Goal: Answer question/provide support: Share knowledge or assist other users

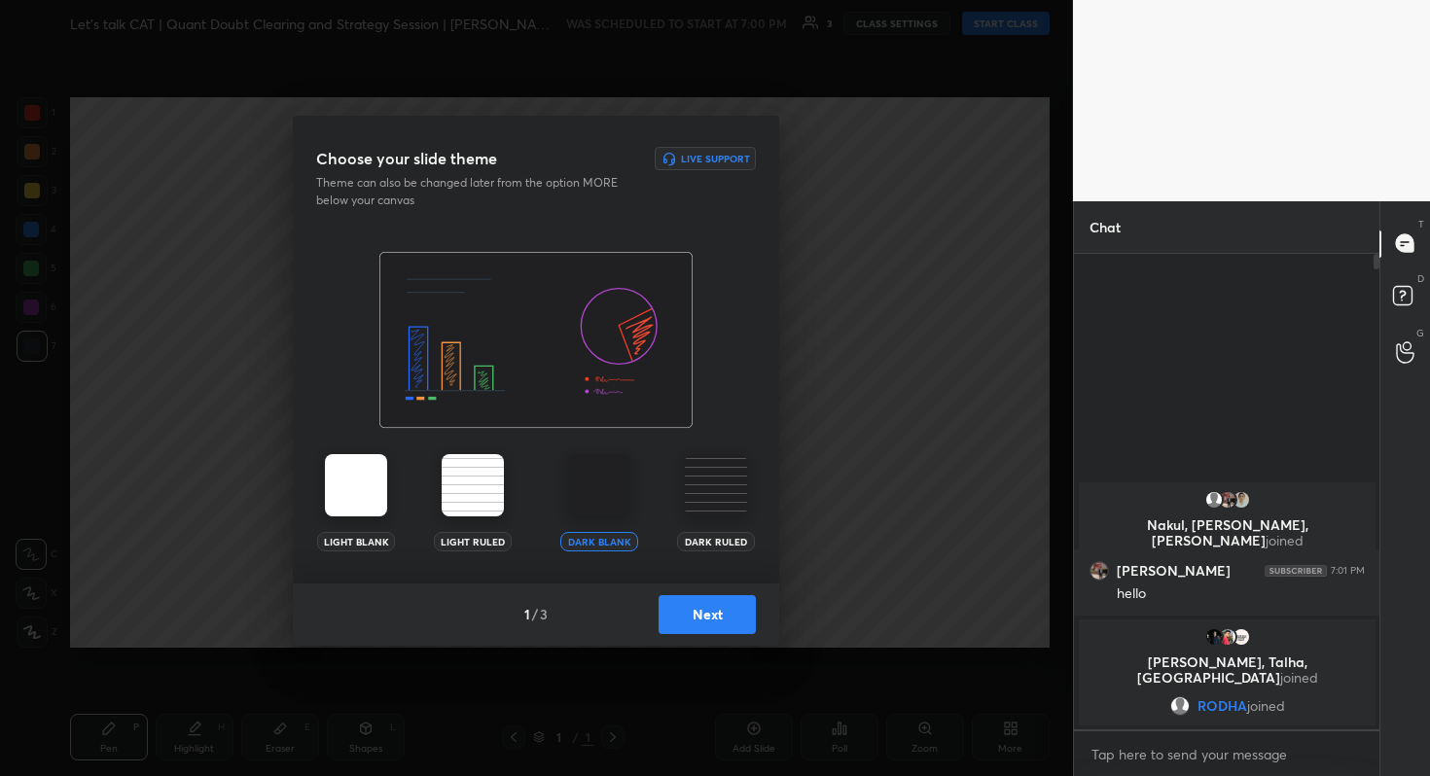
click at [716, 615] on button "Next" at bounding box center [706, 614] width 97 height 39
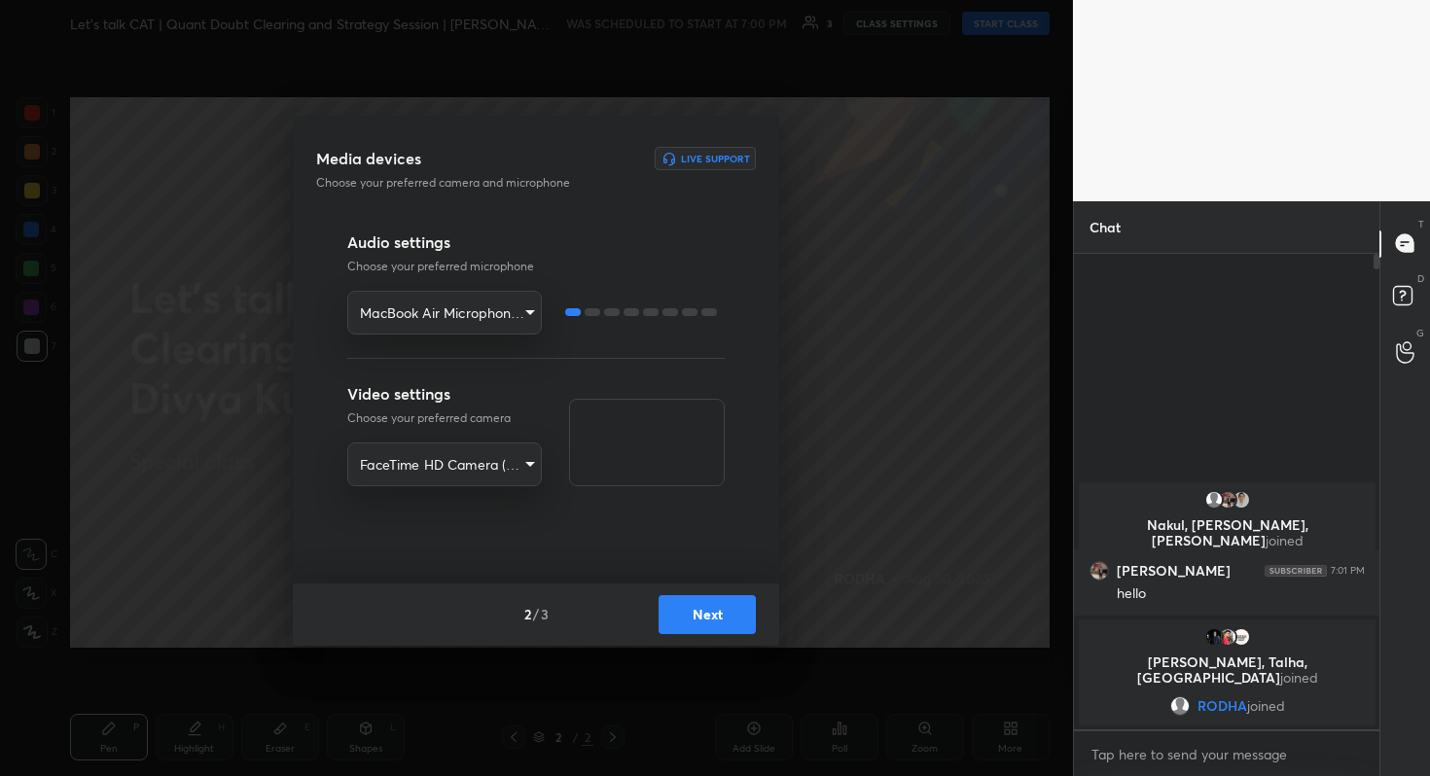
click at [704, 633] on div "2 / 3 Next" at bounding box center [536, 615] width 486 height 62
click at [719, 617] on button "Next" at bounding box center [706, 614] width 97 height 39
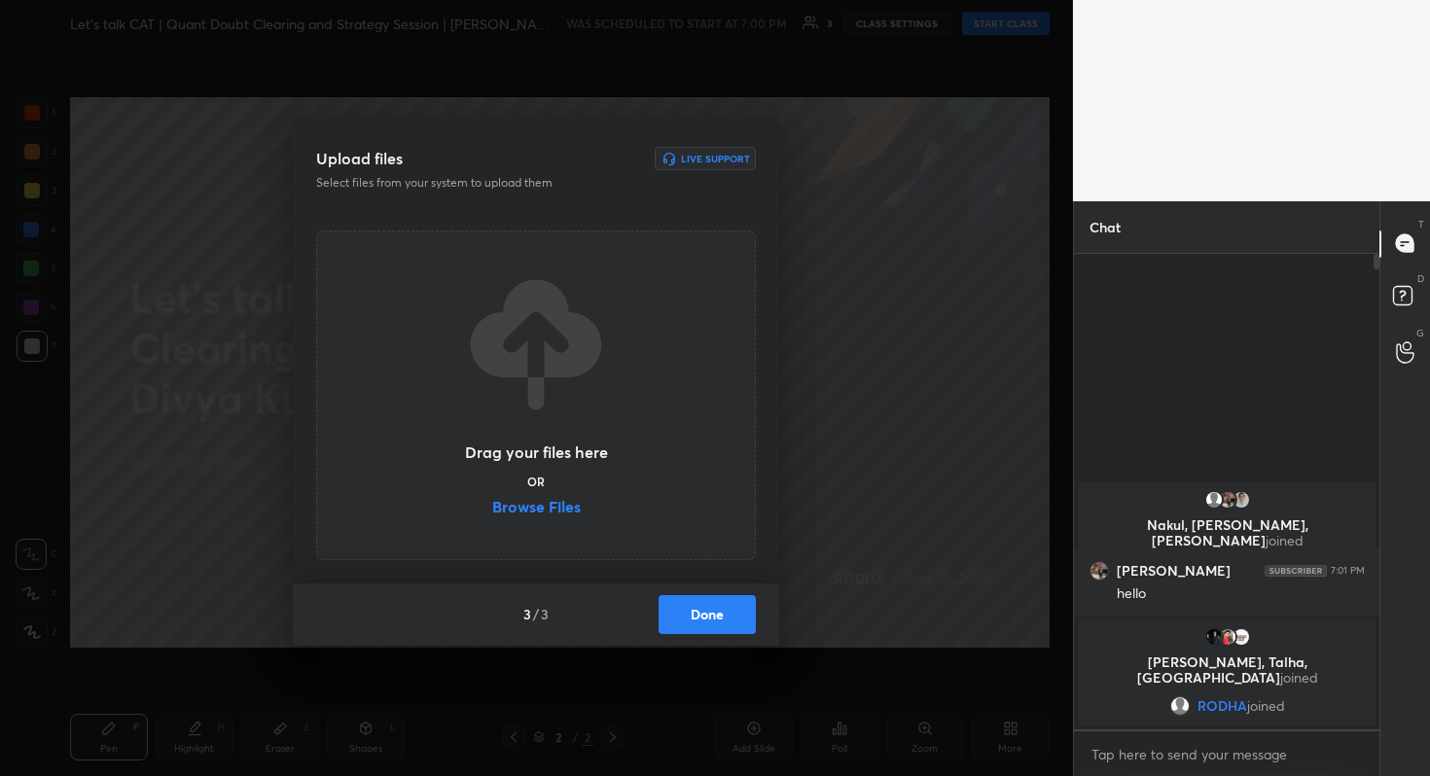
click at [719, 617] on button "Done" at bounding box center [706, 614] width 97 height 39
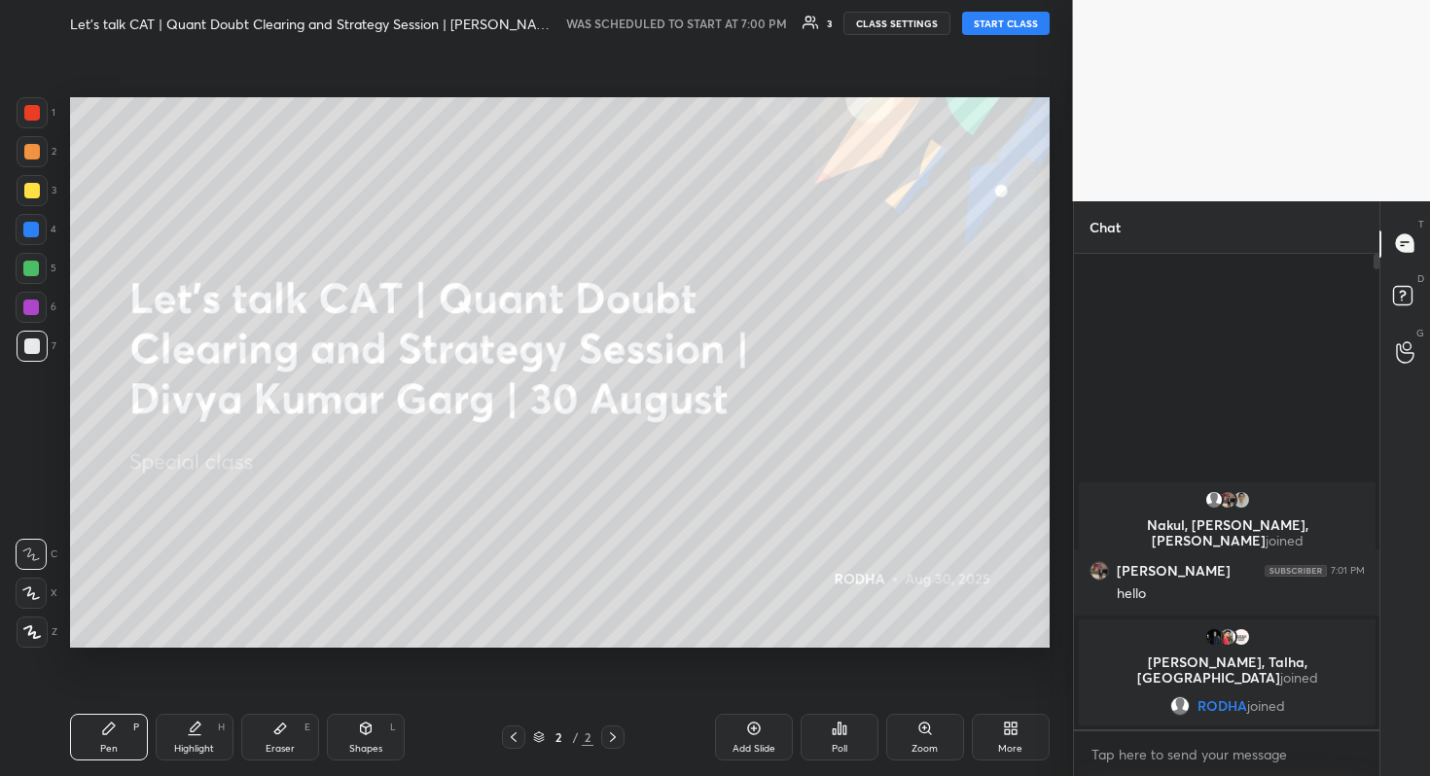
click at [44, 633] on div at bounding box center [32, 632] width 31 height 31
click at [1018, 27] on button "START CLASS" at bounding box center [1006, 23] width 88 height 23
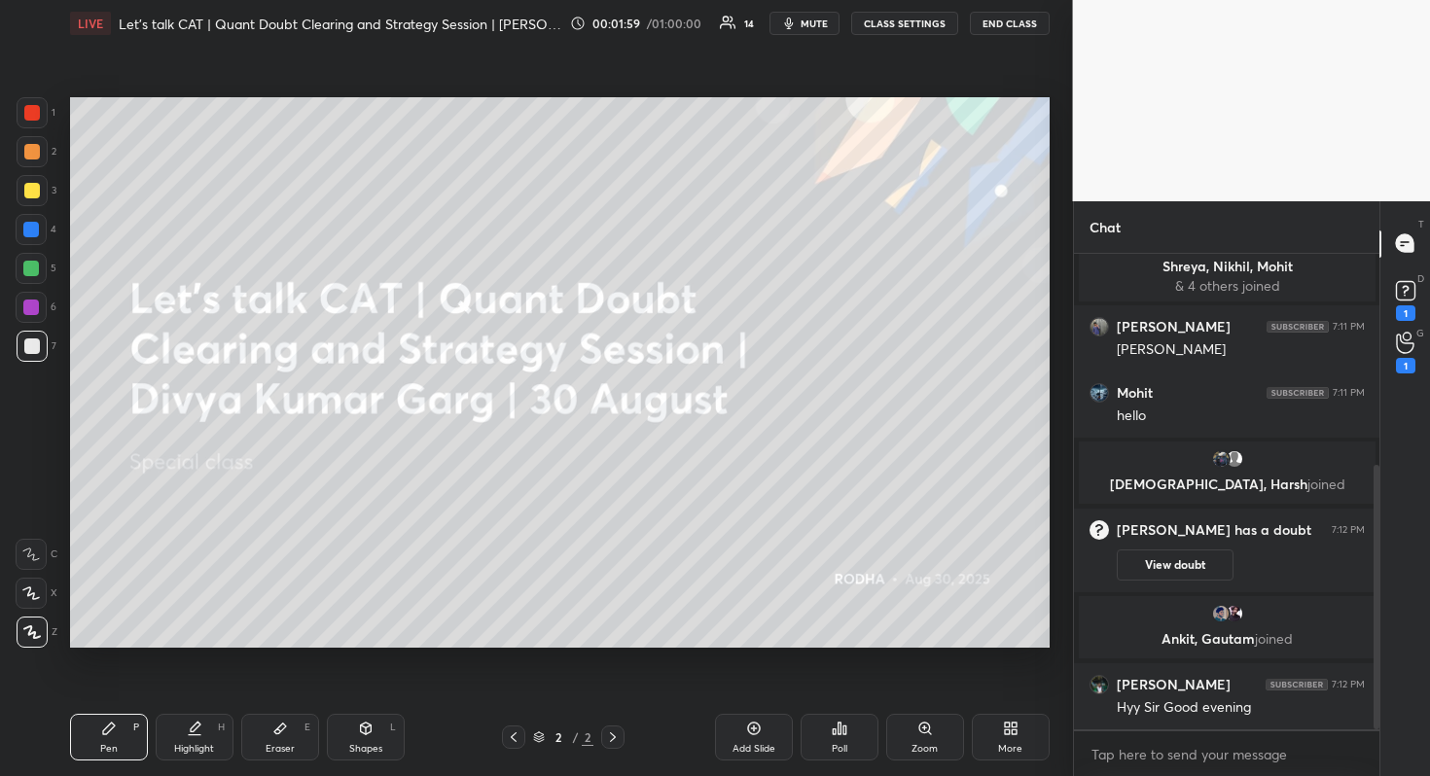
scroll to position [379, 0]
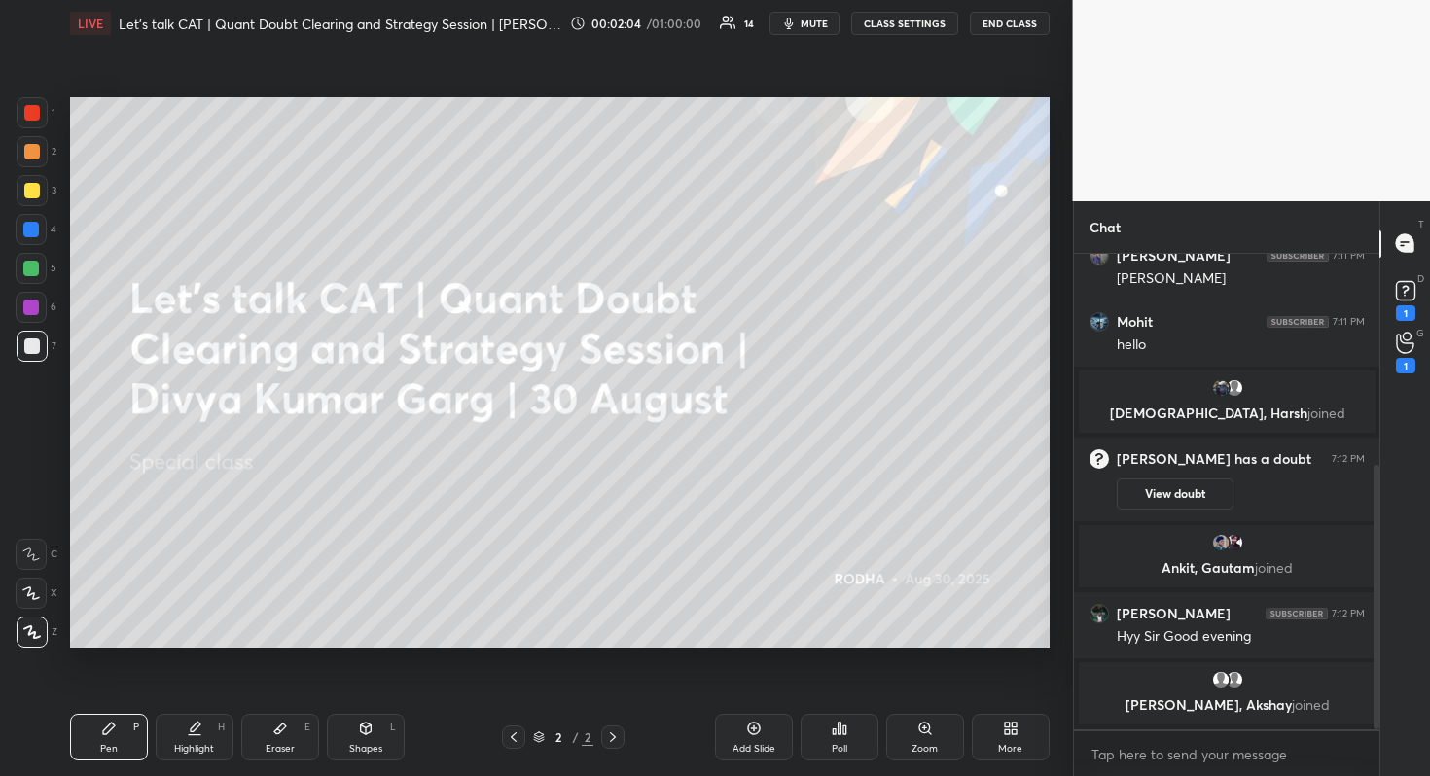
click at [757, 731] on icon at bounding box center [754, 729] width 16 height 16
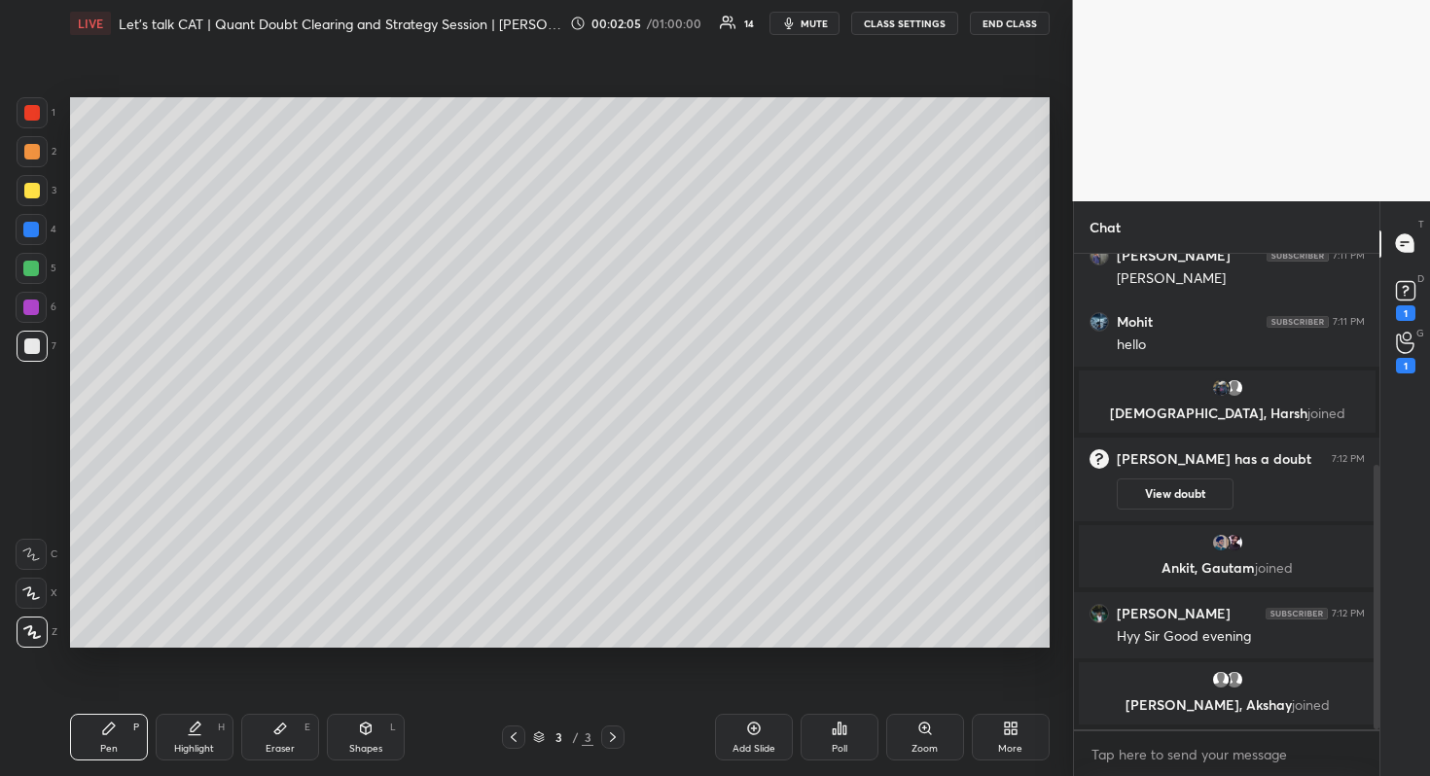
click at [36, 152] on div at bounding box center [32, 152] width 16 height 16
click at [40, 187] on div at bounding box center [32, 190] width 31 height 31
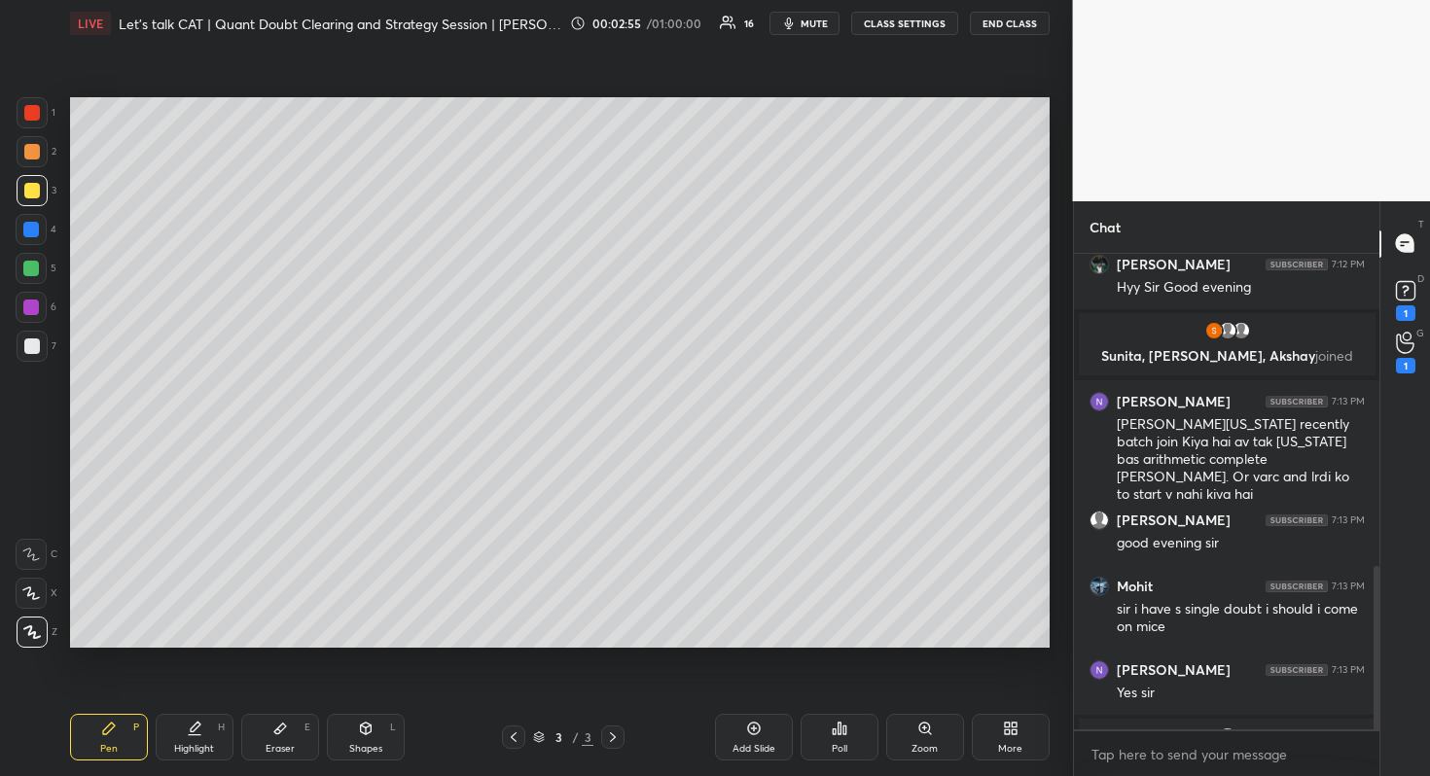
scroll to position [913, 0]
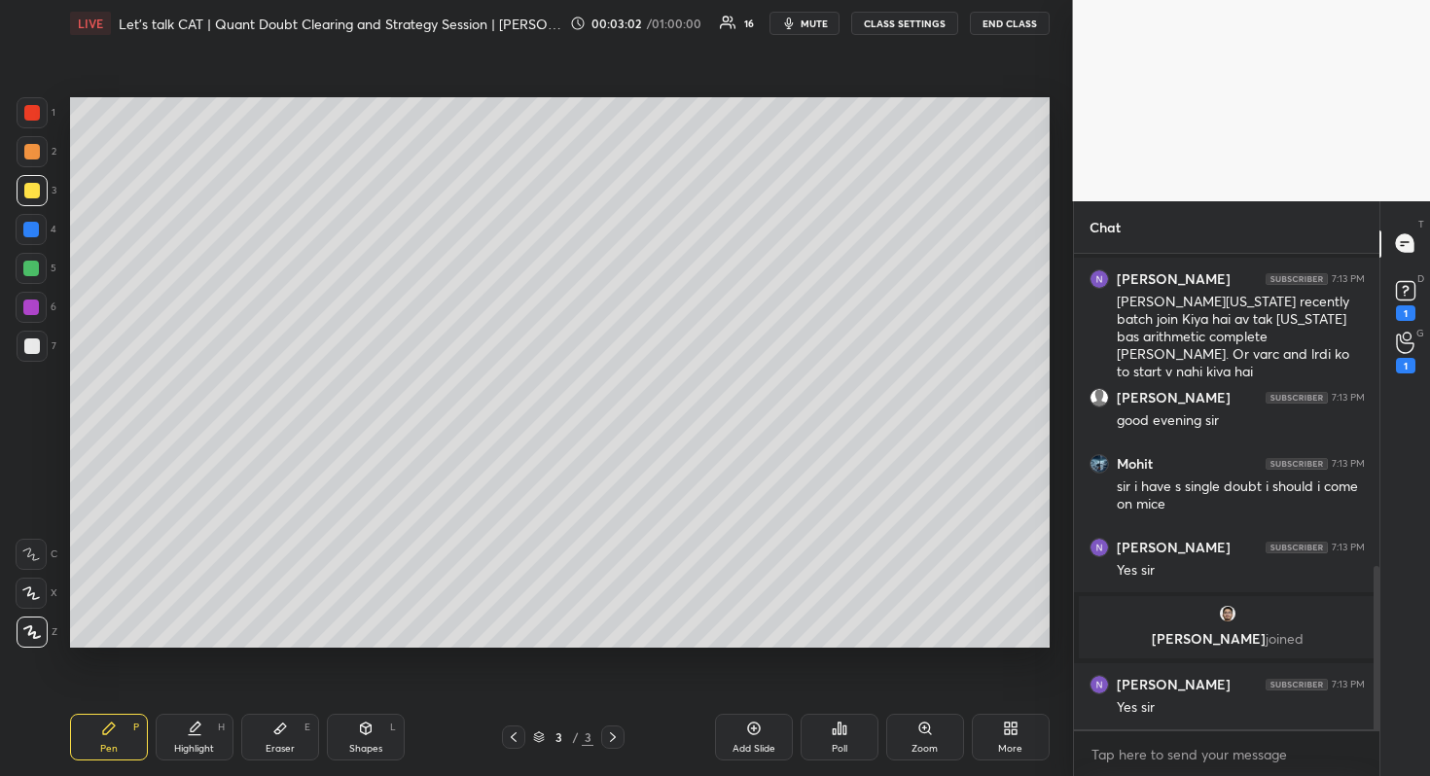
click at [30, 159] on div at bounding box center [32, 152] width 16 height 16
click at [30, 205] on div "1 2 3 4 5 6 7" at bounding box center [36, 233] width 41 height 272
click at [37, 187] on div at bounding box center [32, 191] width 16 height 16
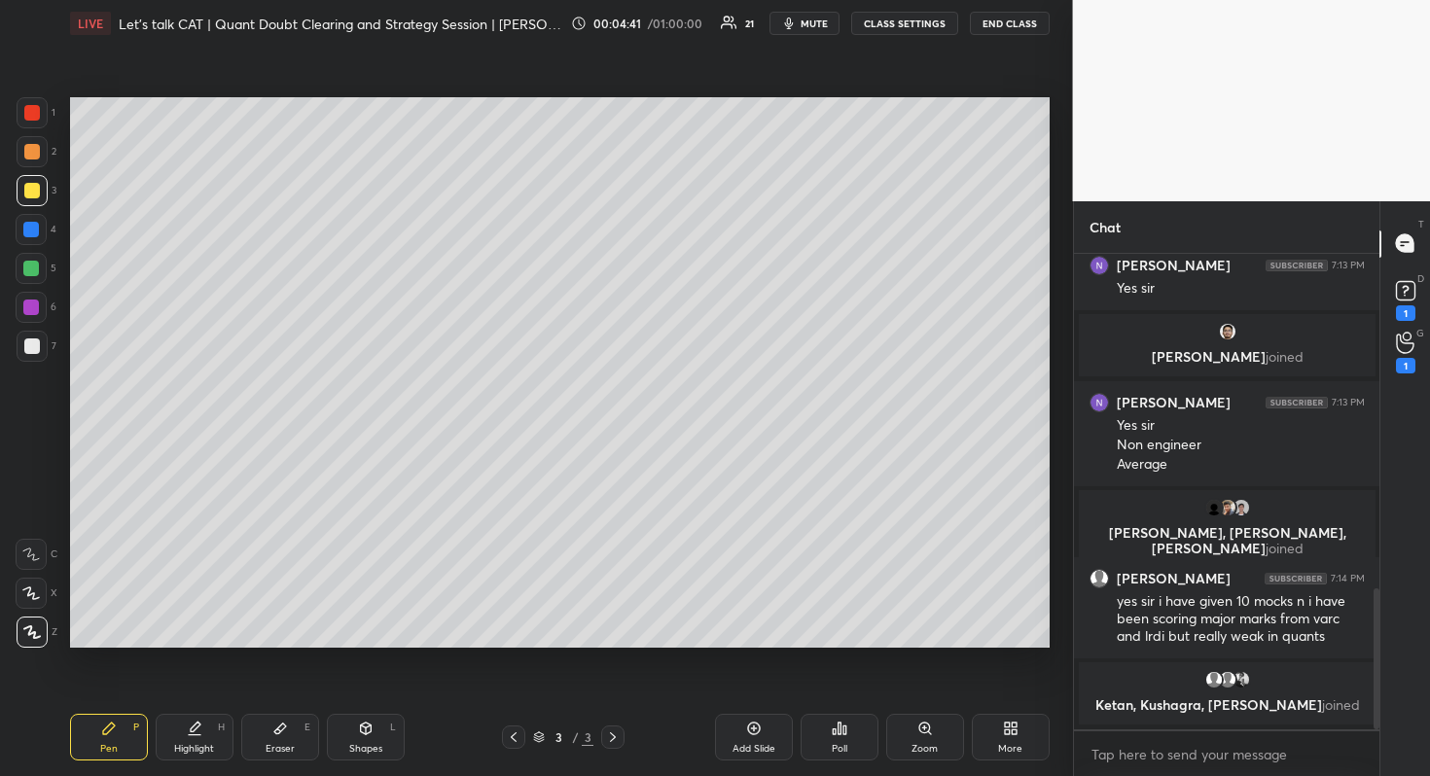
scroll to position [1148, 0]
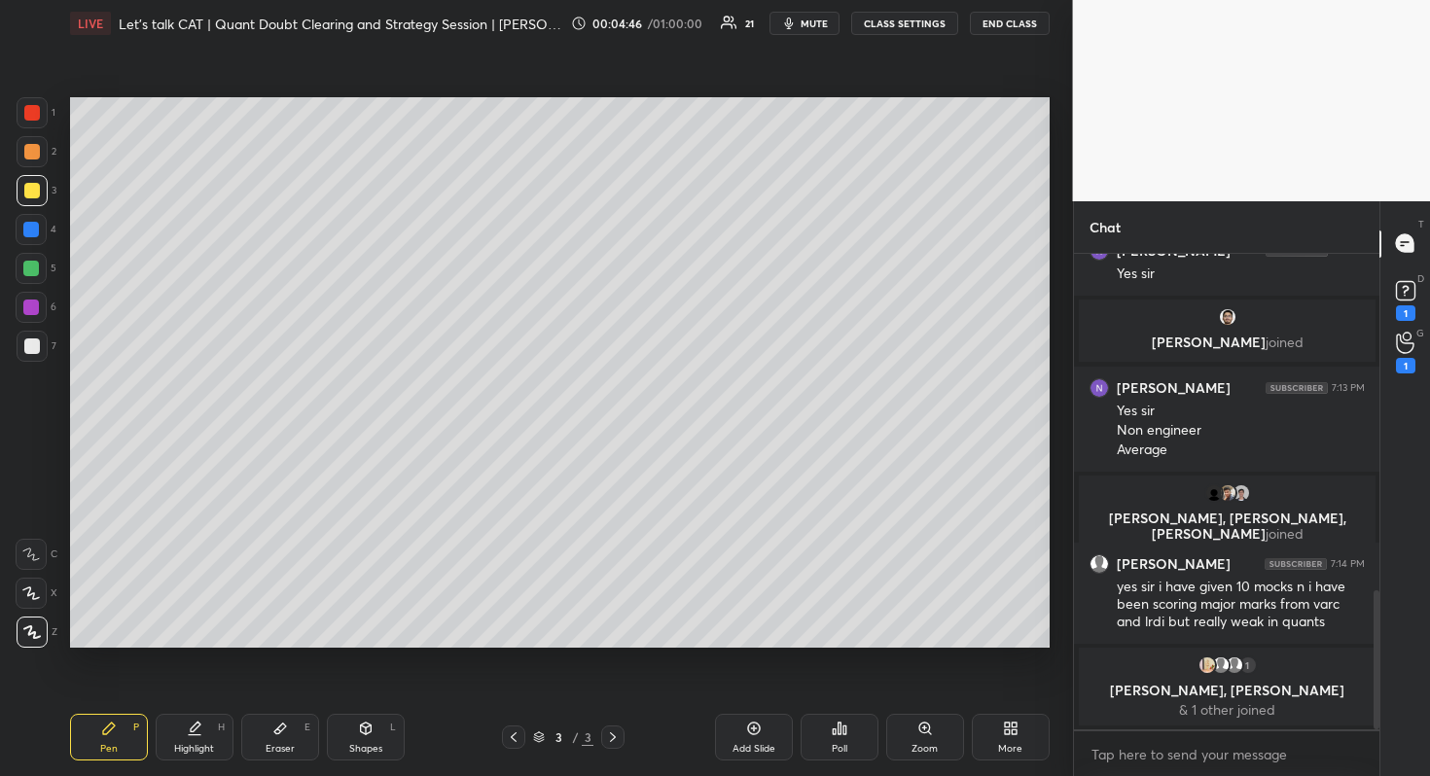
click at [732, 726] on div "Add Slide" at bounding box center [754, 737] width 78 height 47
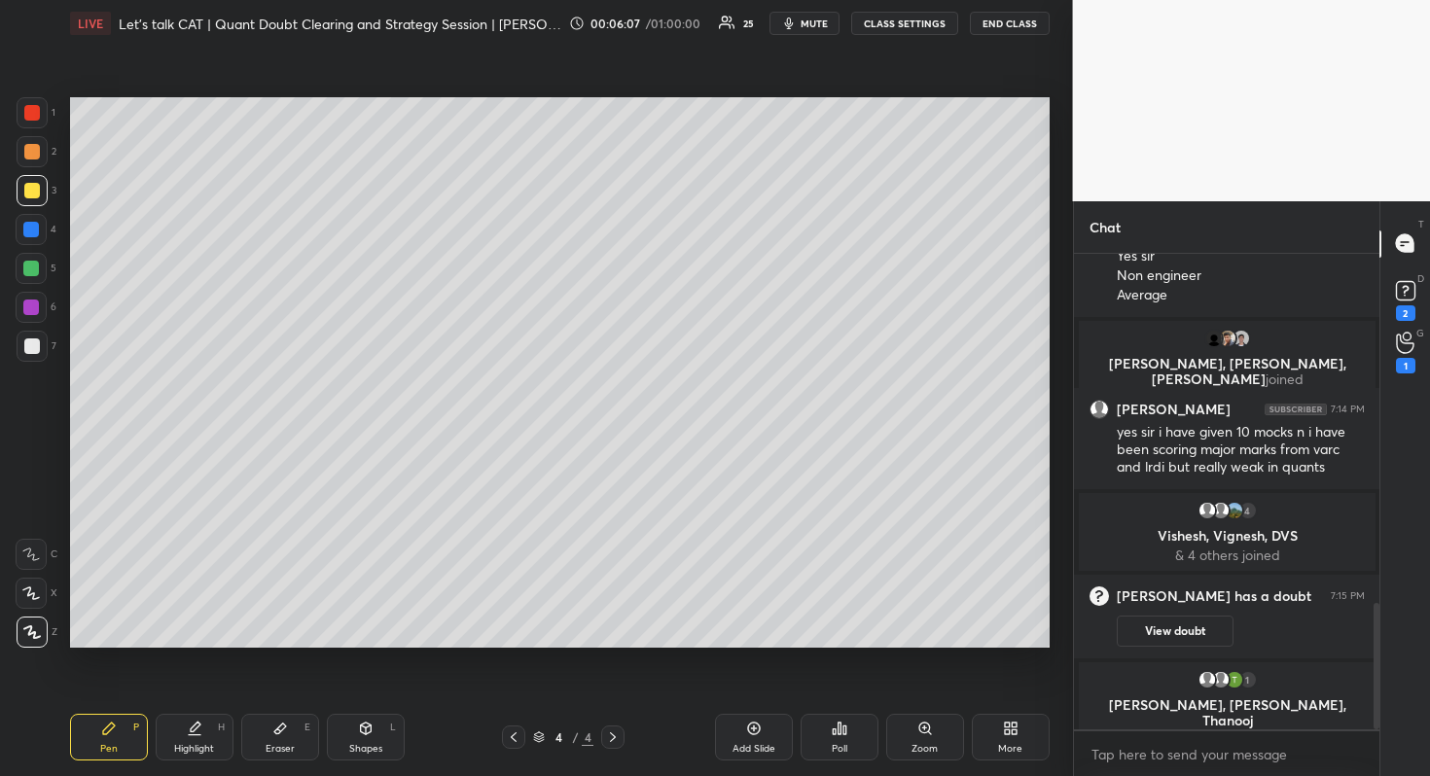
scroll to position [1317, 0]
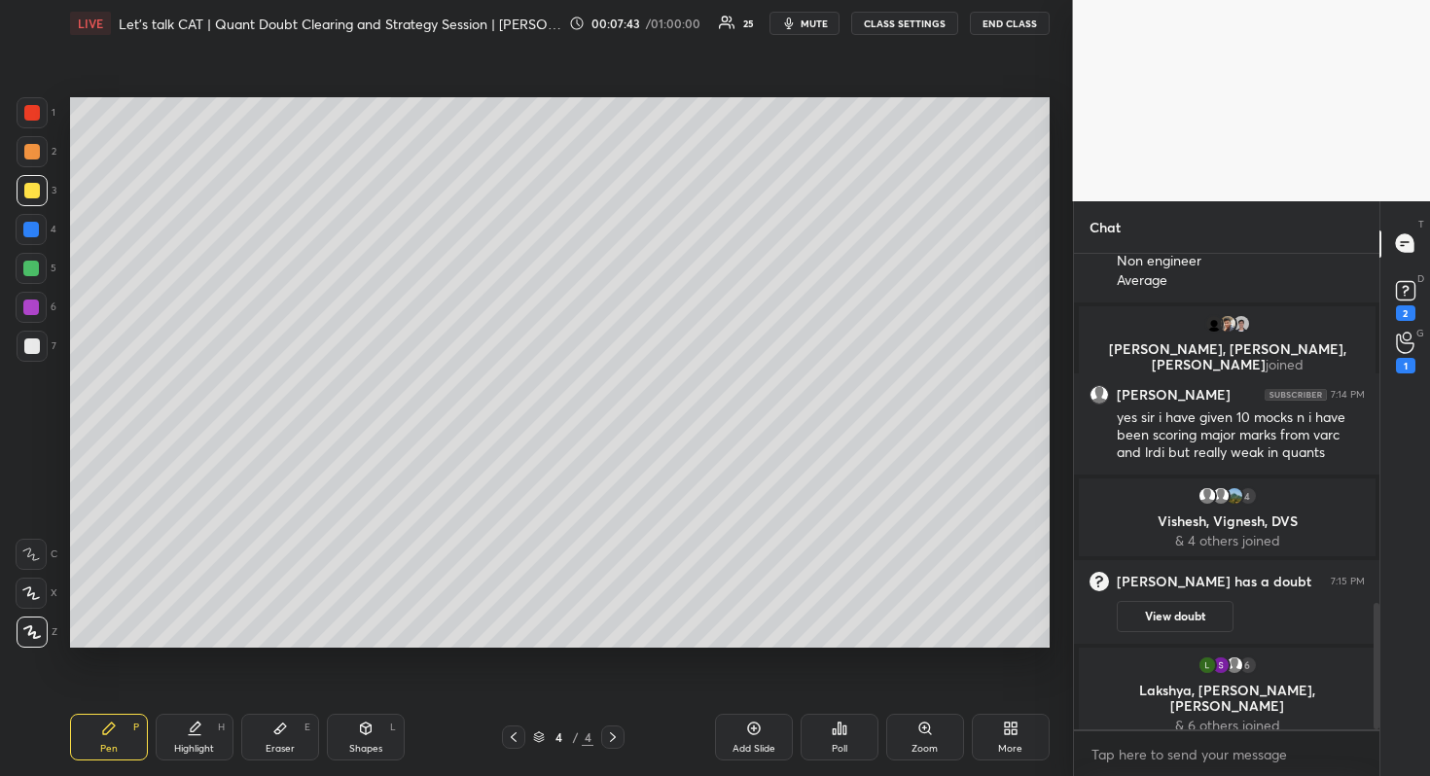
click at [512, 732] on icon at bounding box center [514, 737] width 16 height 16
click at [615, 722] on div "Pen P Highlight H Eraser E Shapes L 3 / 4 Add Slide Poll Zoom More" at bounding box center [559, 737] width 979 height 78
click at [600, 730] on div "3 / 4" at bounding box center [563, 737] width 123 height 23
click at [621, 733] on div at bounding box center [612, 737] width 23 height 23
click at [758, 730] on icon at bounding box center [754, 729] width 16 height 16
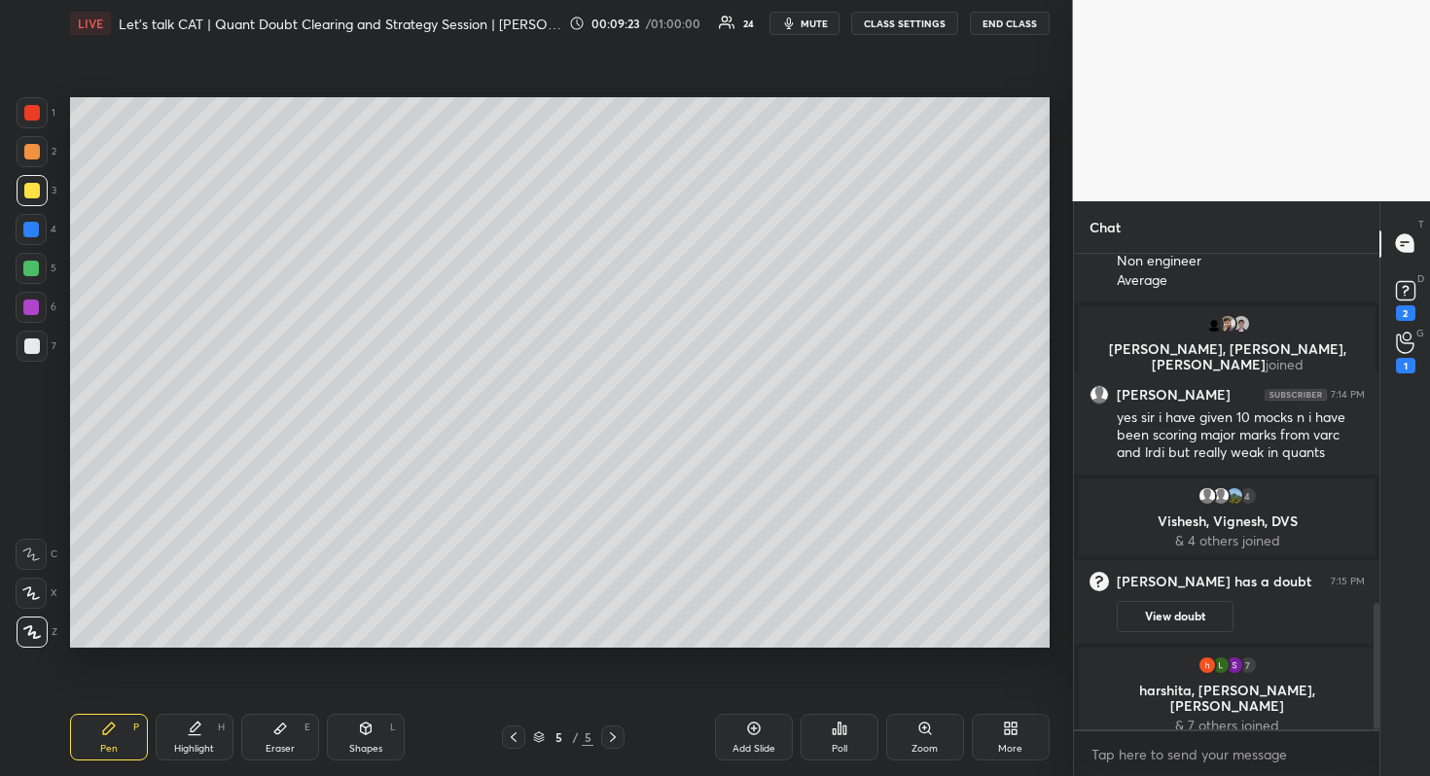
scroll to position [1369, 0]
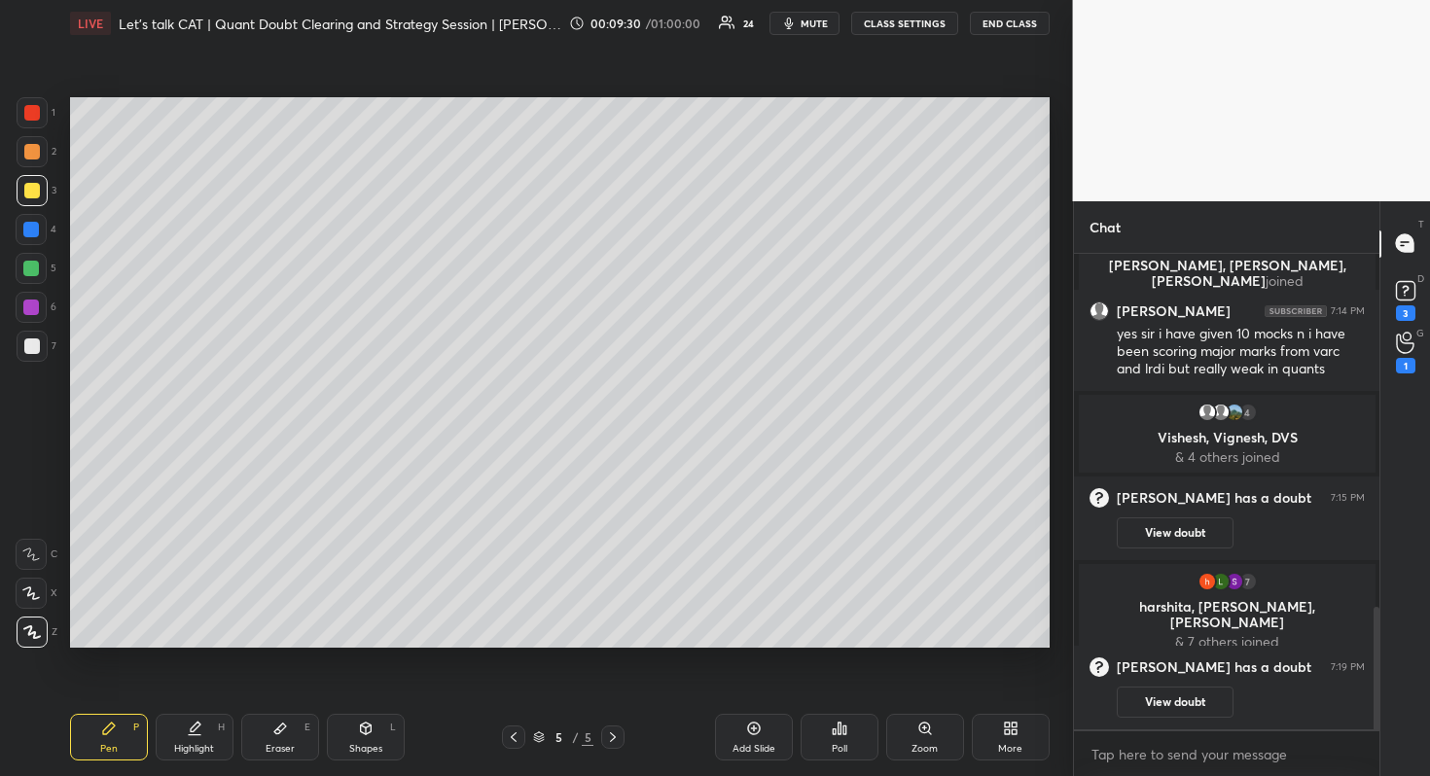
click at [523, 729] on div at bounding box center [513, 737] width 23 height 23
click at [614, 732] on icon at bounding box center [613, 737] width 16 height 16
click at [723, 727] on div "Add Slide" at bounding box center [754, 737] width 78 height 47
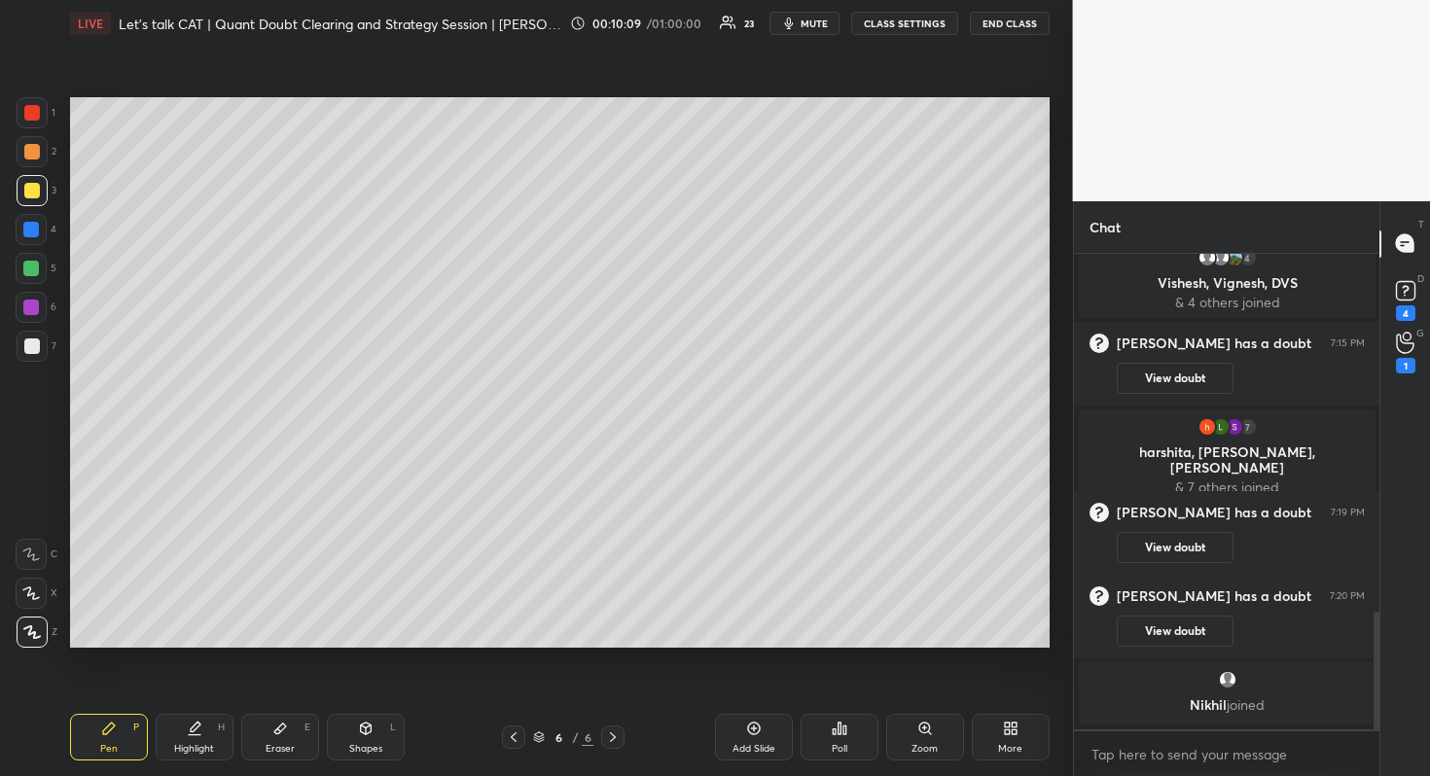
scroll to position [1452, 0]
click at [518, 737] on icon at bounding box center [514, 737] width 16 height 16
click at [497, 733] on div "5 / 6" at bounding box center [563, 737] width 153 height 23
drag, startPoint x: 514, startPoint y: 729, endPoint x: 503, endPoint y: 726, distance: 11.4
click at [509, 727] on div at bounding box center [513, 737] width 23 height 23
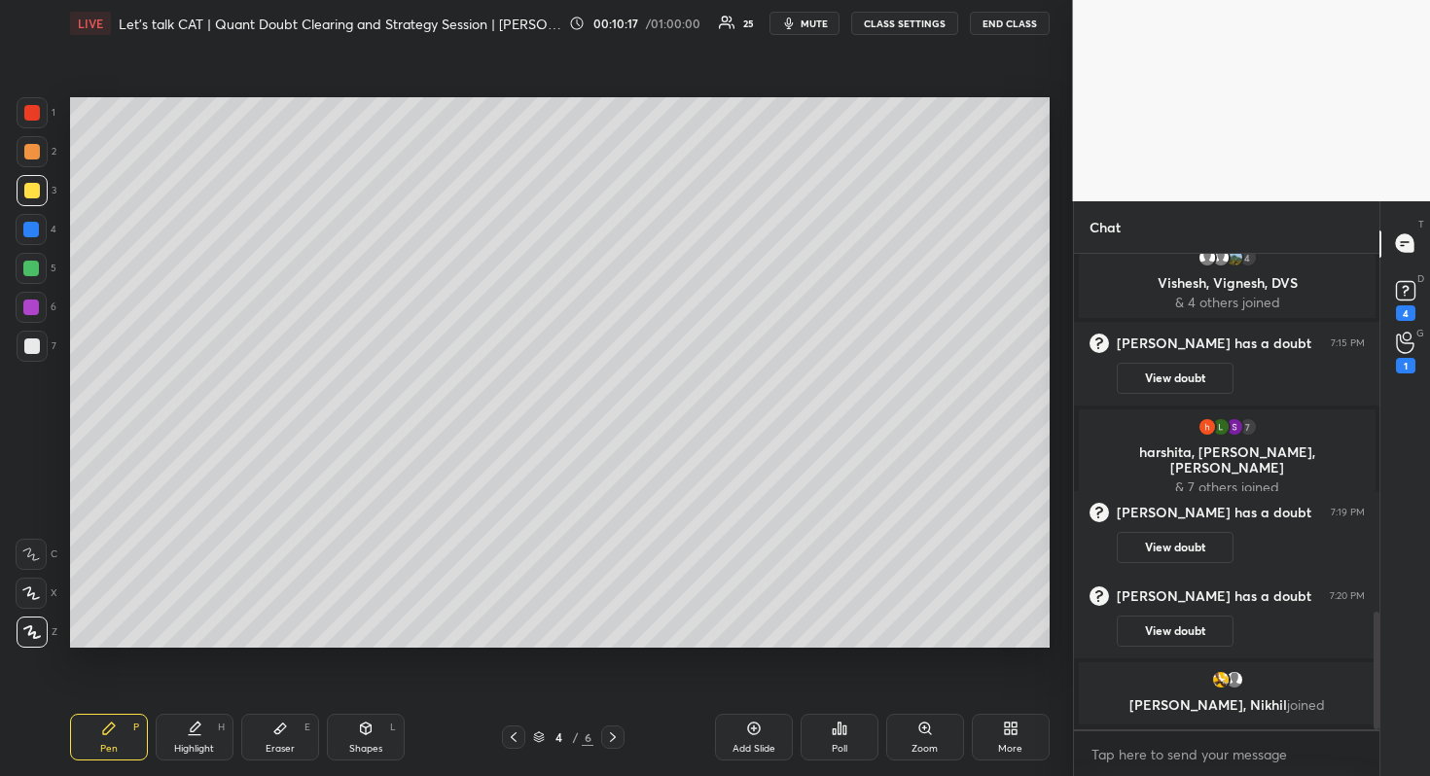
click at [606, 726] on div at bounding box center [612, 737] width 23 height 23
click at [597, 736] on div "5 / 6" at bounding box center [563, 737] width 123 height 23
click at [607, 737] on icon at bounding box center [613, 737] width 16 height 16
drag, startPoint x: 515, startPoint y: 733, endPoint x: 518, endPoint y: 719, distance: 14.9
click at [517, 732] on icon at bounding box center [514, 737] width 16 height 16
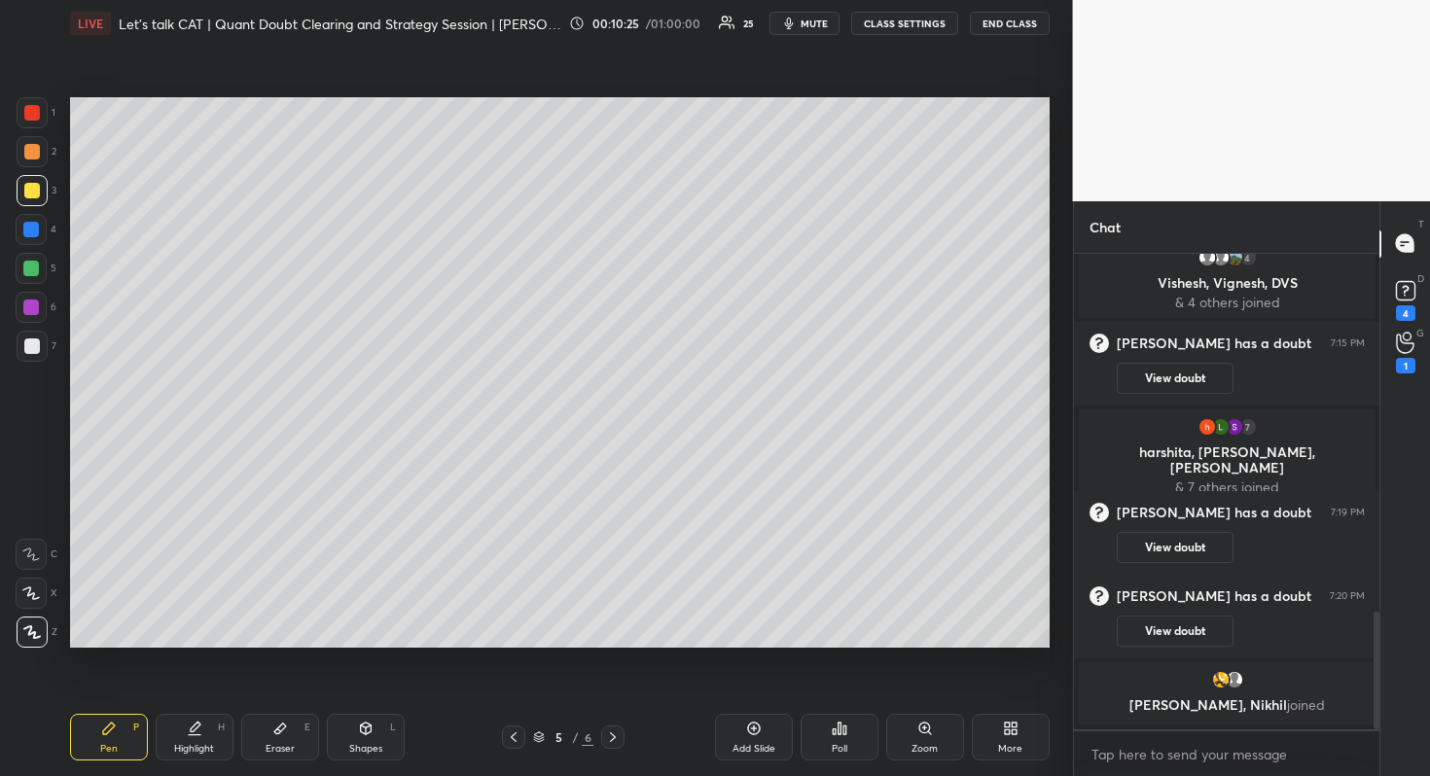
click at [512, 753] on div "Pen P Highlight H Eraser E Shapes L 5 / 6 Add Slide Poll Zoom More" at bounding box center [559, 737] width 979 height 78
drag, startPoint x: 515, startPoint y: 739, endPoint x: 515, endPoint y: 749, distance: 9.8
click at [515, 739] on icon at bounding box center [514, 737] width 6 height 10
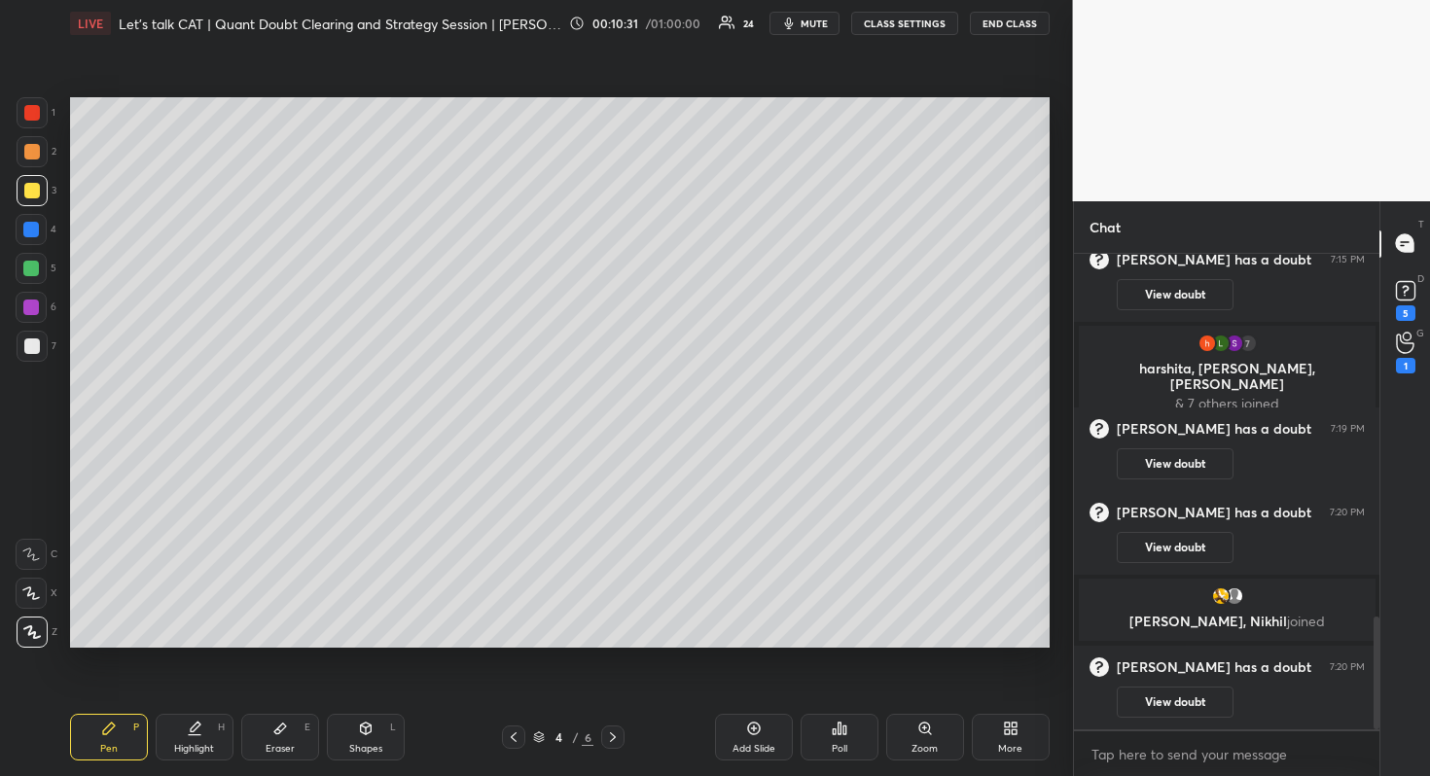
click at [613, 732] on icon at bounding box center [613, 737] width 16 height 16
click at [609, 738] on icon at bounding box center [613, 737] width 16 height 16
drag, startPoint x: 759, startPoint y: 725, endPoint x: 747, endPoint y: 697, distance: 29.6
click at [758, 717] on div "Add Slide" at bounding box center [754, 737] width 78 height 47
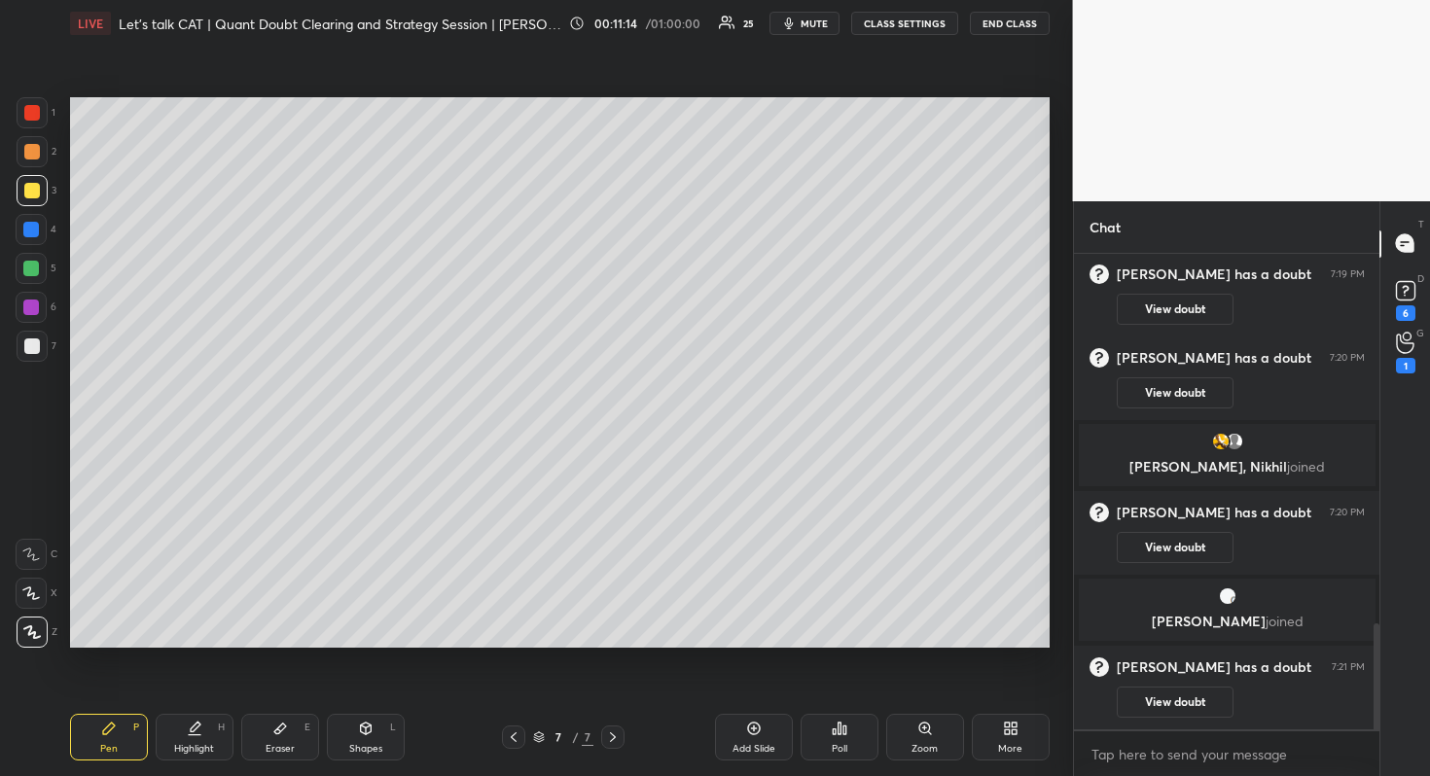
scroll to position [1704, 0]
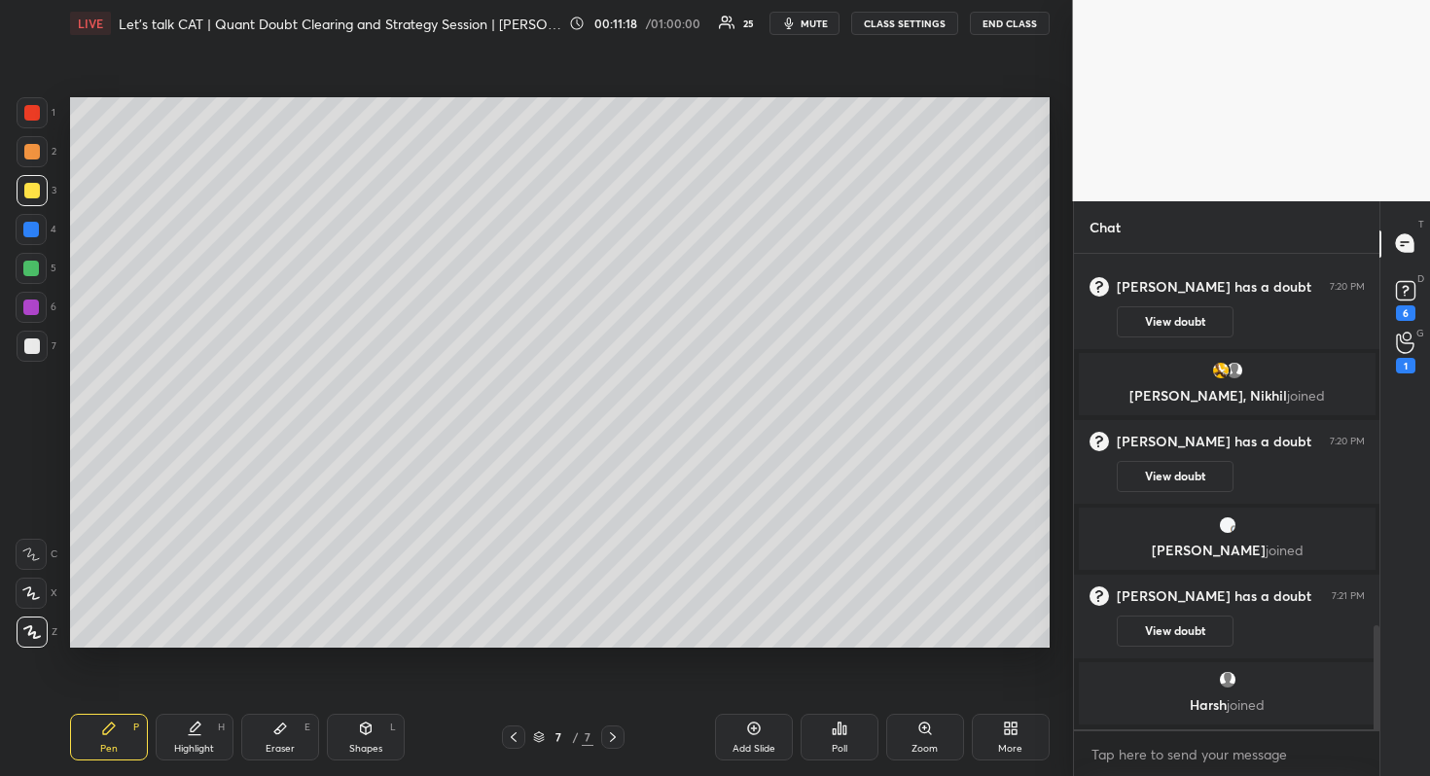
click at [523, 736] on div at bounding box center [513, 737] width 23 height 23
click at [520, 731] on icon at bounding box center [514, 737] width 16 height 16
click at [517, 728] on div at bounding box center [513, 737] width 23 height 23
click at [619, 737] on icon at bounding box center [613, 737] width 16 height 16
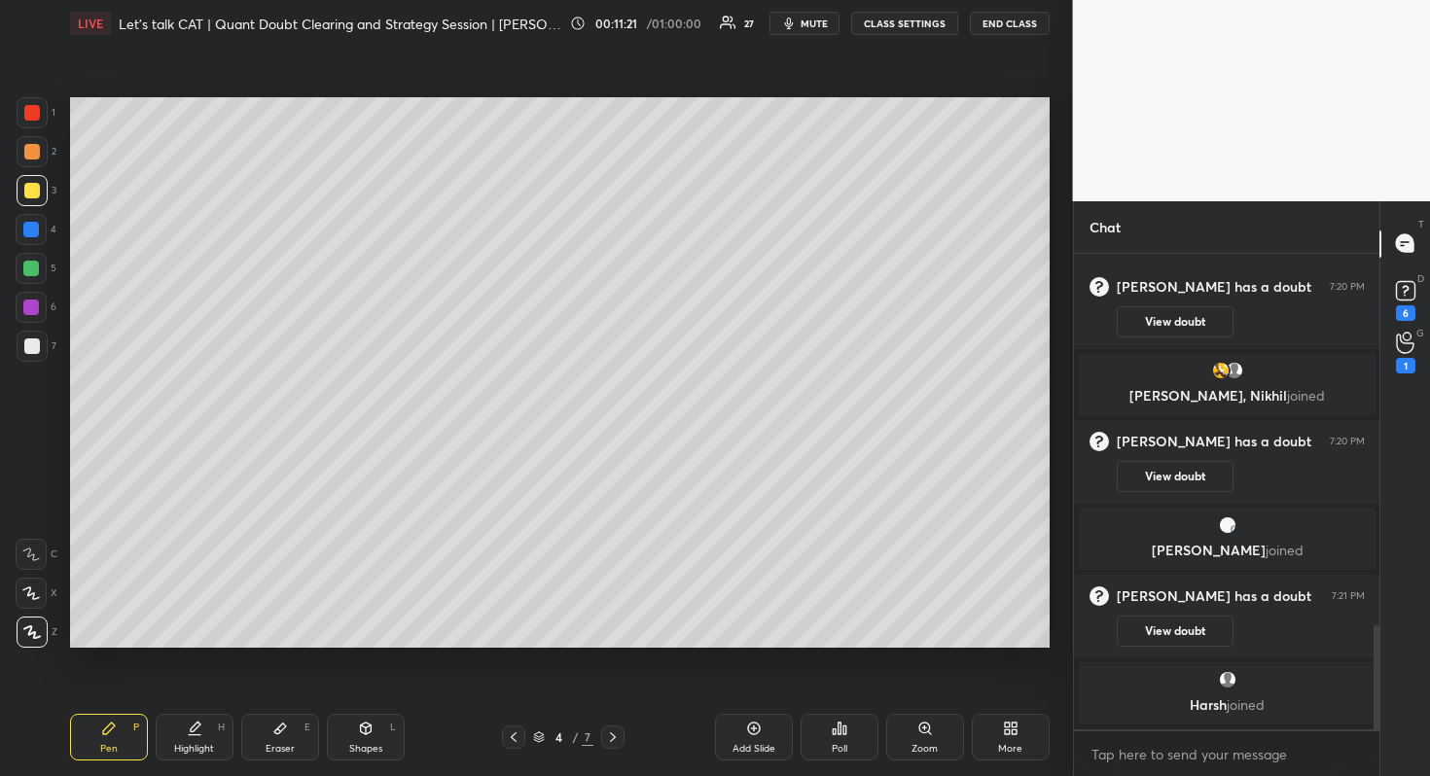
click at [616, 735] on icon at bounding box center [613, 737] width 16 height 16
click at [615, 729] on icon at bounding box center [613, 737] width 16 height 16
click at [615, 727] on div at bounding box center [612, 737] width 23 height 23
click at [508, 745] on div at bounding box center [513, 737] width 23 height 23
click at [513, 732] on icon at bounding box center [514, 737] width 16 height 16
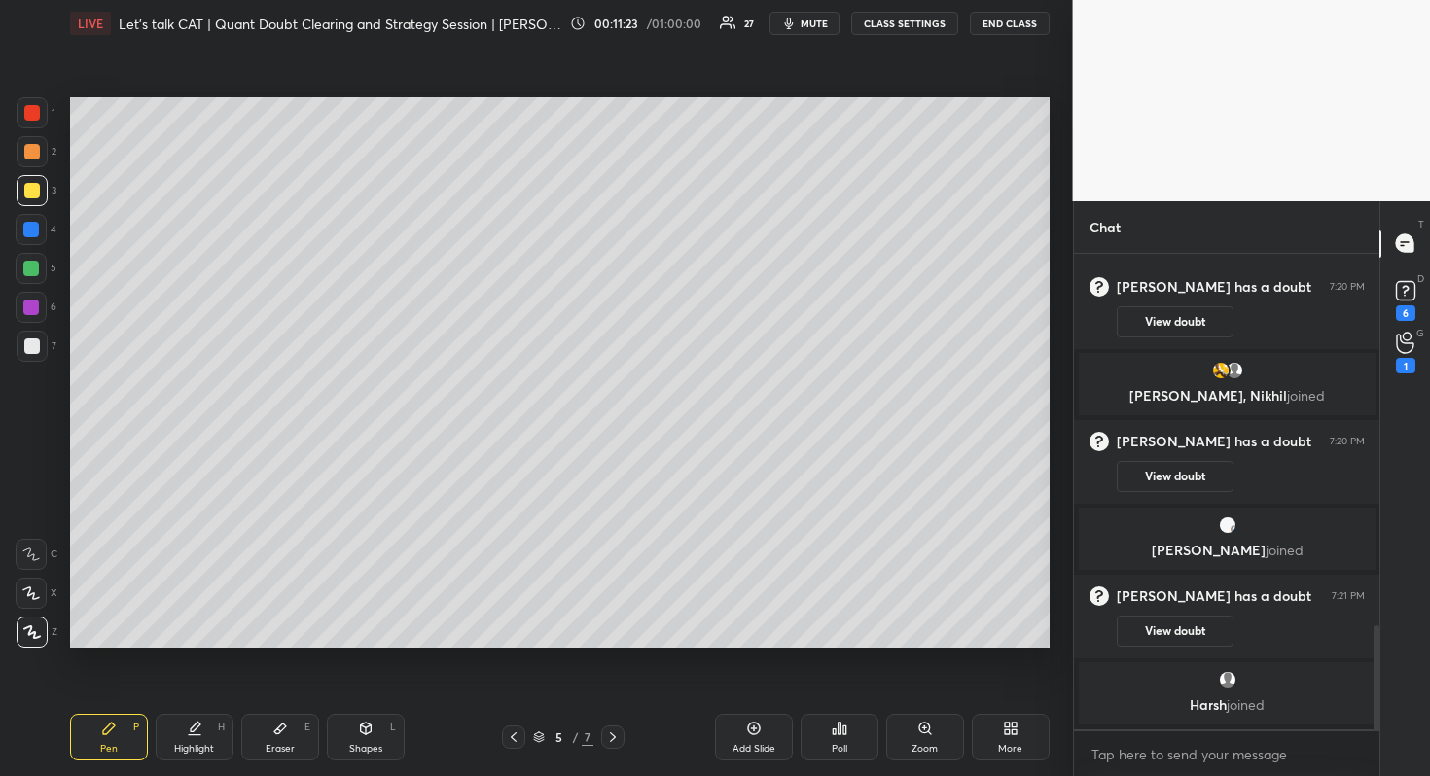
click at [513, 732] on icon at bounding box center [514, 737] width 16 height 16
click at [520, 735] on div at bounding box center [513, 737] width 23 height 23
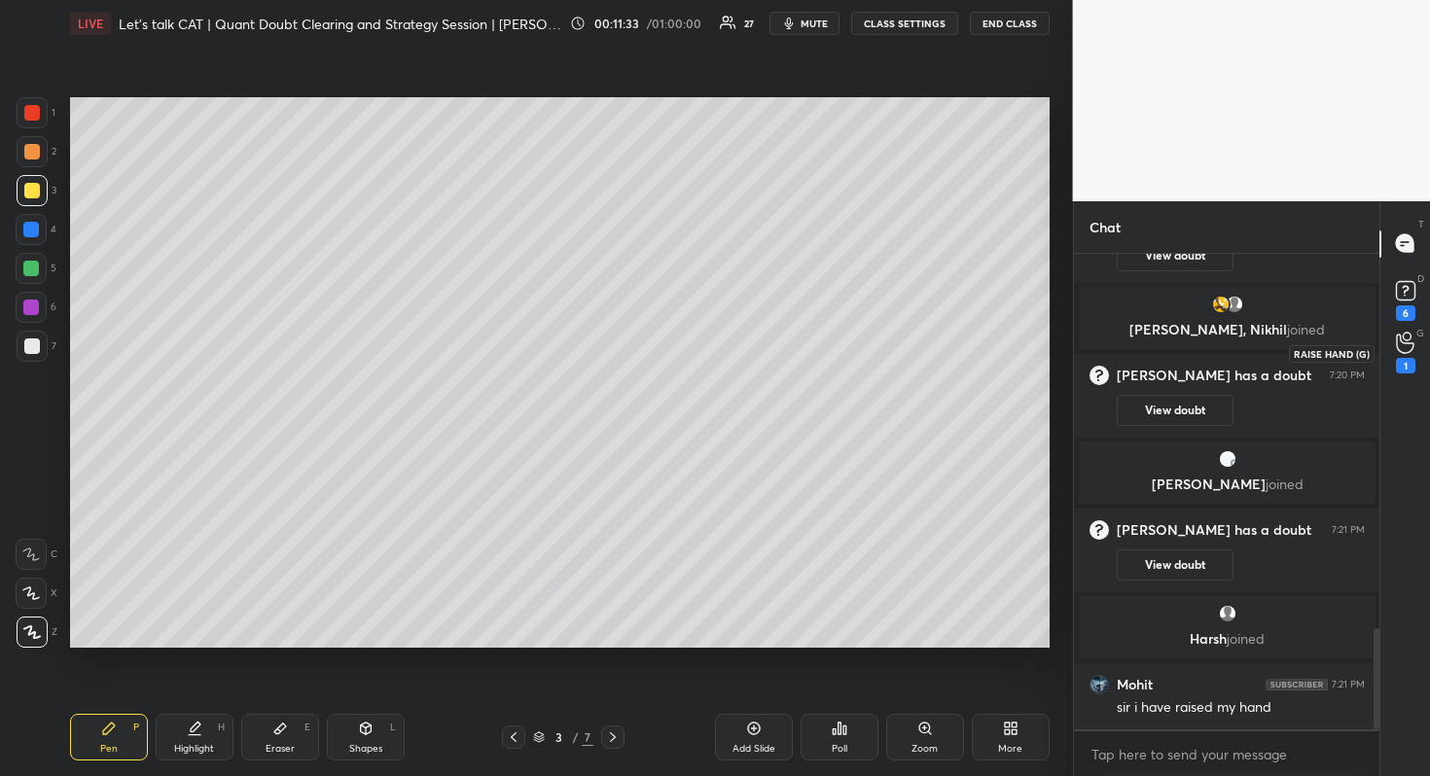
drag, startPoint x: 1397, startPoint y: 352, endPoint x: 1402, endPoint y: 340, distance: 13.0
click at [1397, 352] on icon at bounding box center [1405, 343] width 18 height 22
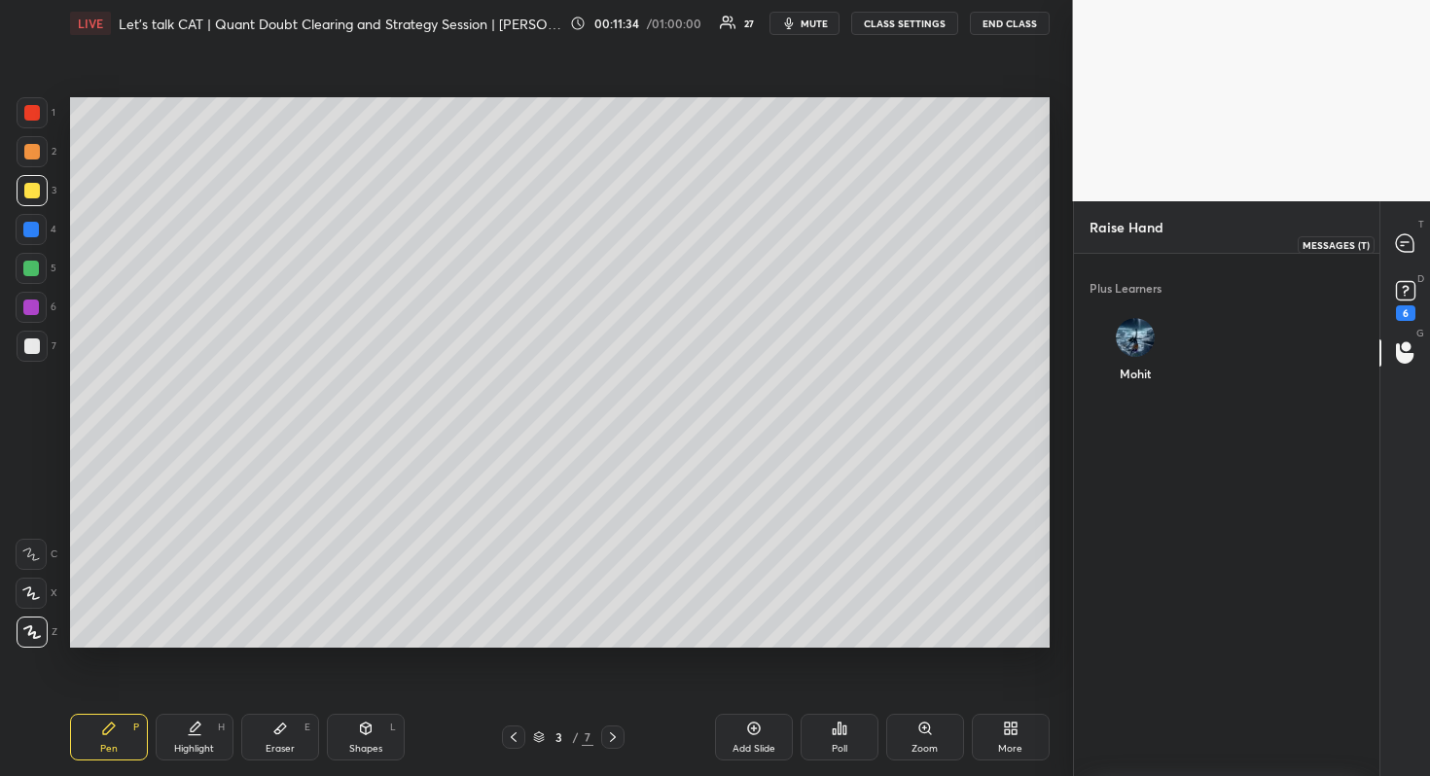
click at [1396, 266] on div "T Messages (T)" at bounding box center [1405, 244] width 50 height 54
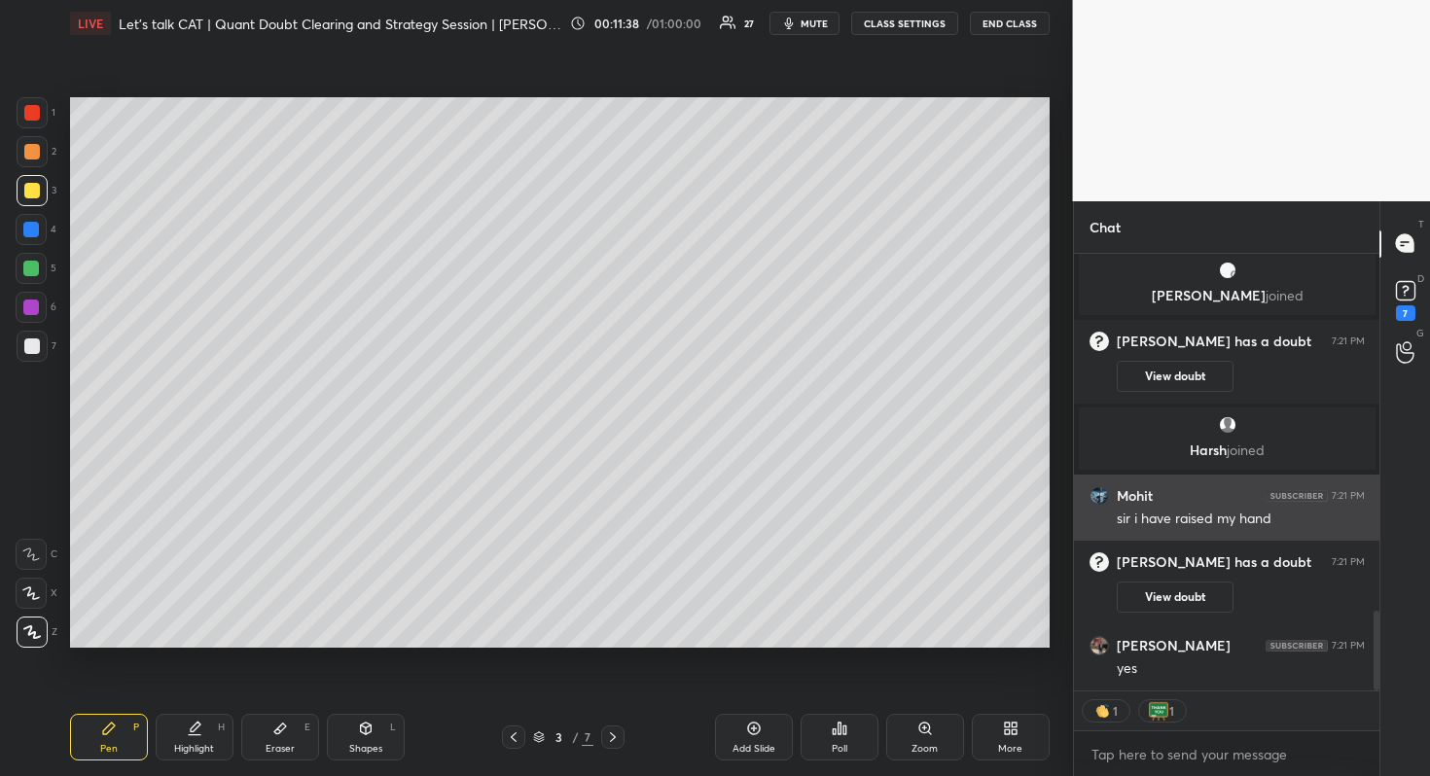
scroll to position [1963, 0]
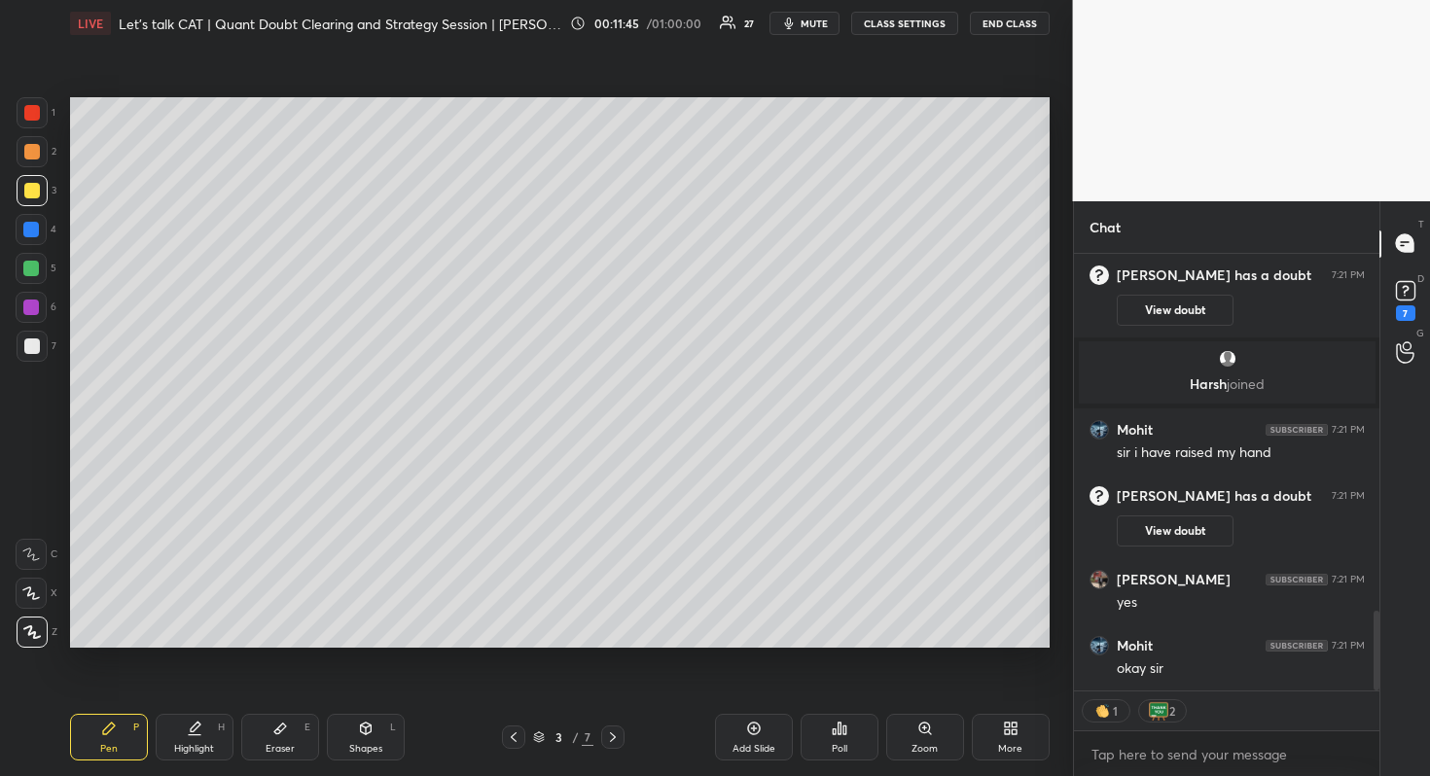
click at [619, 732] on icon at bounding box center [613, 737] width 16 height 16
click at [616, 734] on icon at bounding box center [613, 737] width 16 height 16
click at [614, 729] on icon at bounding box center [613, 737] width 16 height 16
drag, startPoint x: 615, startPoint y: 723, endPoint x: 618, endPoint y: 732, distance: 10.2
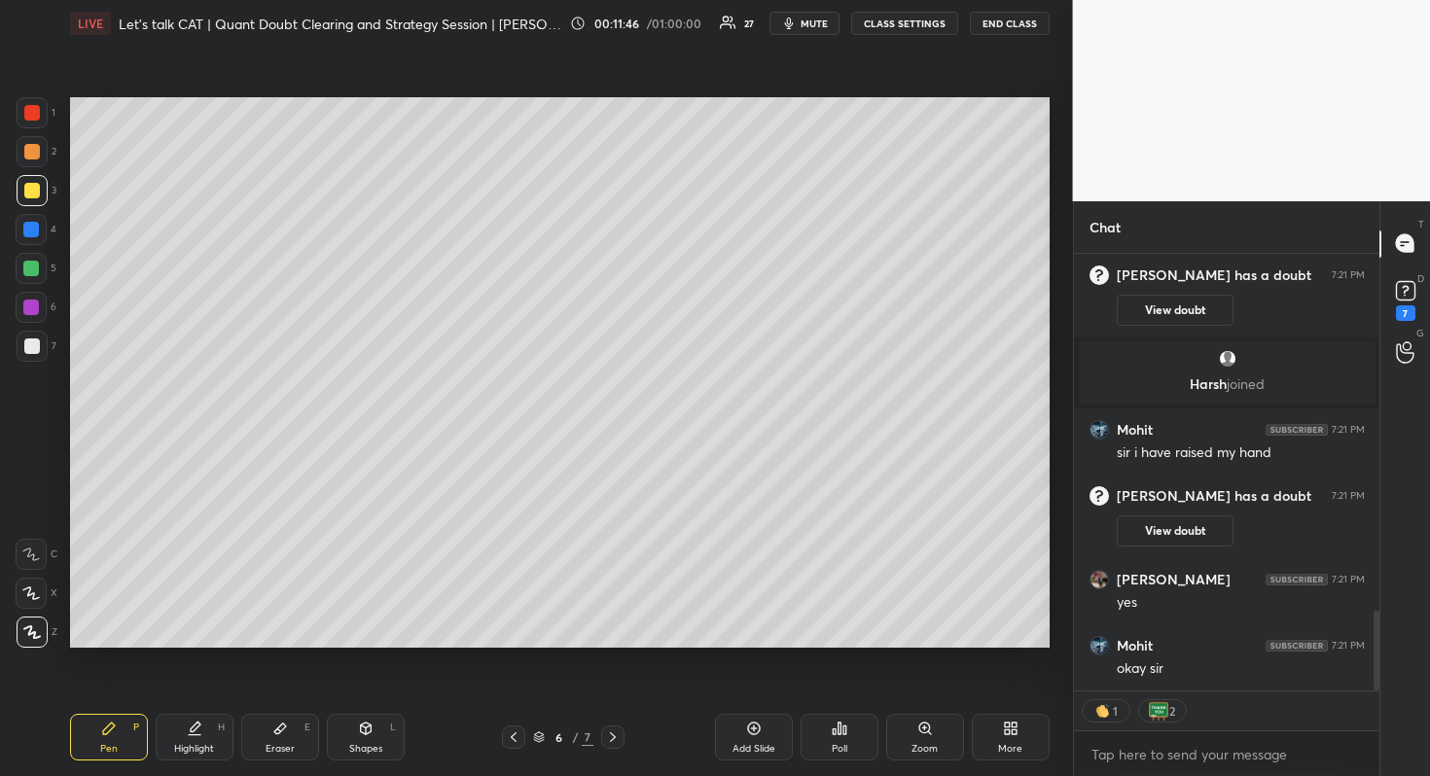
click at [615, 723] on div "Pen P Highlight H Eraser E Shapes L 6 / 7 Add Slide Poll Zoom More" at bounding box center [559, 737] width 979 height 78
click at [753, 728] on icon at bounding box center [754, 729] width 6 height 6
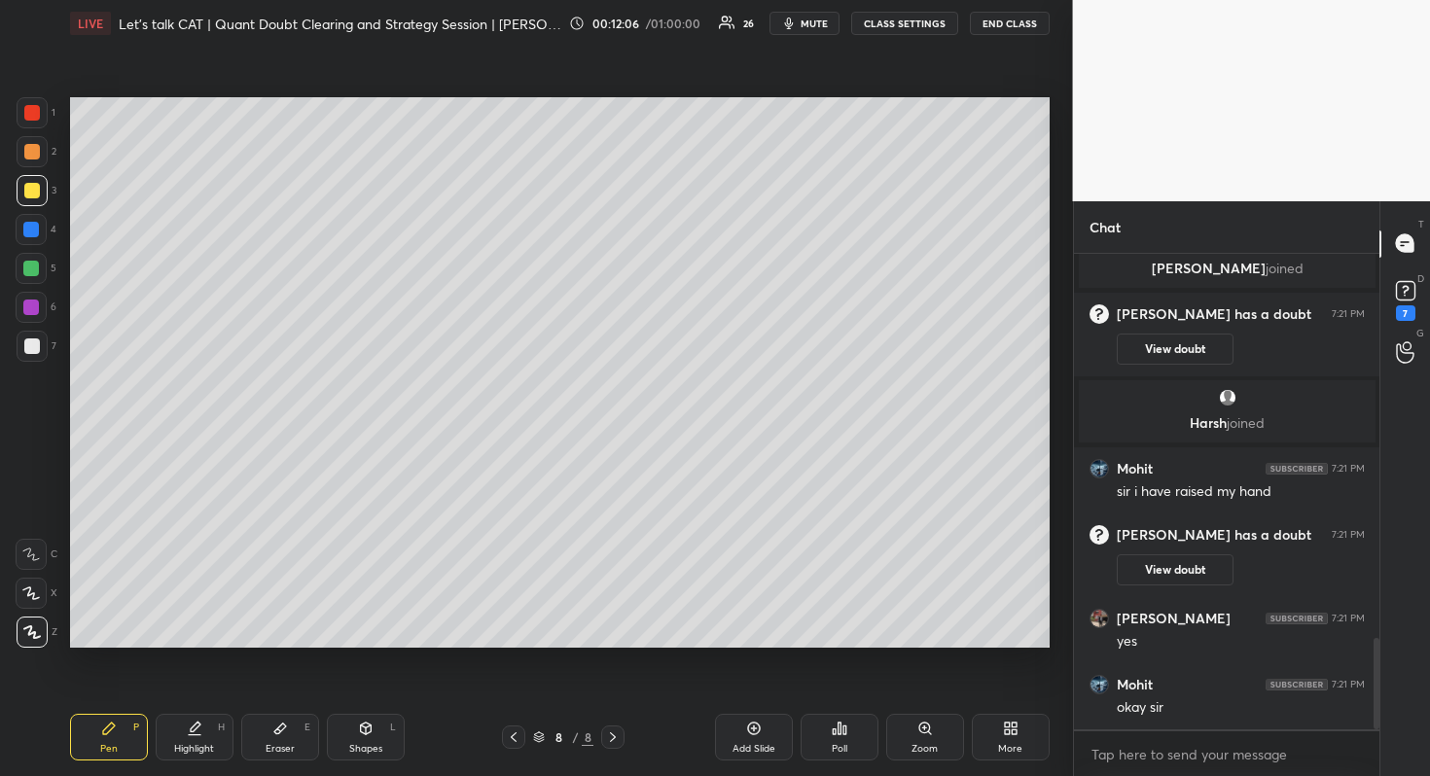
scroll to position [1995, 0]
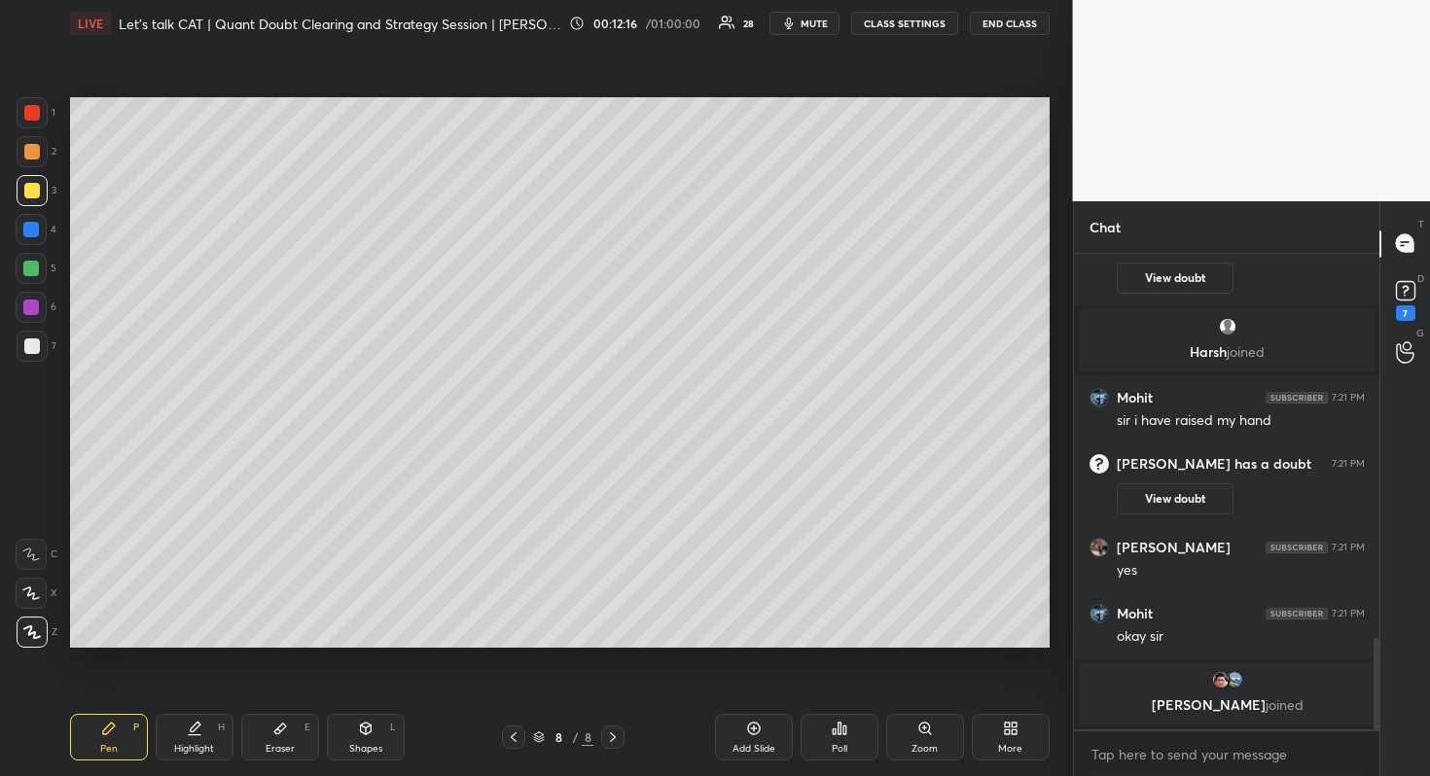
click at [752, 728] on icon at bounding box center [754, 729] width 16 height 16
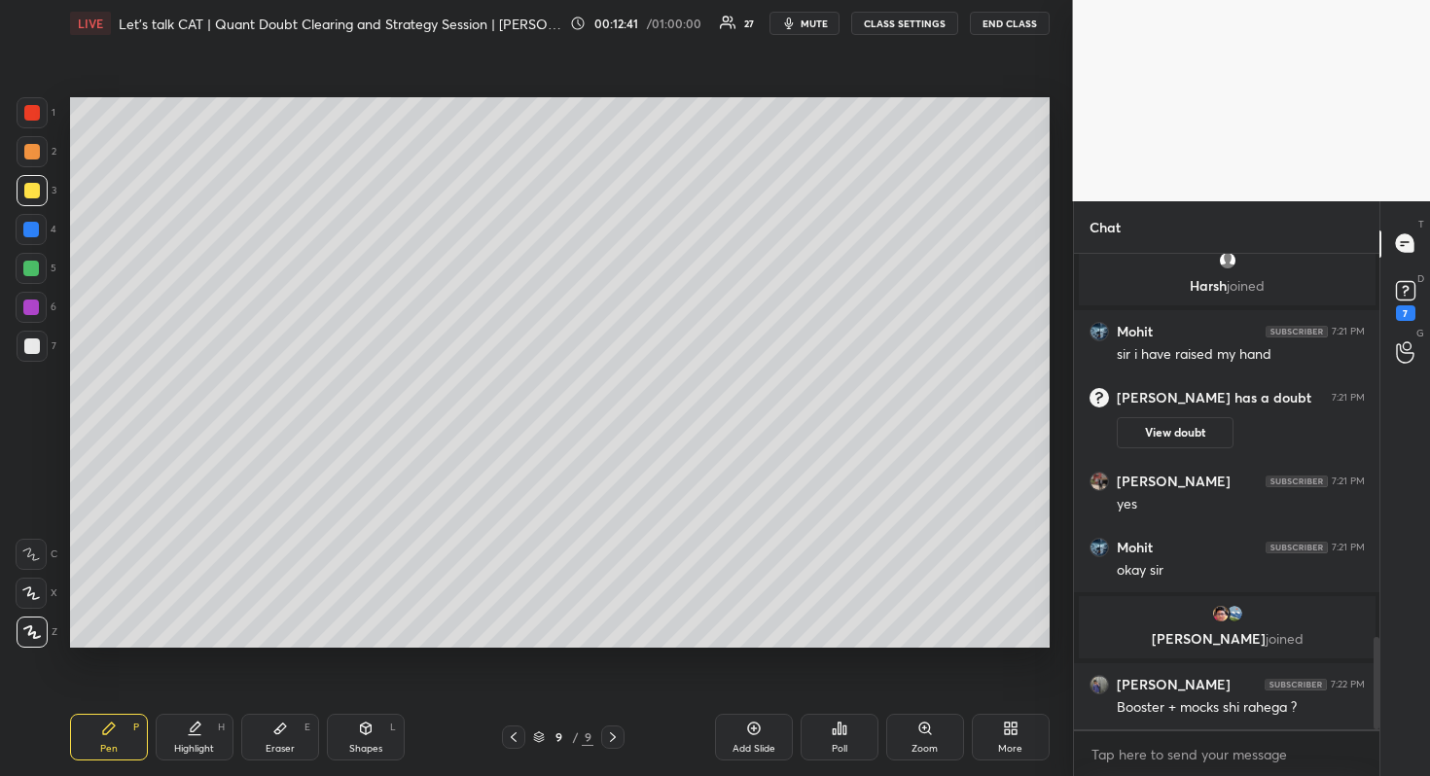
scroll to position [1970, 0]
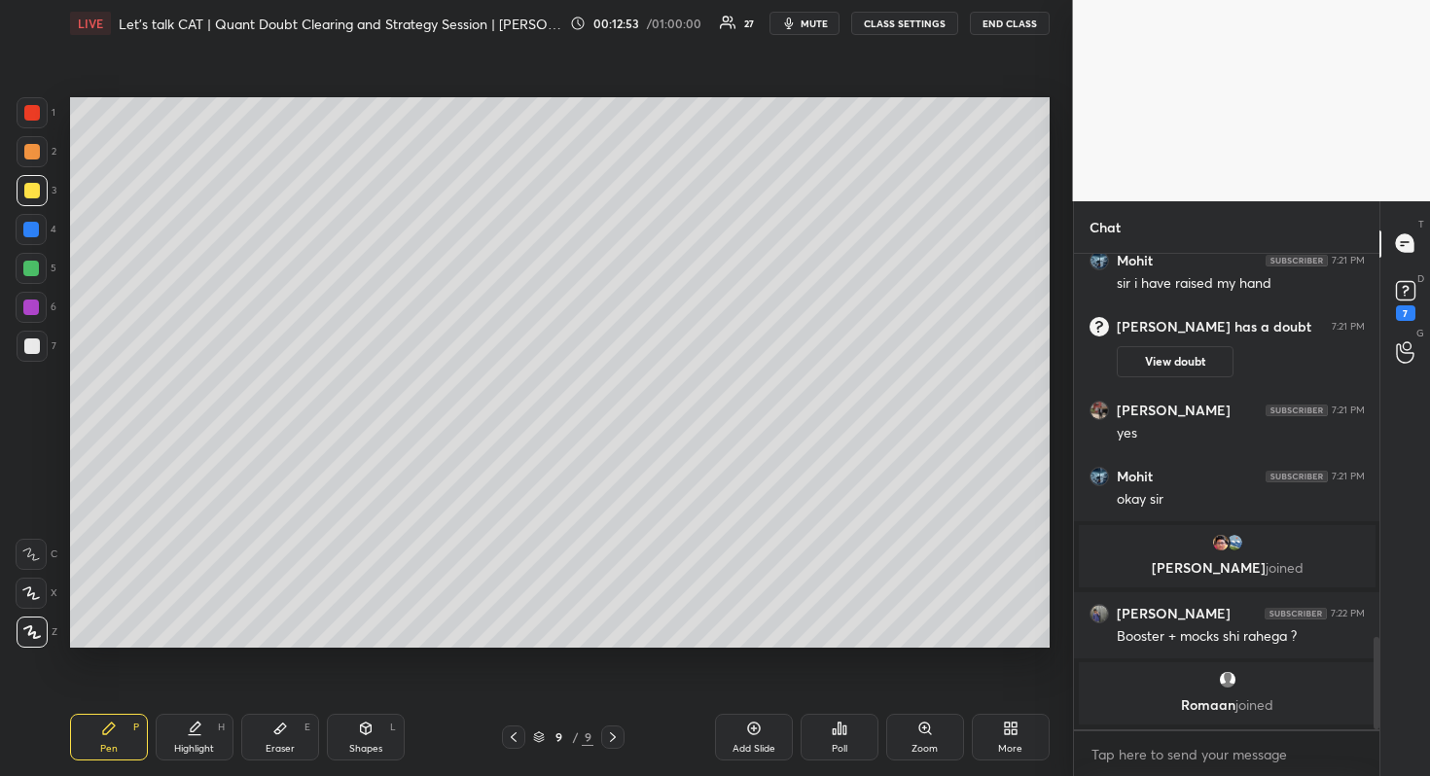
click at [611, 727] on div at bounding box center [612, 737] width 23 height 23
click at [711, 721] on div "Add Slide Poll Zoom More" at bounding box center [844, 737] width 409 height 47
click at [718, 715] on div "Add Slide" at bounding box center [754, 737] width 78 height 47
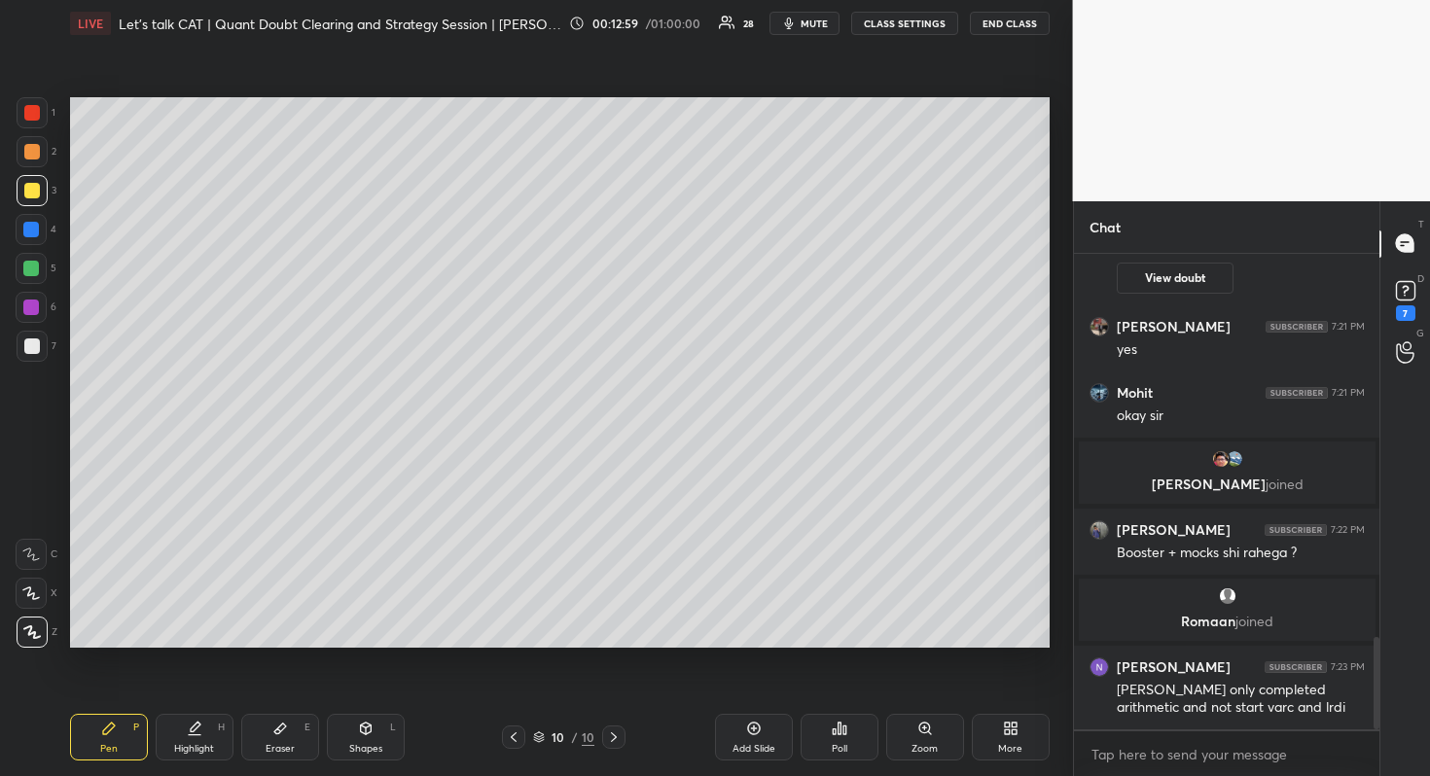
scroll to position [2076, 0]
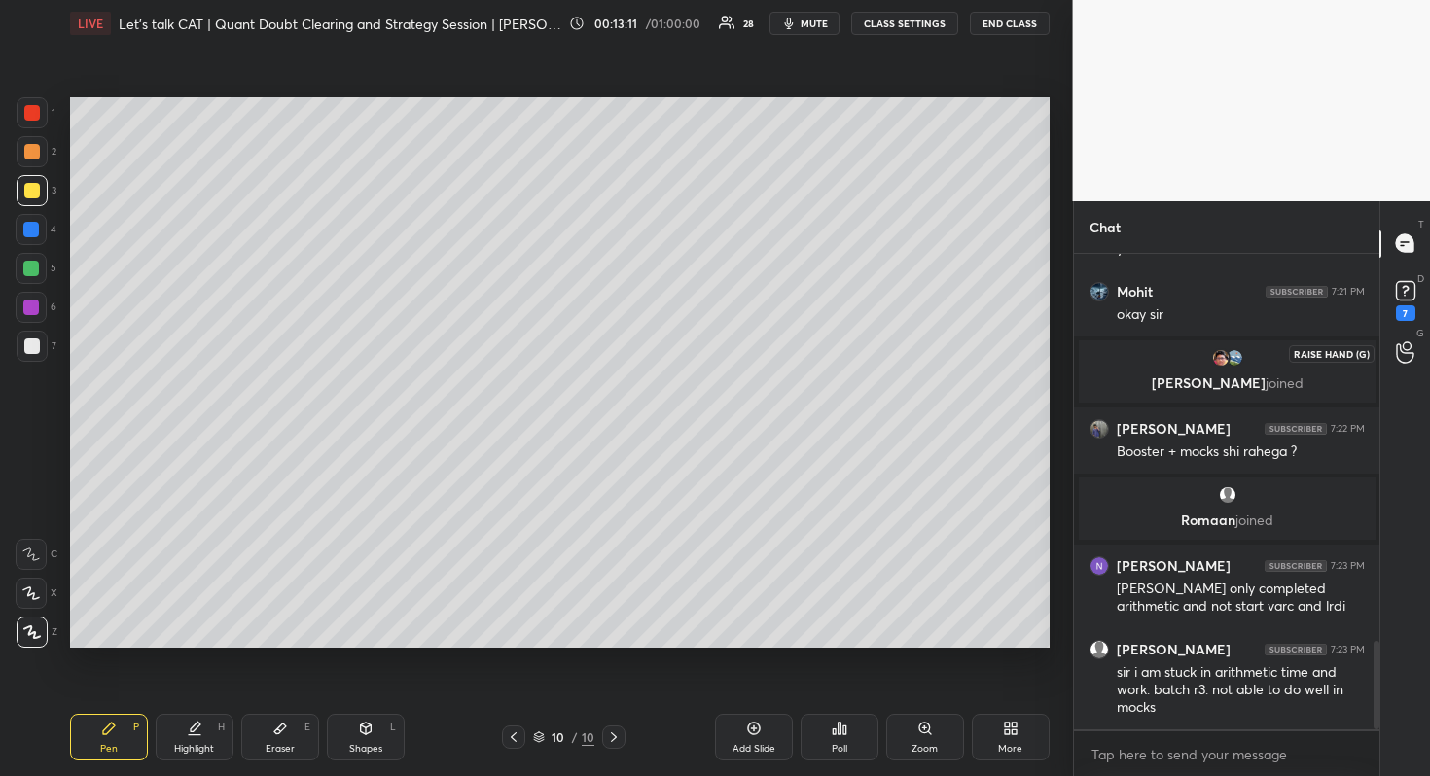
click at [1390, 351] on div at bounding box center [1405, 353] width 39 height 35
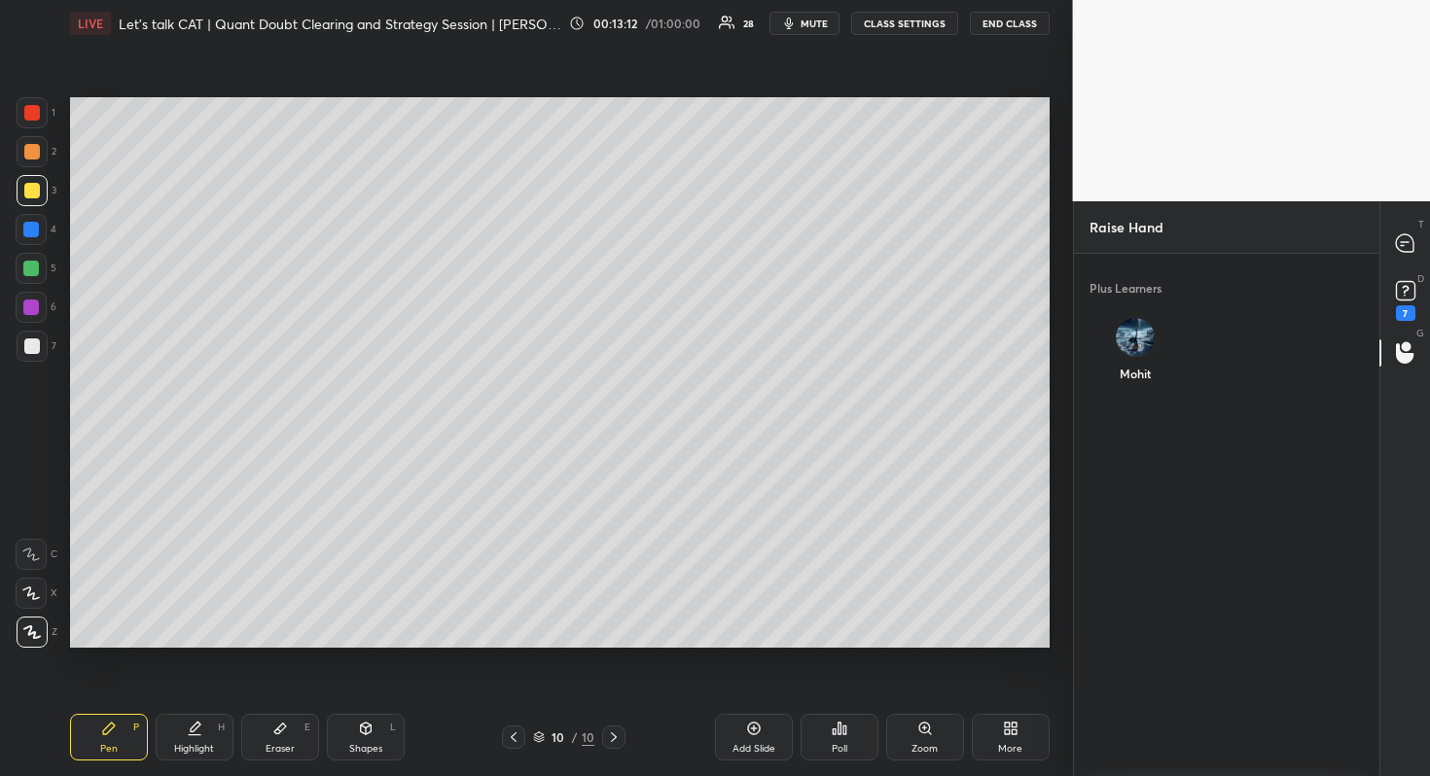
click at [1136, 354] on div "Mohit" at bounding box center [1134, 353] width 90 height 103
click at [1144, 382] on button "INVITE" at bounding box center [1134, 386] width 75 height 25
click at [1382, 235] on div "T Messages (T)" at bounding box center [1405, 244] width 50 height 54
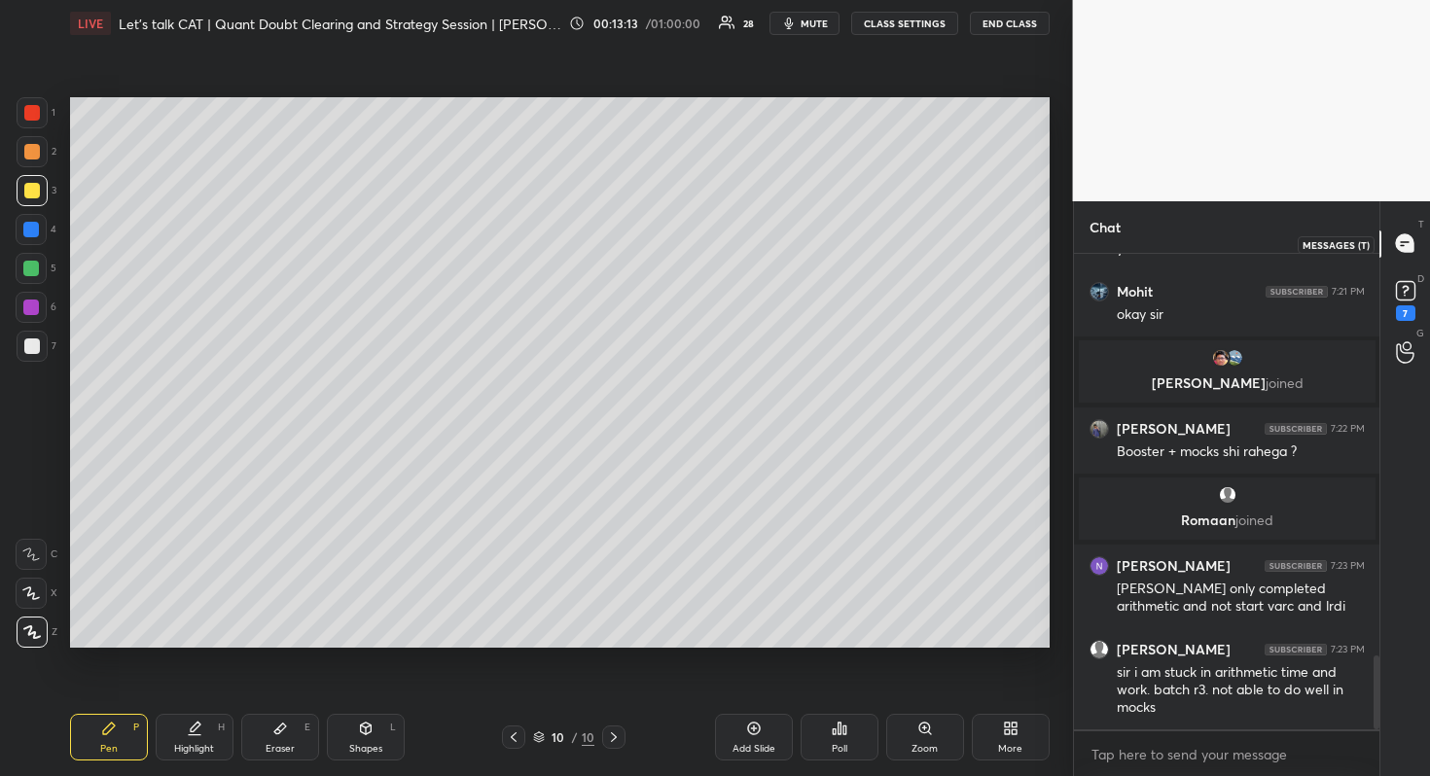
scroll to position [470, 300]
click at [500, 728] on div "10 / 10" at bounding box center [563, 737] width 153 height 23
click at [510, 732] on icon at bounding box center [514, 737] width 16 height 16
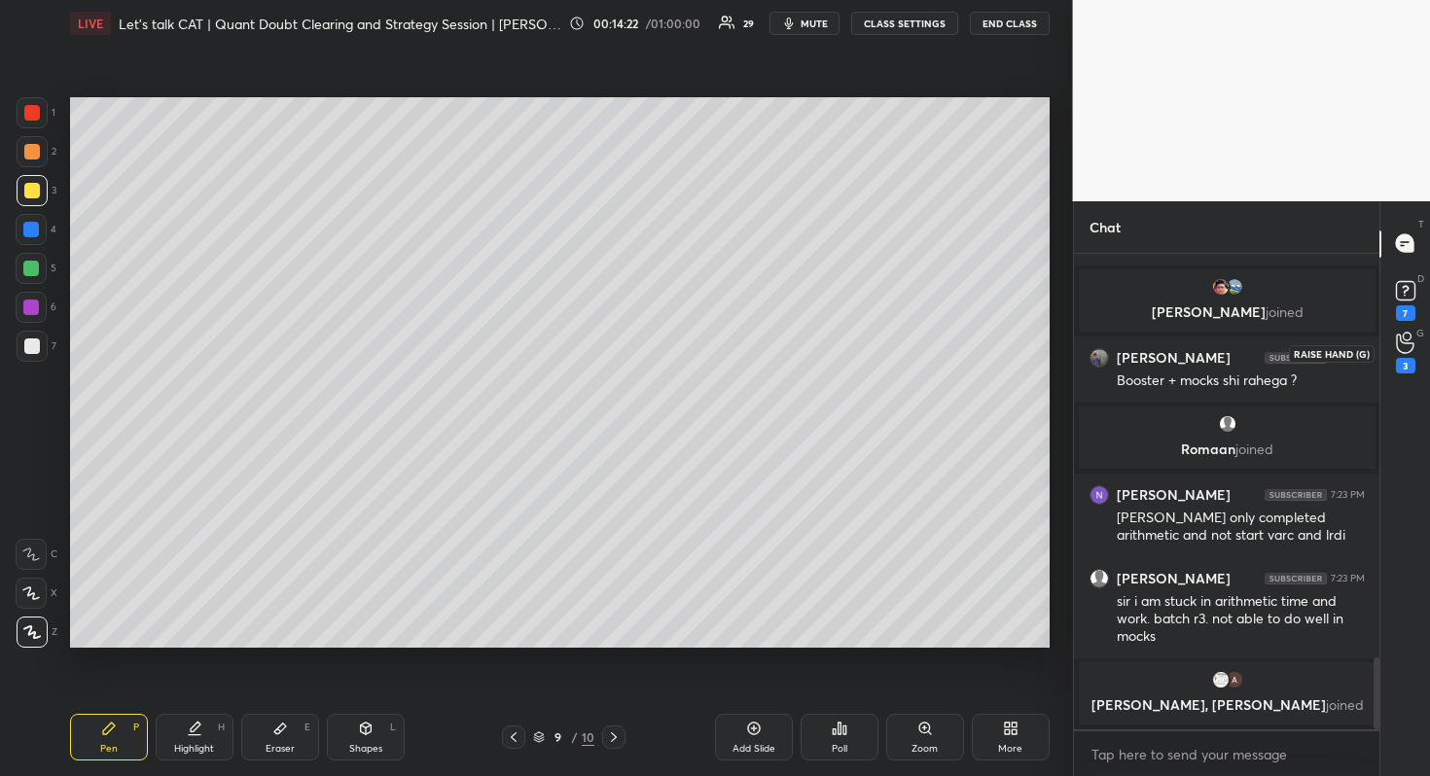
click at [1408, 342] on icon at bounding box center [1405, 344] width 18 height 19
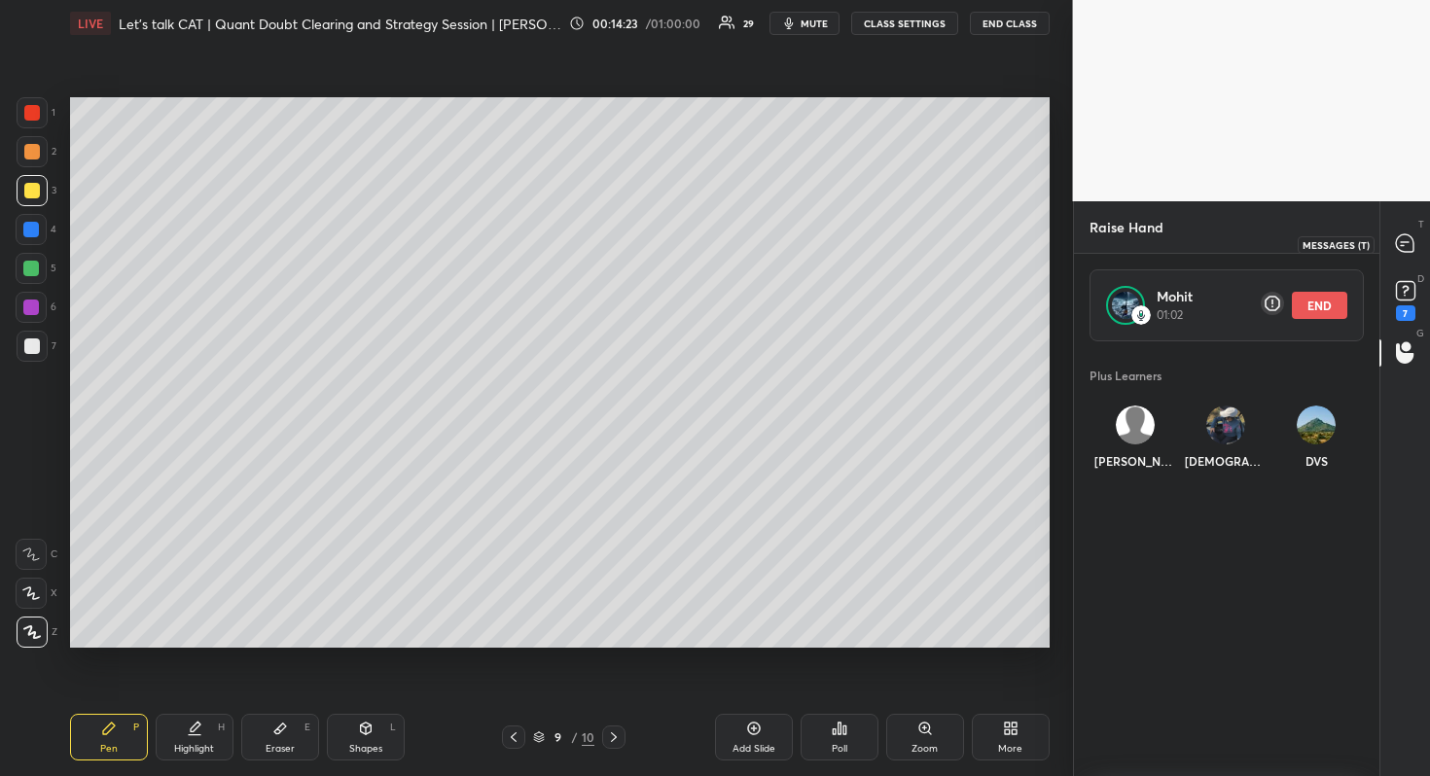
click at [1402, 231] on div at bounding box center [1405, 244] width 39 height 35
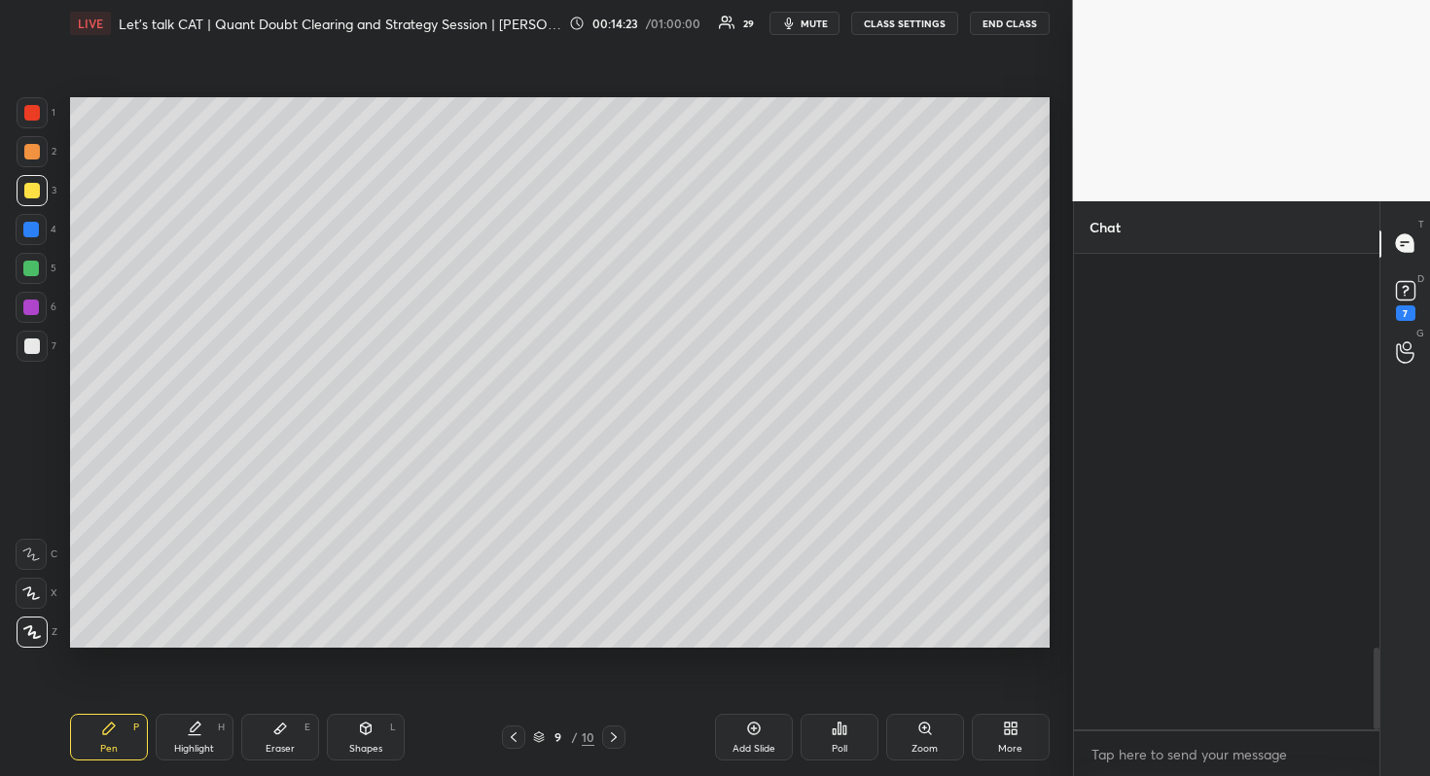
scroll to position [470, 300]
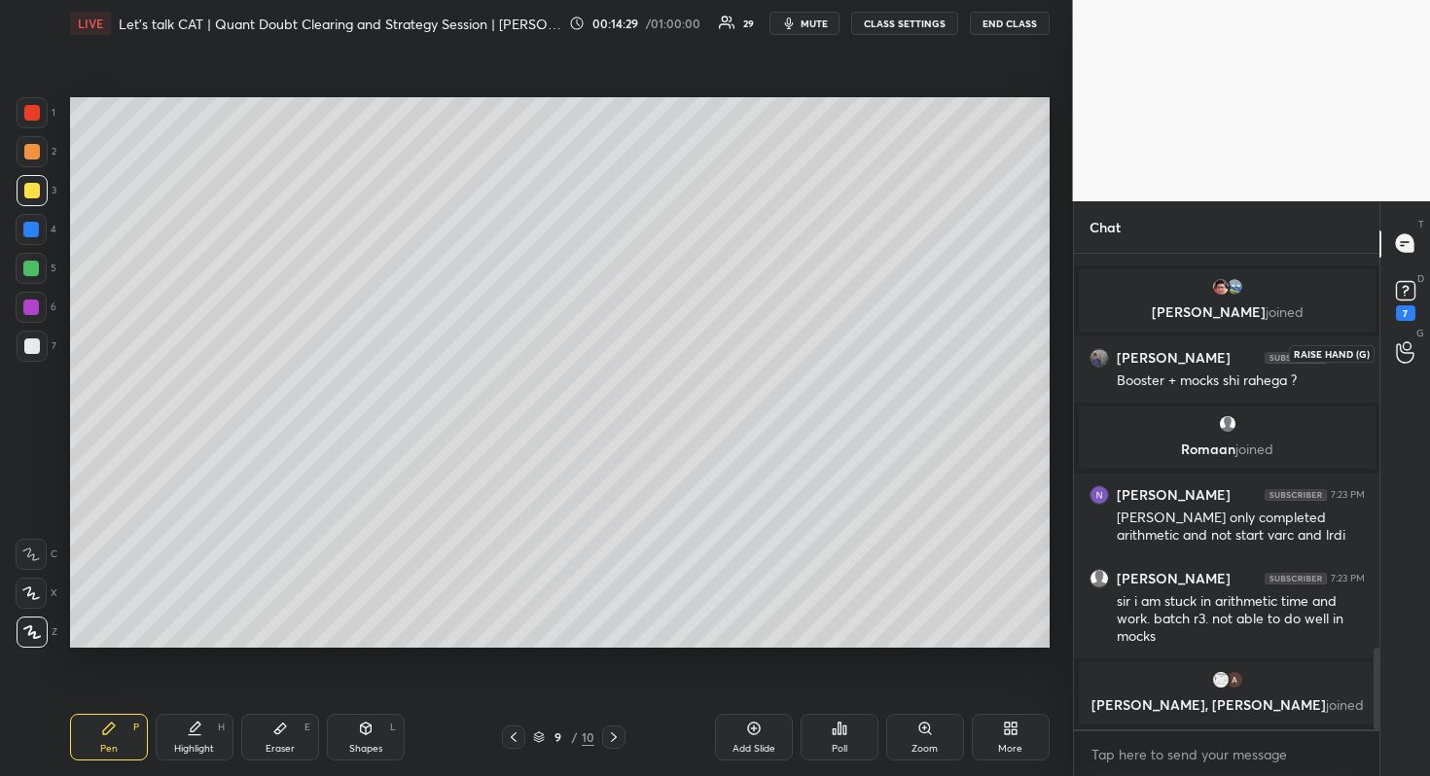
click at [1399, 346] on icon at bounding box center [1405, 352] width 18 height 22
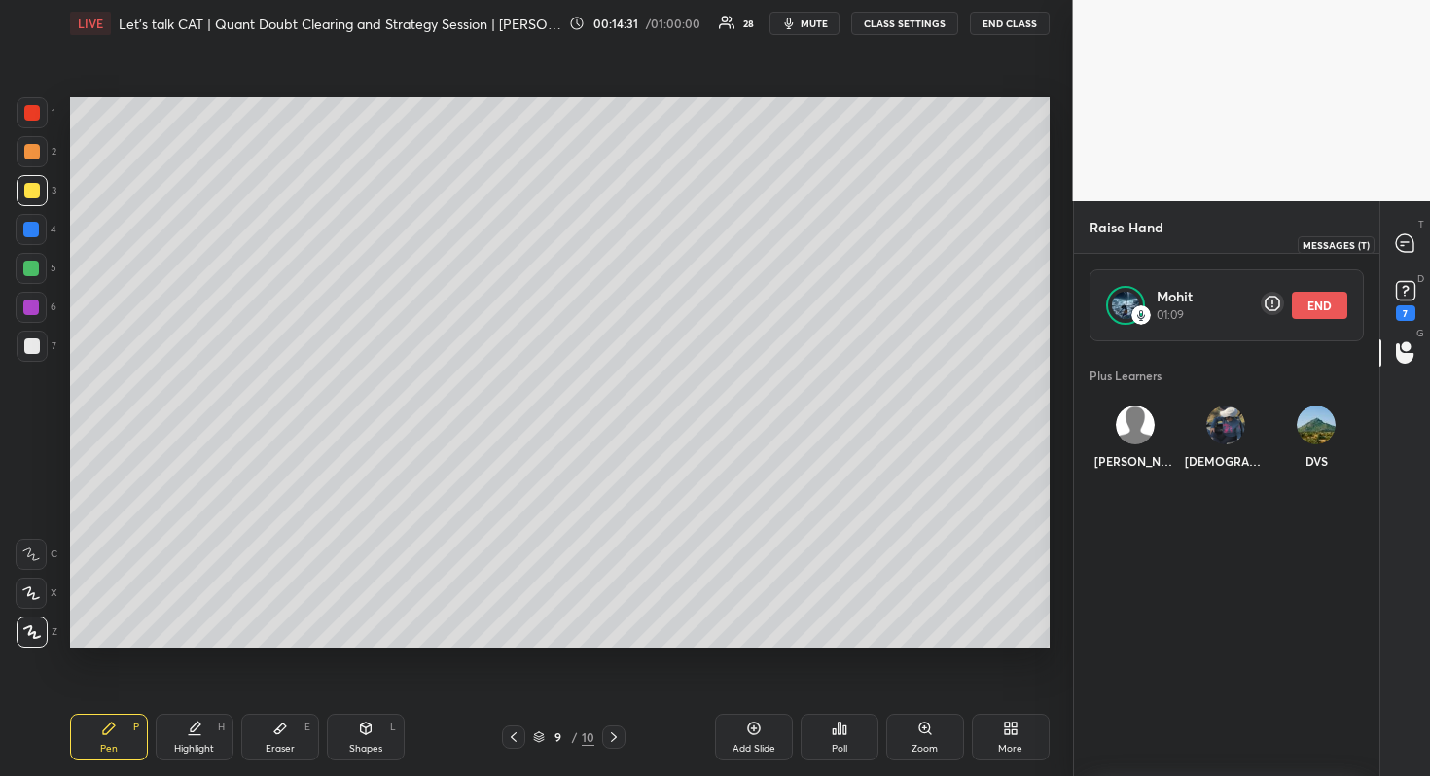
click at [1392, 246] on div at bounding box center [1405, 244] width 39 height 35
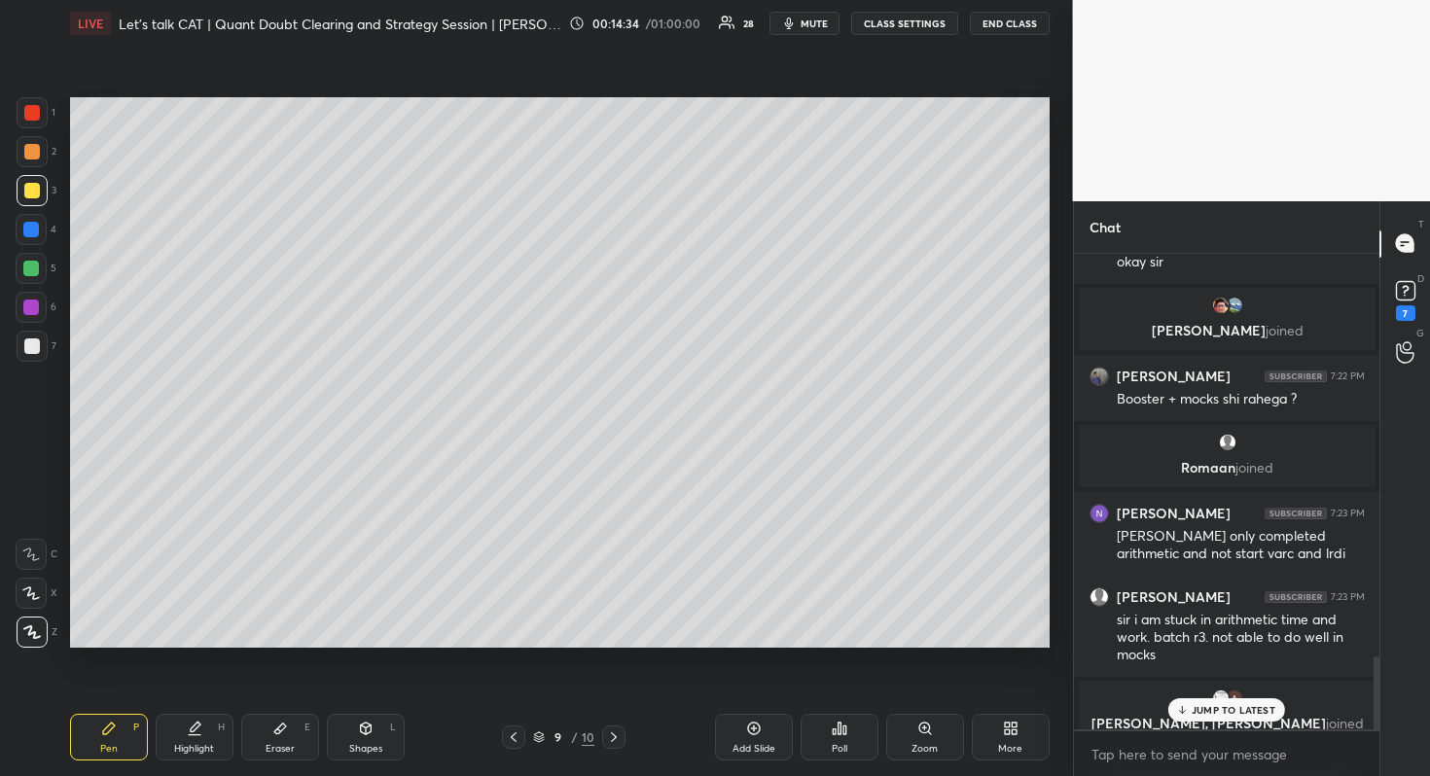
scroll to position [2673, 0]
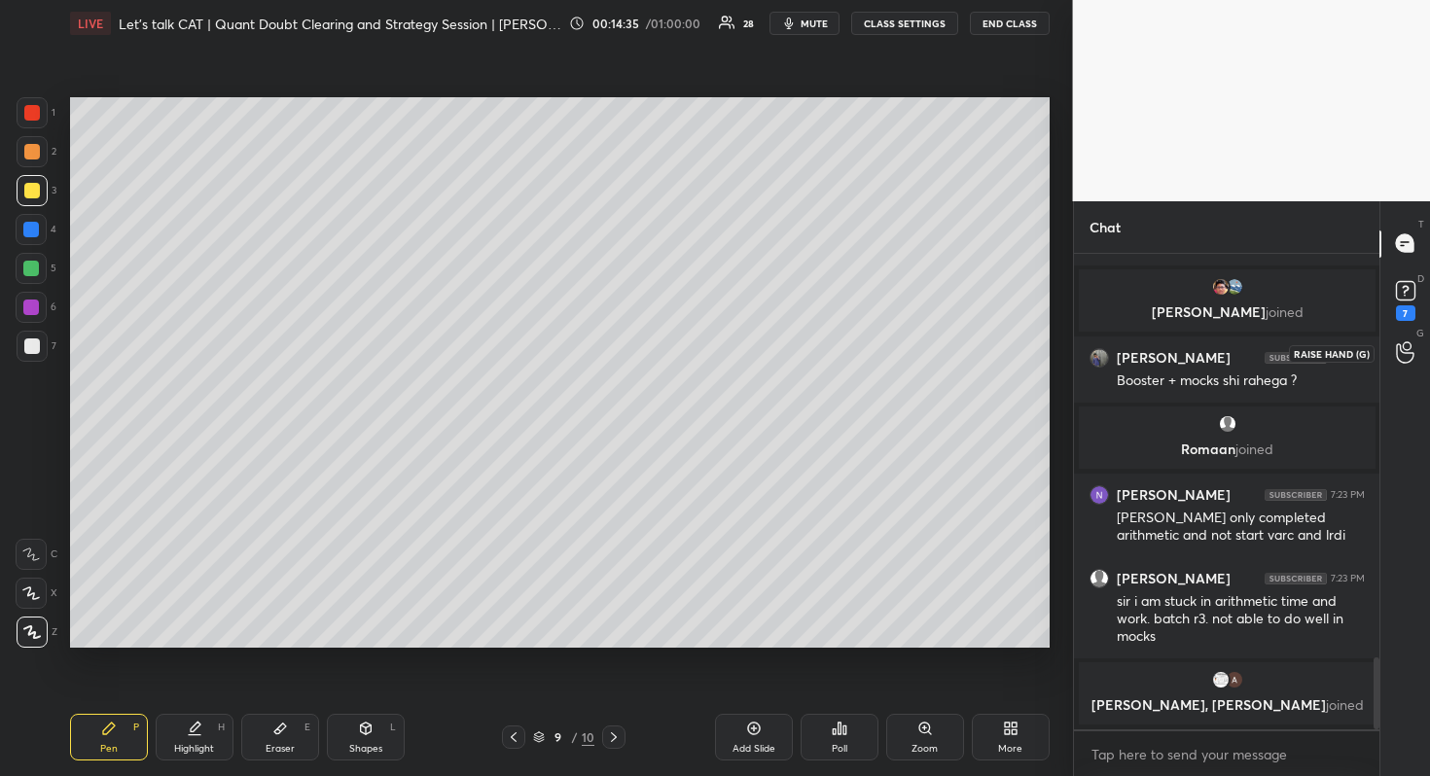
click at [1423, 337] on div at bounding box center [1405, 353] width 39 height 35
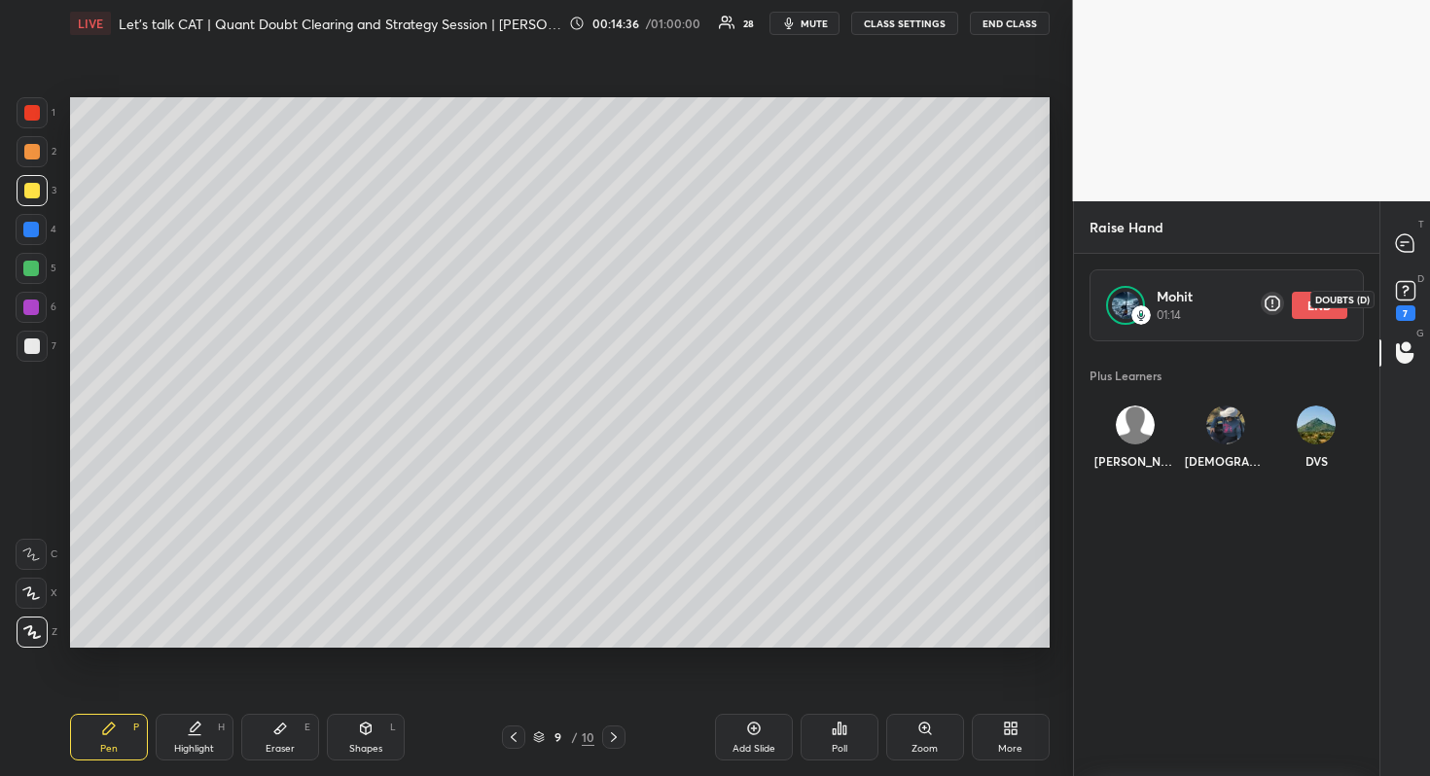
click at [1400, 253] on icon at bounding box center [1405, 243] width 20 height 20
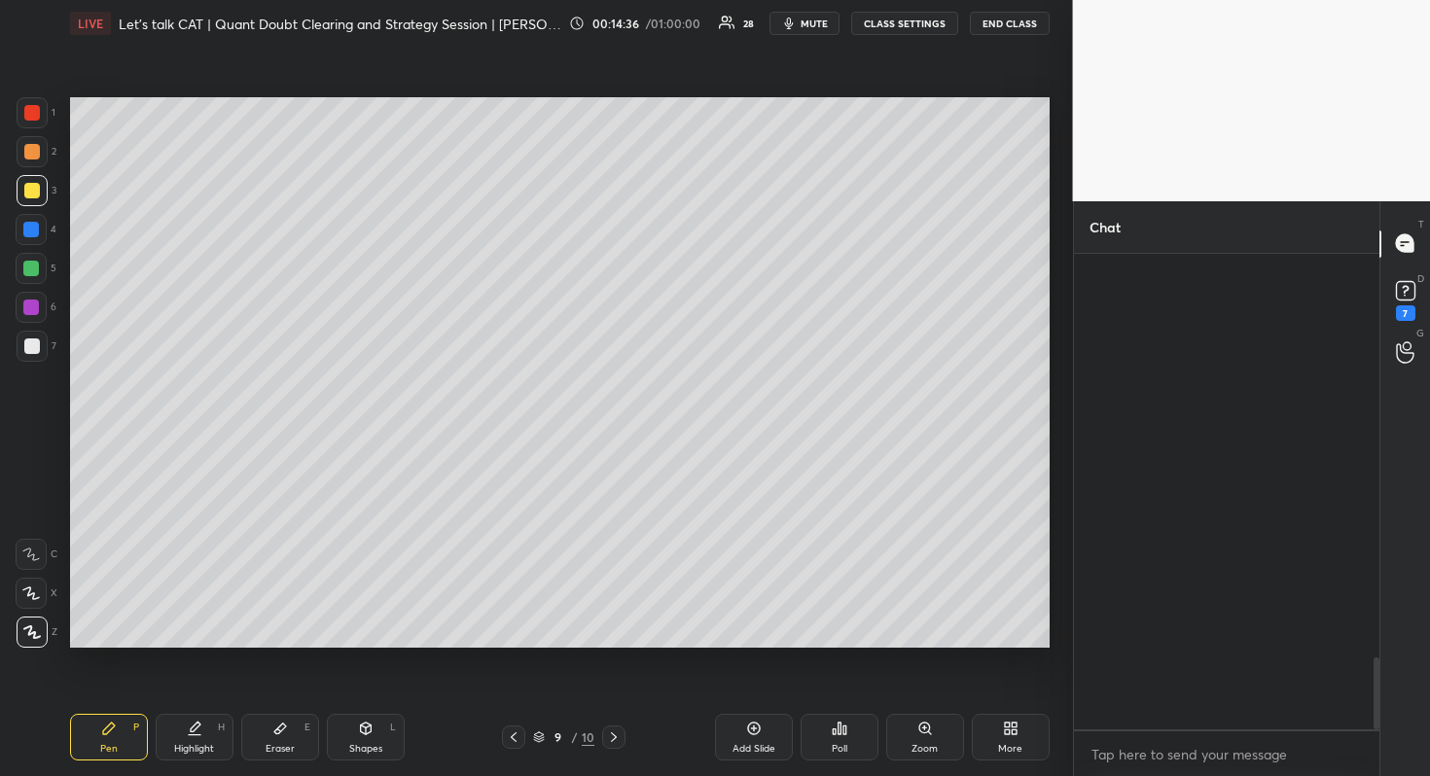
scroll to position [470, 300]
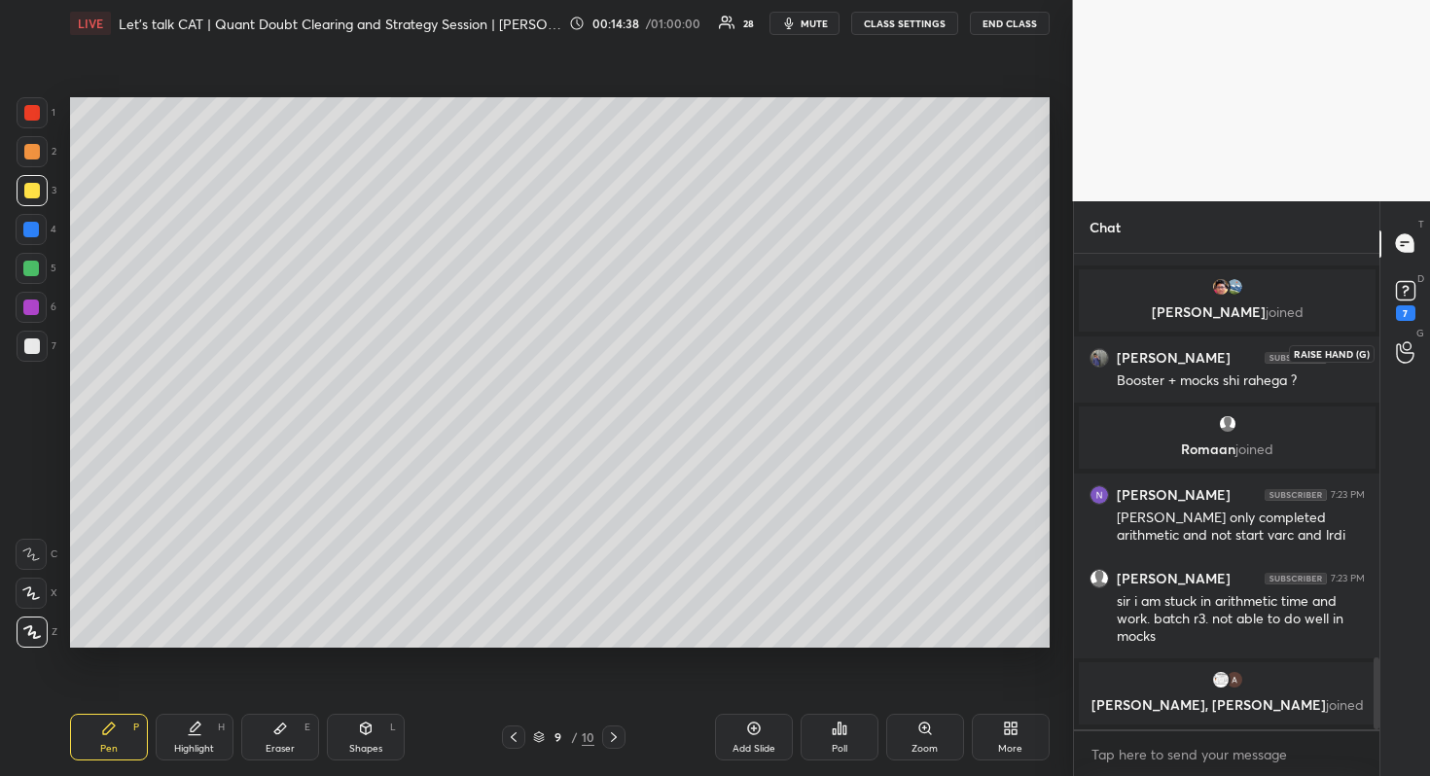
click at [1408, 368] on div at bounding box center [1405, 353] width 39 height 35
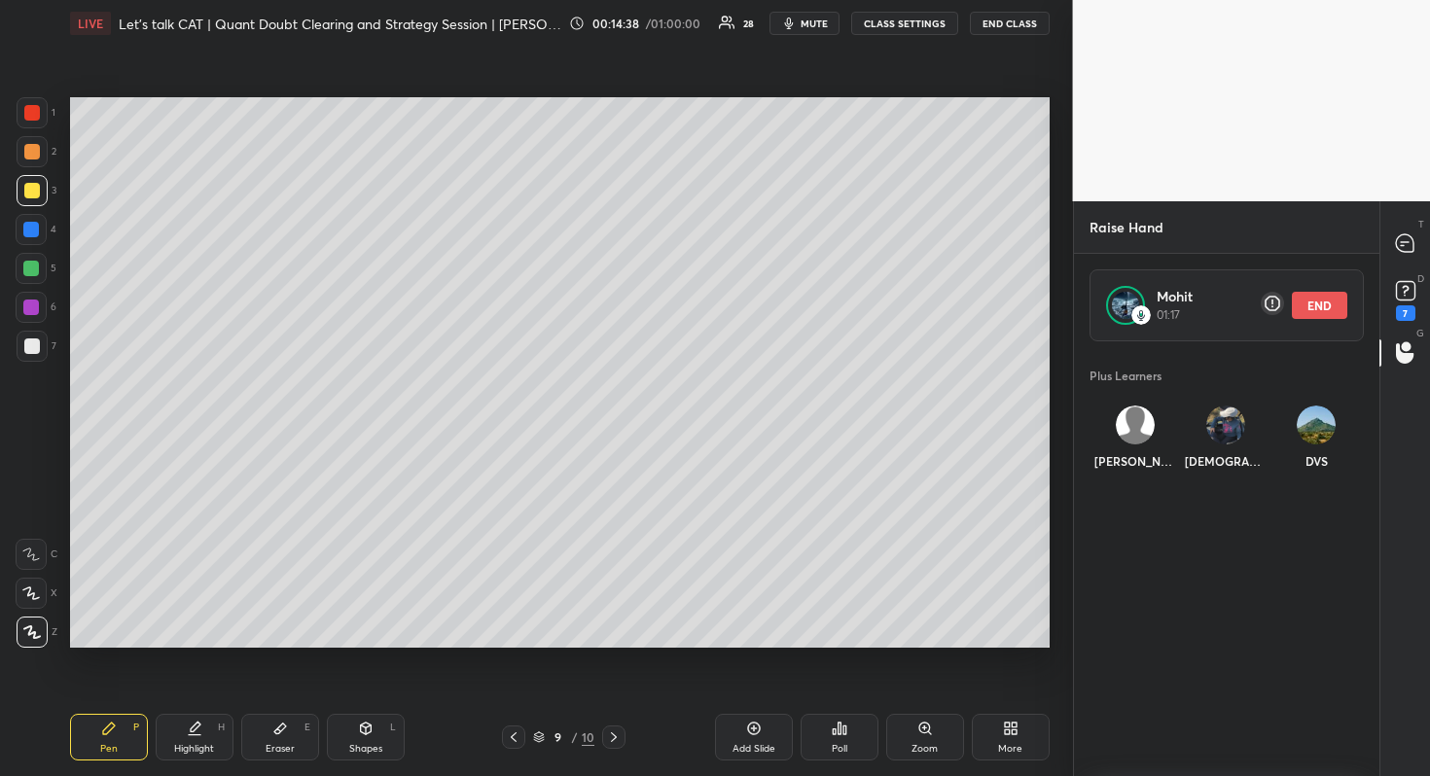
click at [1402, 221] on div "T Messages (T)" at bounding box center [1405, 244] width 50 height 54
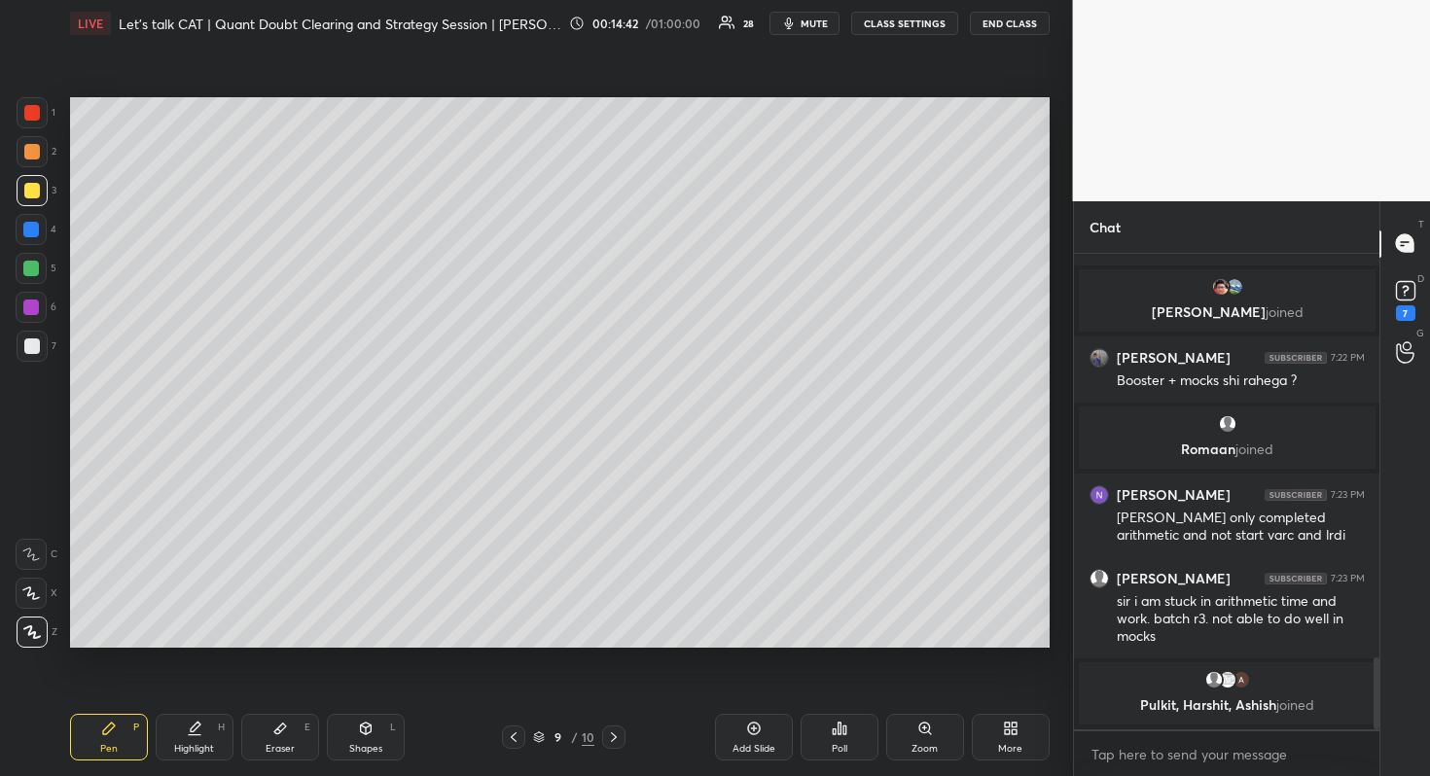
click at [622, 739] on div at bounding box center [613, 737] width 23 height 23
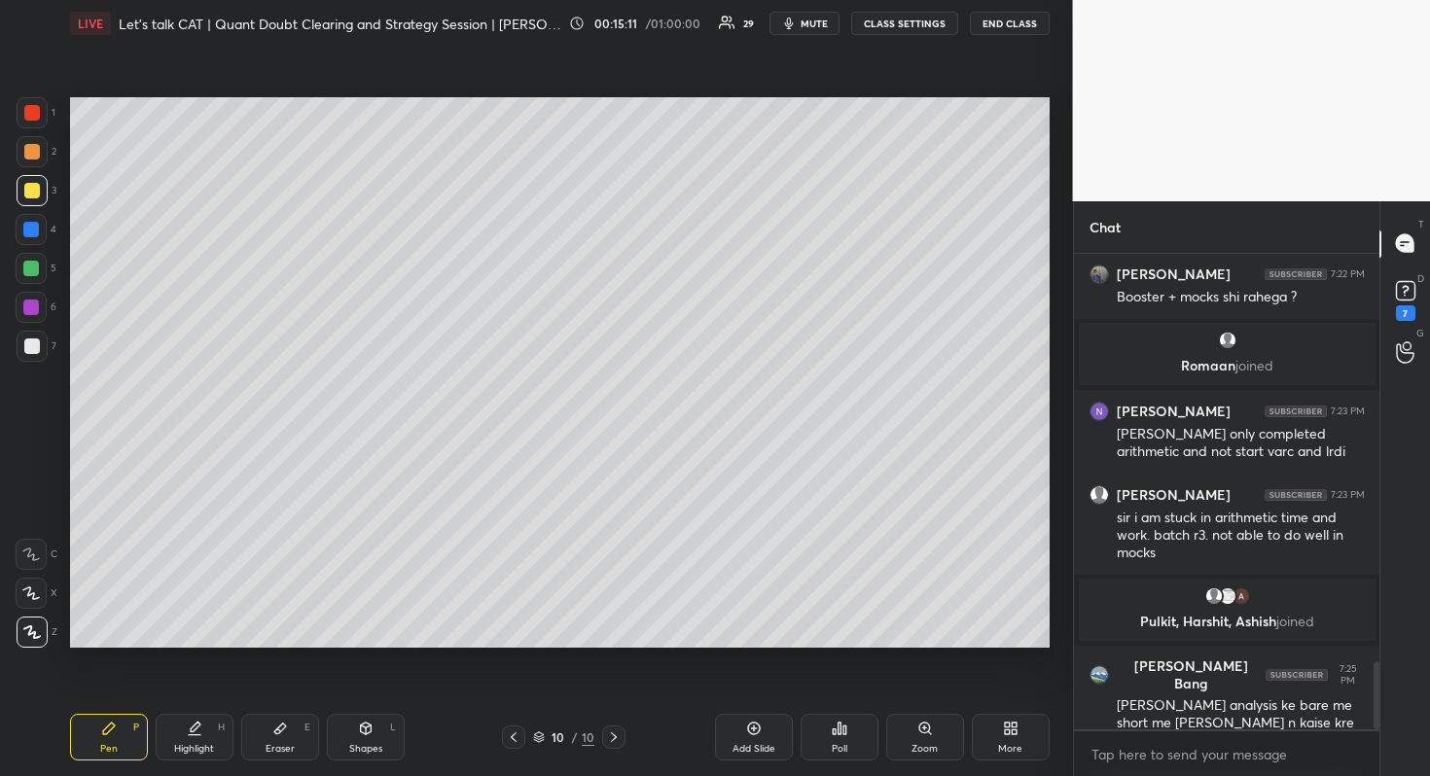
scroll to position [2827, 0]
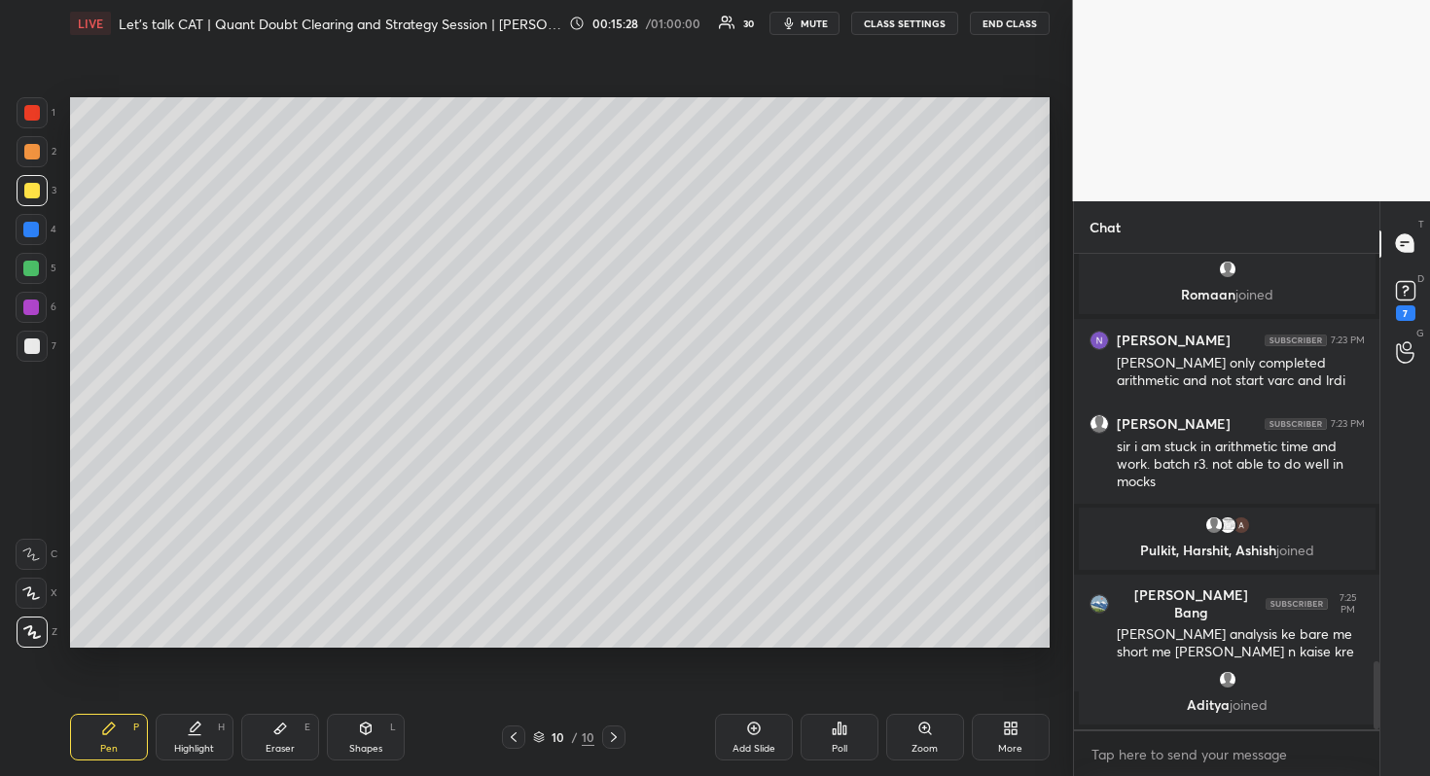
click at [38, 159] on div at bounding box center [32, 151] width 31 height 31
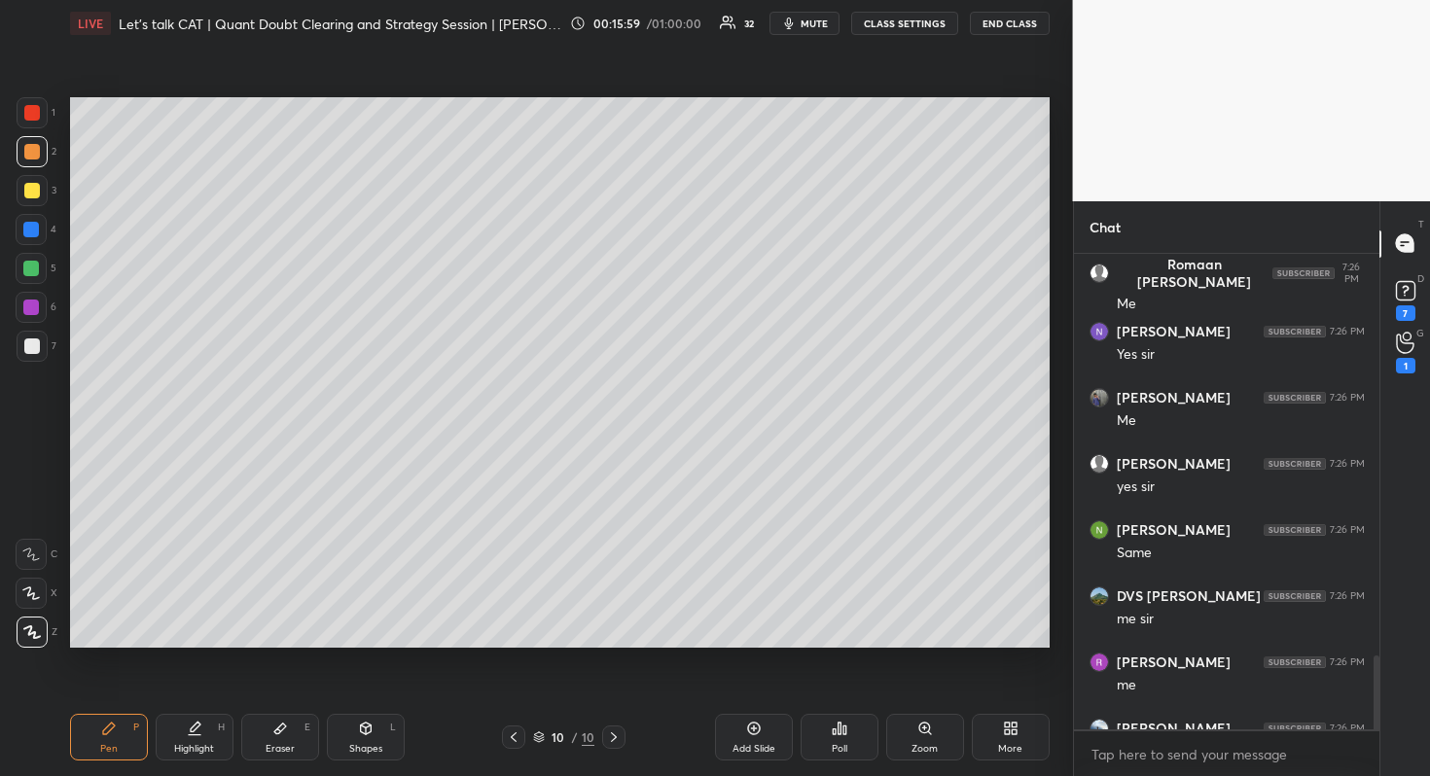
scroll to position [2594, 0]
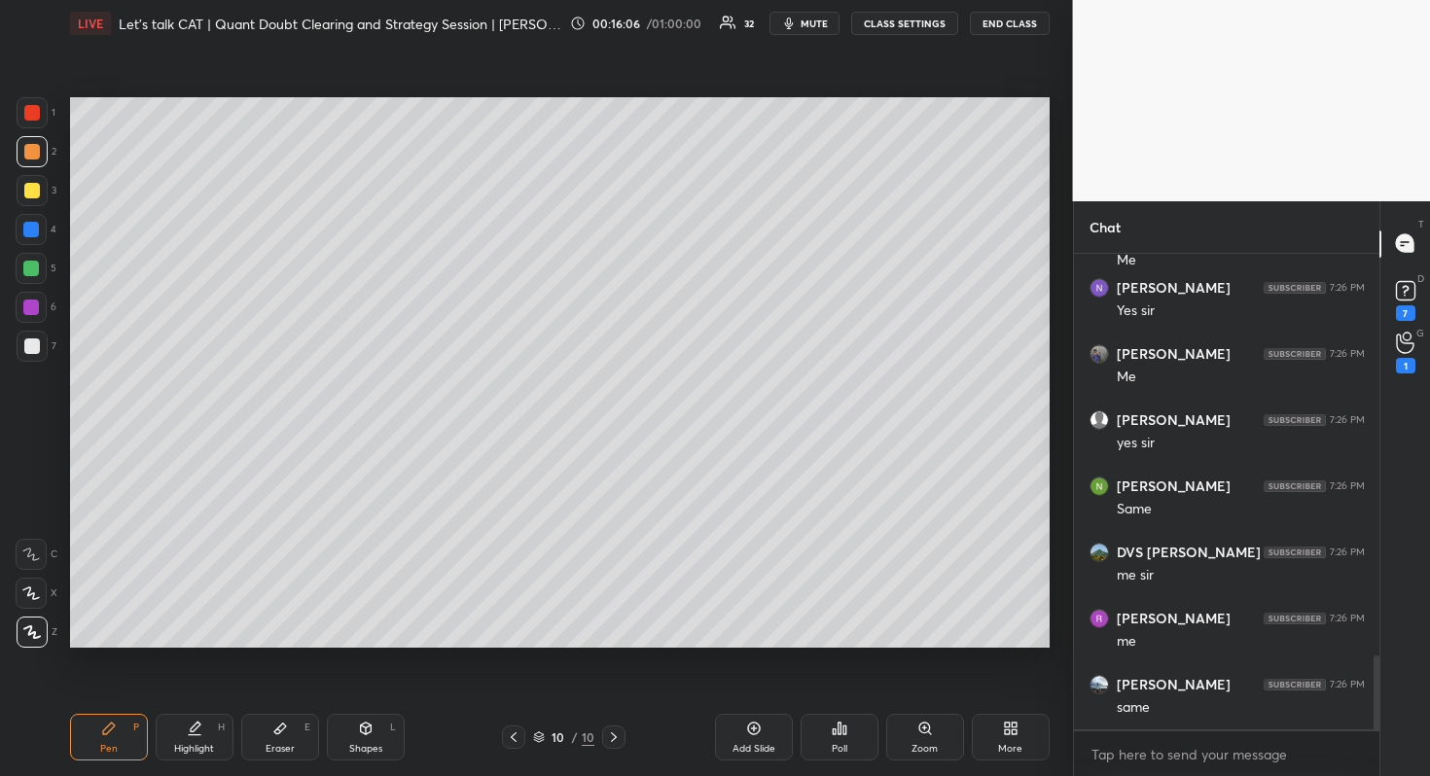
click at [755, 732] on icon at bounding box center [754, 729] width 16 height 16
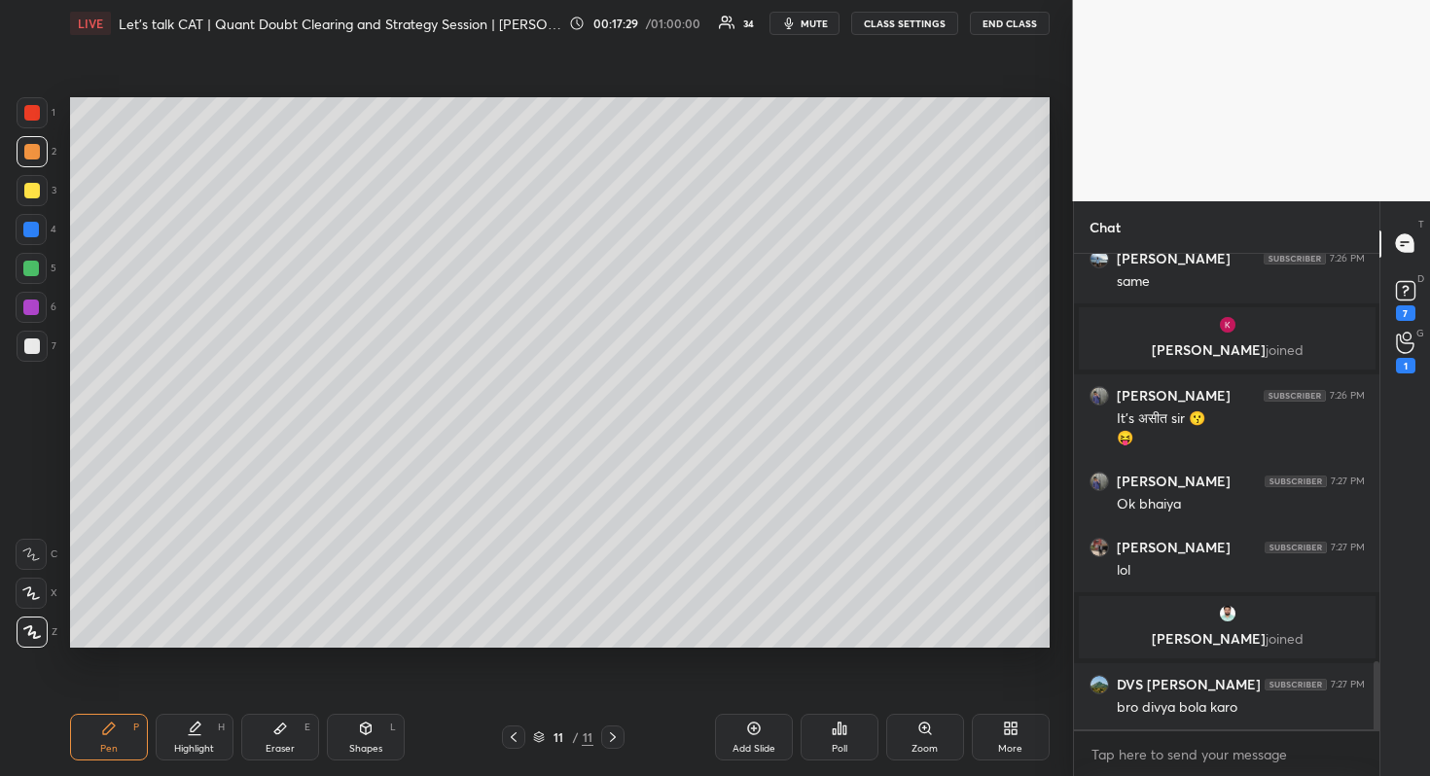
scroll to position [2941, 0]
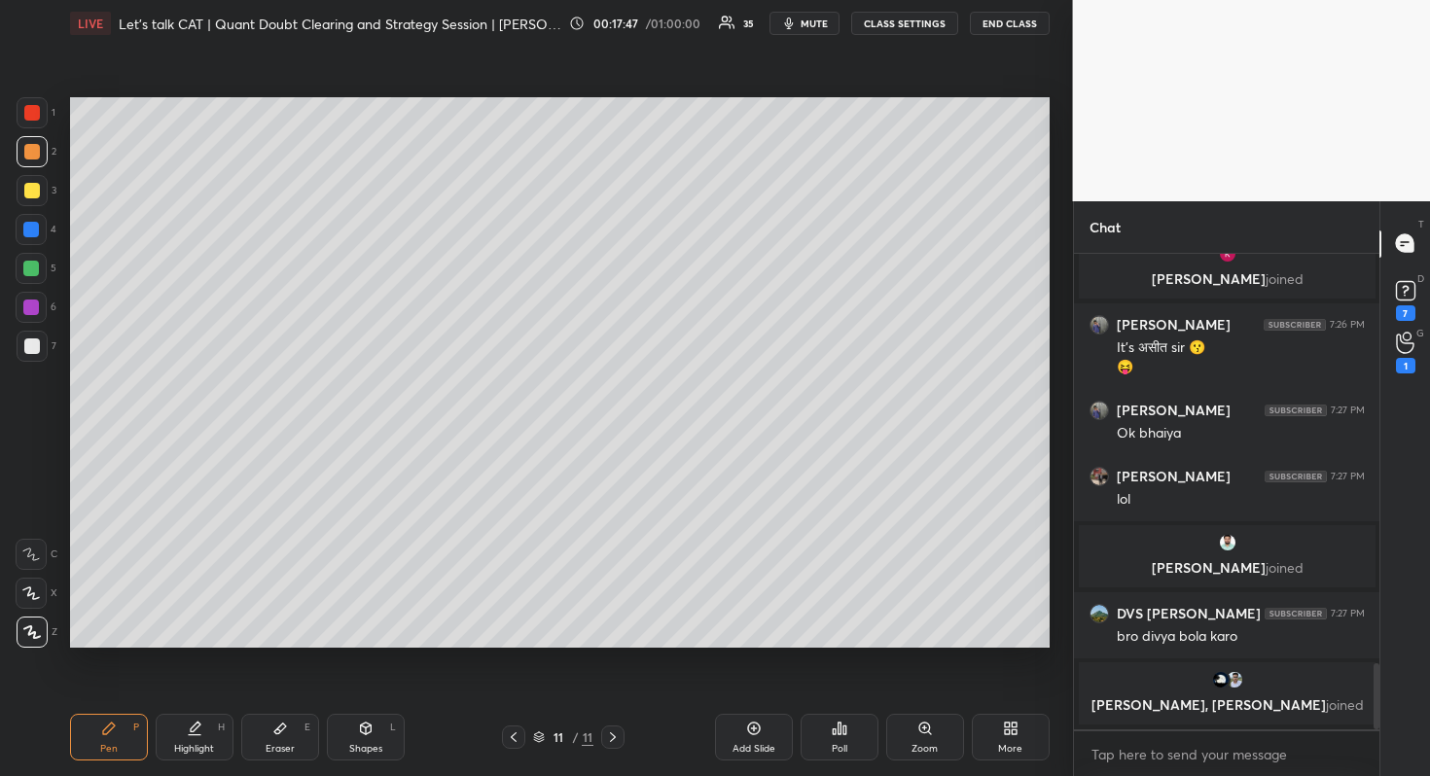
drag, startPoint x: 40, startPoint y: 277, endPoint x: 59, endPoint y: 254, distance: 30.4
click at [39, 277] on div at bounding box center [31, 268] width 31 height 31
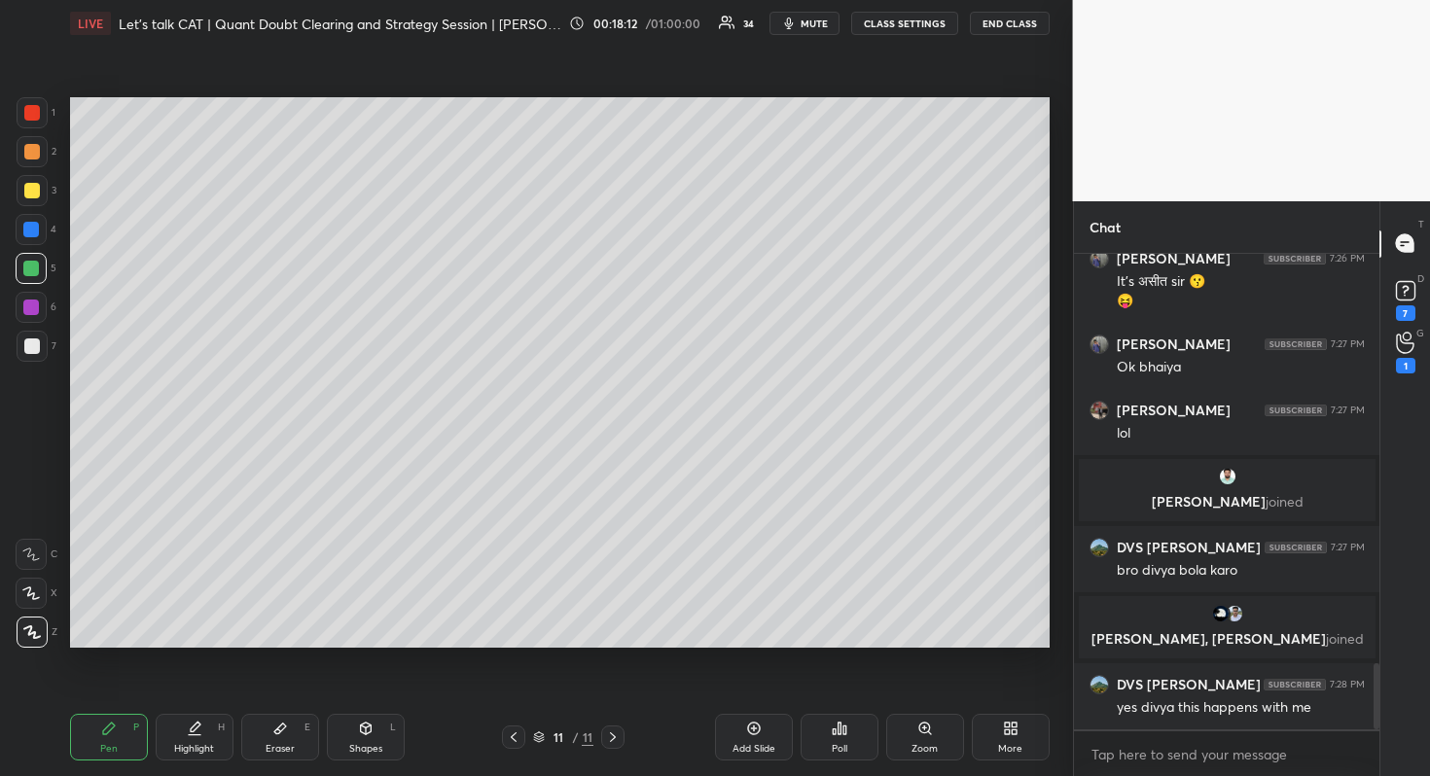
scroll to position [2963, 0]
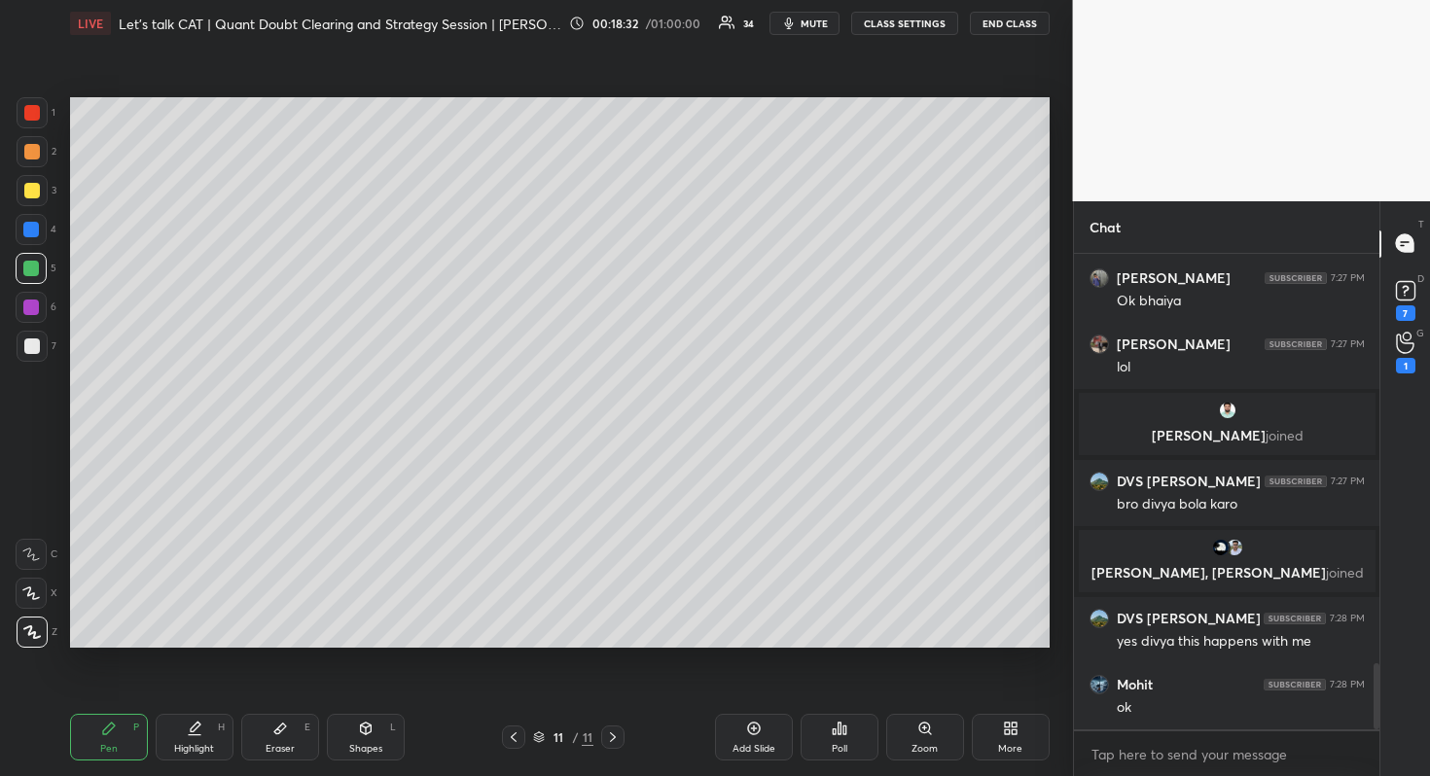
click at [33, 303] on div at bounding box center [31, 308] width 16 height 16
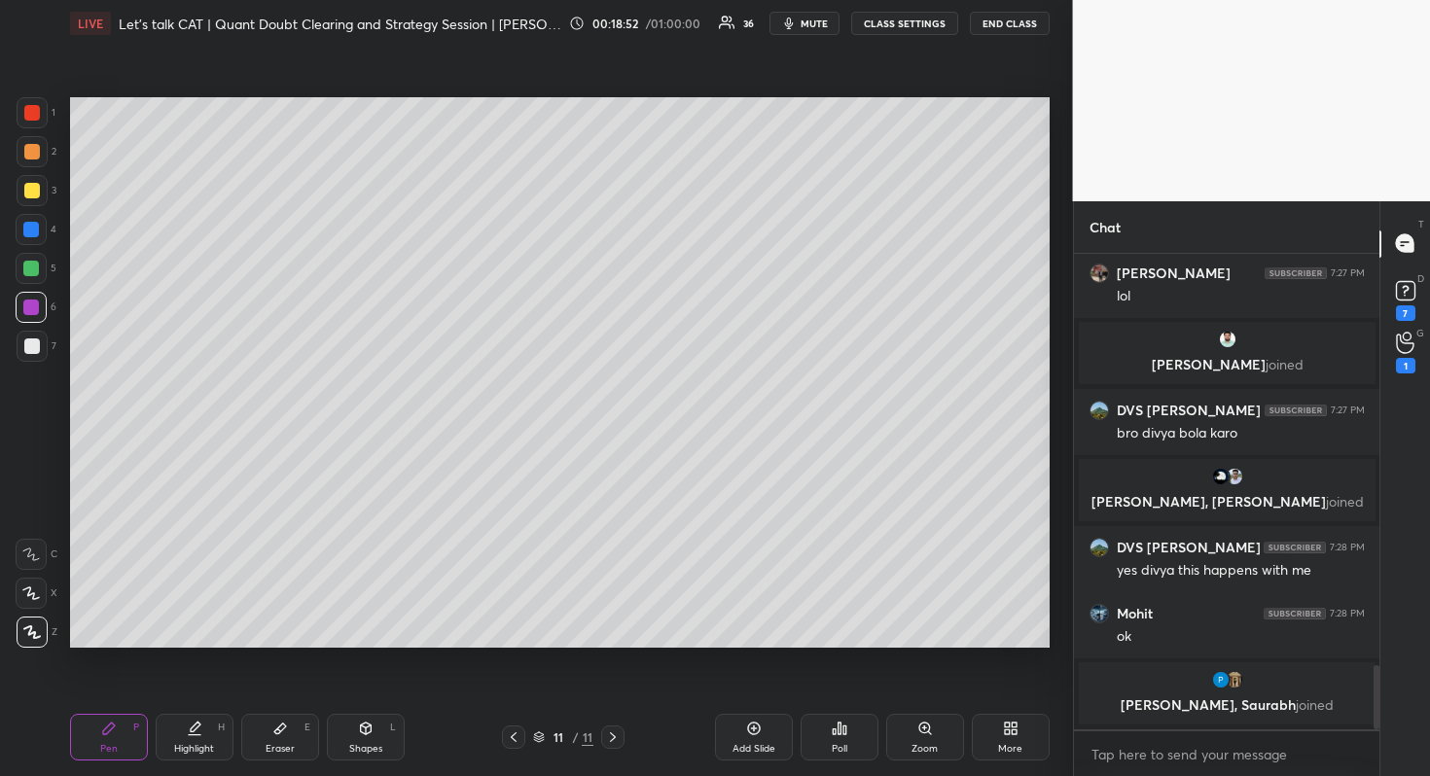
click at [741, 740] on div "Add Slide" at bounding box center [754, 737] width 78 height 47
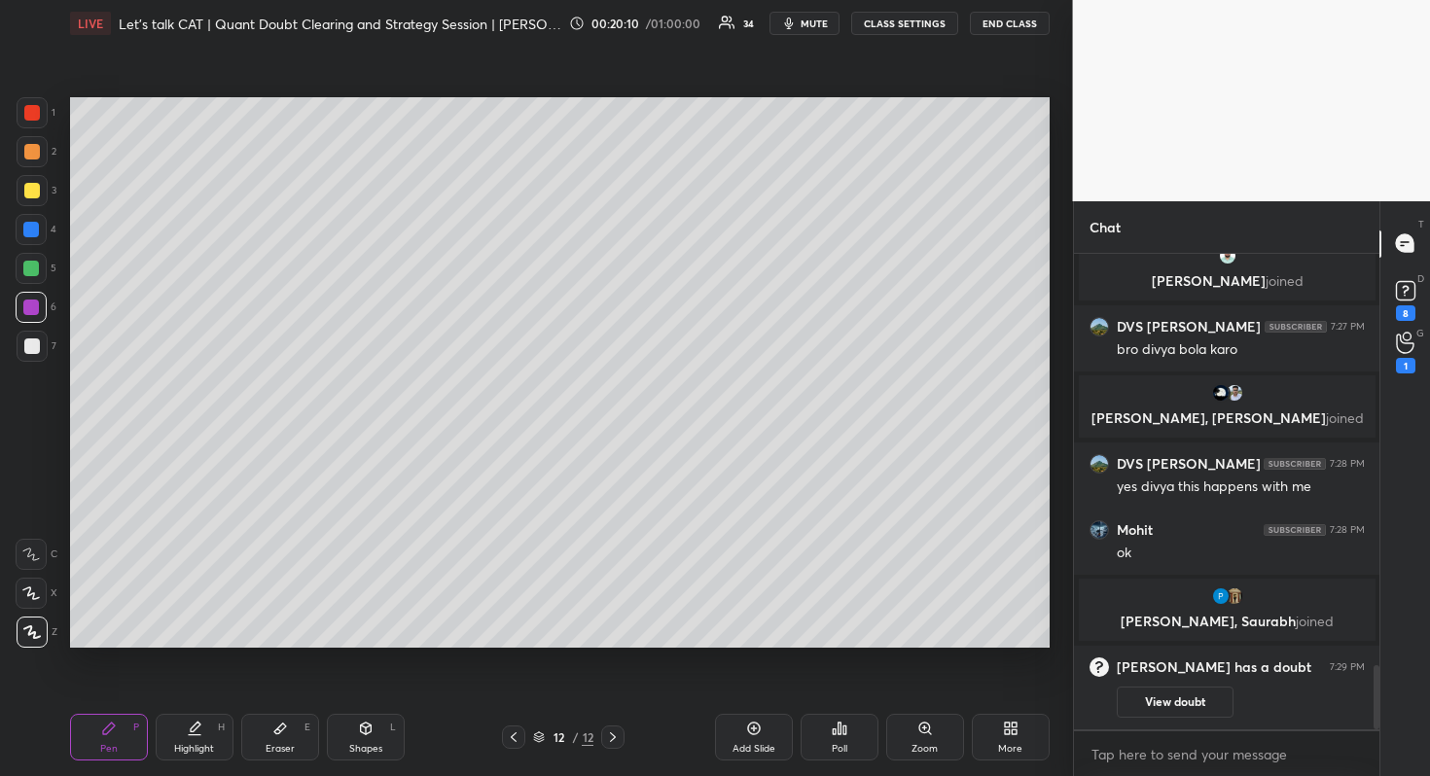
scroll to position [6, 7]
click at [523, 729] on div "12 / 12" at bounding box center [563, 737] width 123 height 23
click at [517, 743] on icon at bounding box center [514, 737] width 16 height 16
click at [612, 736] on icon at bounding box center [613, 737] width 16 height 16
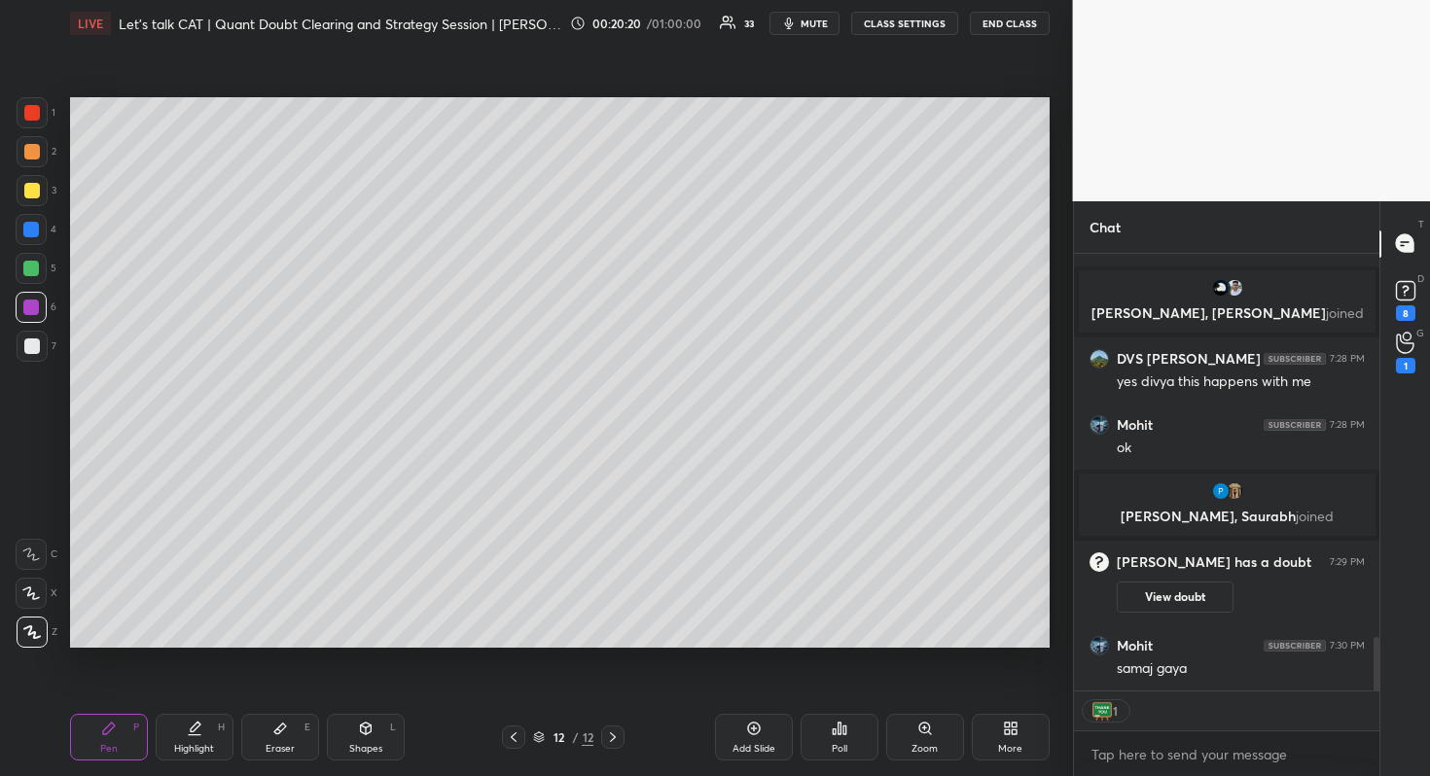
scroll to position [3092, 0]
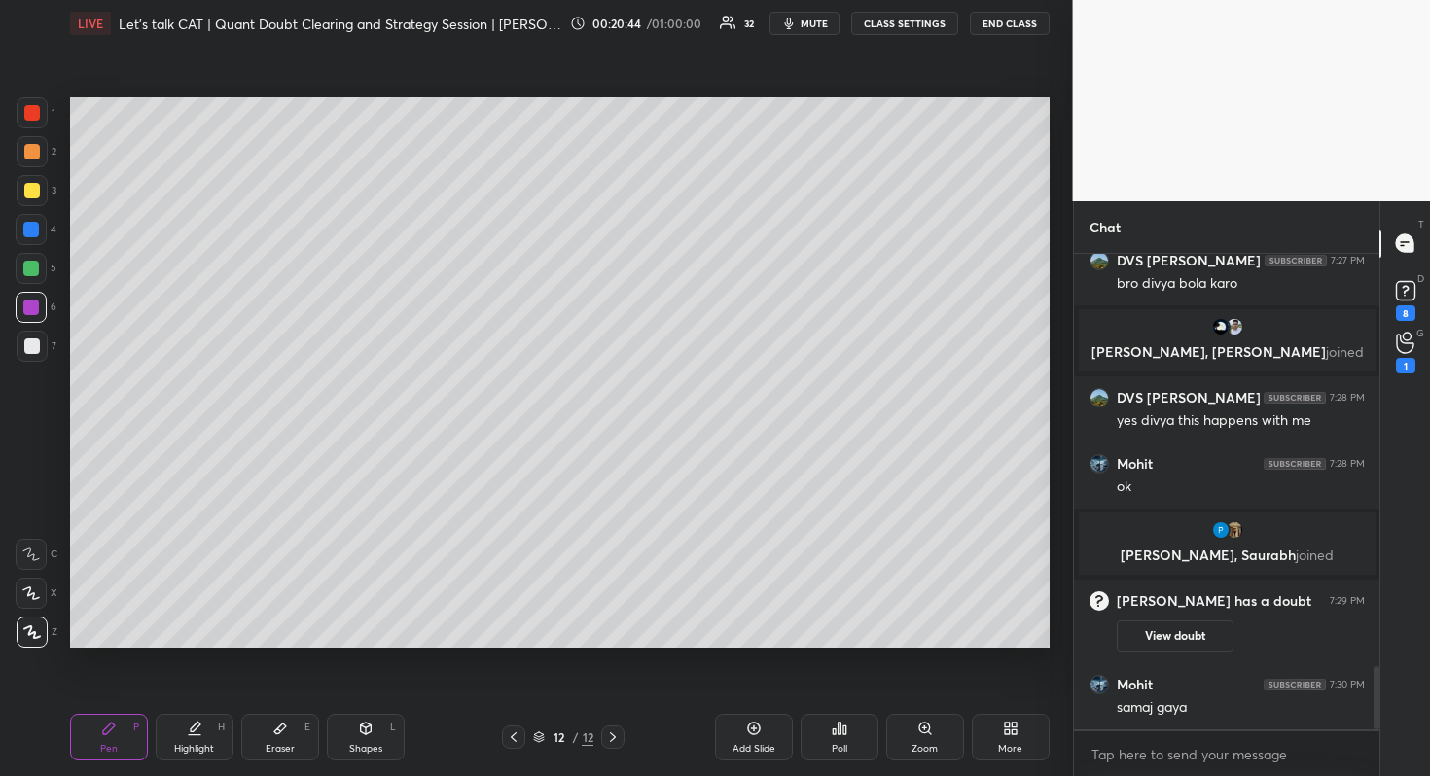
click at [520, 739] on icon at bounding box center [514, 737] width 16 height 16
click at [619, 736] on icon at bounding box center [613, 737] width 16 height 16
click at [746, 727] on icon at bounding box center [754, 729] width 16 height 16
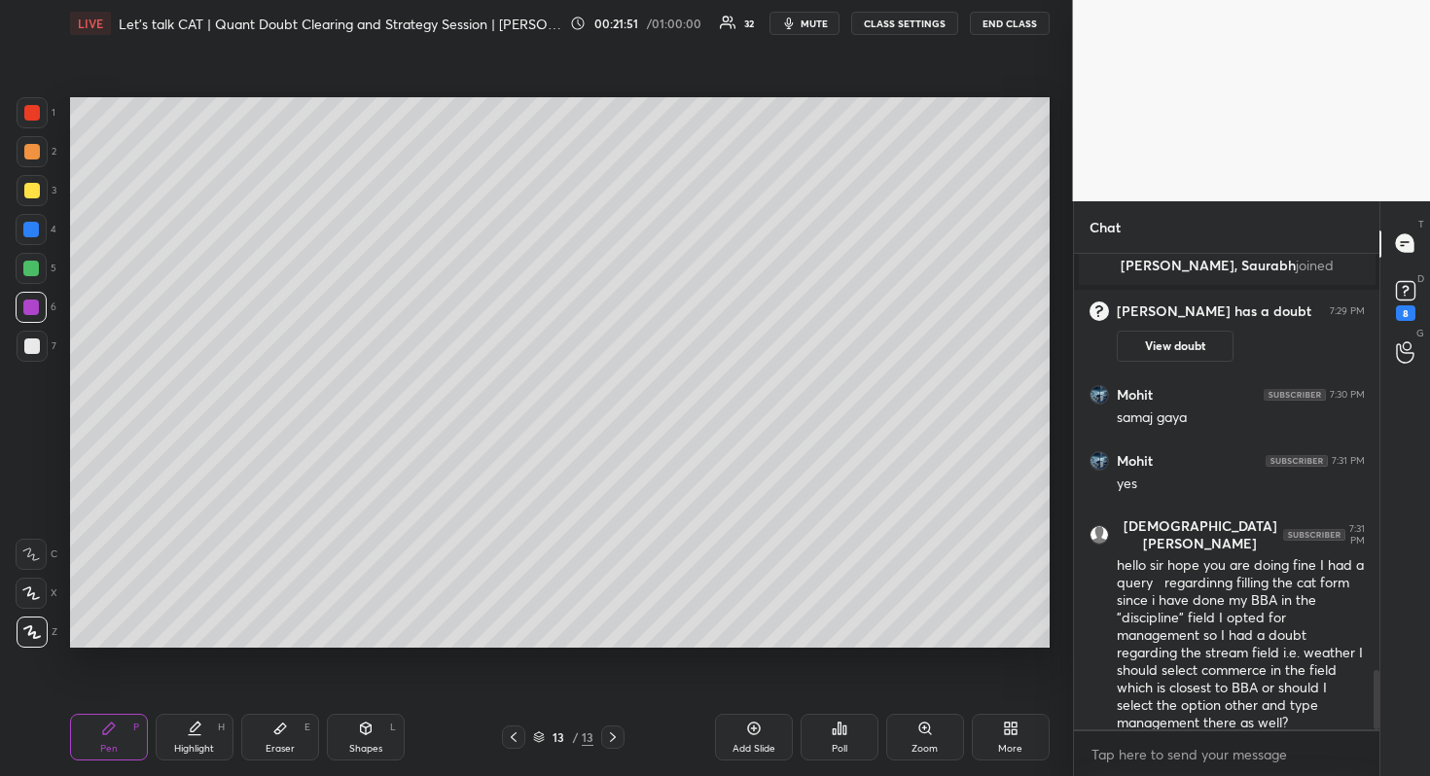
scroll to position [3395, 0]
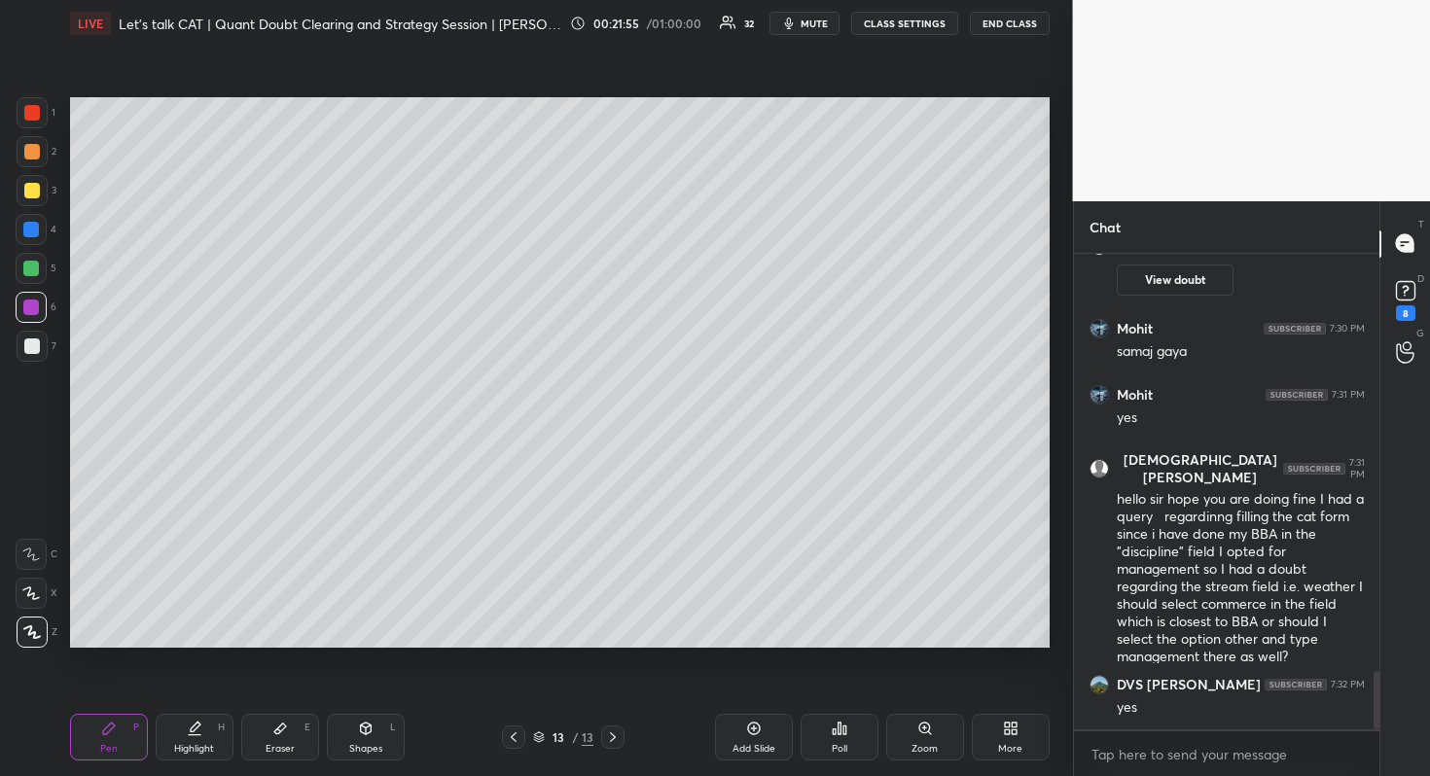
click at [526, 747] on div "13 / 13" at bounding box center [563, 737] width 123 height 23
click at [520, 729] on icon at bounding box center [514, 737] width 16 height 16
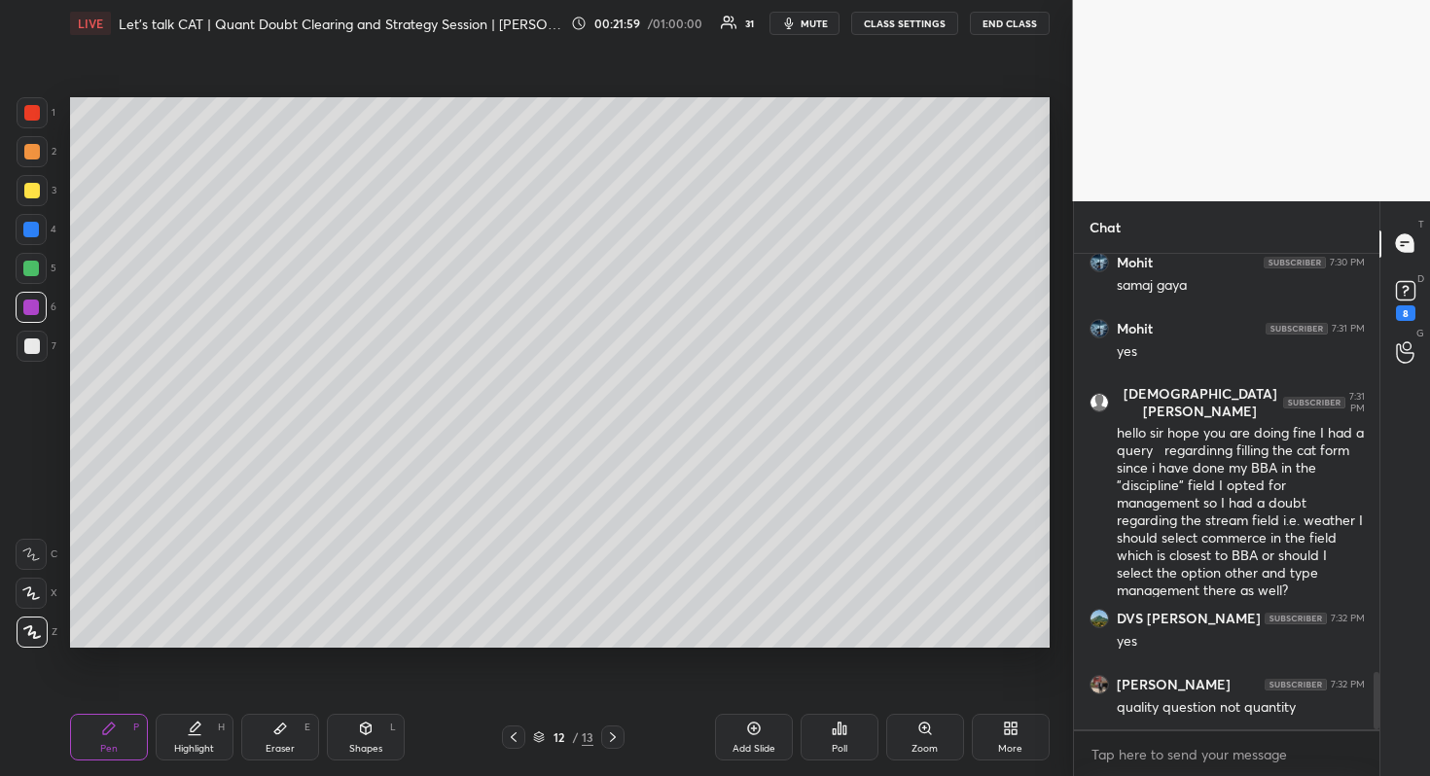
drag, startPoint x: 508, startPoint y: 741, endPoint x: 505, endPoint y: 752, distance: 11.1
click at [508, 744] on icon at bounding box center [514, 737] width 16 height 16
click at [611, 727] on div at bounding box center [612, 737] width 23 height 23
click at [767, 720] on div "Add Slide" at bounding box center [754, 737] width 78 height 47
click at [31, 192] on div at bounding box center [32, 191] width 16 height 16
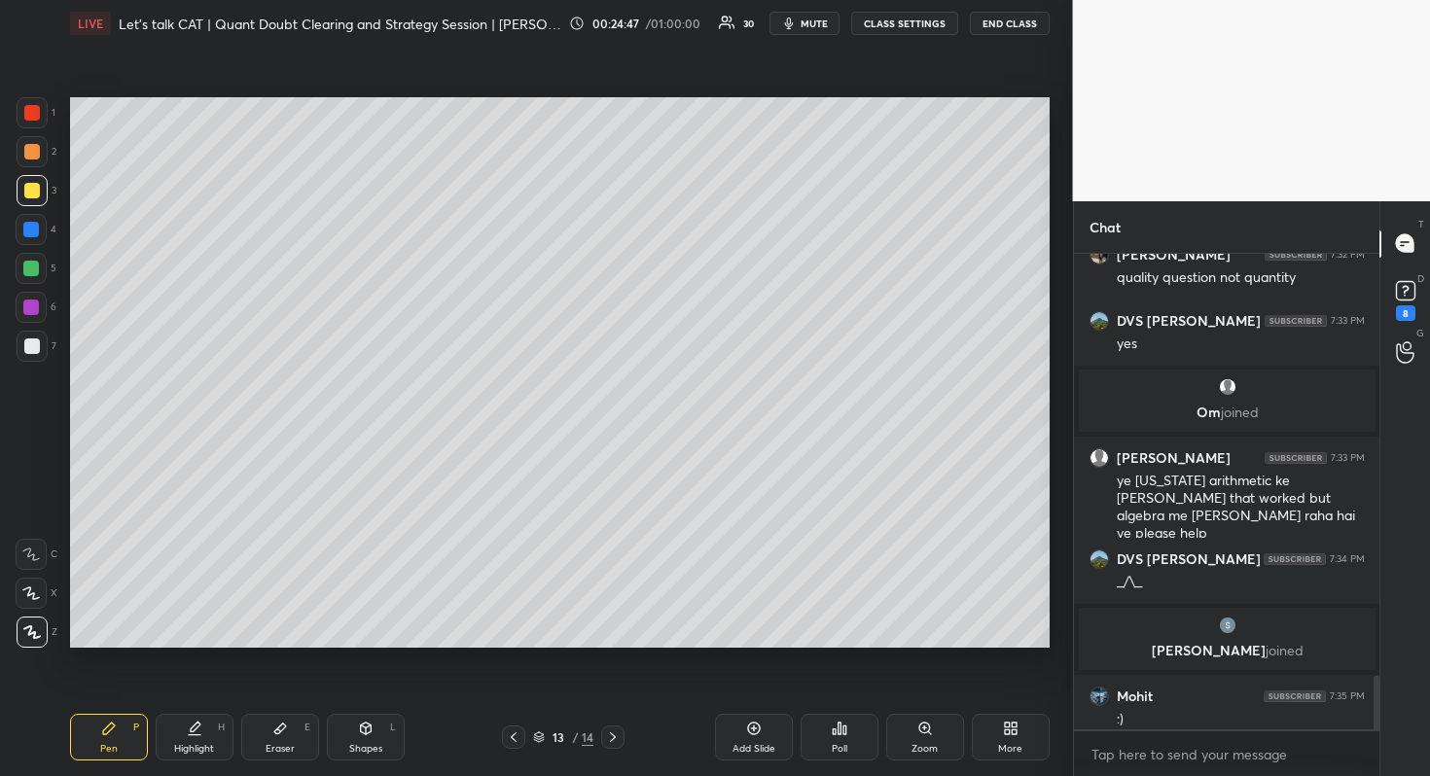
scroll to position [3739, 0]
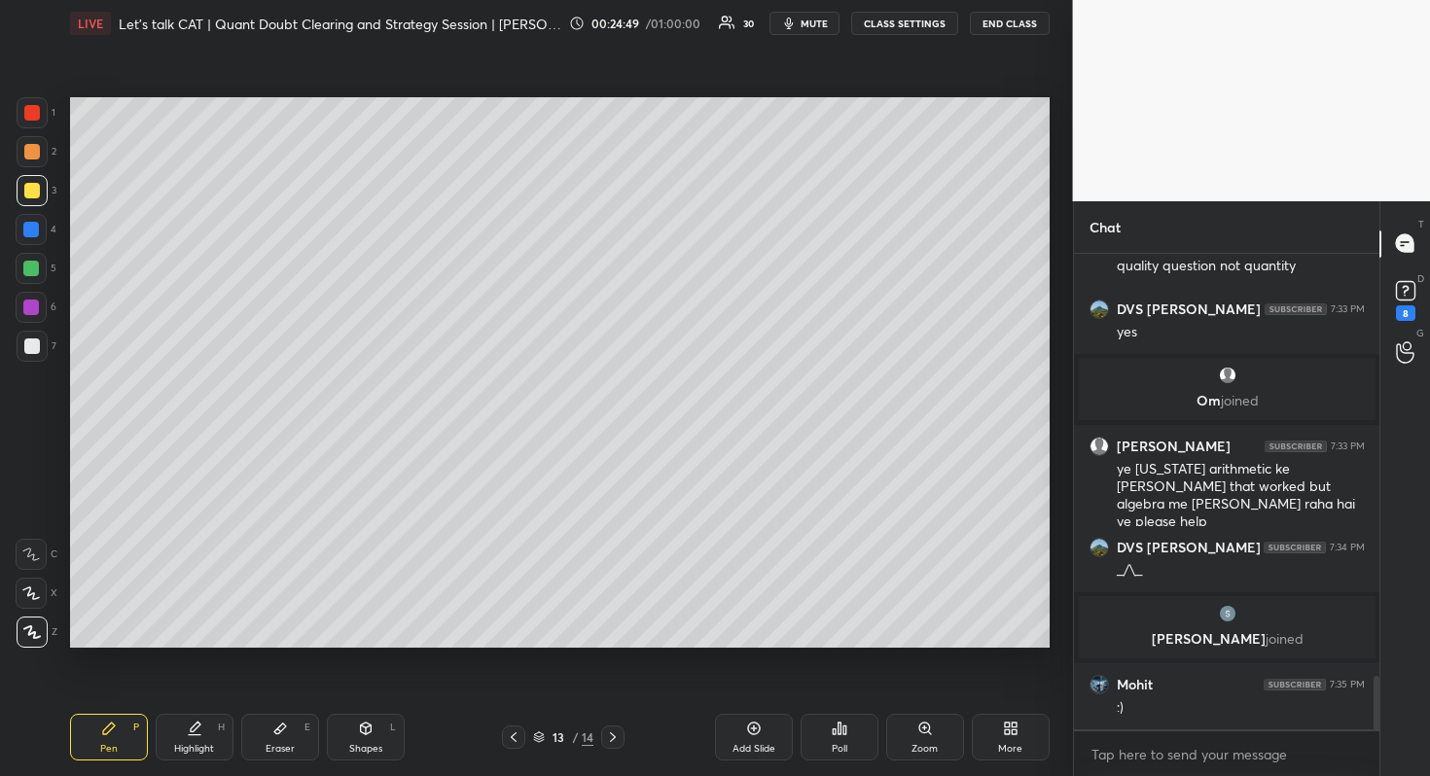
click at [519, 735] on icon at bounding box center [514, 737] width 16 height 16
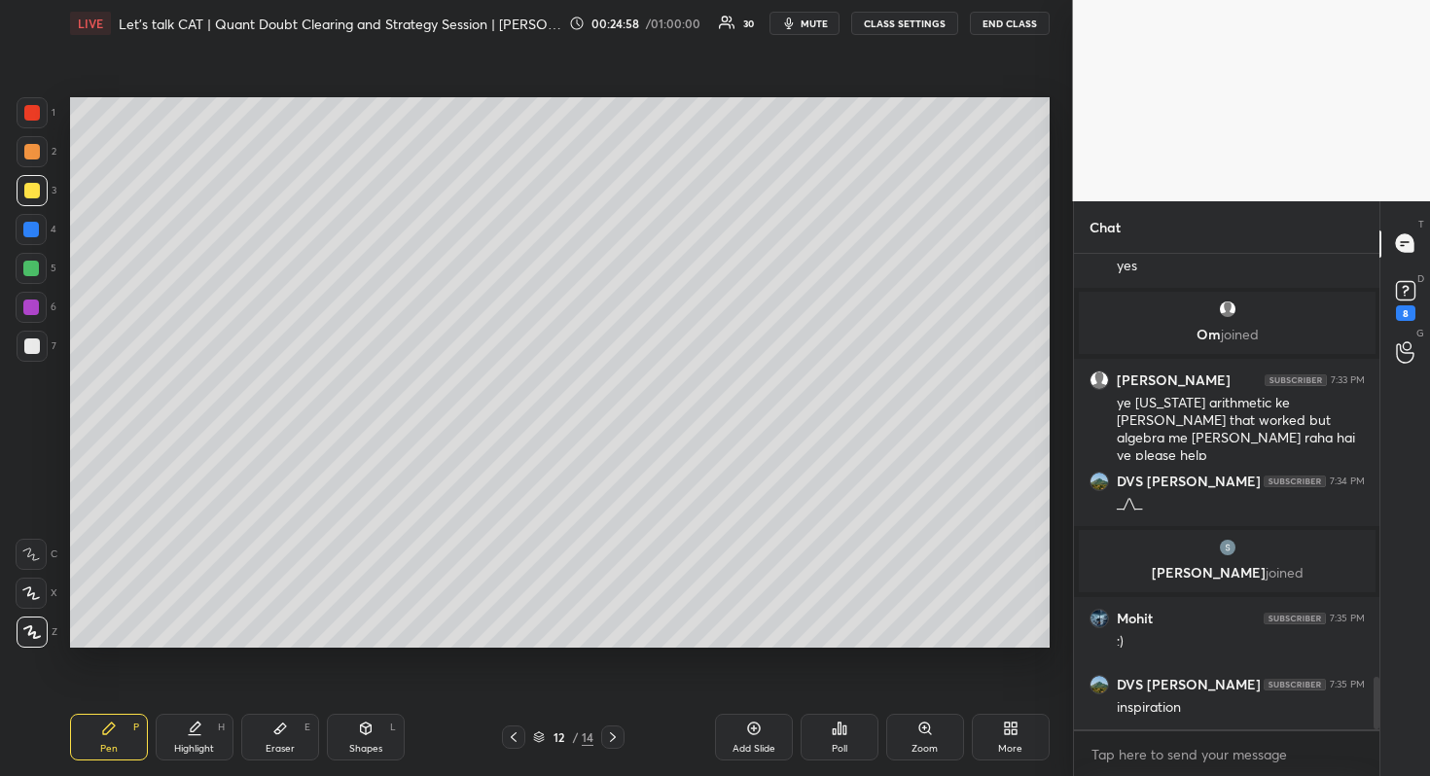
click at [618, 735] on icon at bounding box center [613, 737] width 16 height 16
click at [615, 742] on icon at bounding box center [613, 737] width 16 height 16
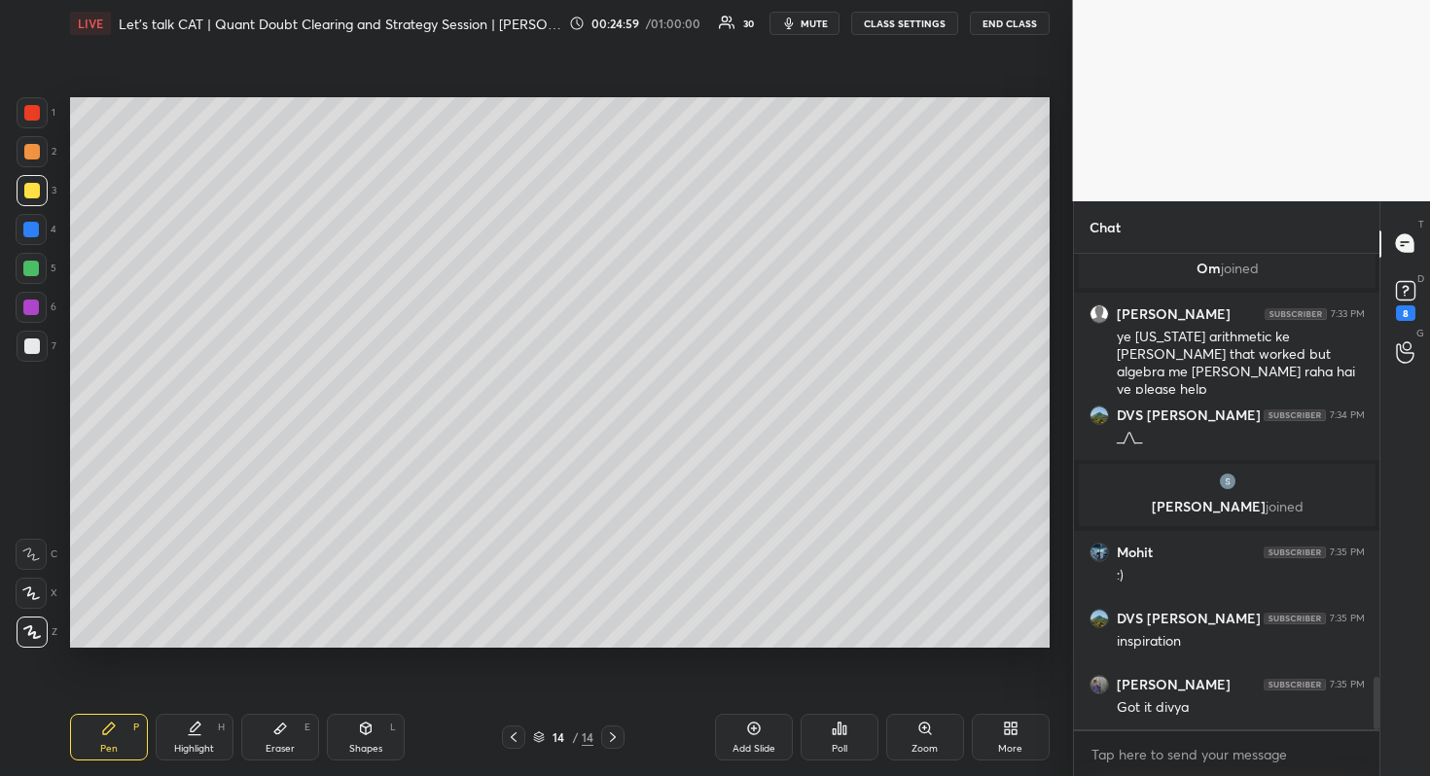
click at [620, 736] on icon at bounding box center [613, 737] width 16 height 16
click at [742, 731] on div "Add Slide" at bounding box center [754, 737] width 78 height 47
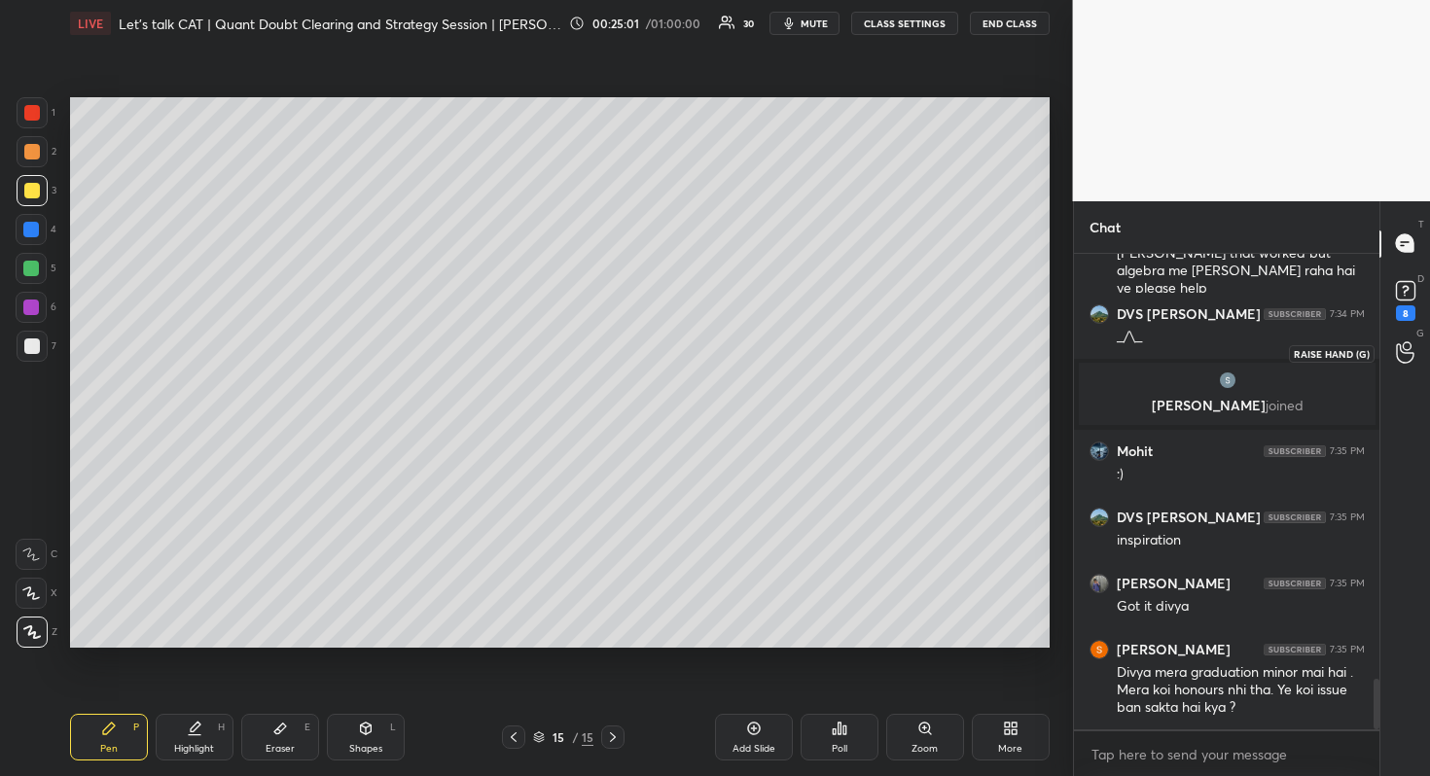
click at [1395, 366] on div at bounding box center [1405, 353] width 39 height 35
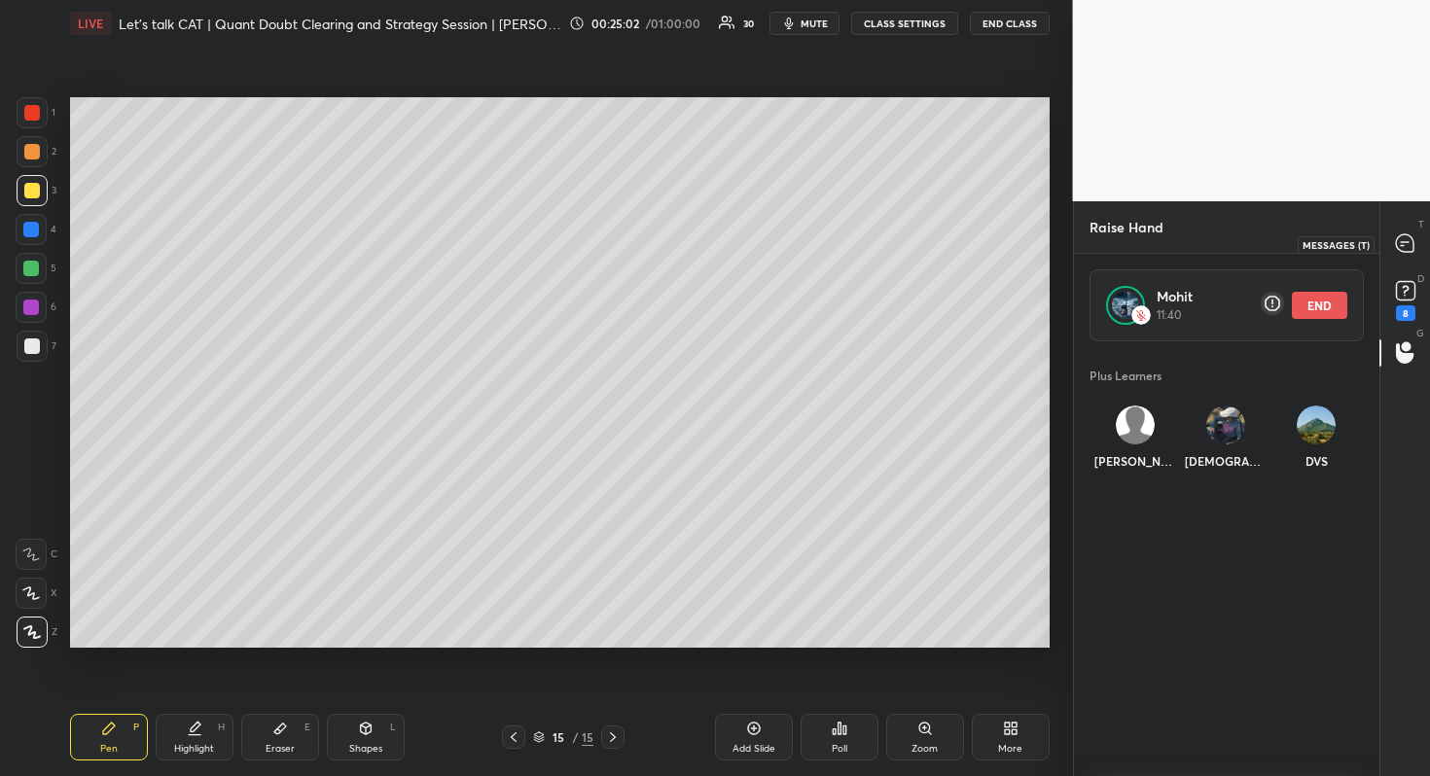
click at [1388, 239] on div at bounding box center [1405, 244] width 39 height 35
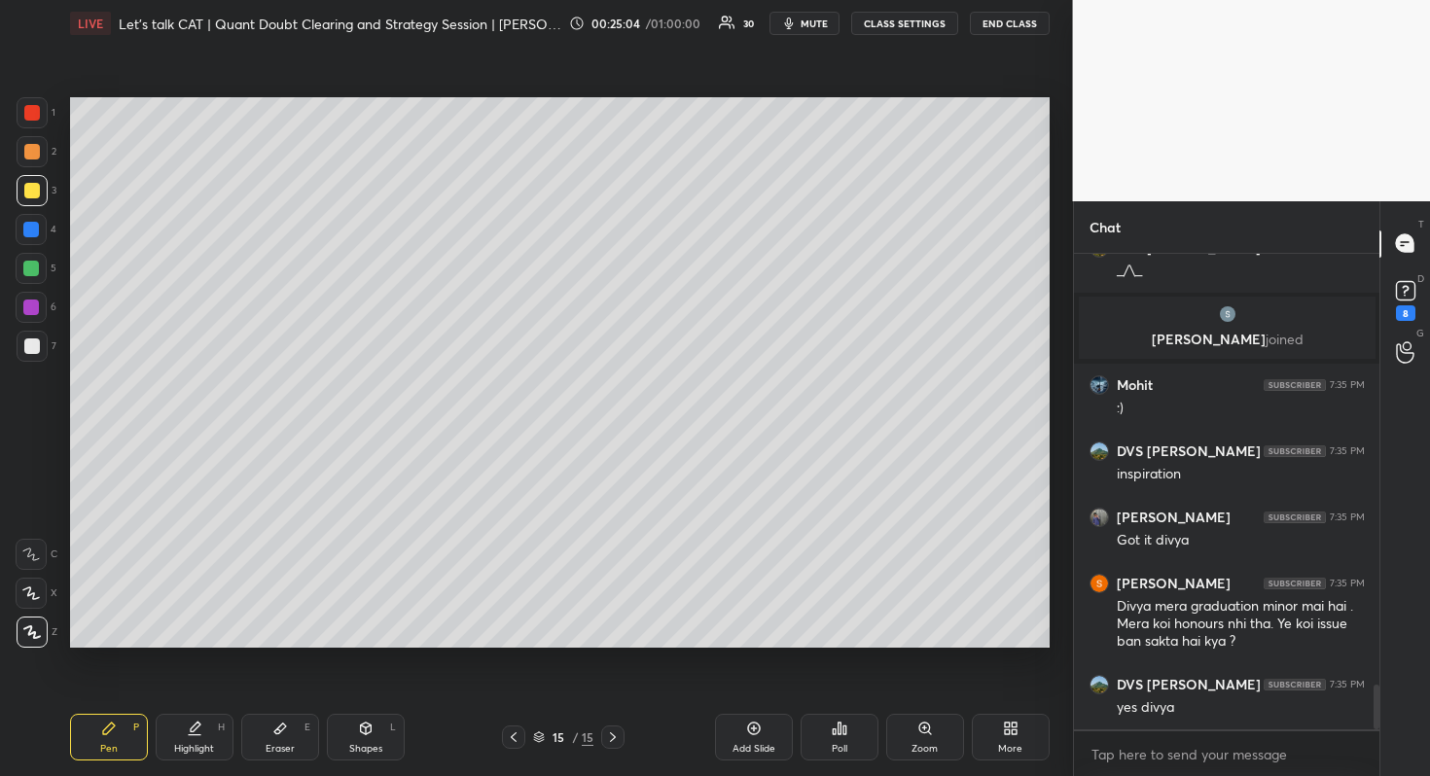
scroll to position [4648, 0]
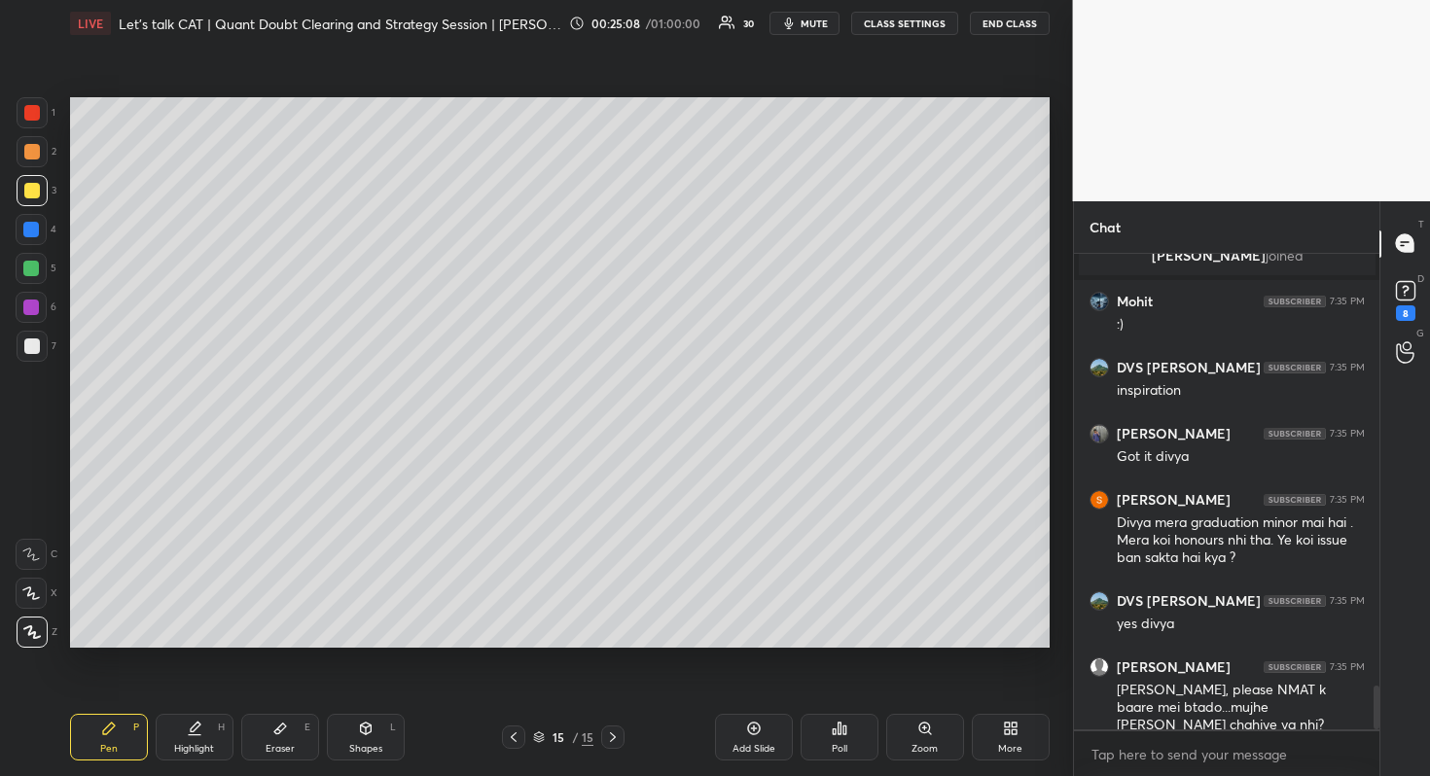
click at [1402, 361] on icon at bounding box center [1405, 352] width 18 height 22
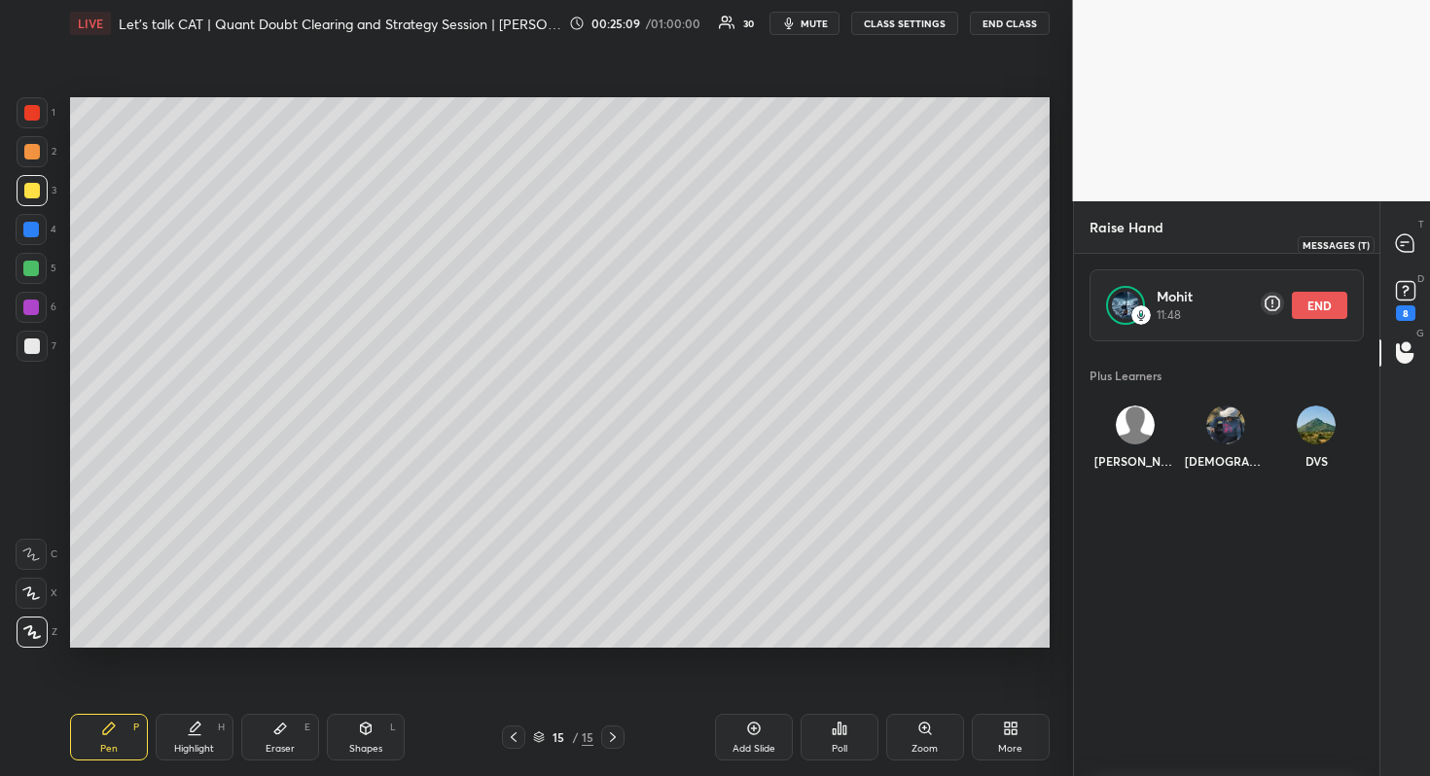
click at [1402, 239] on icon at bounding box center [1405, 243] width 18 height 18
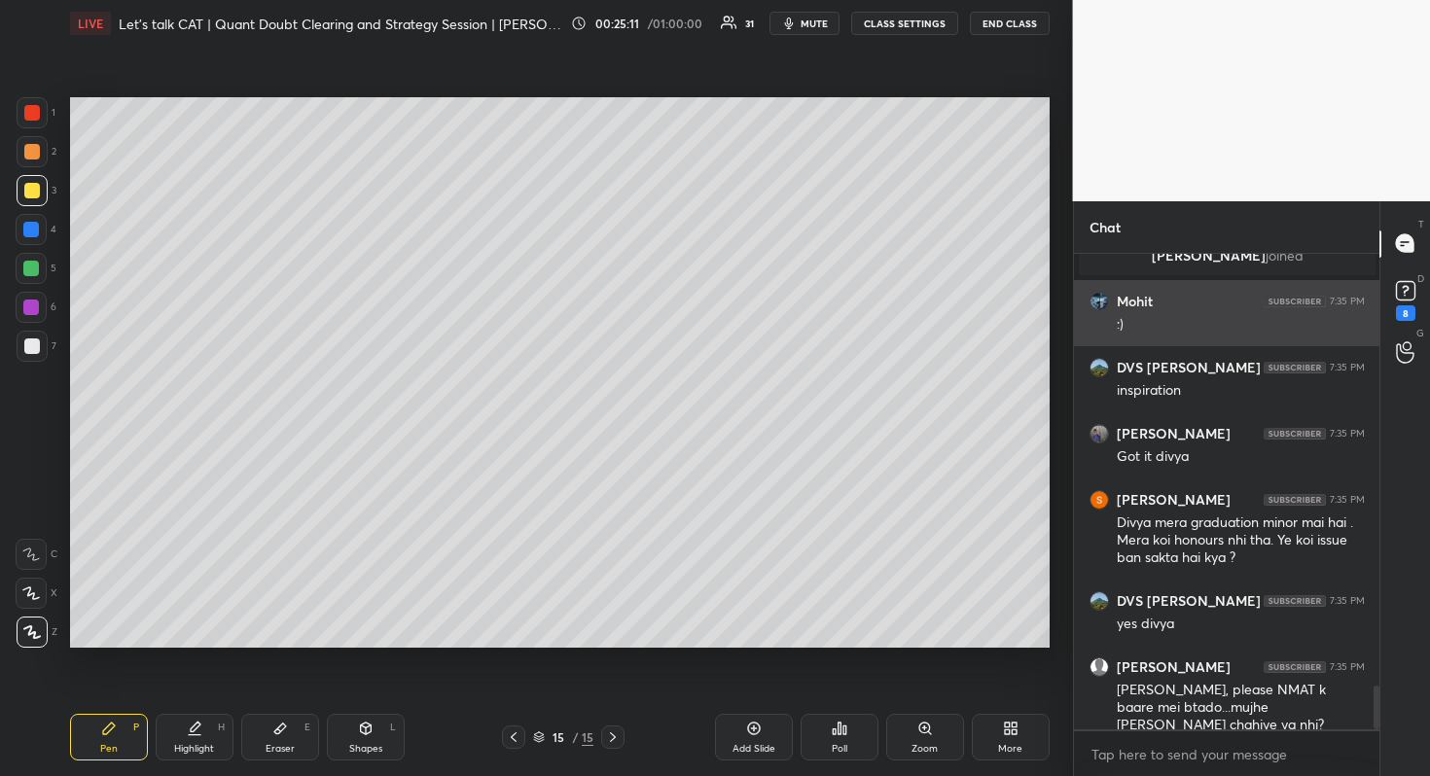
scroll to position [4719, 0]
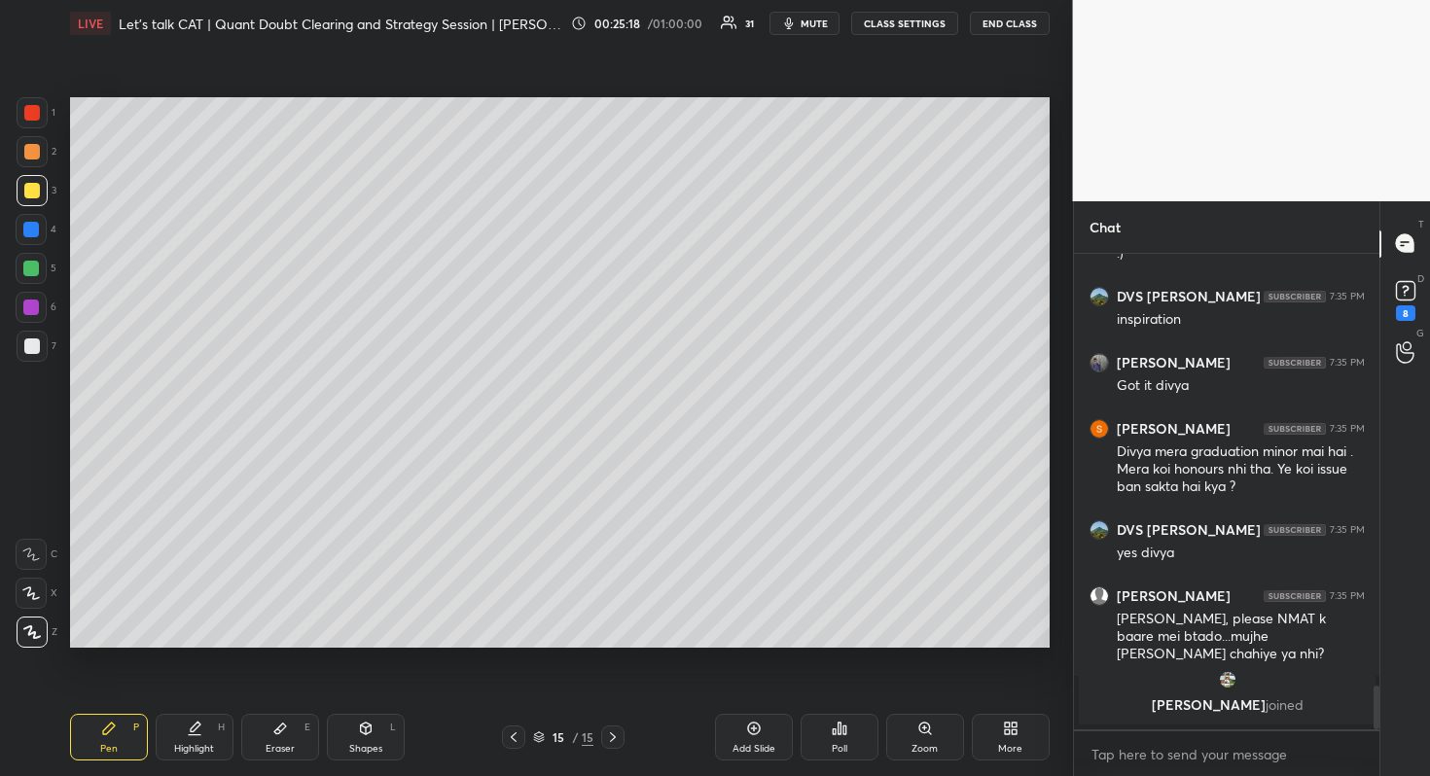
click at [512, 733] on icon at bounding box center [514, 737] width 16 height 16
click at [520, 740] on icon at bounding box center [514, 737] width 16 height 16
click at [515, 744] on icon at bounding box center [514, 737] width 16 height 16
click at [513, 734] on icon at bounding box center [514, 737] width 16 height 16
click at [513, 735] on icon at bounding box center [514, 737] width 6 height 10
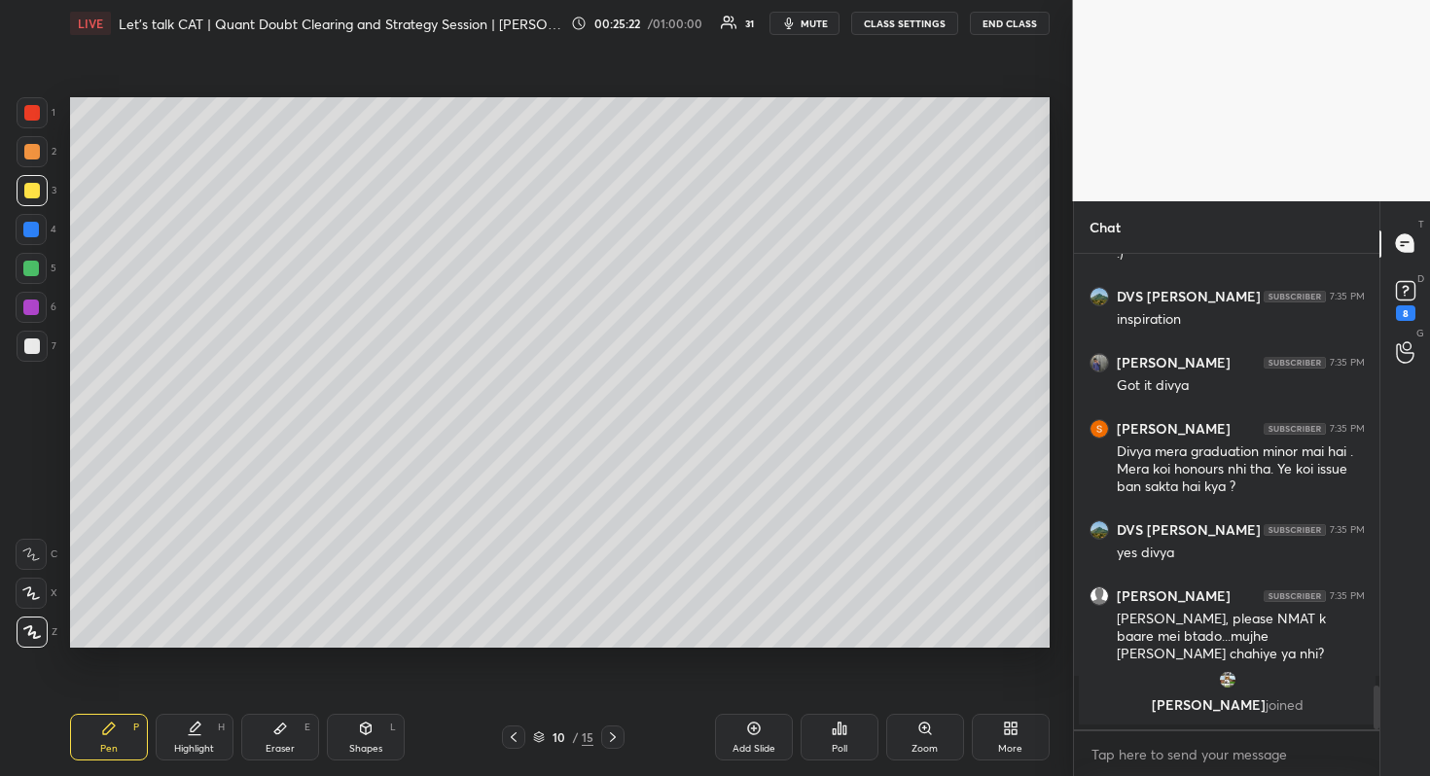
click at [515, 740] on icon at bounding box center [514, 737] width 6 height 10
click at [514, 739] on icon at bounding box center [514, 737] width 6 height 10
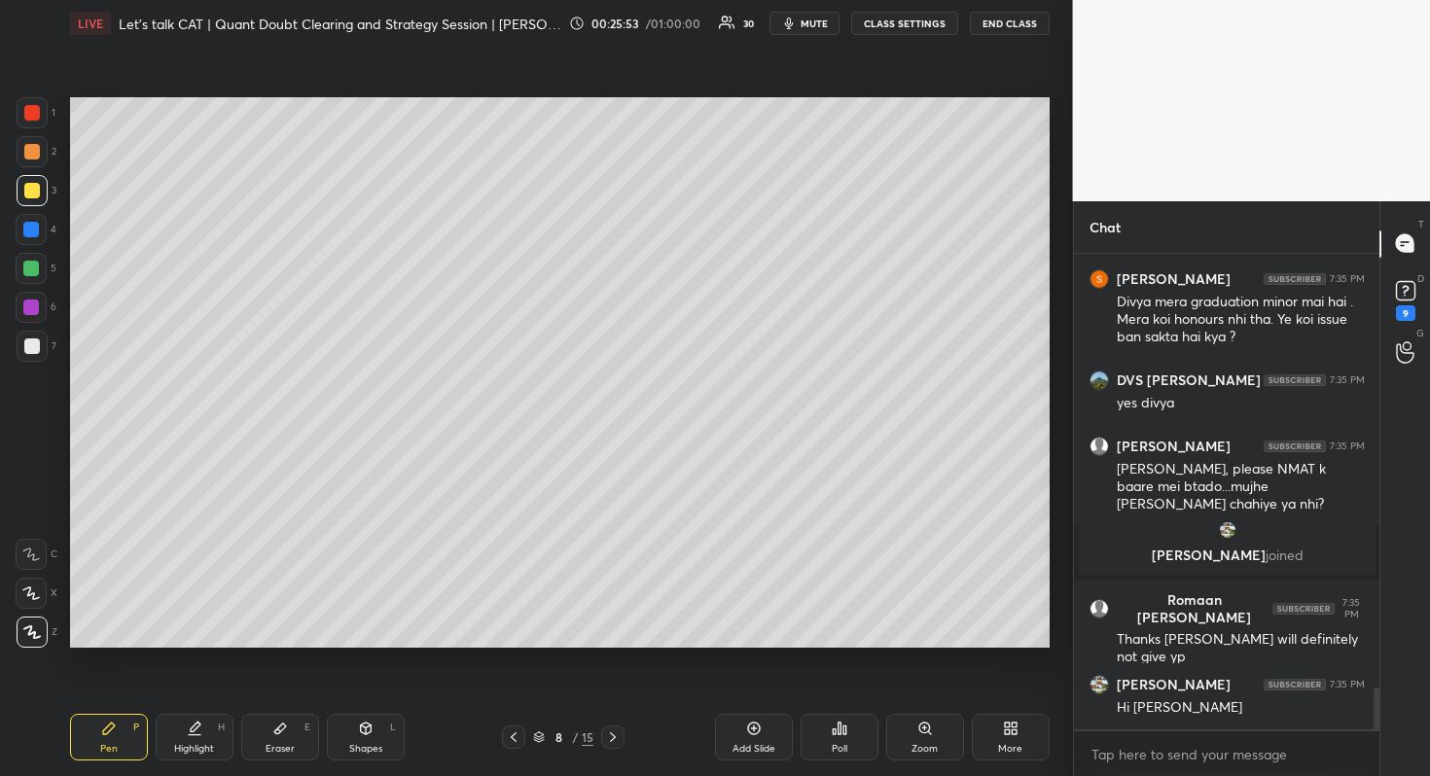
scroll to position [4952, 0]
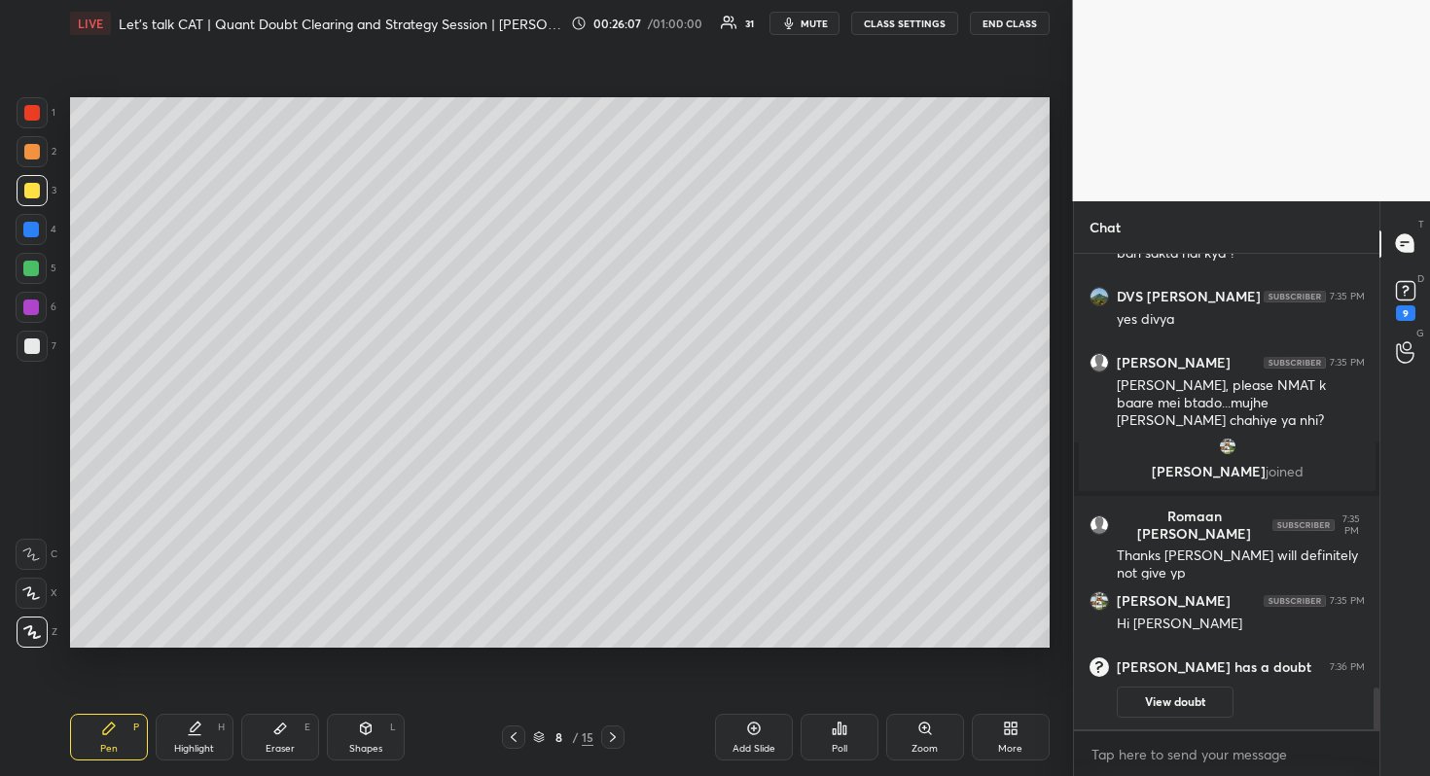
click at [619, 738] on icon at bounding box center [613, 737] width 16 height 16
click at [610, 740] on icon at bounding box center [613, 737] width 16 height 16
click at [610, 739] on icon at bounding box center [613, 737] width 16 height 16
click at [611, 740] on icon at bounding box center [613, 737] width 16 height 16
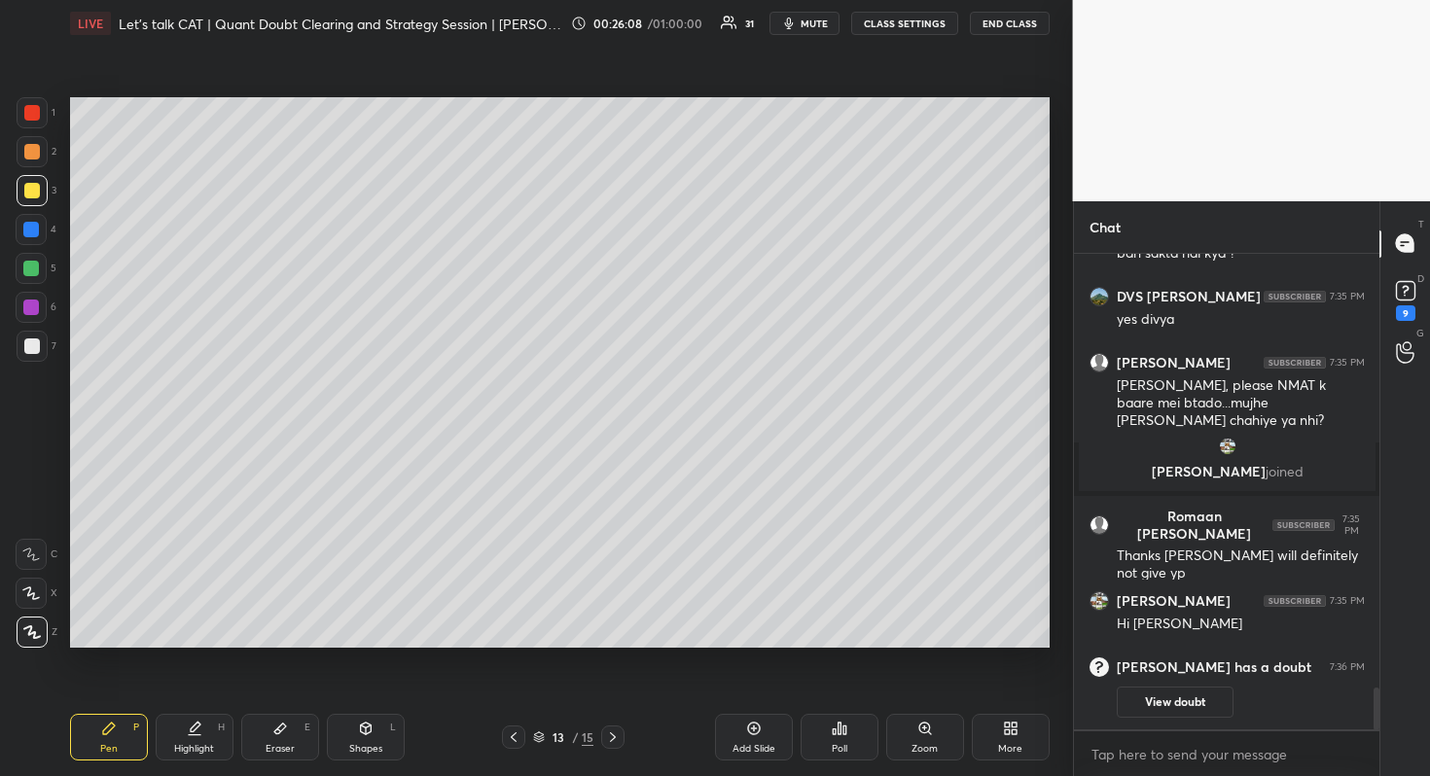
click at [612, 740] on icon at bounding box center [613, 737] width 16 height 16
click at [615, 742] on icon at bounding box center [613, 737] width 16 height 16
click at [523, 739] on div at bounding box center [513, 737] width 23 height 23
click at [518, 740] on icon at bounding box center [514, 737] width 16 height 16
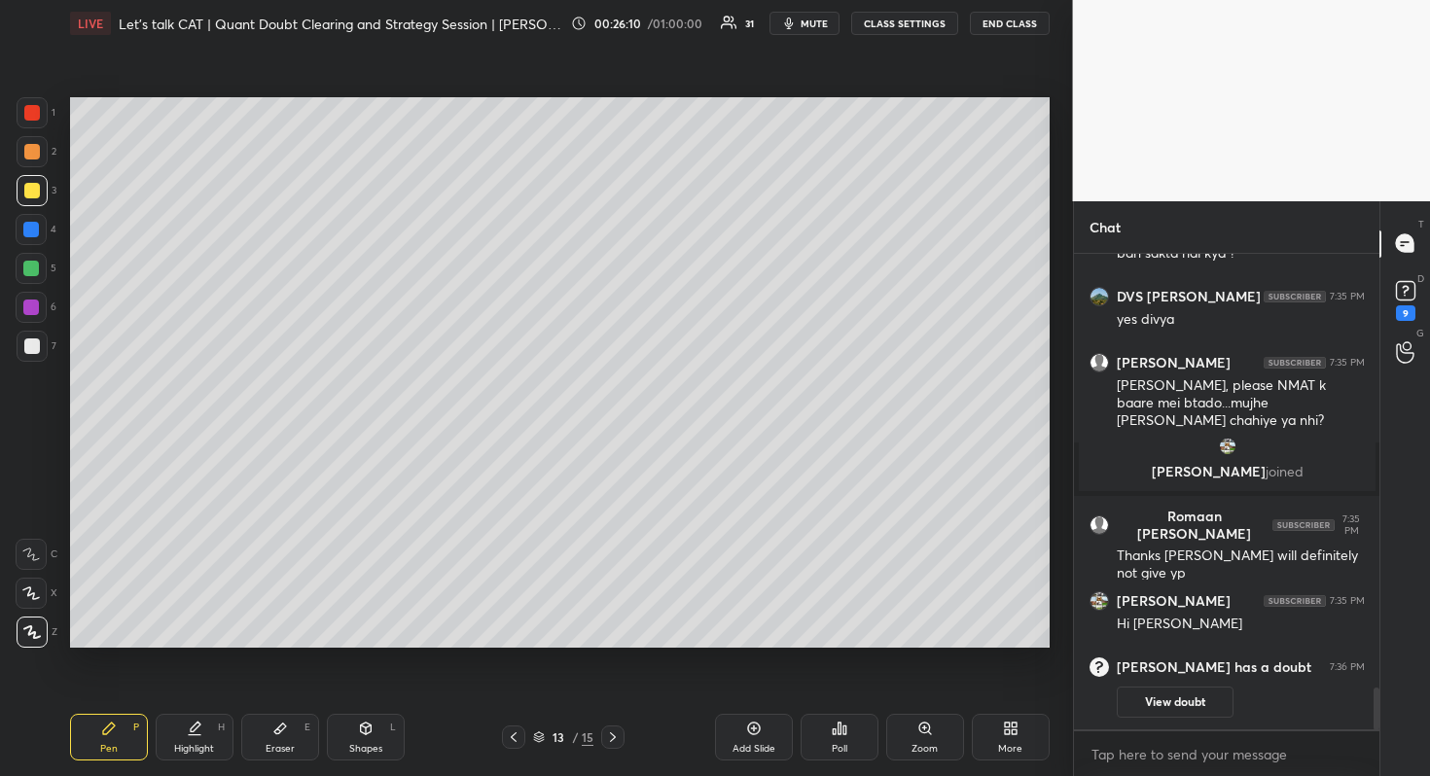
click at [518, 740] on icon at bounding box center [514, 737] width 16 height 16
click at [515, 743] on icon at bounding box center [514, 737] width 16 height 16
click at [516, 742] on icon at bounding box center [514, 737] width 16 height 16
click at [519, 747] on div at bounding box center [513, 737] width 23 height 23
click at [615, 730] on icon at bounding box center [613, 737] width 16 height 16
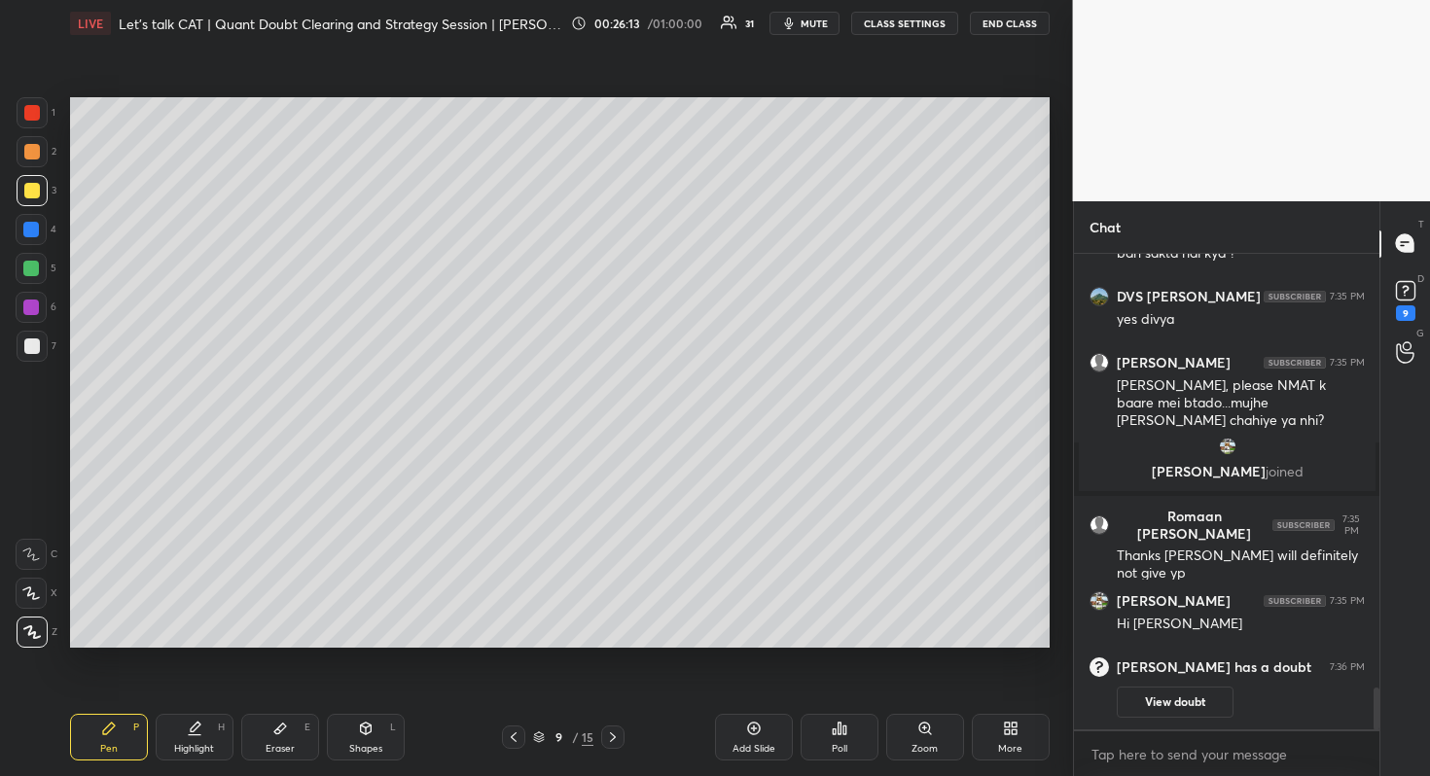
click at [613, 736] on icon at bounding box center [613, 737] width 16 height 16
click at [611, 742] on icon at bounding box center [613, 737] width 16 height 16
click at [621, 729] on div at bounding box center [612, 737] width 23 height 23
click at [616, 732] on icon at bounding box center [613, 737] width 16 height 16
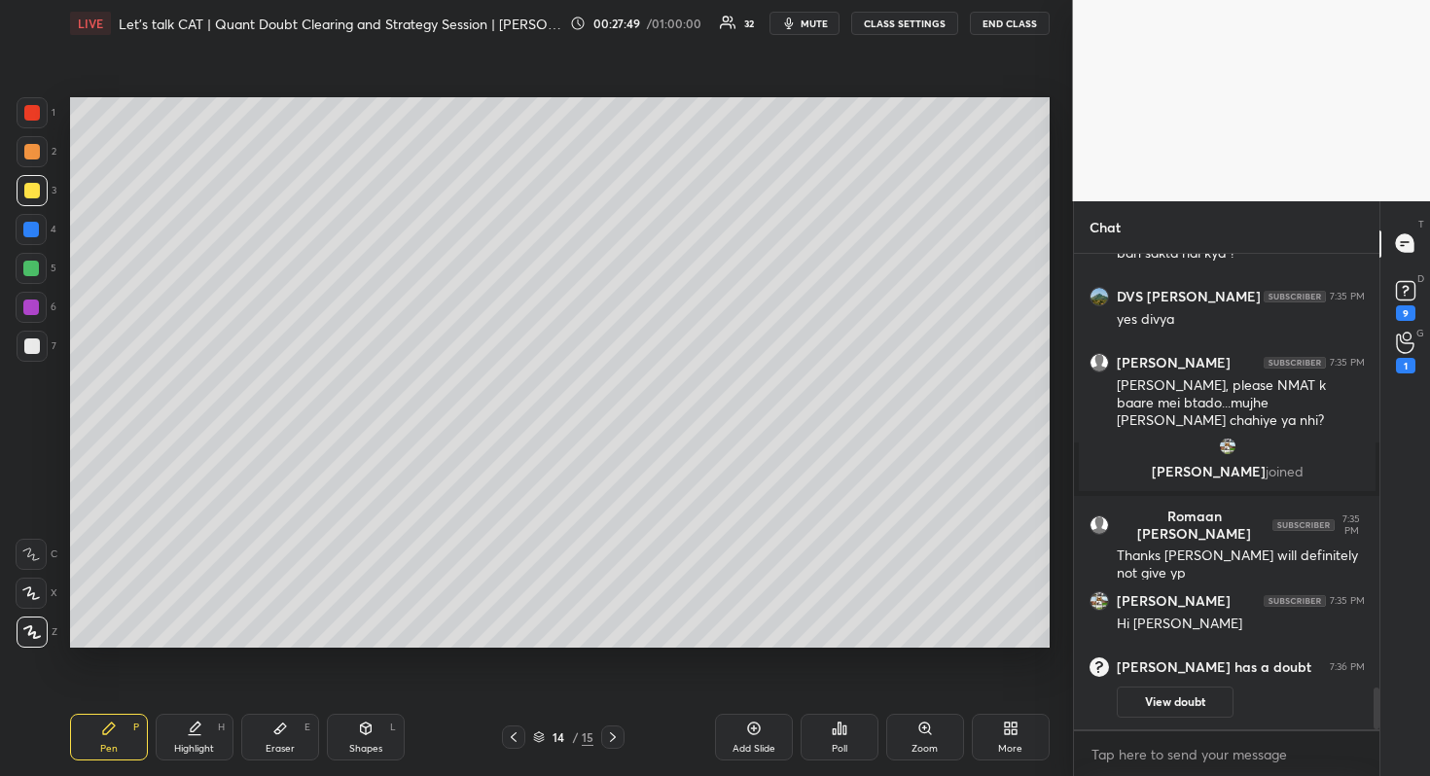
click at [615, 732] on icon at bounding box center [613, 737] width 16 height 16
click at [615, 735] on icon at bounding box center [613, 737] width 16 height 16
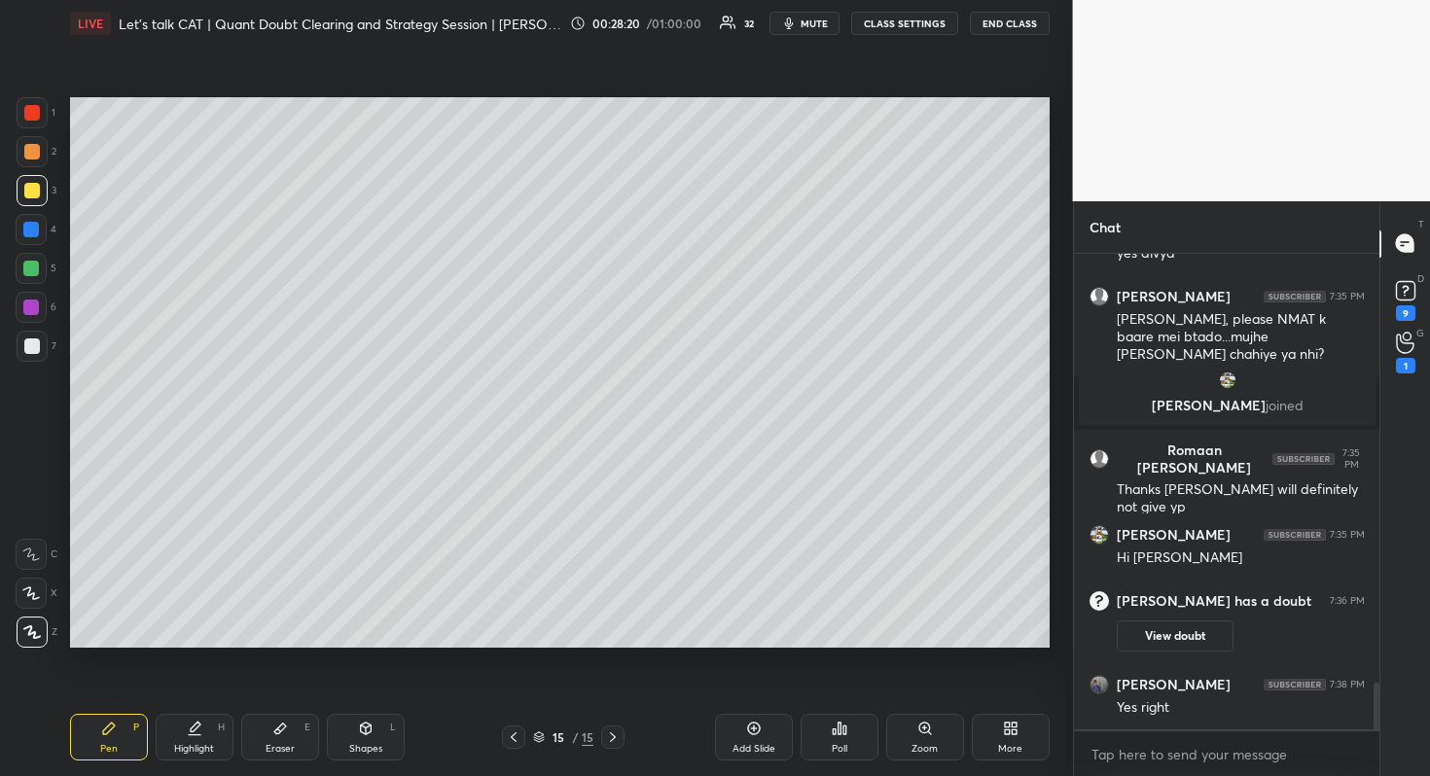
scroll to position [4449, 0]
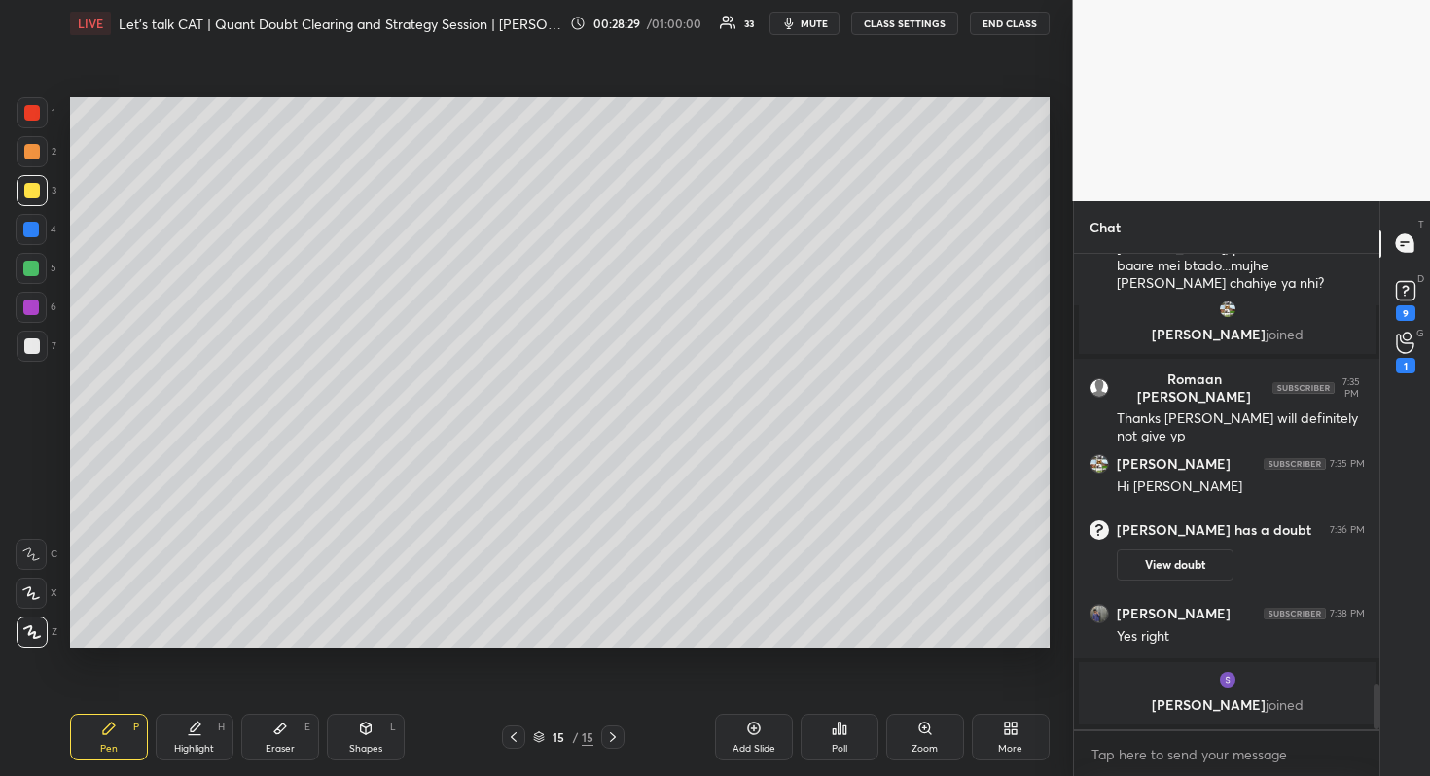
click at [513, 748] on div at bounding box center [513, 737] width 23 height 23
click at [614, 722] on div "Pen P Highlight H Eraser E Shapes L 14 / 15 Add Slide Poll Zoom More" at bounding box center [559, 737] width 979 height 78
click at [600, 711] on div "Pen P Highlight H Eraser E Shapes L 14 / 15 Add Slide Poll Zoom More" at bounding box center [559, 737] width 979 height 78
click at [609, 741] on icon at bounding box center [613, 737] width 16 height 16
click at [1382, 356] on div "G Raise Hand (G) 1" at bounding box center [1405, 353] width 50 height 54
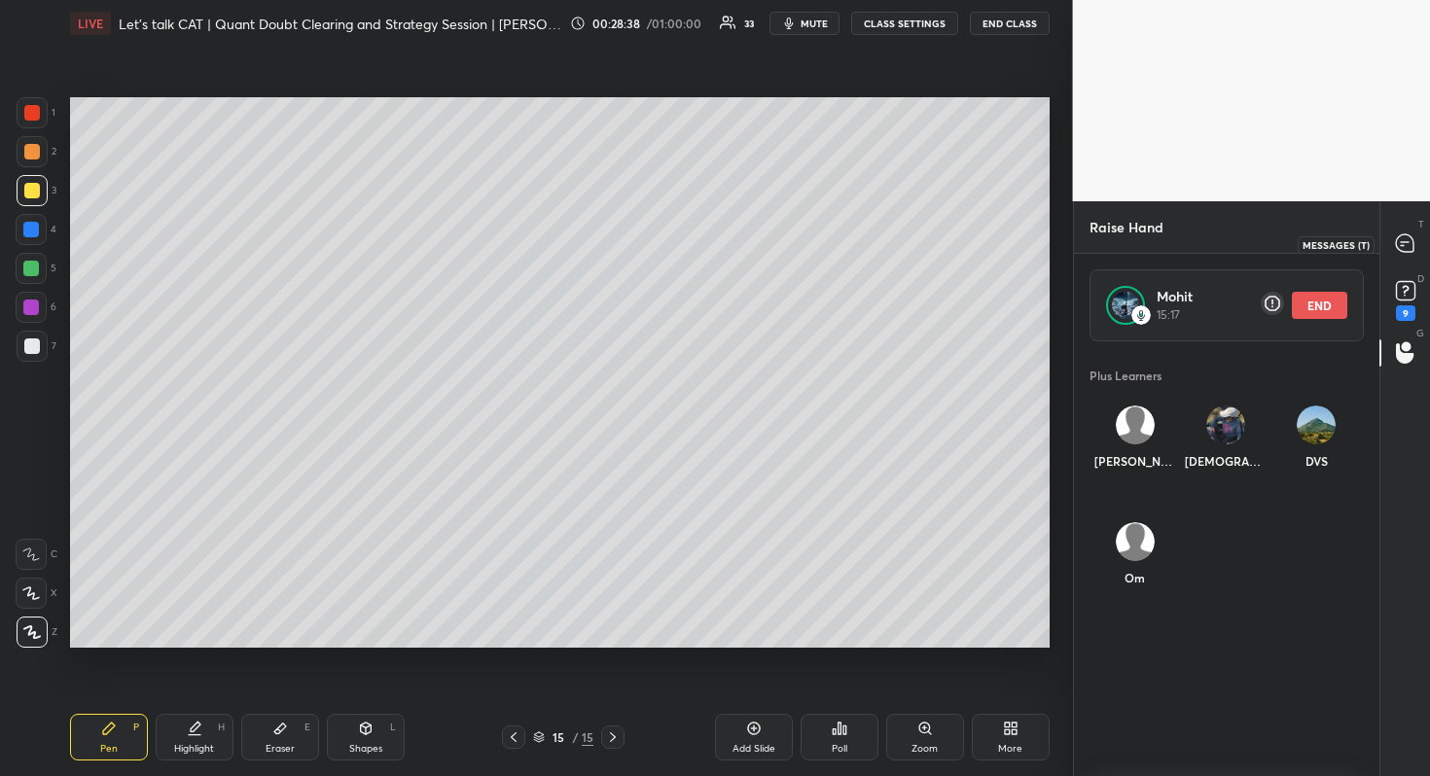
click at [1386, 248] on div at bounding box center [1405, 244] width 39 height 35
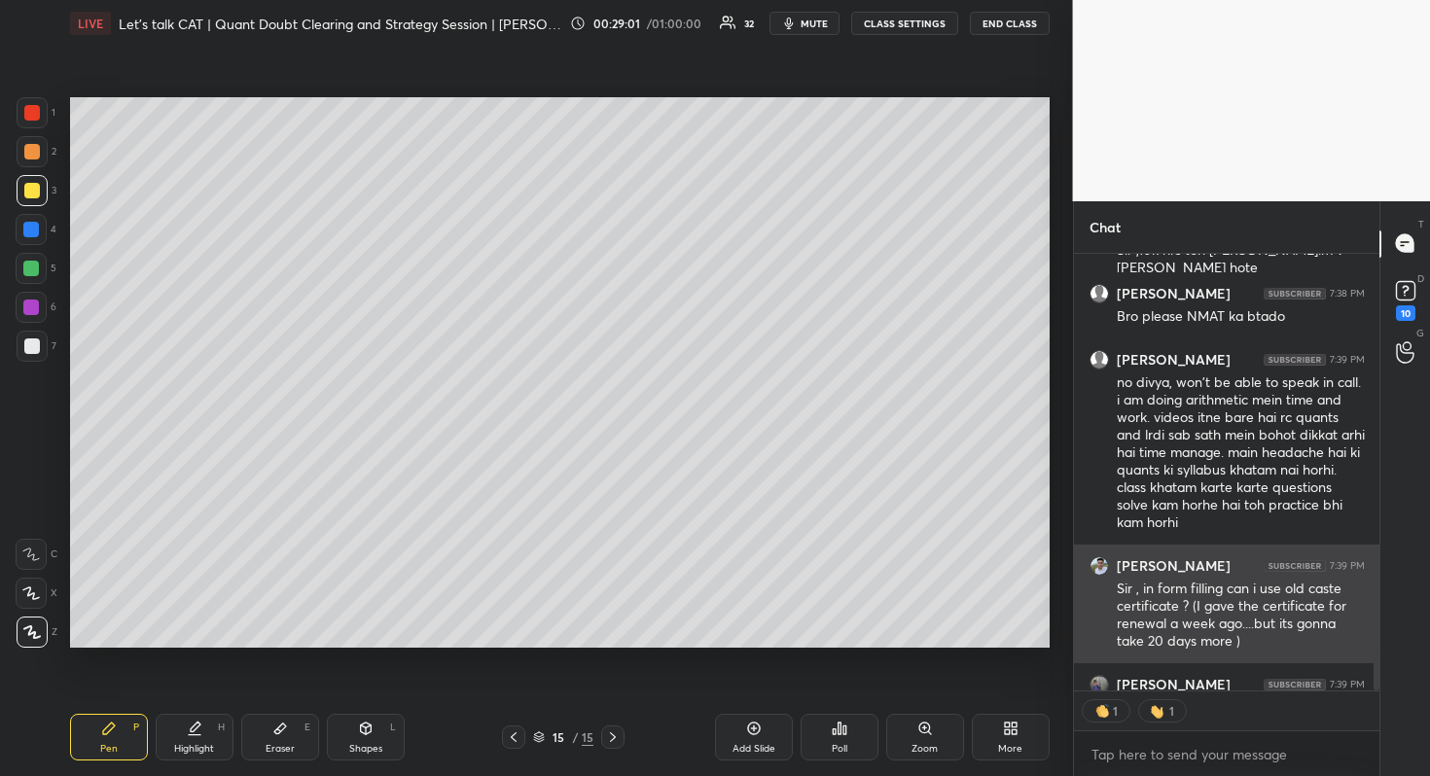
scroll to position [4809, 0]
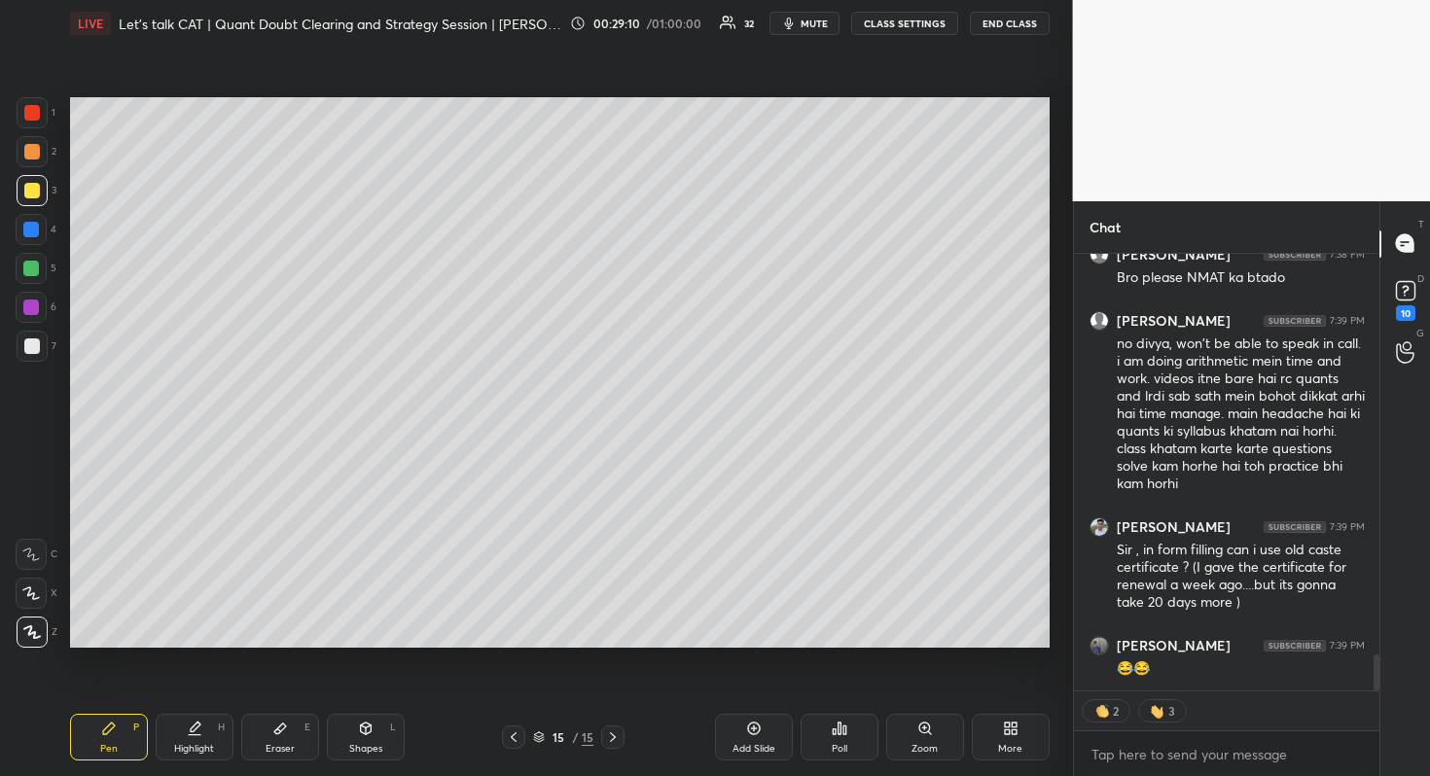
click at [756, 752] on div "Add Slide" at bounding box center [753, 749] width 43 height 10
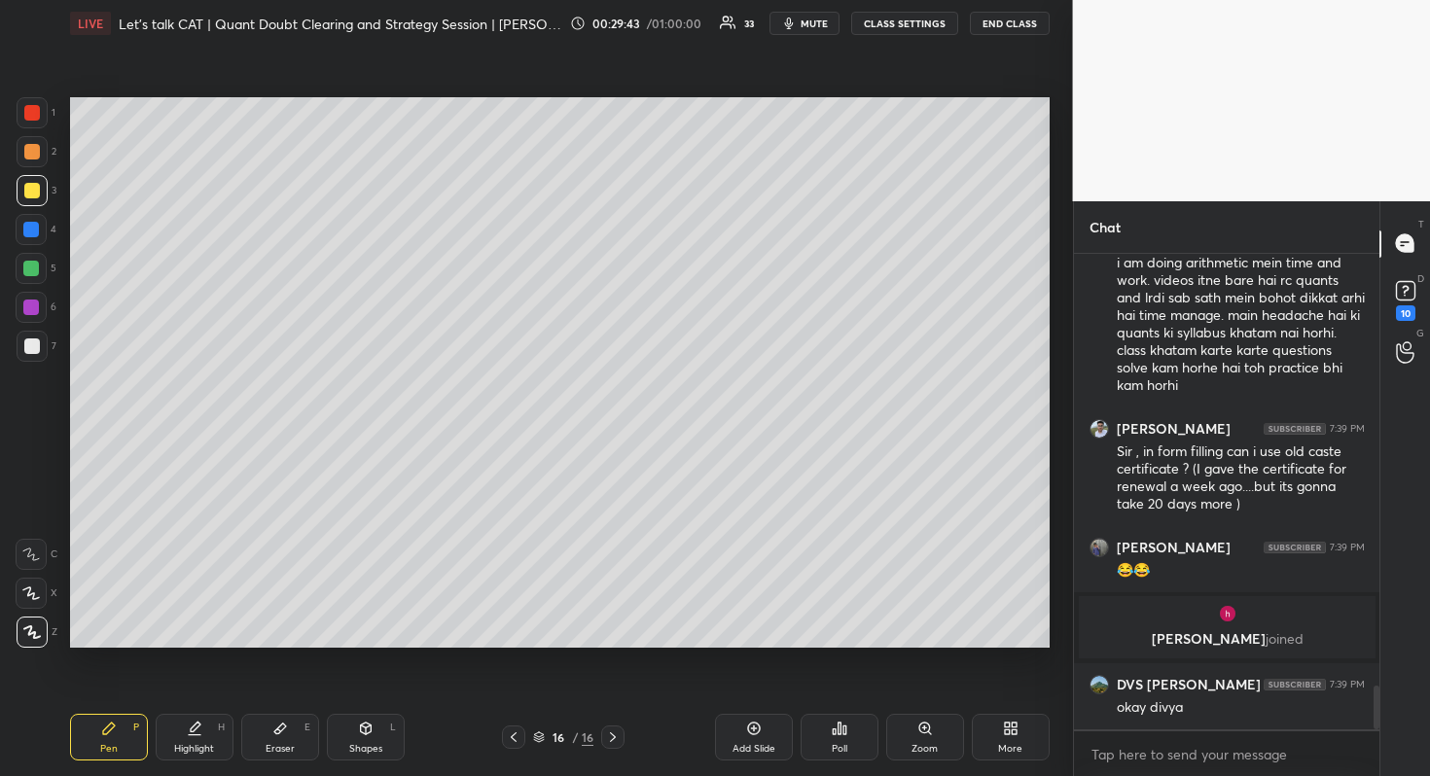
scroll to position [4776, 0]
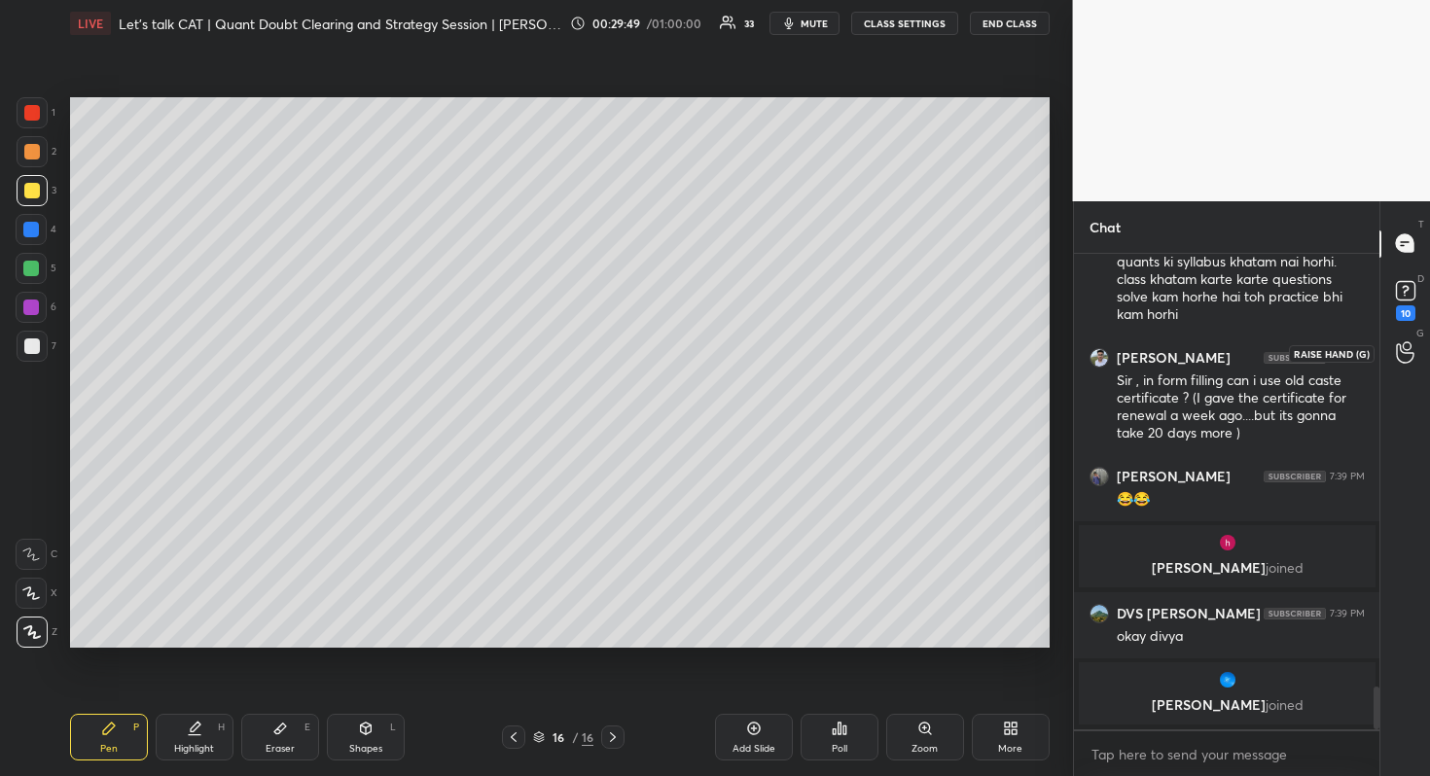
click at [1417, 360] on div at bounding box center [1405, 353] width 39 height 35
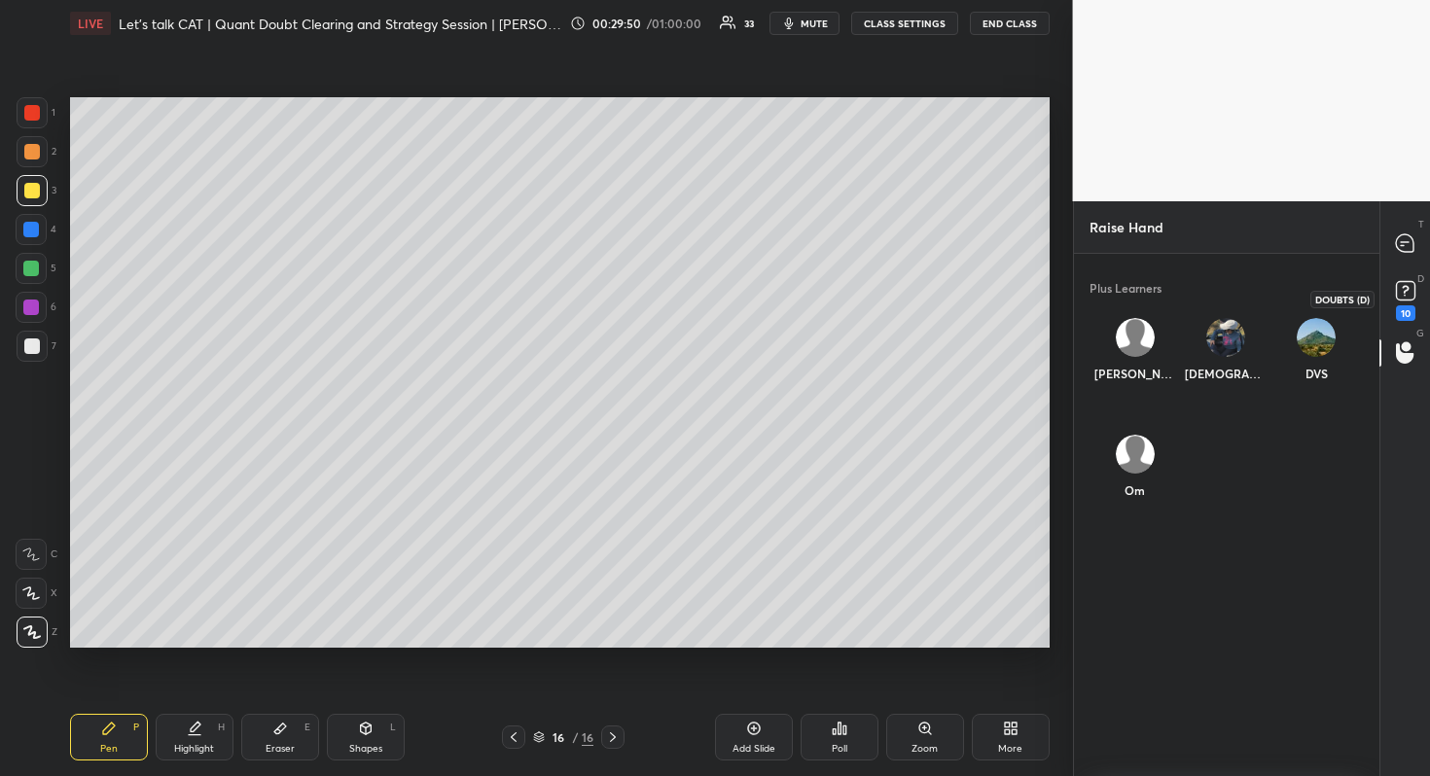
click at [1407, 295] on rect at bounding box center [1405, 290] width 18 height 18
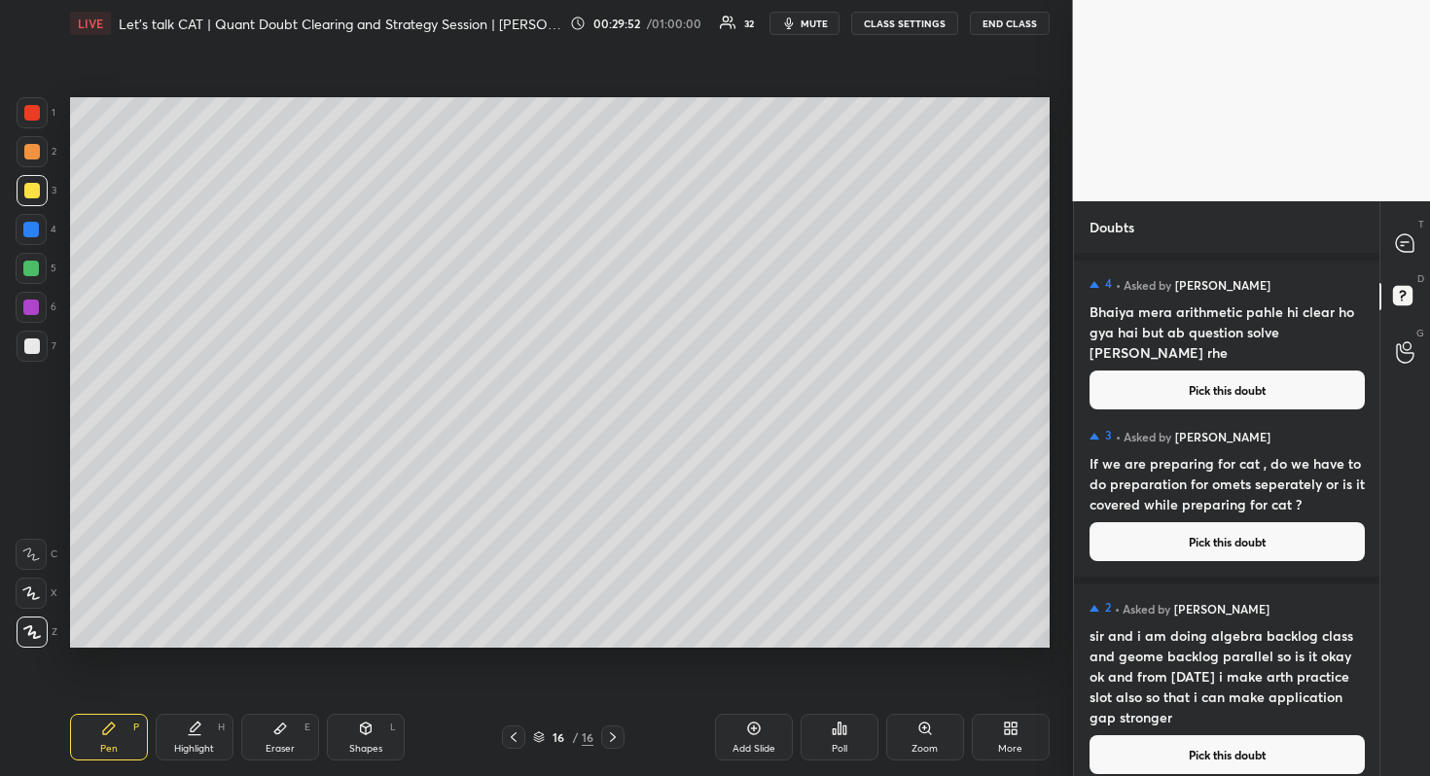
click at [1212, 373] on button "Pick this doubt" at bounding box center [1226, 390] width 275 height 39
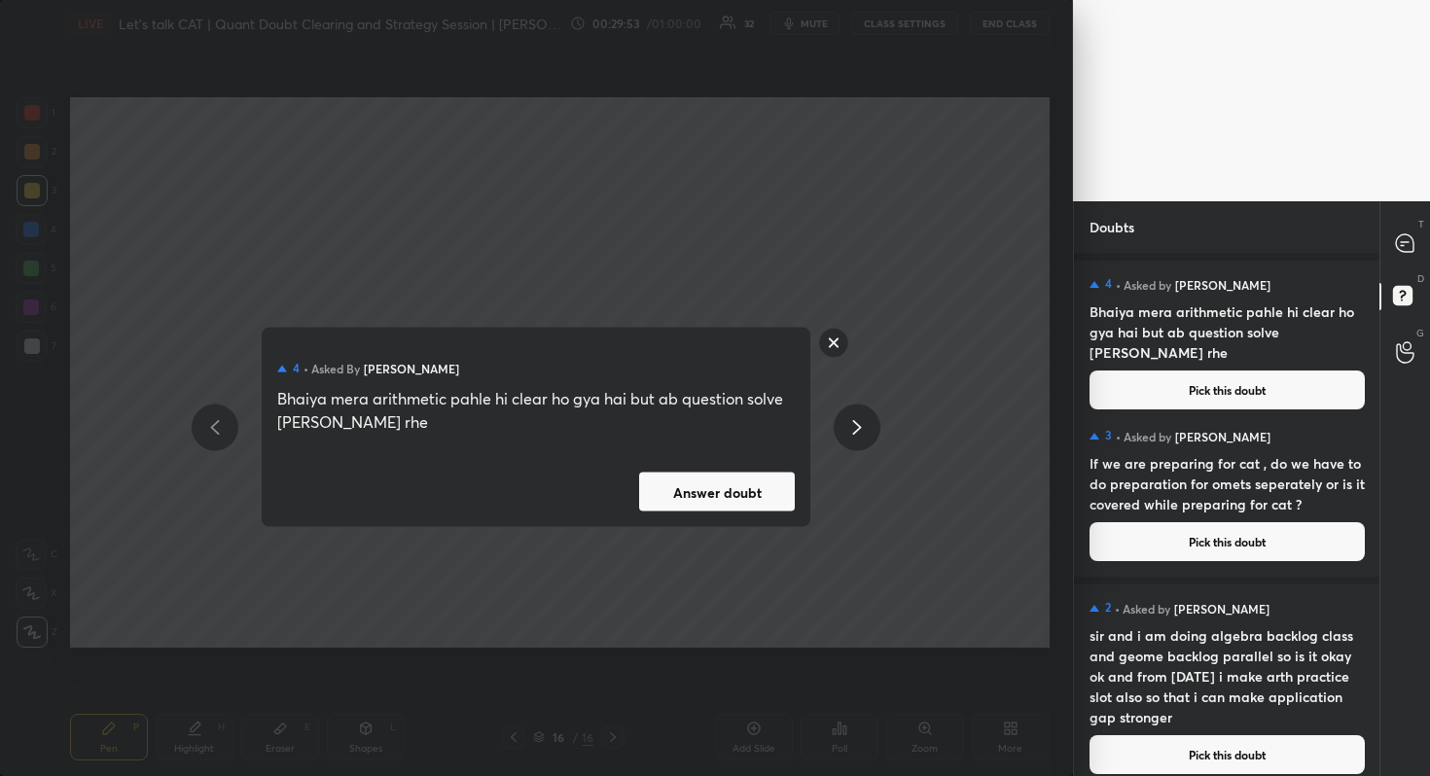
click at [691, 481] on button "Answer doubt" at bounding box center [717, 492] width 156 height 39
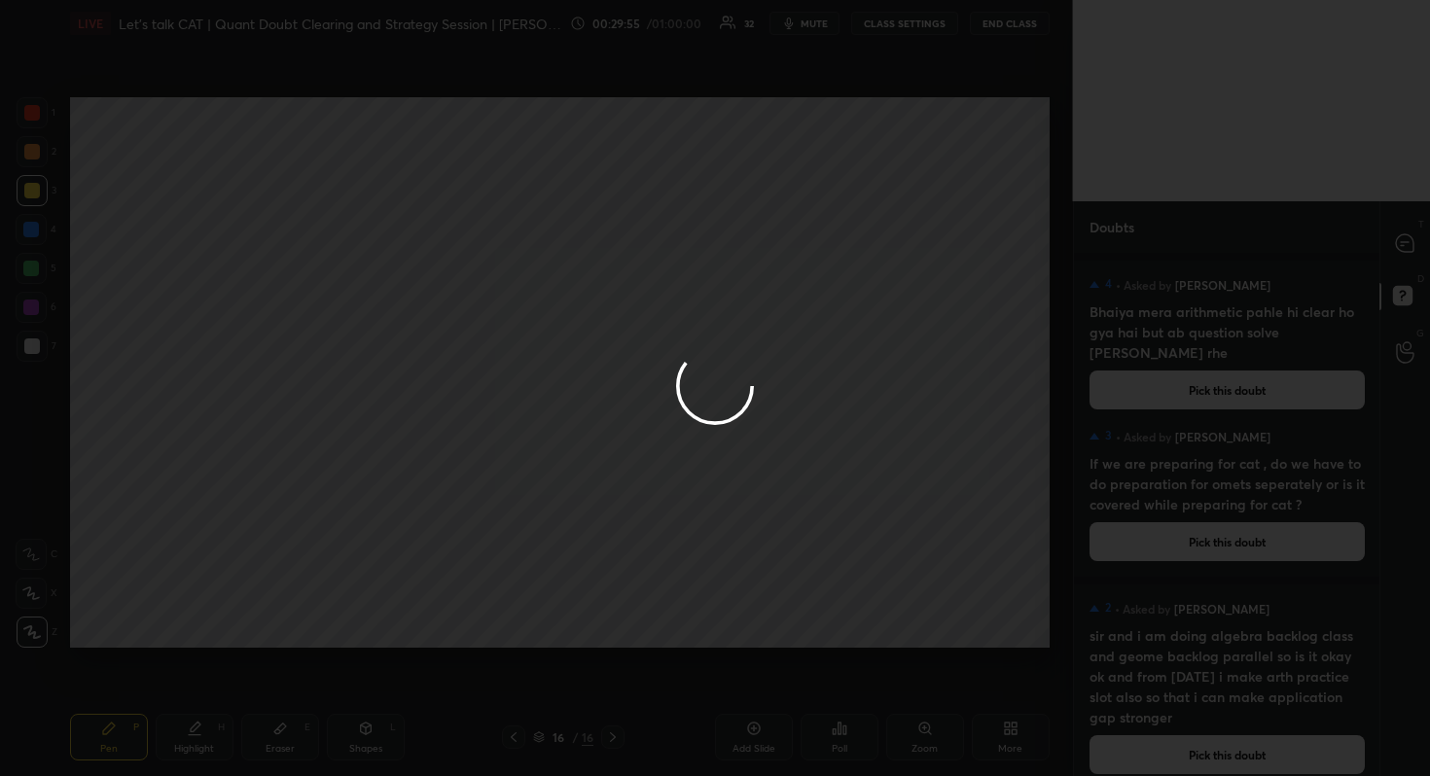
click at [1397, 243] on div at bounding box center [715, 388] width 1430 height 776
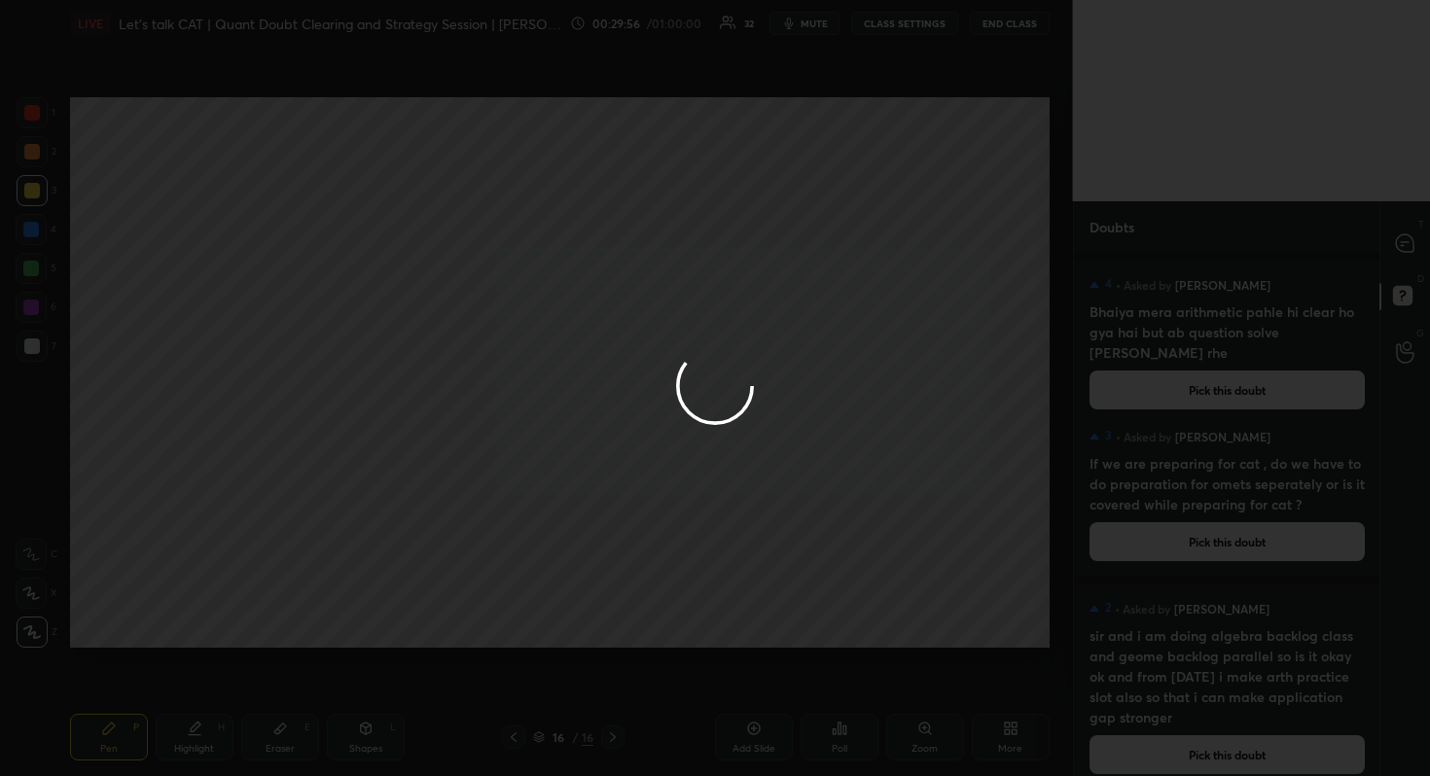
click at [1397, 243] on icon at bounding box center [1405, 243] width 18 height 18
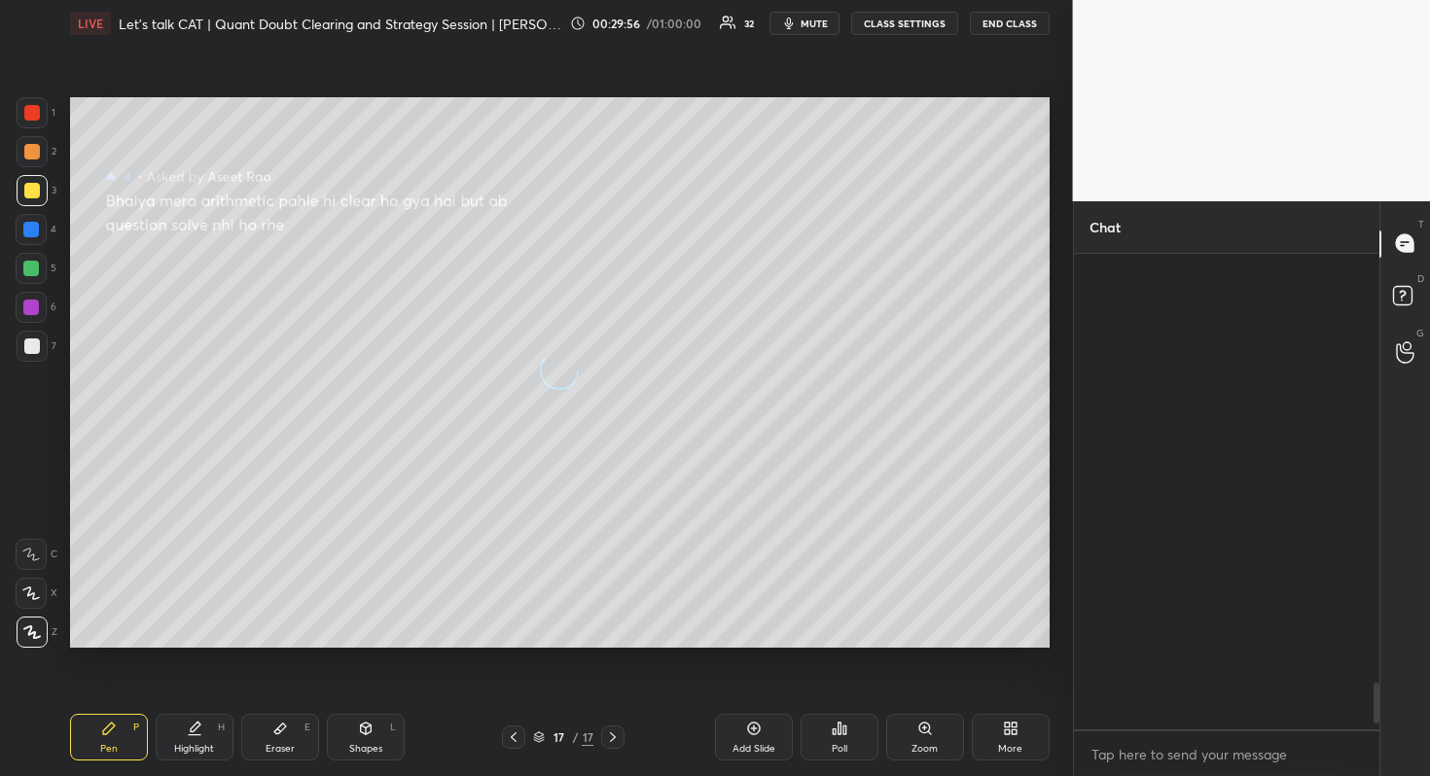
click at [1397, 243] on icon at bounding box center [1405, 243] width 18 height 18
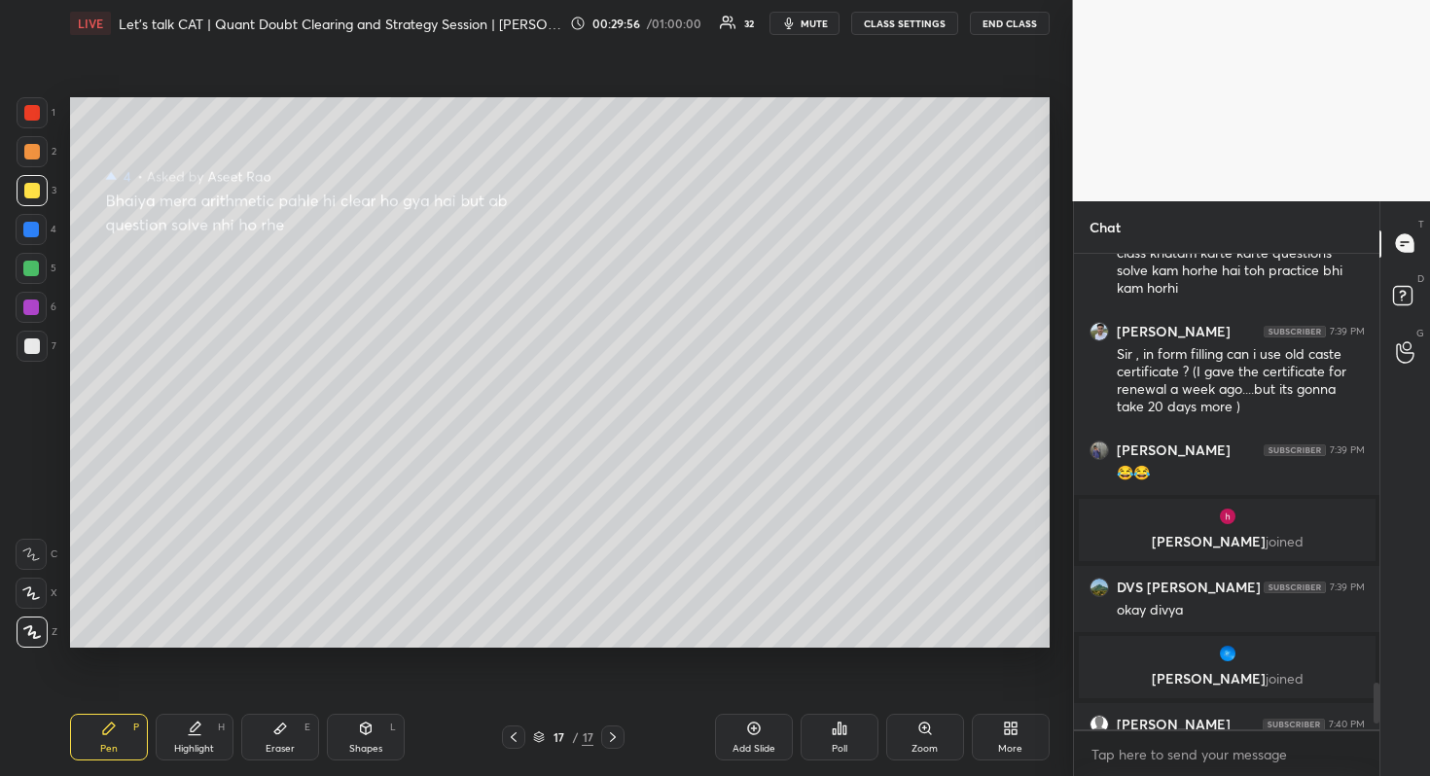
click at [1397, 243] on icon at bounding box center [1405, 243] width 18 height 18
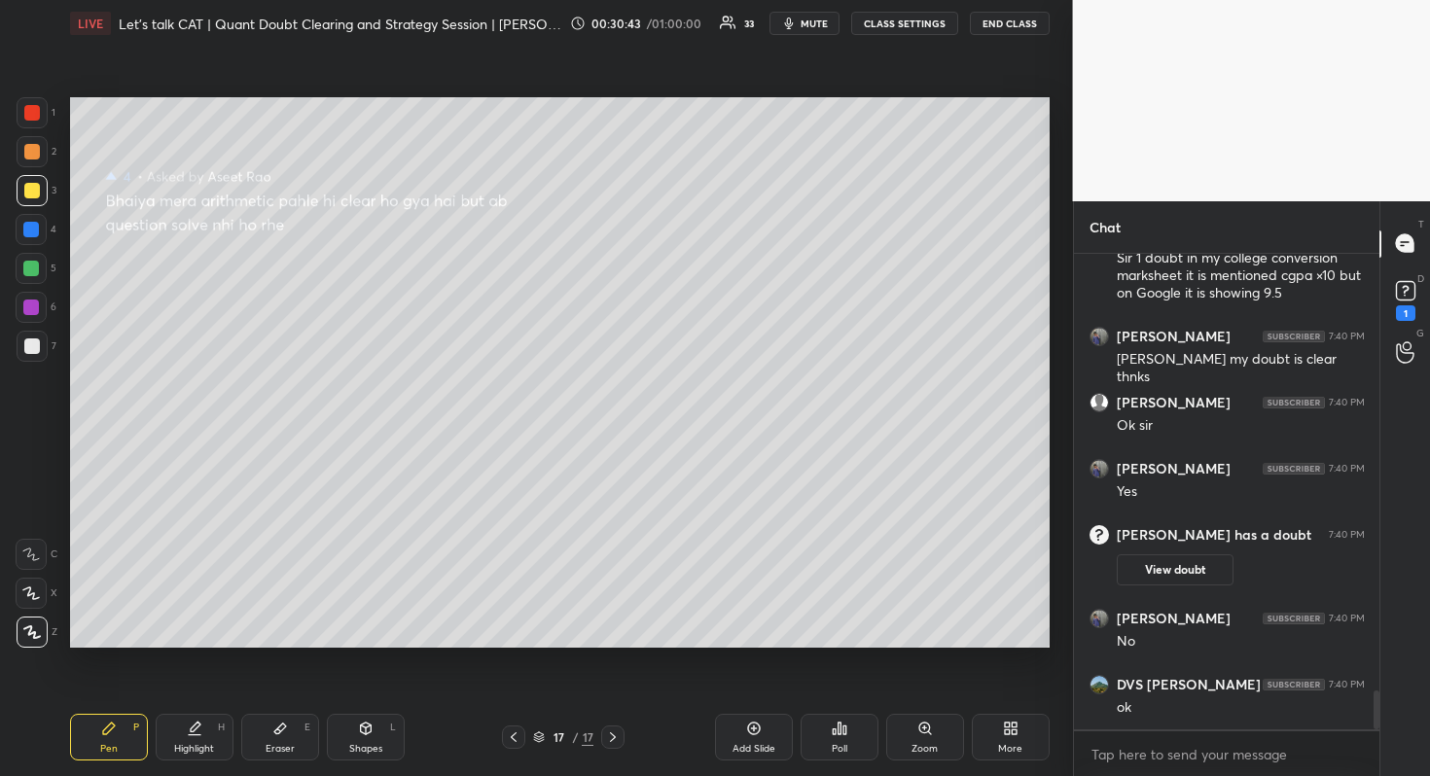
scroll to position [5372, 0]
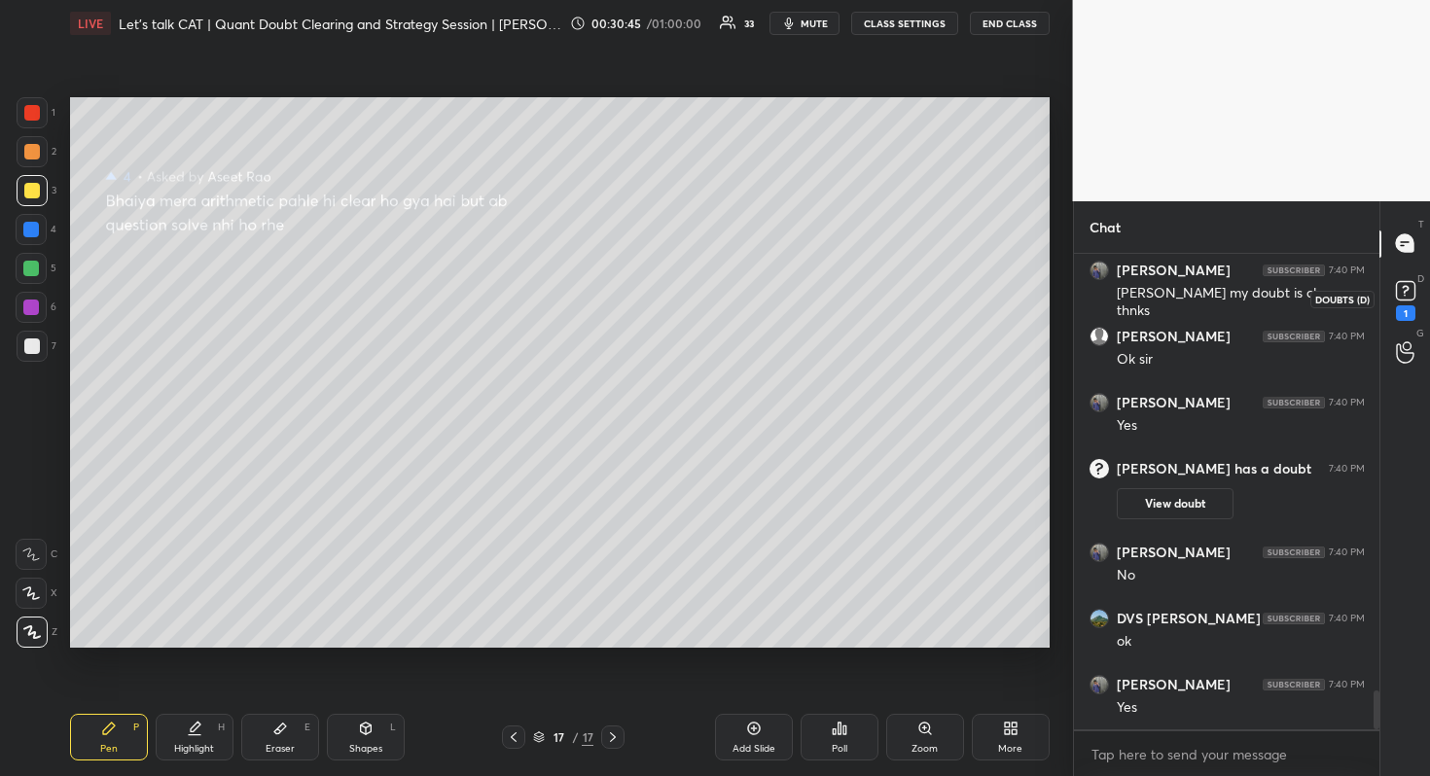
click at [1410, 281] on rect at bounding box center [1405, 290] width 18 height 18
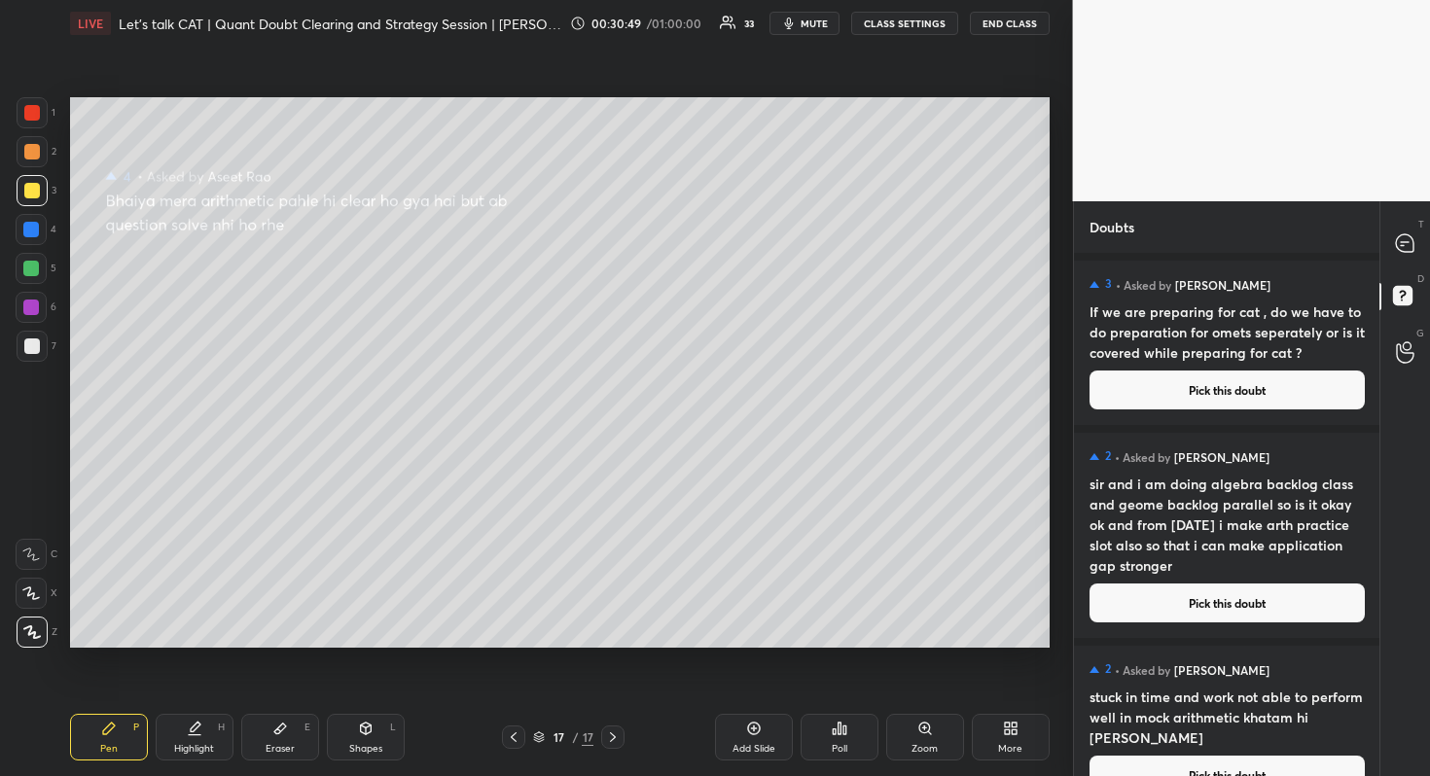
click at [1284, 595] on button "Pick this doubt" at bounding box center [1226, 603] width 275 height 39
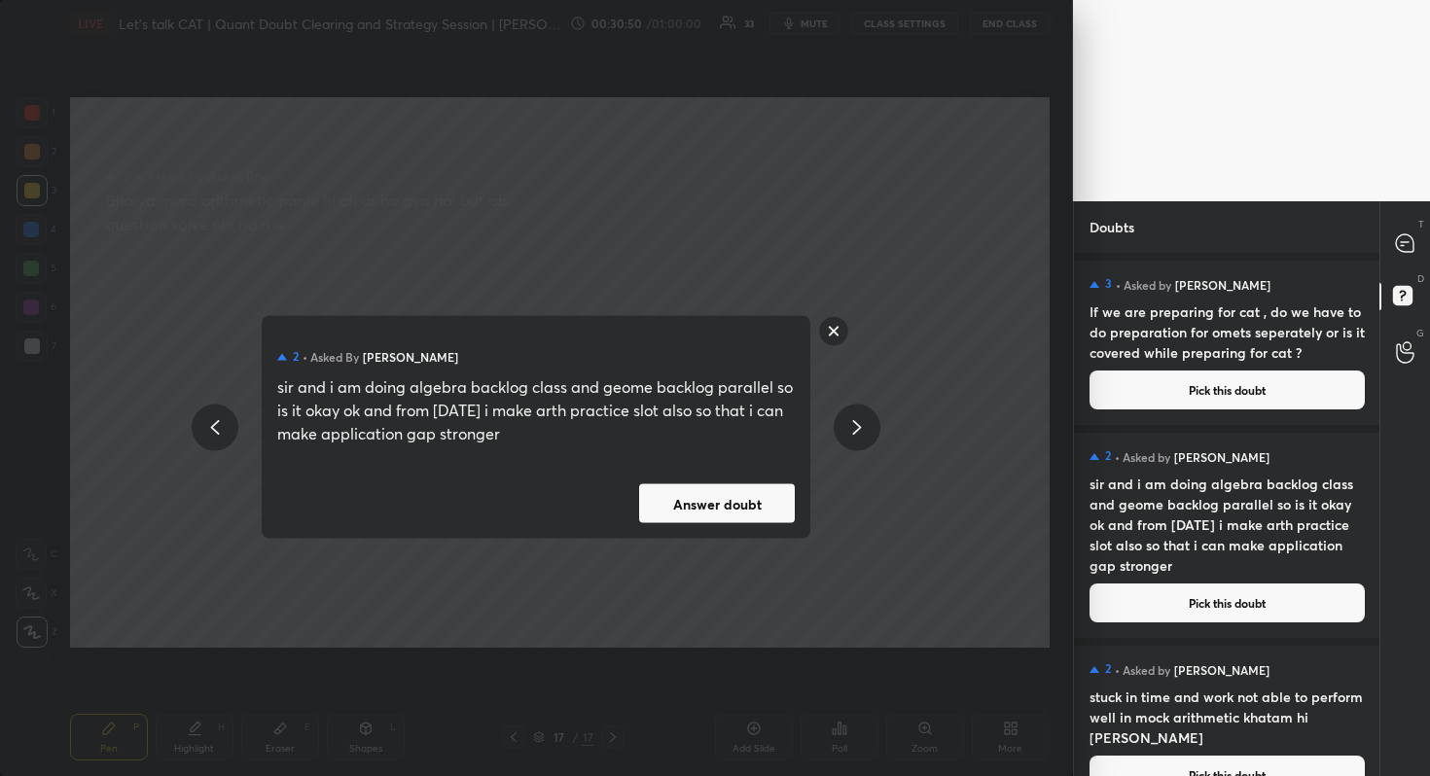
click at [718, 509] on button "Answer doubt" at bounding box center [717, 503] width 156 height 39
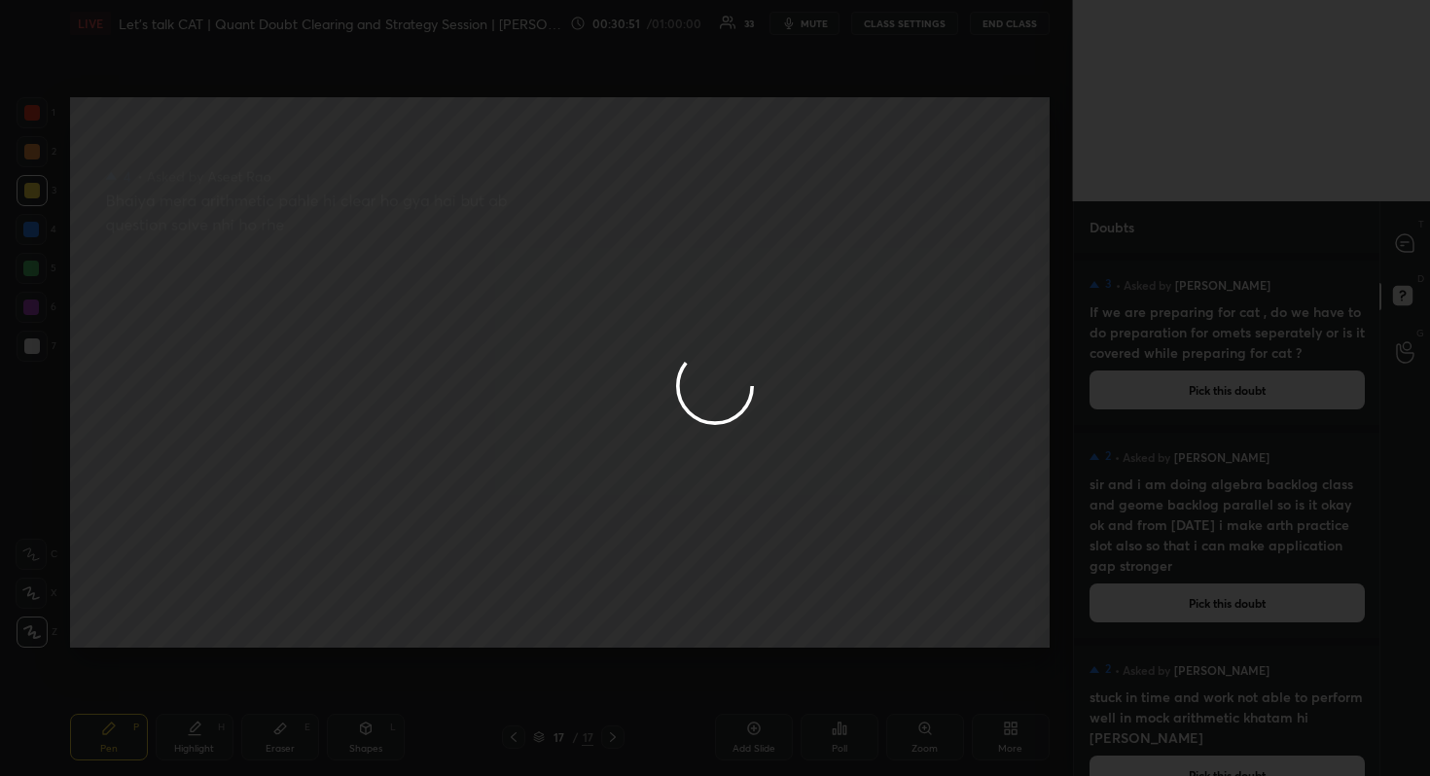
click at [1416, 260] on div at bounding box center [715, 388] width 1430 height 776
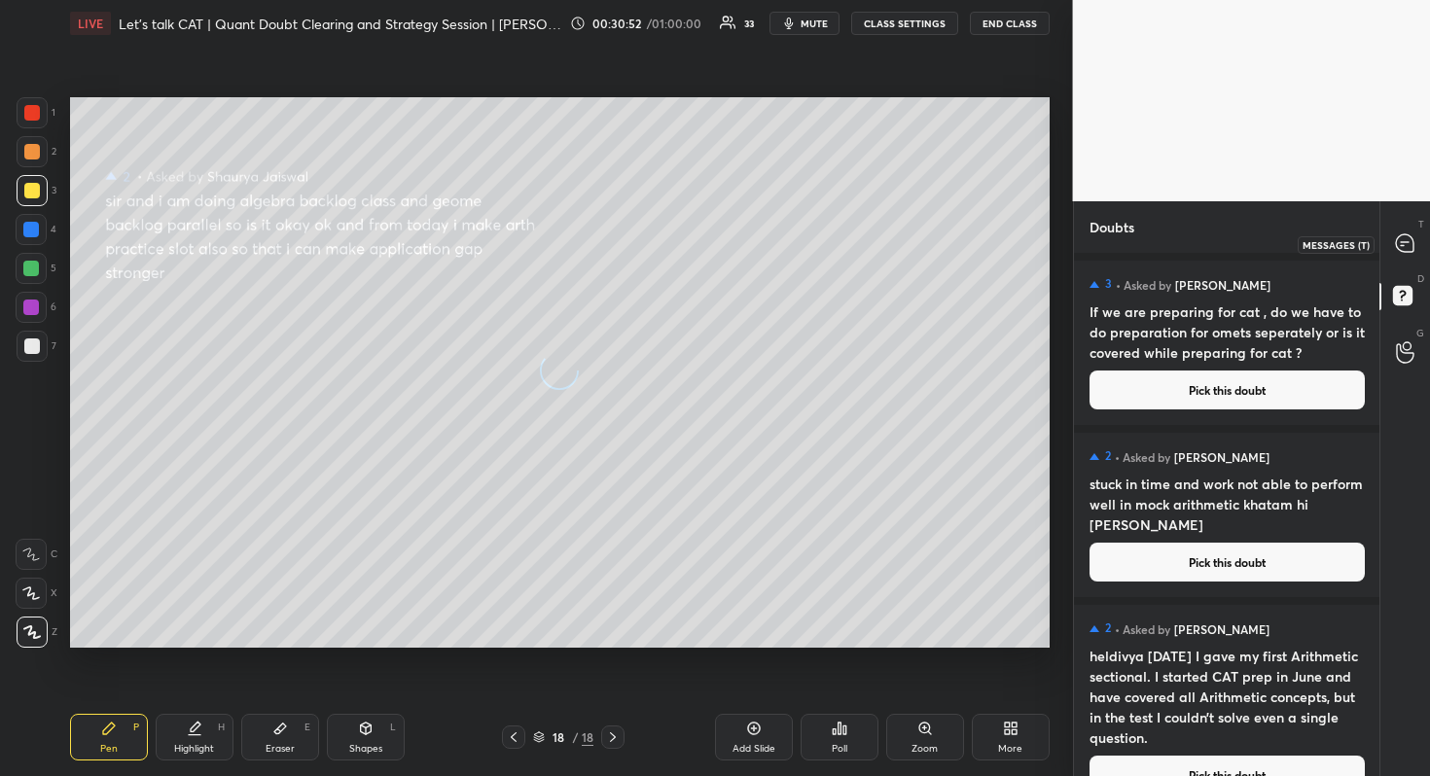
click at [1416, 260] on div at bounding box center [1405, 244] width 39 height 35
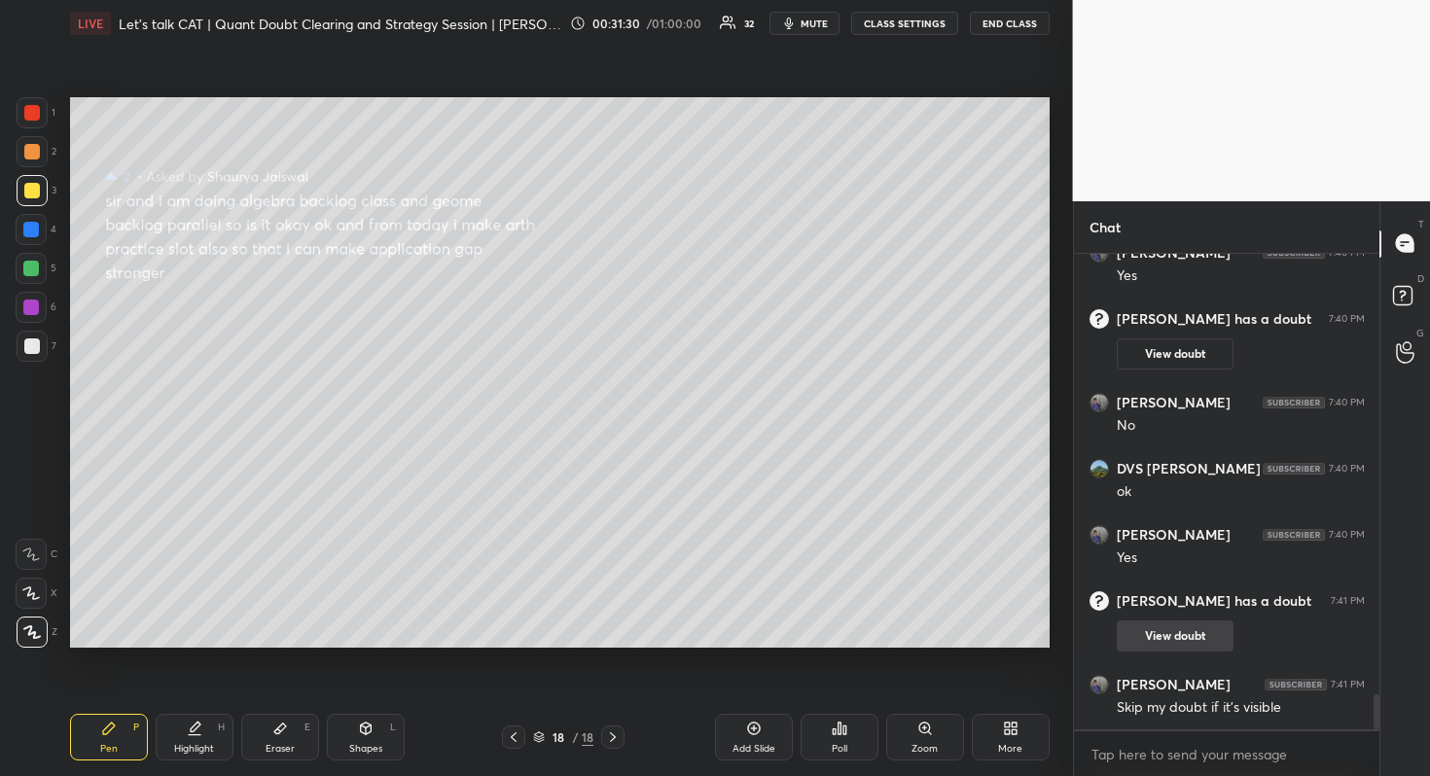
scroll to position [5994, 0]
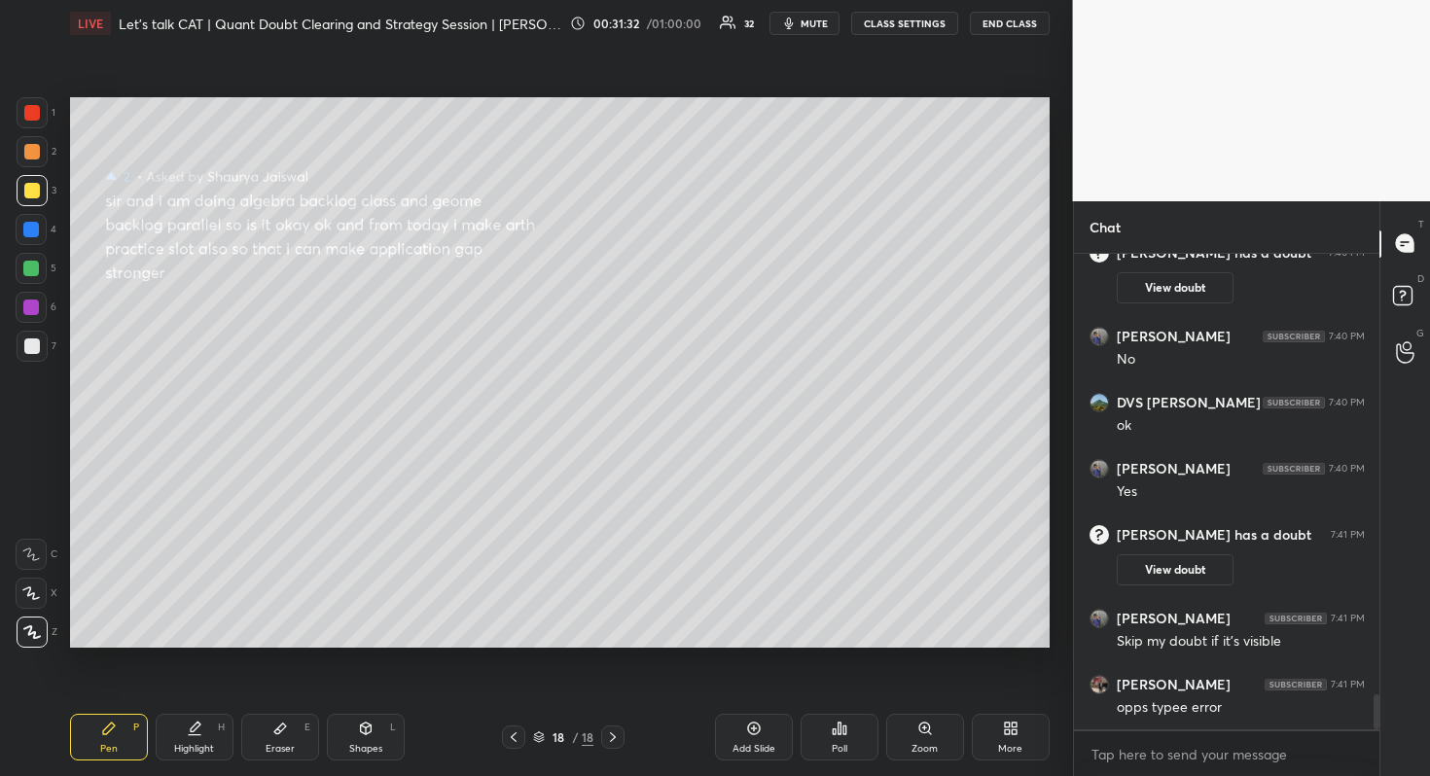
click at [1380, 347] on div "G Raise Hand (G)" at bounding box center [1405, 353] width 50 height 54
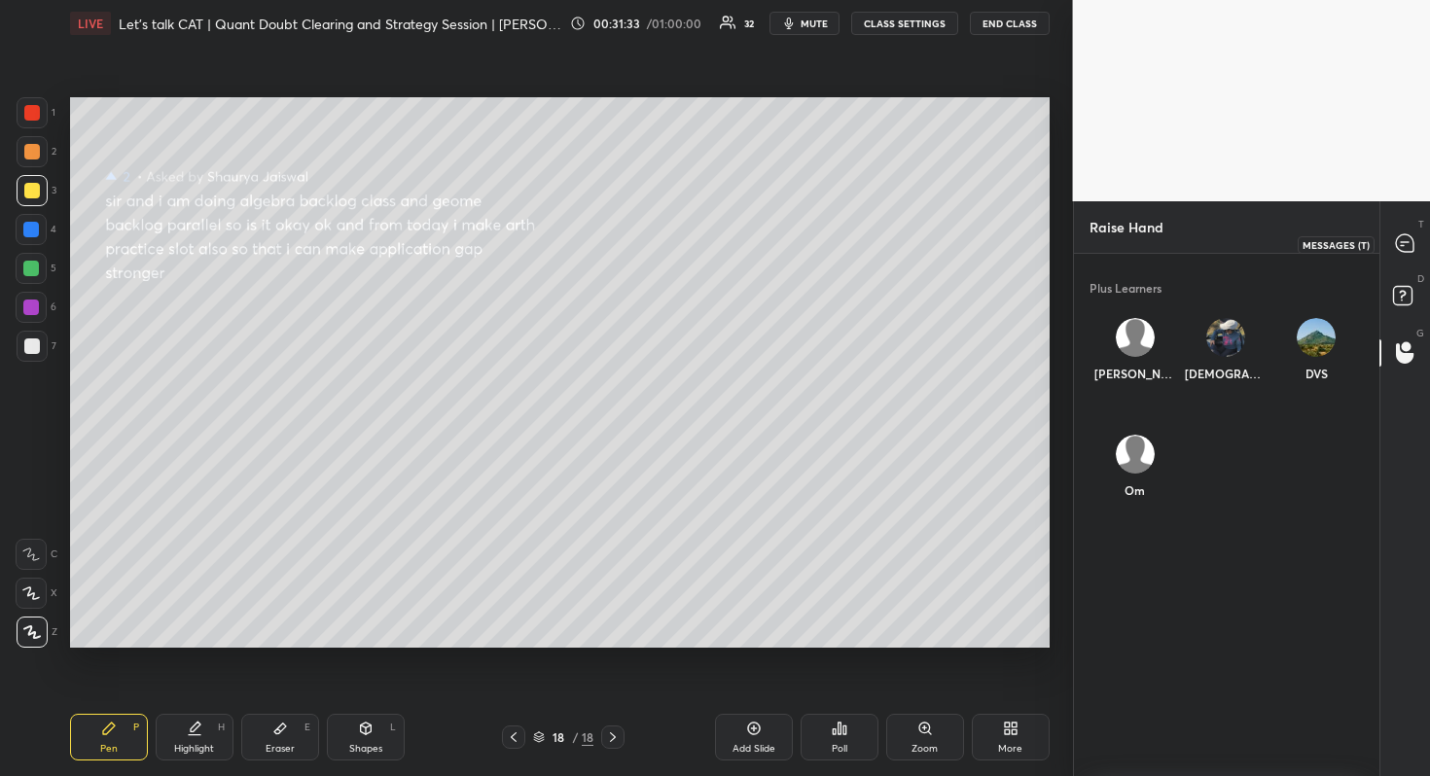
click at [1415, 243] on div at bounding box center [1405, 244] width 39 height 35
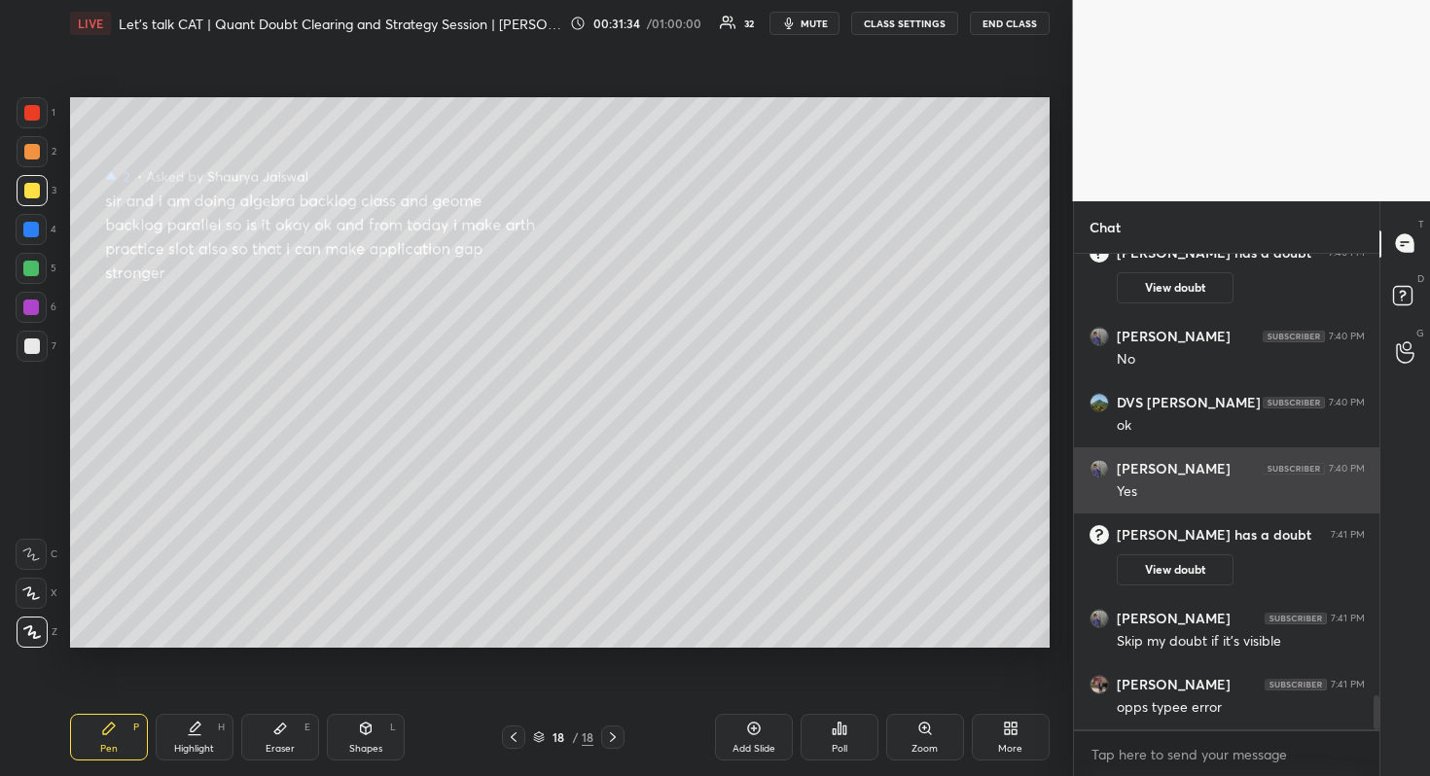
scroll to position [6095, 0]
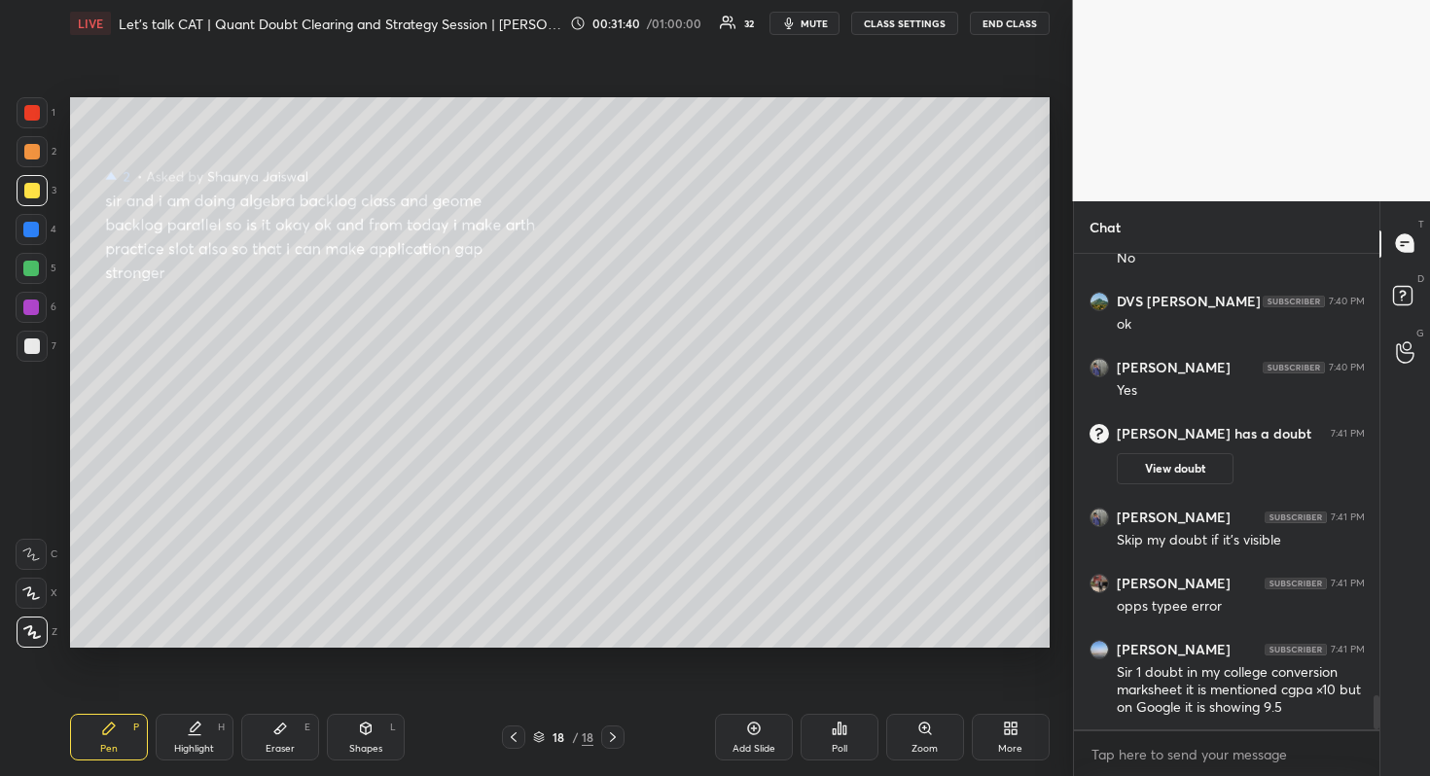
click at [1395, 225] on div "T Messages (T)" at bounding box center [1405, 244] width 50 height 54
click at [1405, 356] on icon at bounding box center [1405, 352] width 18 height 22
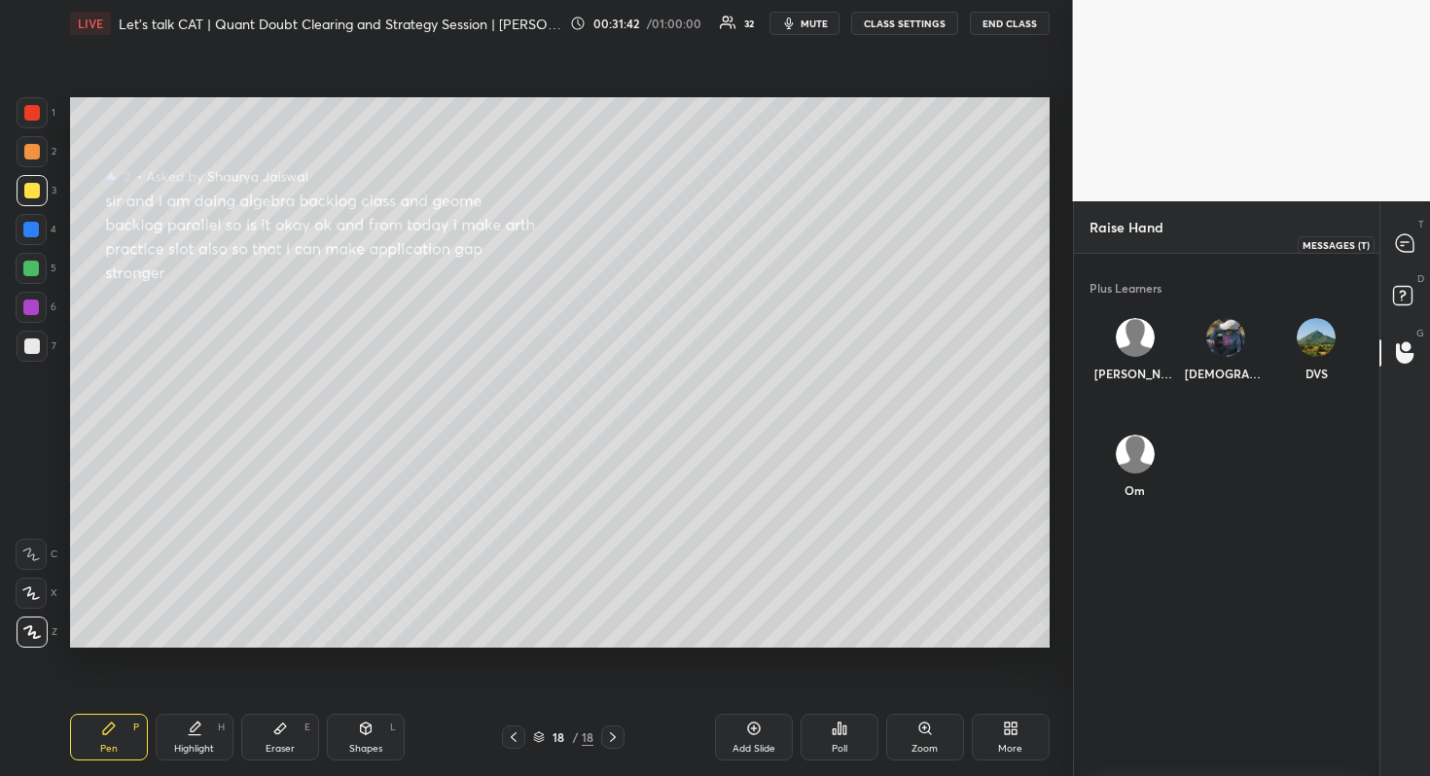
click at [1392, 261] on div at bounding box center [1405, 244] width 39 height 35
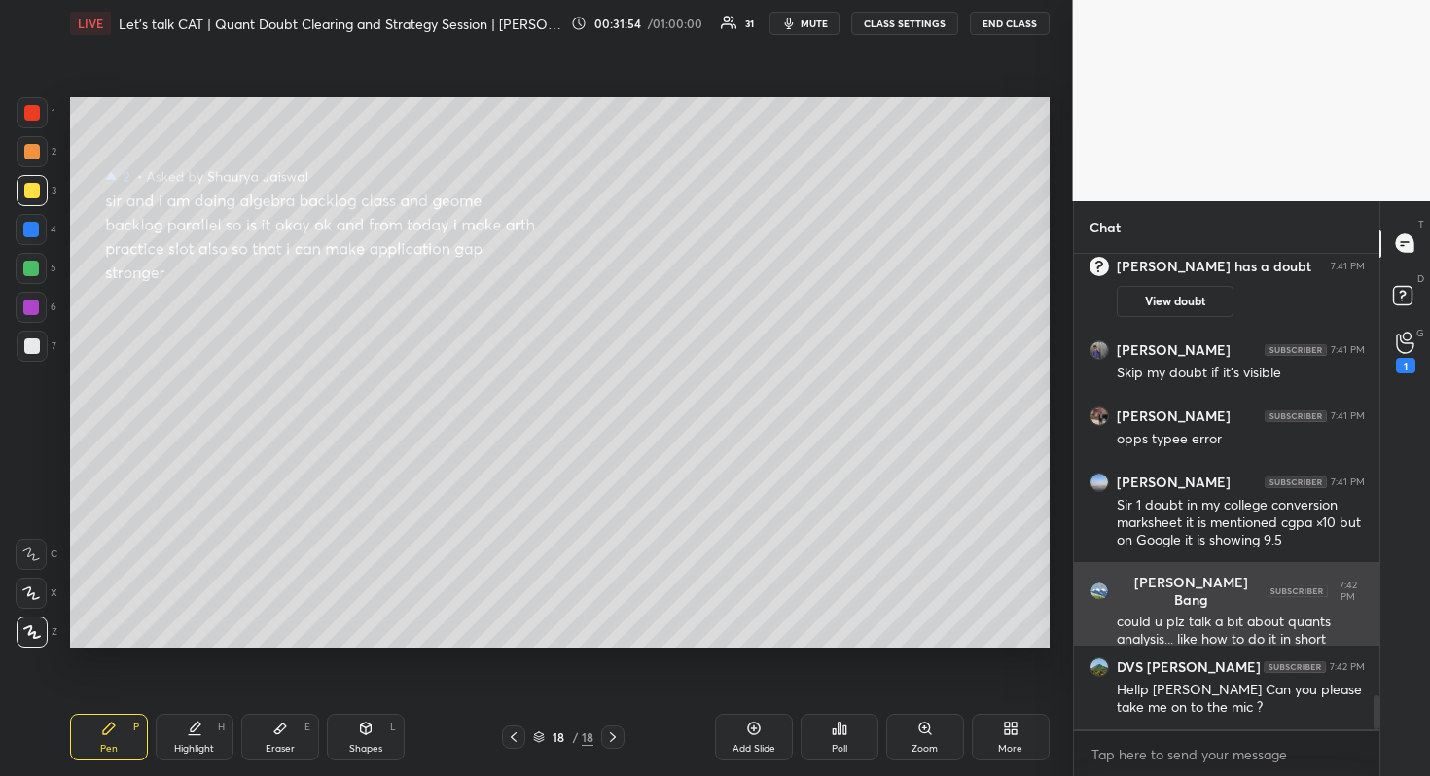
scroll to position [6381, 0]
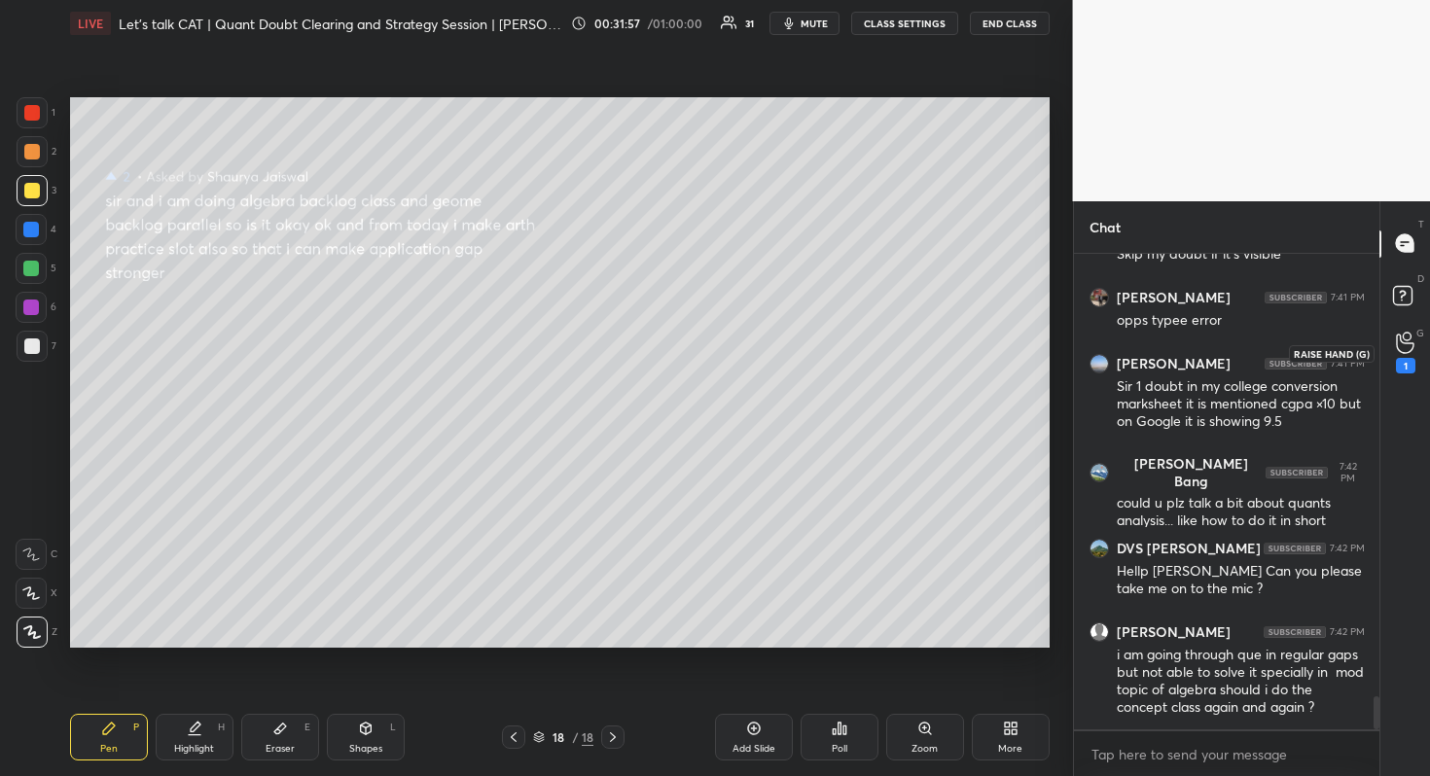
click at [1396, 356] on div "1" at bounding box center [1405, 353] width 19 height 42
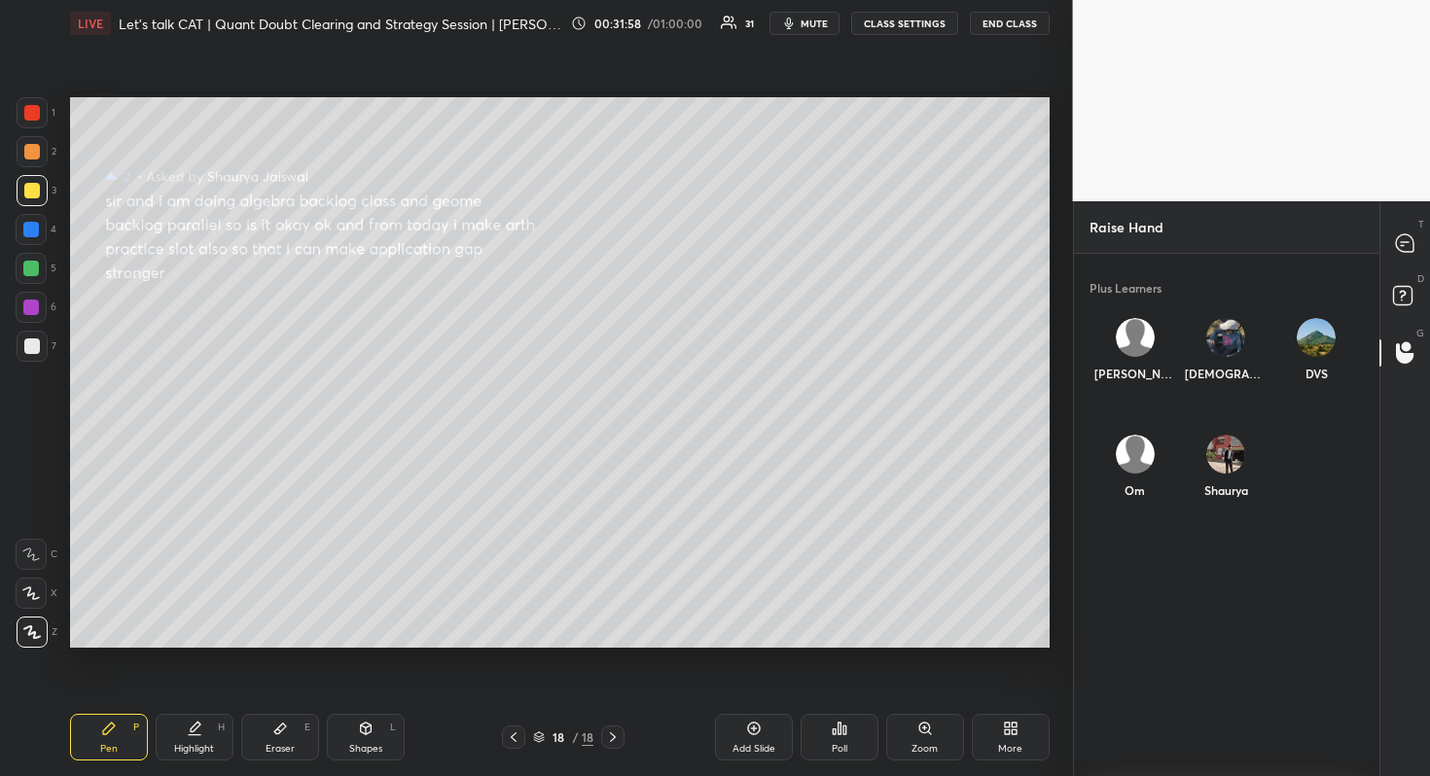
click at [1187, 459] on div "Shaurya" at bounding box center [1225, 470] width 90 height 103
click at [1225, 503] on button "INVITE" at bounding box center [1225, 503] width 75 height 25
click at [1398, 244] on icon at bounding box center [1405, 243] width 18 height 18
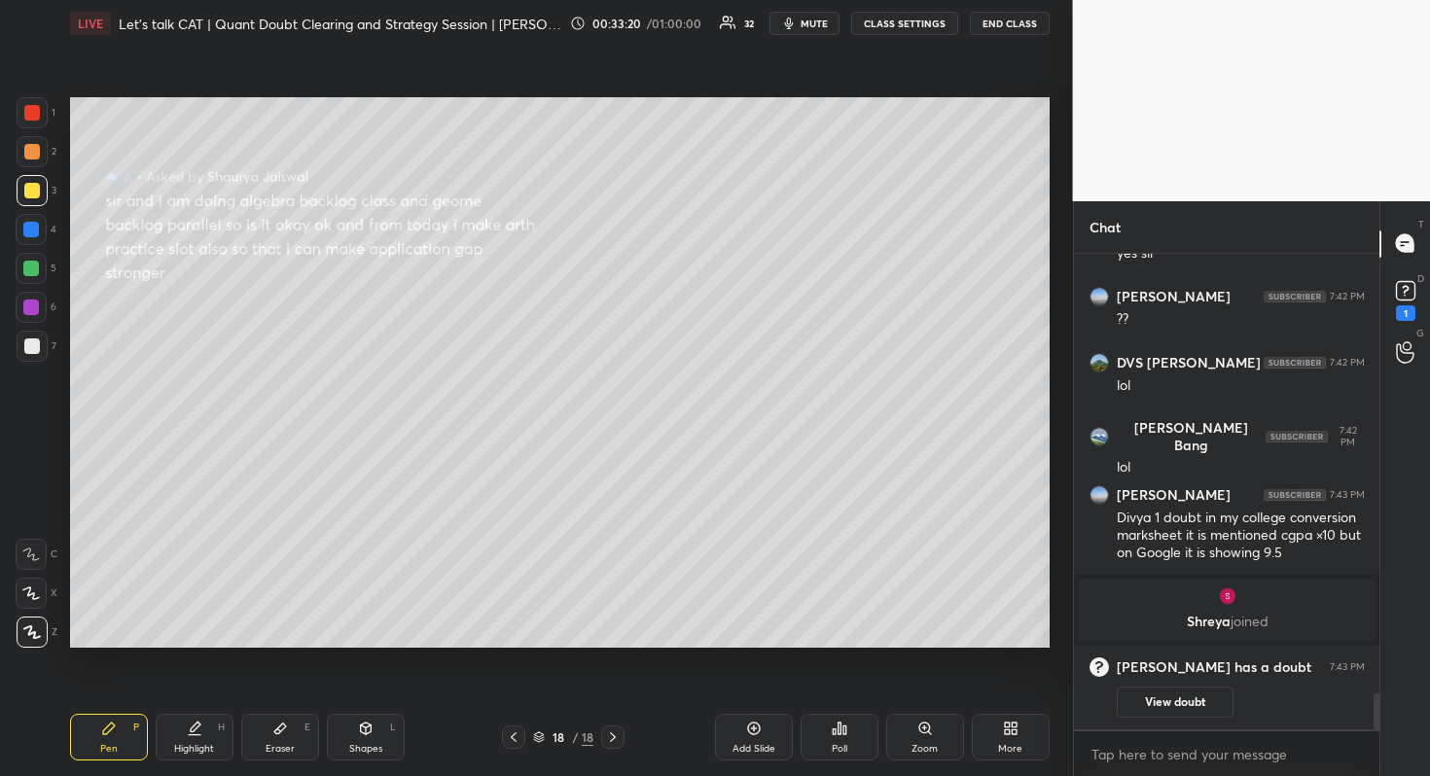
scroll to position [5731, 0]
click at [1403, 343] on circle at bounding box center [1406, 346] width 8 height 8
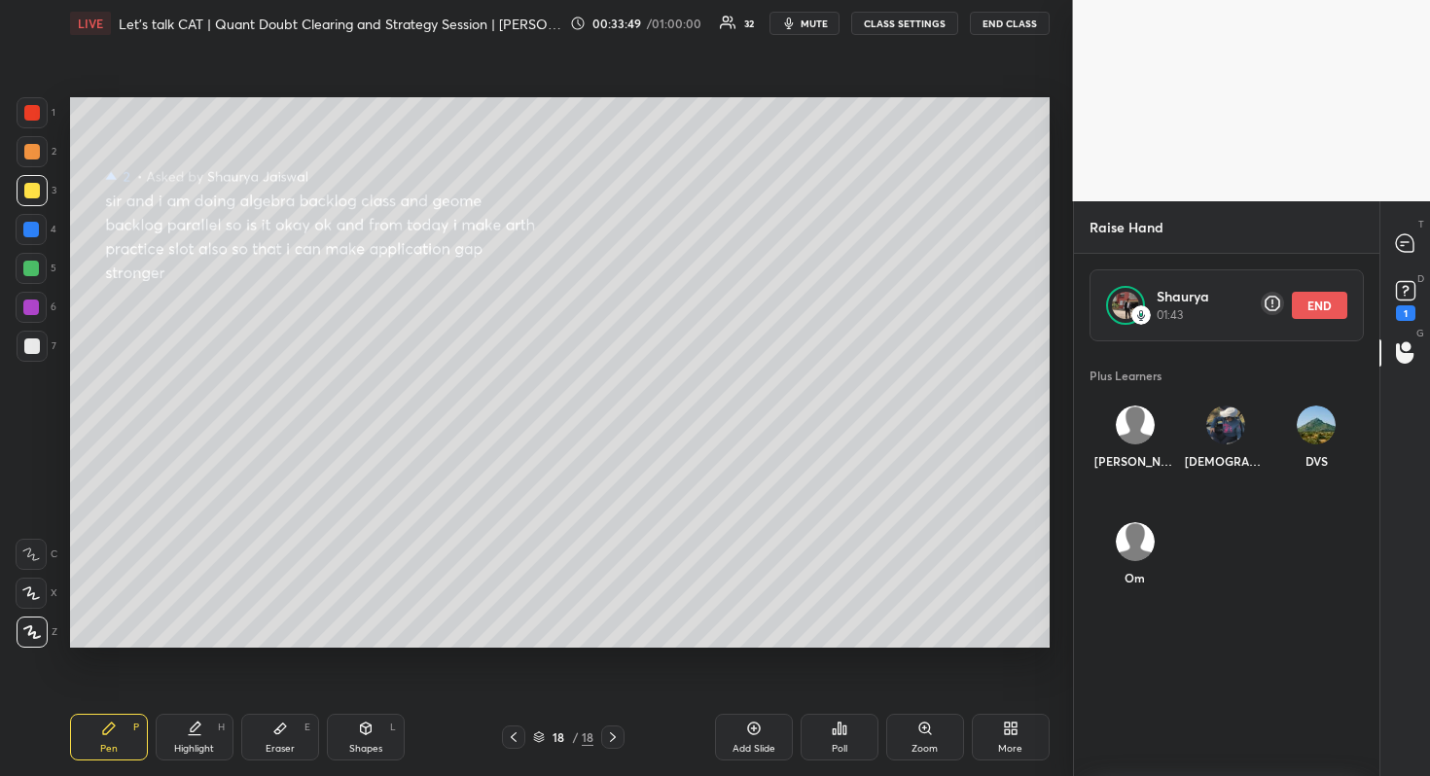
scroll to position [423, 300]
click at [1409, 241] on icon at bounding box center [1405, 243] width 18 height 18
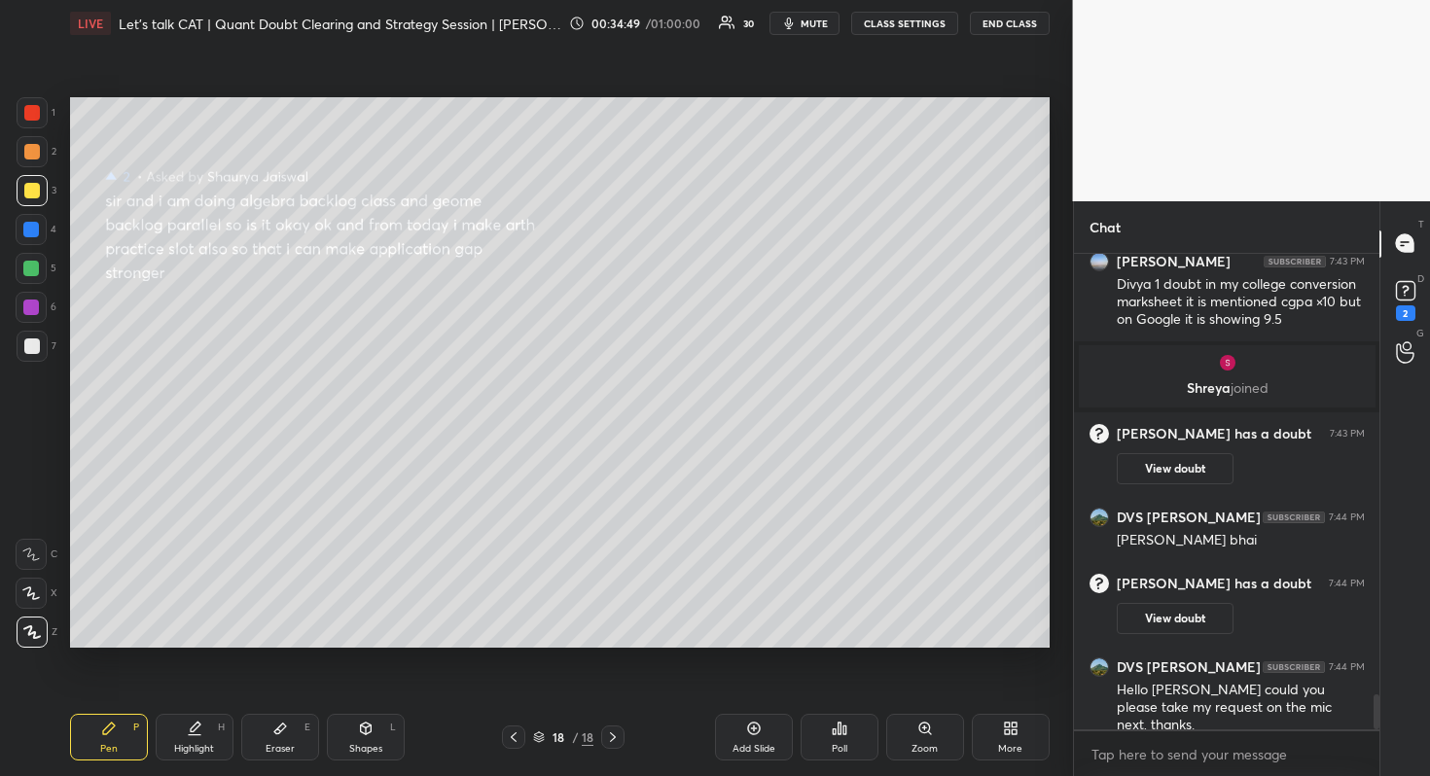
scroll to position [6048, 0]
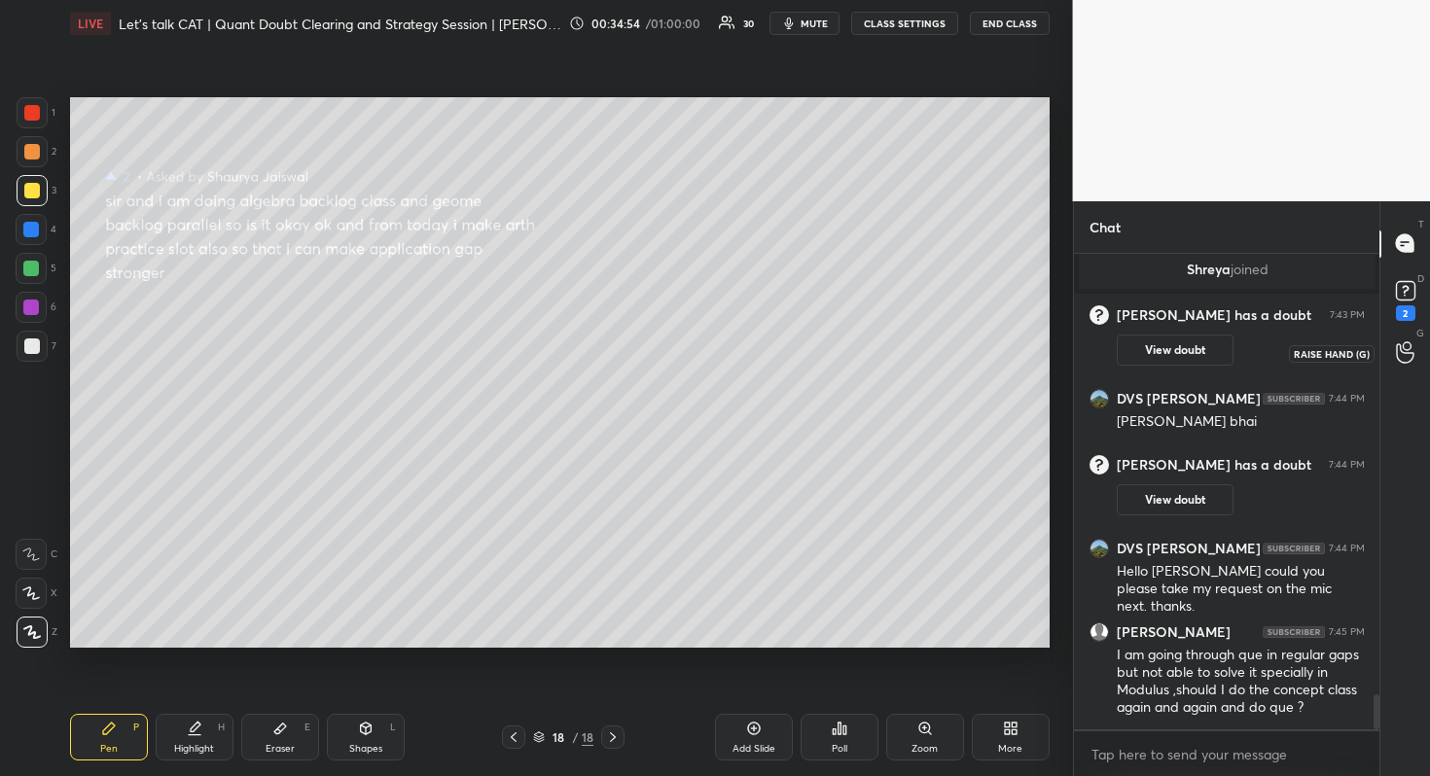
click at [1398, 344] on icon at bounding box center [1405, 353] width 18 height 19
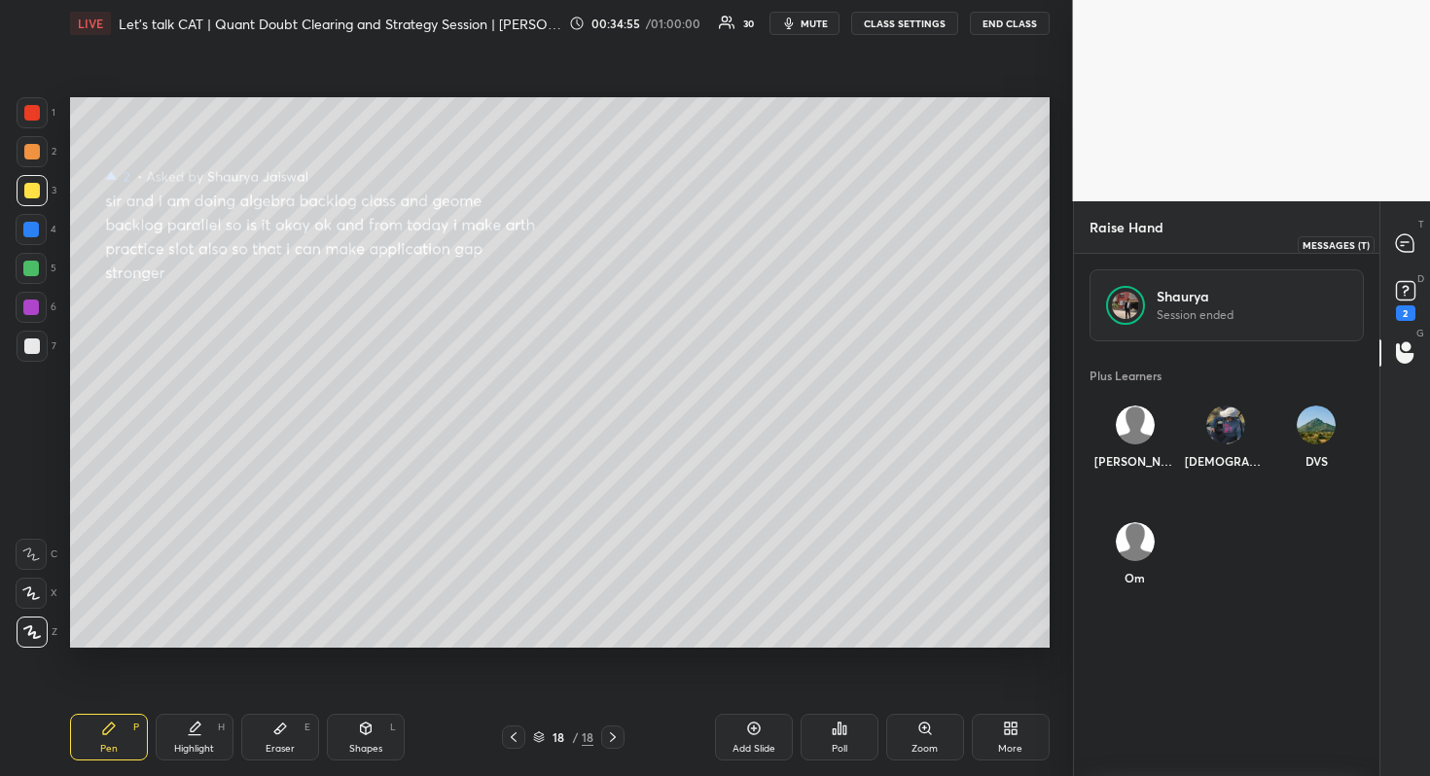
click at [1396, 244] on icon at bounding box center [1405, 243] width 18 height 18
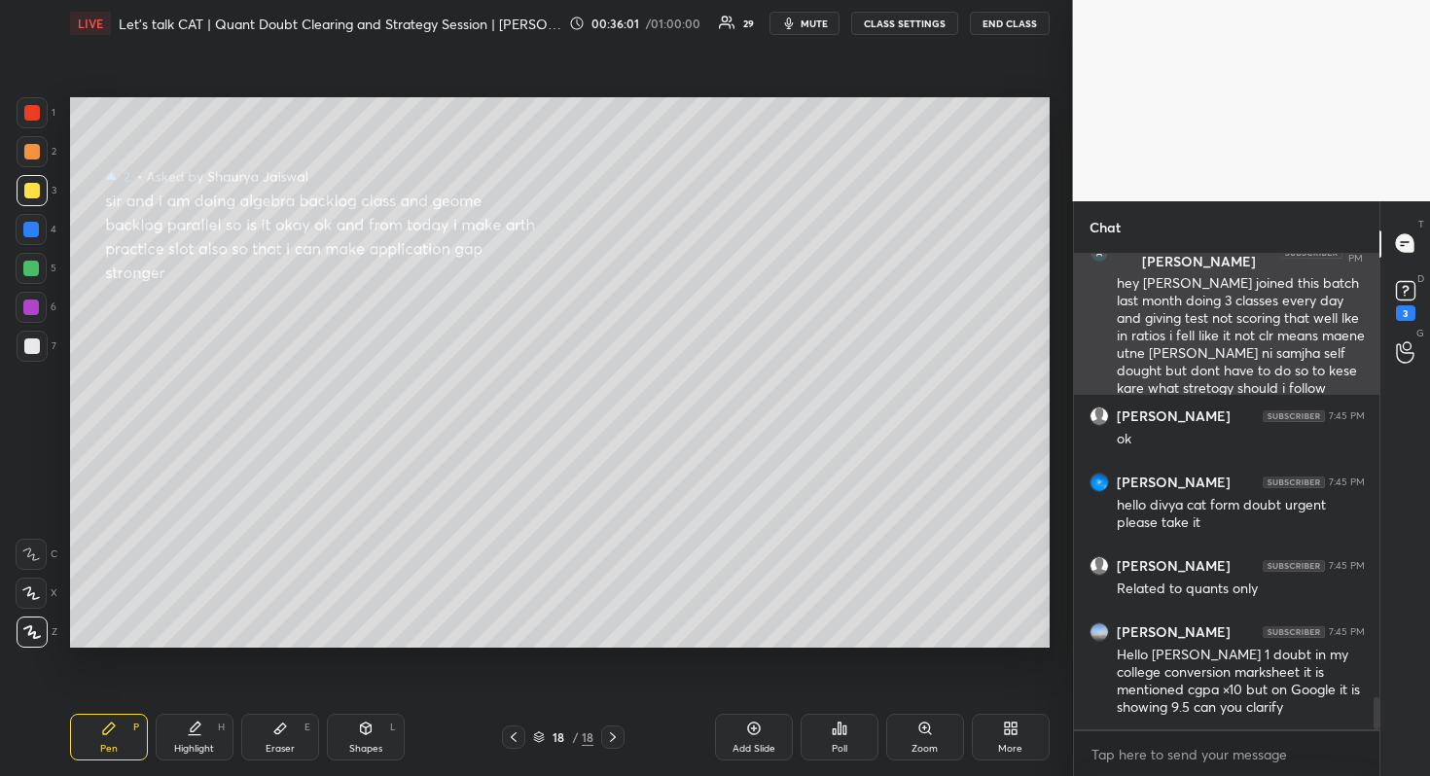
scroll to position [6629, 0]
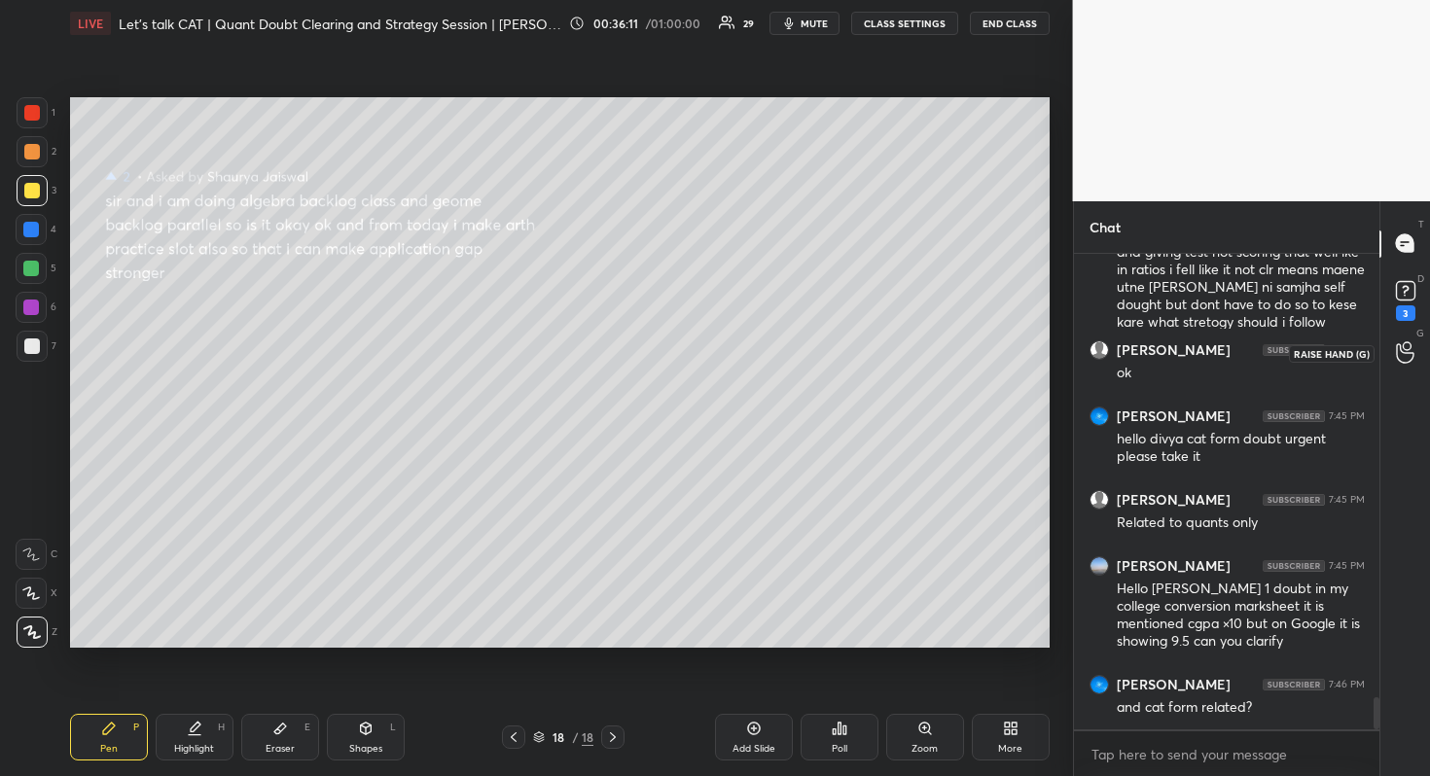
click at [1403, 339] on div at bounding box center [1405, 353] width 39 height 35
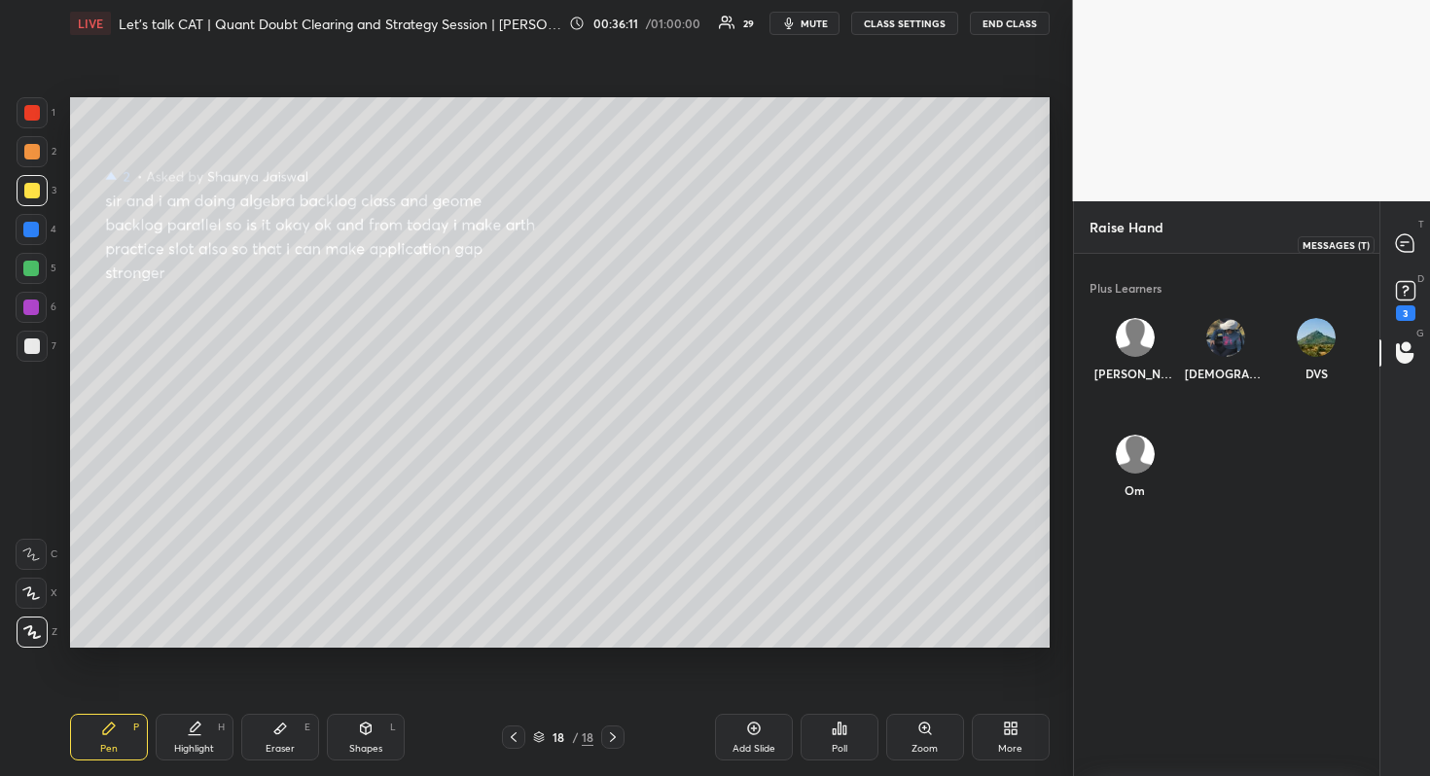
click at [1401, 253] on icon at bounding box center [1405, 243] width 20 height 20
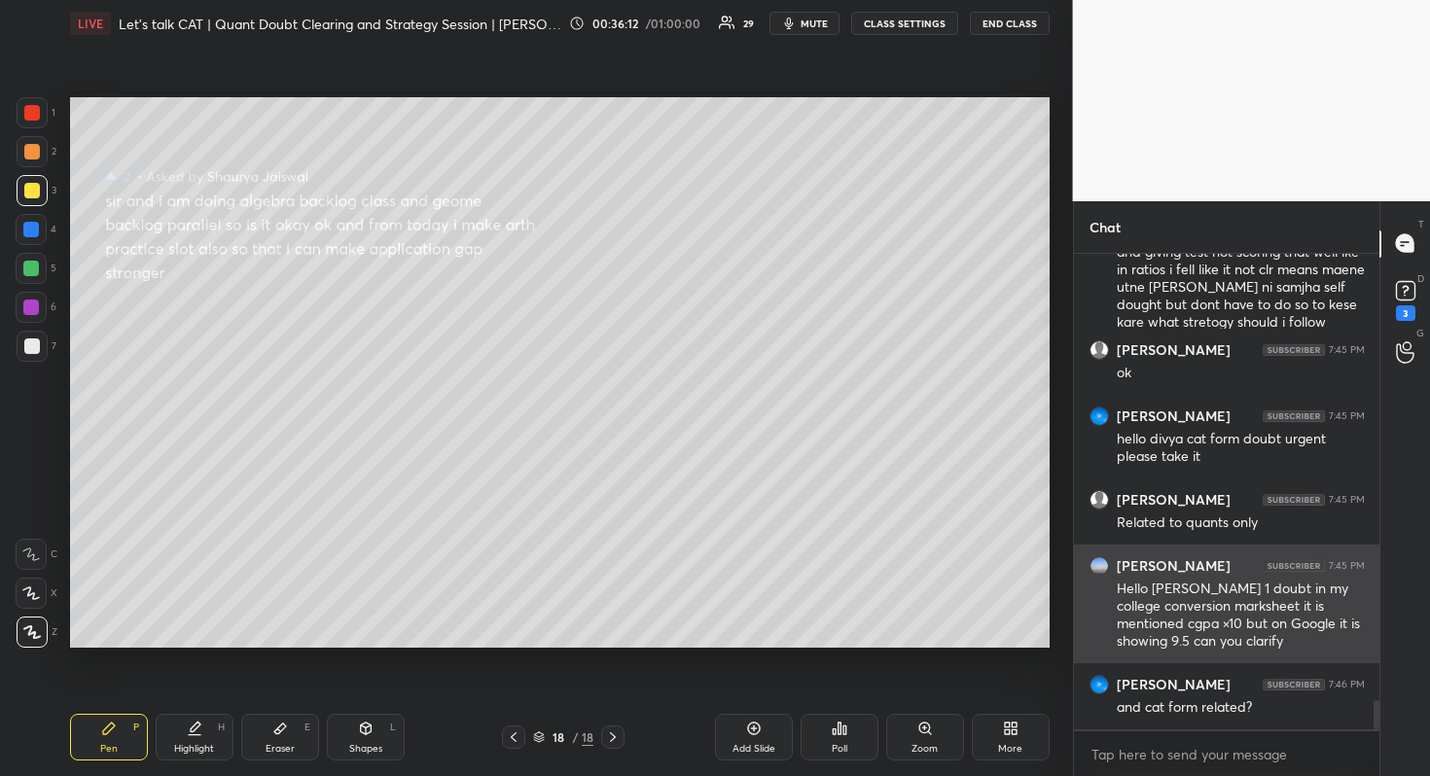
scroll to position [470, 300]
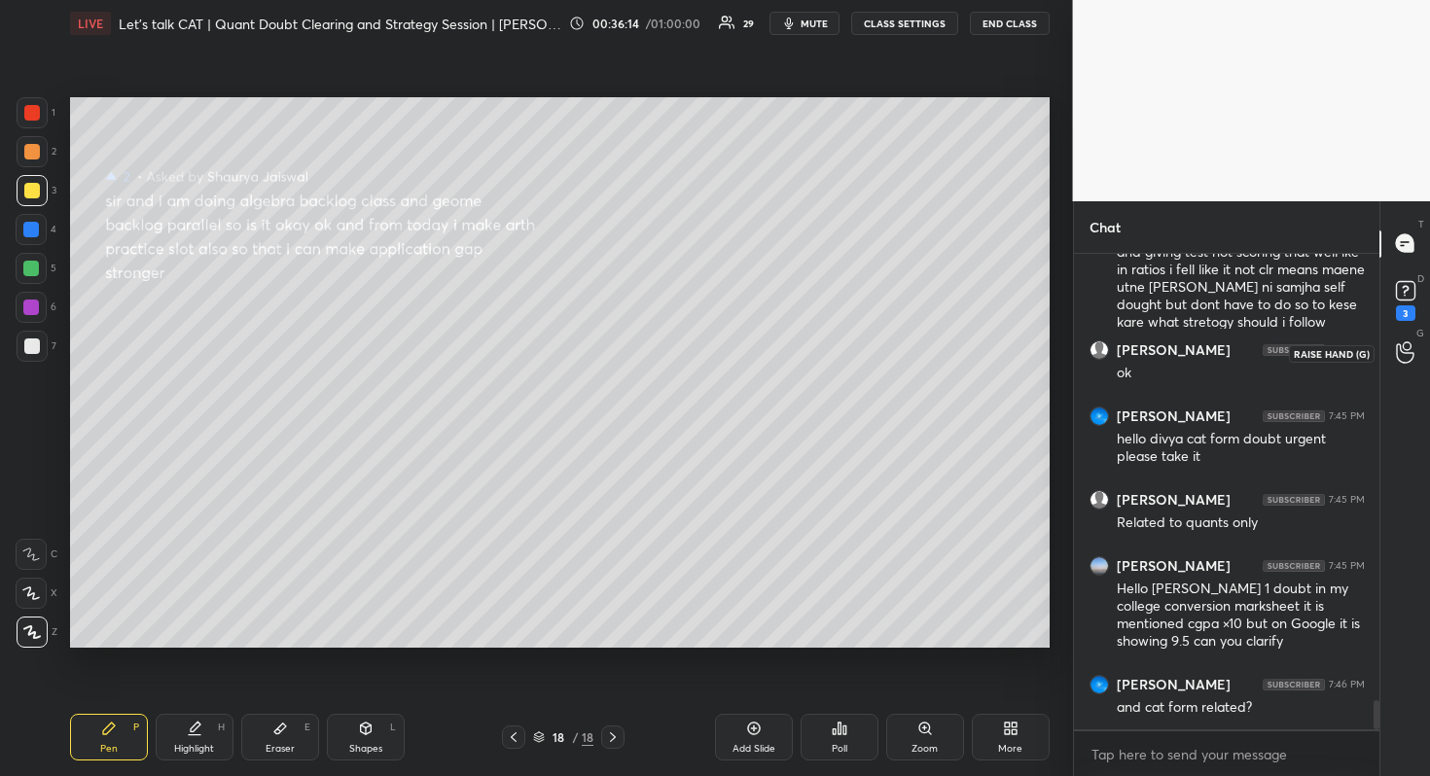
click at [1401, 354] on icon at bounding box center [1405, 352] width 18 height 22
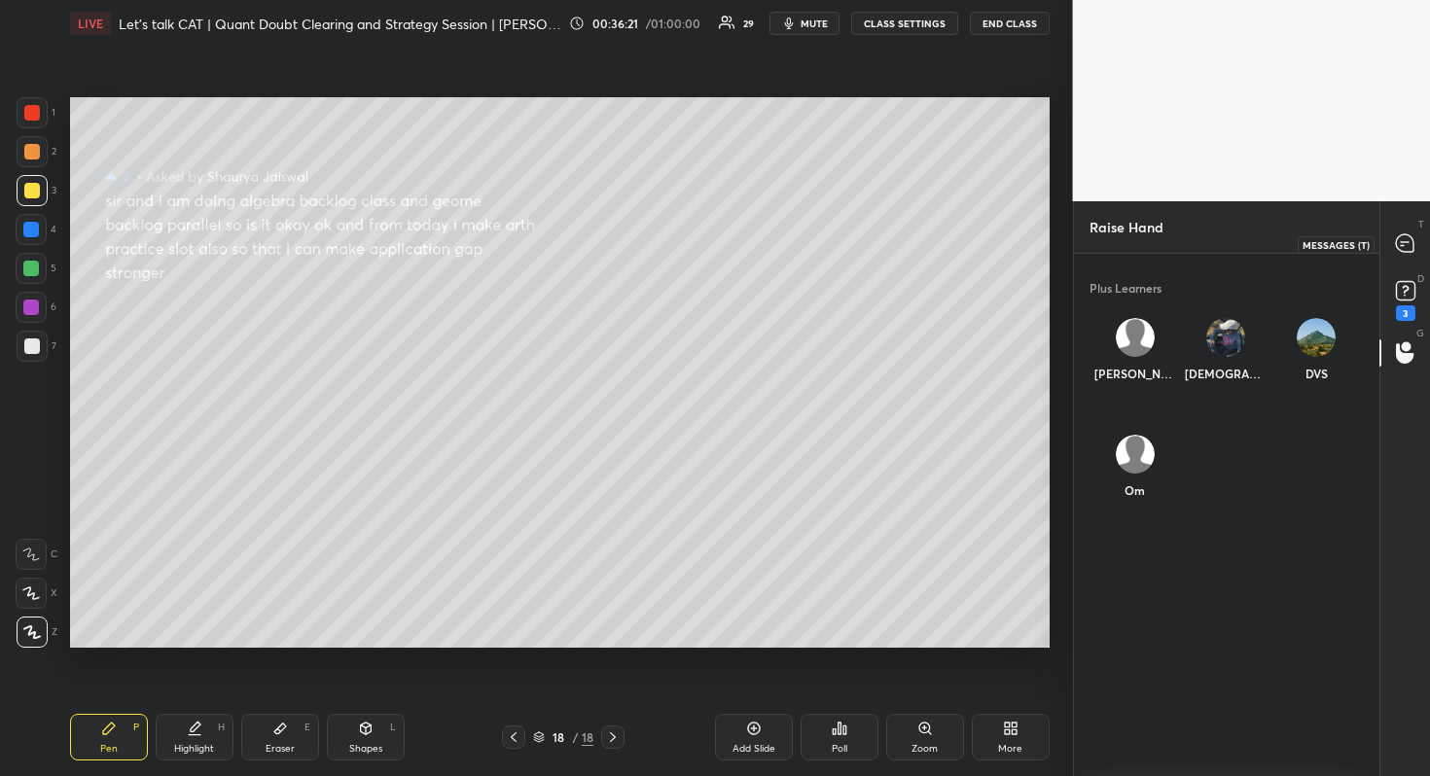
click at [1407, 232] on div at bounding box center [1405, 244] width 39 height 35
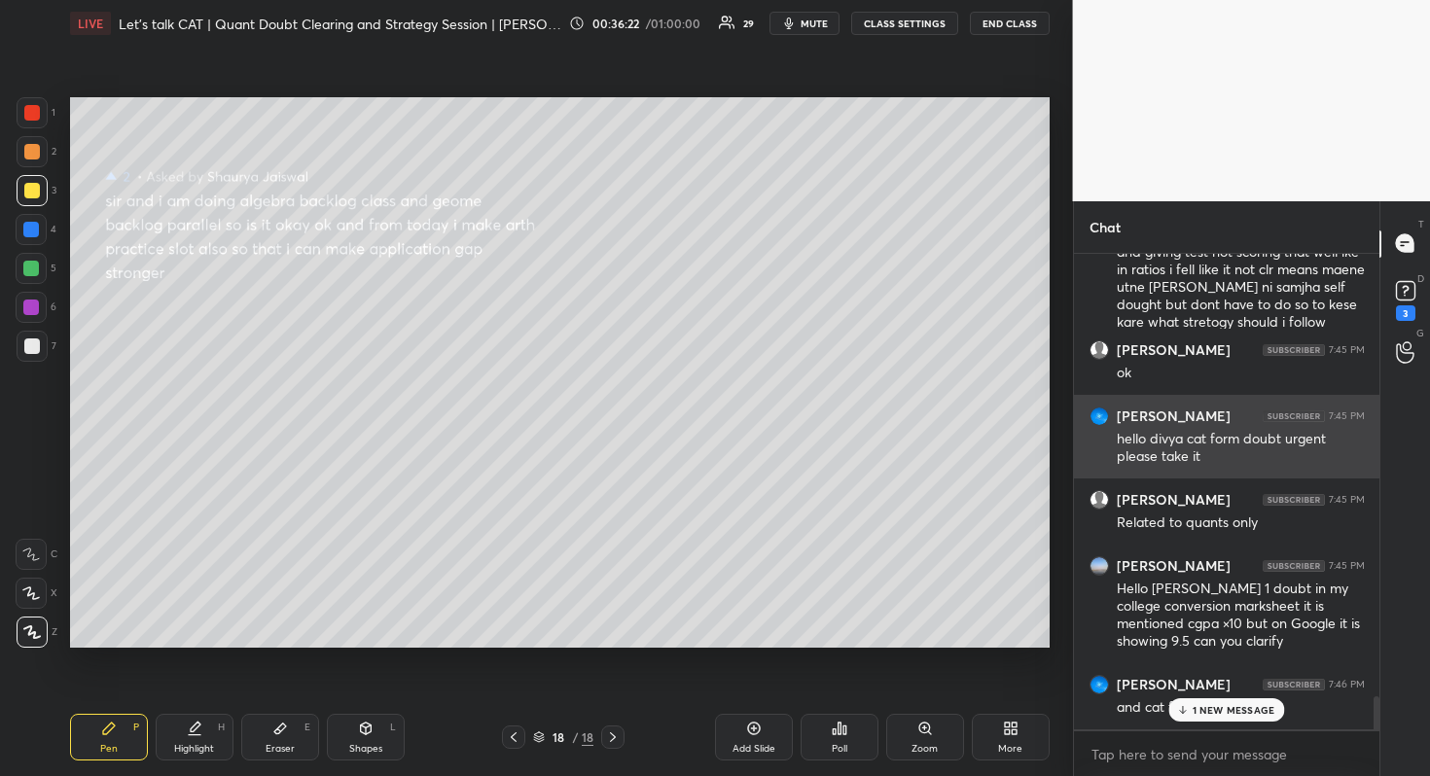
scroll to position [7222, 0]
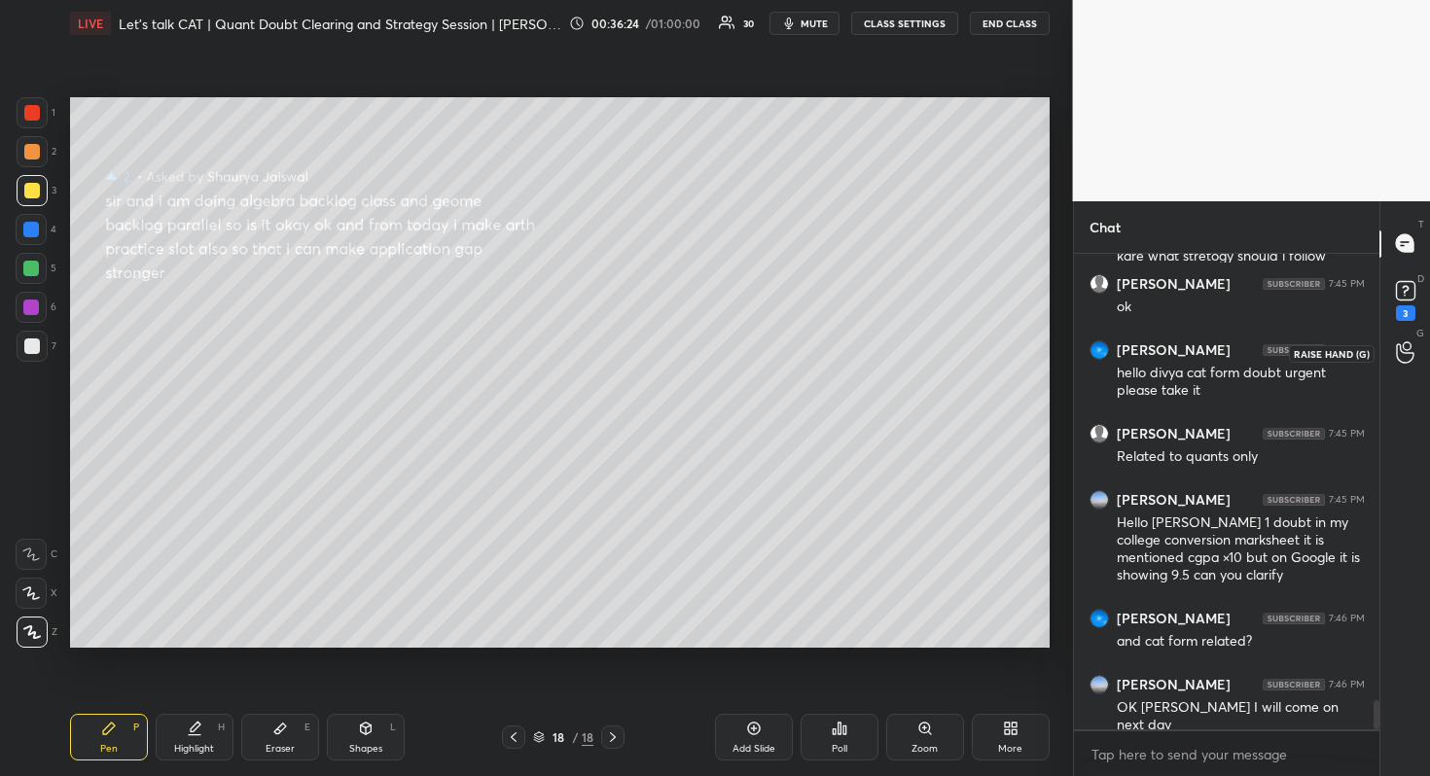
click at [1414, 345] on div at bounding box center [1405, 353] width 39 height 35
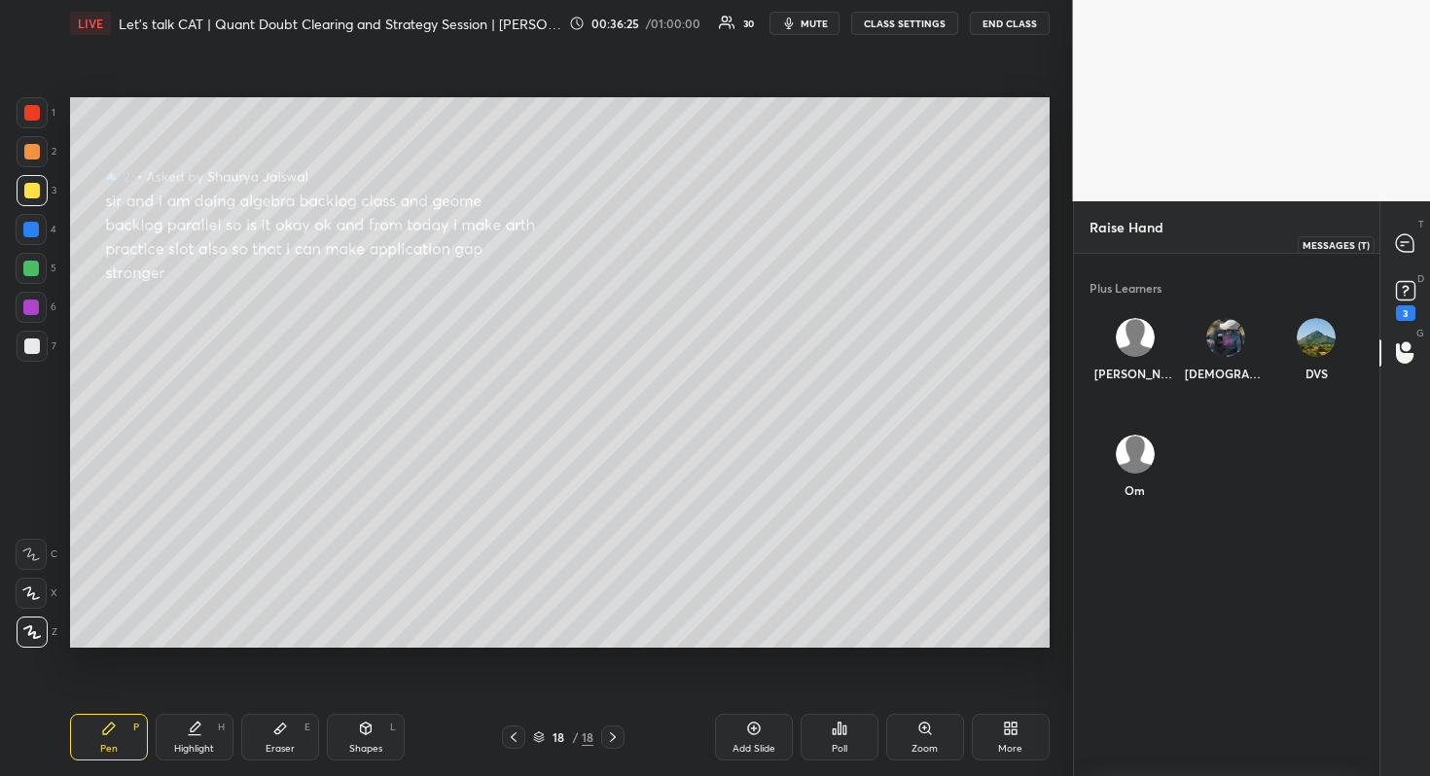
click at [1412, 251] on icon at bounding box center [1405, 243] width 18 height 18
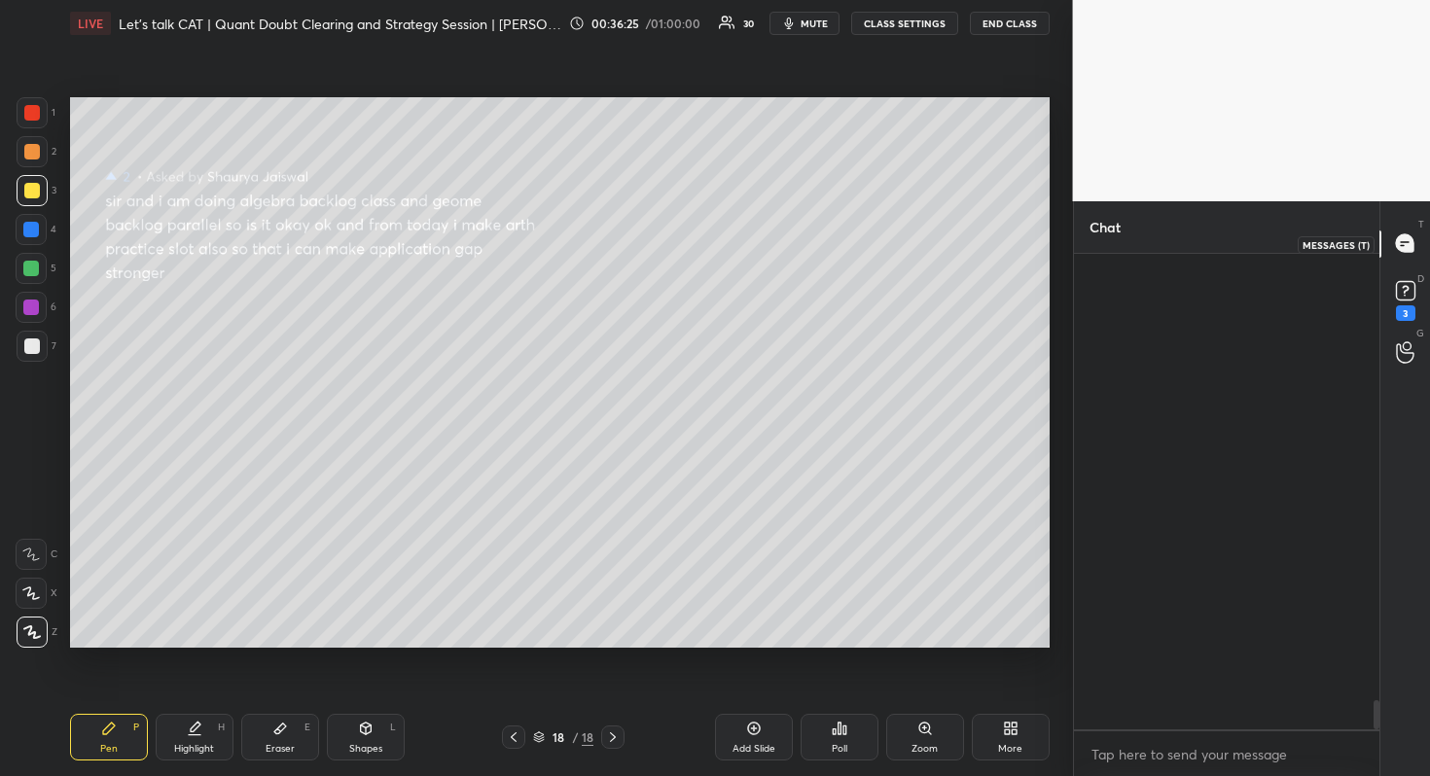
scroll to position [470, 300]
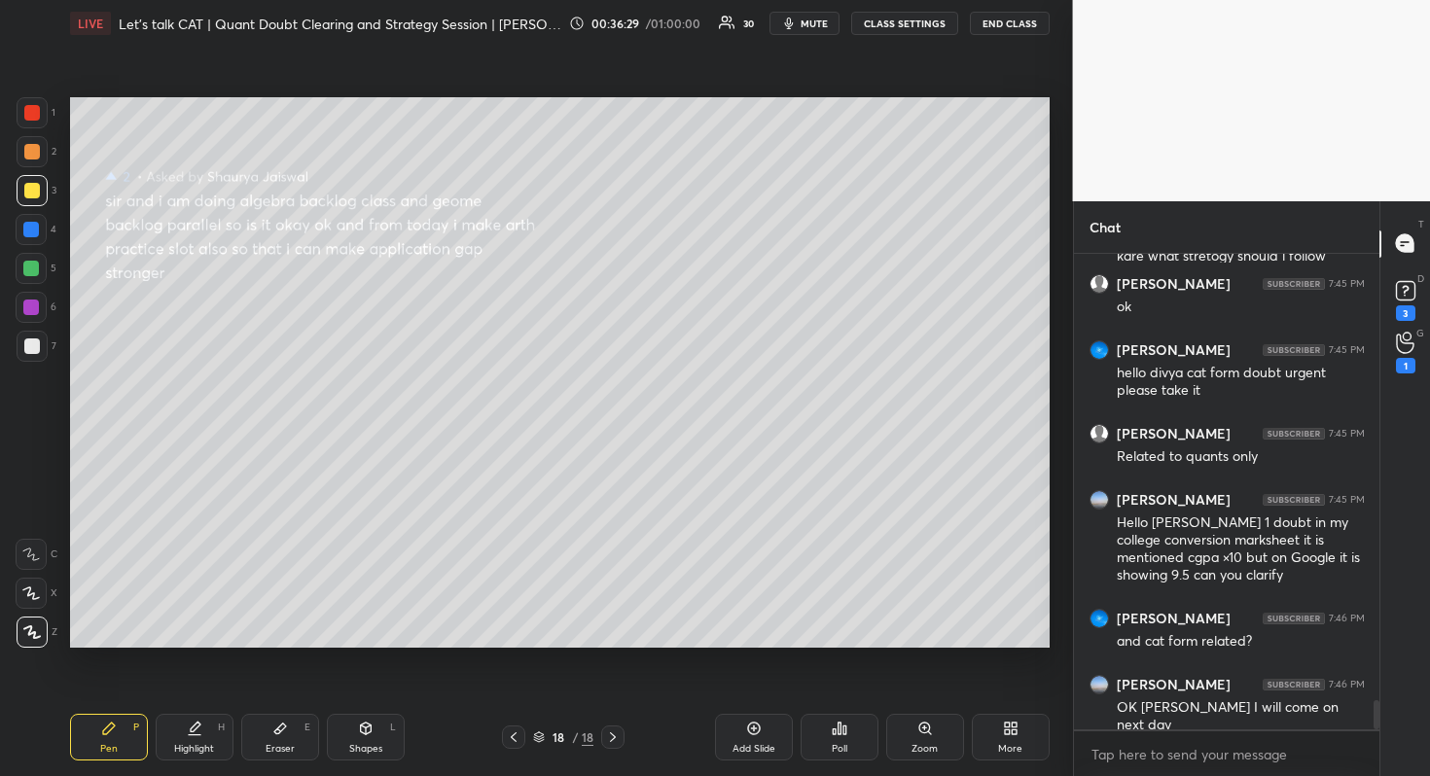
click at [1424, 334] on div "G Raise Hand (G) 1" at bounding box center [1405, 353] width 50 height 54
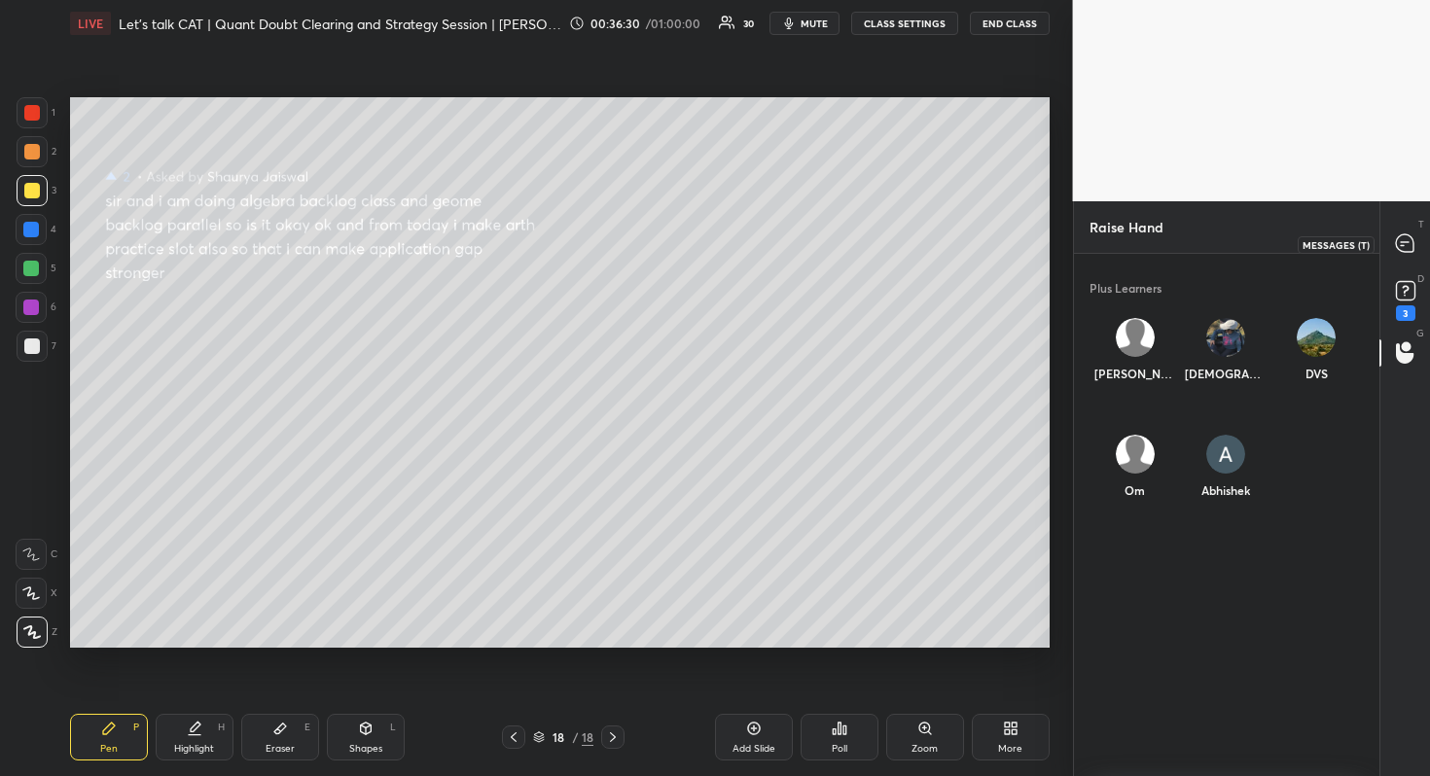
click at [1402, 253] on icon at bounding box center [1405, 243] width 20 height 20
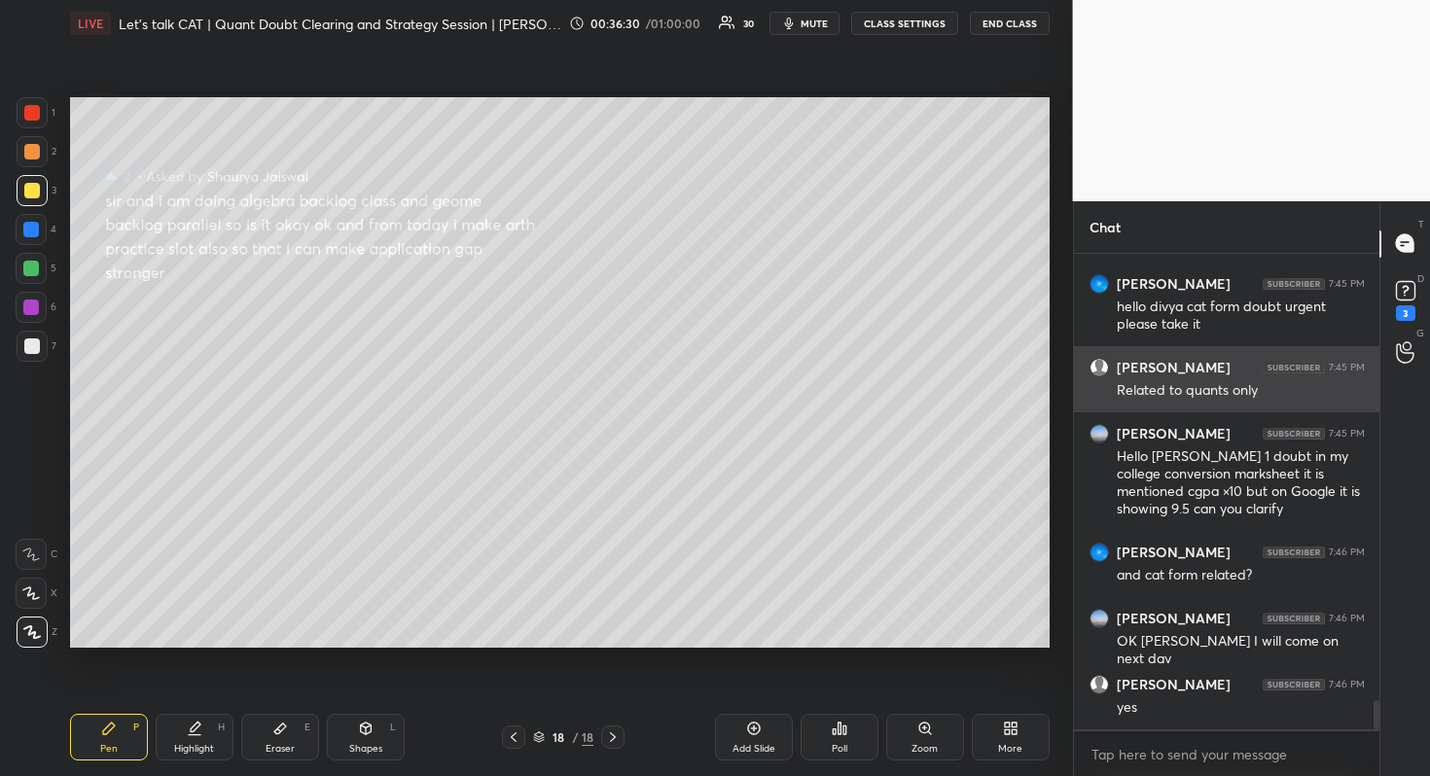
scroll to position [470, 300]
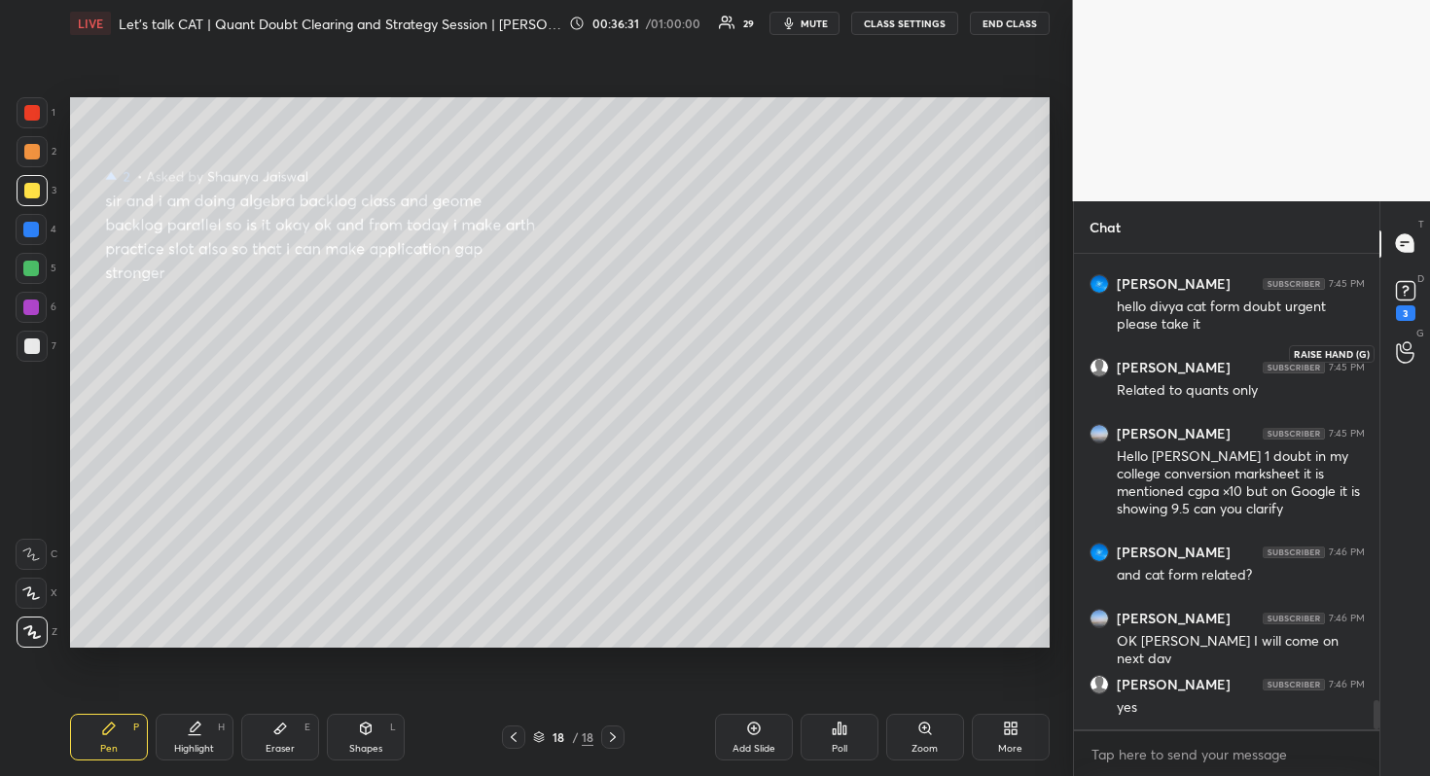
click at [1406, 361] on icon at bounding box center [1405, 352] width 18 height 22
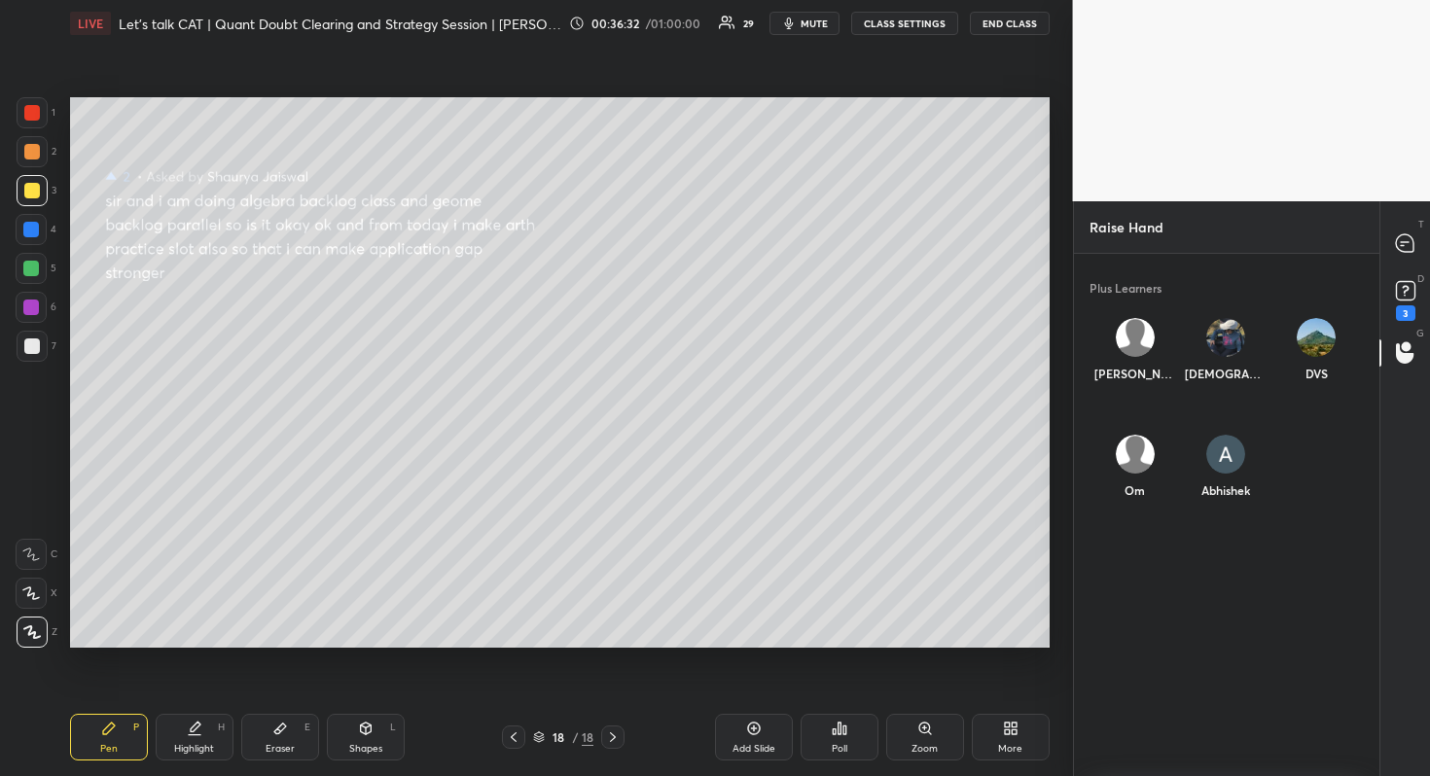
click at [1134, 347] on div "[PERSON_NAME]" at bounding box center [1134, 353] width 90 height 103
click at [1141, 383] on button "INVITE" at bounding box center [1134, 386] width 75 height 25
click at [1403, 240] on icon at bounding box center [1405, 243] width 18 height 18
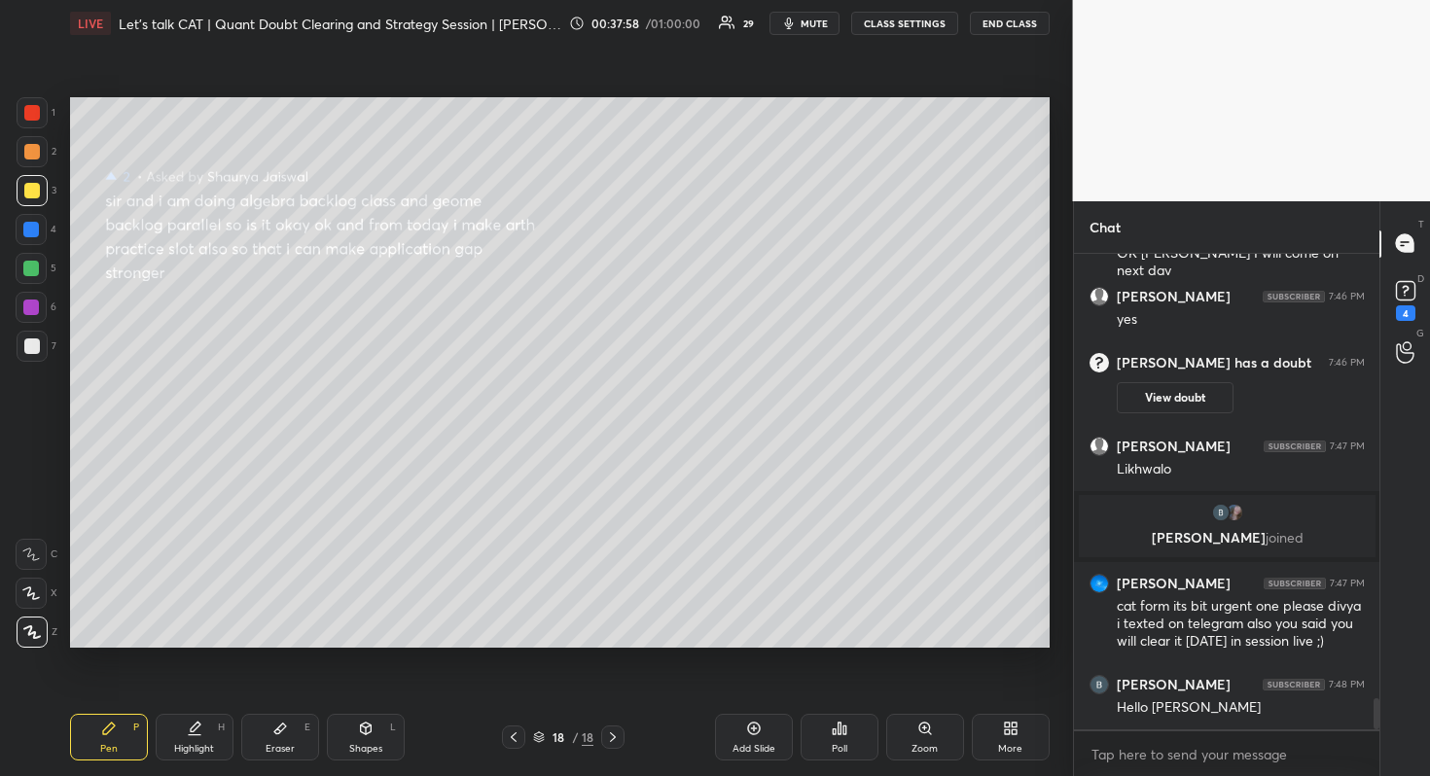
scroll to position [6953, 0]
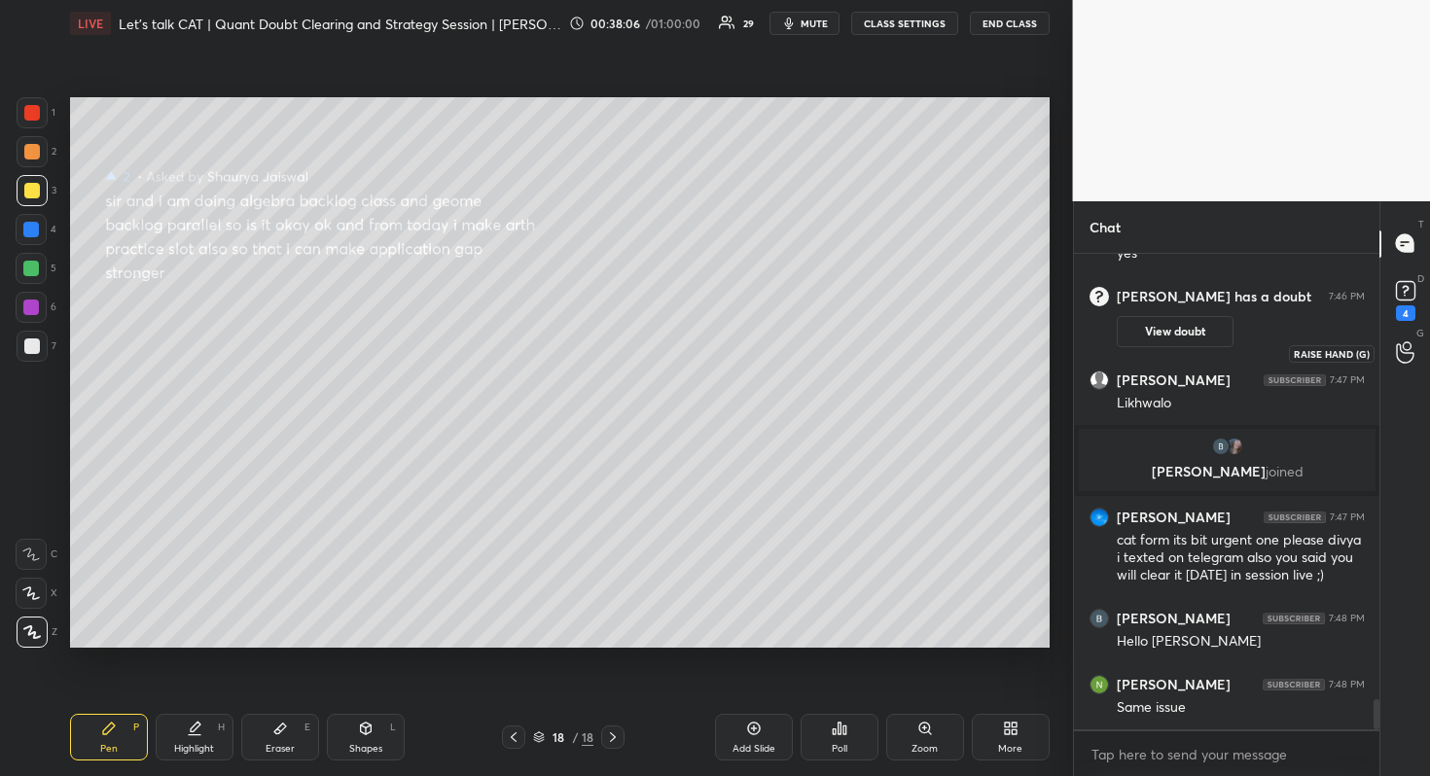
click at [1417, 357] on div at bounding box center [1405, 353] width 39 height 35
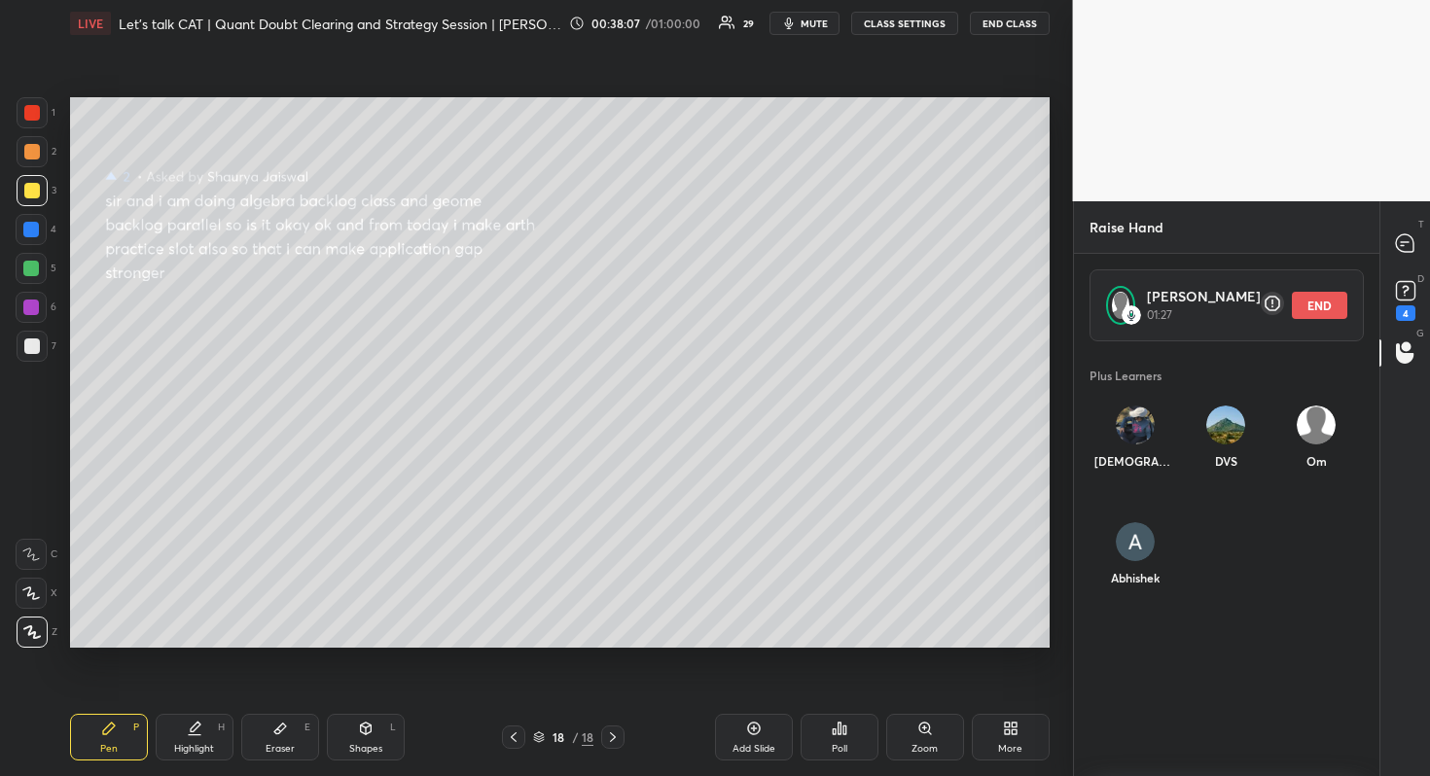
click at [1397, 219] on div "T Messages (T)" at bounding box center [1405, 244] width 50 height 54
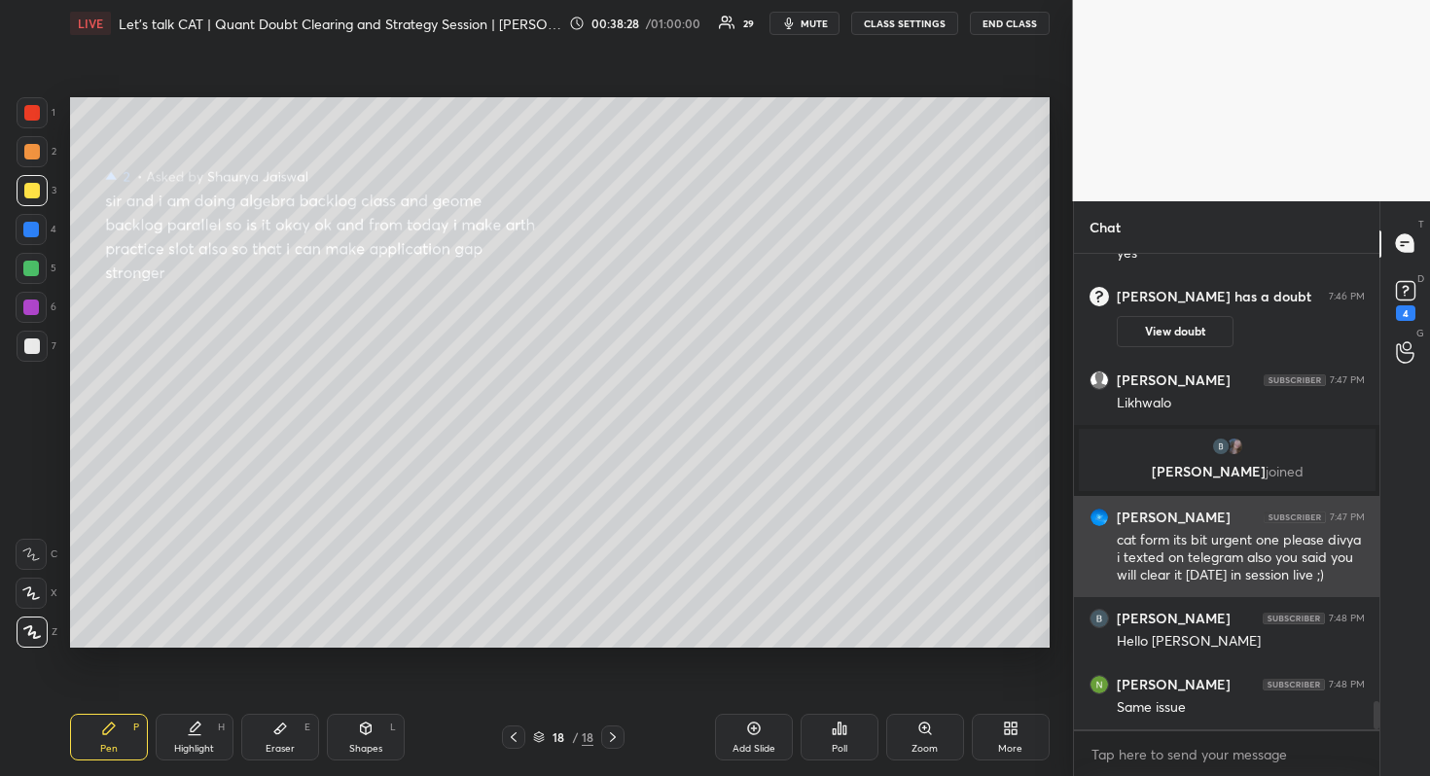
scroll to position [7550, 0]
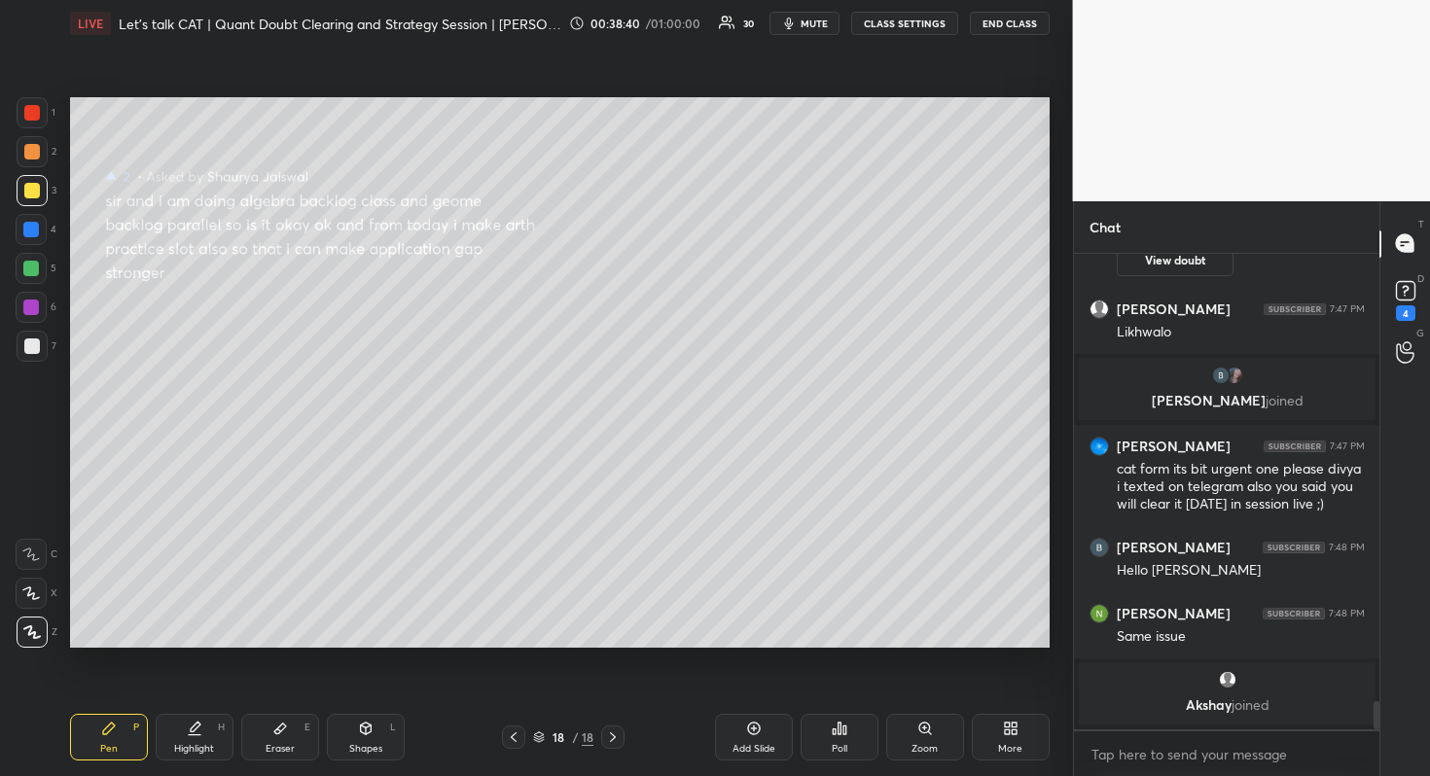
drag, startPoint x: 745, startPoint y: 732, endPoint x: 738, endPoint y: 750, distance: 18.8
click at [746, 733] on div "Add Slide" at bounding box center [754, 737] width 78 height 47
click at [1382, 338] on div "G Raise Hand (G)" at bounding box center [1405, 353] width 50 height 54
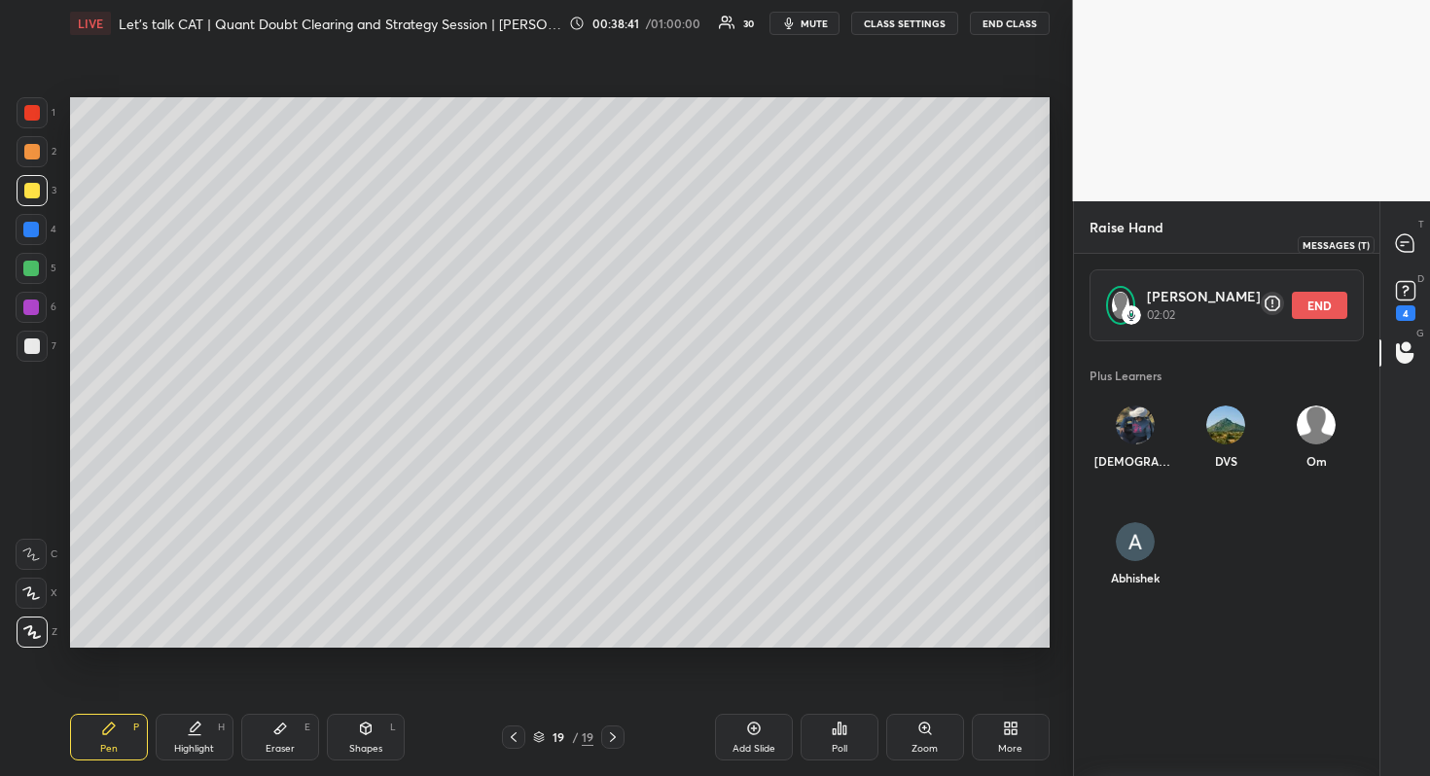
click at [1395, 247] on icon at bounding box center [1405, 243] width 20 height 20
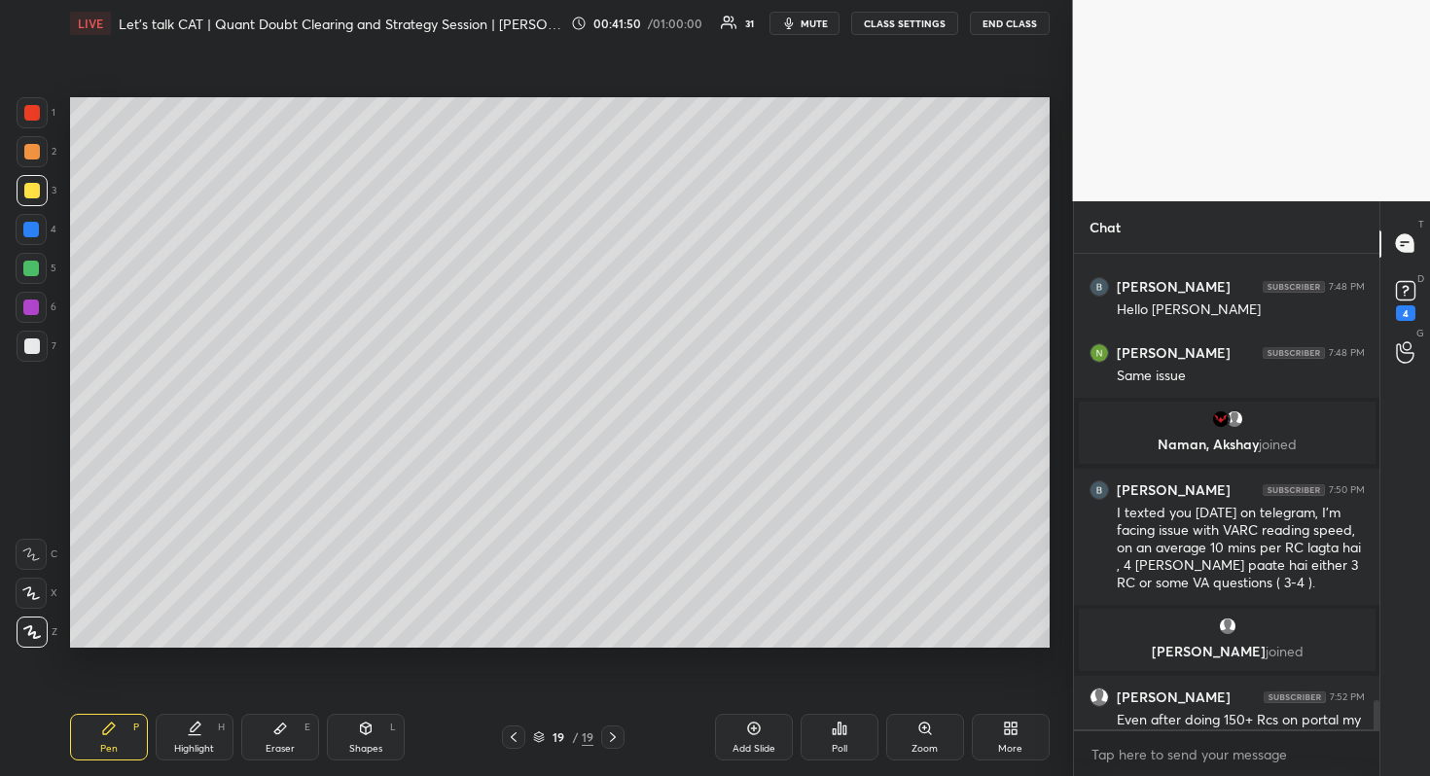
scroll to position [7187, 0]
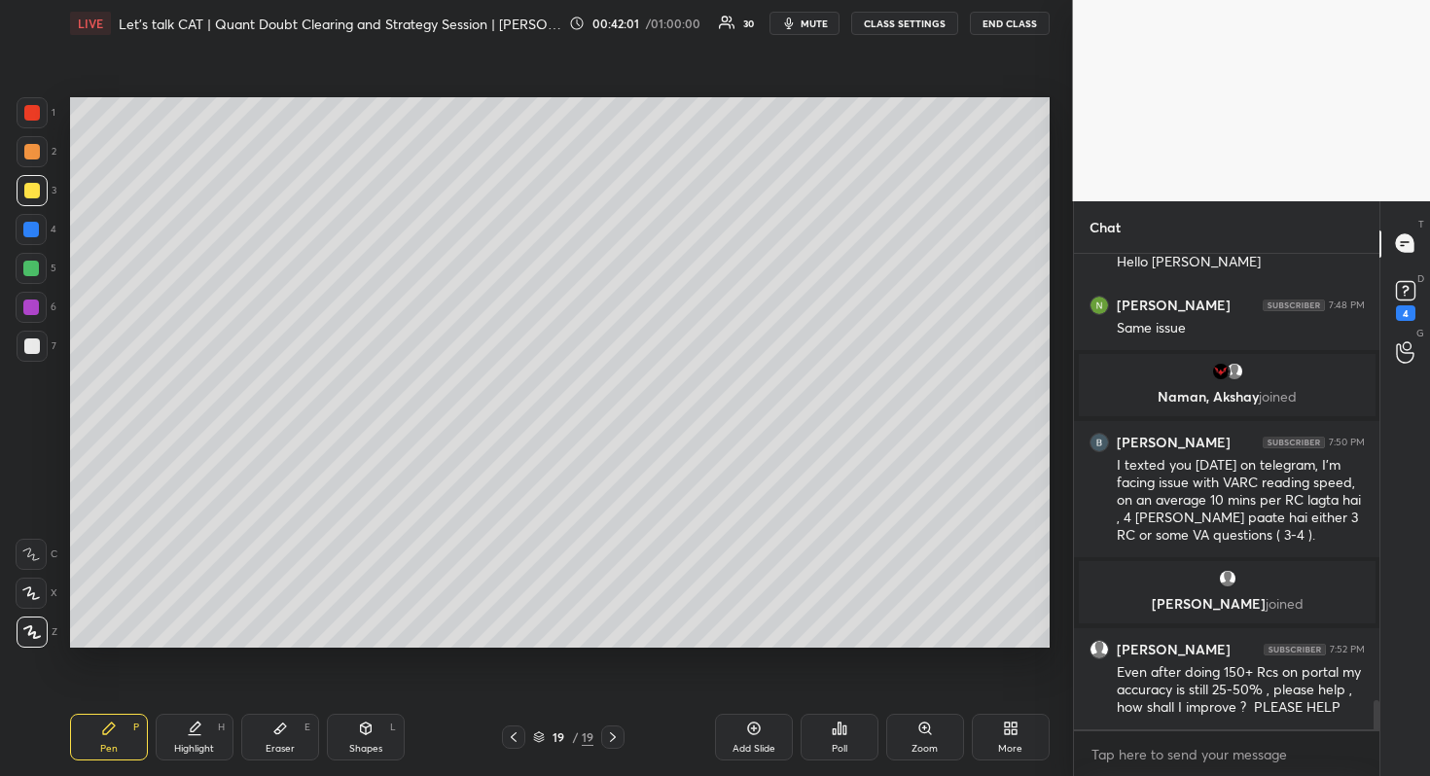
click at [35, 151] on div at bounding box center [32, 152] width 16 height 16
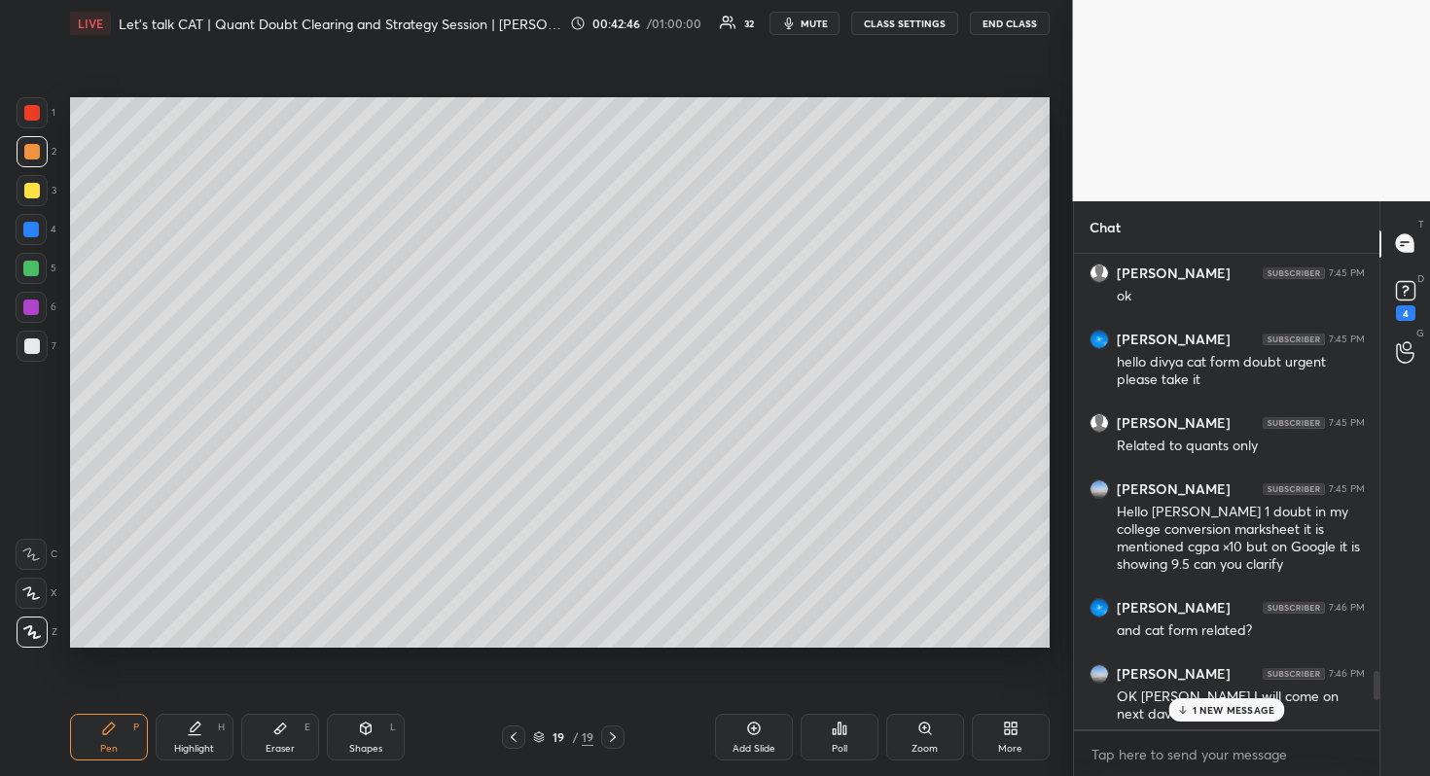
scroll to position [7386, 0]
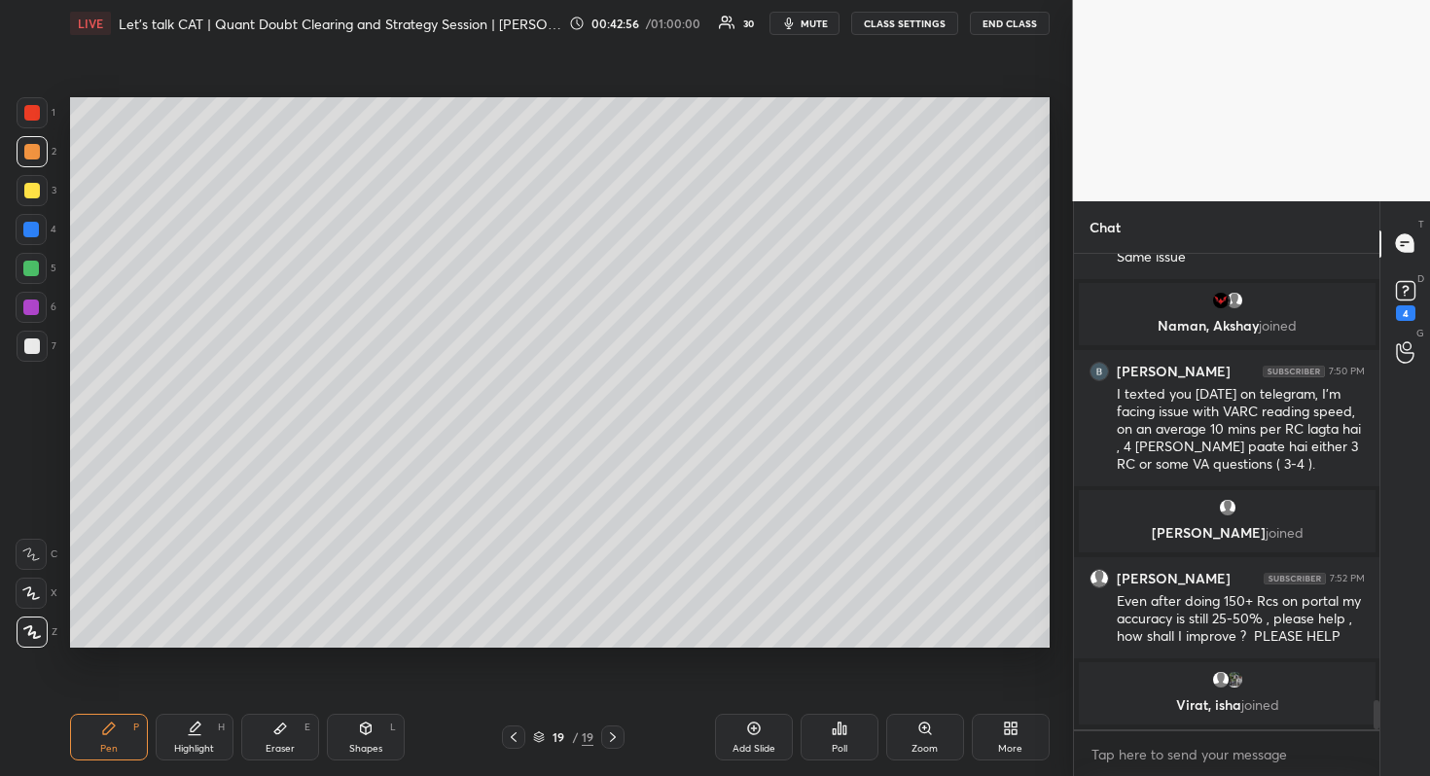
click at [737, 728] on div "Add Slide" at bounding box center [754, 737] width 78 height 47
click at [511, 729] on icon at bounding box center [513, 737] width 16 height 16
click at [615, 732] on icon at bounding box center [614, 737] width 16 height 16
click at [1418, 349] on div "1" at bounding box center [1405, 353] width 39 height 35
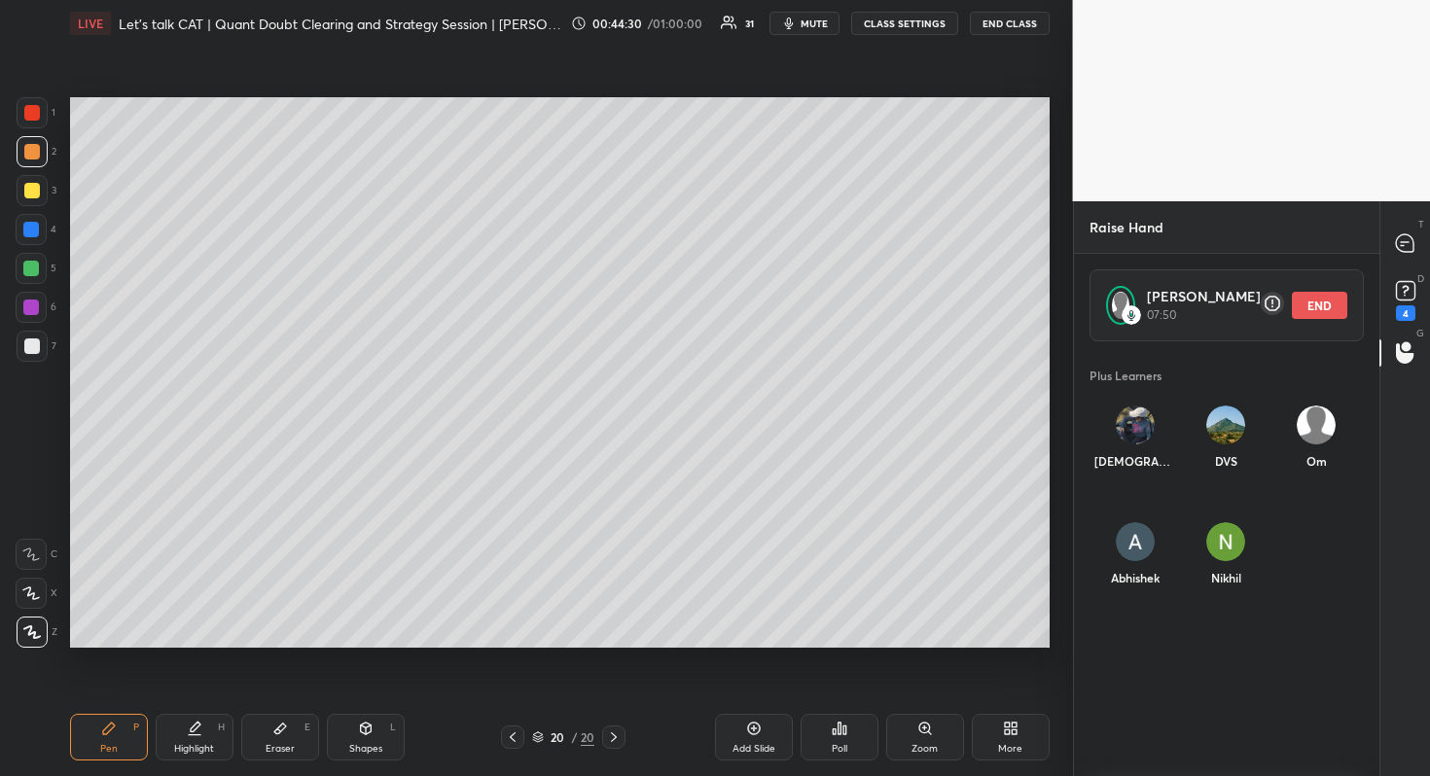
click at [1412, 348] on icon at bounding box center [1405, 352] width 18 height 22
click at [1417, 244] on div at bounding box center [1405, 244] width 39 height 35
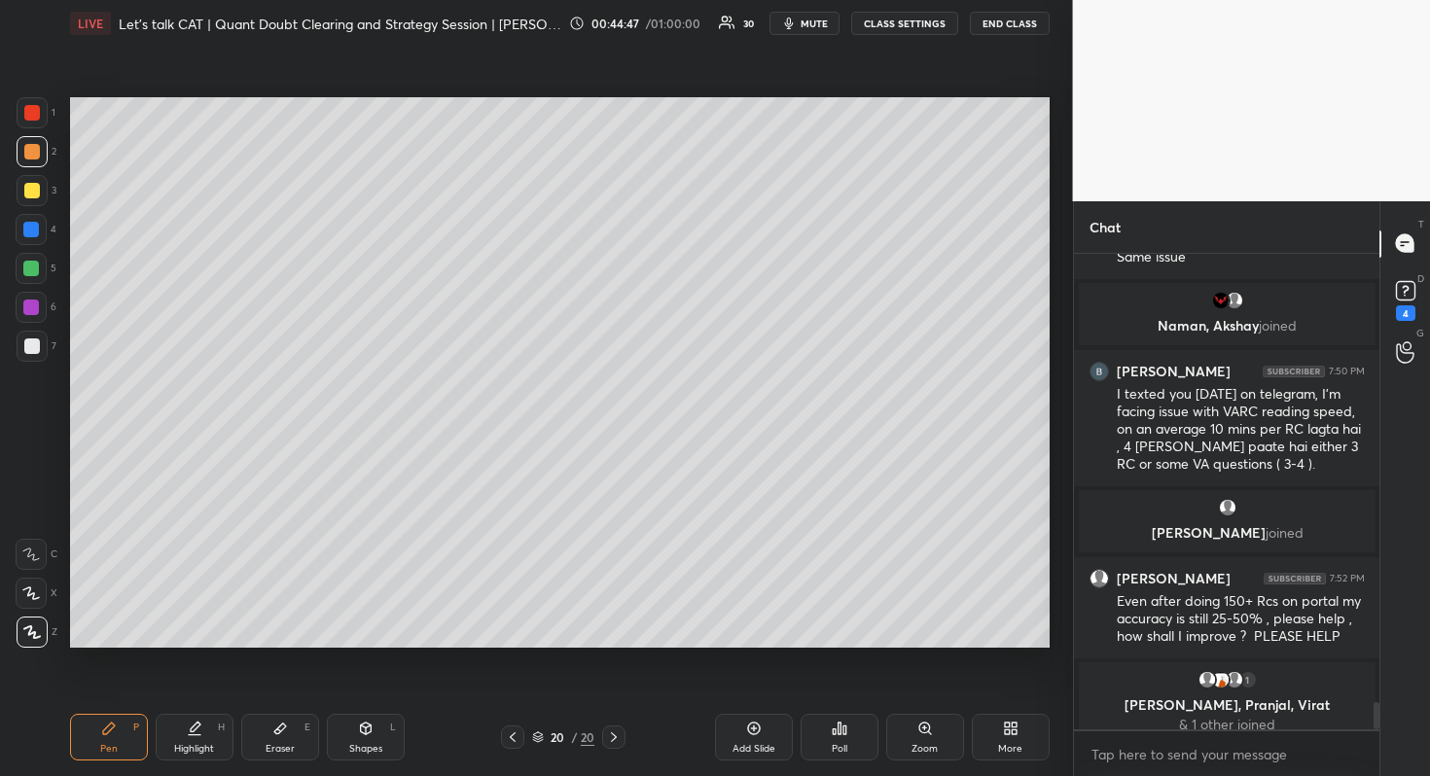
scroll to position [7927, 0]
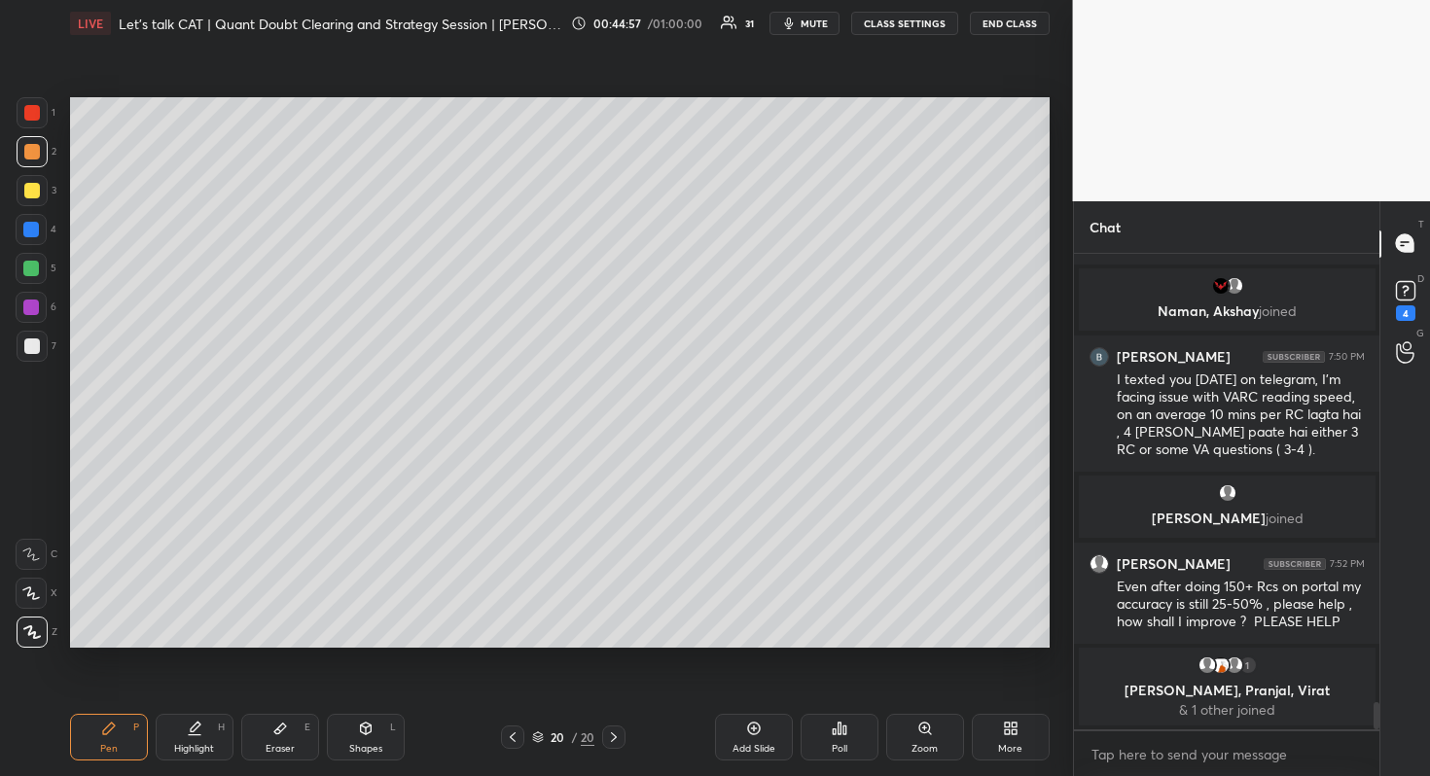
click at [28, 180] on div at bounding box center [32, 190] width 31 height 31
click at [518, 737] on icon at bounding box center [513, 737] width 16 height 16
drag, startPoint x: 598, startPoint y: 733, endPoint x: 594, endPoint y: 744, distance: 11.4
click at [596, 735] on div "19 / 20" at bounding box center [563, 737] width 124 height 23
click at [617, 730] on icon at bounding box center [614, 737] width 16 height 16
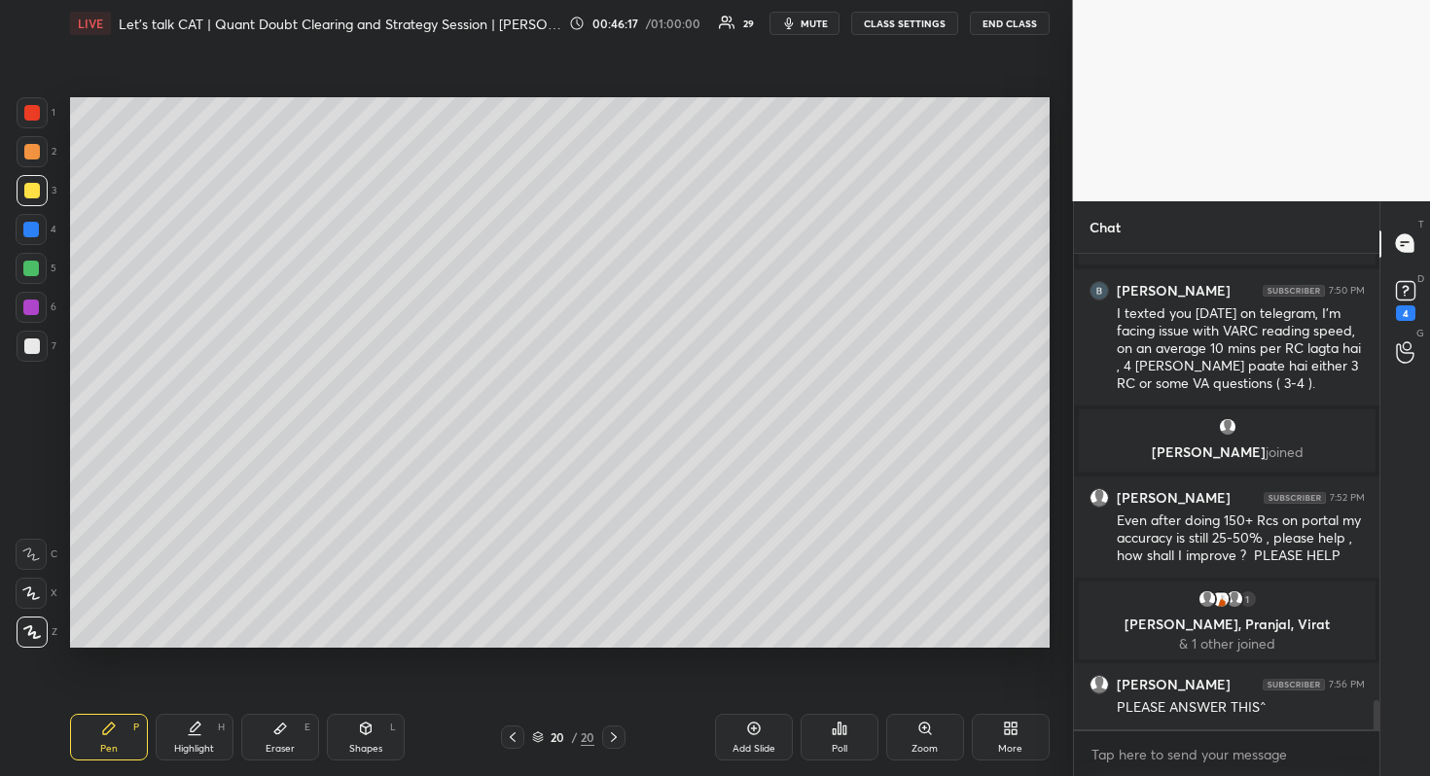
scroll to position [7199, 0]
click at [1393, 357] on div at bounding box center [1405, 353] width 39 height 35
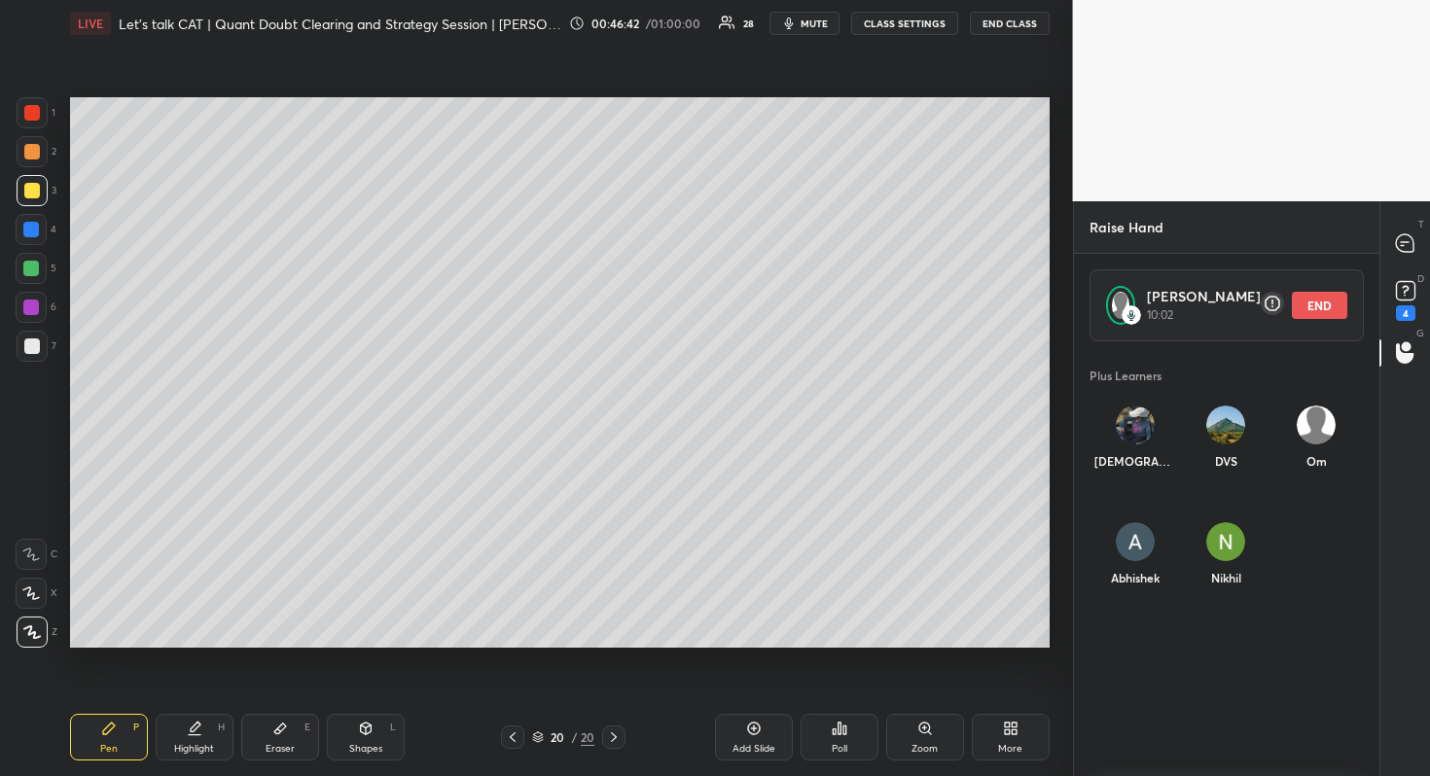
click at [1414, 218] on div "T Messages (T)" at bounding box center [1405, 244] width 50 height 54
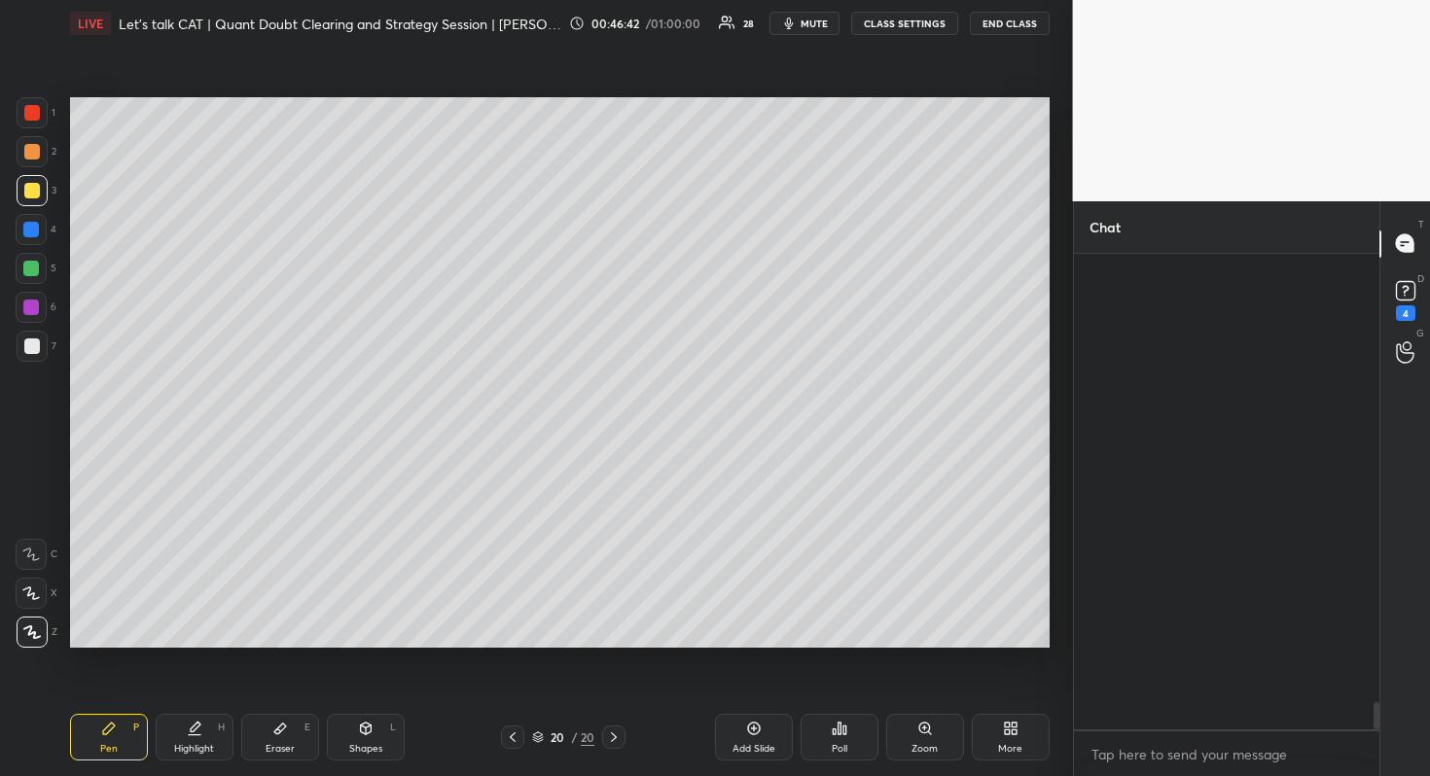
scroll to position [470, 300]
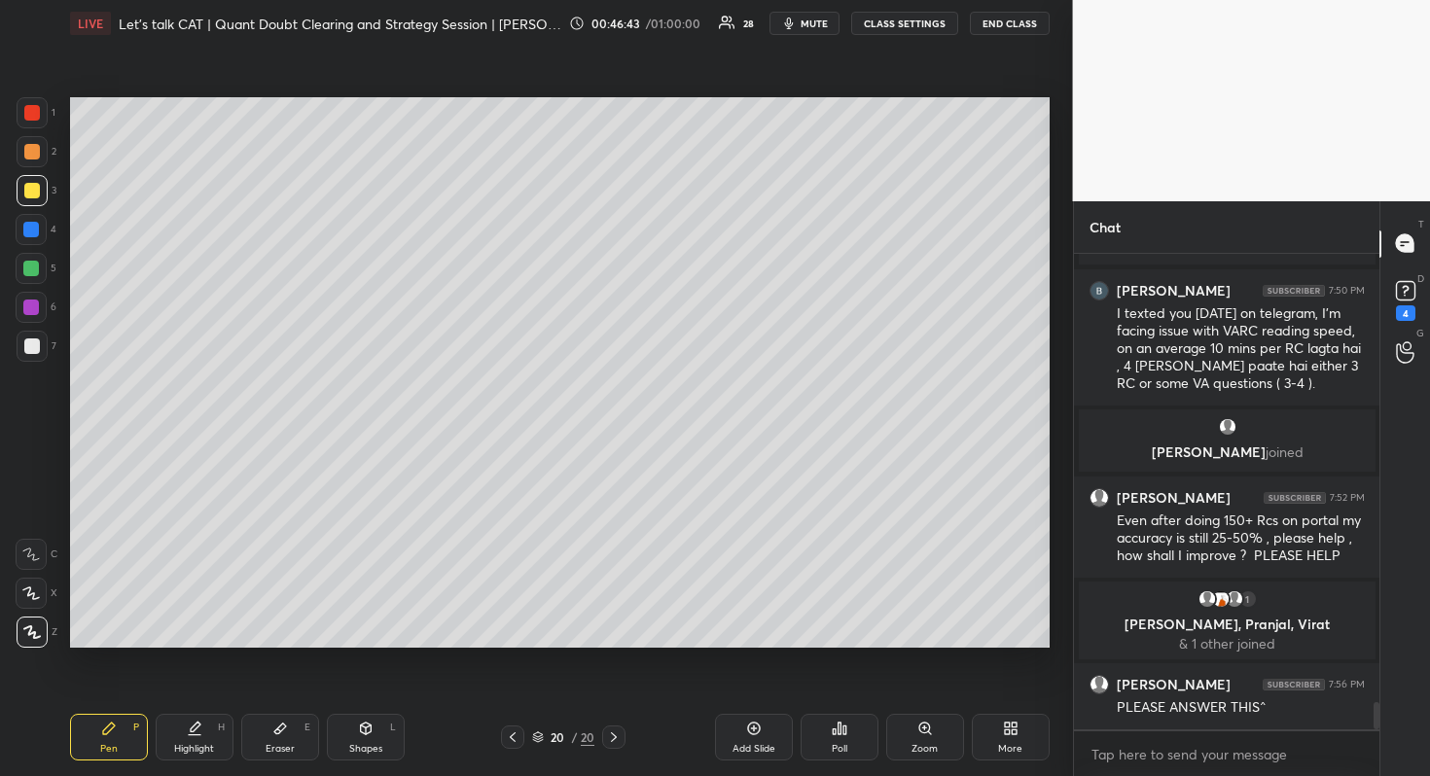
click at [1397, 357] on icon at bounding box center [1405, 353] width 18 height 19
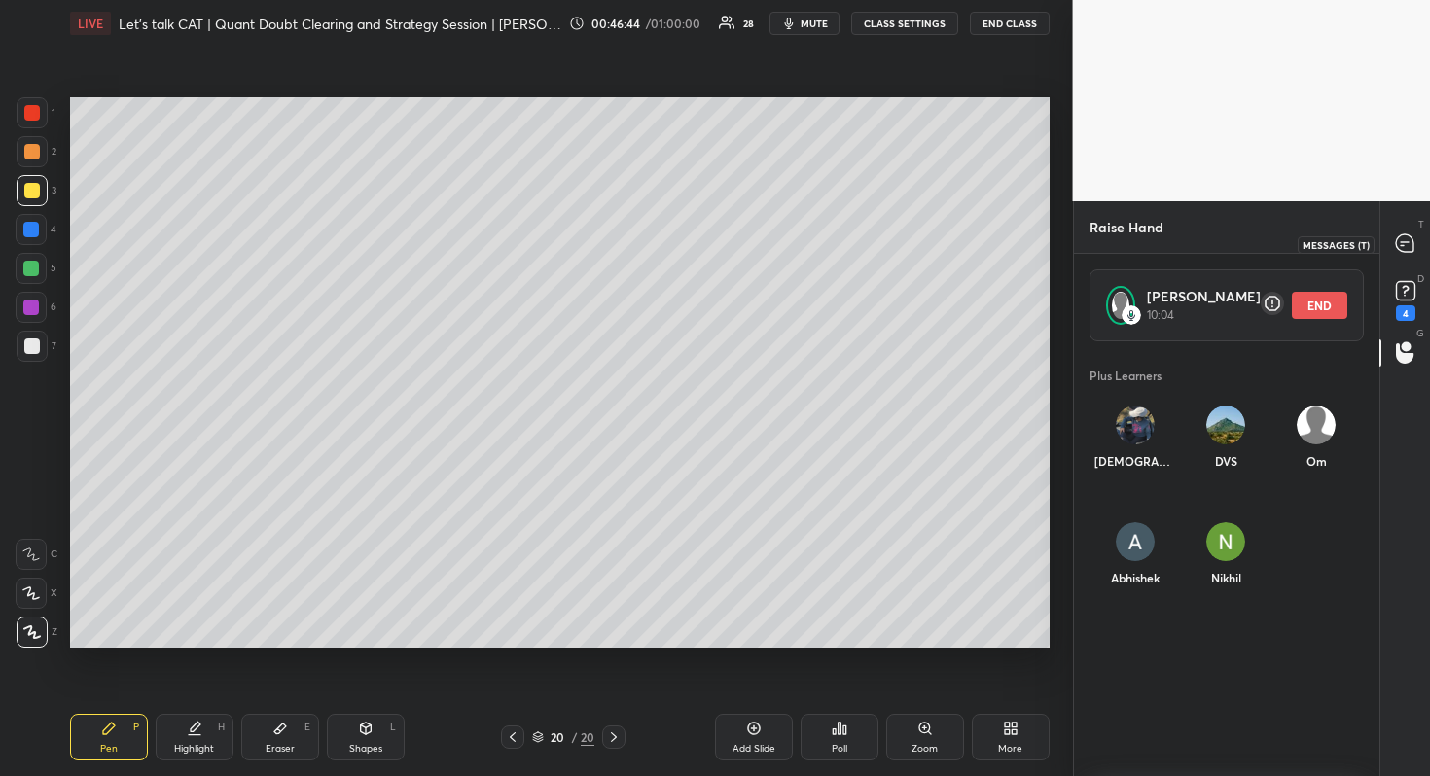
click at [1414, 231] on div at bounding box center [1405, 244] width 39 height 35
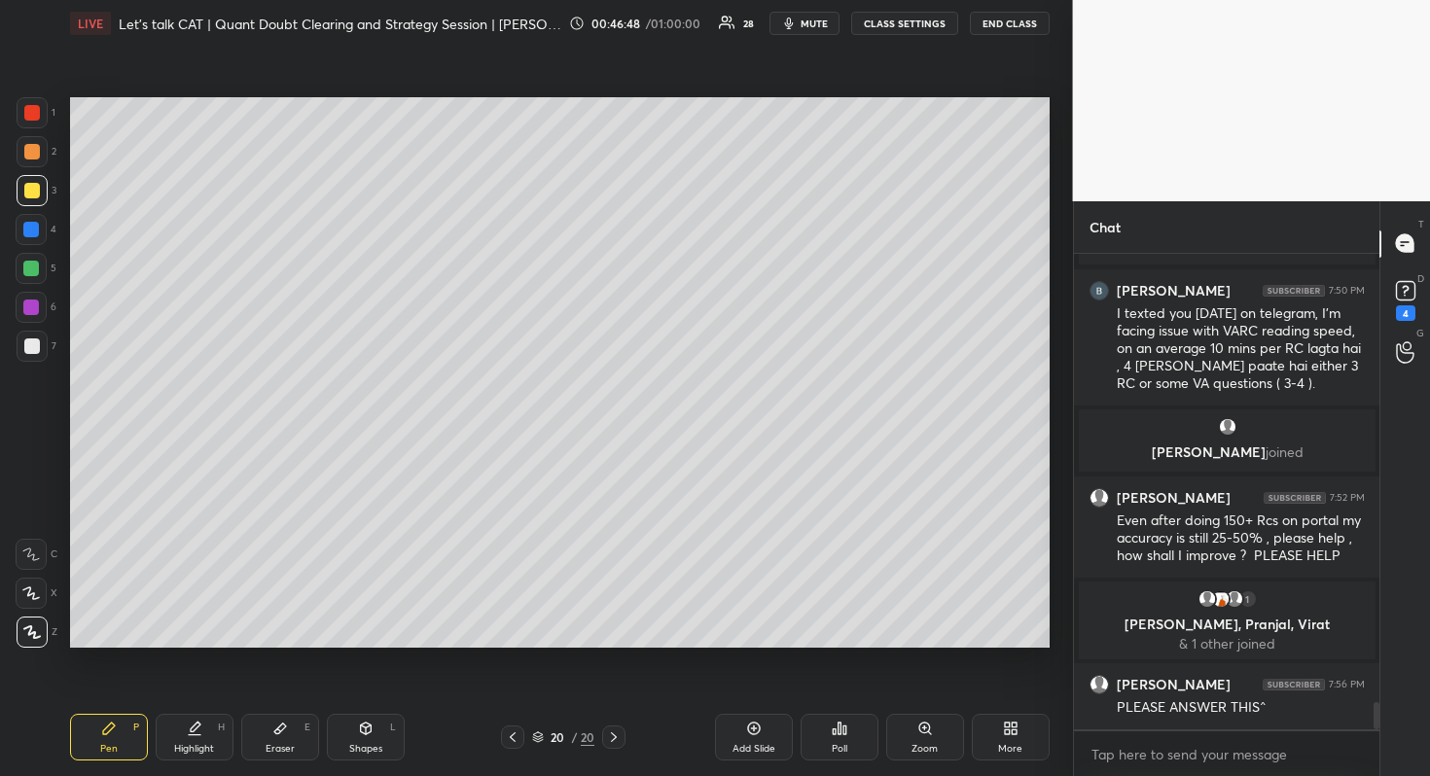
click at [517, 737] on icon at bounding box center [513, 737] width 16 height 16
click at [640, 725] on div "Add Slide Poll Zoom More" at bounding box center [844, 737] width 409 height 47
click at [605, 755] on div "Pen P Highlight H Eraser E Shapes L 18 / 20 Add Slide Poll Zoom More" at bounding box center [559, 737] width 979 height 78
click at [612, 740] on icon at bounding box center [614, 737] width 6 height 10
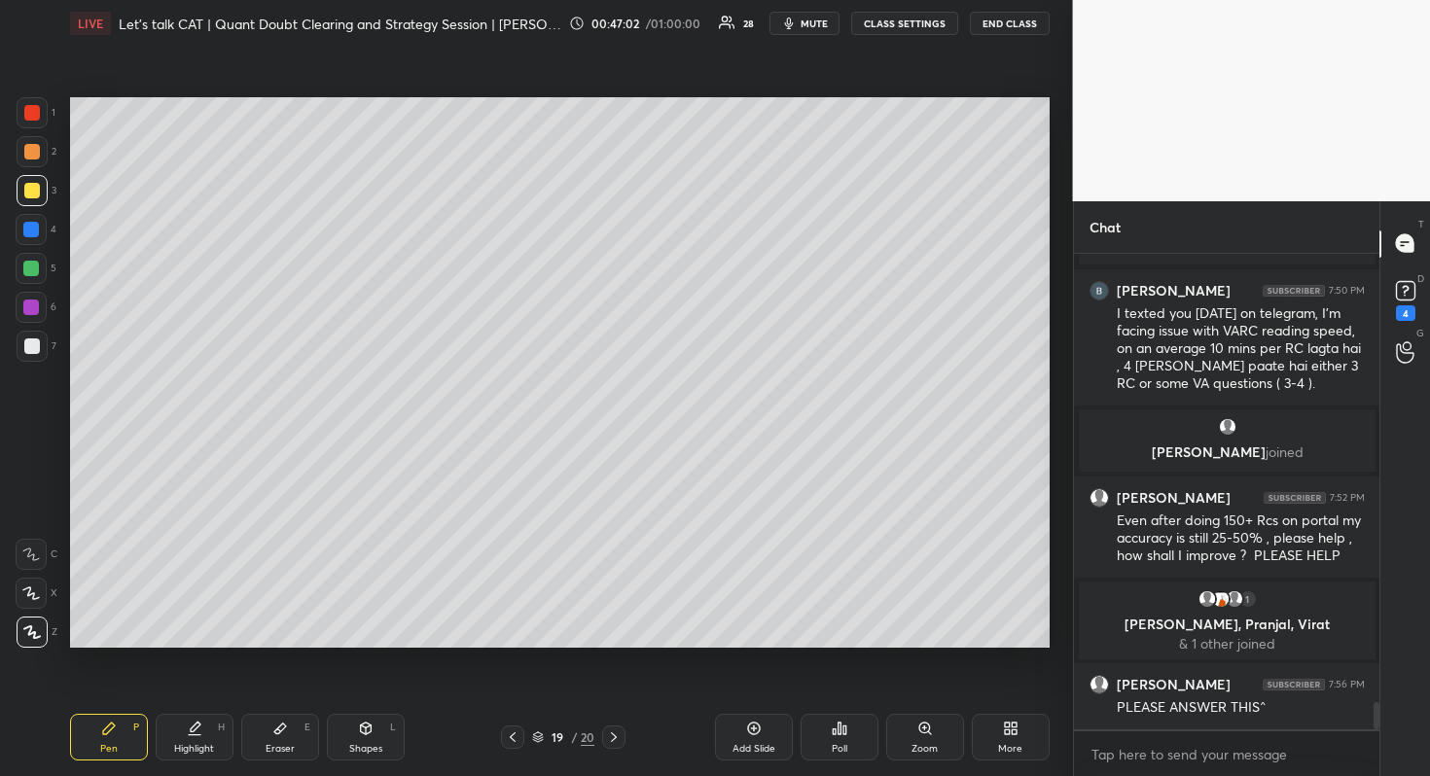
scroll to position [7796, 0]
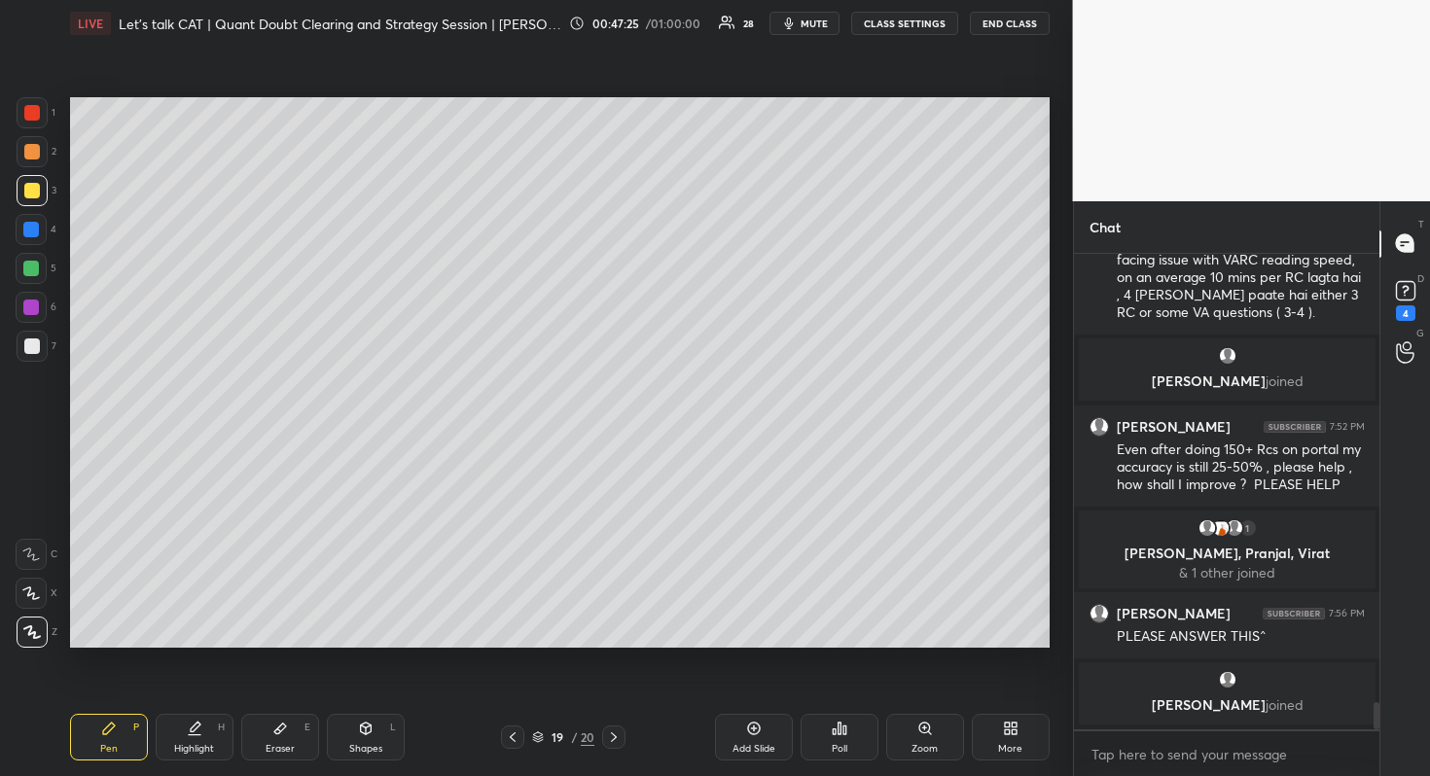
click at [622, 734] on div at bounding box center [613, 737] width 23 height 23
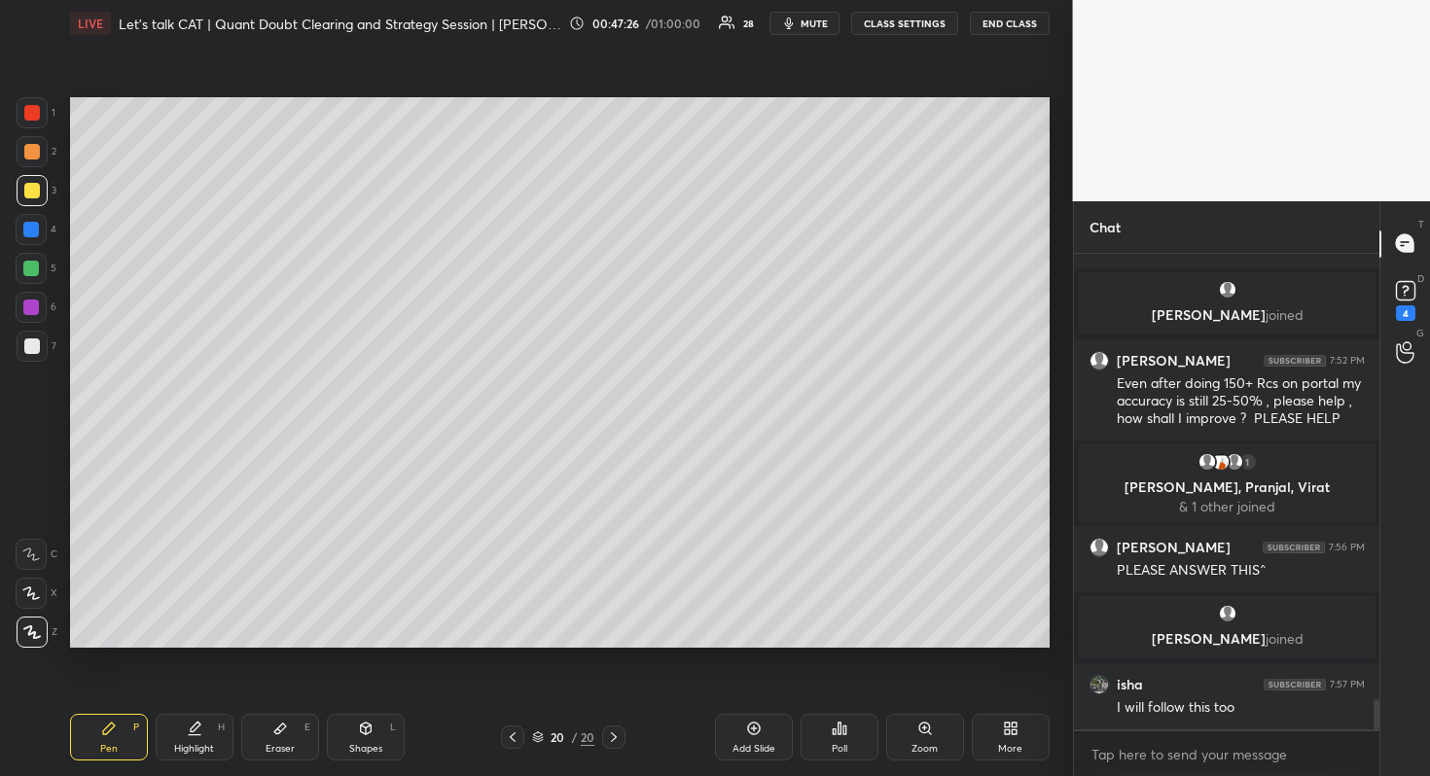
scroll to position [7144, 0]
click at [1415, 354] on div at bounding box center [1405, 353] width 39 height 35
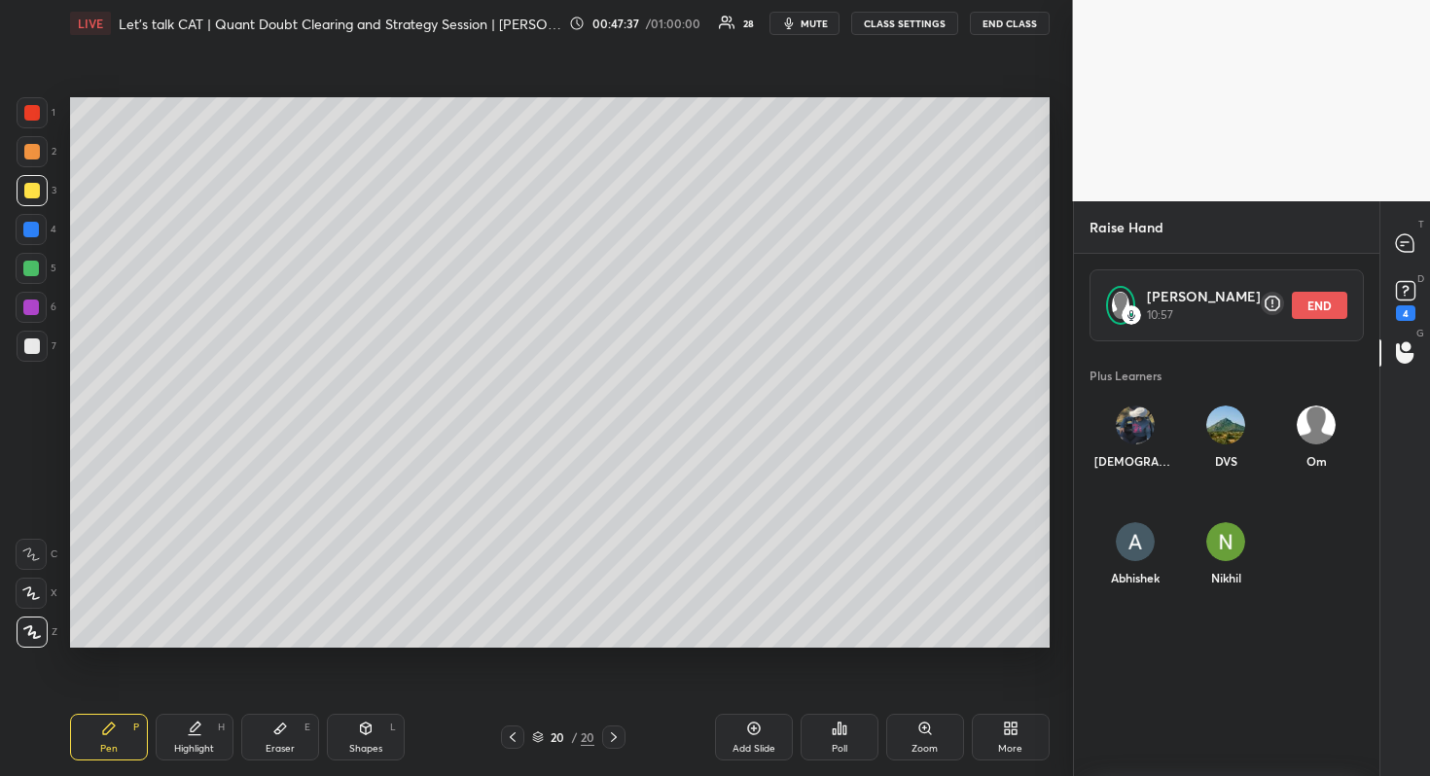
click at [1310, 305] on button "END" at bounding box center [1319, 305] width 55 height 27
click at [1417, 261] on div "T Messages (T)" at bounding box center [1405, 244] width 50 height 54
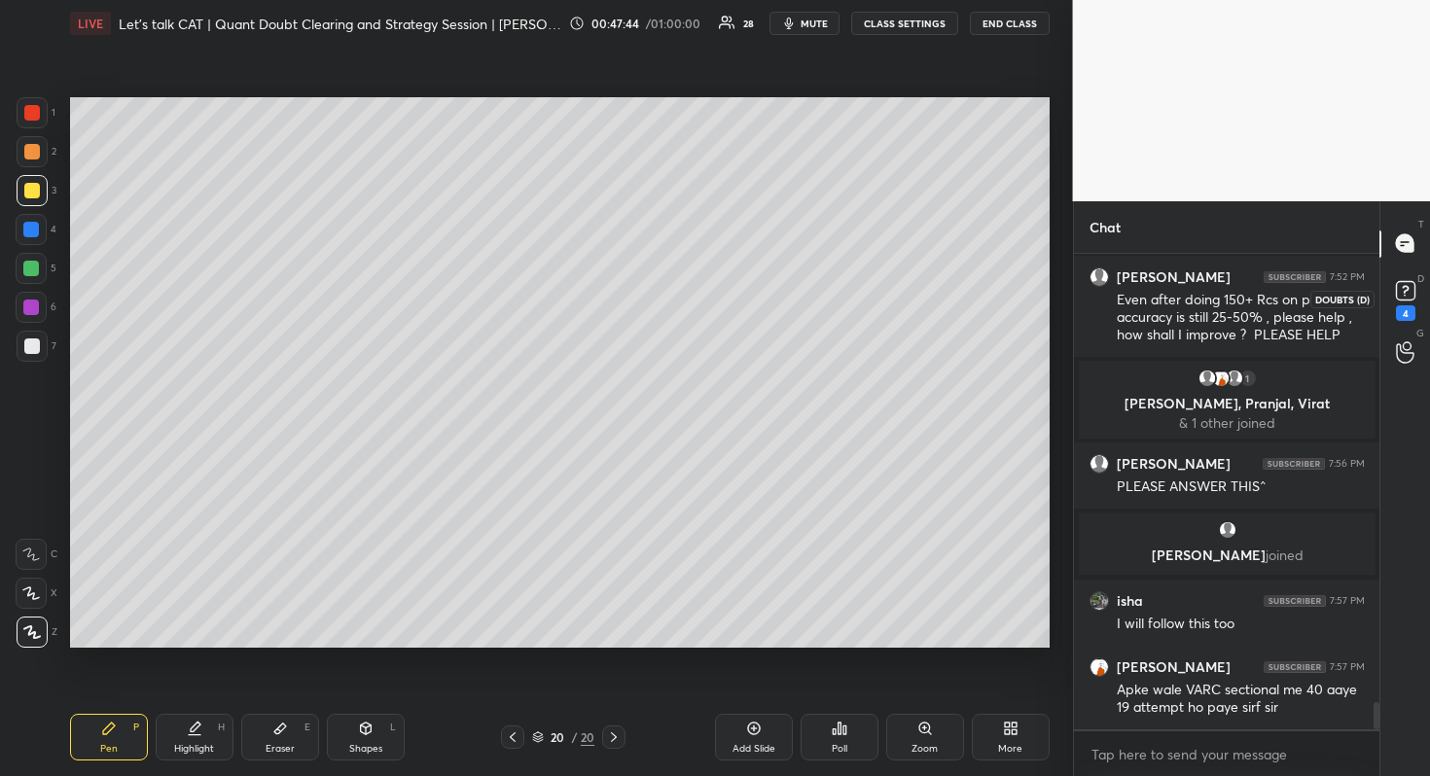
scroll to position [7837, 0]
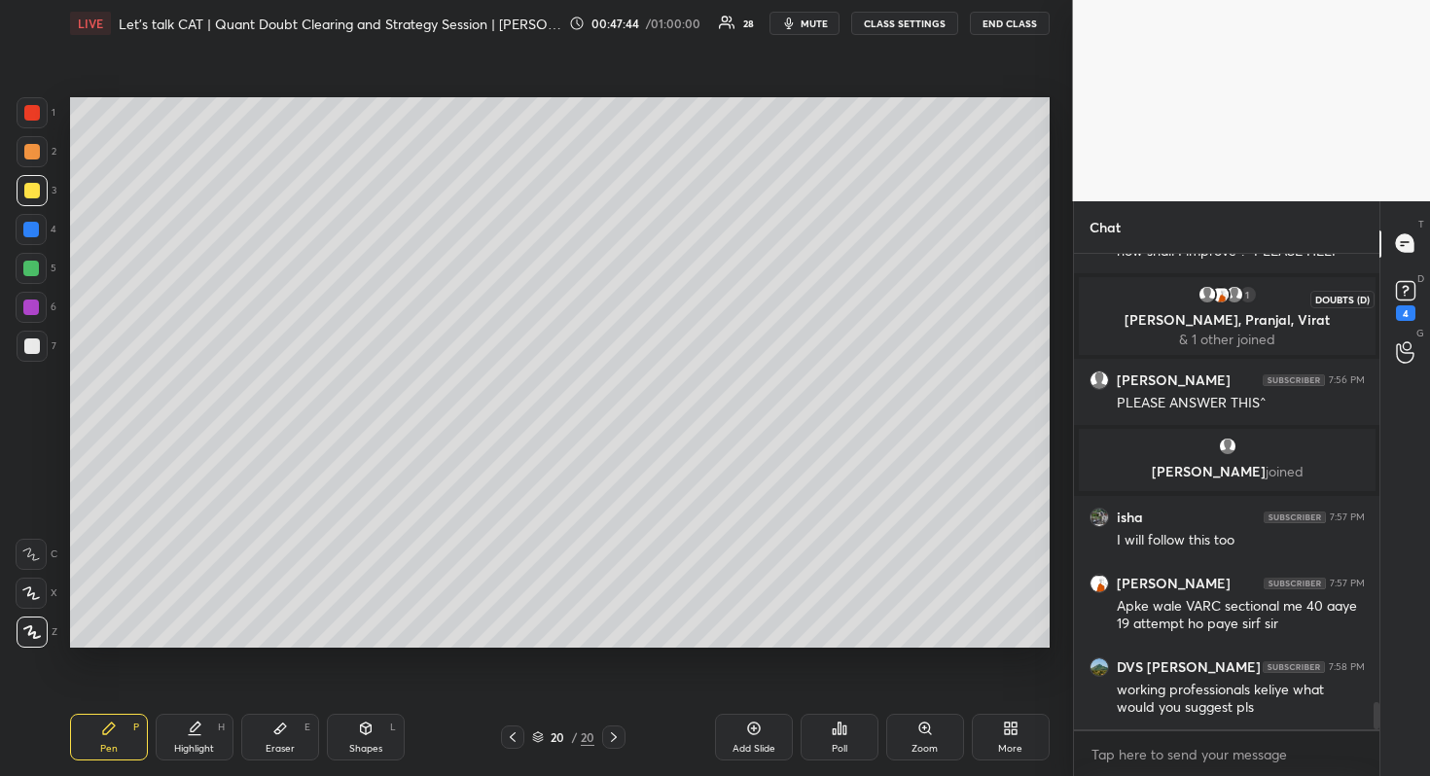
click at [1386, 301] on div "4" at bounding box center [1405, 298] width 39 height 35
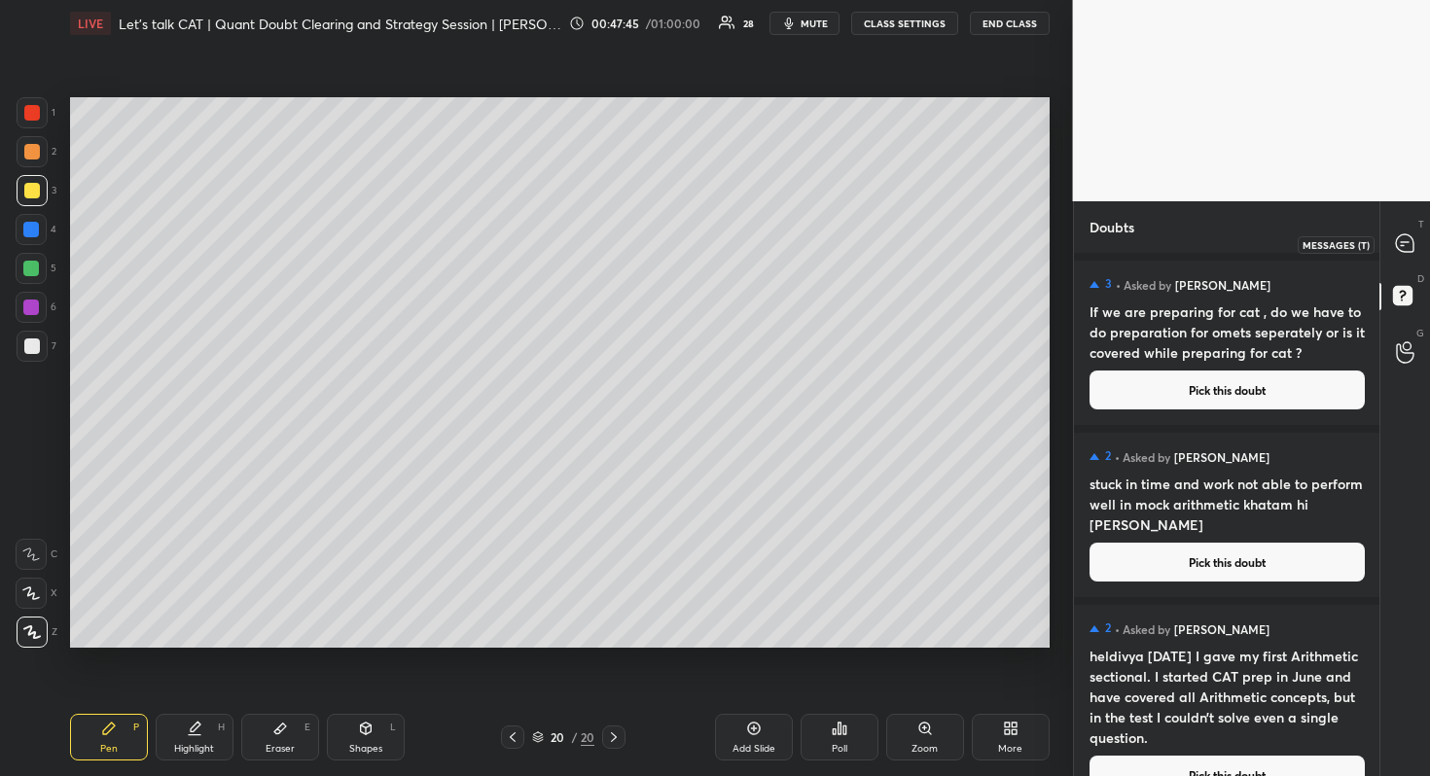
click at [1392, 232] on div at bounding box center [1405, 244] width 39 height 35
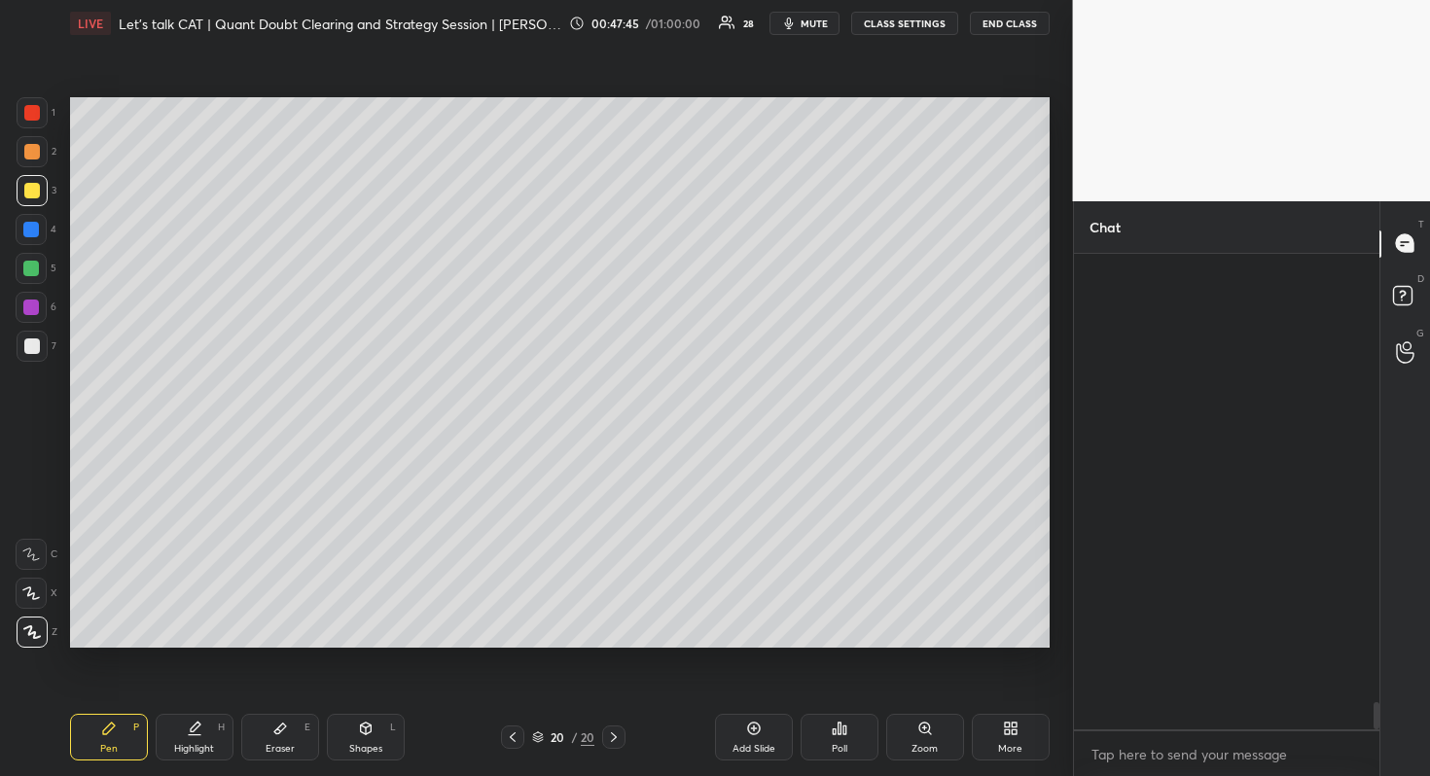
scroll to position [470, 300]
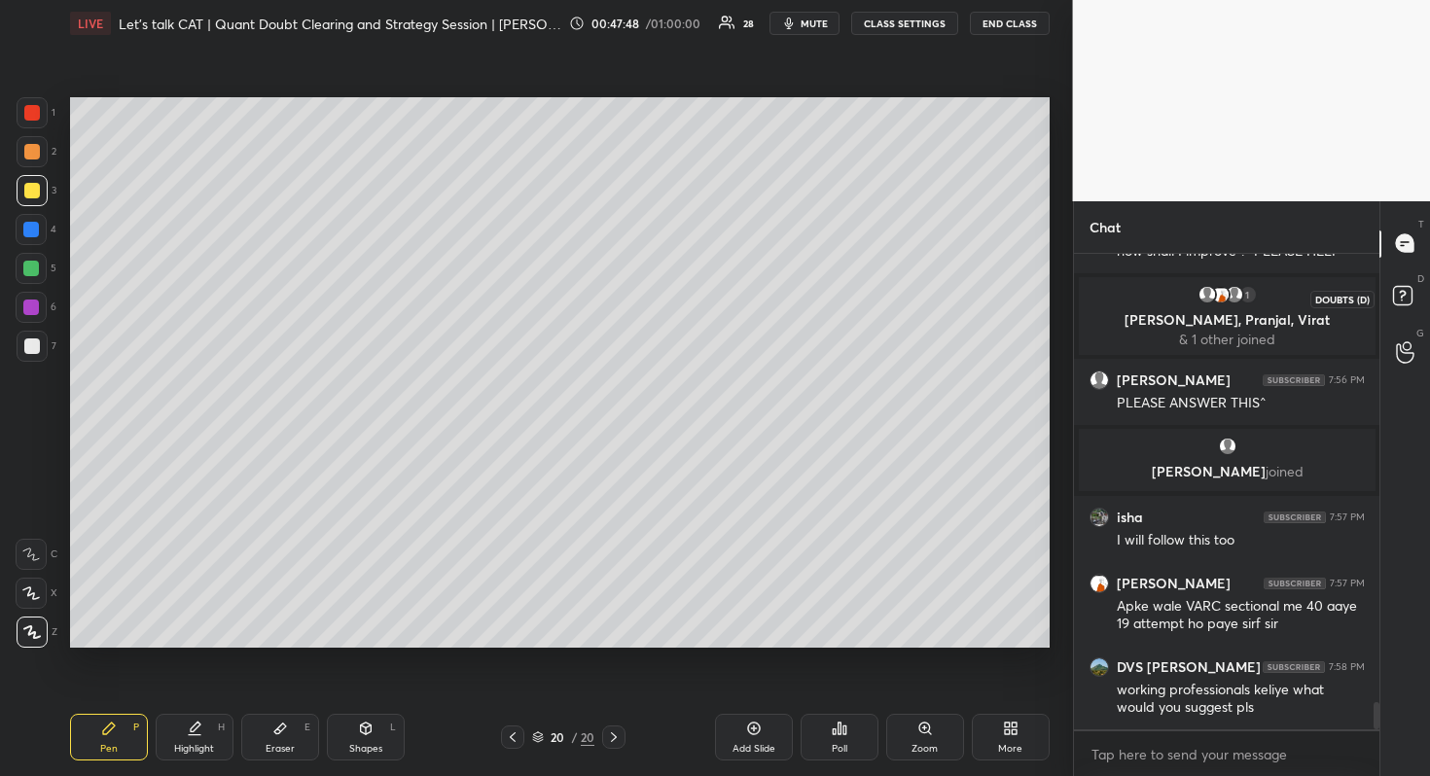
click at [1404, 307] on icon at bounding box center [1405, 298] width 35 height 35
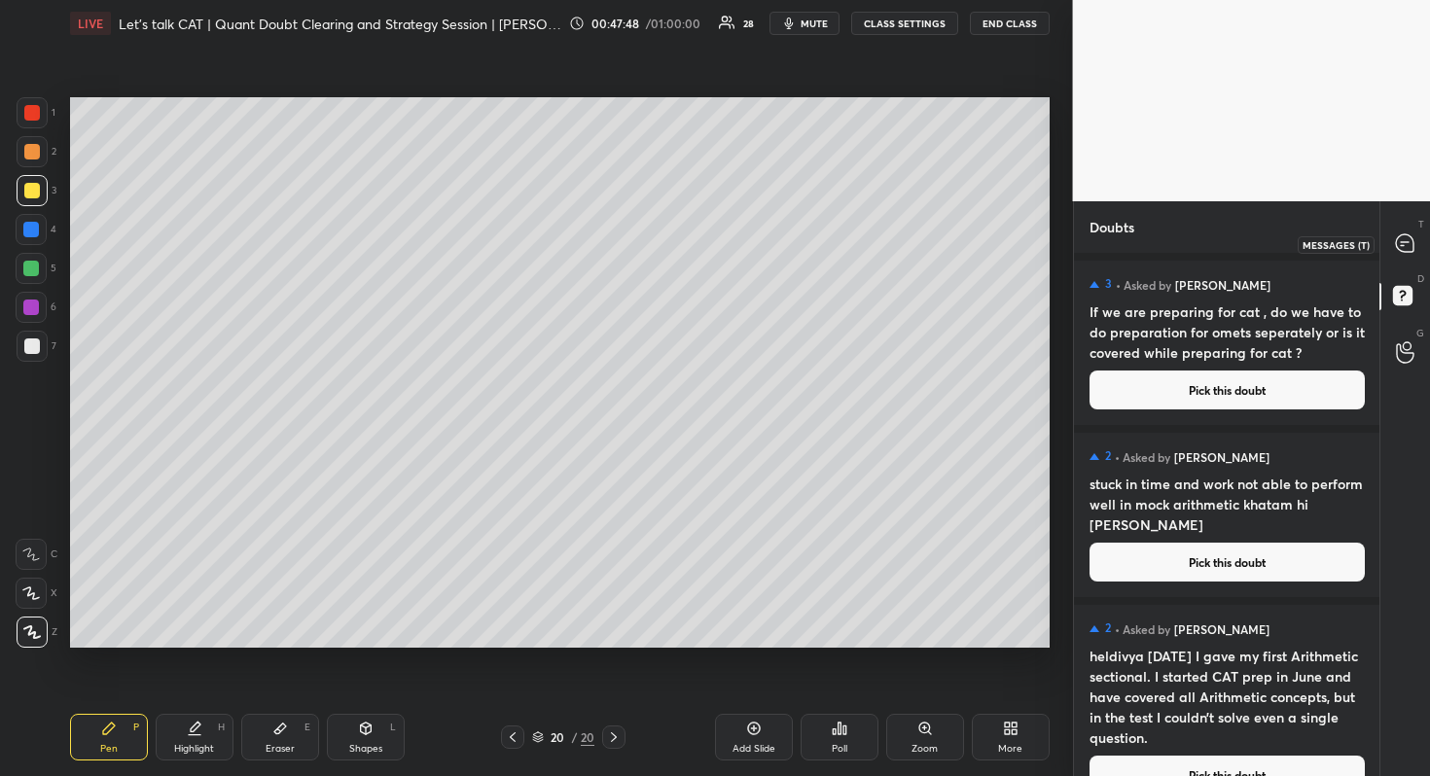
click at [1408, 245] on icon at bounding box center [1405, 243] width 18 height 18
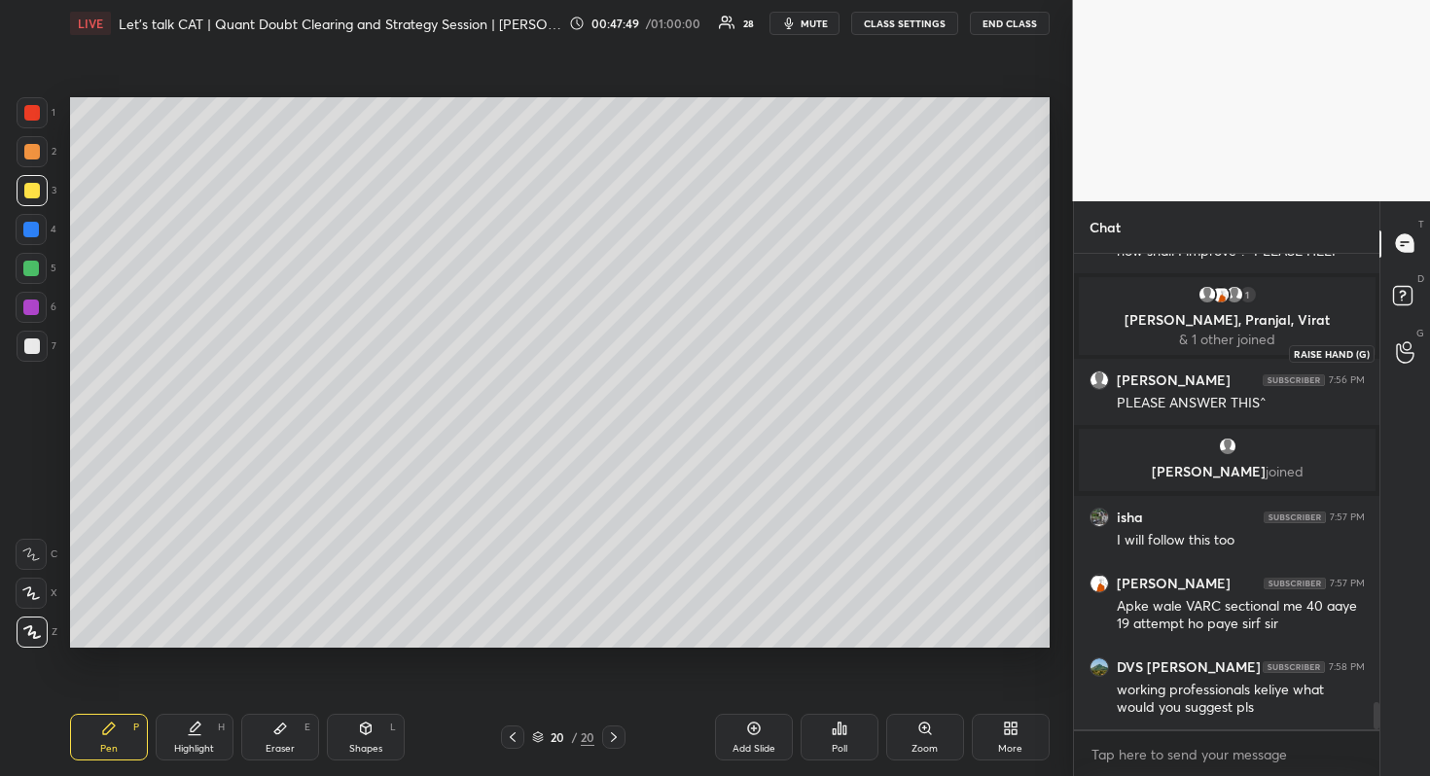
scroll to position [7903, 0]
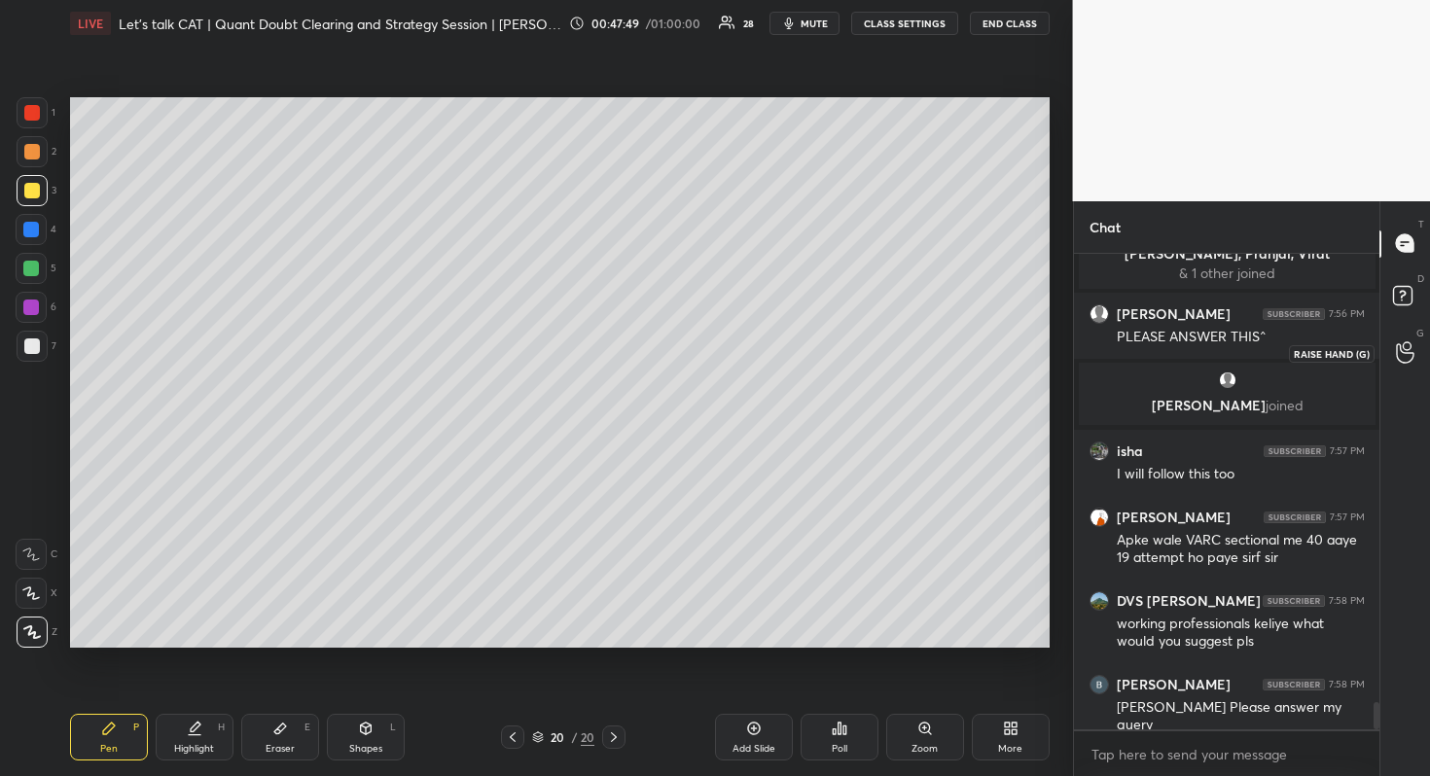
click at [1407, 359] on icon at bounding box center [1405, 352] width 18 height 22
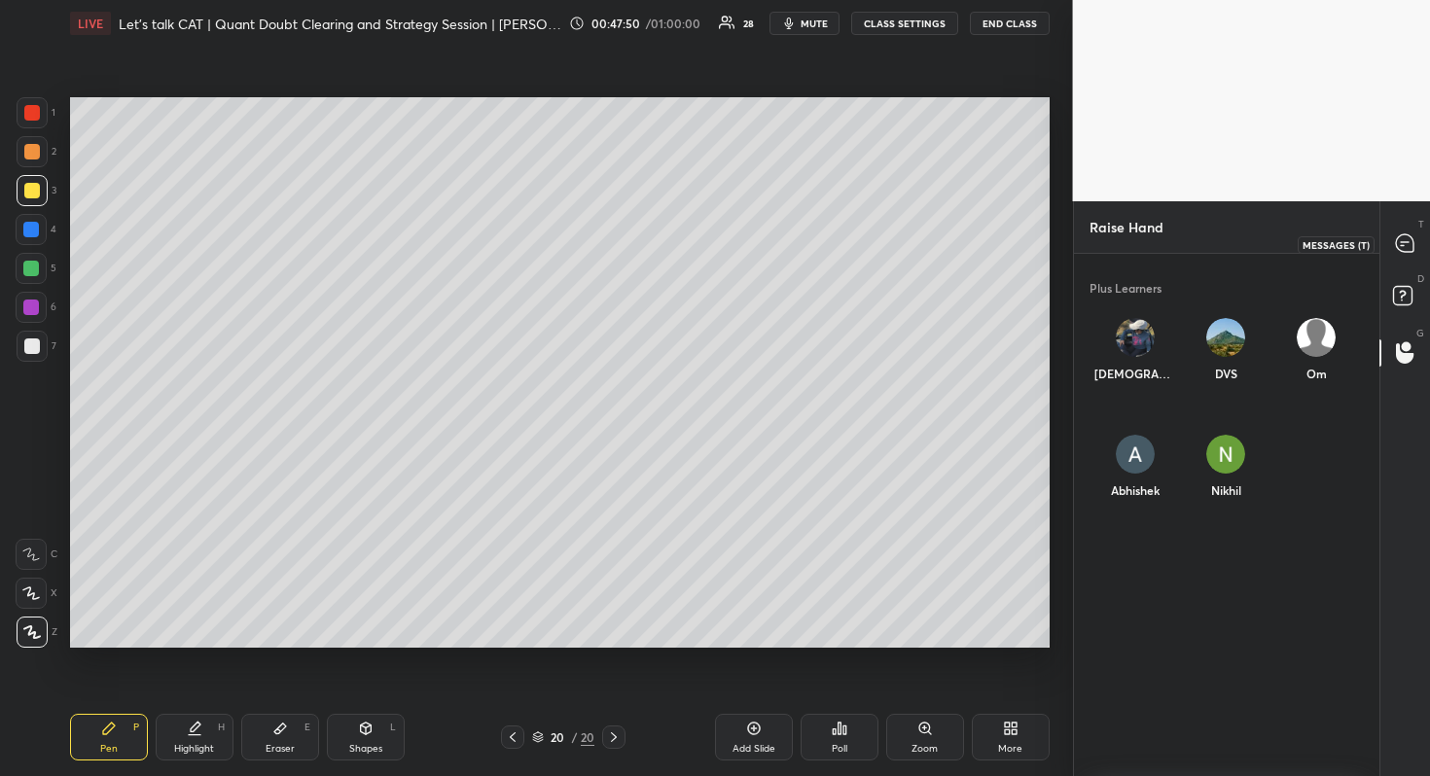
click at [1403, 239] on icon at bounding box center [1405, 243] width 18 height 18
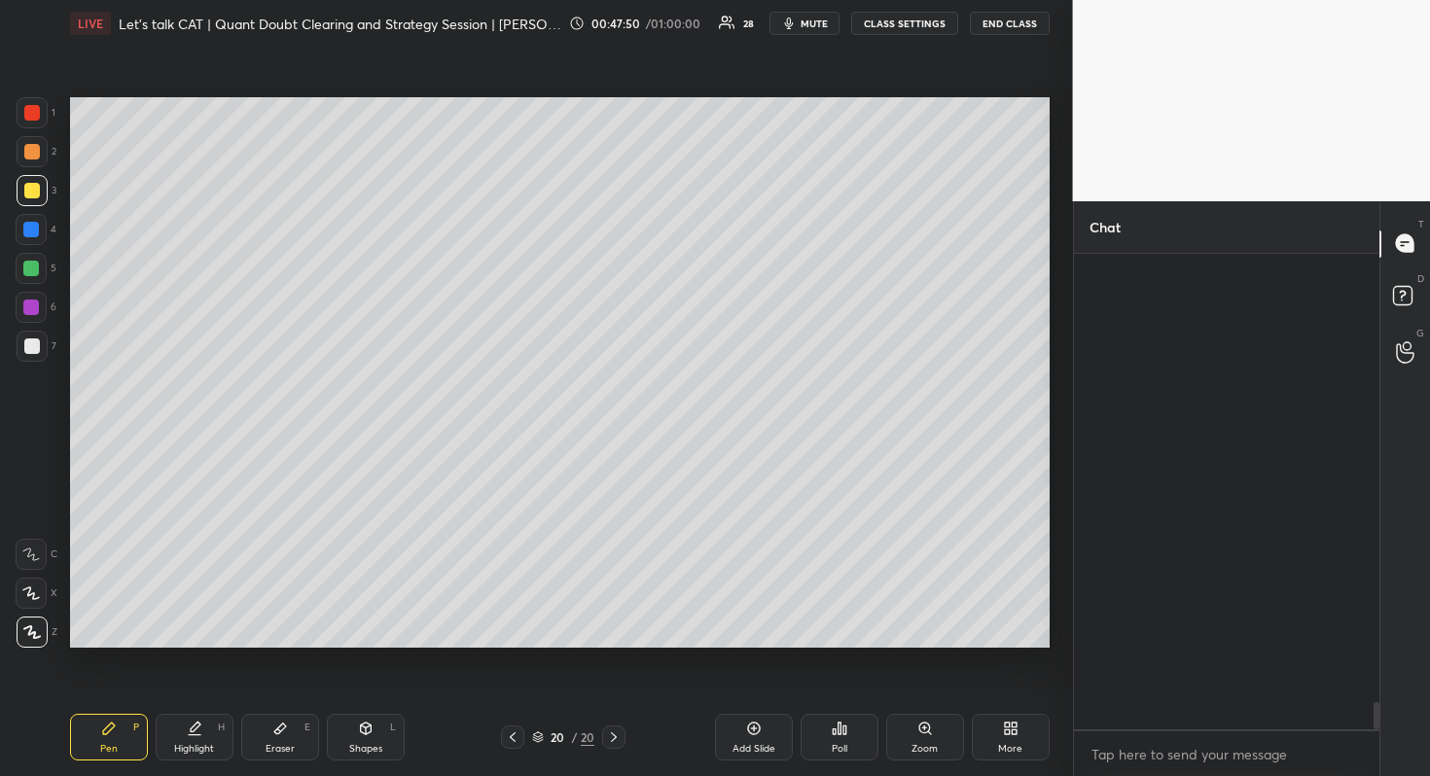
scroll to position [470, 300]
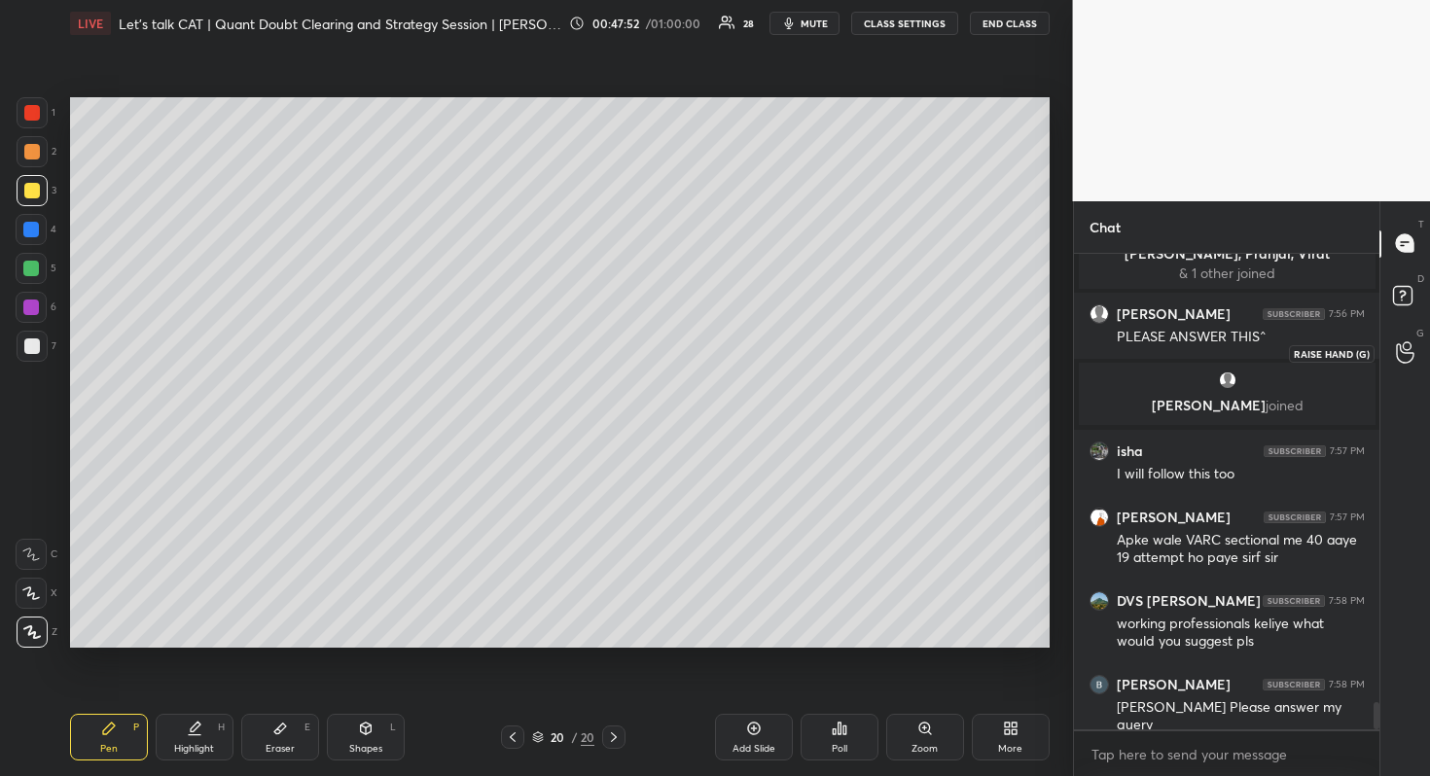
click at [1399, 351] on icon at bounding box center [1405, 352] width 18 height 22
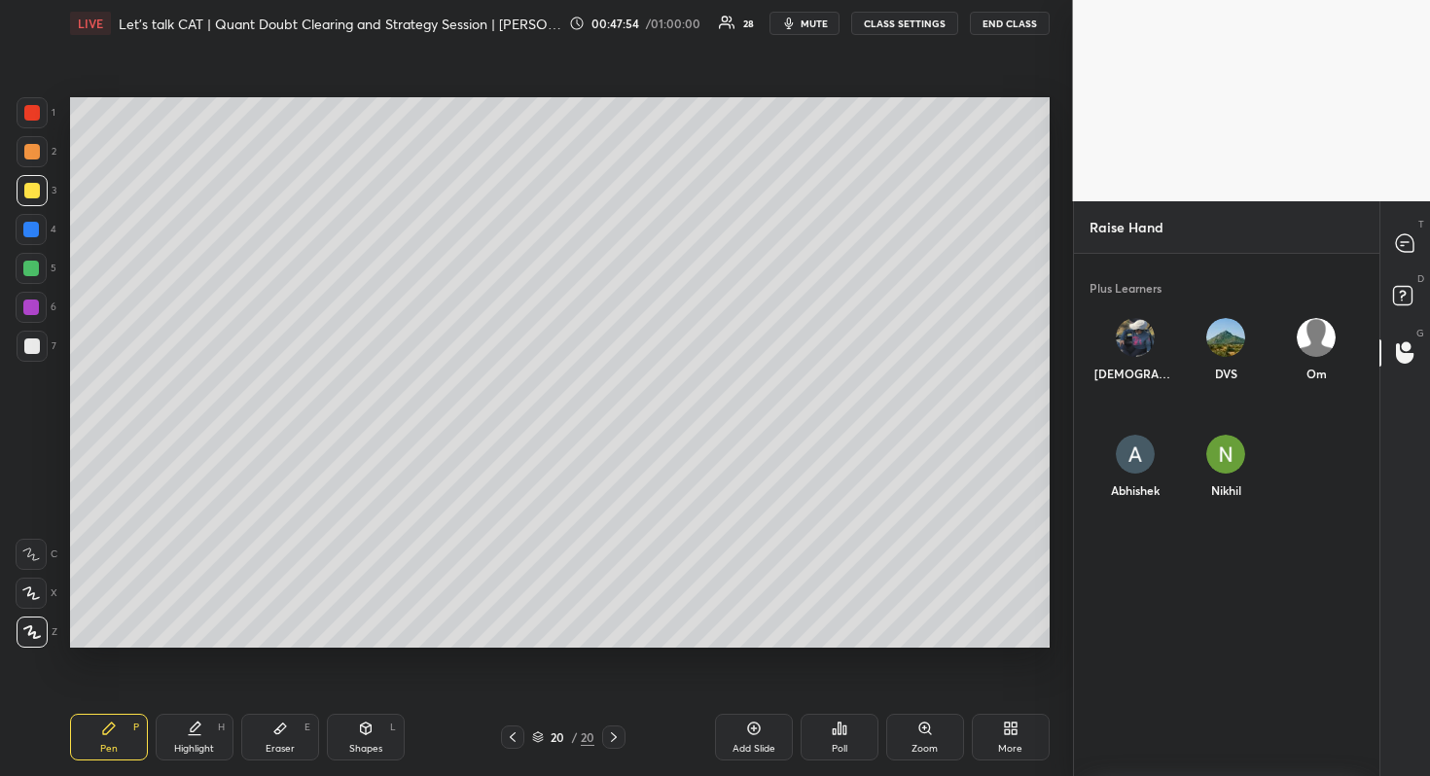
click at [1230, 337] on img "grid" at bounding box center [1225, 337] width 39 height 39
click at [1226, 386] on button "INVITE" at bounding box center [1225, 386] width 75 height 25
click at [1400, 262] on div "T Messages (T)" at bounding box center [1405, 244] width 50 height 54
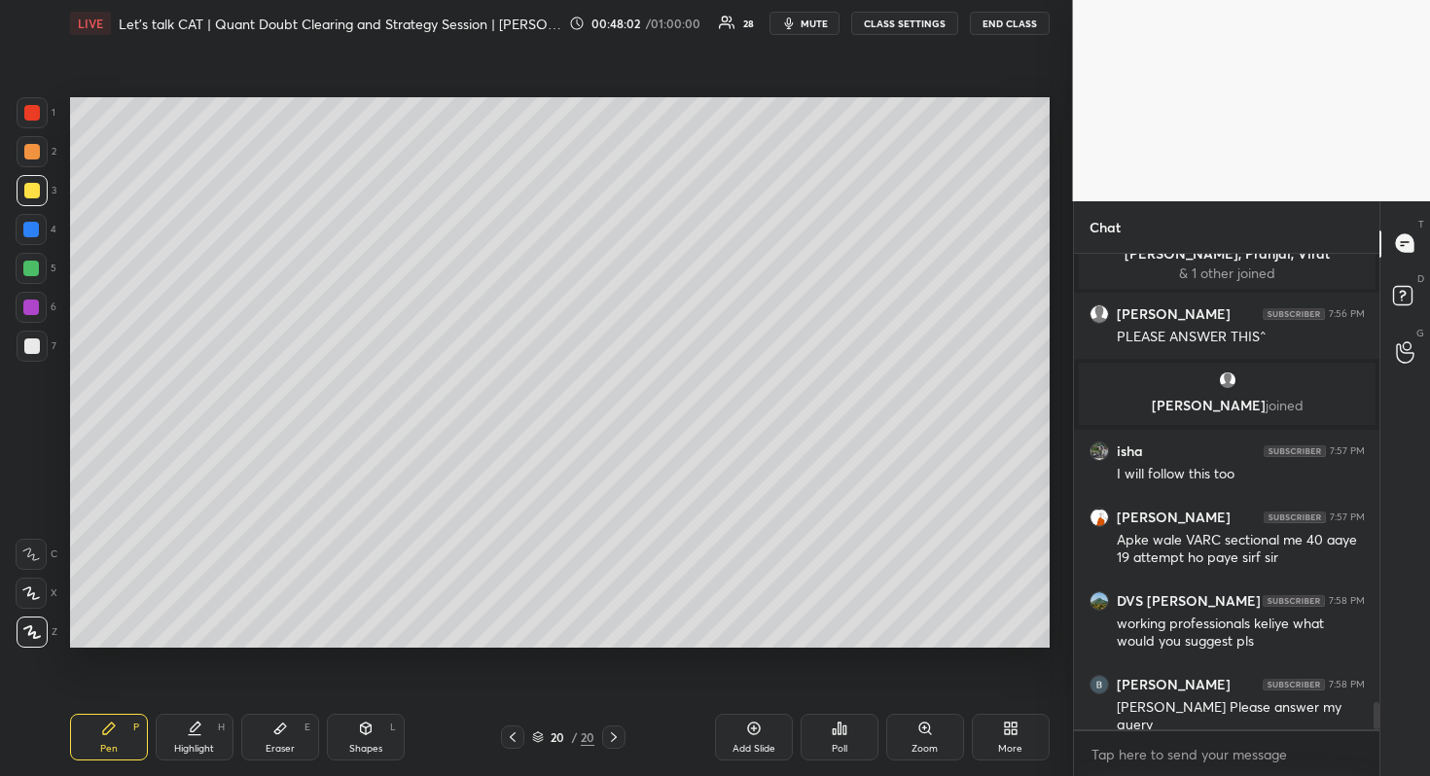
click at [740, 724] on div "Add Slide" at bounding box center [754, 737] width 78 height 47
click at [515, 726] on div at bounding box center [513, 737] width 23 height 23
drag, startPoint x: 611, startPoint y: 733, endPoint x: 606, endPoint y: 725, distance: 10.0
click at [611, 735] on icon at bounding box center [613, 737] width 16 height 16
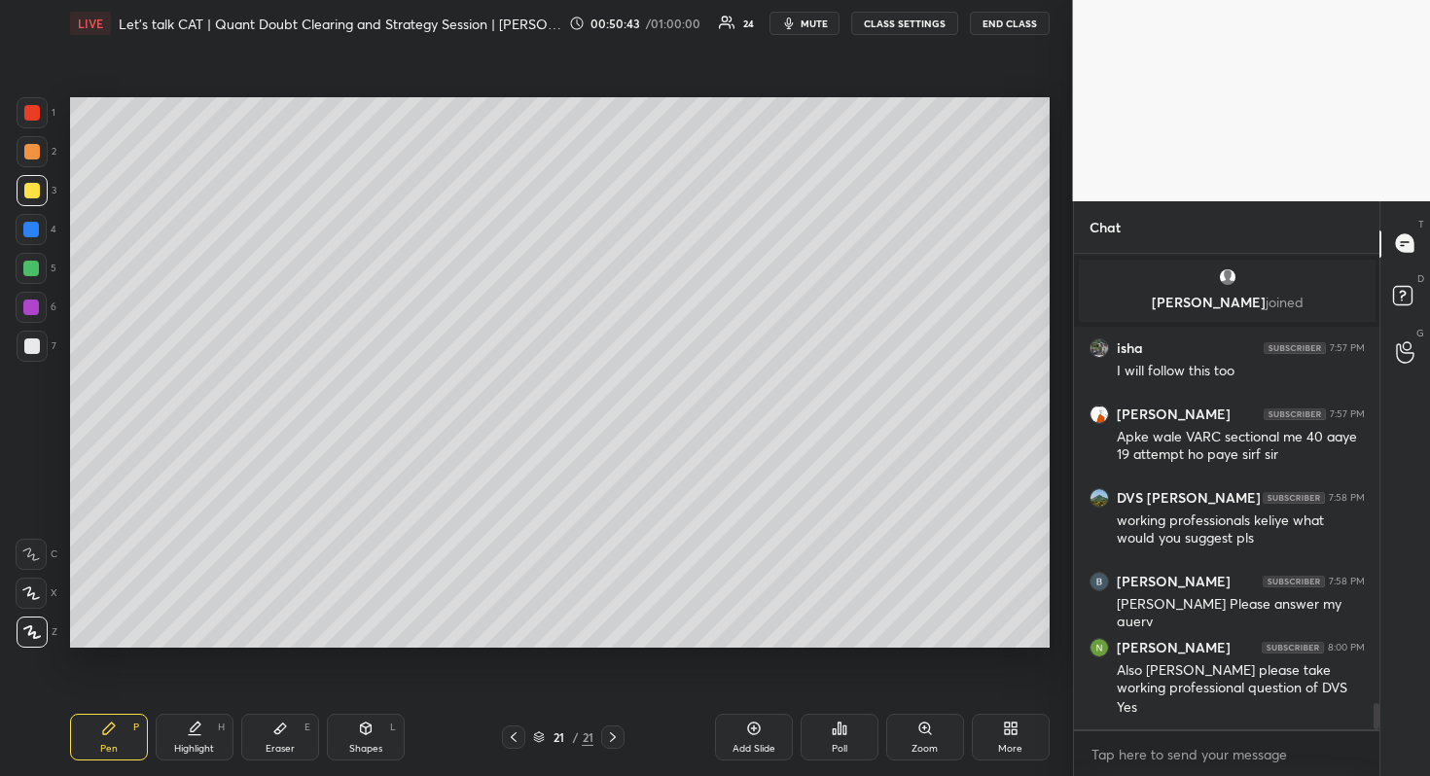
scroll to position [8026, 0]
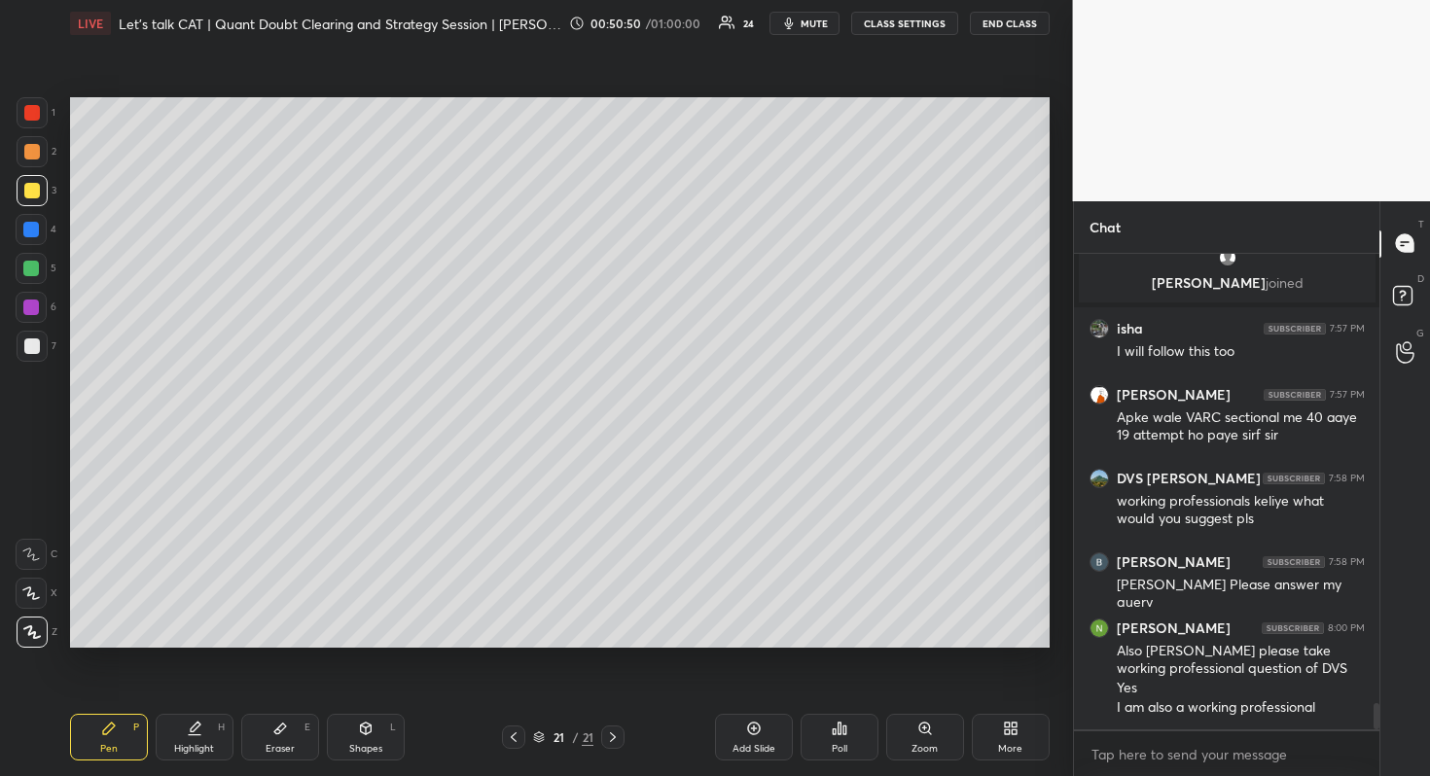
click at [44, 150] on div at bounding box center [32, 151] width 31 height 31
click at [29, 272] on div at bounding box center [31, 269] width 16 height 16
click at [38, 311] on div at bounding box center [31, 307] width 31 height 31
click at [44, 335] on div at bounding box center [32, 346] width 31 height 31
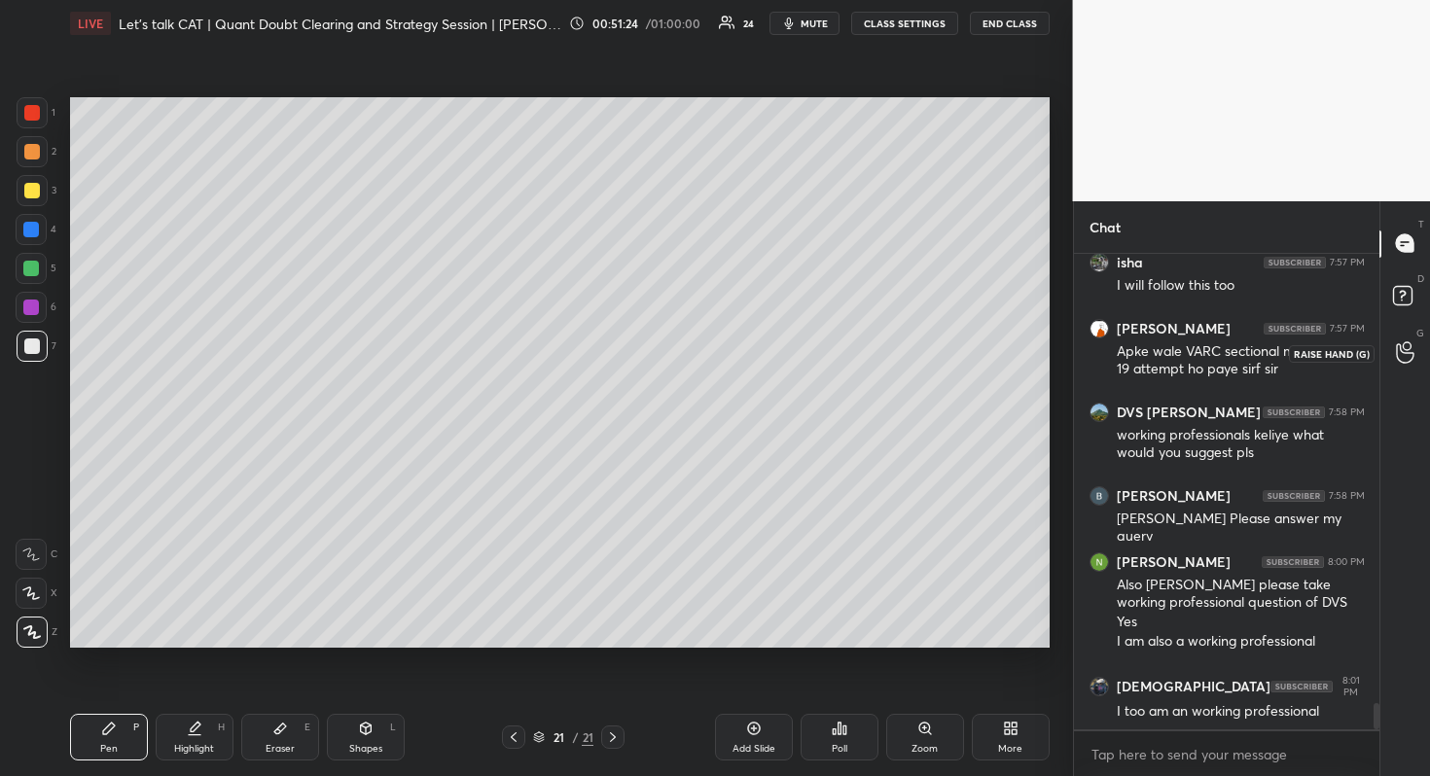
click at [1409, 358] on icon at bounding box center [1405, 352] width 18 height 22
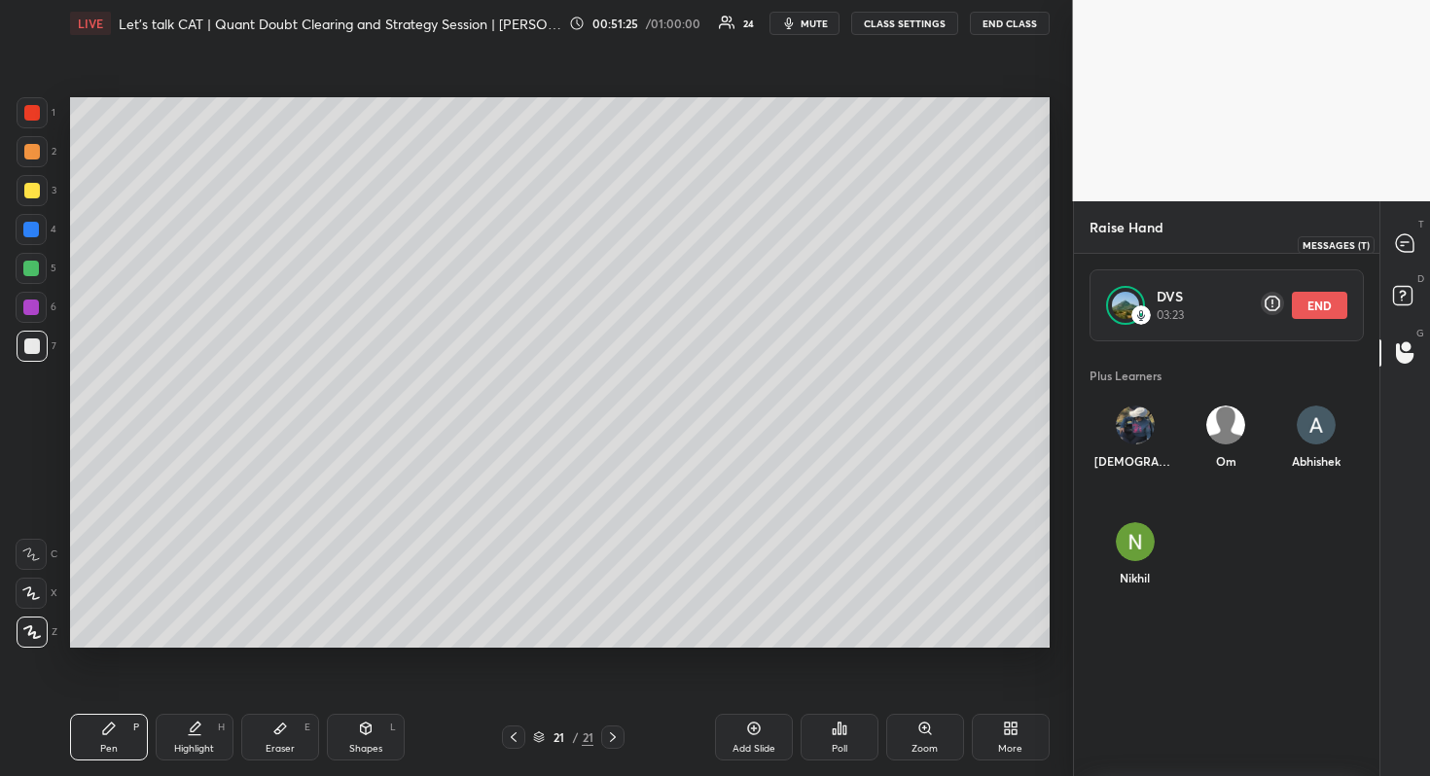
click at [1394, 260] on div at bounding box center [1405, 244] width 39 height 35
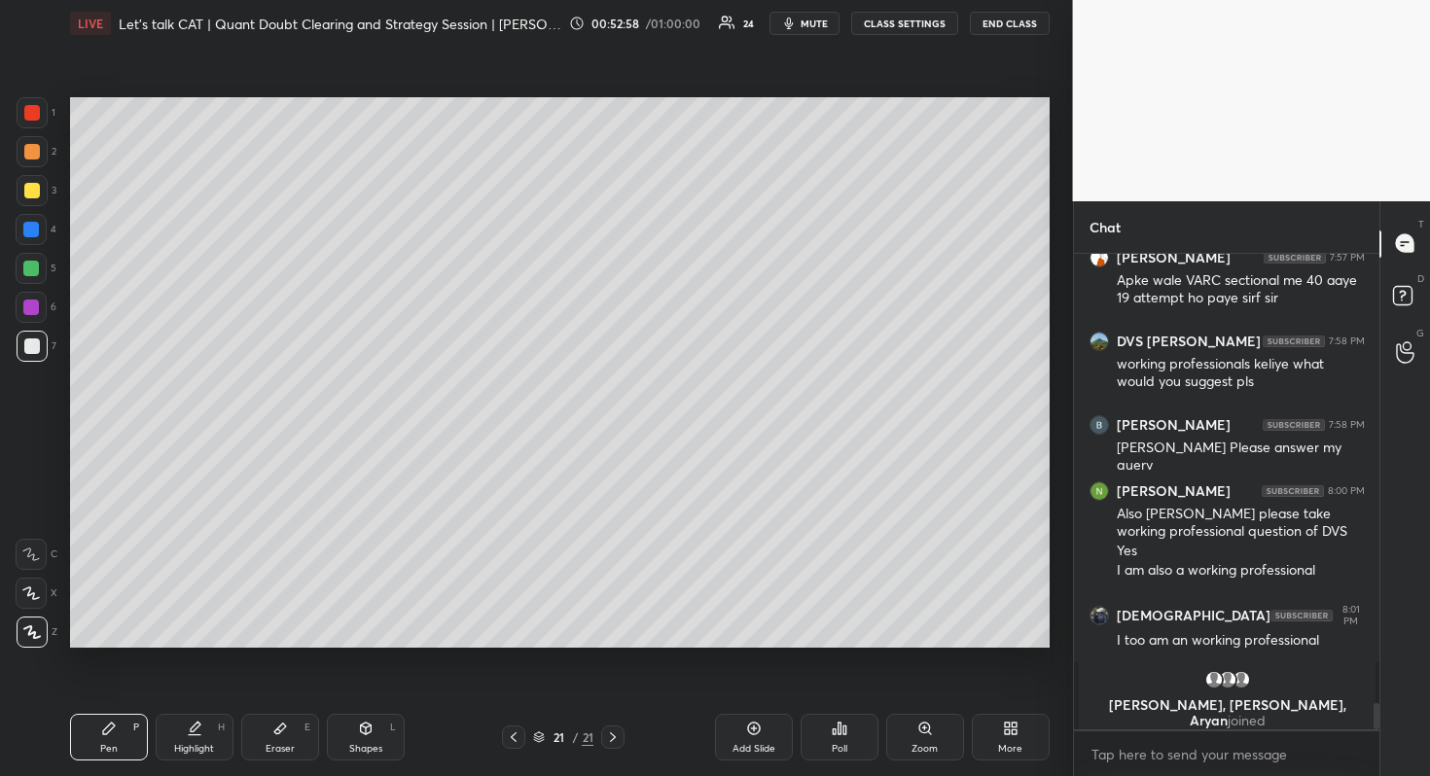
scroll to position [8178, 0]
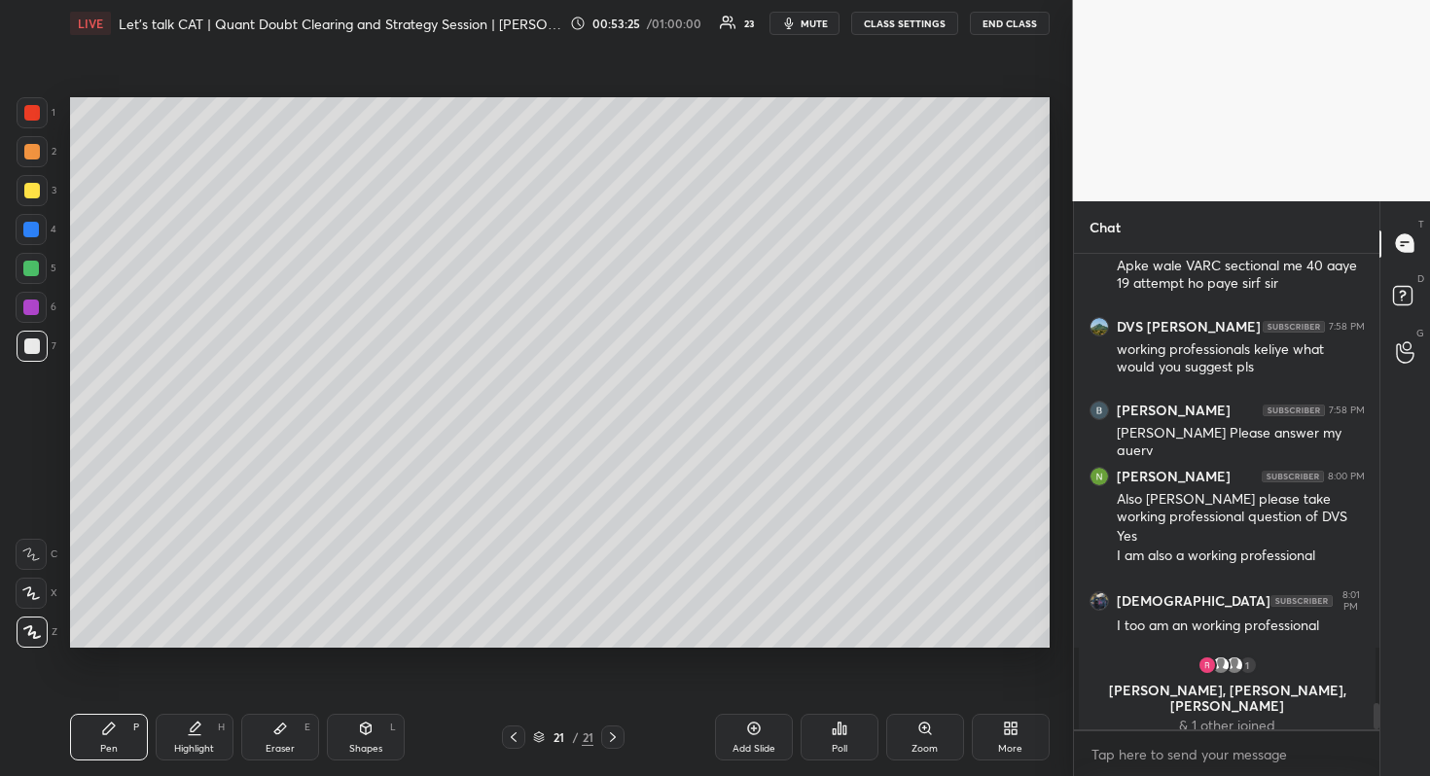
click at [1064, 281] on div "1 2 3 4 5 6 7 R O A L C X Z Erase all C X Z LIVE Let's talk CAT | Quant Doubt C…" at bounding box center [536, 388] width 1073 height 776
click at [1061, 280] on div "1 2 3 4 5 6 7 R O A L C X Z Erase all C X Z LIVE Let's talk CAT | Quant Doubt C…" at bounding box center [536, 388] width 1073 height 776
click at [752, 712] on div "Pen P Highlight H Eraser E Shapes L 21 / 21 Add Slide Poll Zoom More" at bounding box center [559, 737] width 979 height 78
click at [759, 723] on icon at bounding box center [754, 729] width 16 height 16
drag, startPoint x: 522, startPoint y: 736, endPoint x: 534, endPoint y: 680, distance: 57.6
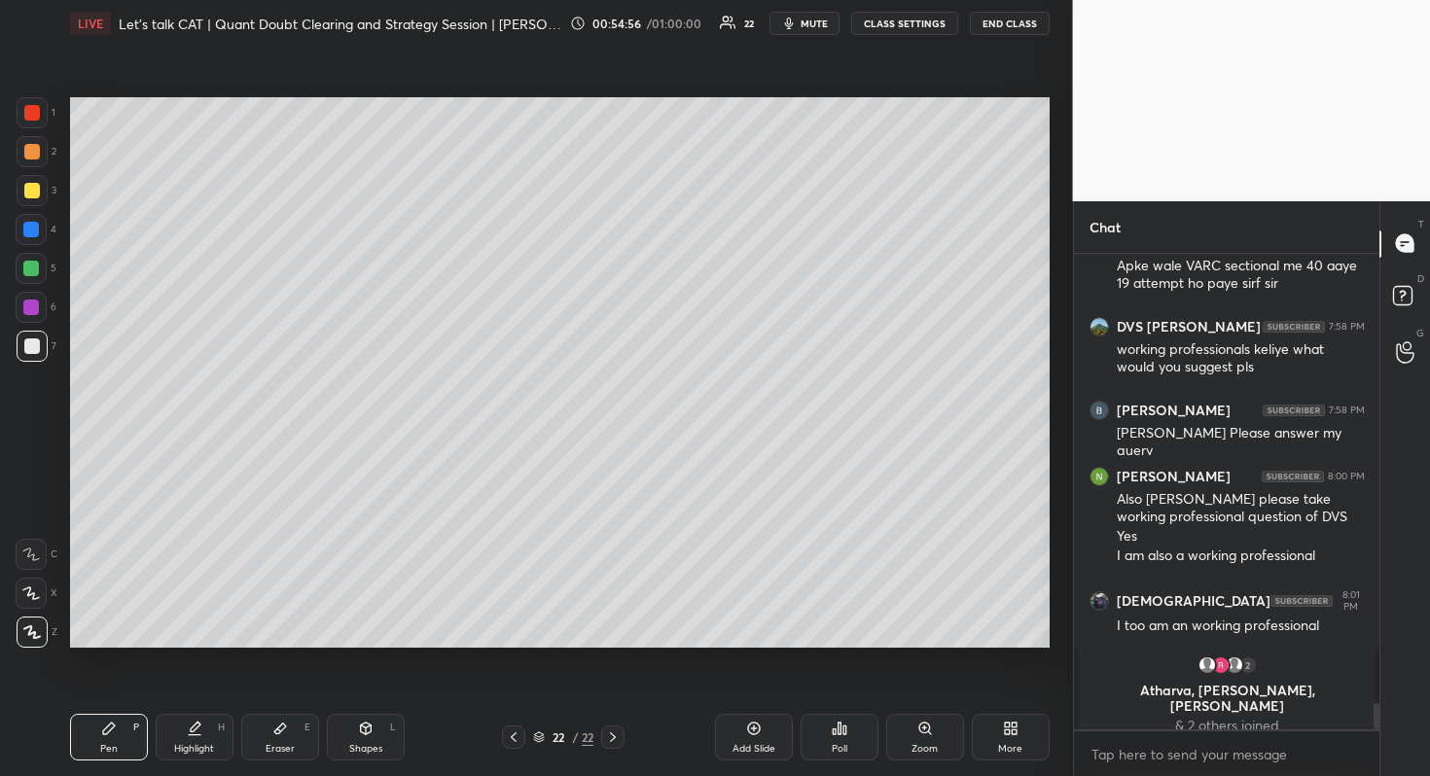
click at [522, 733] on div at bounding box center [513, 737] width 23 height 23
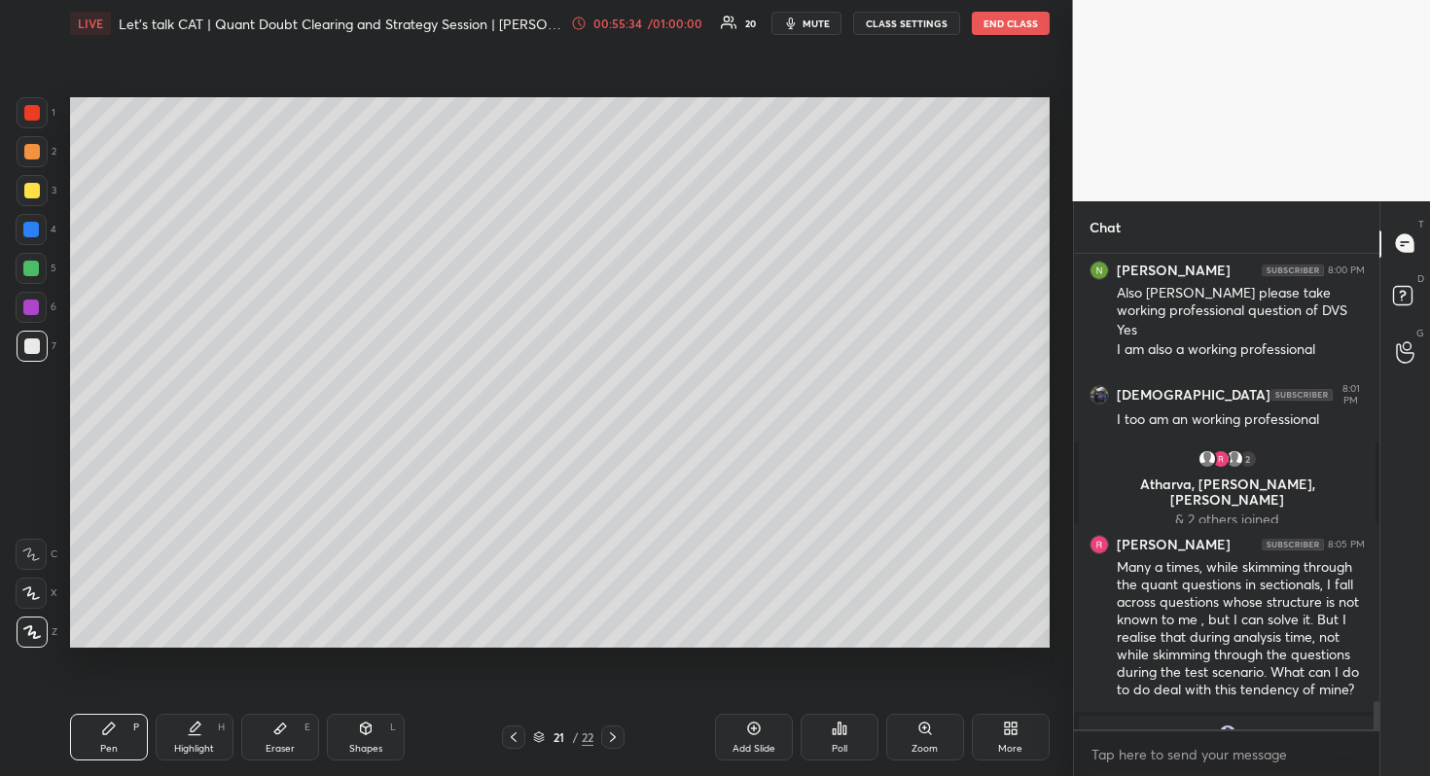
scroll to position [7683, 0]
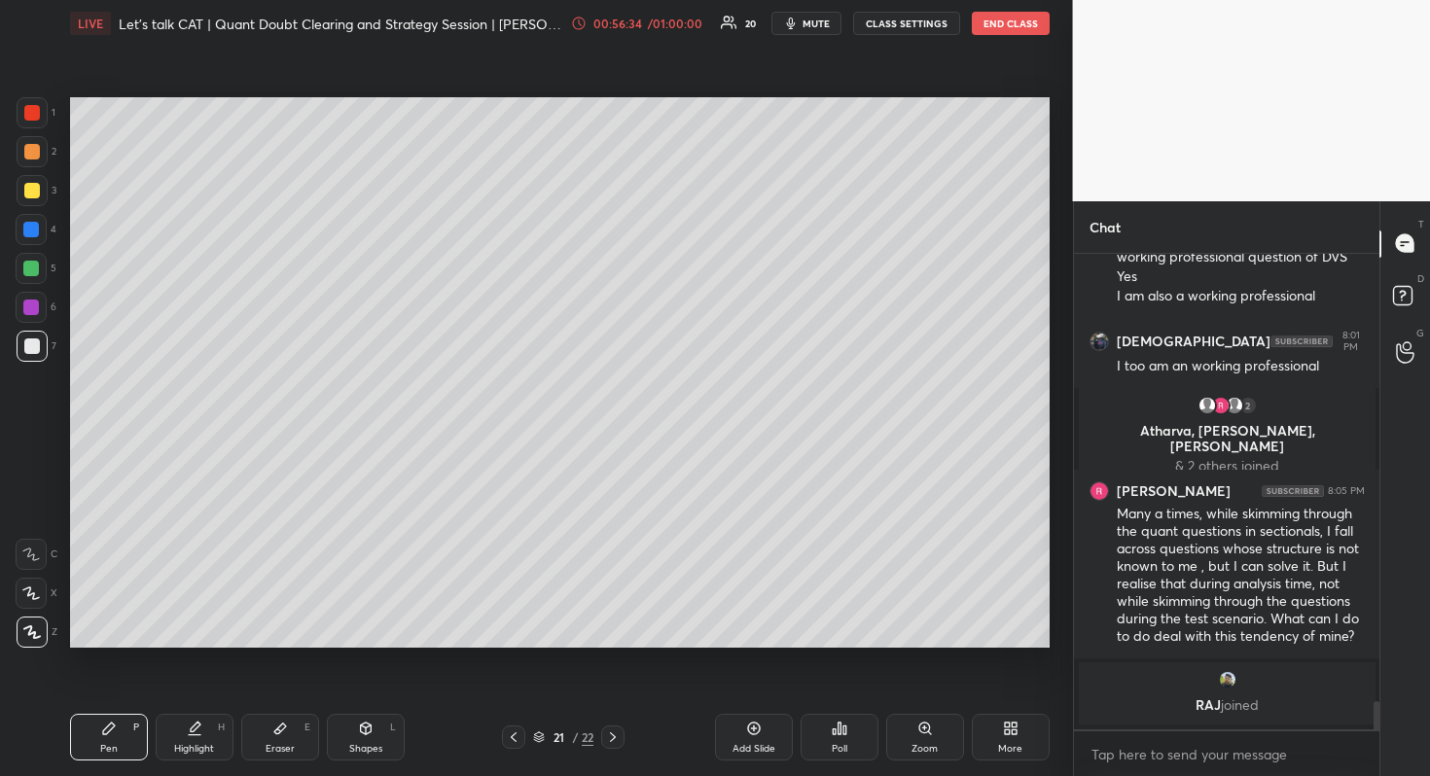
click at [789, 719] on div "Add Slide" at bounding box center [754, 737] width 78 height 47
click at [525, 734] on div "22 / 23" at bounding box center [564, 737] width 124 height 23
drag, startPoint x: 520, startPoint y: 740, endPoint x: 531, endPoint y: 710, distance: 32.0
click at [520, 740] on icon at bounding box center [514, 737] width 16 height 16
click at [620, 739] on icon at bounding box center [614, 737] width 16 height 16
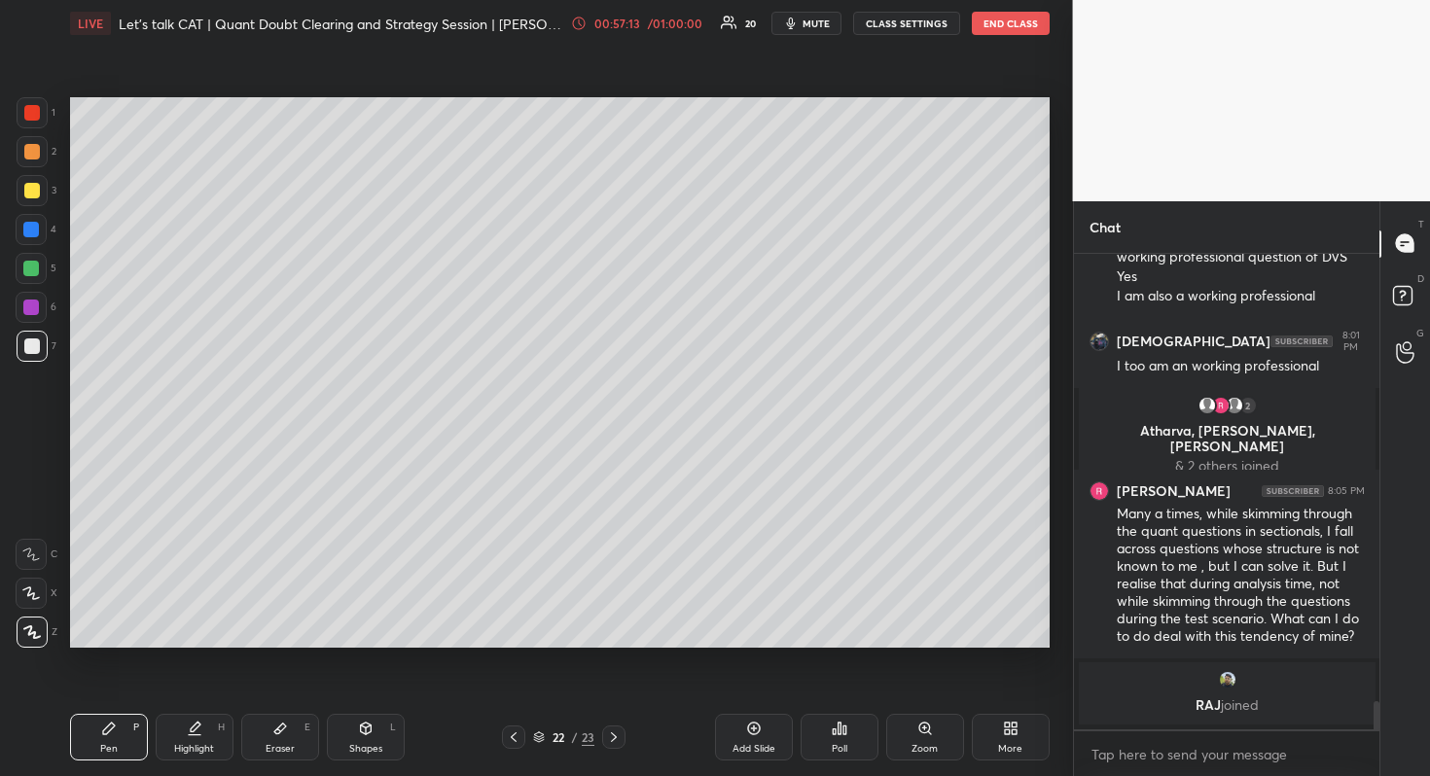
drag, startPoint x: 513, startPoint y: 741, endPoint x: 518, endPoint y: 750, distance: 10.5
click at [513, 741] on icon at bounding box center [514, 737] width 16 height 16
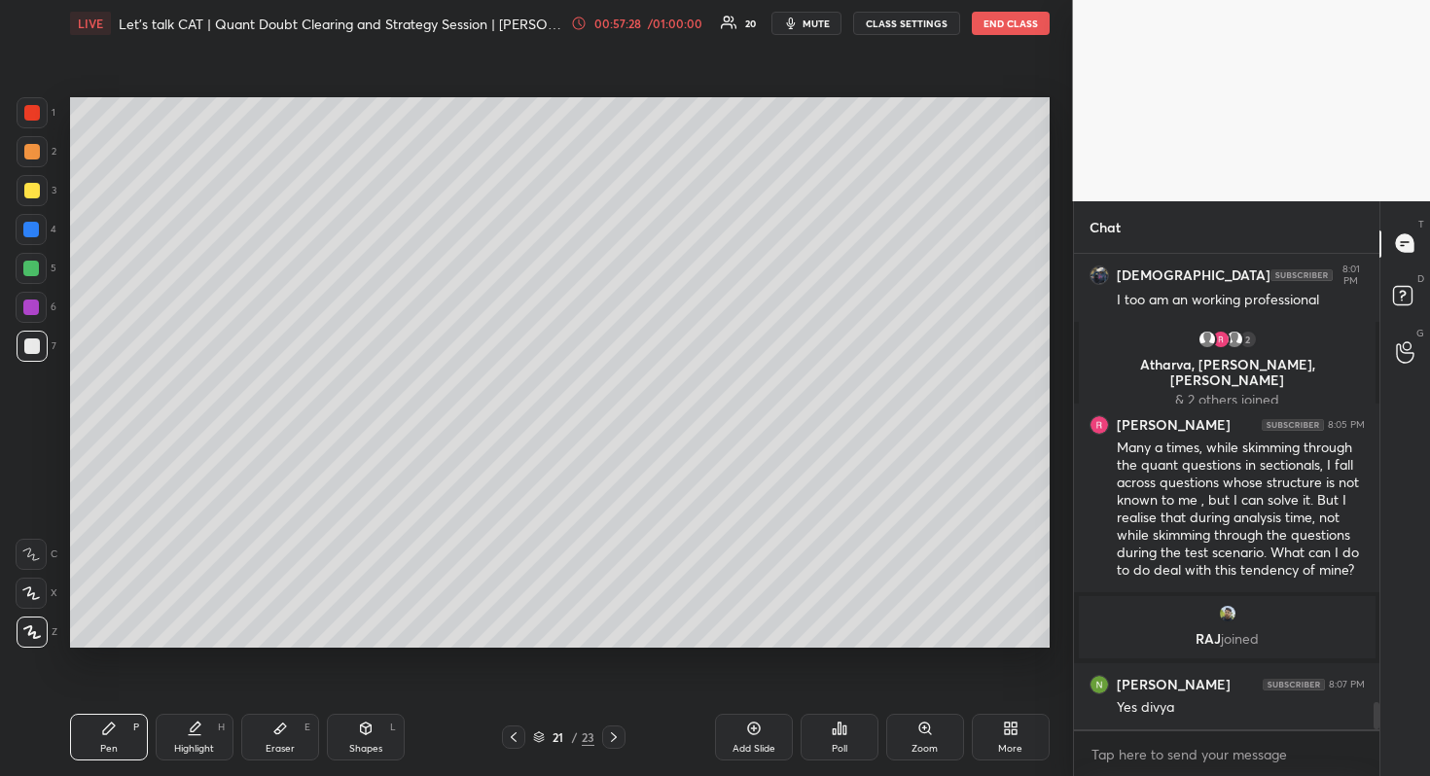
click at [618, 735] on icon at bounding box center [614, 737] width 16 height 16
click at [615, 732] on icon at bounding box center [614, 737] width 16 height 16
click at [521, 726] on div "23 / 23" at bounding box center [564, 737] width 124 height 23
click at [520, 733] on icon at bounding box center [514, 737] width 16 height 16
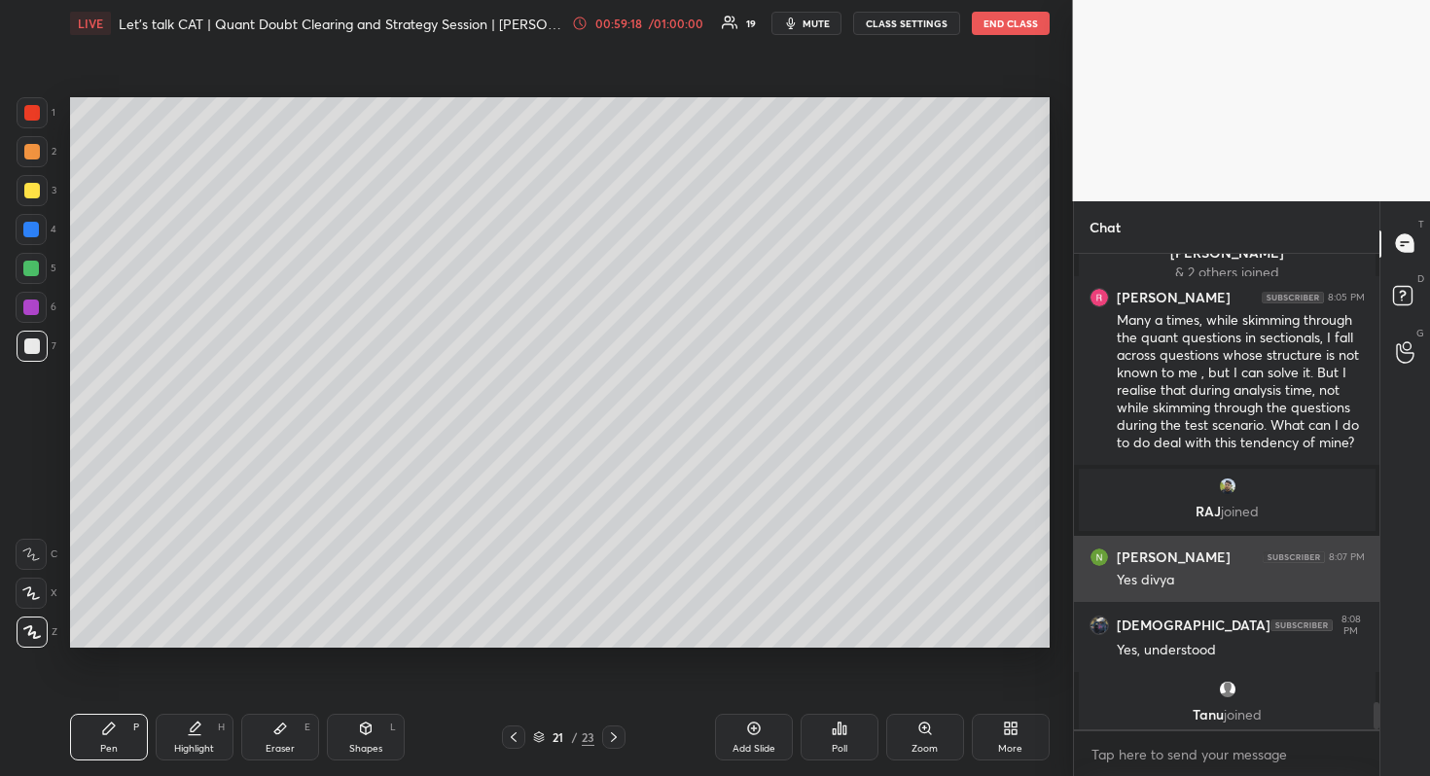
scroll to position [7887, 0]
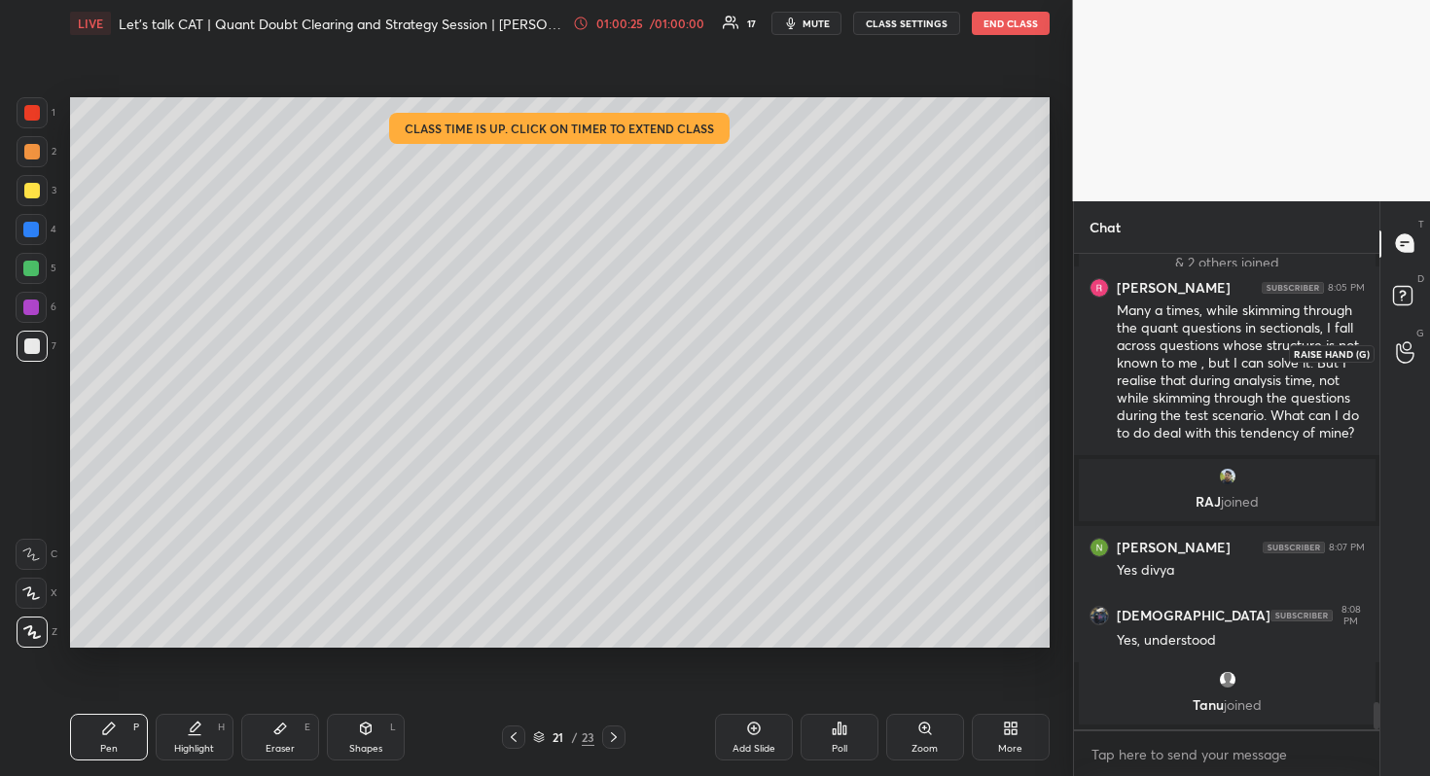
click at [1386, 339] on div at bounding box center [1405, 353] width 39 height 35
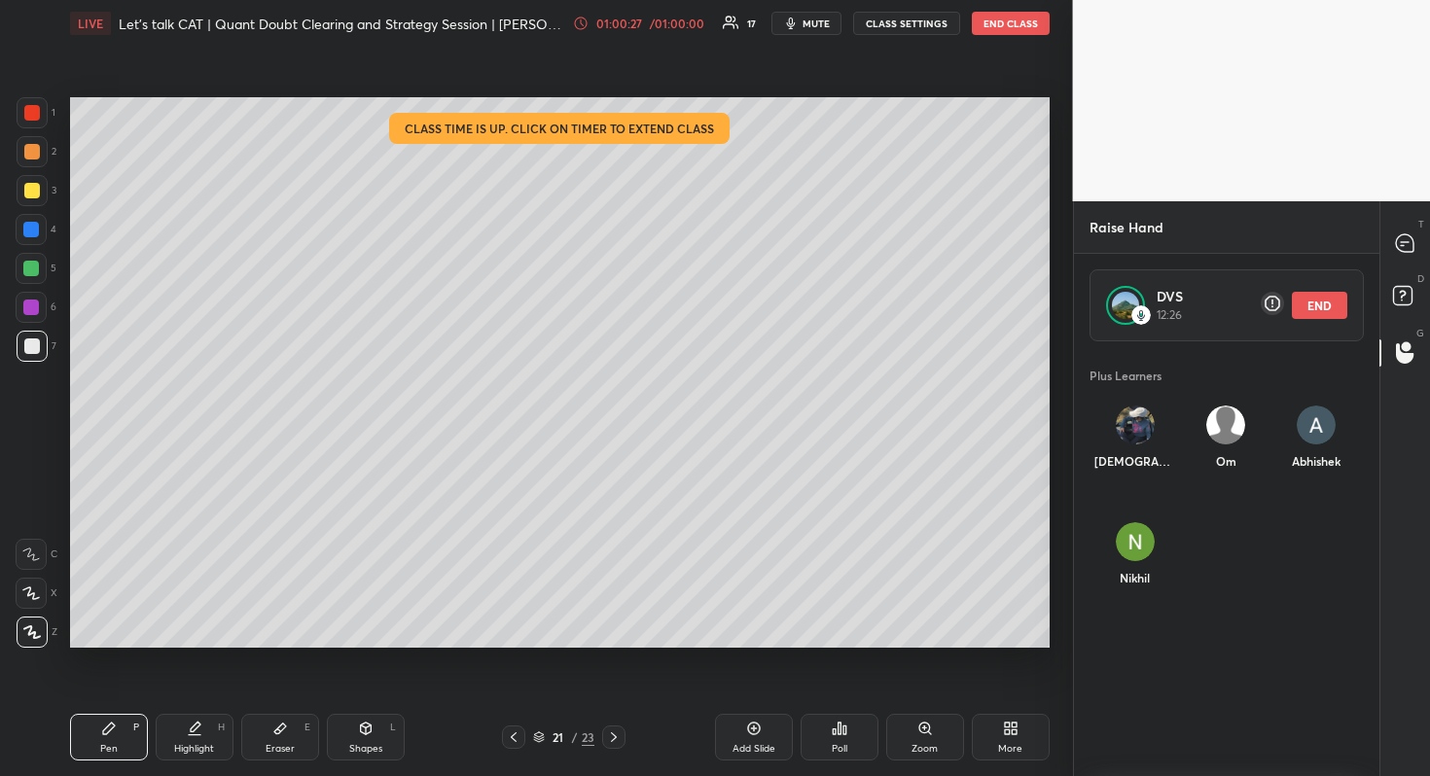
click at [1299, 315] on button "END" at bounding box center [1319, 305] width 55 height 27
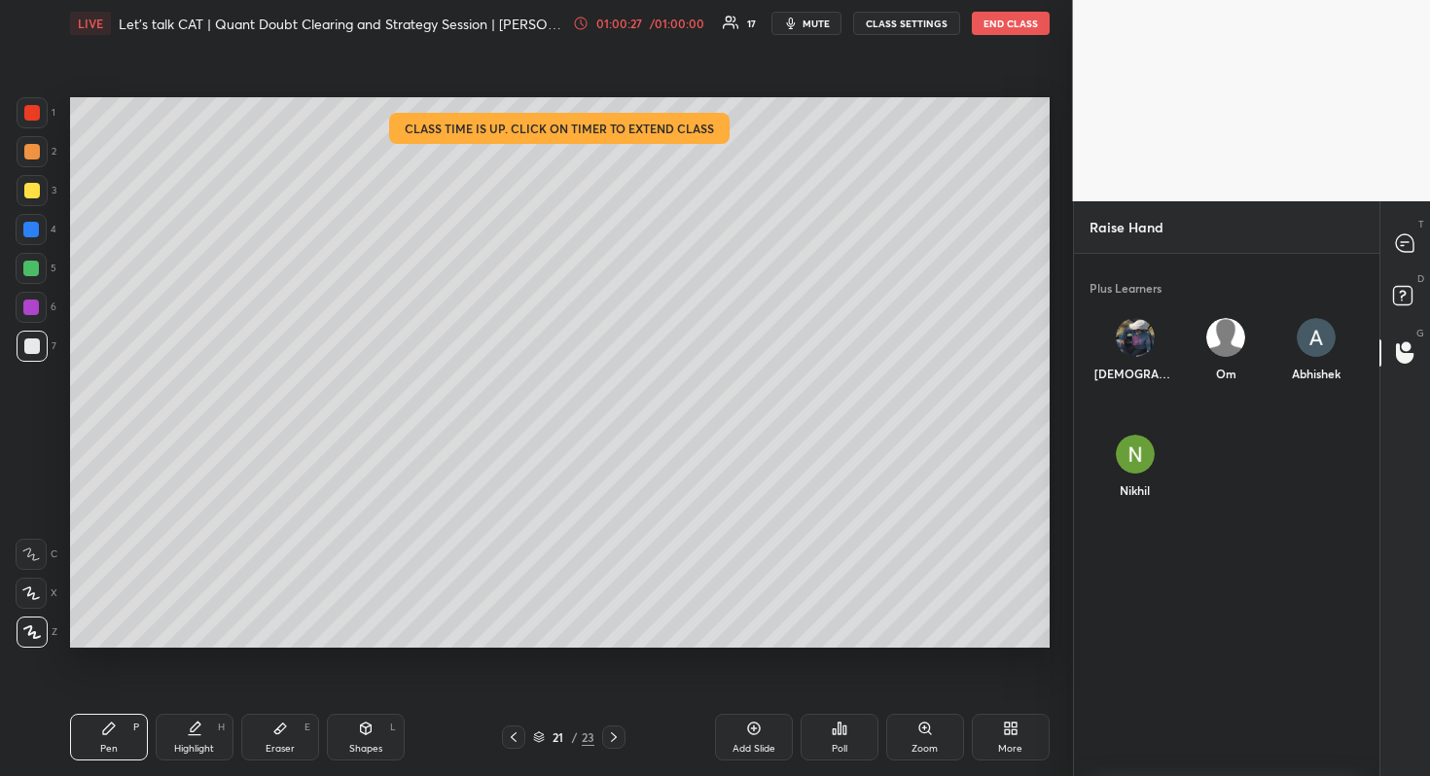
scroll to position [423, 300]
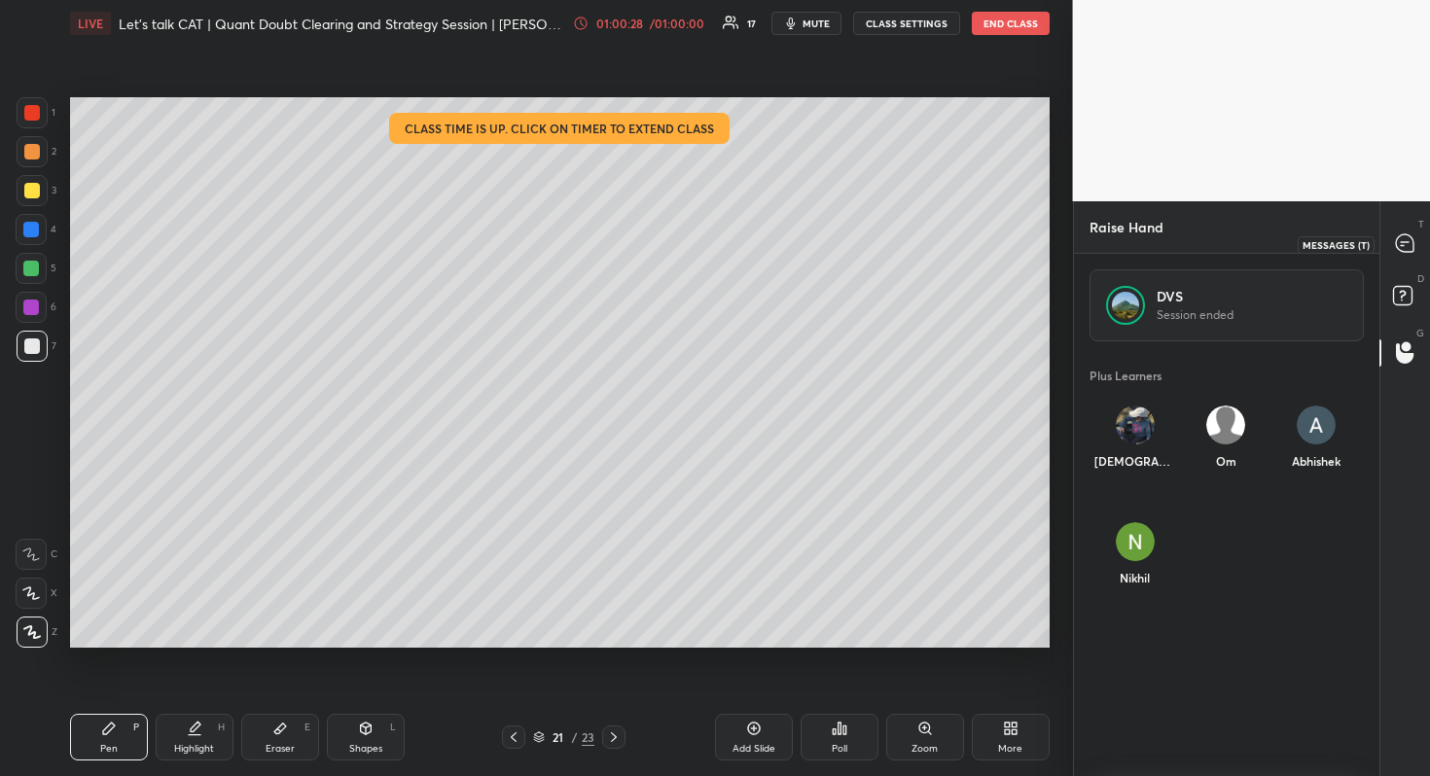
click at [1398, 254] on div at bounding box center [1405, 244] width 39 height 35
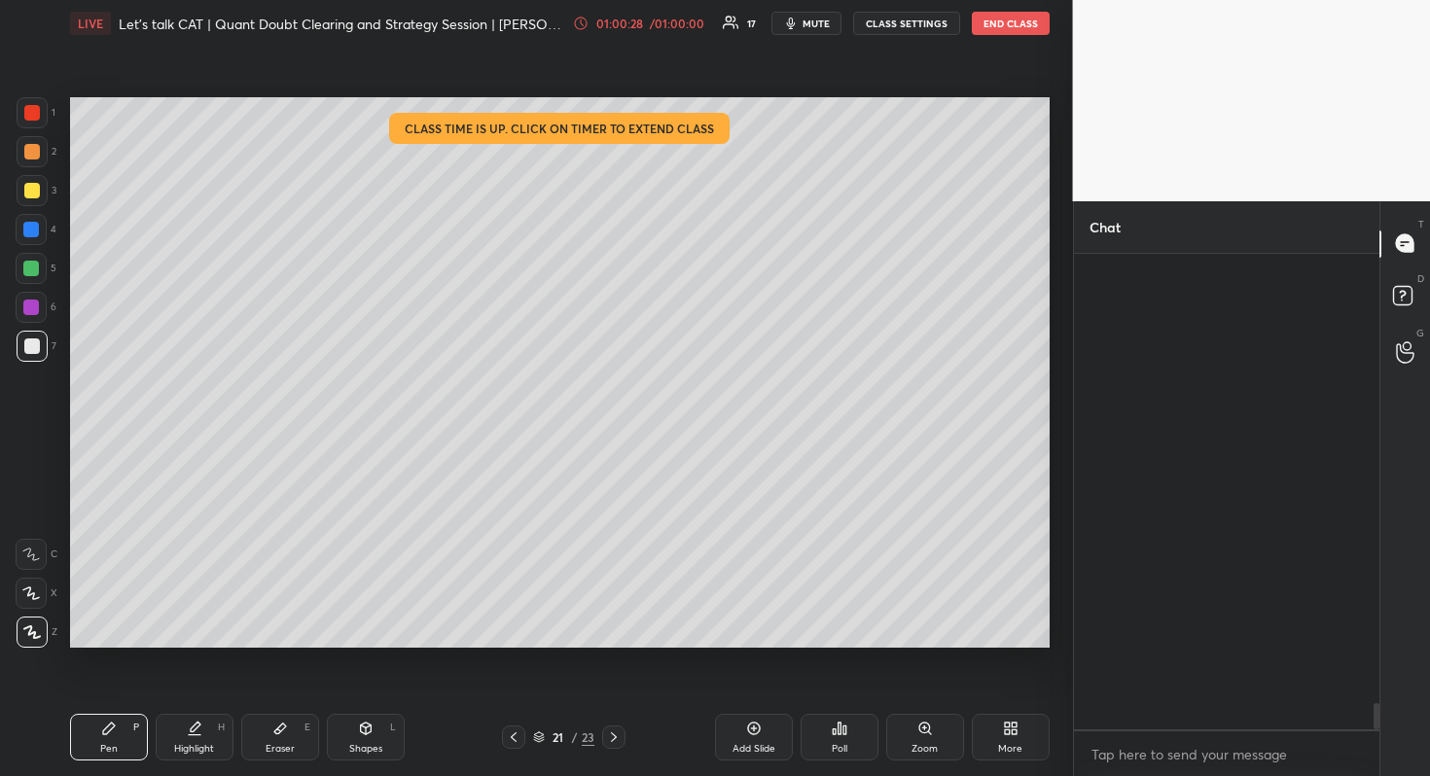
scroll to position [470, 300]
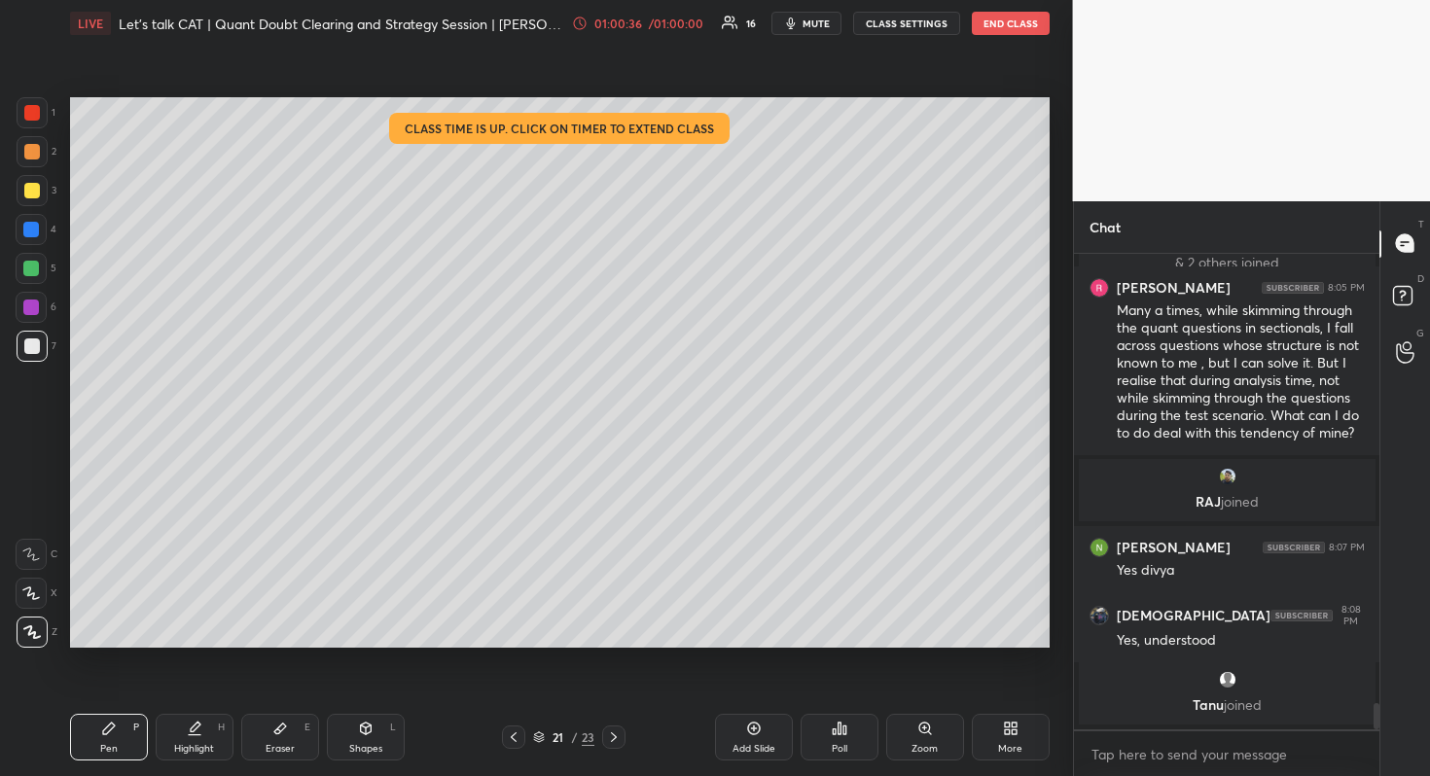
click at [1380, 353] on div "G Raise Hand (G)" at bounding box center [1405, 353] width 50 height 54
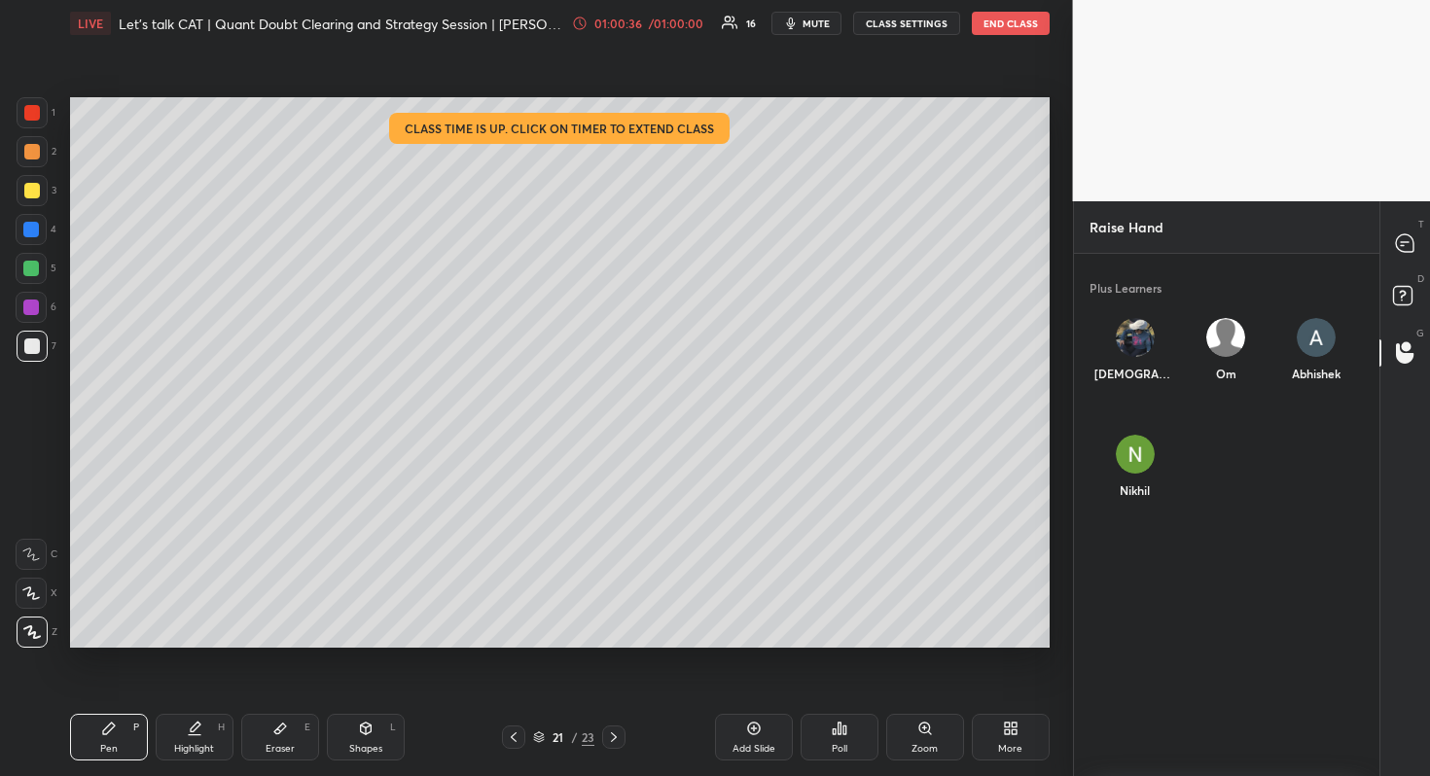
click at [1387, 223] on div "T Messages (T)" at bounding box center [1405, 244] width 50 height 54
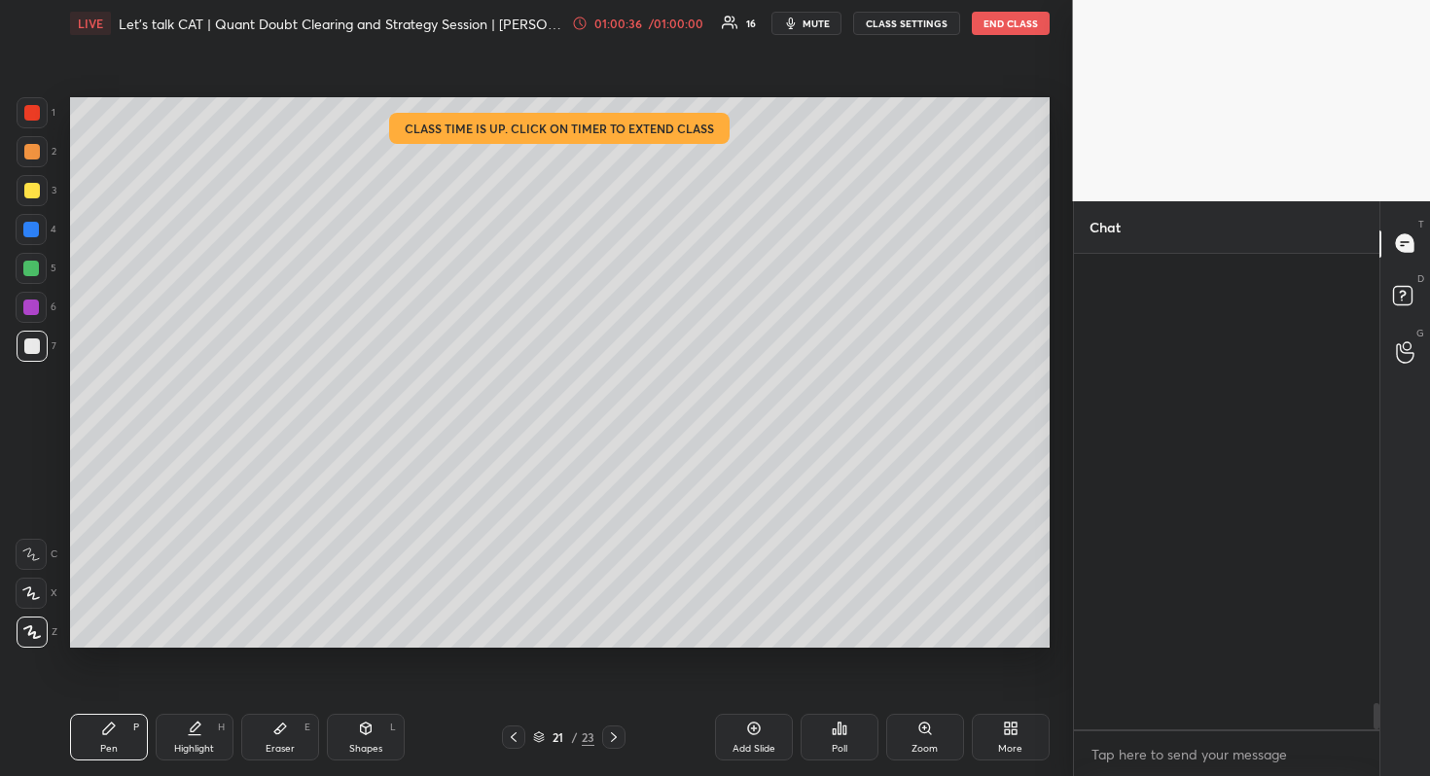
scroll to position [470, 300]
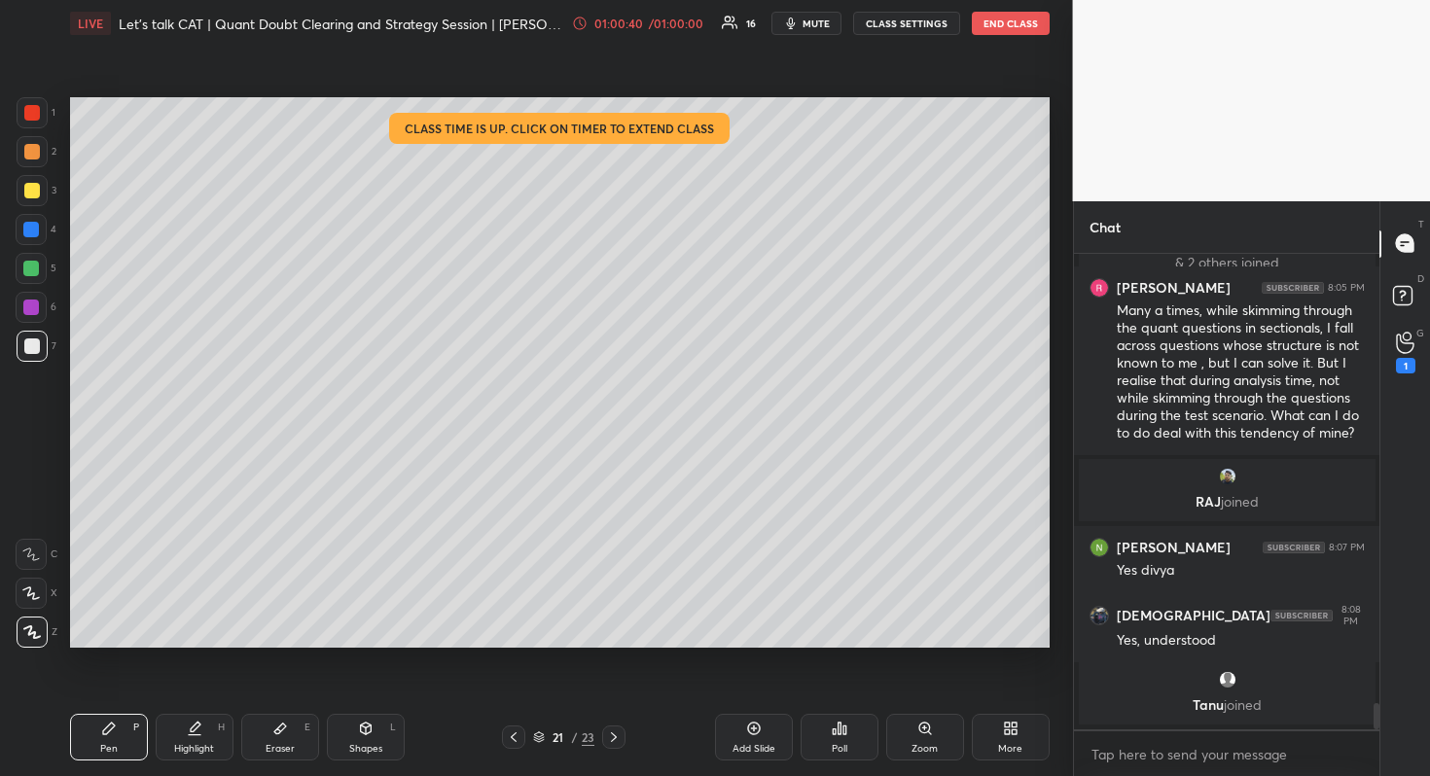
click at [1406, 345] on icon at bounding box center [1405, 343] width 18 height 22
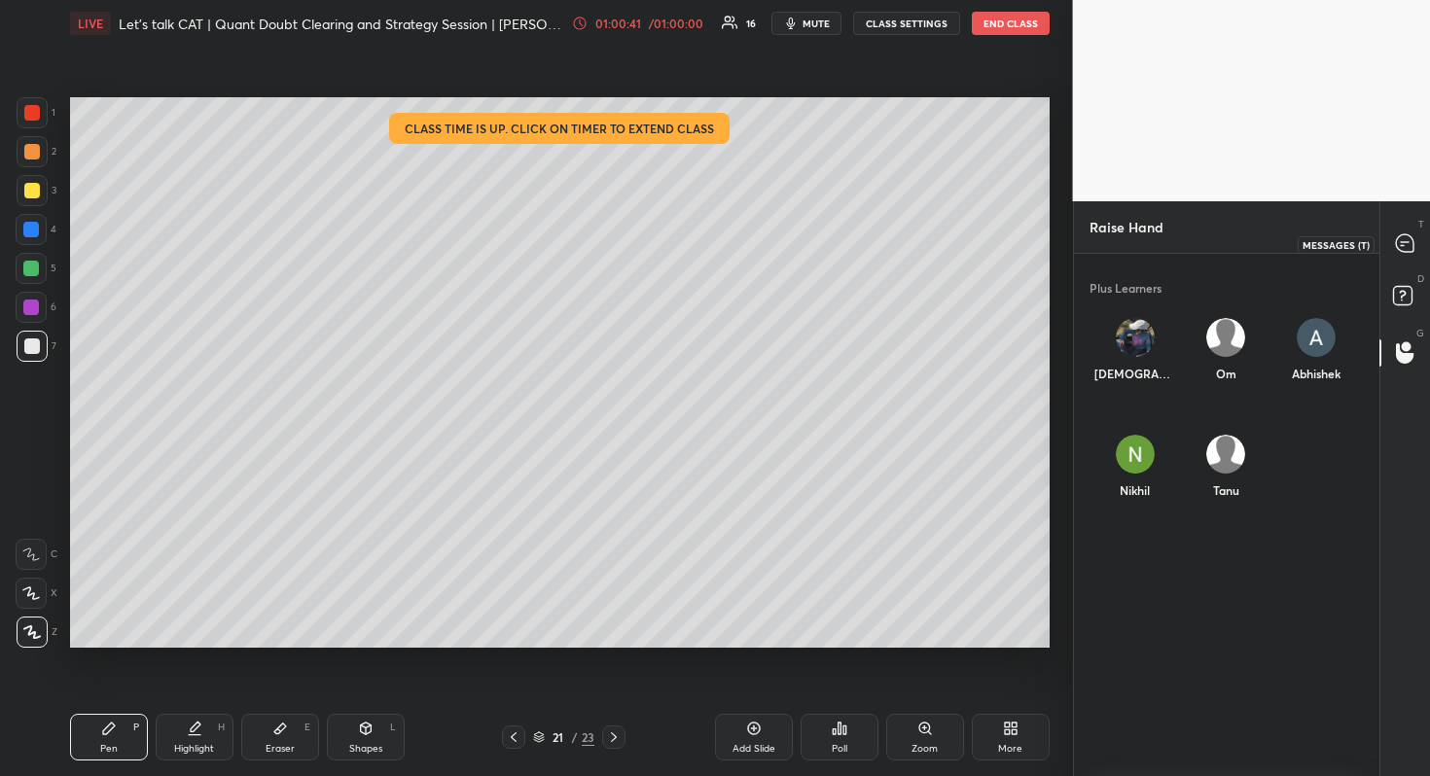
click at [1412, 260] on div at bounding box center [1405, 244] width 39 height 35
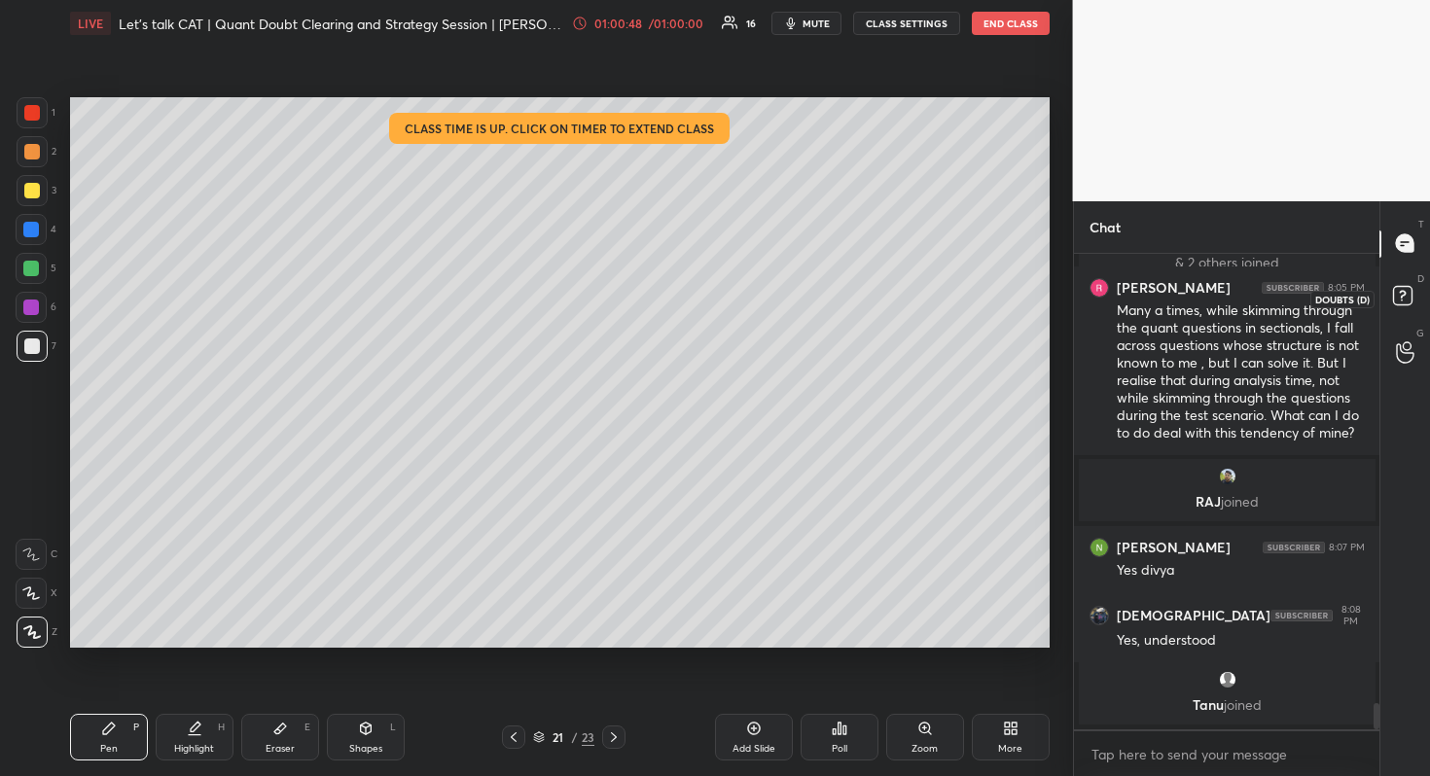
scroll to position [8237, 0]
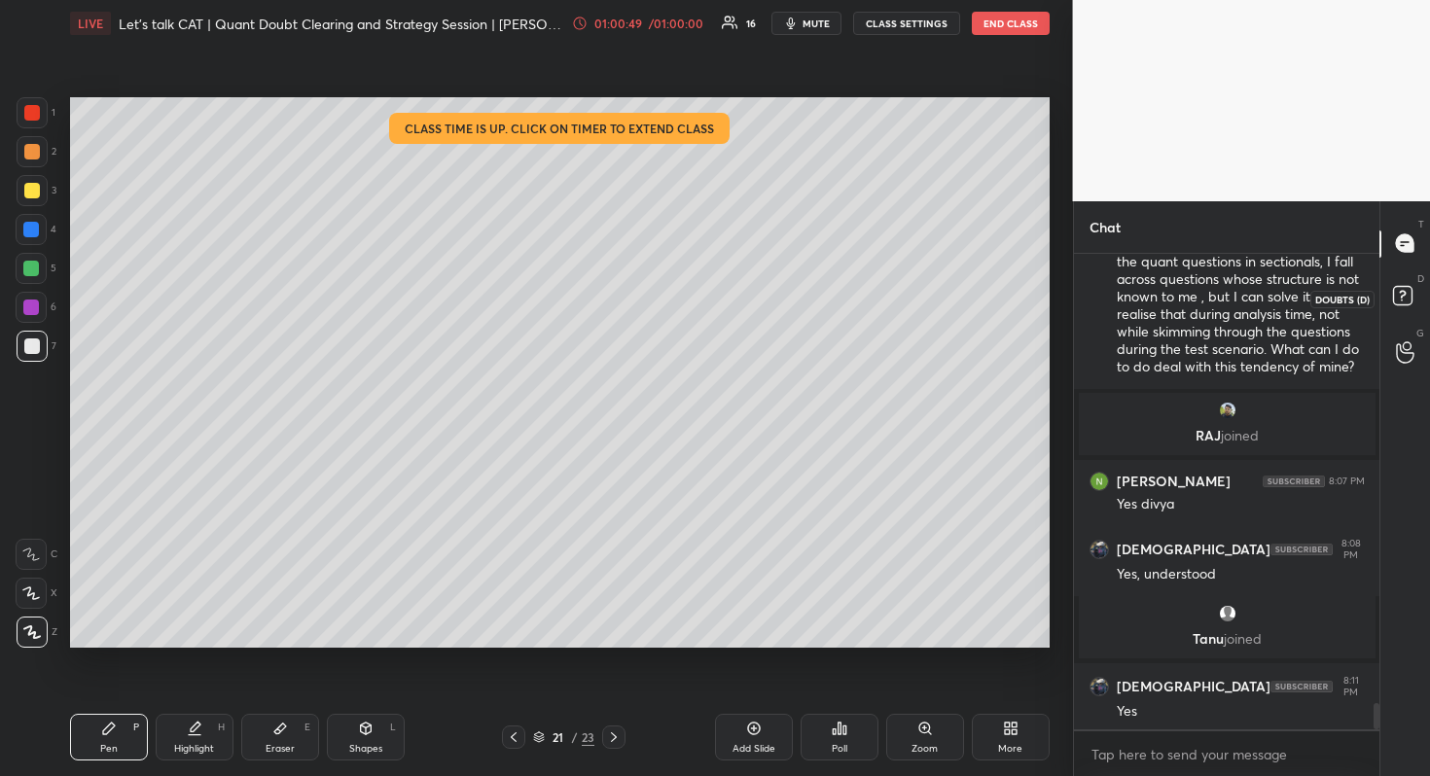
click at [1390, 281] on icon at bounding box center [1405, 298] width 35 height 35
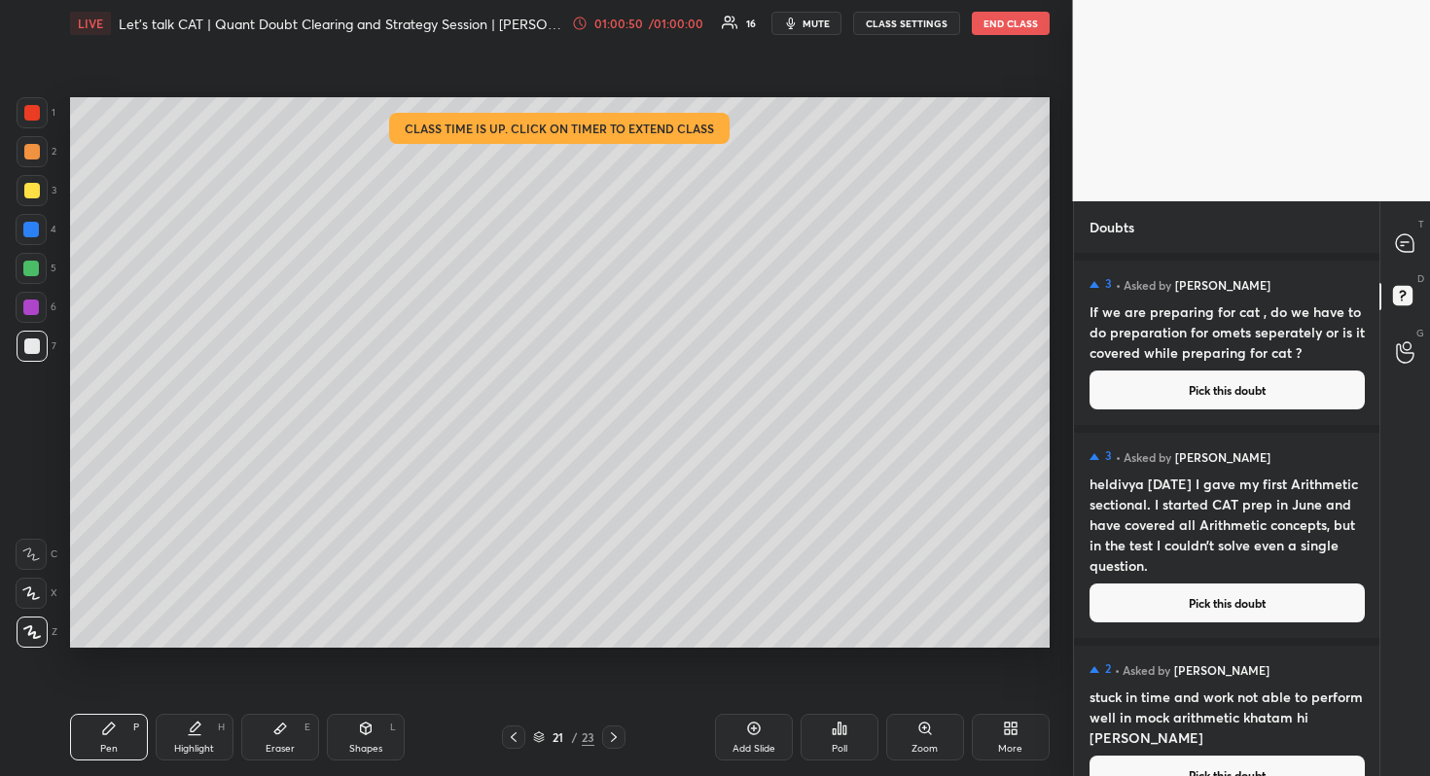
click at [1406, 225] on div "T Messages (T)" at bounding box center [1405, 244] width 50 height 54
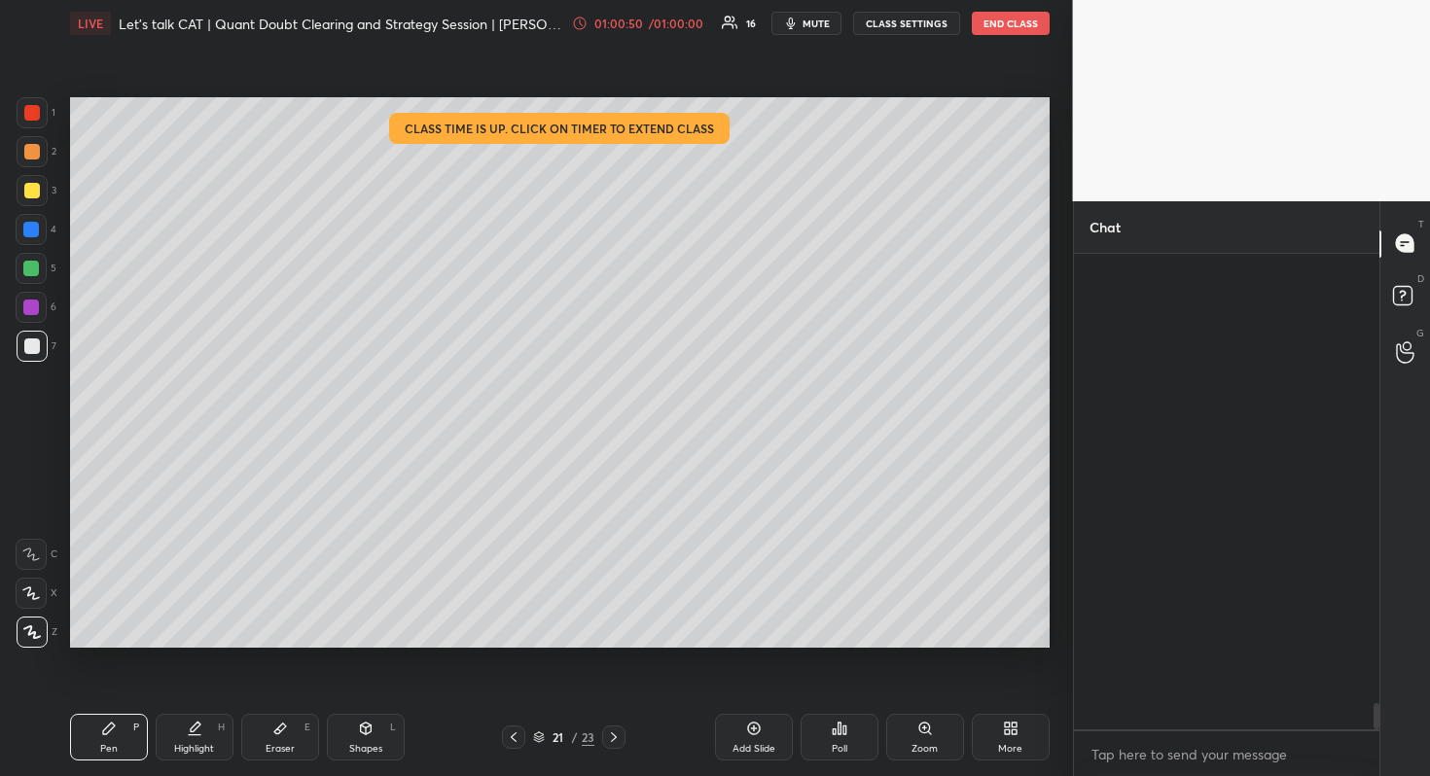
scroll to position [470, 300]
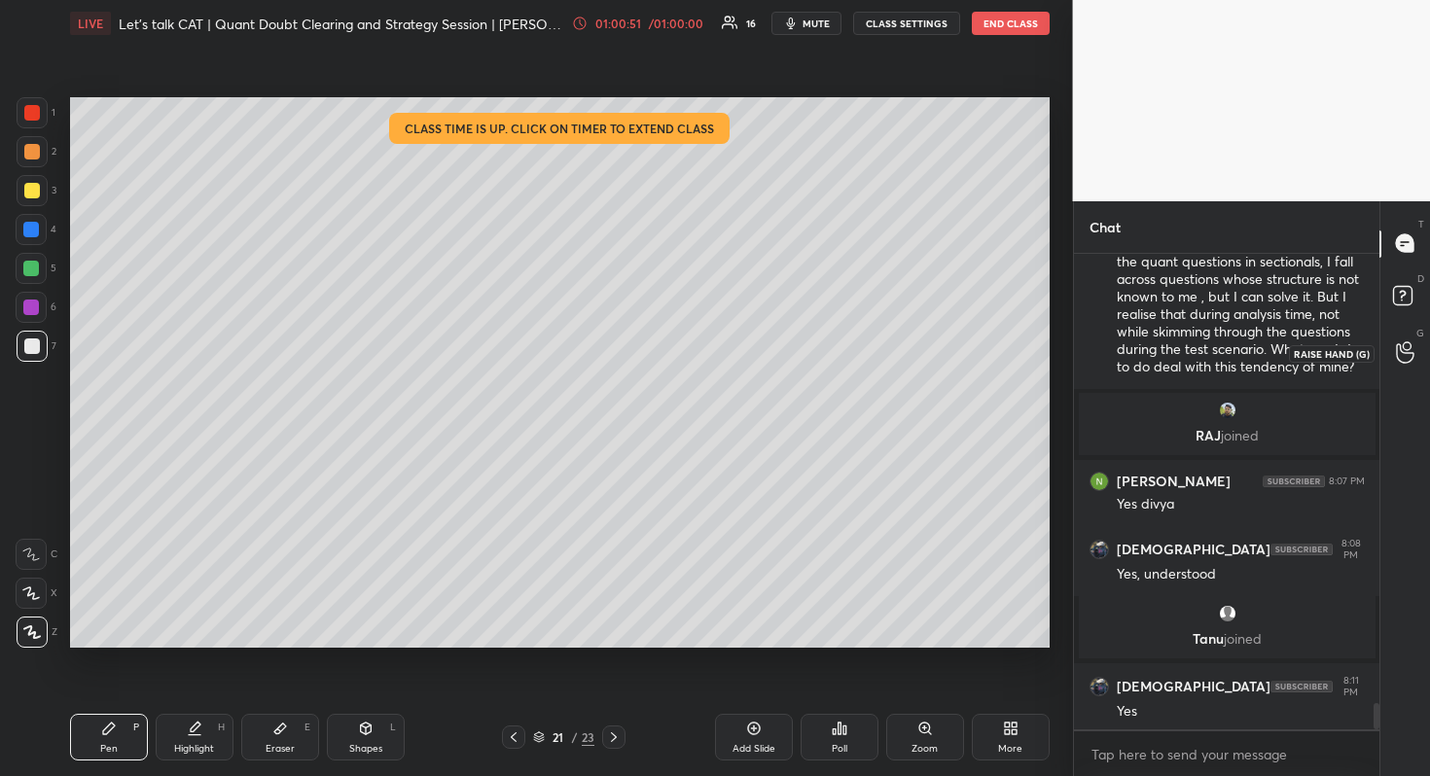
click at [1414, 365] on div at bounding box center [1405, 353] width 39 height 35
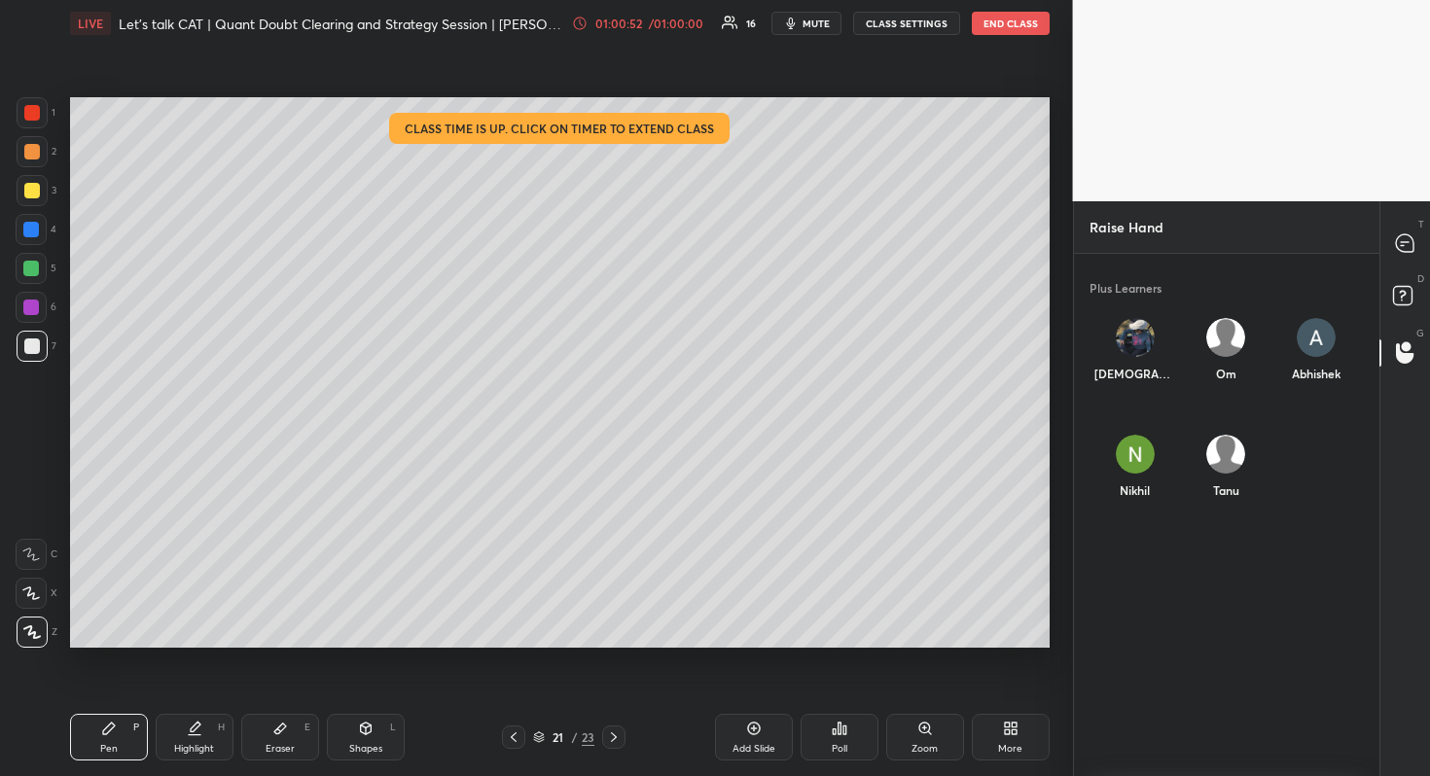
click at [1105, 329] on div "[DEMOGRAPHIC_DATA]" at bounding box center [1134, 353] width 90 height 103
click at [1150, 399] on div "[DEMOGRAPHIC_DATA] INVITE" at bounding box center [1134, 358] width 90 height 113
click at [1148, 385] on button "INVITE" at bounding box center [1134, 386] width 75 height 25
click at [1410, 245] on icon at bounding box center [1405, 243] width 18 height 18
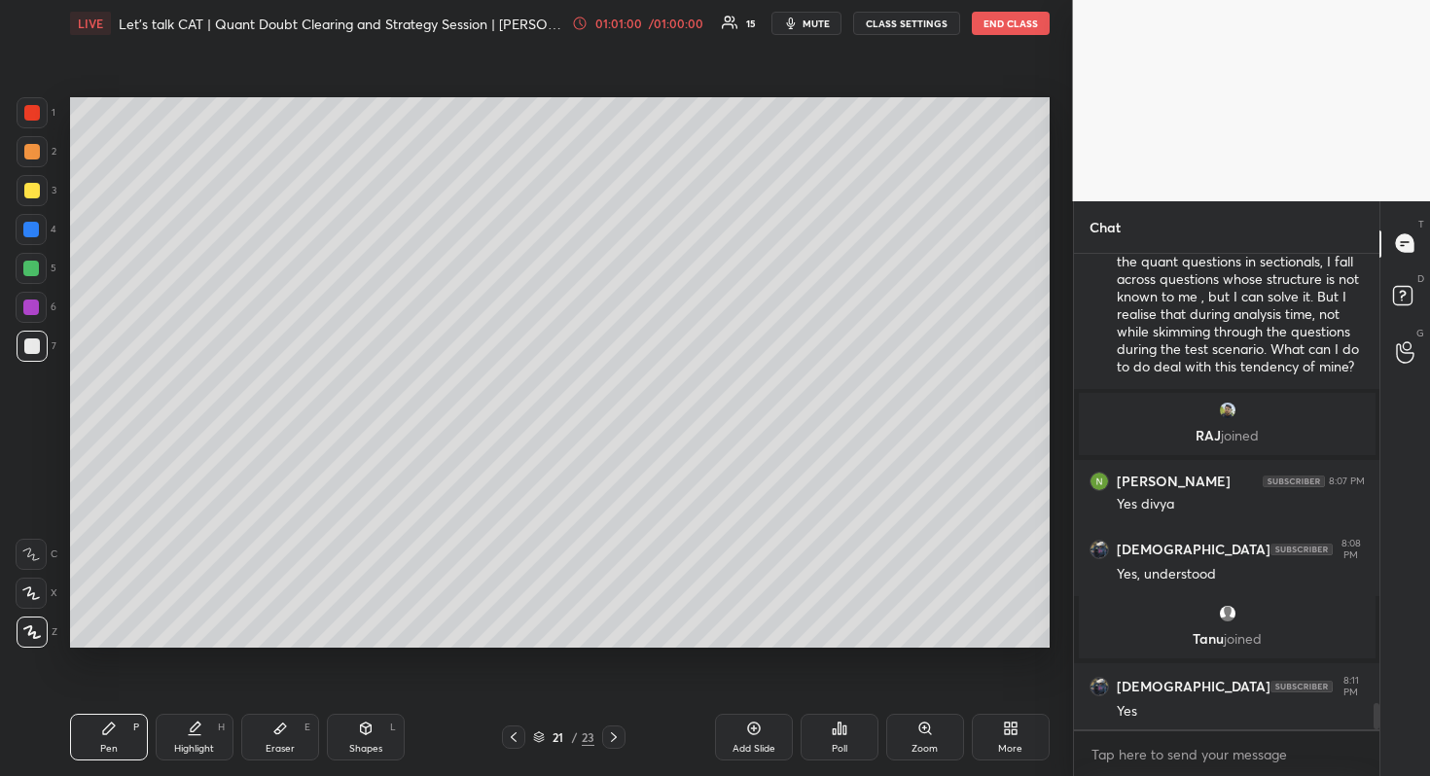
click at [626, 729] on div "21 / 23" at bounding box center [563, 737] width 153 height 23
click at [614, 733] on icon at bounding box center [614, 737] width 16 height 16
click at [605, 736] on div at bounding box center [613, 737] width 23 height 23
click at [608, 738] on icon at bounding box center [614, 737] width 16 height 16
click at [741, 739] on div "Add Slide" at bounding box center [754, 737] width 78 height 47
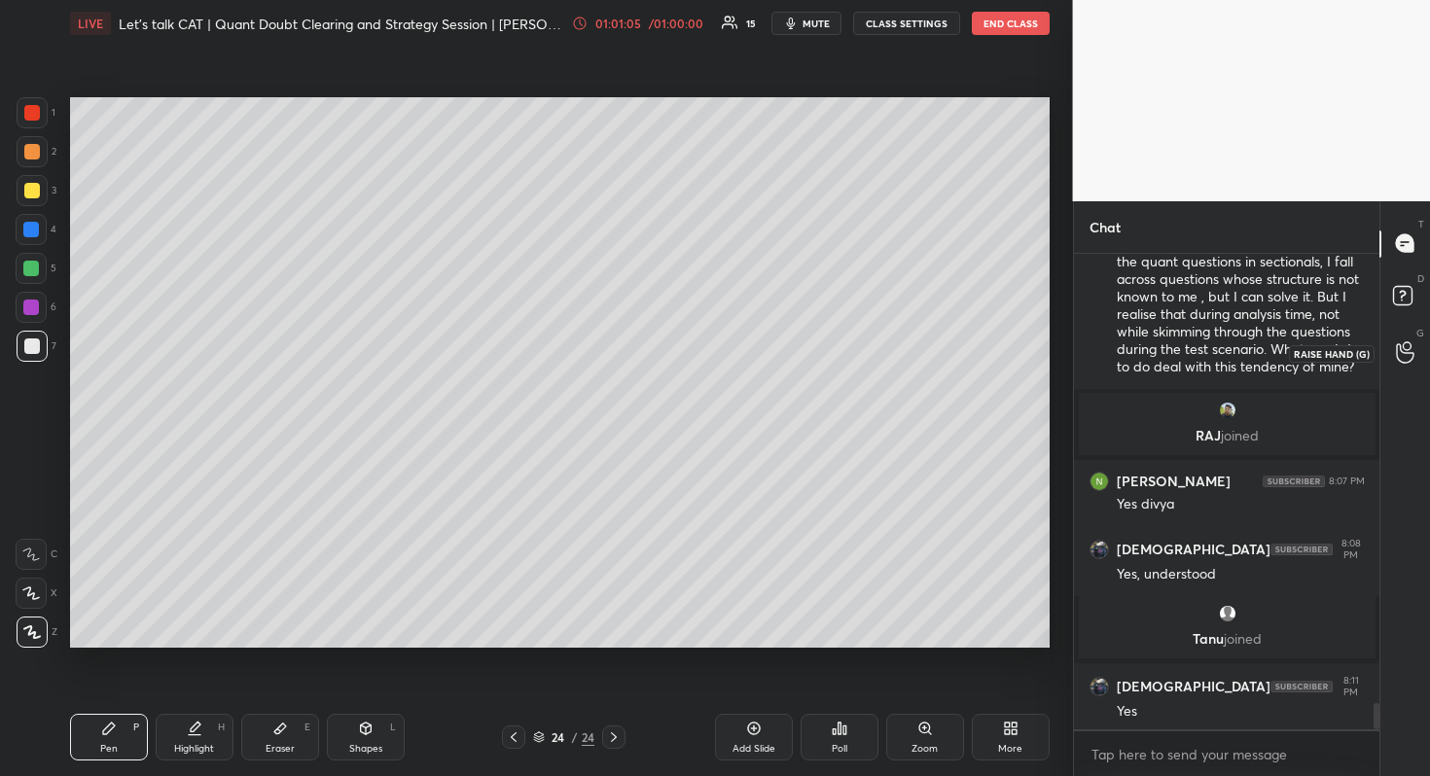
click at [1409, 345] on circle at bounding box center [1406, 346] width 8 height 8
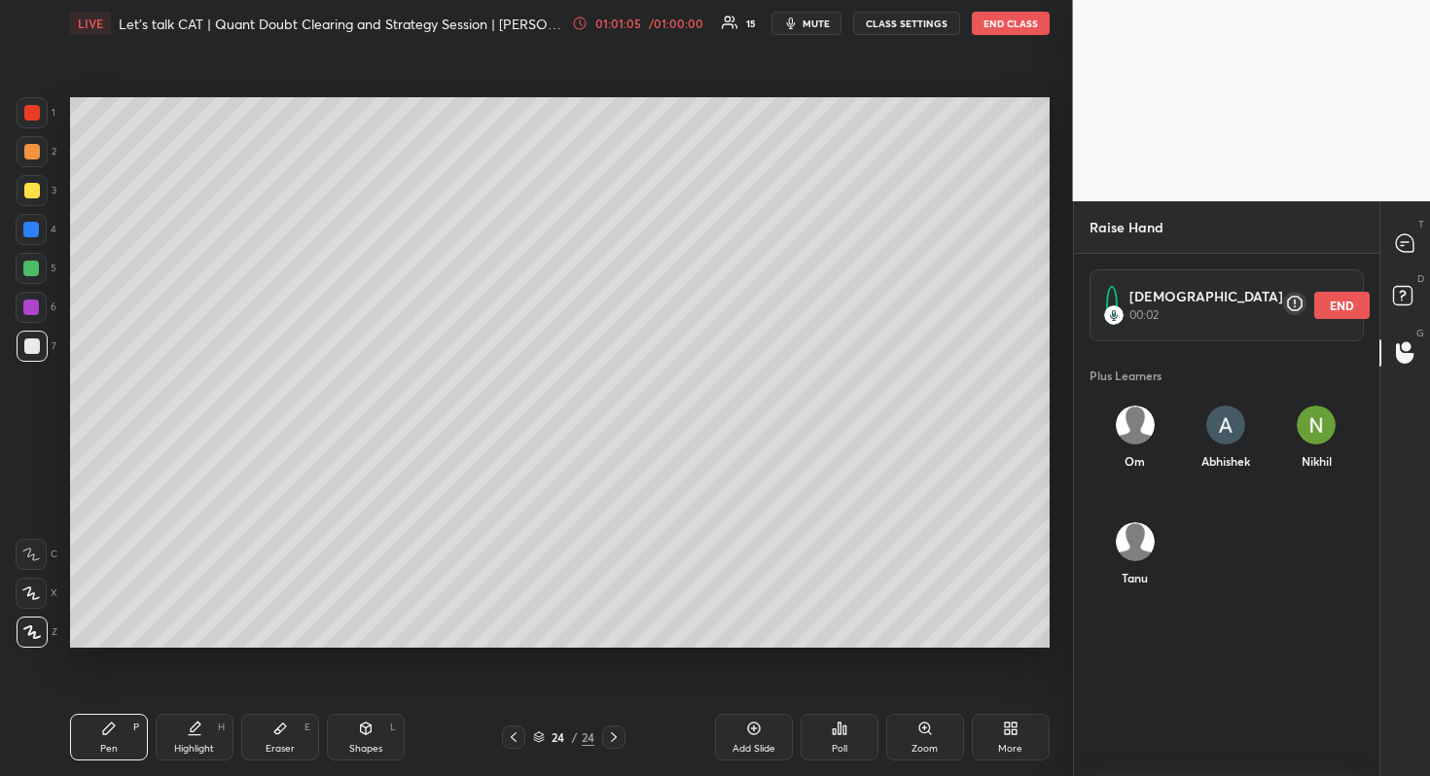
scroll to position [423, 300]
click at [1401, 248] on icon at bounding box center [1405, 243] width 18 height 18
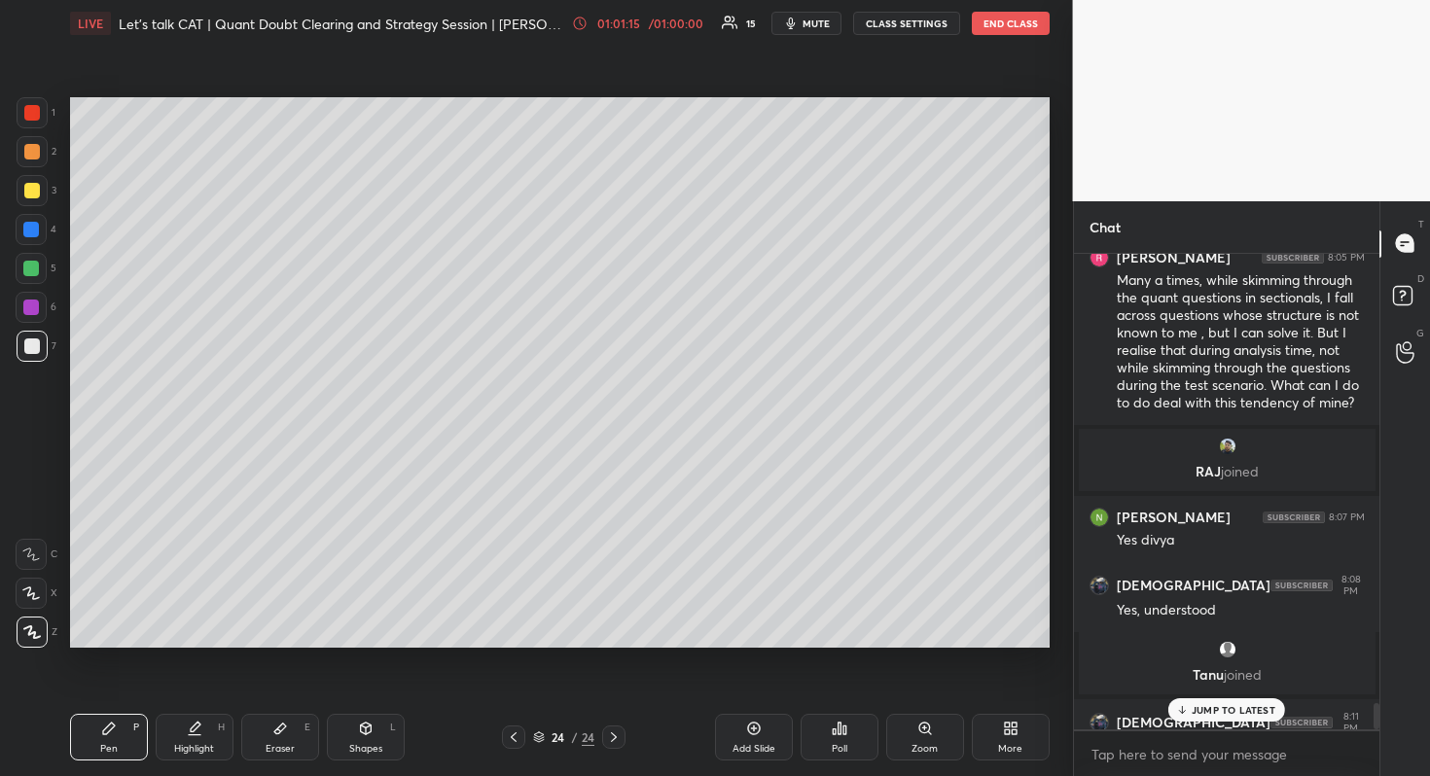
scroll to position [8237, 0]
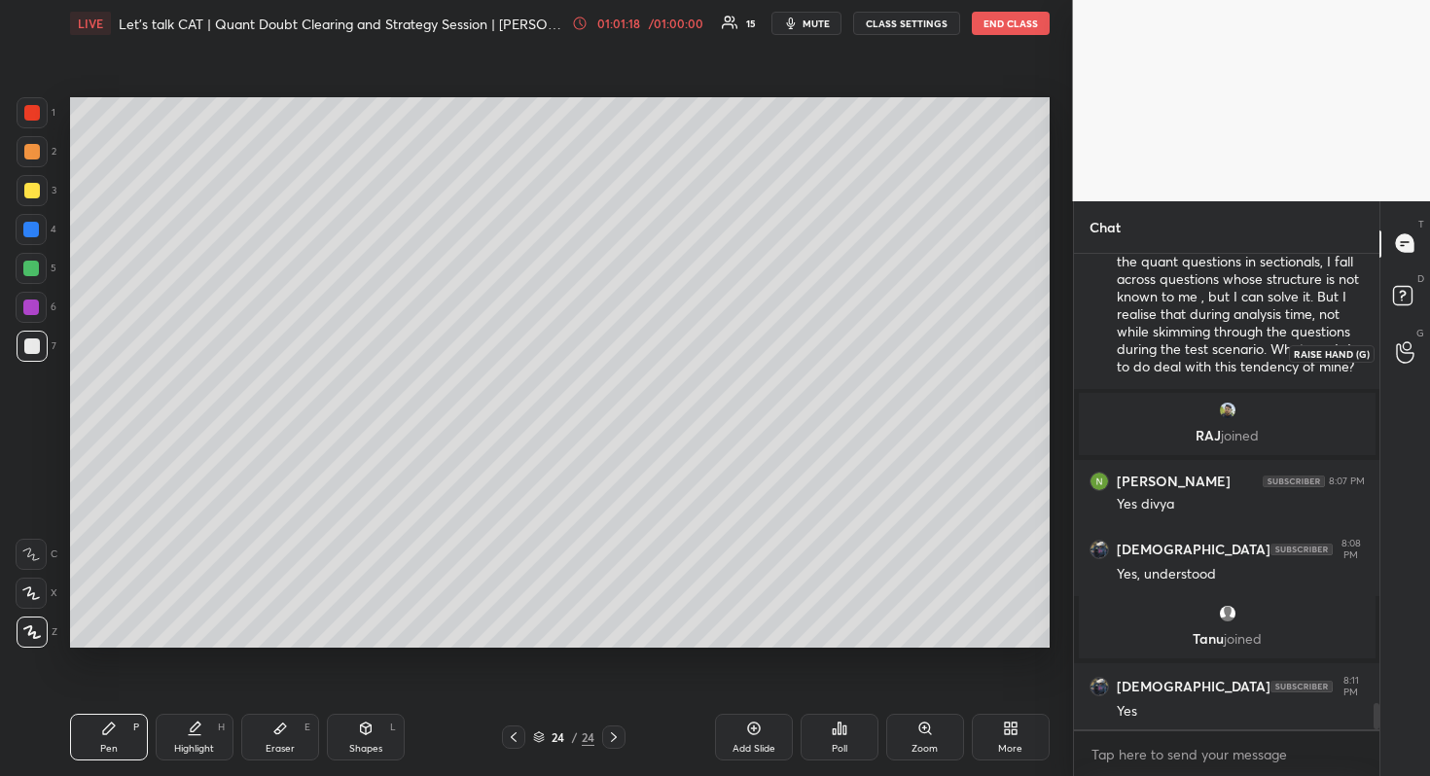
click at [1388, 336] on div at bounding box center [1405, 353] width 39 height 35
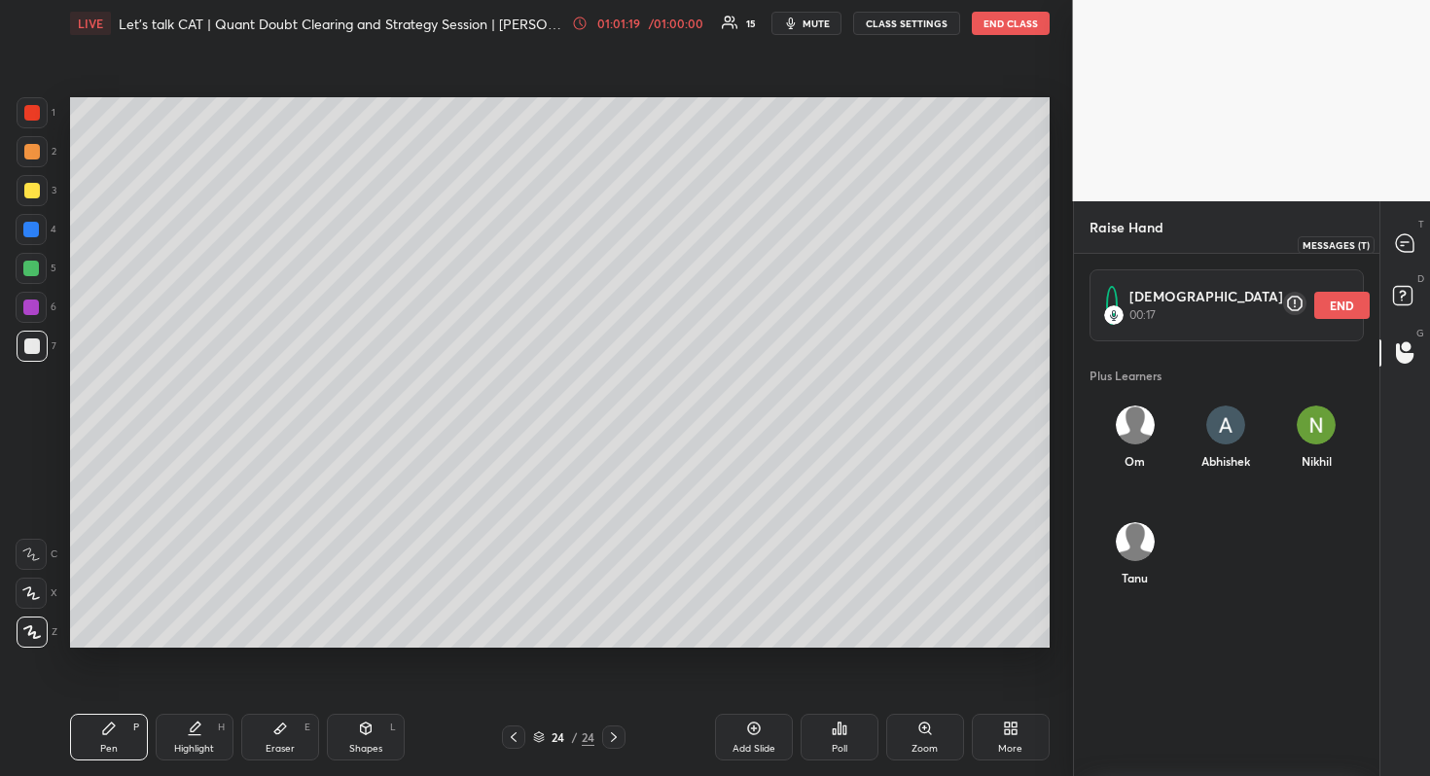
click at [1408, 230] on div at bounding box center [1405, 244] width 39 height 35
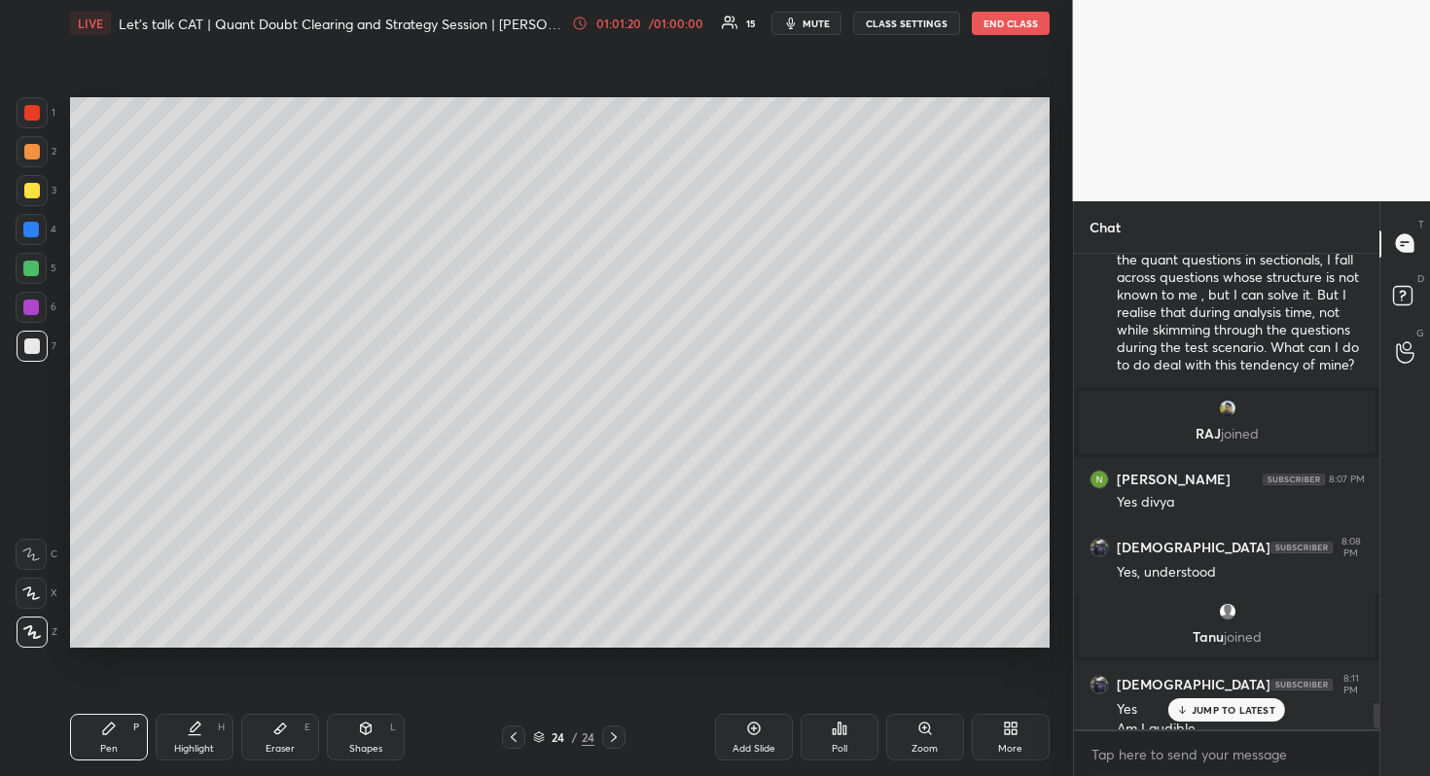
scroll to position [8256, 0]
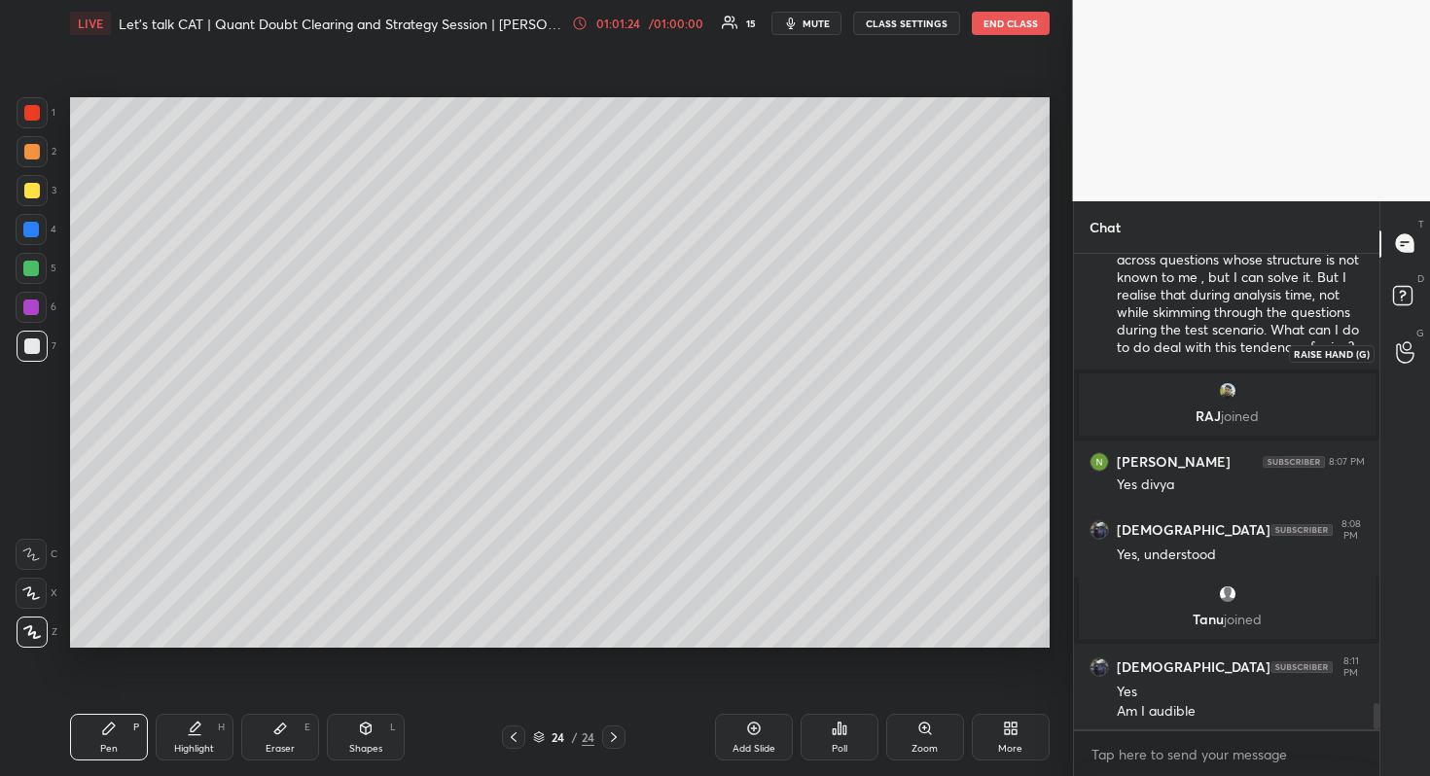
click at [1398, 351] on icon at bounding box center [1405, 352] width 18 height 22
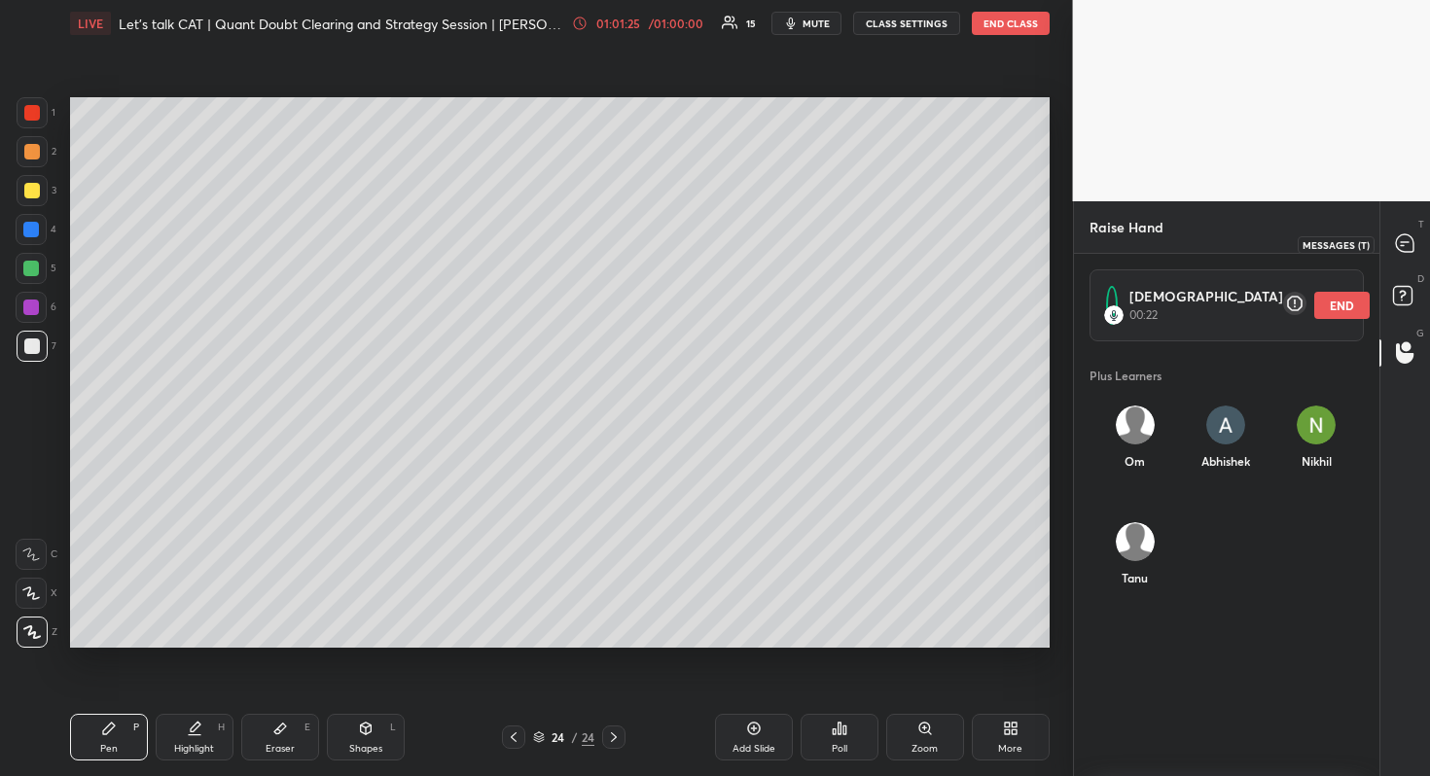
click at [1417, 251] on div at bounding box center [1405, 244] width 39 height 35
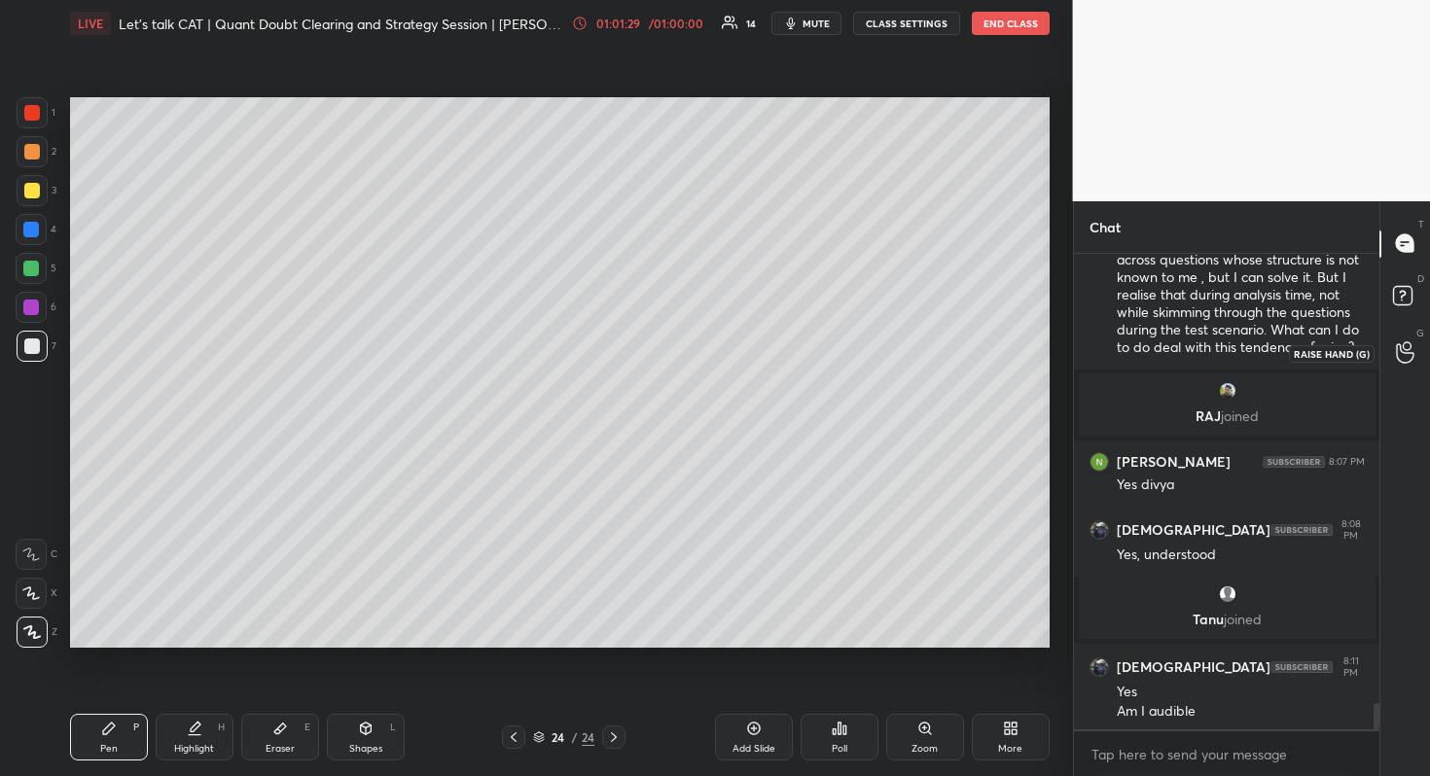
click at [1391, 351] on div at bounding box center [1405, 353] width 39 height 35
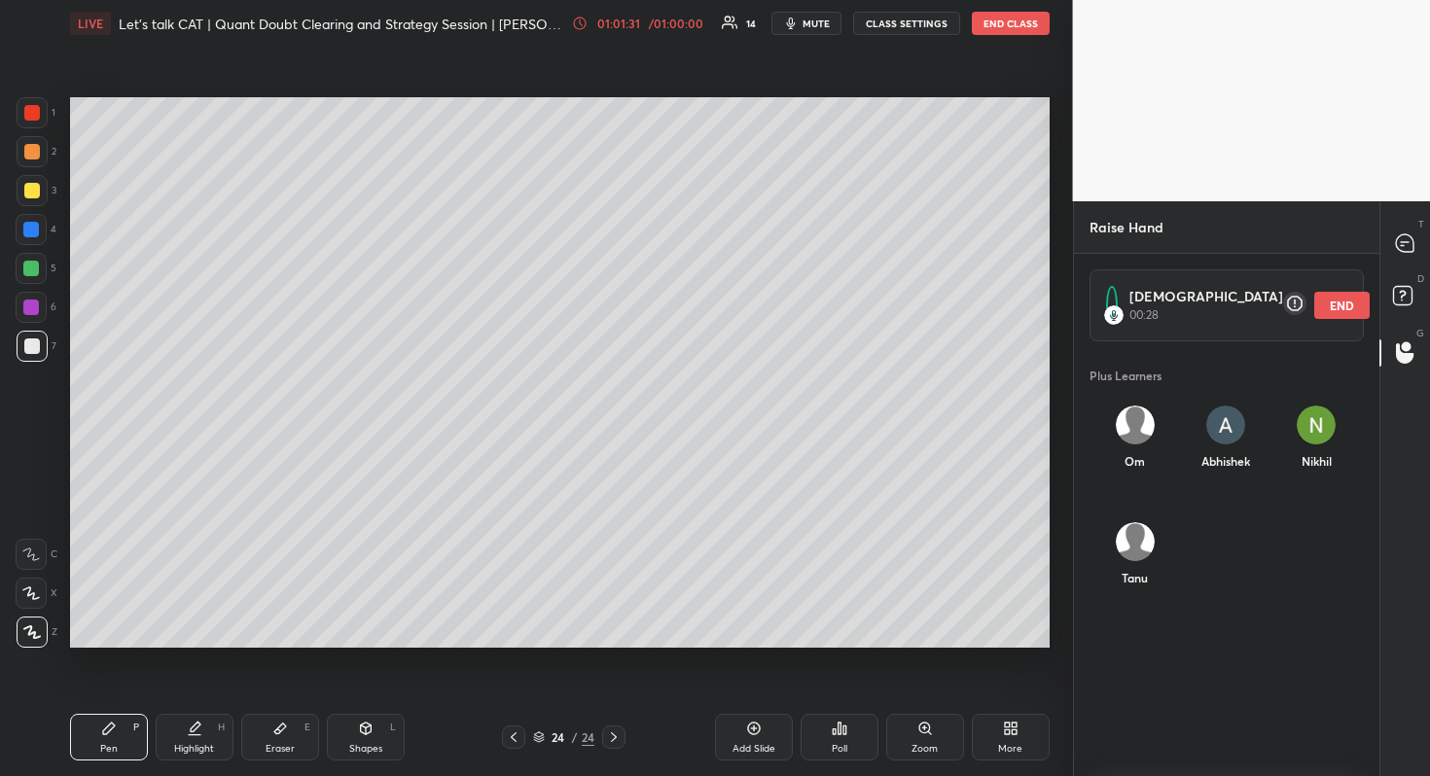
click at [1317, 309] on button "END" at bounding box center [1341, 305] width 55 height 27
click at [1414, 230] on div at bounding box center [1405, 244] width 39 height 35
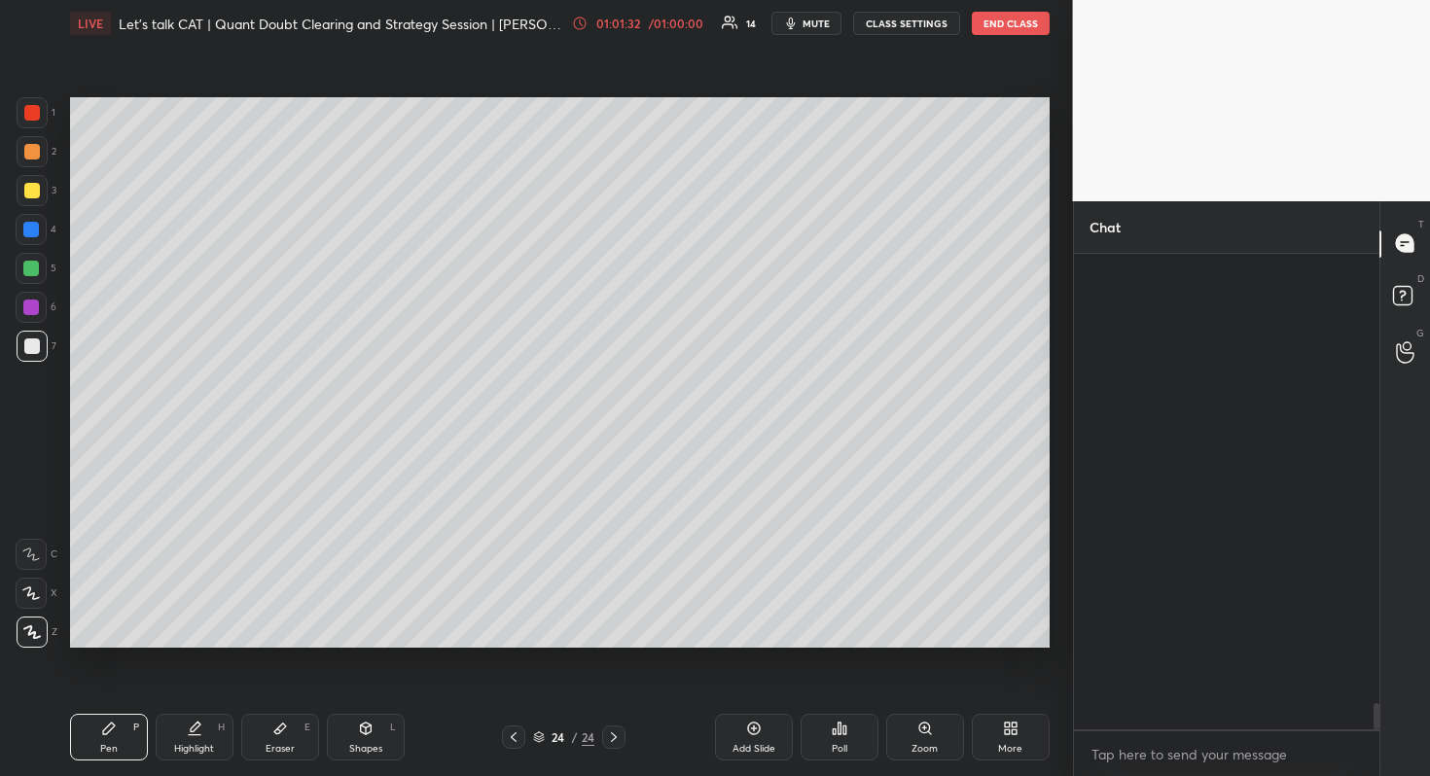
scroll to position [8256, 0]
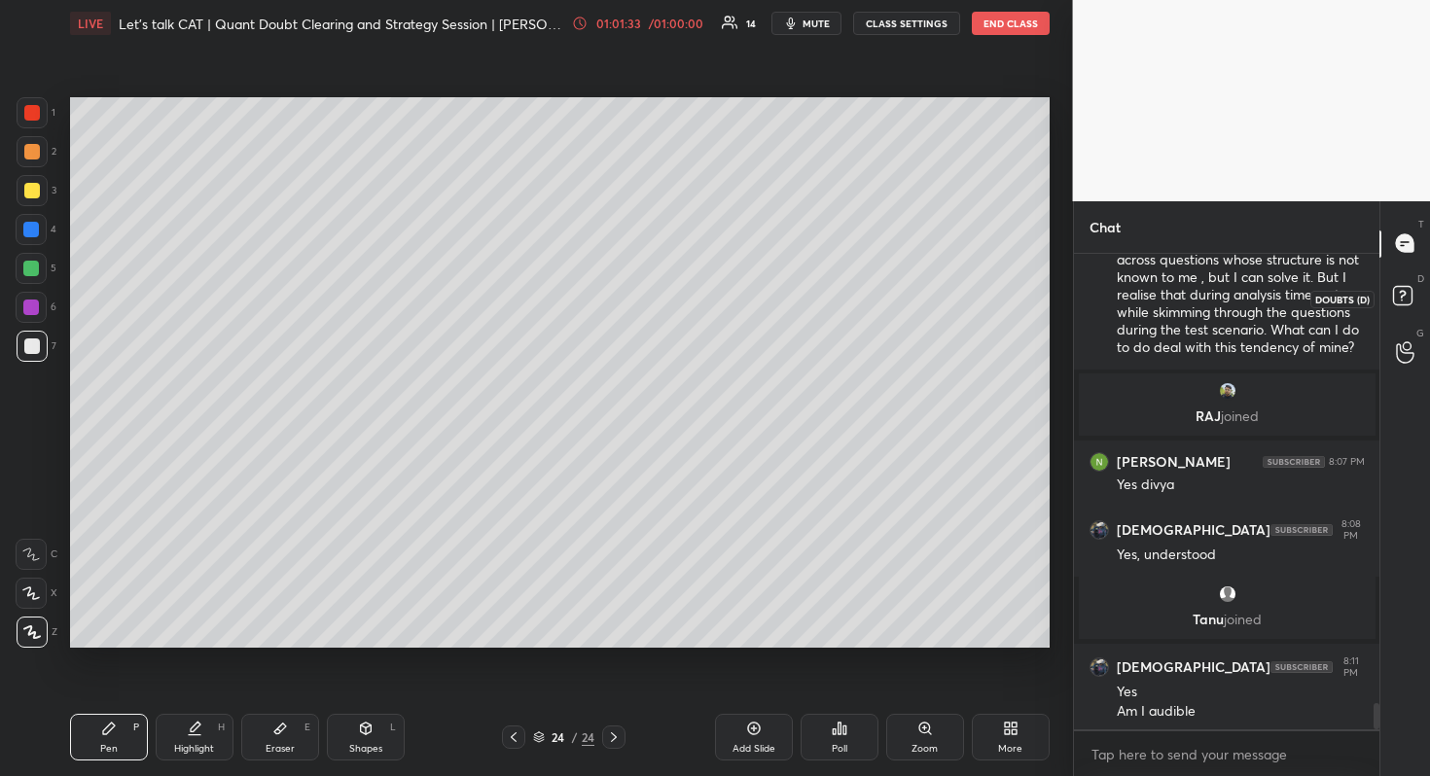
click at [1400, 284] on icon at bounding box center [1405, 298] width 35 height 35
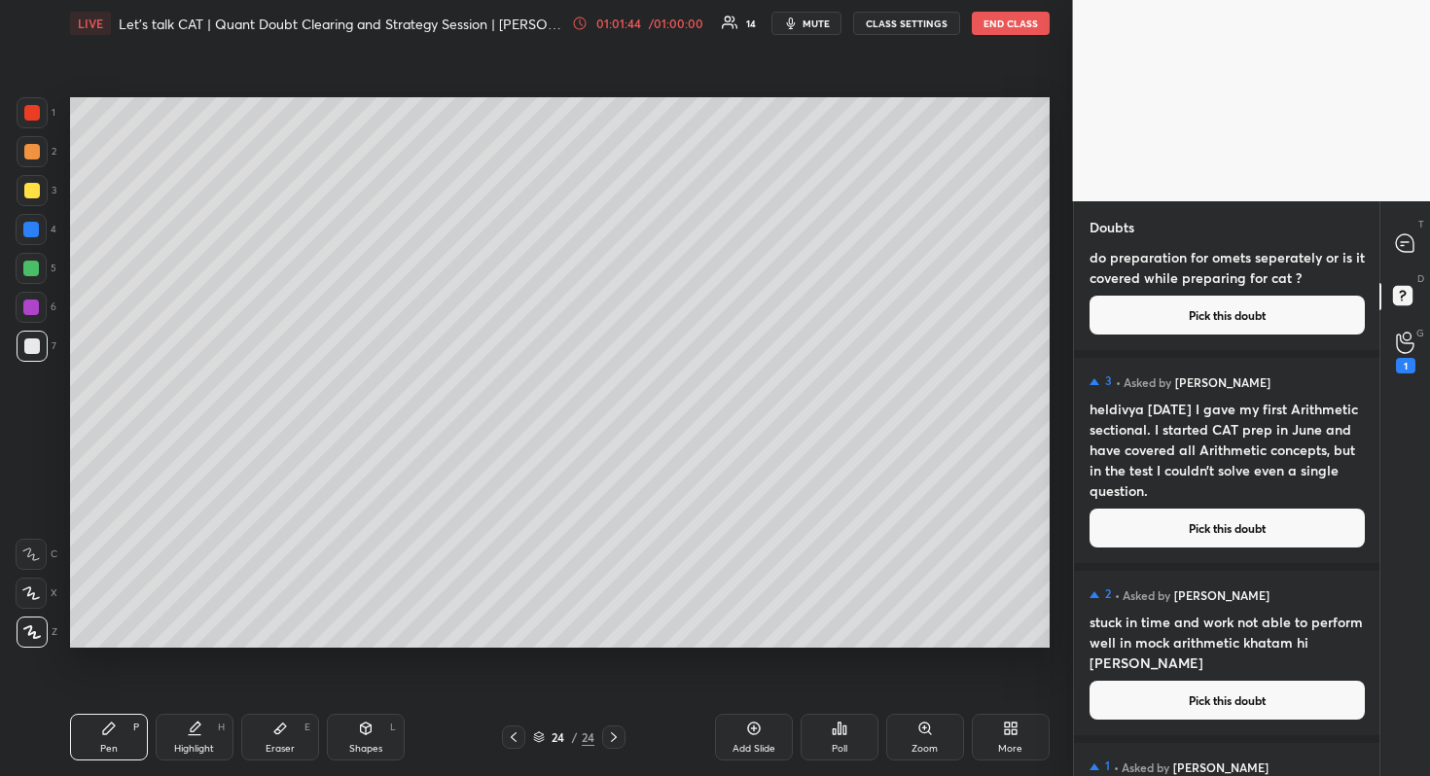
scroll to position [0, 0]
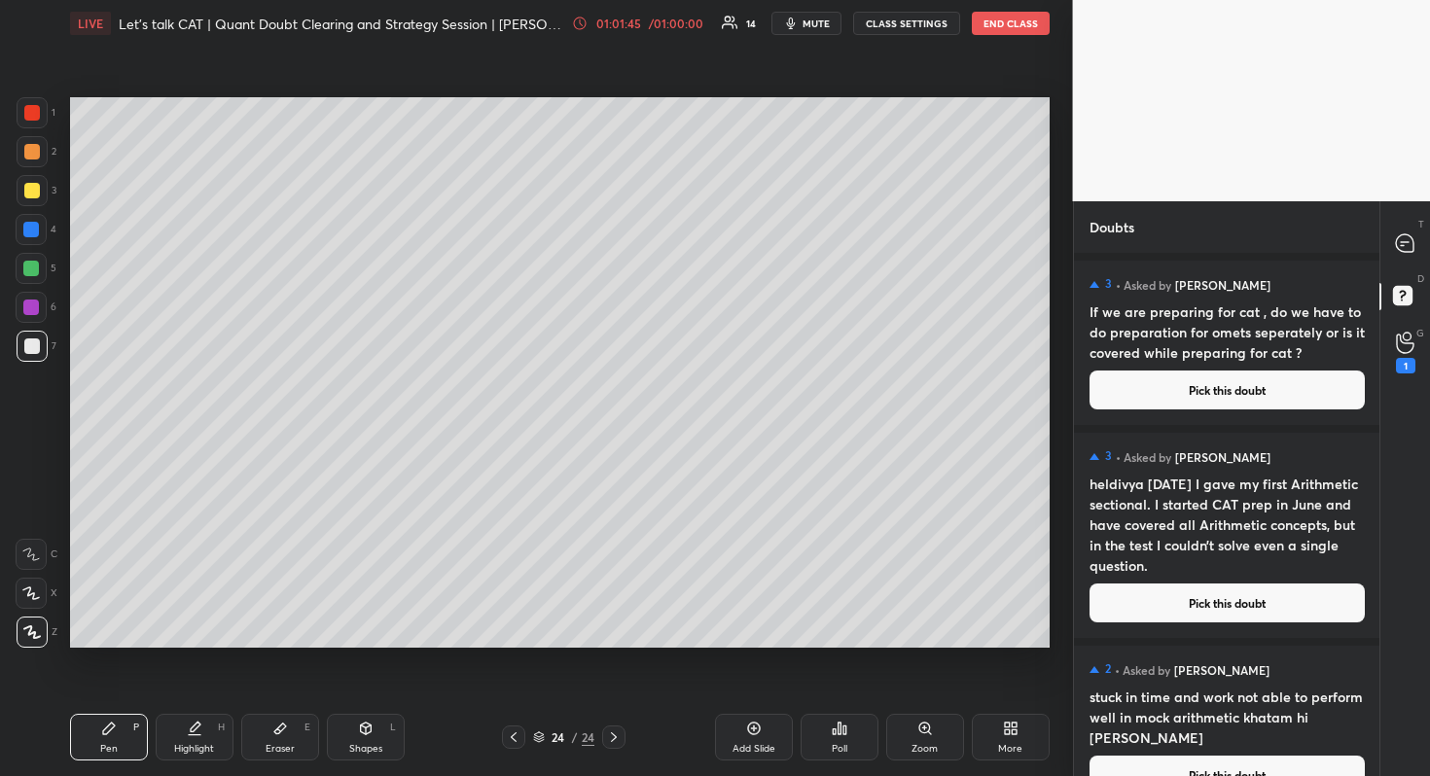
click at [1384, 244] on div "T Messages (T)" at bounding box center [1405, 244] width 50 height 54
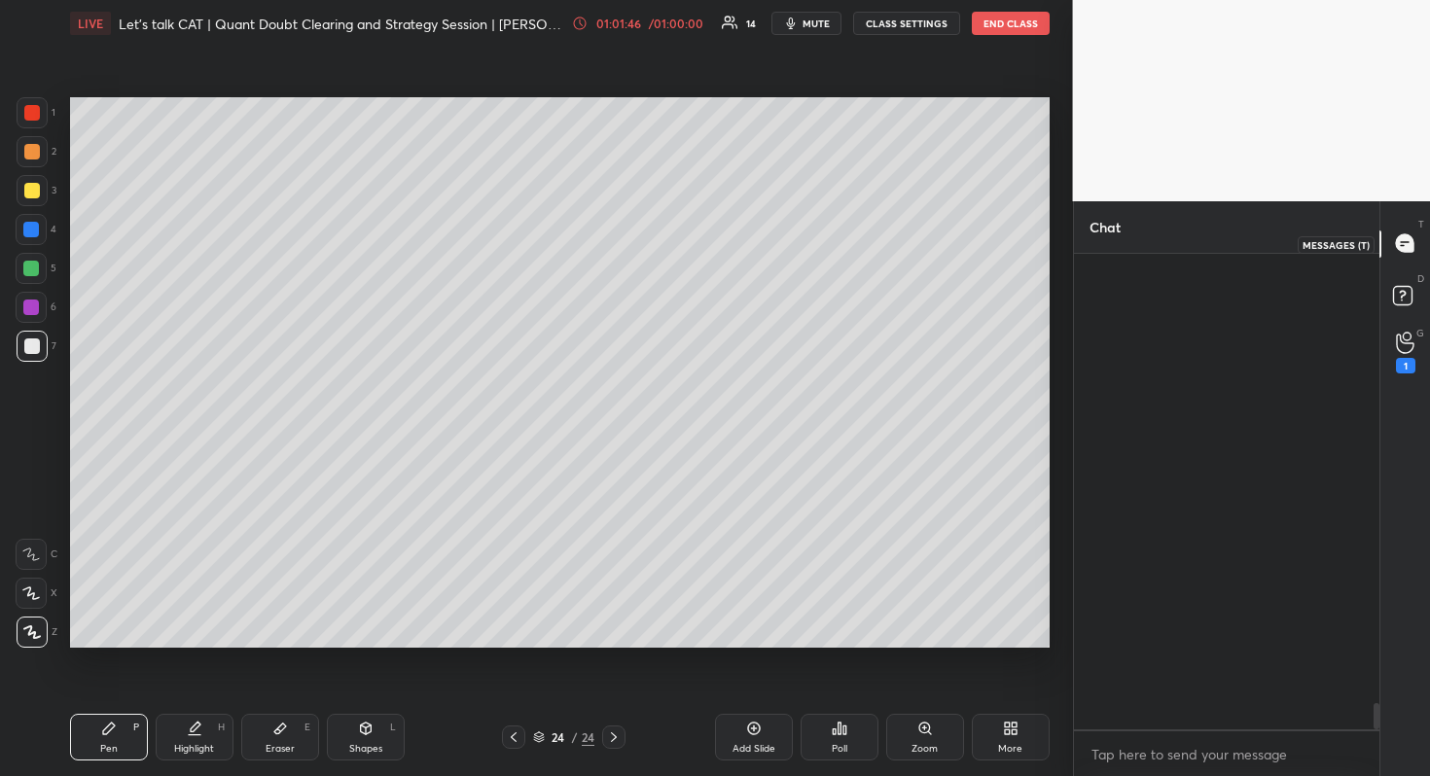
scroll to position [470, 300]
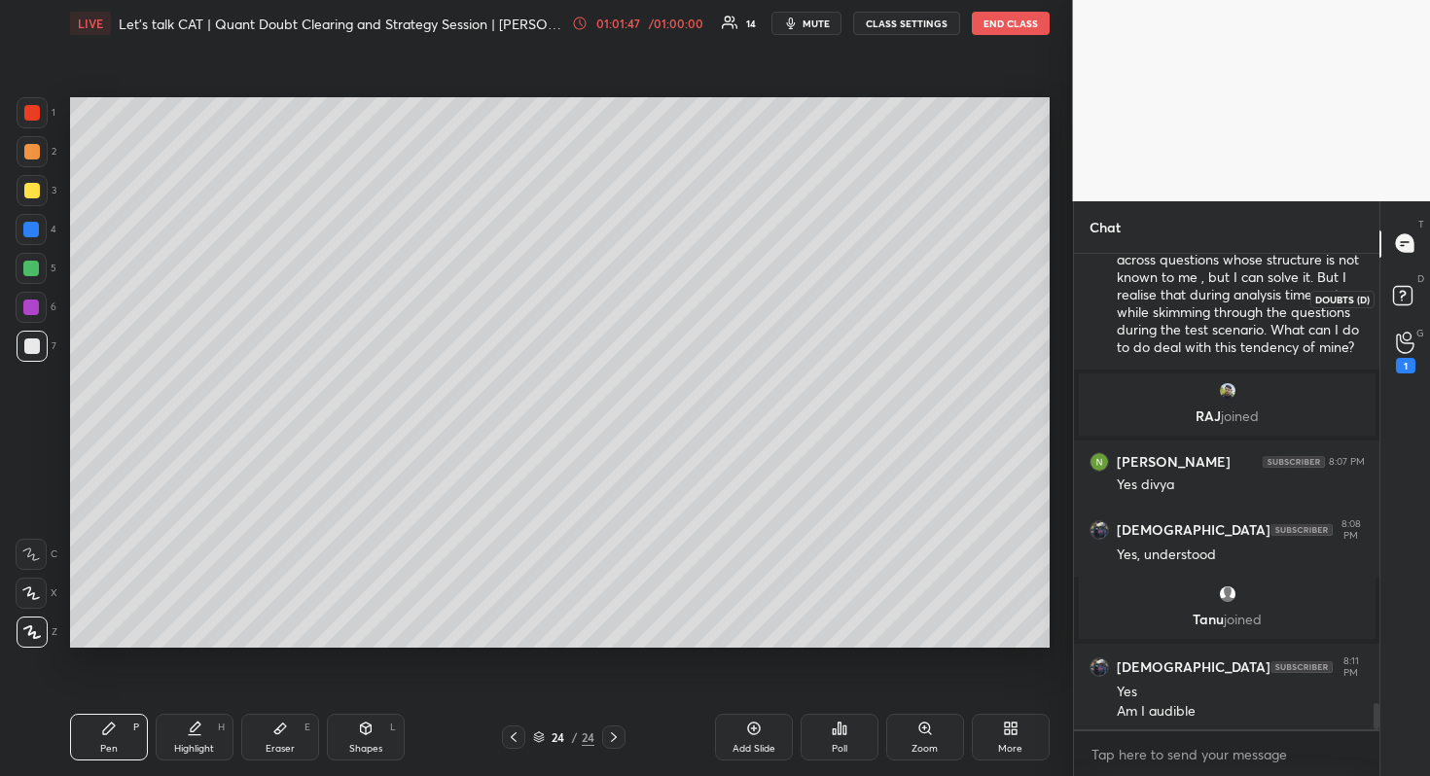
click at [1409, 285] on icon at bounding box center [1405, 298] width 35 height 35
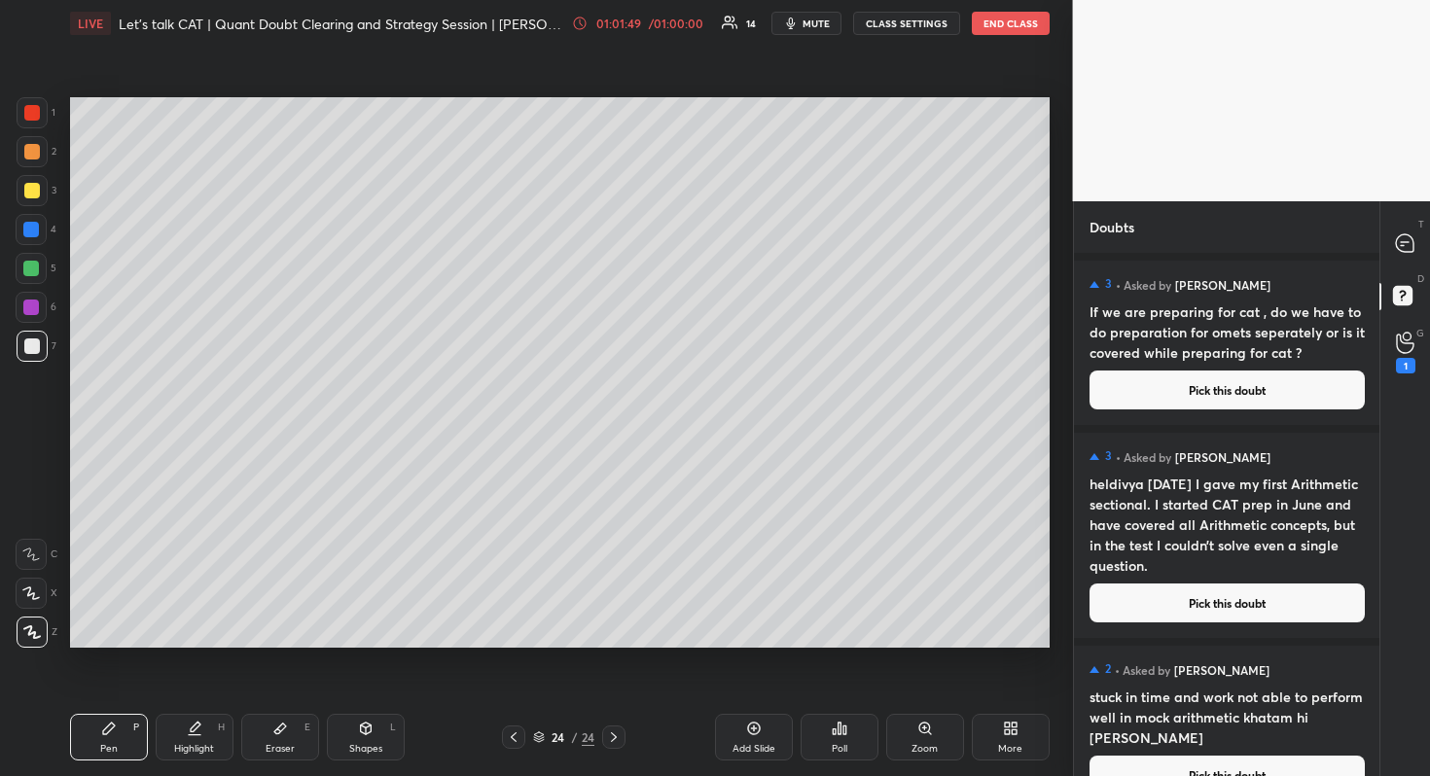
click at [1158, 620] on button "Pick this doubt" at bounding box center [1226, 603] width 275 height 39
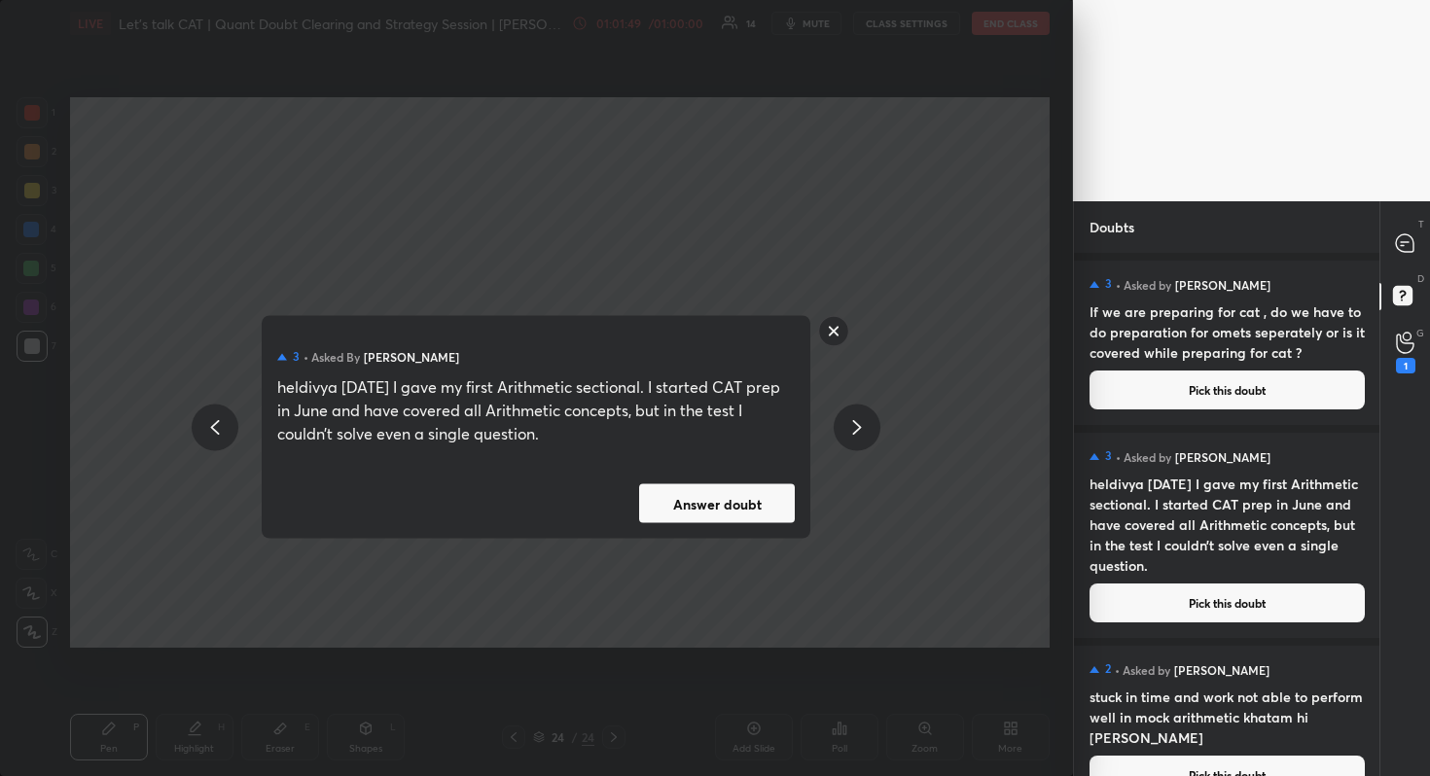
click at [640, 499] on button "Answer doubt" at bounding box center [717, 503] width 156 height 39
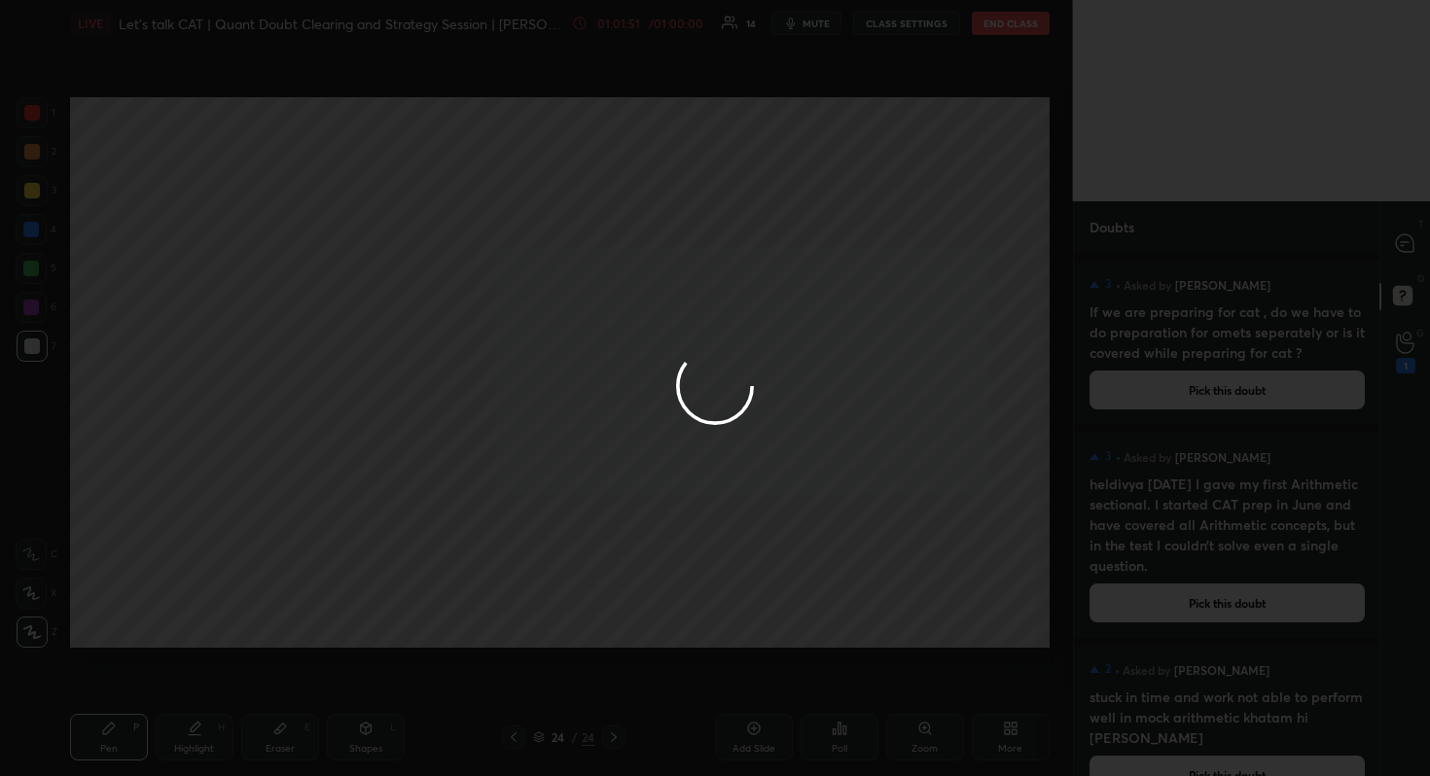
click at [1388, 254] on div at bounding box center [715, 388] width 1430 height 776
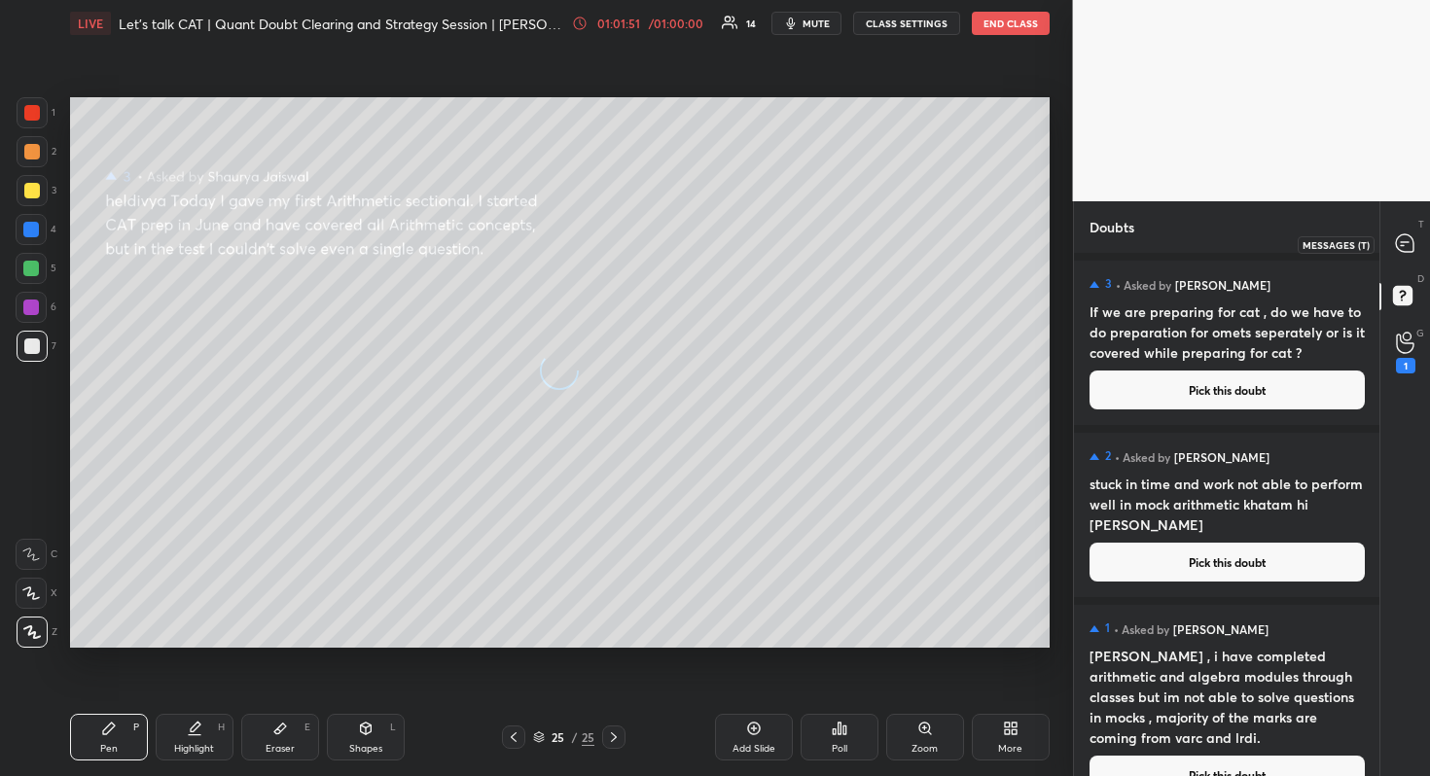
click at [1388, 254] on div at bounding box center [1405, 244] width 39 height 35
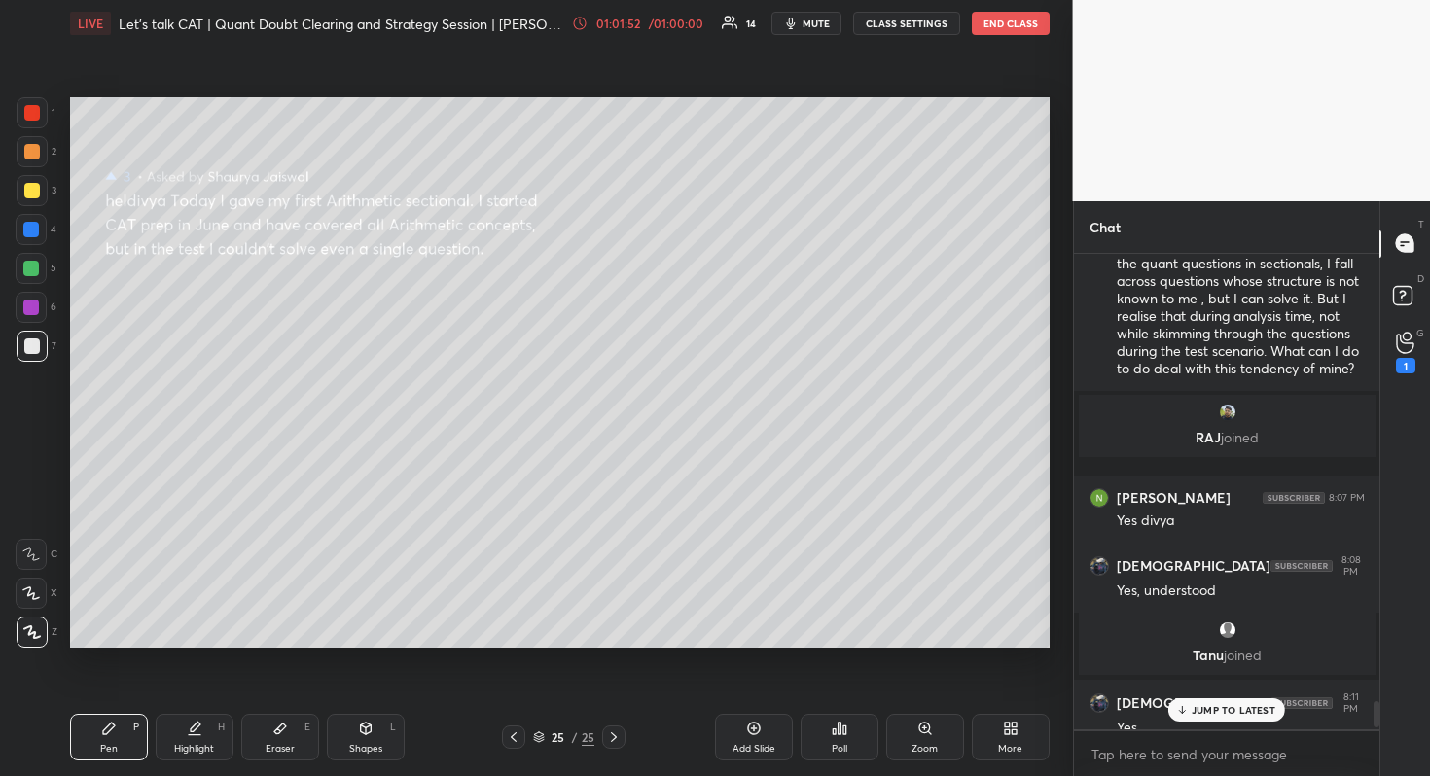
scroll to position [8116, 0]
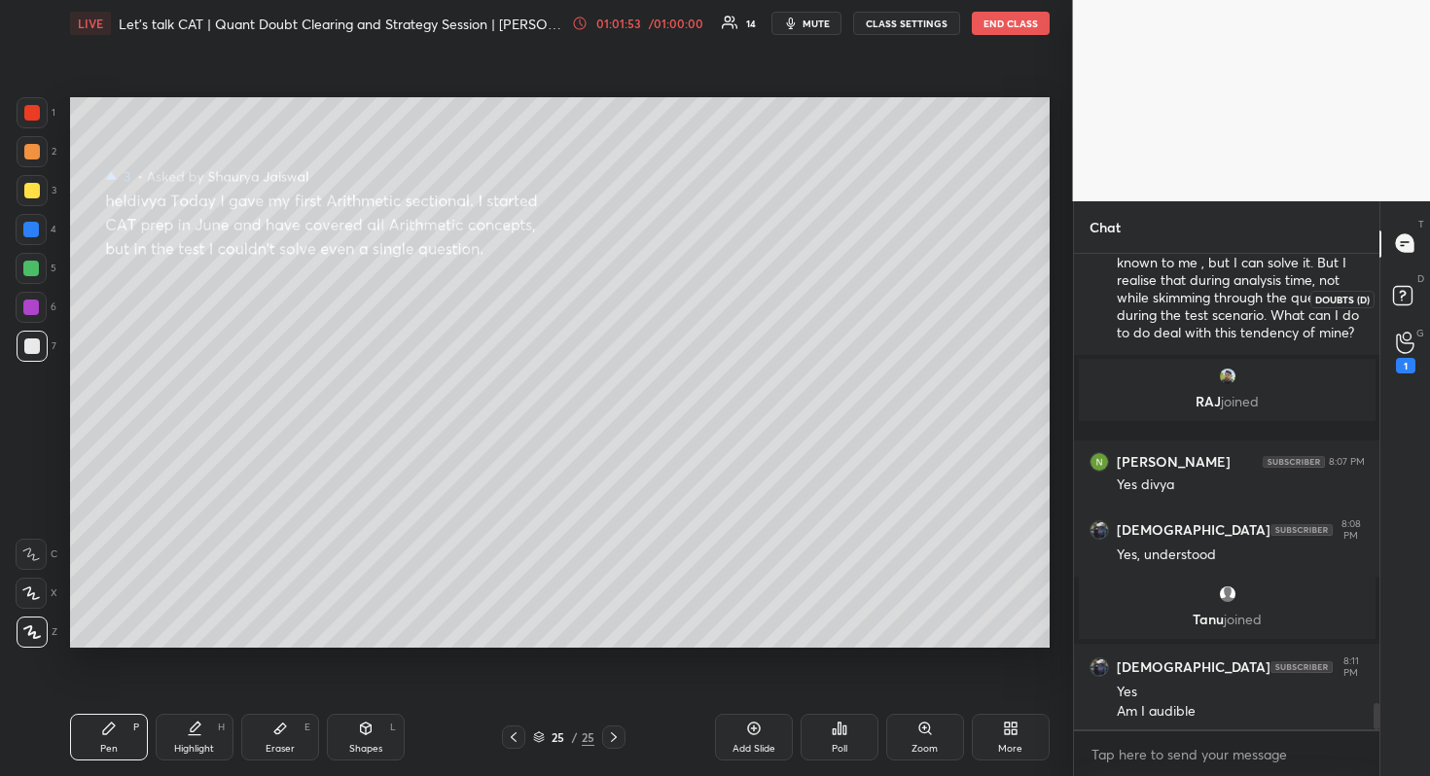
click at [1405, 285] on icon at bounding box center [1405, 298] width 35 height 35
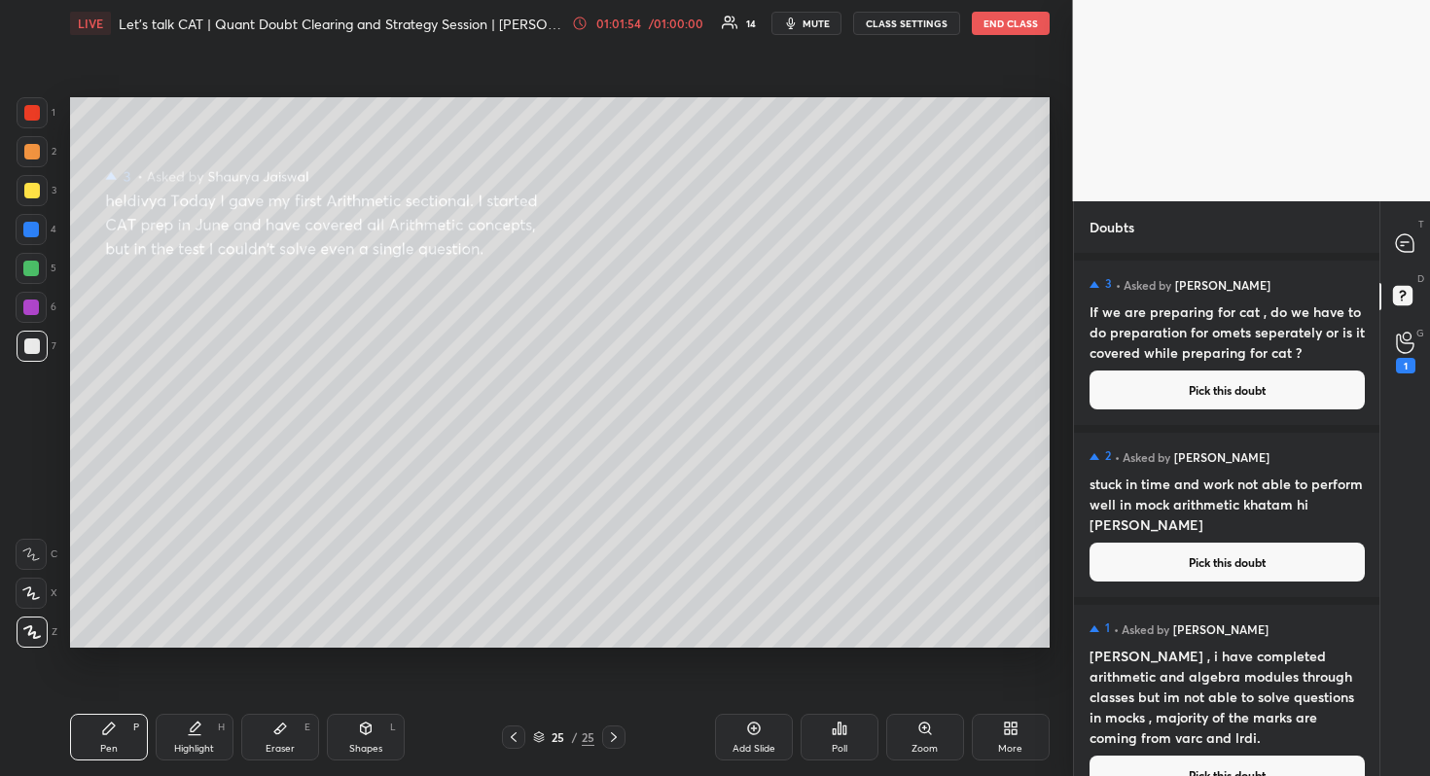
click at [1247, 574] on button "Pick this doubt" at bounding box center [1226, 562] width 275 height 39
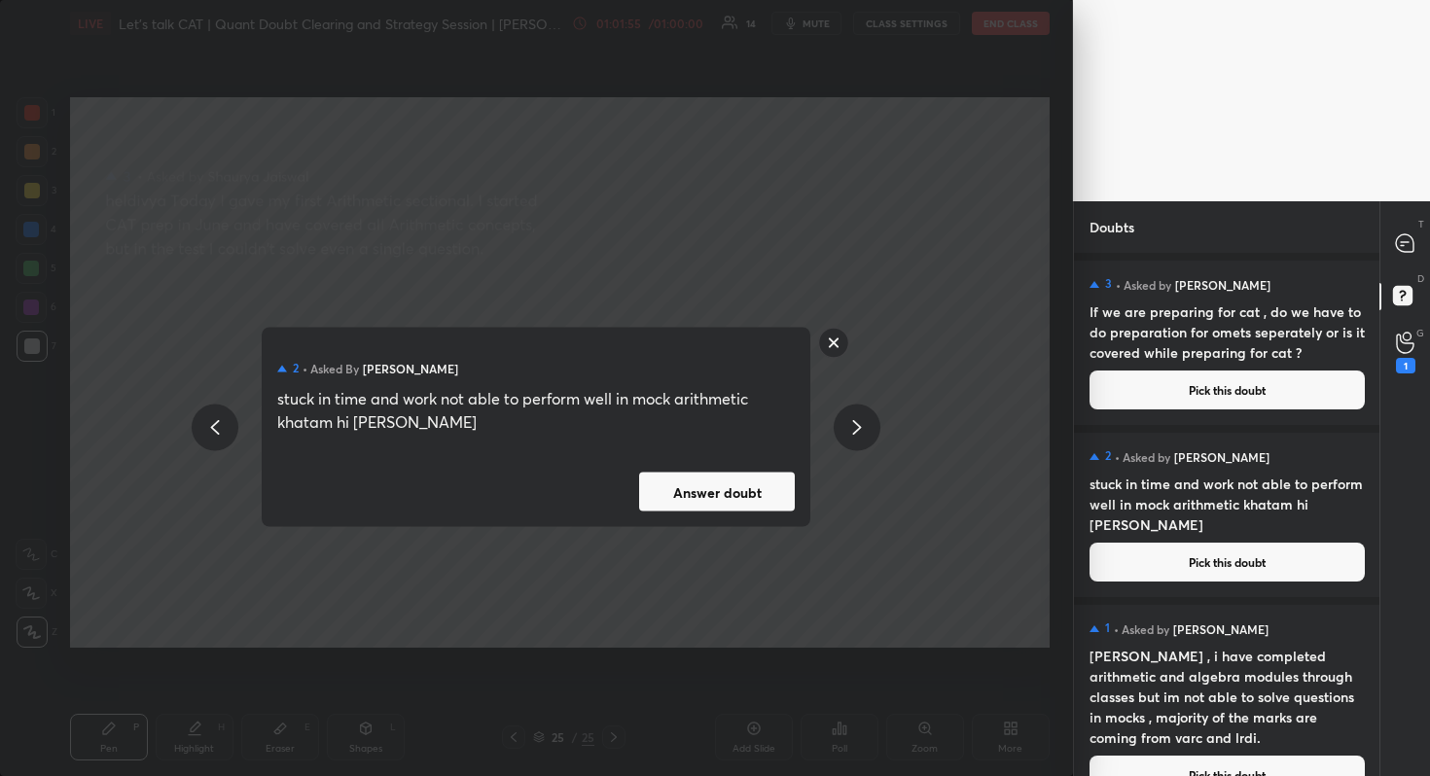
click at [708, 485] on button "Answer doubt" at bounding box center [717, 492] width 156 height 39
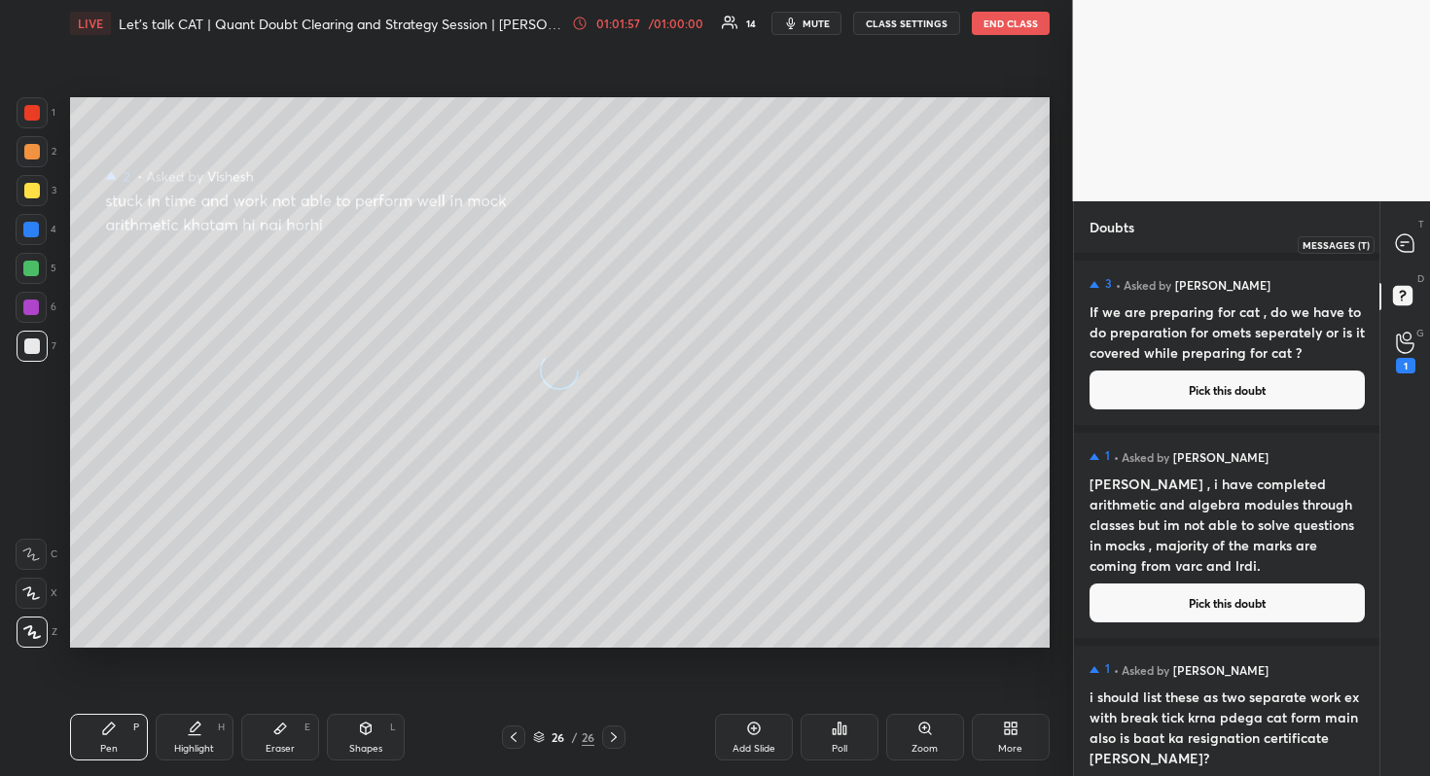
click at [1399, 244] on icon at bounding box center [1405, 243] width 18 height 18
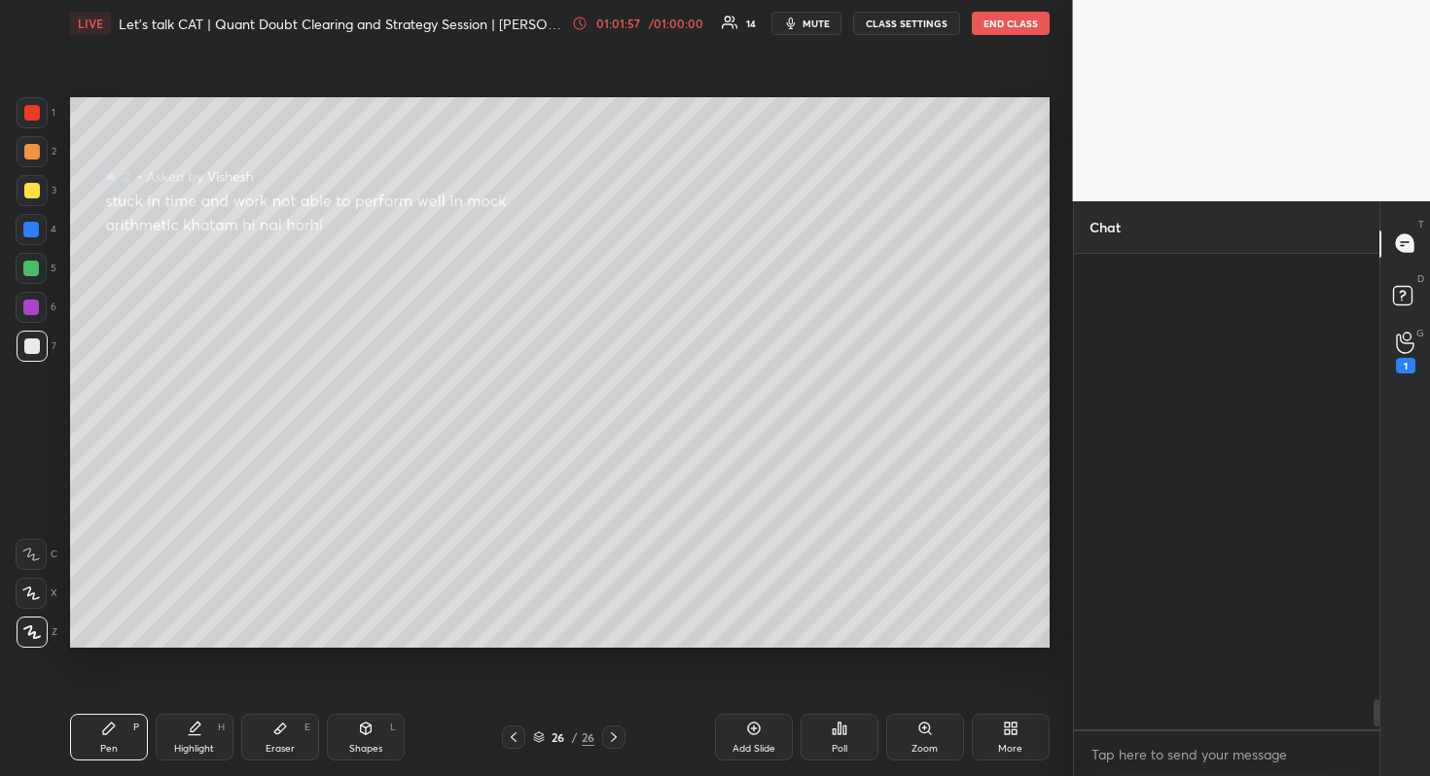
scroll to position [470, 300]
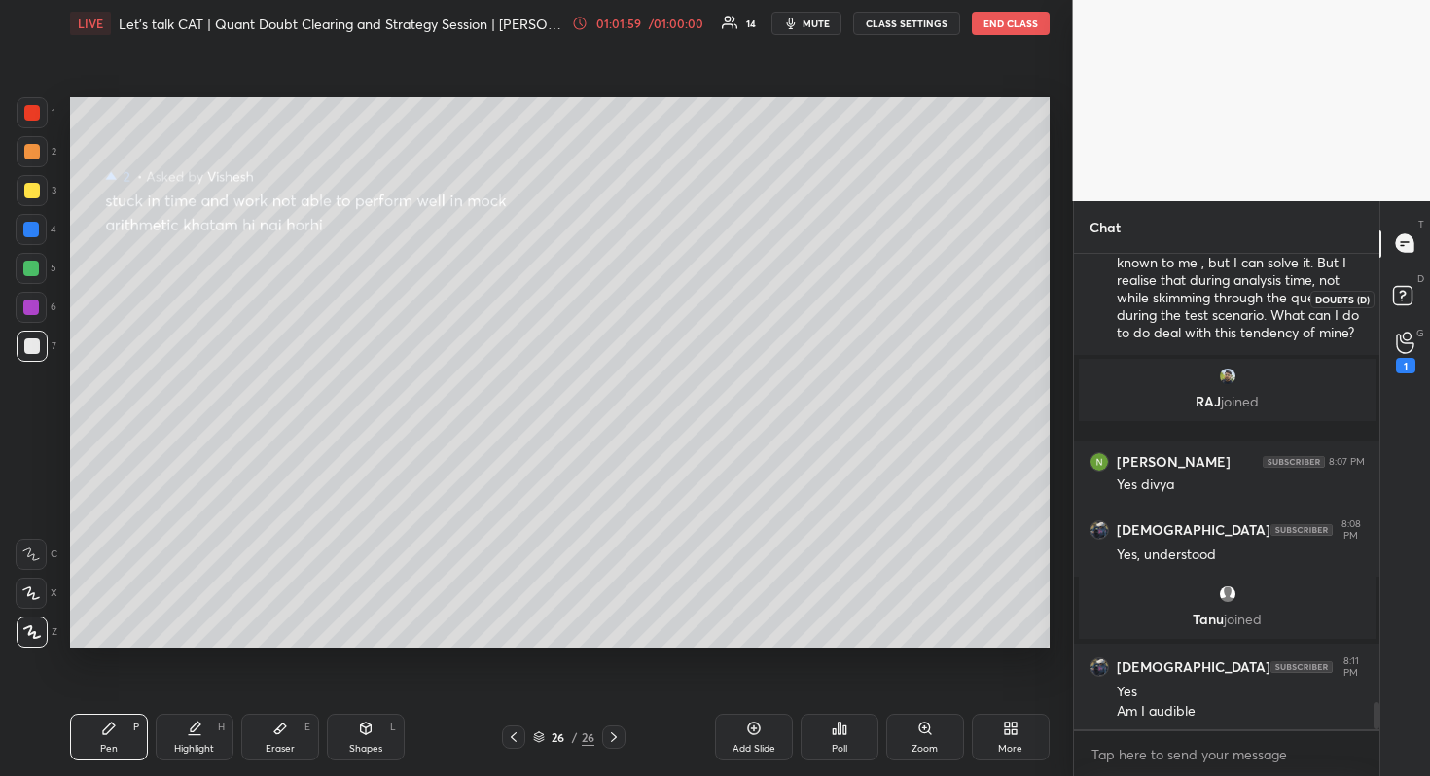
click at [1415, 295] on icon at bounding box center [1405, 298] width 35 height 35
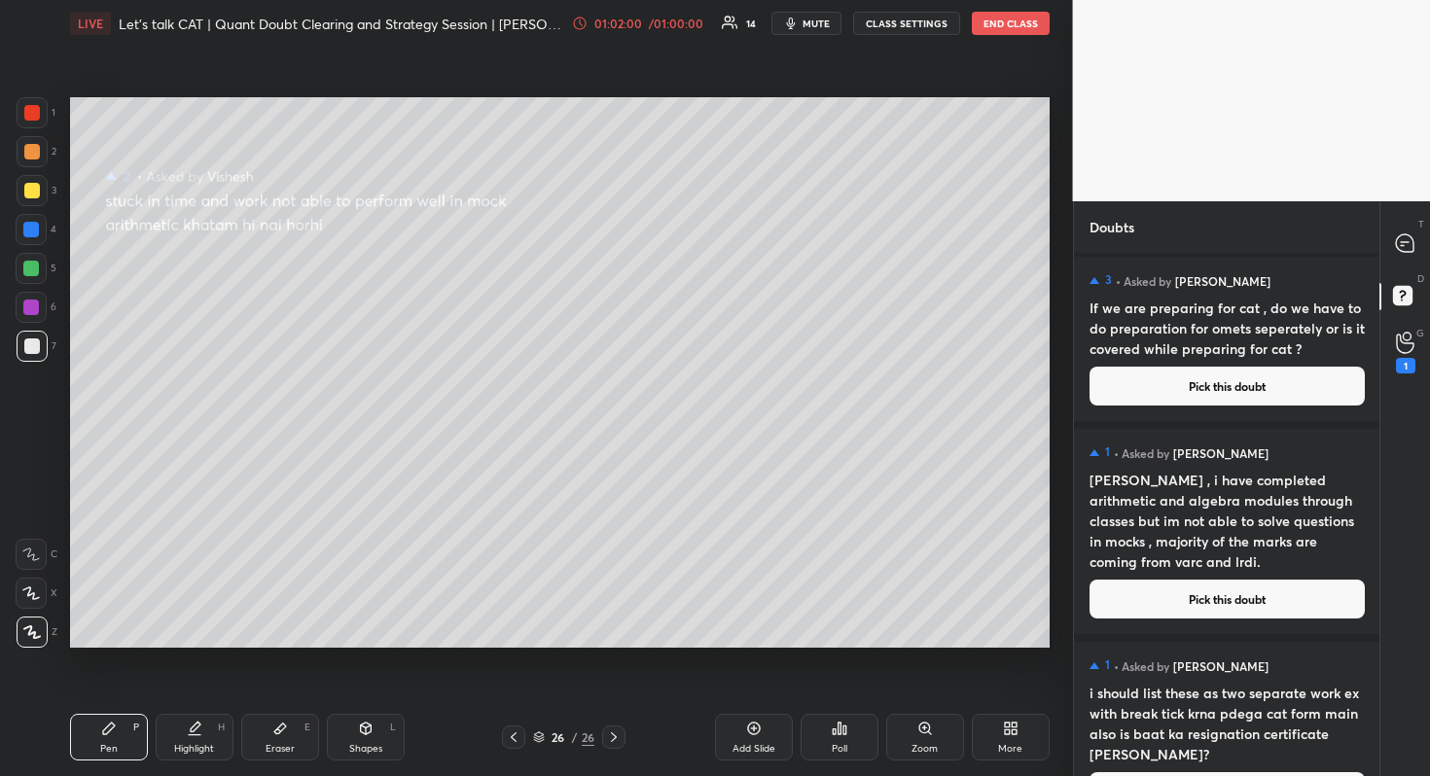
click at [1245, 593] on button "Pick this doubt" at bounding box center [1226, 599] width 275 height 39
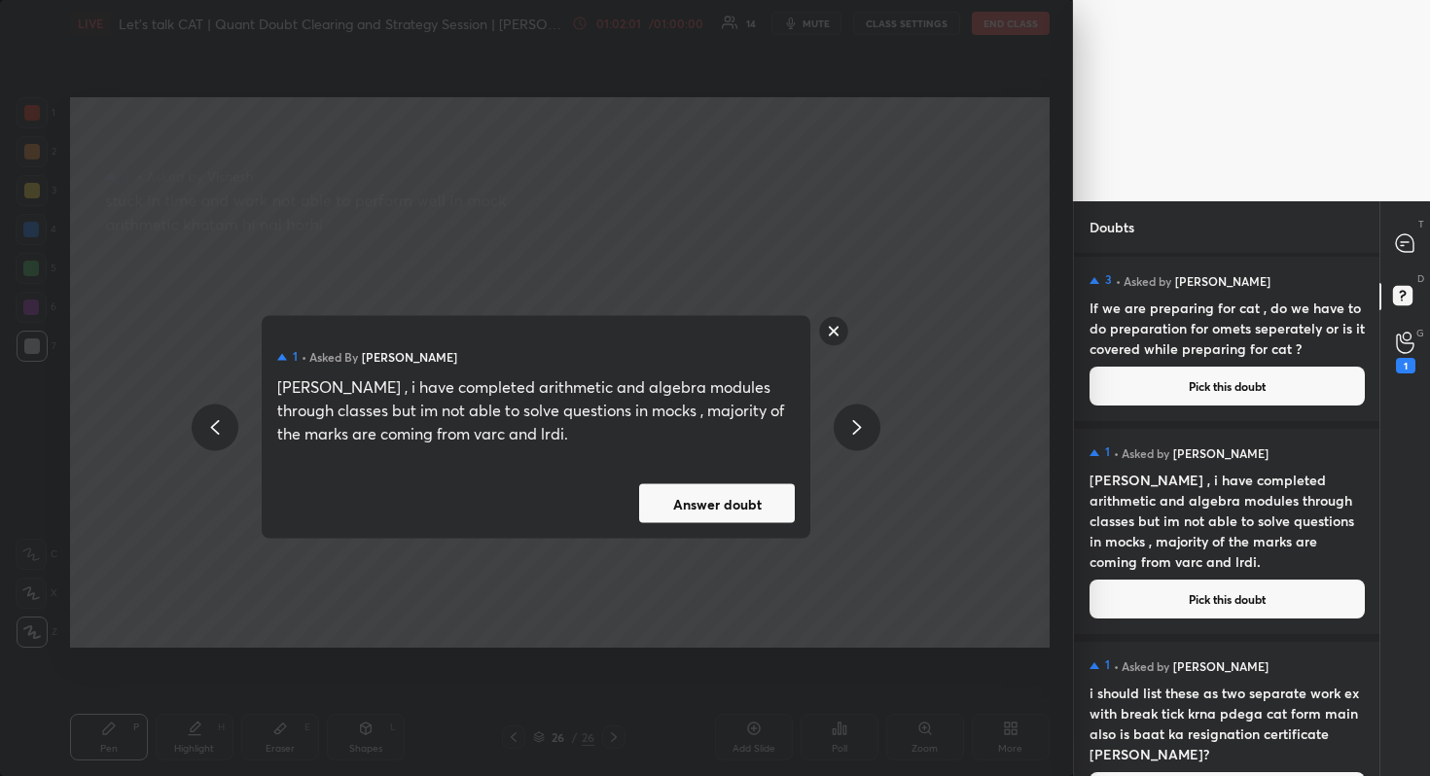
click at [709, 523] on div "1 • Asked by [PERSON_NAME] , i have completed arithmetic and algebra modules th…" at bounding box center [536, 427] width 549 height 223
click at [716, 514] on button "Answer doubt" at bounding box center [717, 503] width 156 height 39
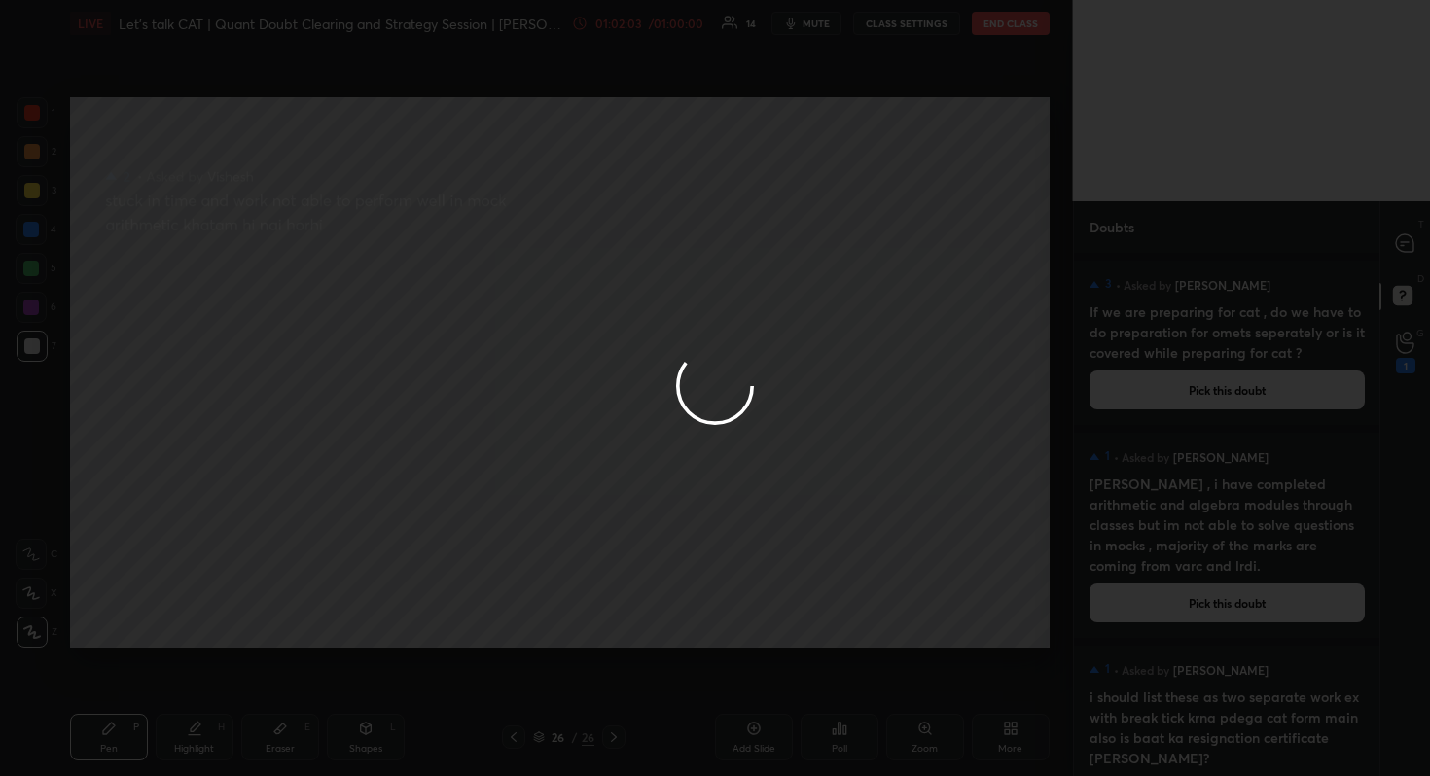
click at [1407, 229] on div at bounding box center [715, 388] width 1430 height 776
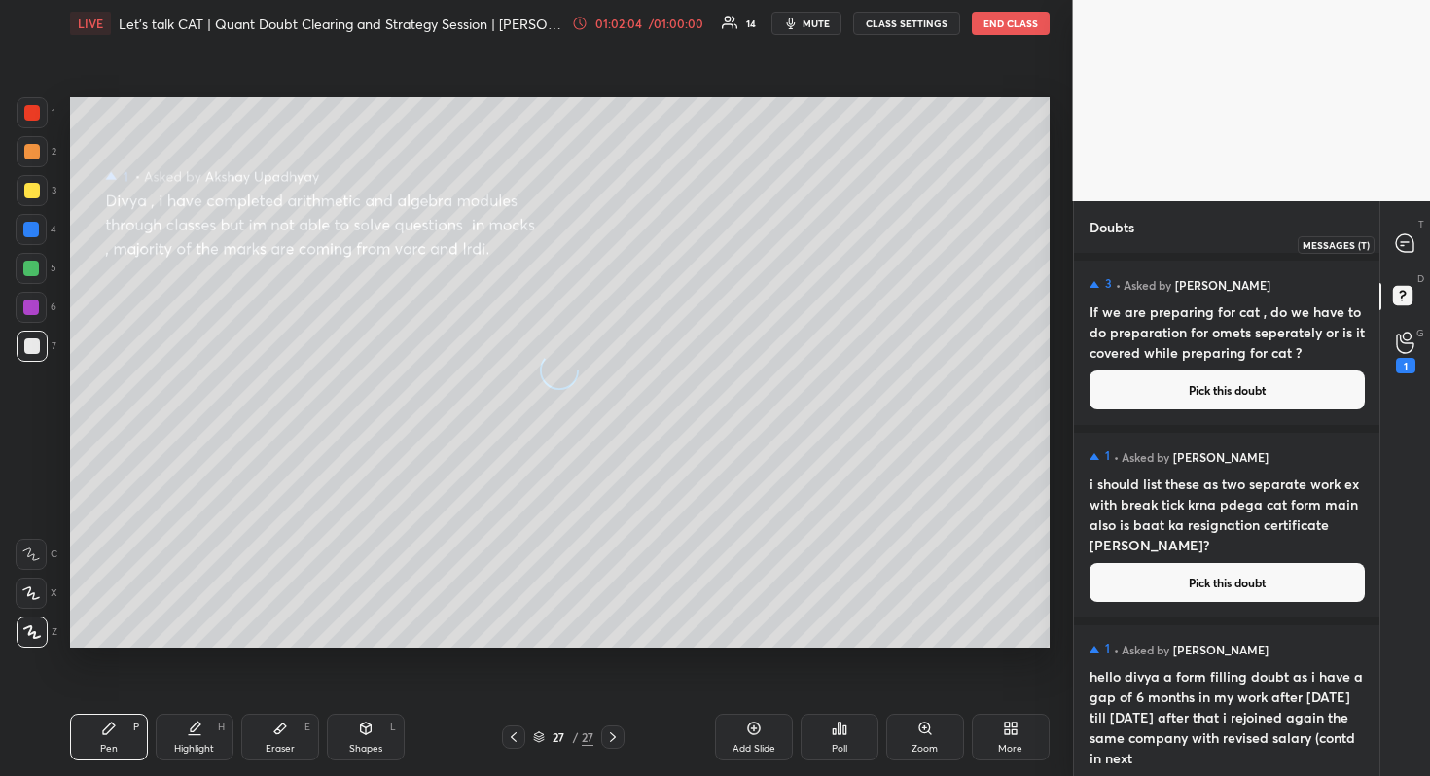
click at [1407, 231] on div at bounding box center [1405, 244] width 39 height 35
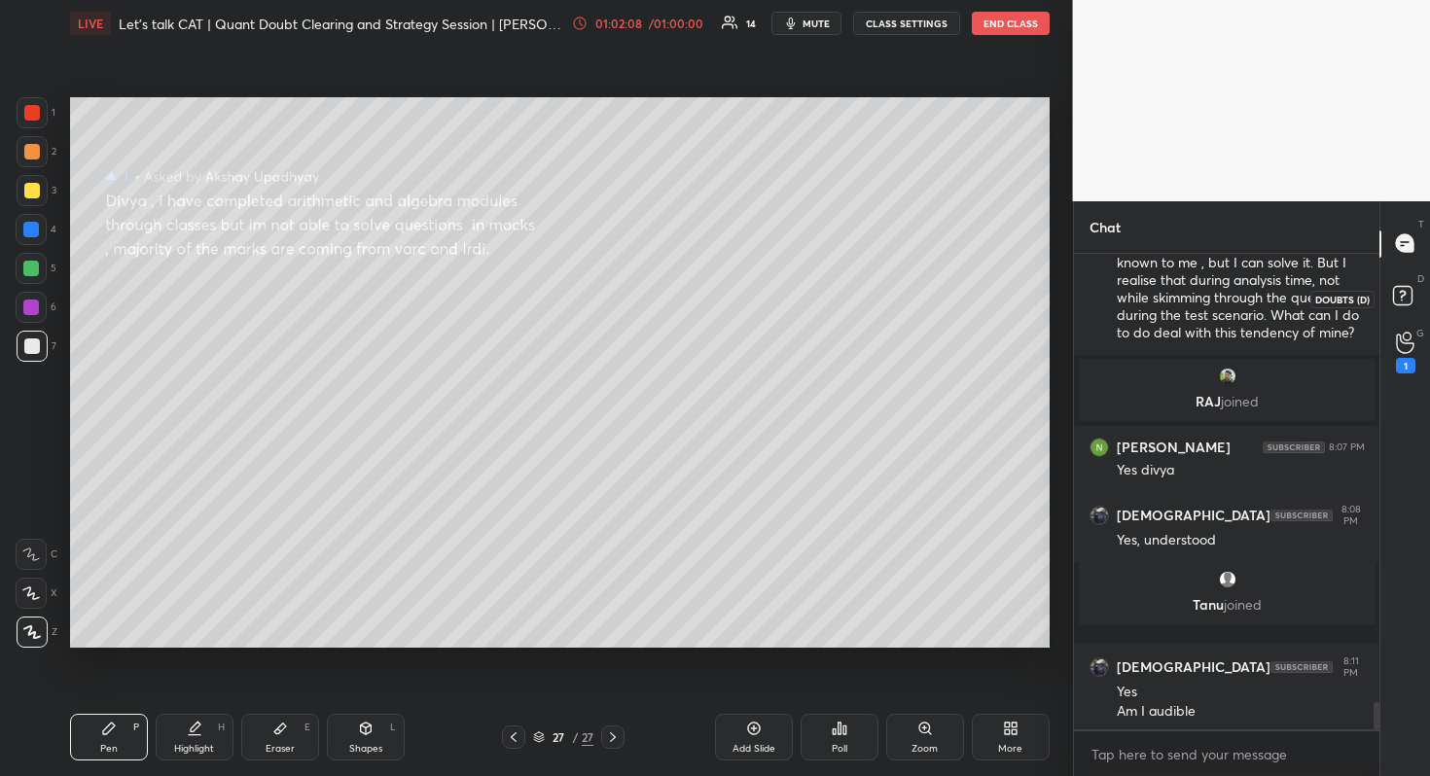
click at [1398, 292] on rect at bounding box center [1402, 295] width 18 height 18
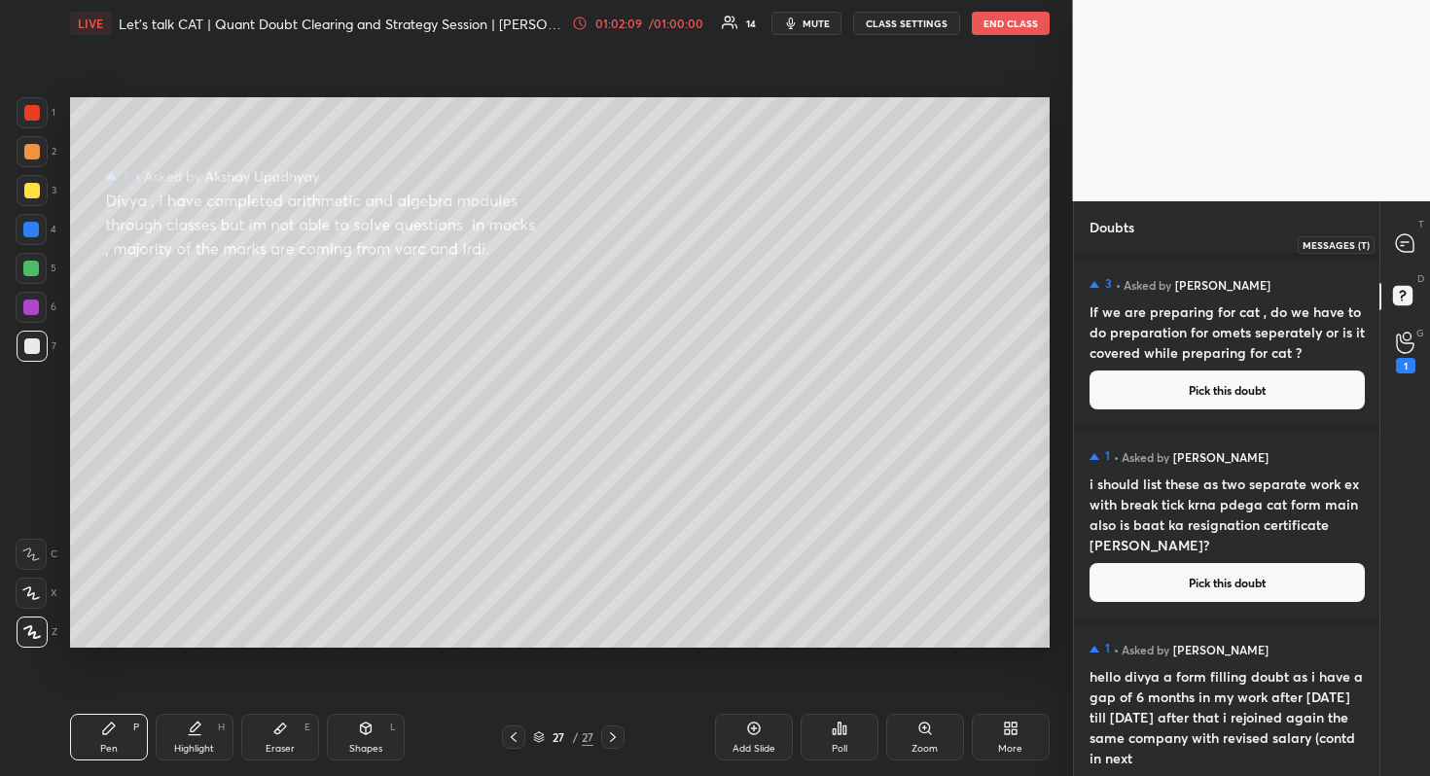
click at [1401, 247] on icon at bounding box center [1405, 243] width 18 height 18
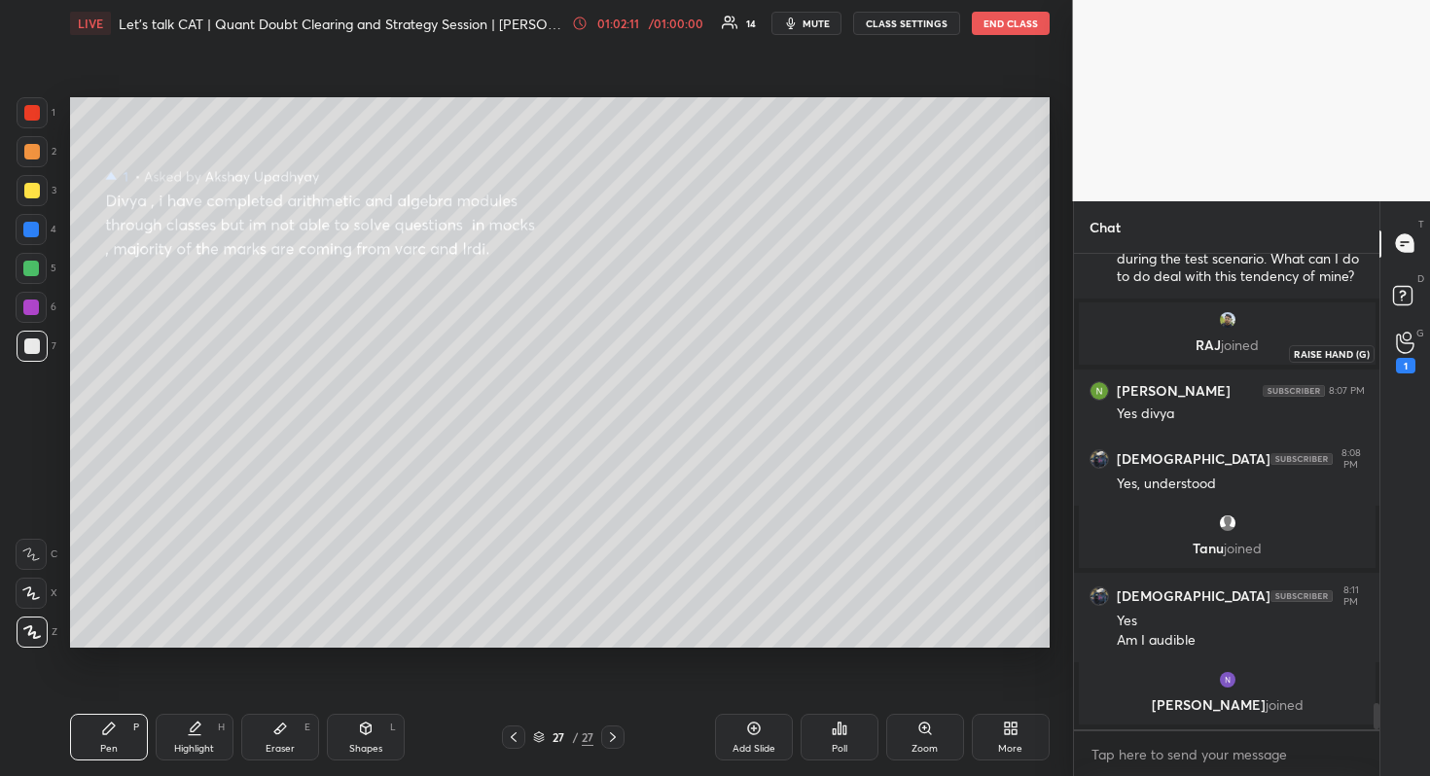
click at [1389, 350] on div "1" at bounding box center [1405, 353] width 39 height 35
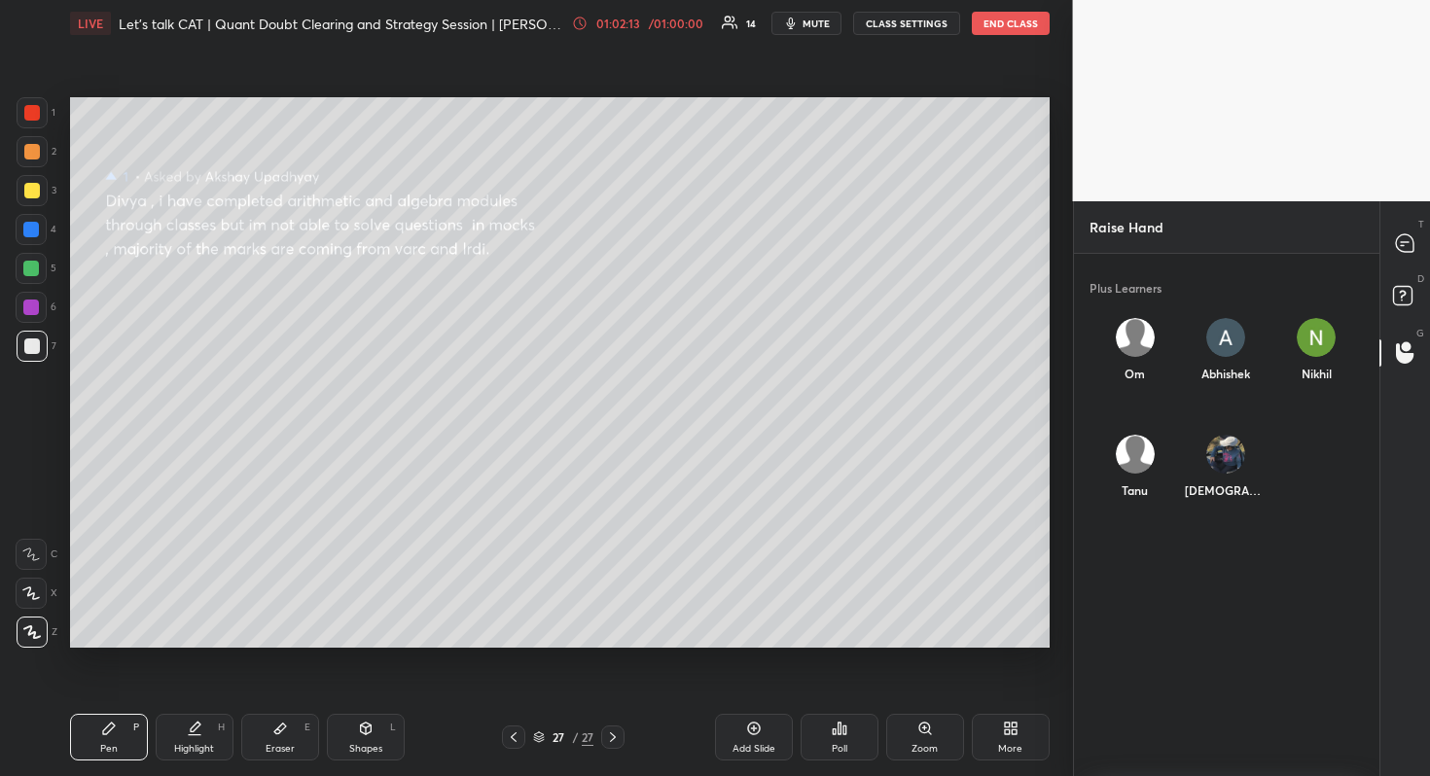
click at [1210, 466] on div "[DEMOGRAPHIC_DATA]" at bounding box center [1225, 470] width 90 height 103
click at [1221, 505] on button "INVITE" at bounding box center [1225, 503] width 75 height 25
click at [1419, 230] on div at bounding box center [1405, 244] width 39 height 35
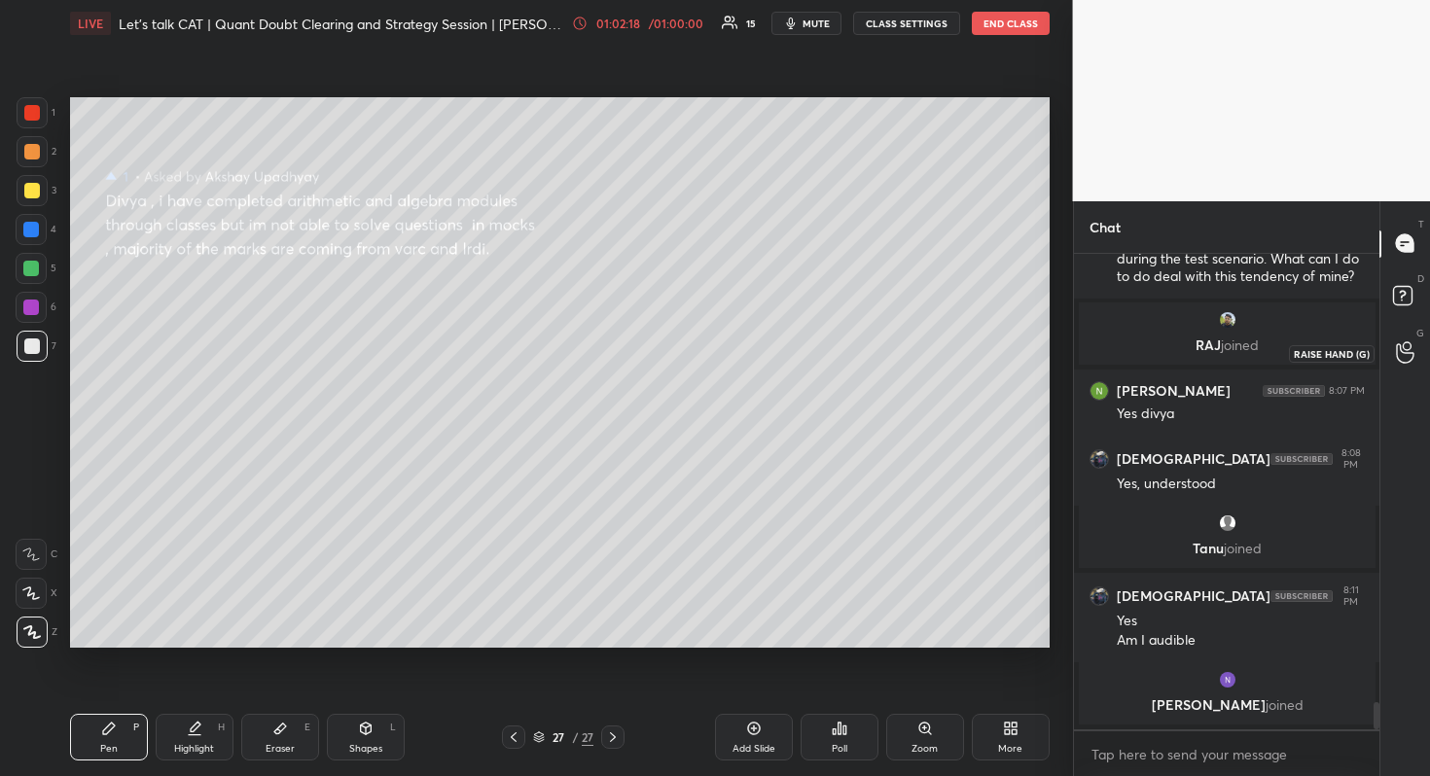
click at [1410, 341] on icon at bounding box center [1405, 352] width 18 height 22
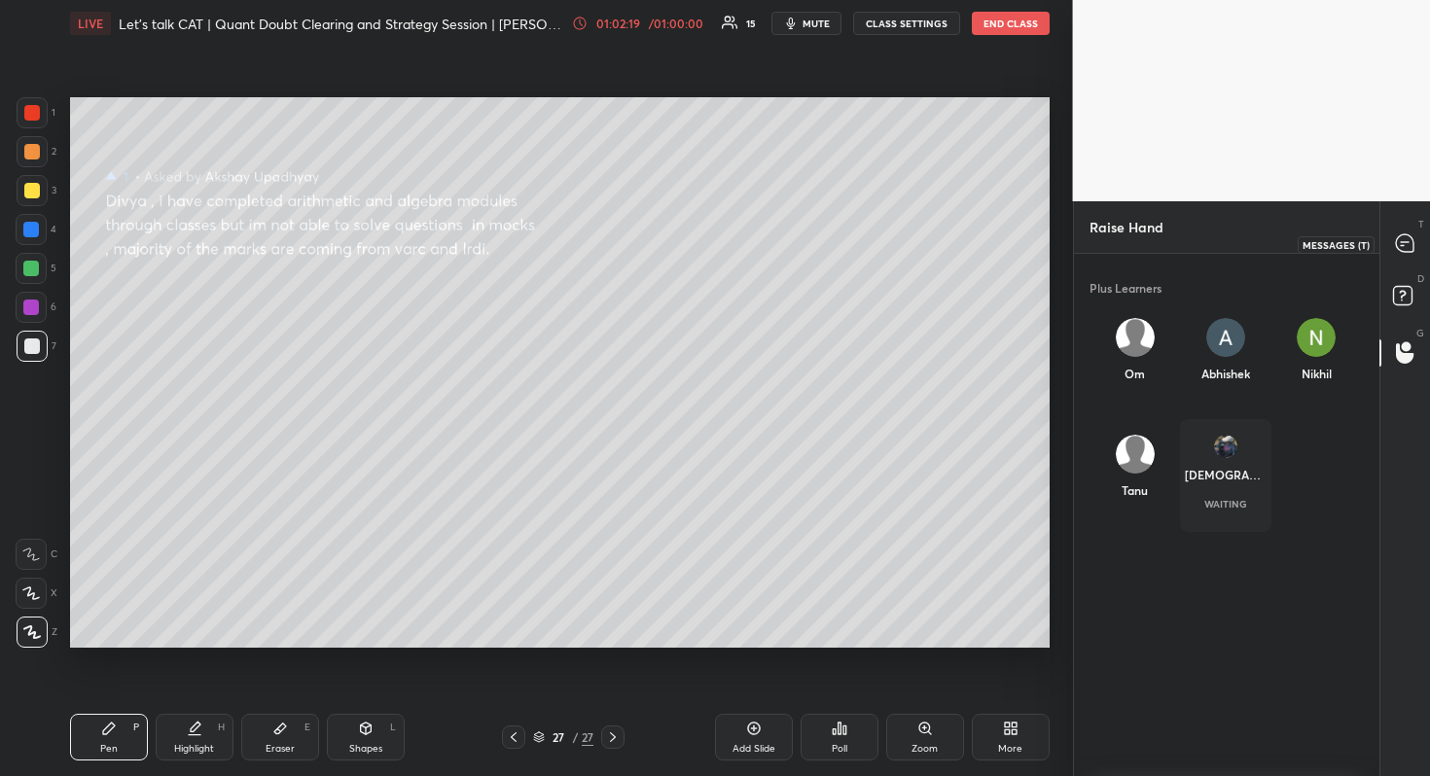
click at [1397, 251] on icon at bounding box center [1405, 243] width 20 height 20
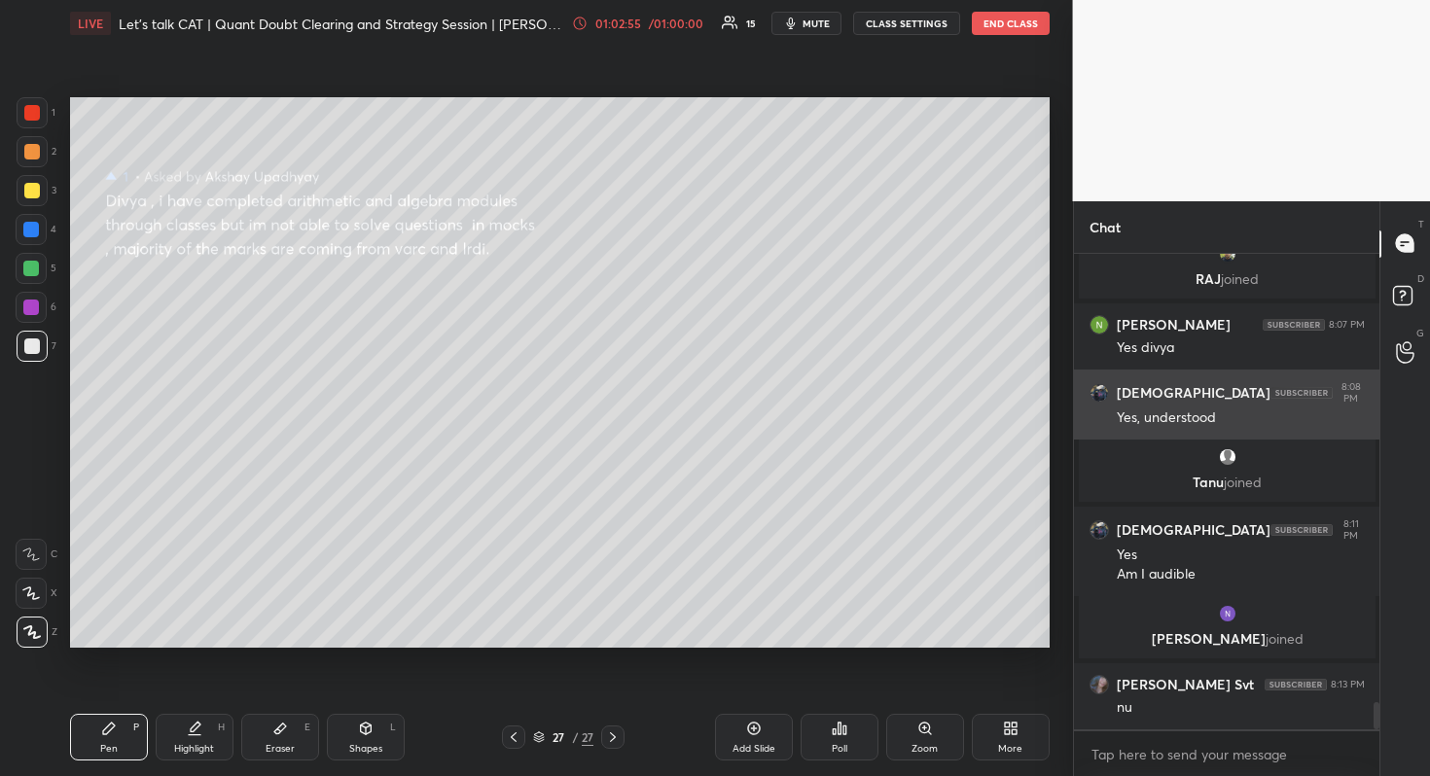
scroll to position [7937, 0]
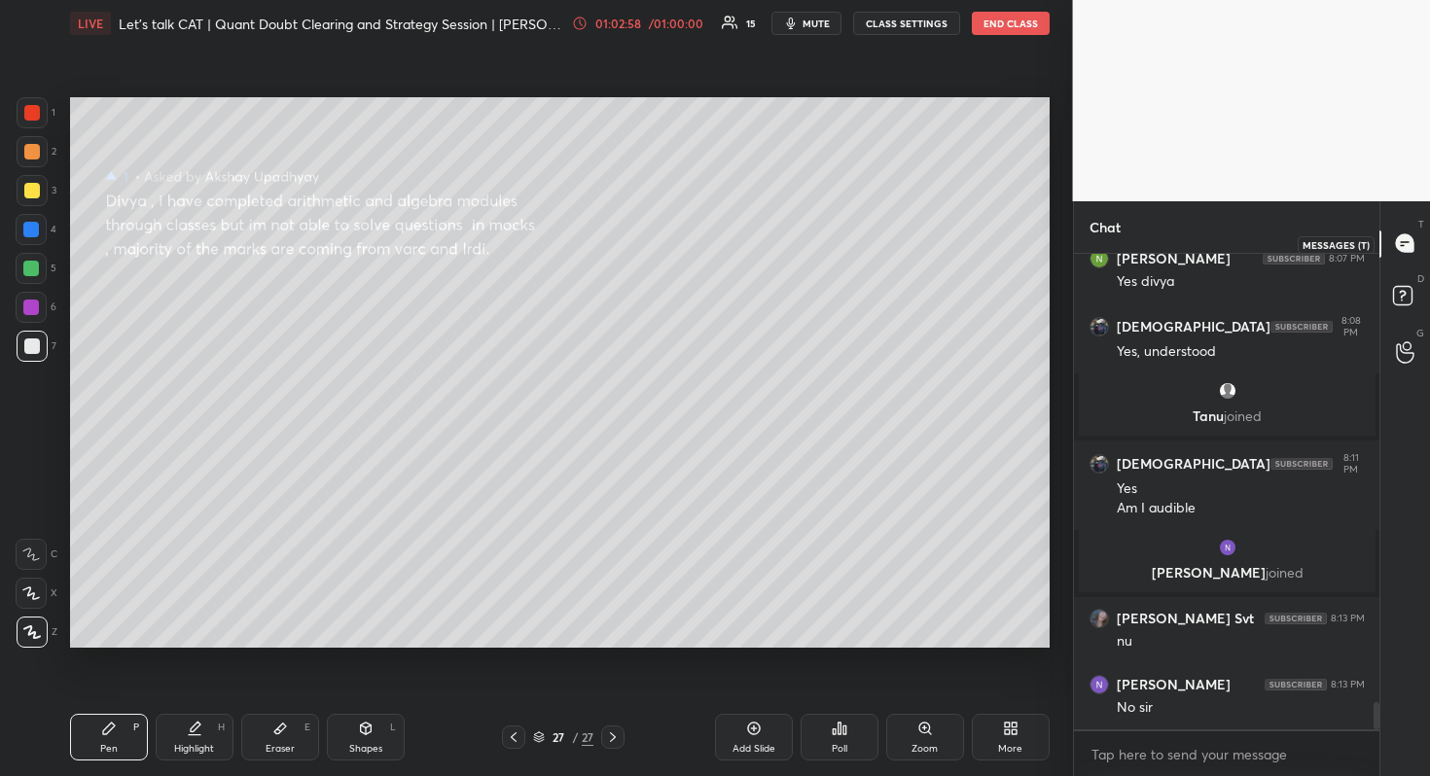
click at [1422, 259] on div at bounding box center [1405, 244] width 39 height 35
click at [1413, 303] on icon at bounding box center [1405, 298] width 35 height 35
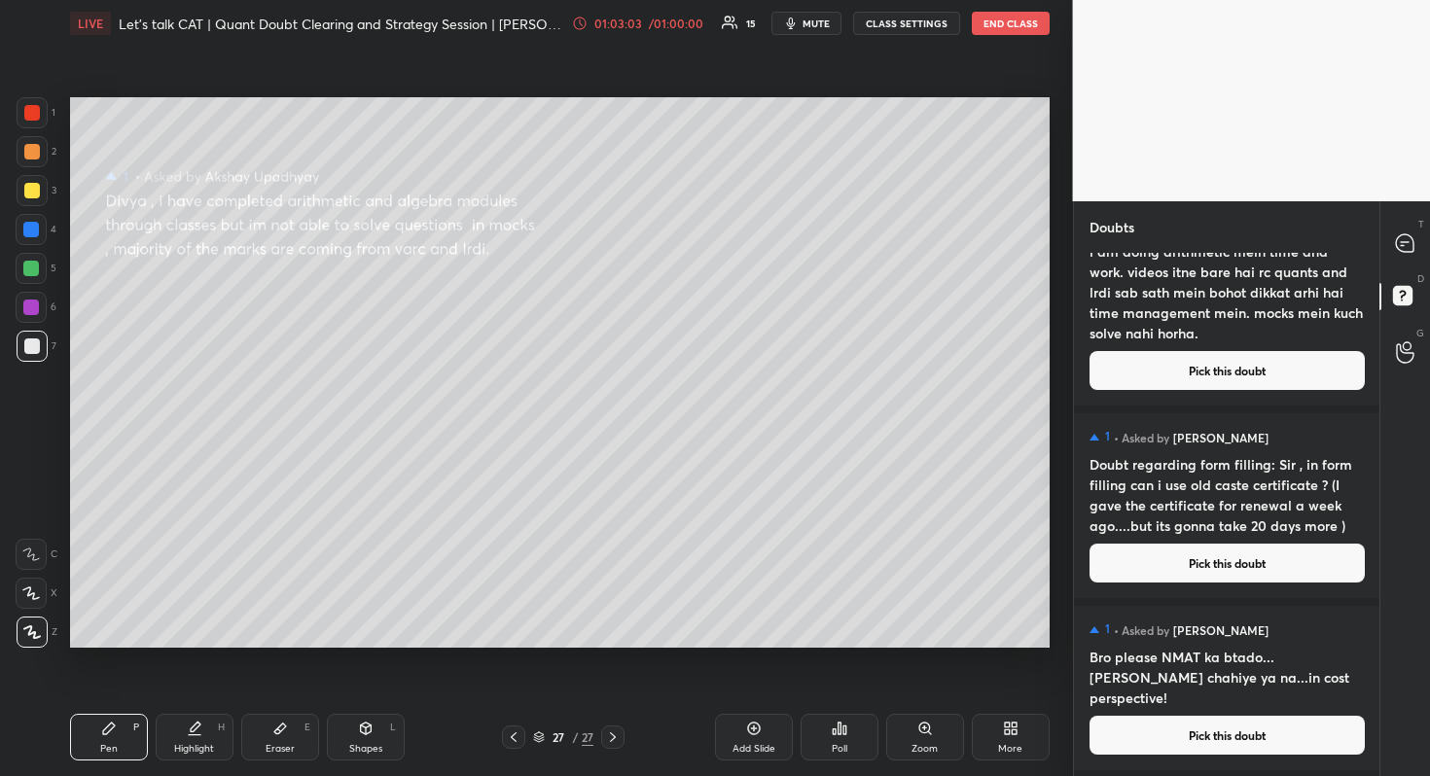
scroll to position [0, 0]
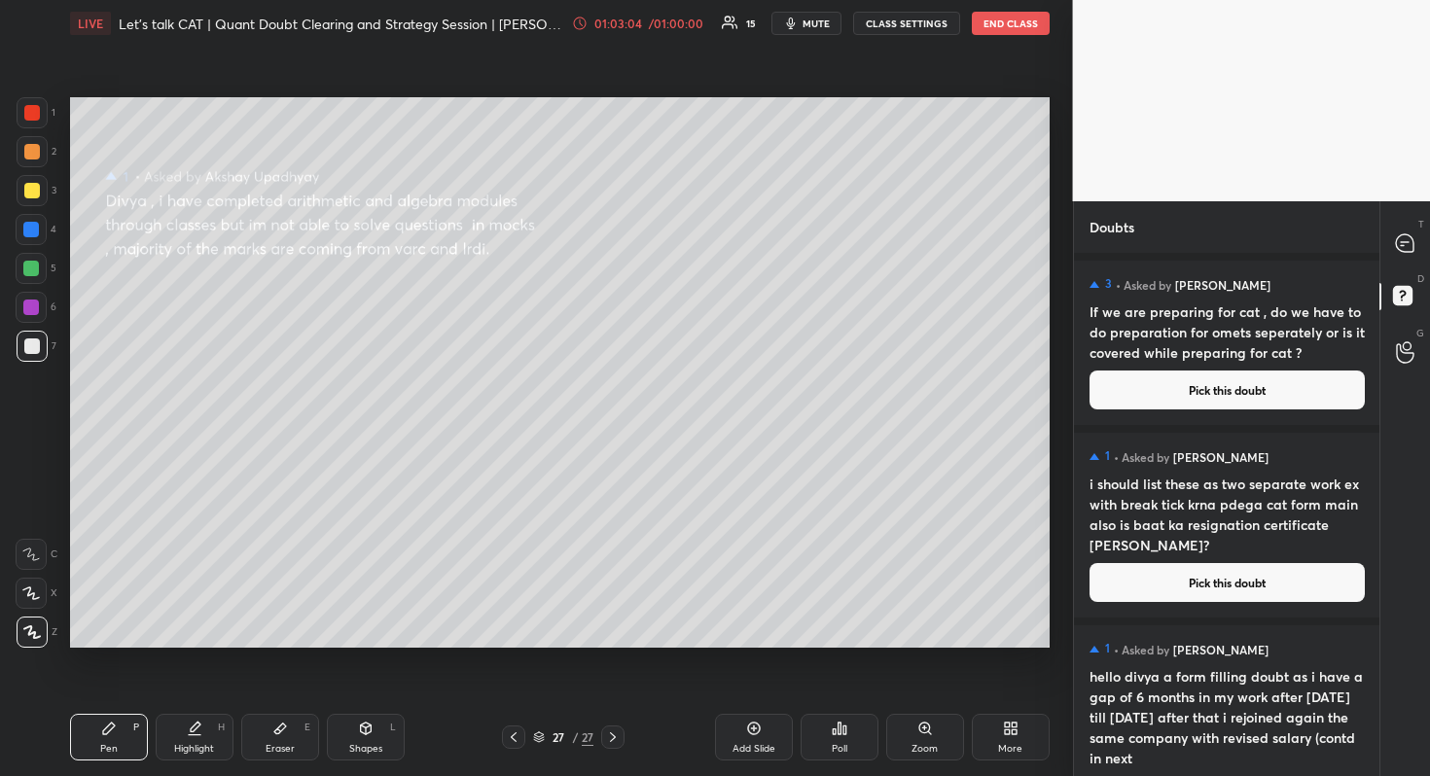
click at [1427, 239] on div "T Messages (T)" at bounding box center [1405, 244] width 50 height 54
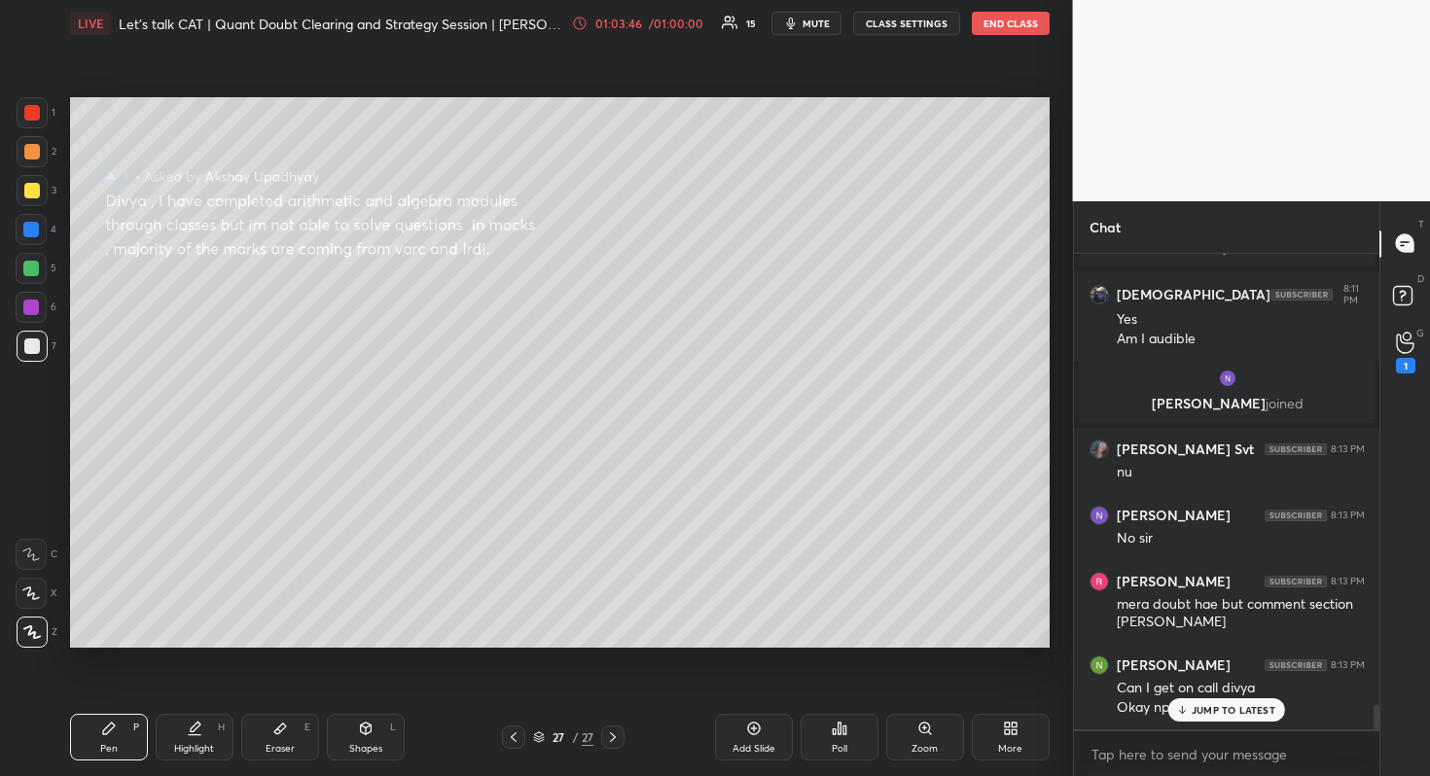
scroll to position [8710, 0]
click at [765, 740] on div "Add Slide" at bounding box center [754, 737] width 78 height 47
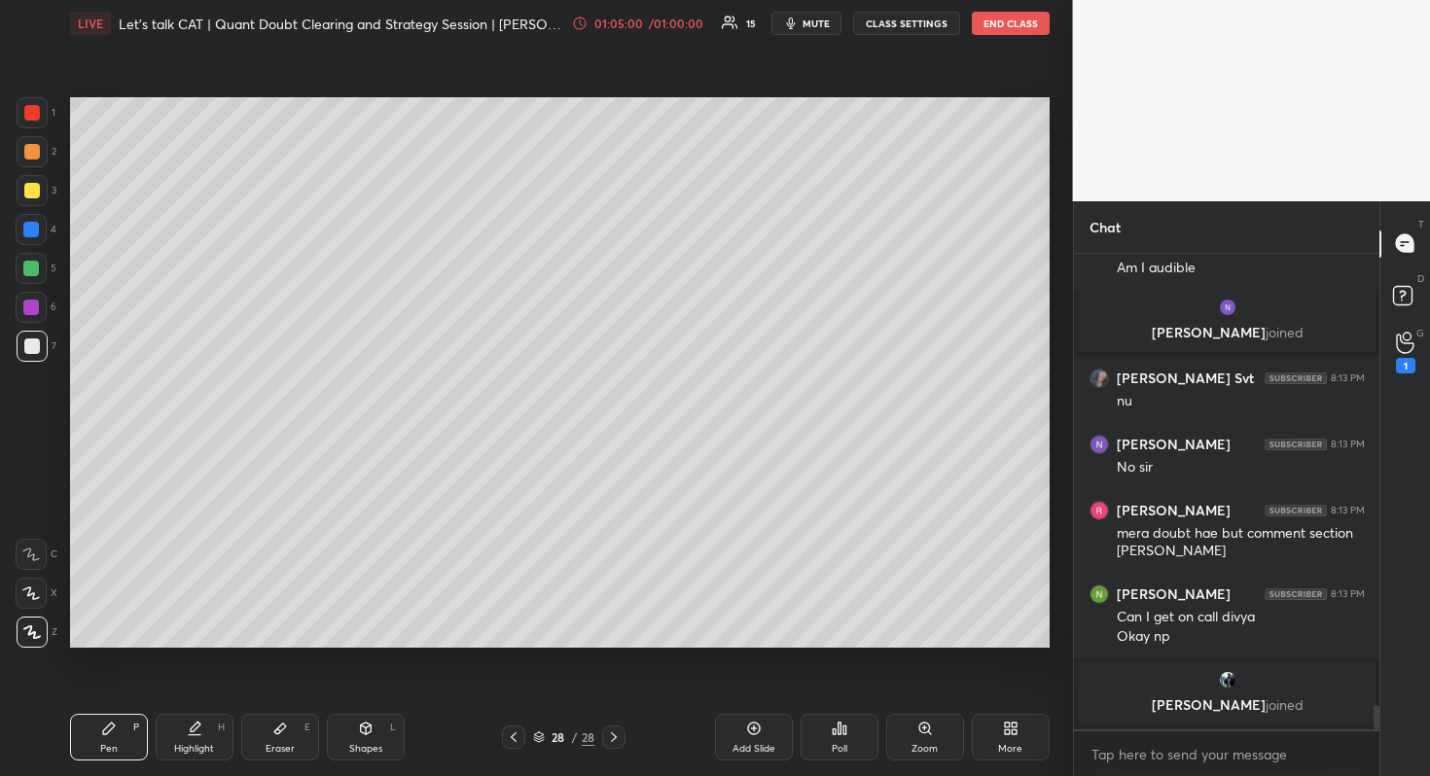
click at [726, 440] on body "1 2 3 4 5 6 7 R O A L C X Z Erase all C X Z LIVE Let's talk CAT | Quant Doubt C…" at bounding box center [715, 388] width 1430 height 776
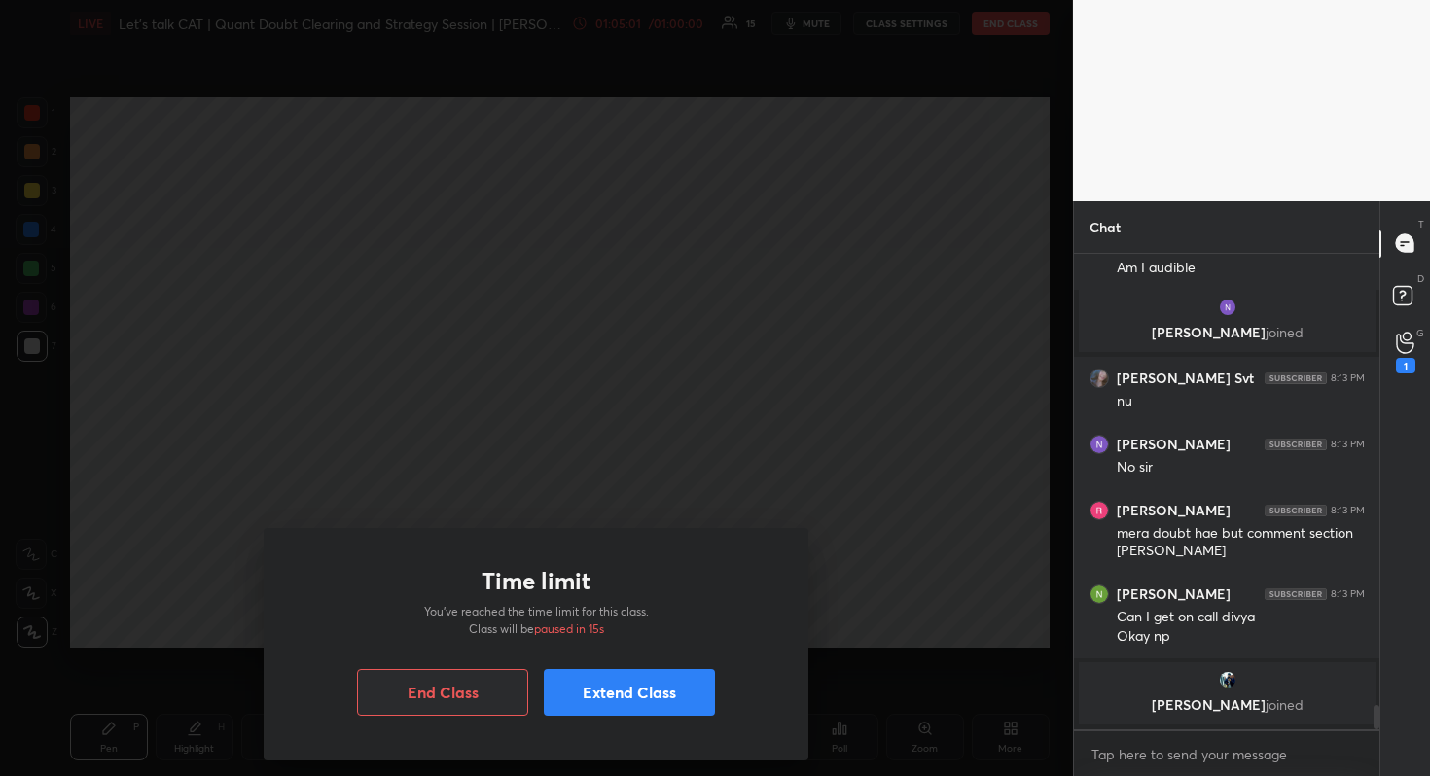
drag, startPoint x: 666, startPoint y: 447, endPoint x: 657, endPoint y: 477, distance: 30.8
click at [665, 450] on div "Time limit You’ve reached the time limit for this class. Class will be paused i…" at bounding box center [536, 388] width 1073 height 776
drag, startPoint x: 594, startPoint y: 692, endPoint x: 585, endPoint y: 659, distance: 34.5
click at [594, 691] on button "Extend Class" at bounding box center [629, 692] width 171 height 47
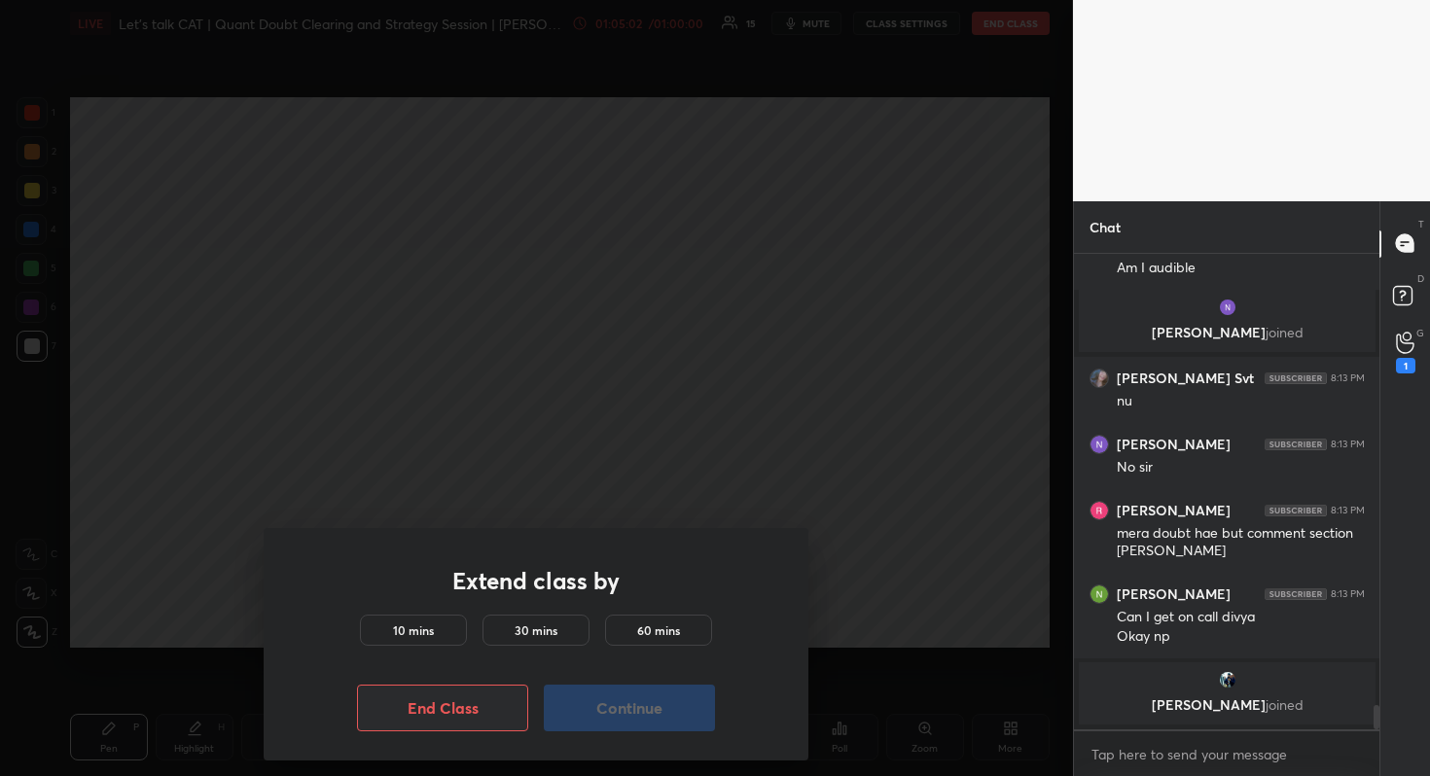
click at [446, 629] on div "10 mins" at bounding box center [413, 630] width 107 height 31
click at [605, 715] on button "Continue" at bounding box center [629, 708] width 171 height 47
click at [619, 696] on button "Continue" at bounding box center [629, 708] width 171 height 47
click at [619, 714] on button "Continue" at bounding box center [629, 708] width 171 height 47
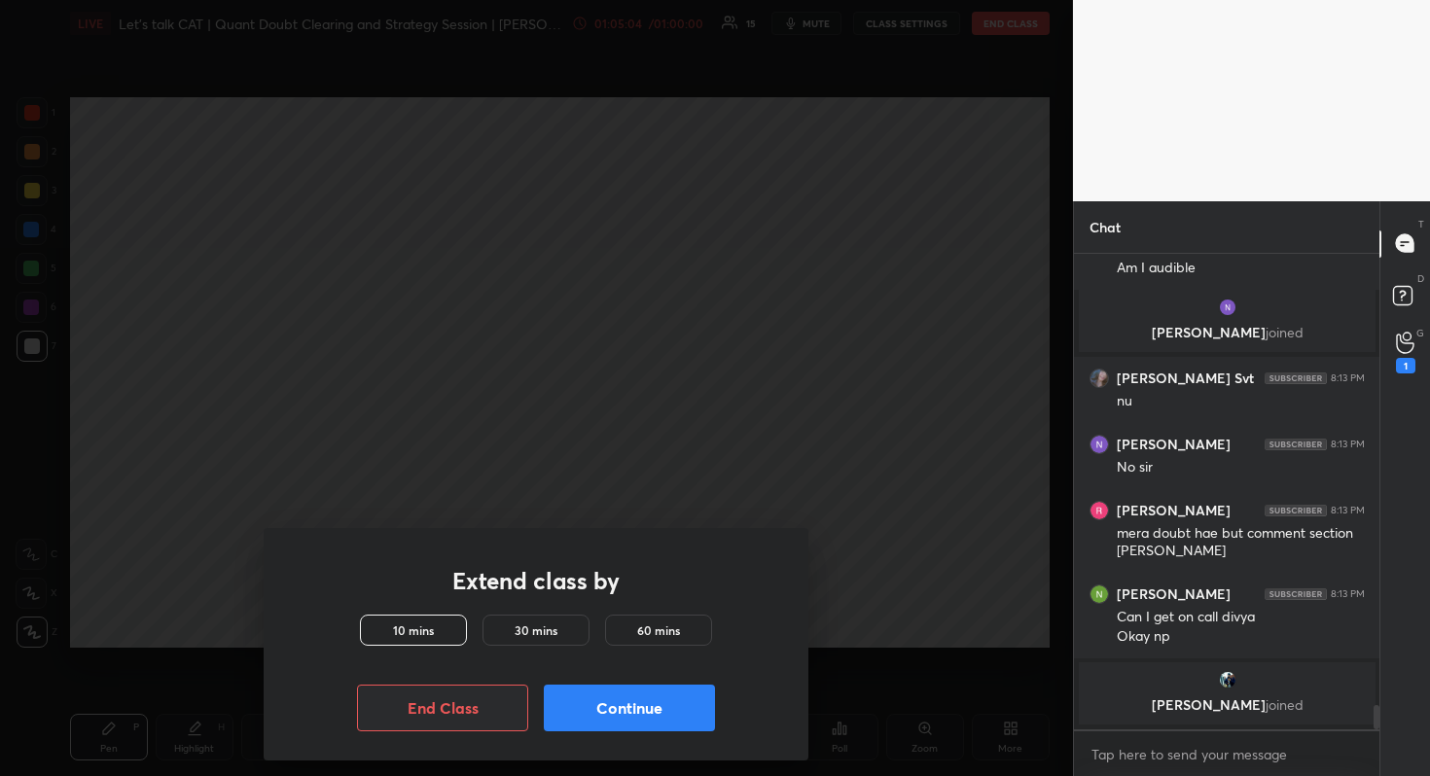
click at [622, 714] on button "Continue" at bounding box center [629, 708] width 171 height 47
click at [625, 714] on button "Continue" at bounding box center [629, 708] width 171 height 47
click at [631, 714] on button "Continue" at bounding box center [629, 708] width 171 height 47
click at [639, 705] on button "Continue" at bounding box center [629, 708] width 171 height 47
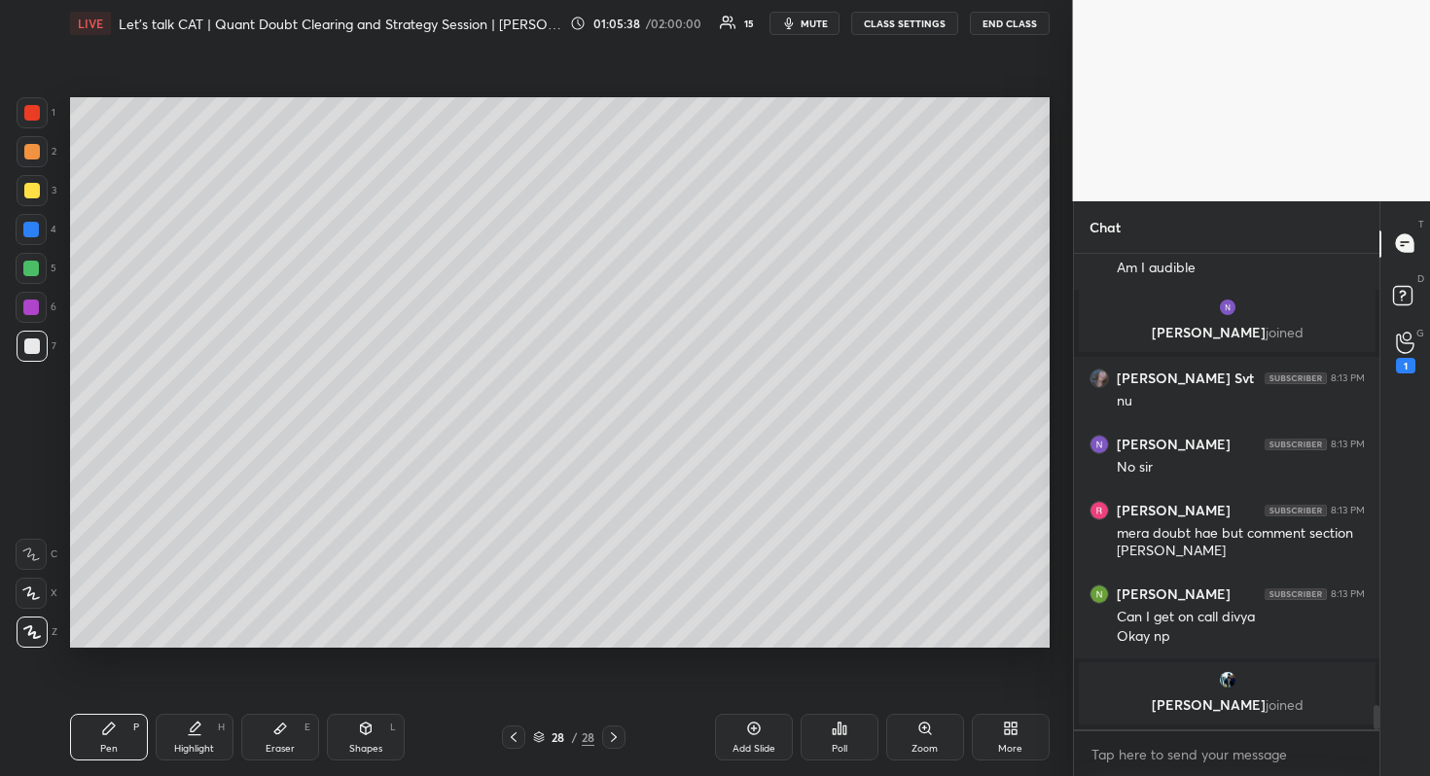
drag, startPoint x: 24, startPoint y: 196, endPoint x: 15, endPoint y: 197, distance: 9.8
click at [22, 197] on div at bounding box center [32, 190] width 31 height 31
click at [1054, 365] on div "Setting up your live class Poll for secs No correct answer Start poll" at bounding box center [559, 373] width 995 height 652
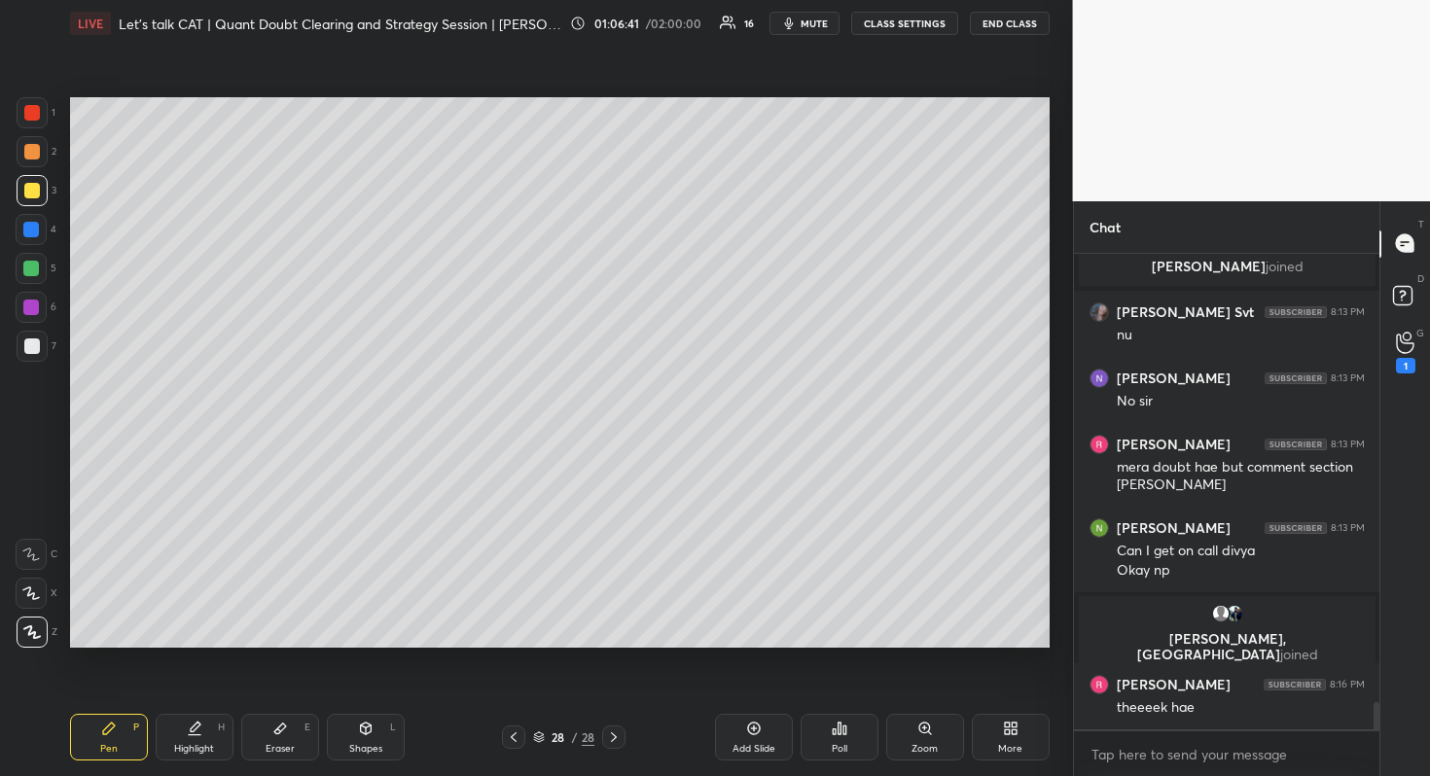
scroll to position [7944, 0]
click at [1411, 354] on icon at bounding box center [1405, 343] width 18 height 22
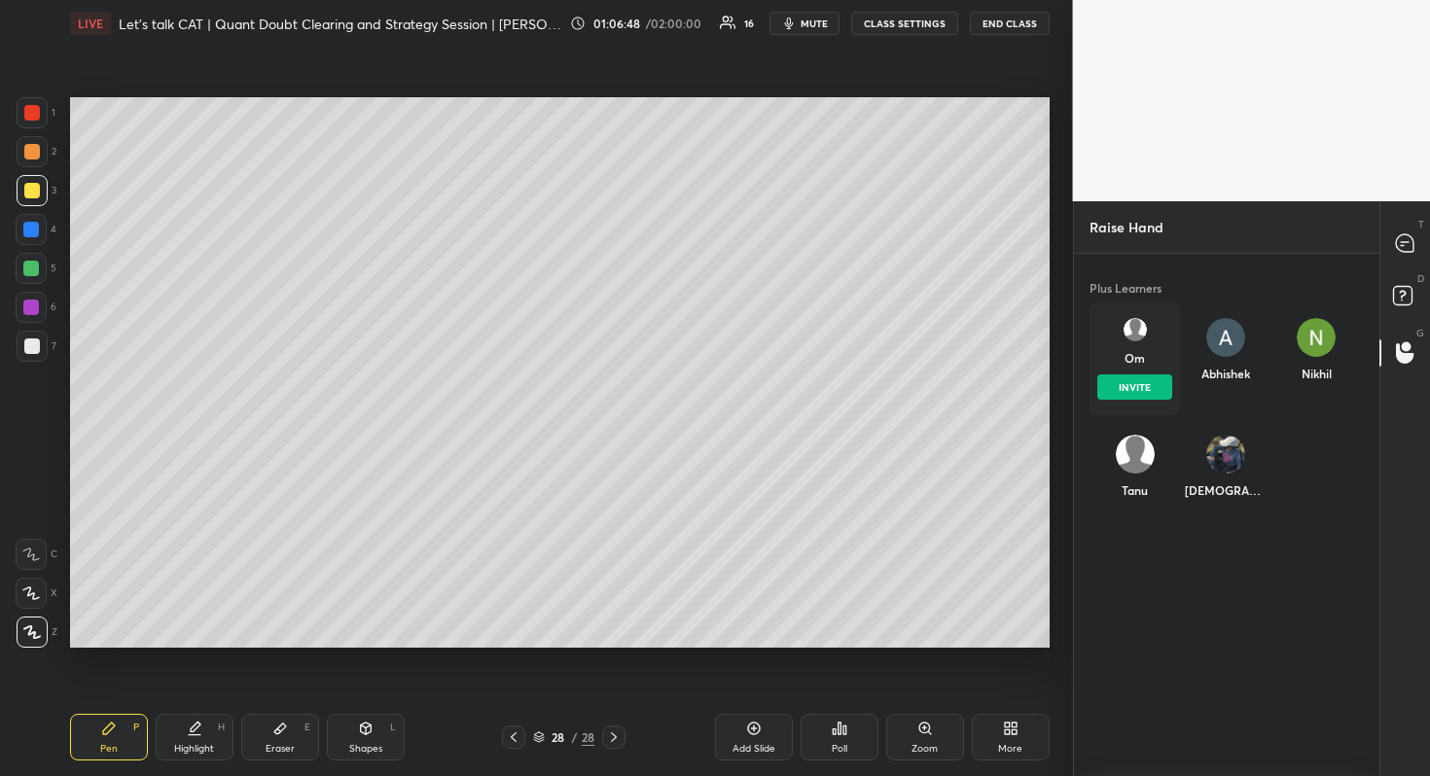
click at [1137, 338] on img "grid" at bounding box center [1133, 329] width 23 height 23
click at [1116, 397] on button "INVITE" at bounding box center [1134, 386] width 75 height 25
click at [1425, 230] on div "T Messages (T)" at bounding box center [1405, 244] width 50 height 54
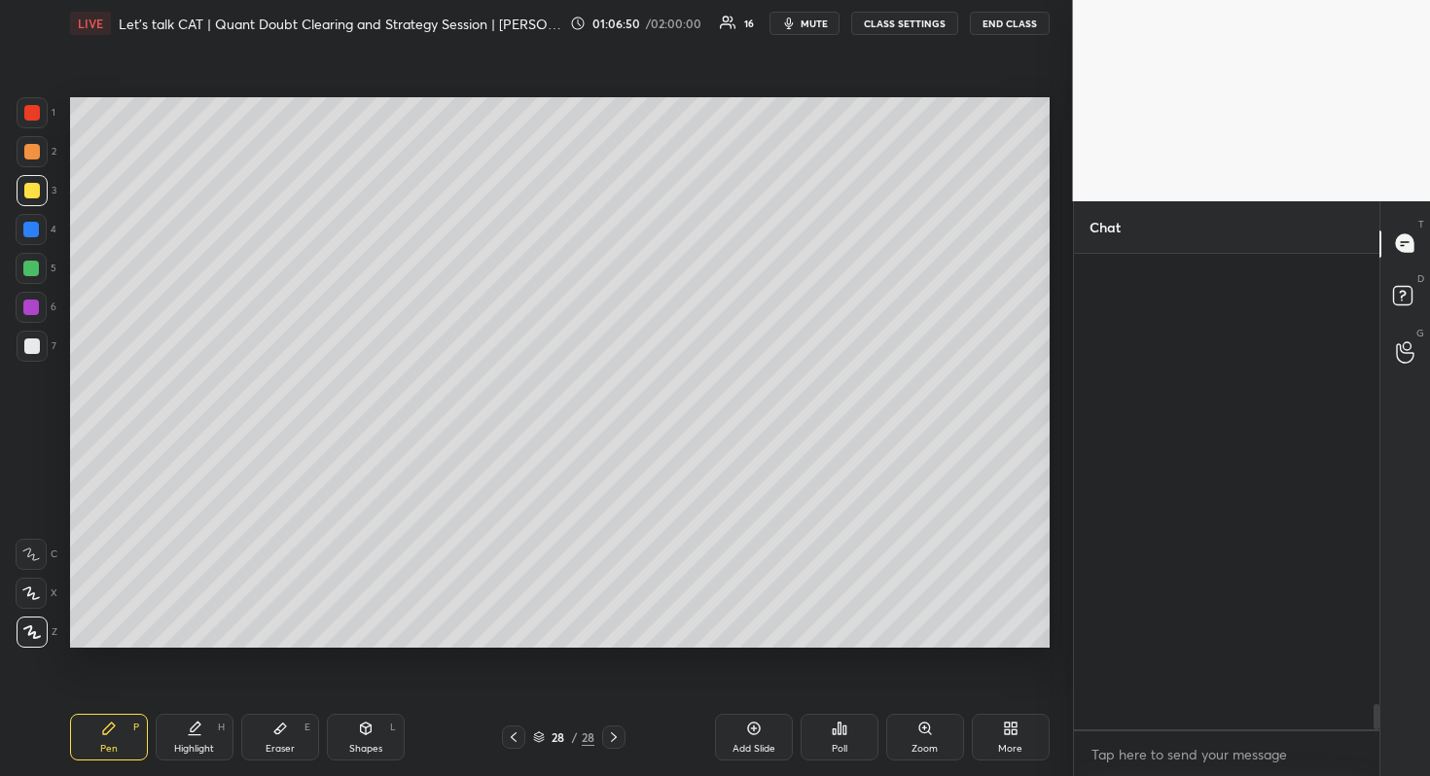
scroll to position [470, 300]
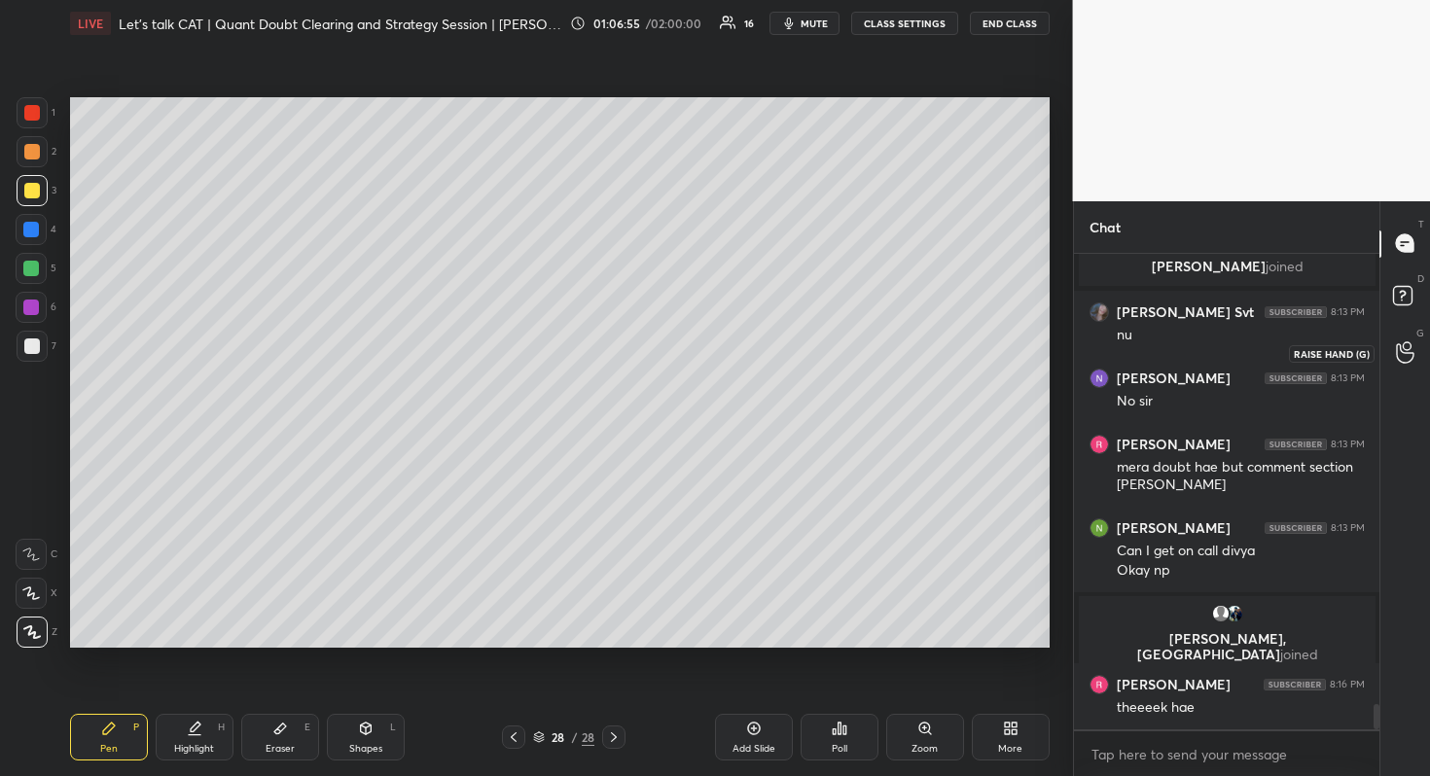
click at [1409, 352] on icon at bounding box center [1405, 352] width 18 height 22
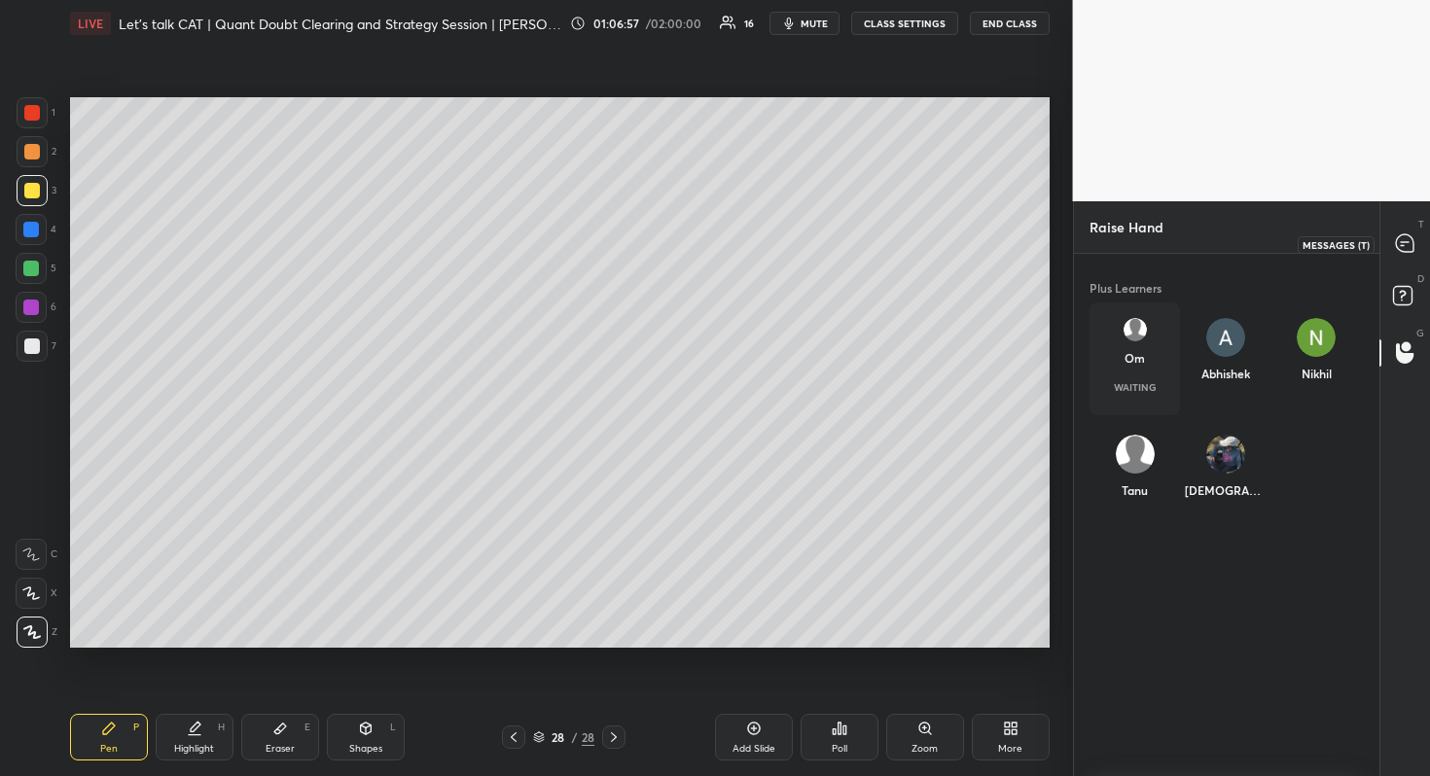
click at [1418, 249] on div at bounding box center [1405, 244] width 39 height 35
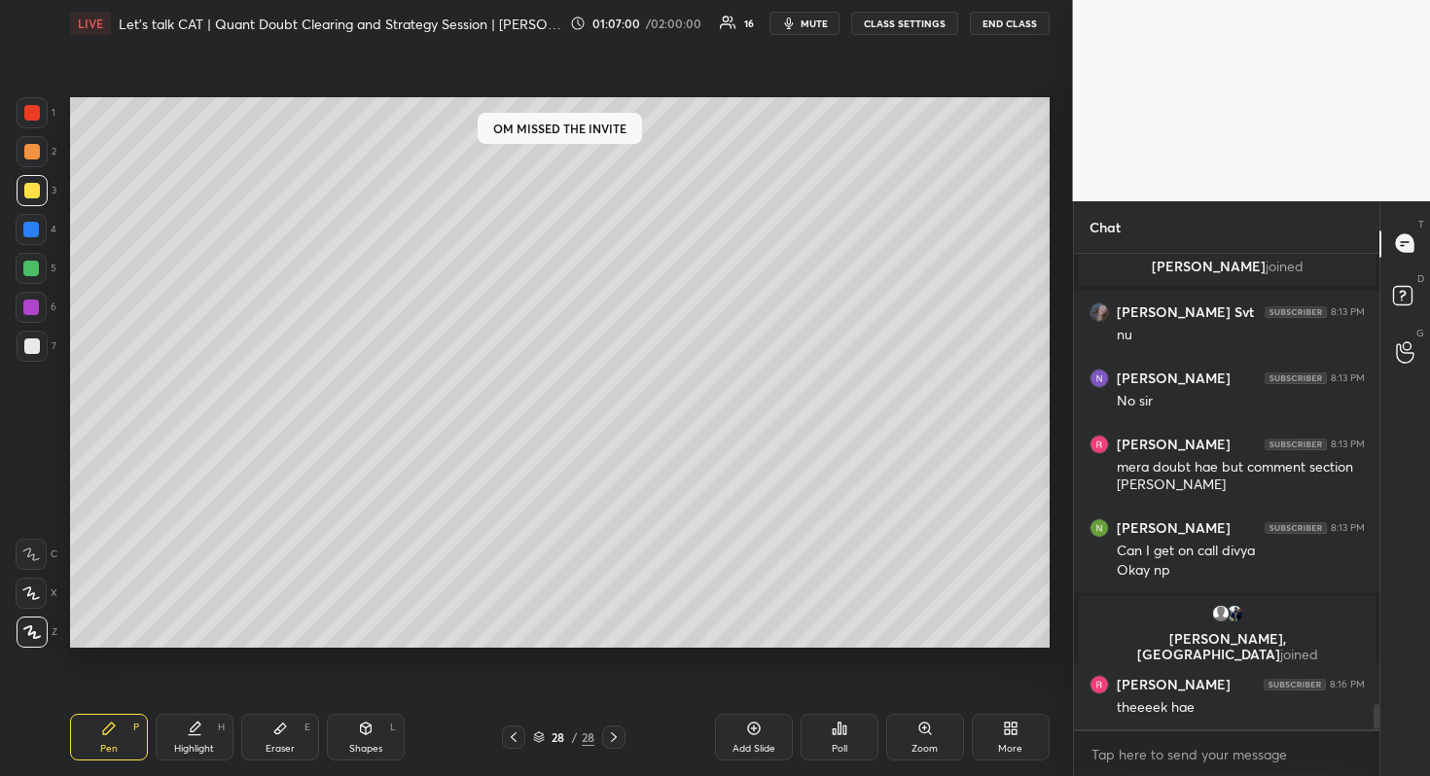
click at [1384, 342] on div "G Raise Hand (G)" at bounding box center [1405, 353] width 50 height 54
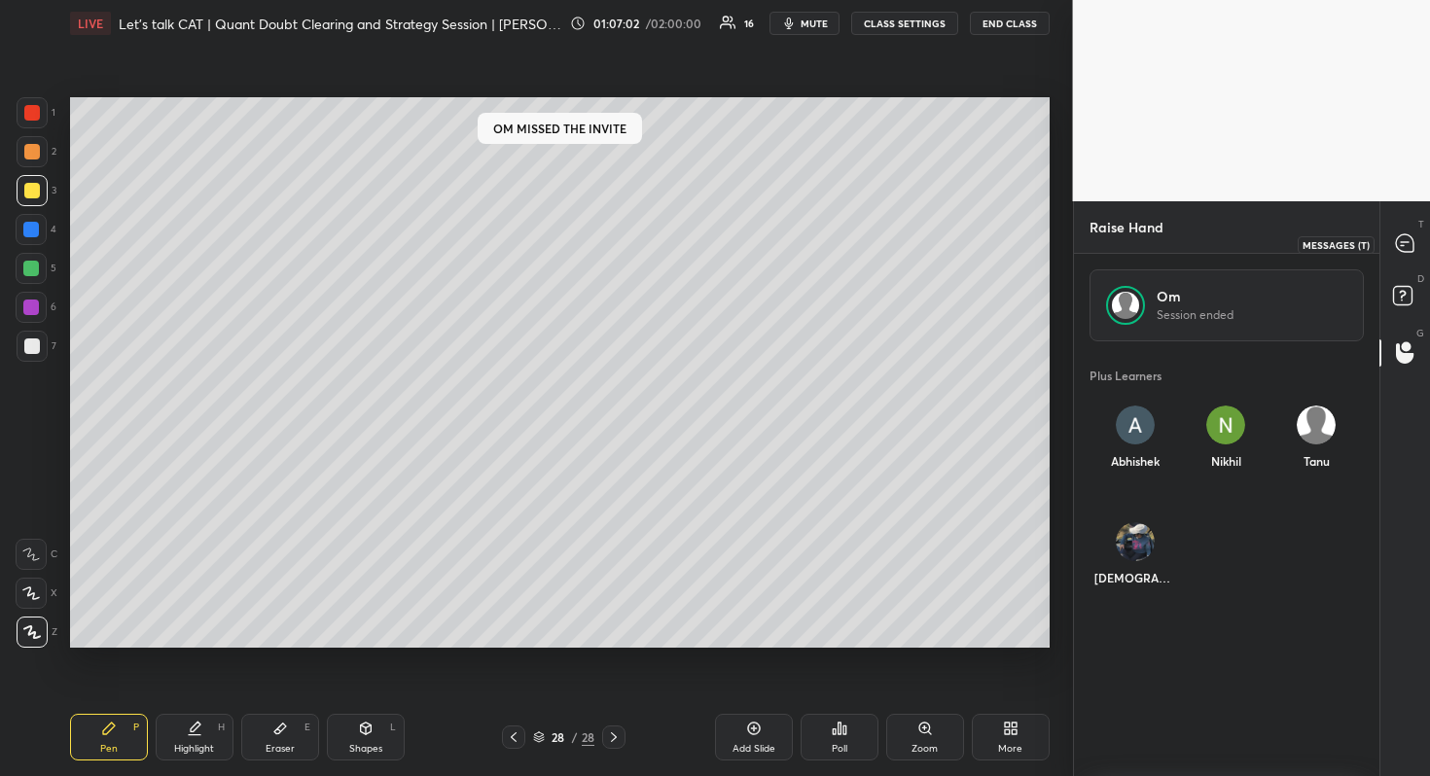
click at [1393, 231] on div at bounding box center [1405, 244] width 39 height 35
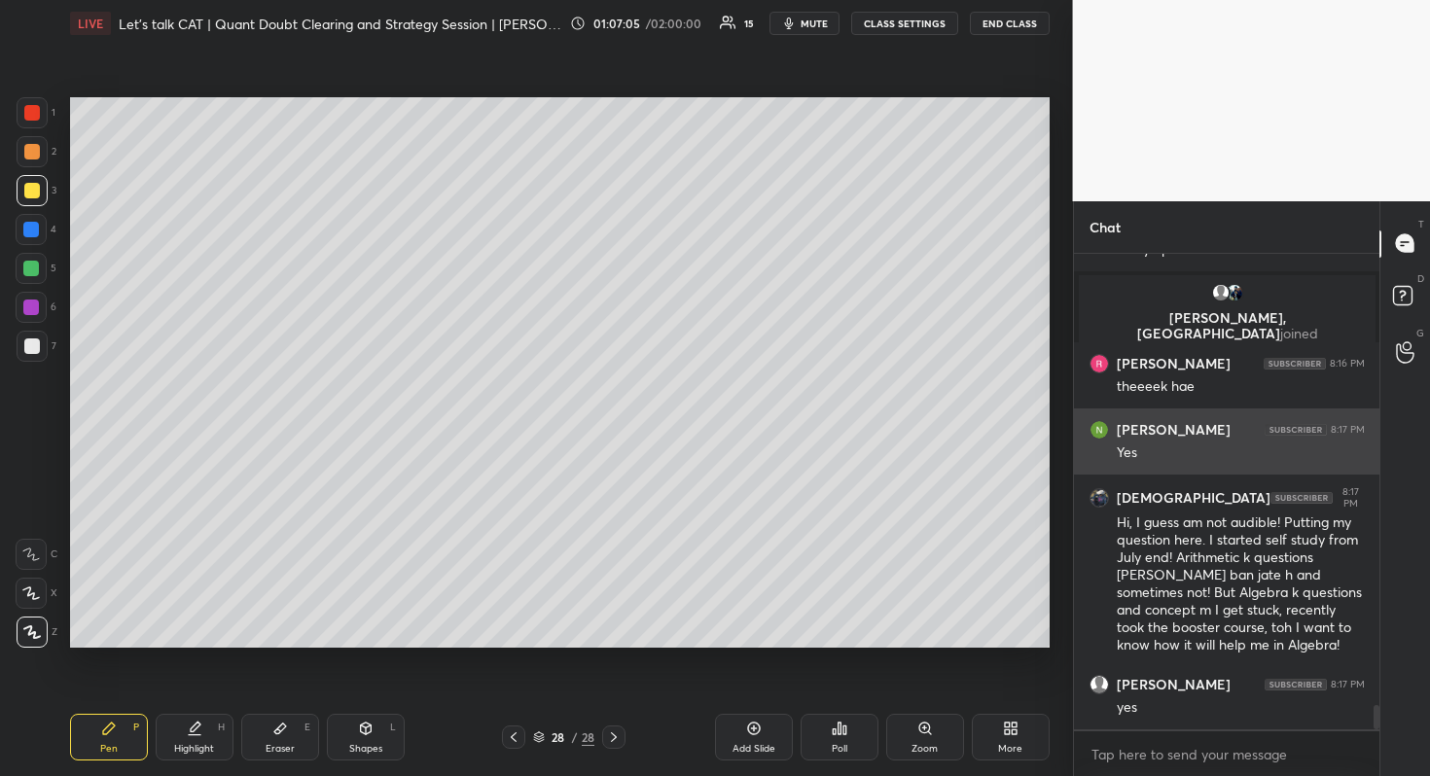
scroll to position [8904, 0]
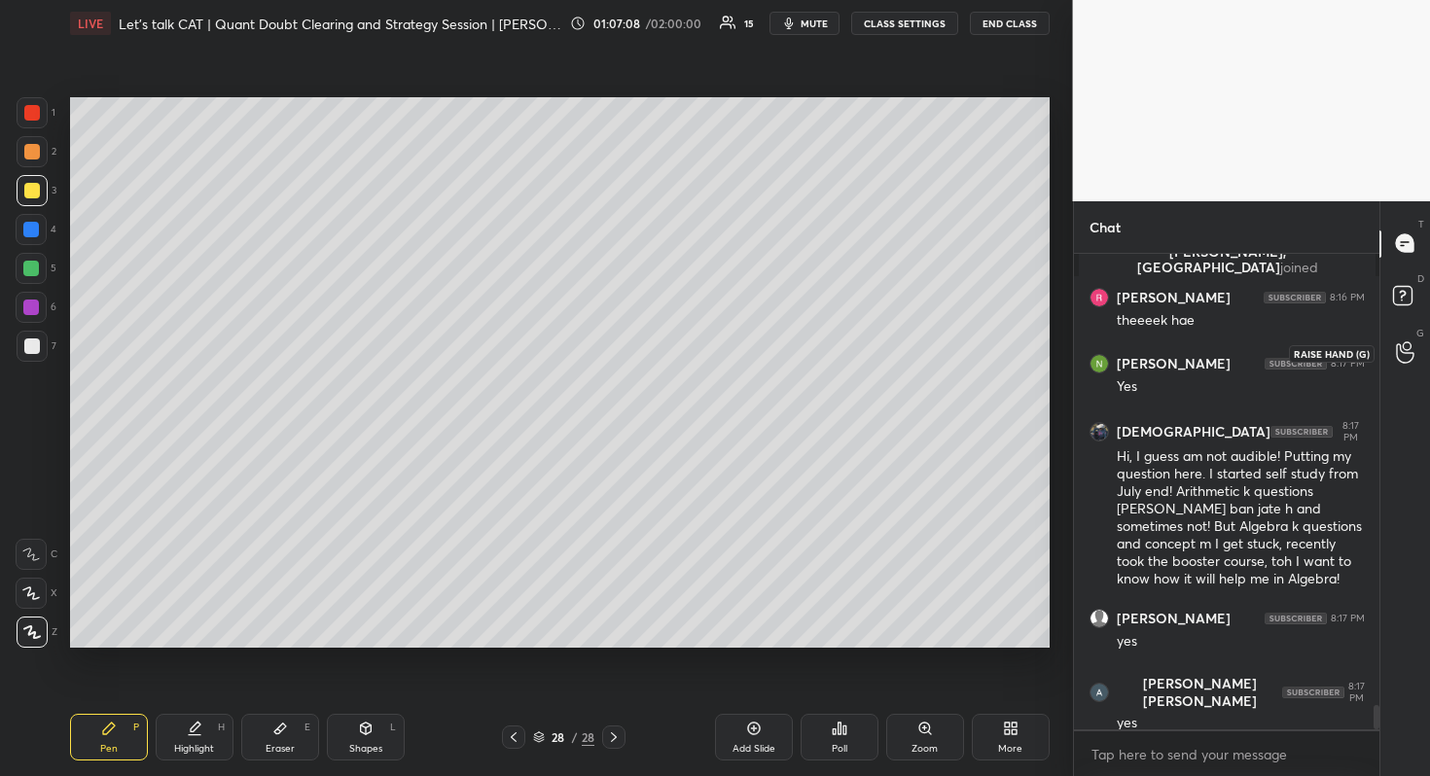
click at [1403, 336] on div at bounding box center [1405, 353] width 39 height 35
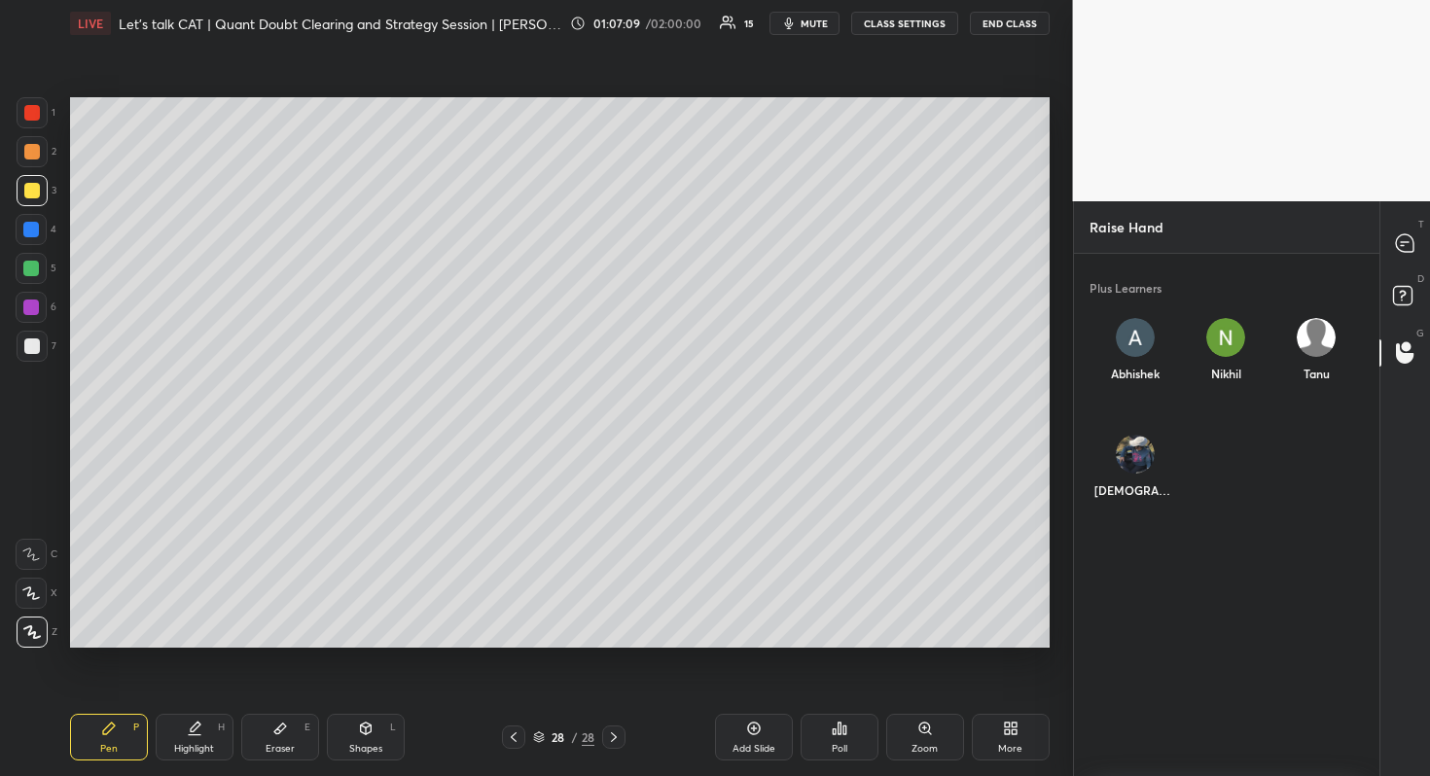
click at [1118, 348] on div "Abhishek" at bounding box center [1134, 353] width 90 height 103
click at [1138, 392] on button "INVITE" at bounding box center [1134, 386] width 75 height 25
click at [1416, 255] on div at bounding box center [1405, 244] width 39 height 35
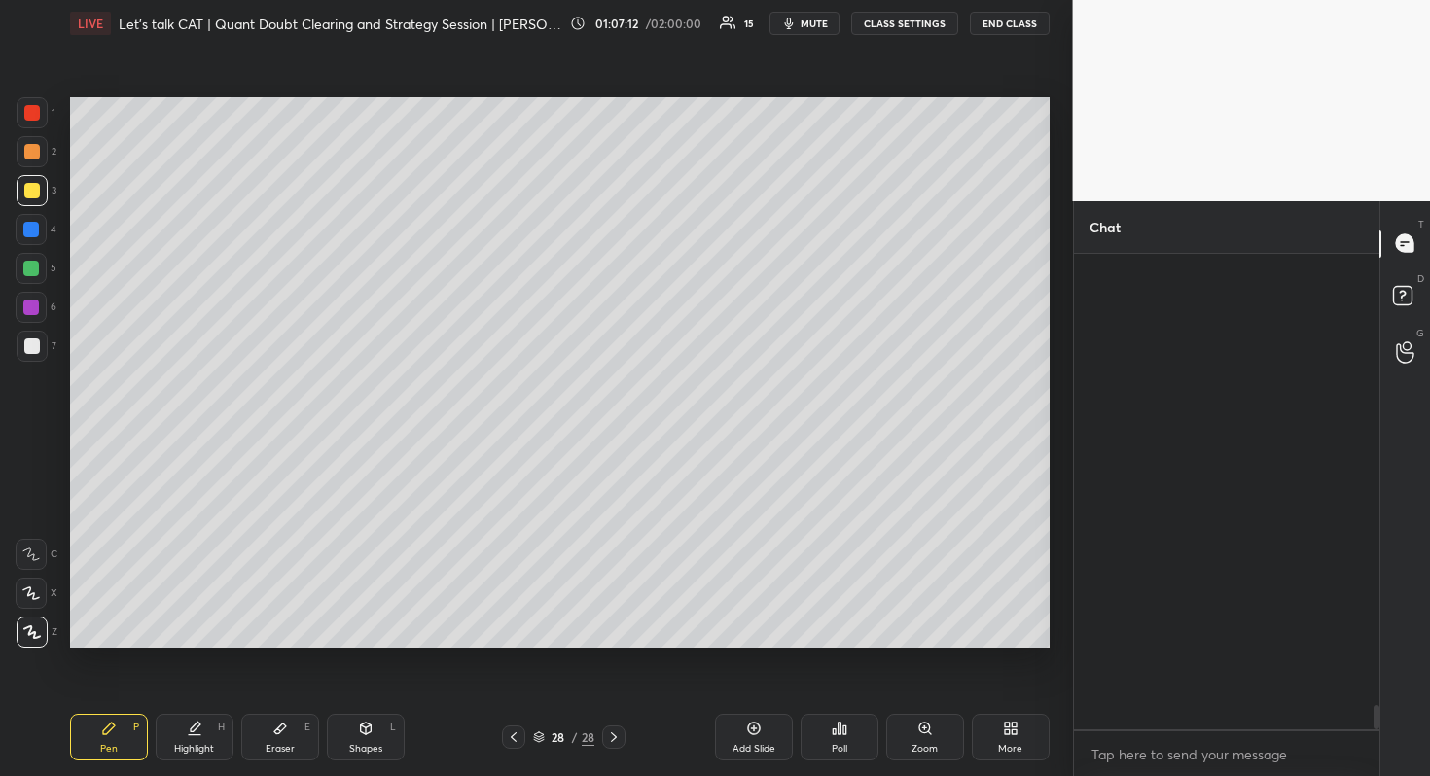
scroll to position [470, 300]
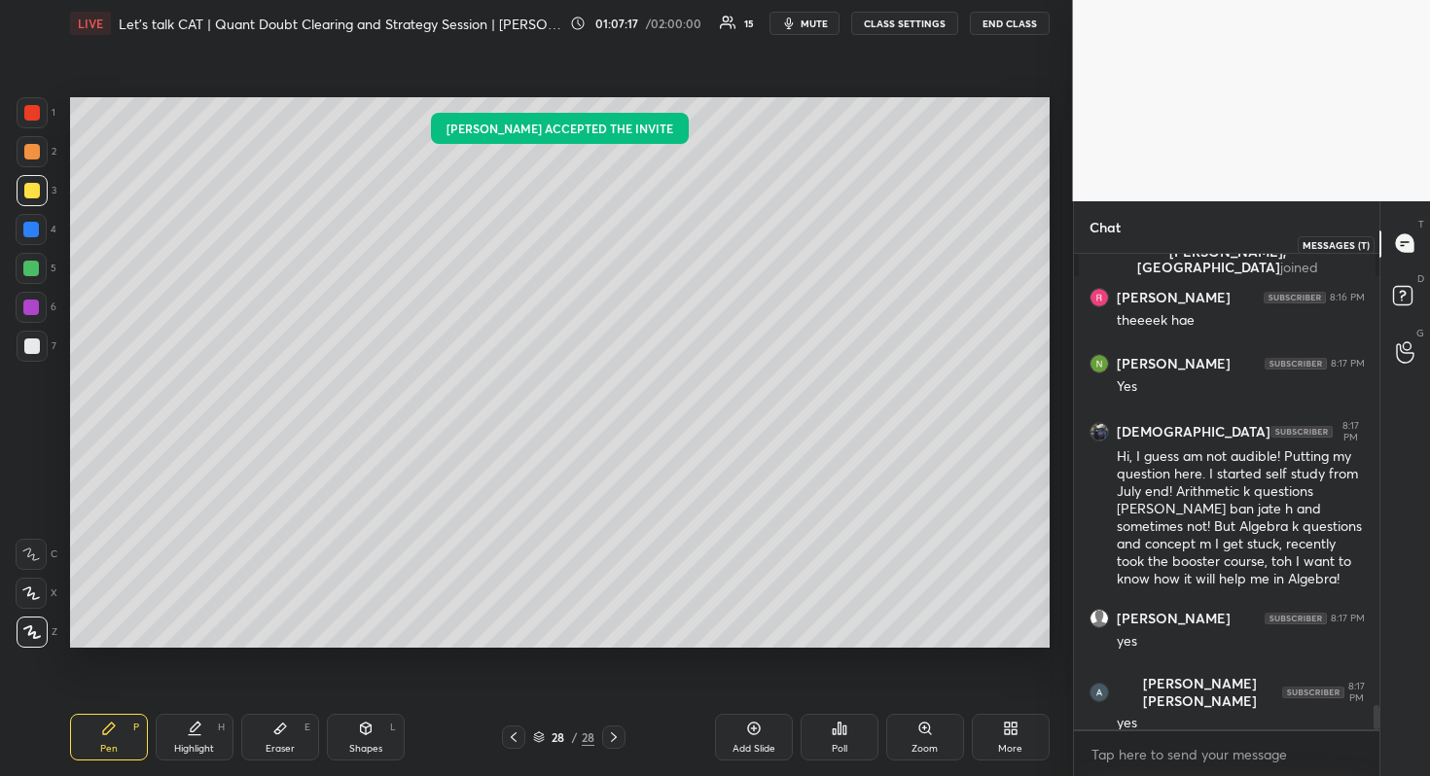
click at [1395, 249] on icon at bounding box center [1405, 243] width 20 height 20
click at [750, 751] on div "Add Slide" at bounding box center [753, 749] width 43 height 10
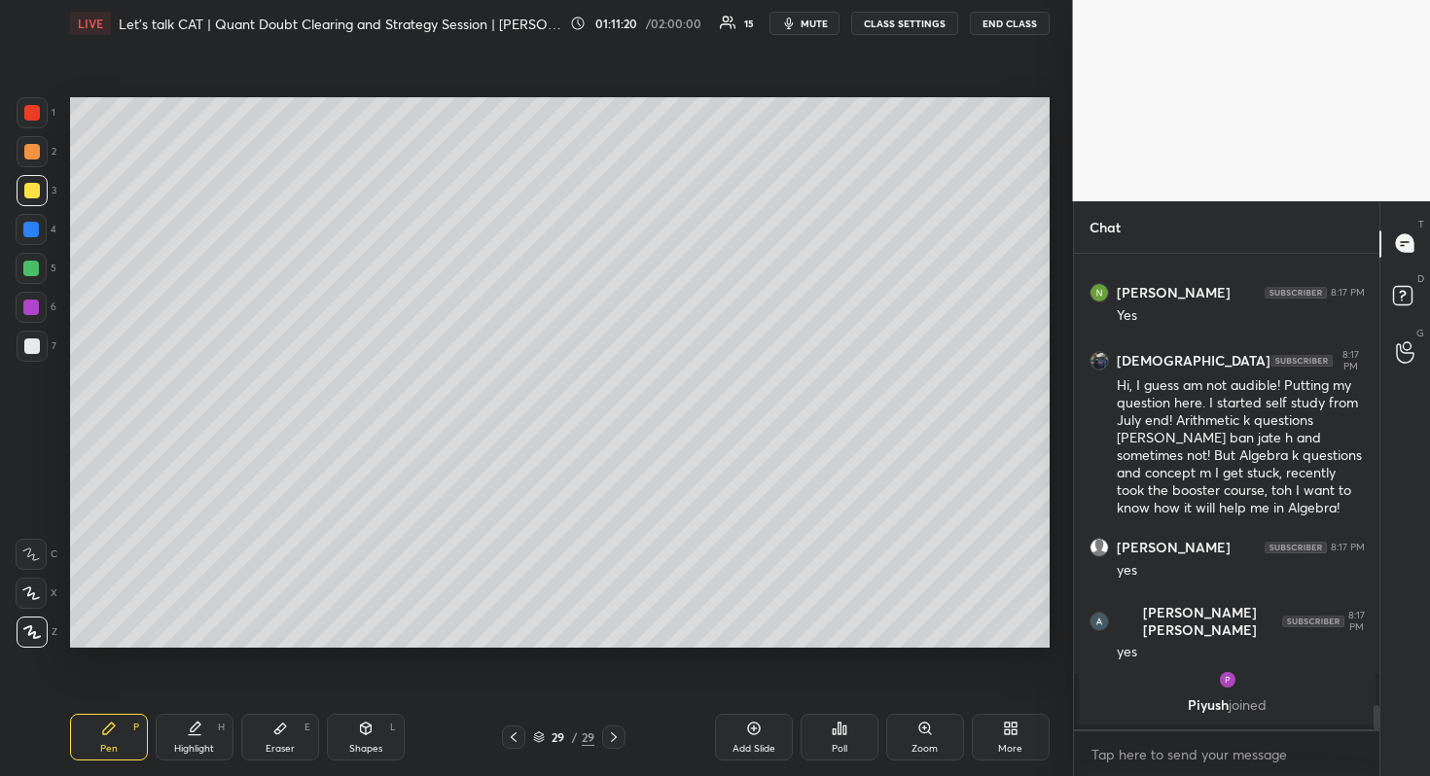
drag, startPoint x: 717, startPoint y: 729, endPoint x: 704, endPoint y: 741, distance: 17.2
click at [717, 736] on div "Add Slide" at bounding box center [754, 737] width 78 height 47
click at [506, 727] on div at bounding box center [512, 737] width 23 height 23
click at [611, 735] on icon at bounding box center [615, 737] width 16 height 16
click at [507, 730] on icon at bounding box center [513, 737] width 16 height 16
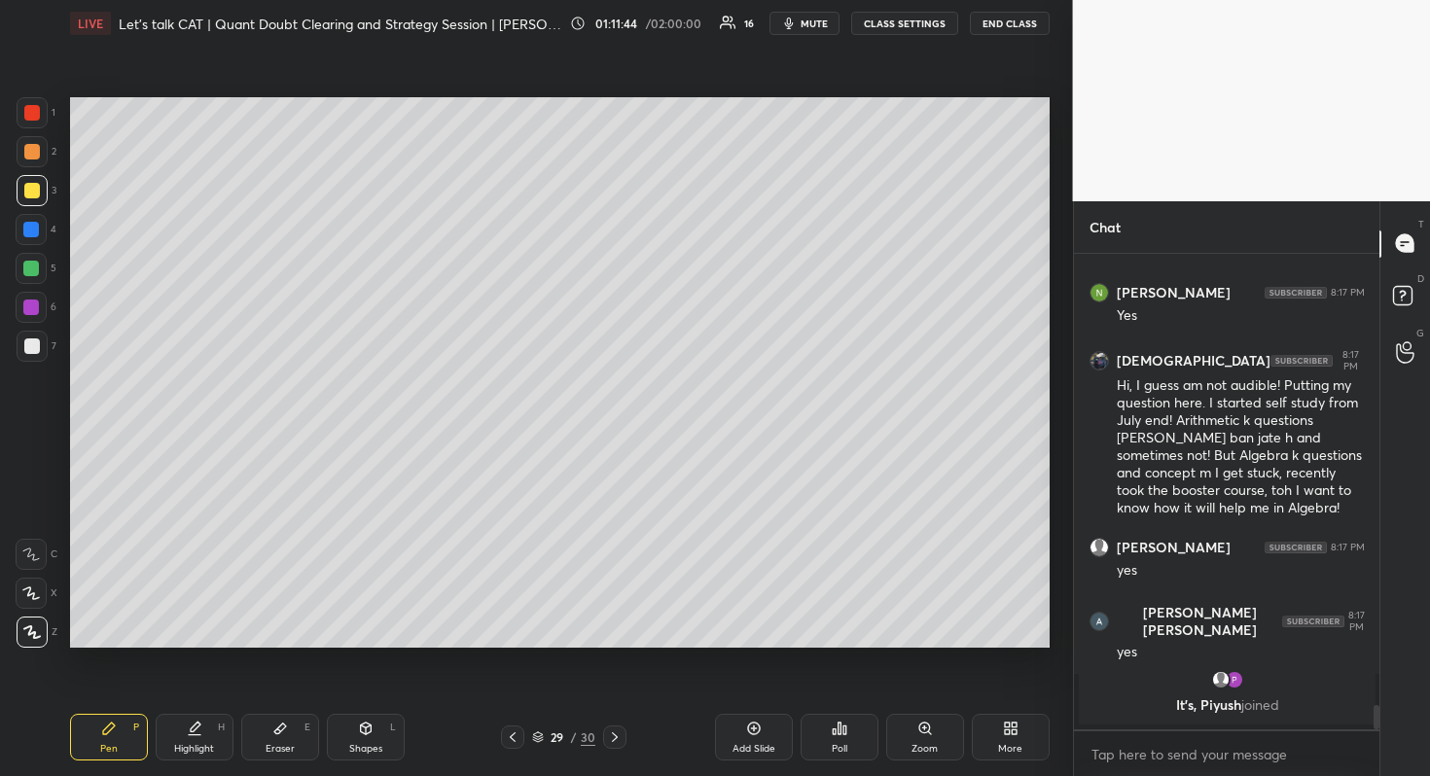
click at [512, 731] on icon at bounding box center [513, 737] width 16 height 16
click at [617, 740] on icon at bounding box center [615, 737] width 16 height 16
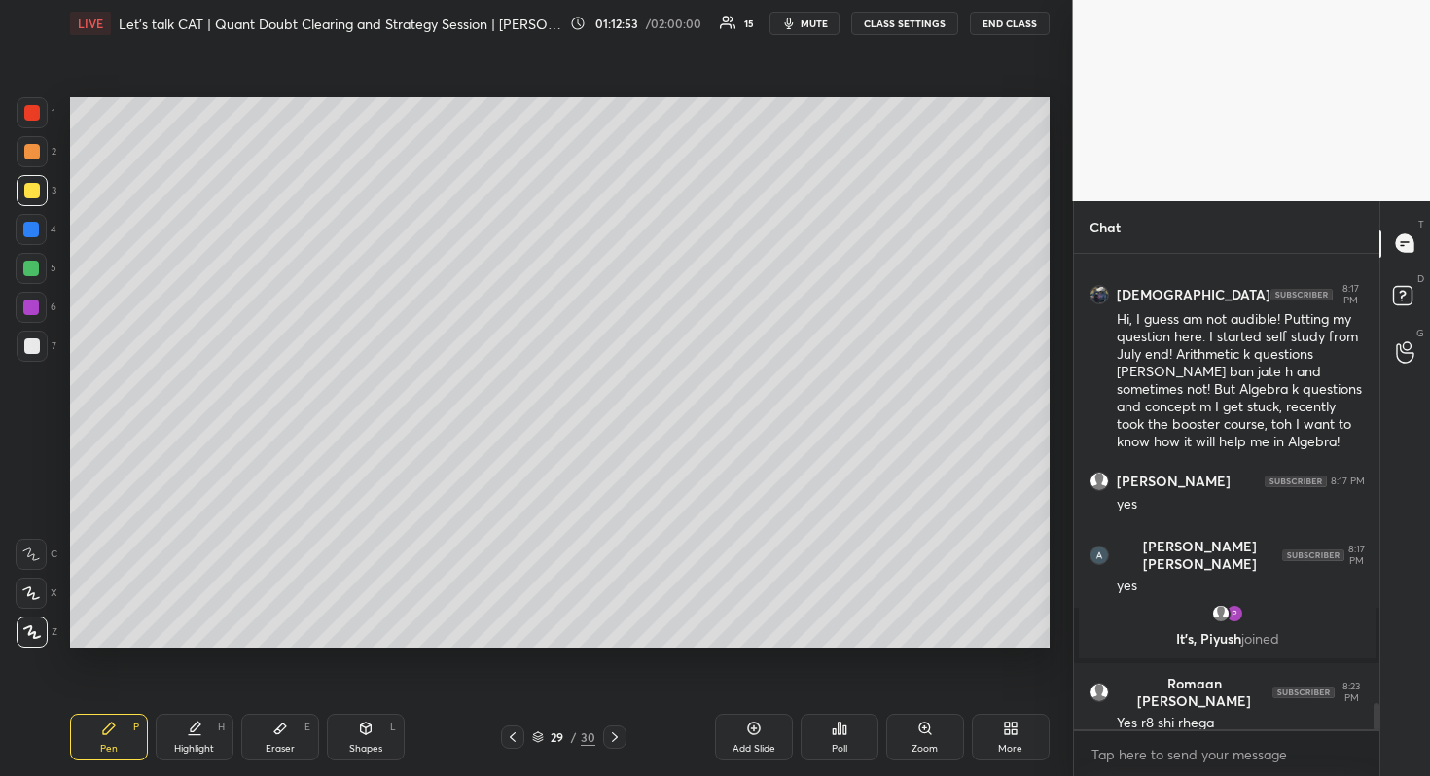
scroll to position [8213, 0]
click at [623, 762] on div "Pen P Highlight H Eraser E Shapes L 29 / 30 Add Slide Poll Zoom More" at bounding box center [559, 737] width 979 height 78
click at [616, 731] on icon at bounding box center [615, 737] width 16 height 16
click at [765, 710] on div "Pen P Highlight H Eraser E Shapes L 30 / 30 Add Slide Poll Zoom More" at bounding box center [559, 737] width 979 height 78
click at [756, 726] on icon at bounding box center [754, 729] width 16 height 16
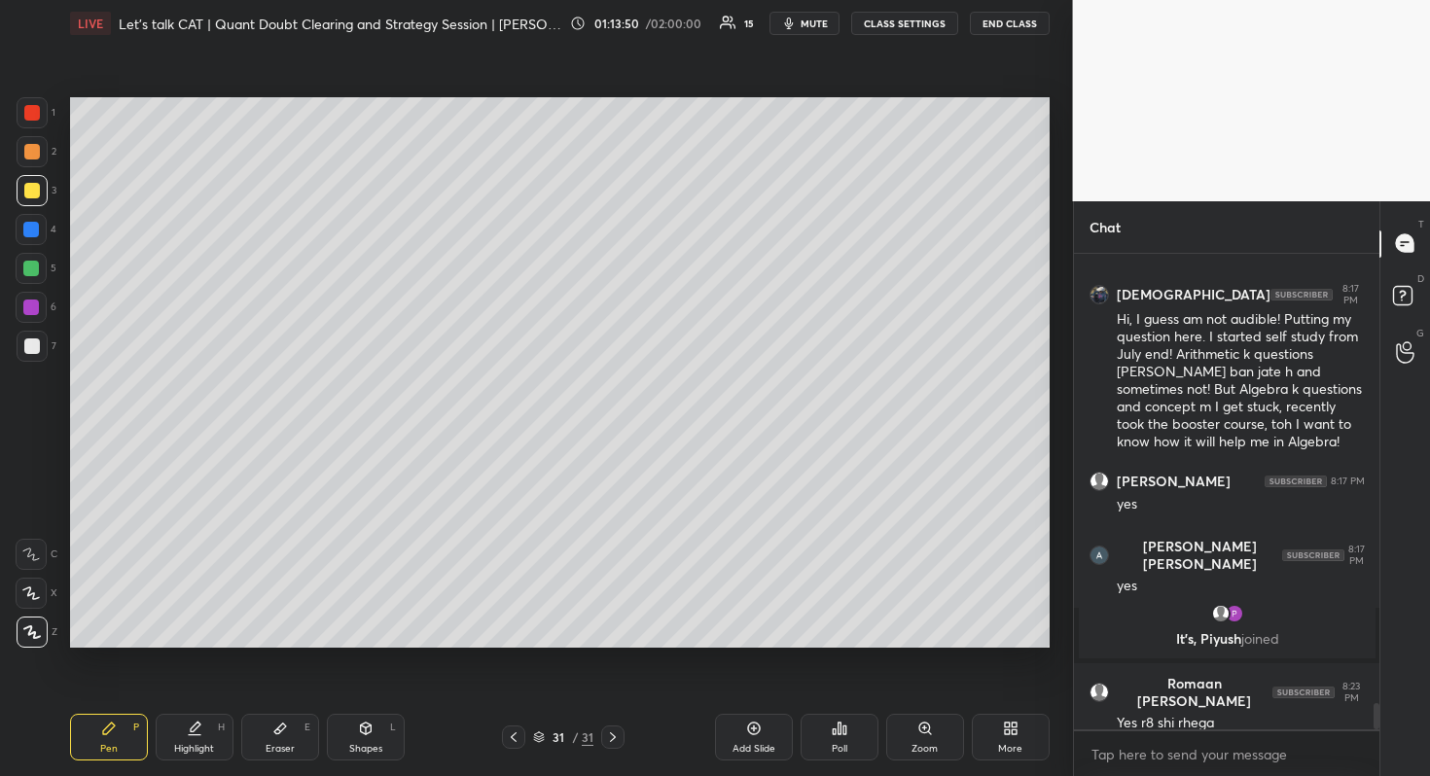
scroll to position [8279, 0]
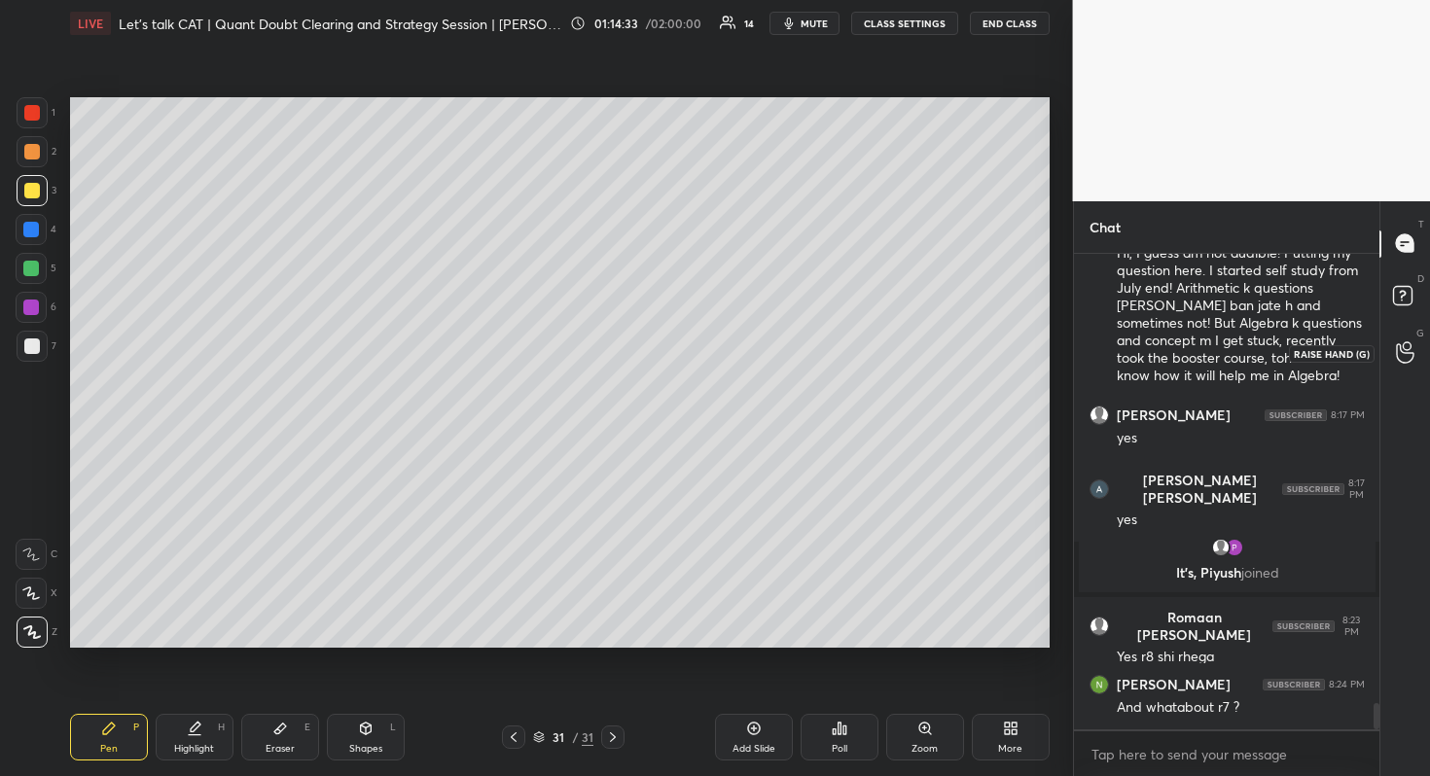
click at [1415, 368] on div at bounding box center [1405, 353] width 39 height 35
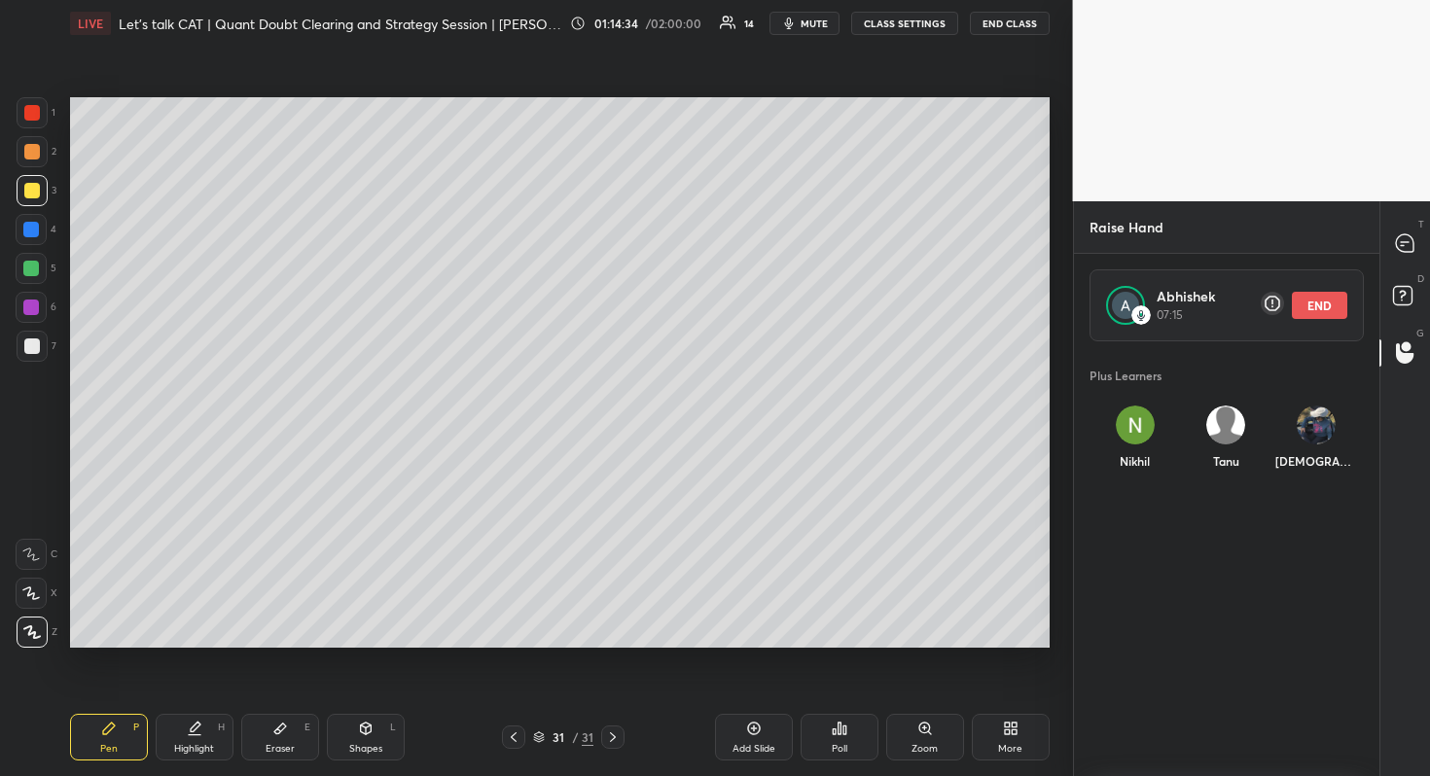
scroll to position [423, 300]
click at [1414, 256] on div at bounding box center [1405, 244] width 39 height 35
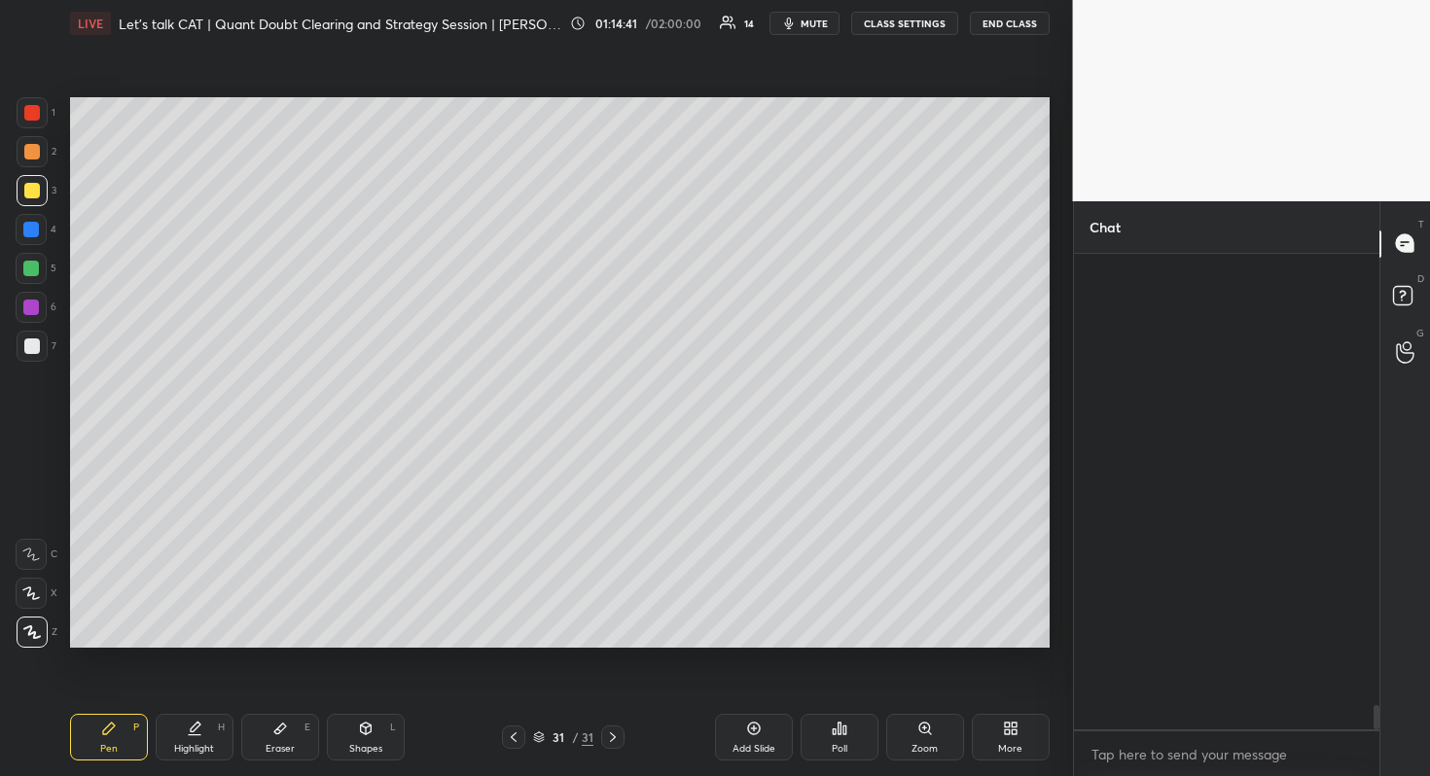
scroll to position [470, 300]
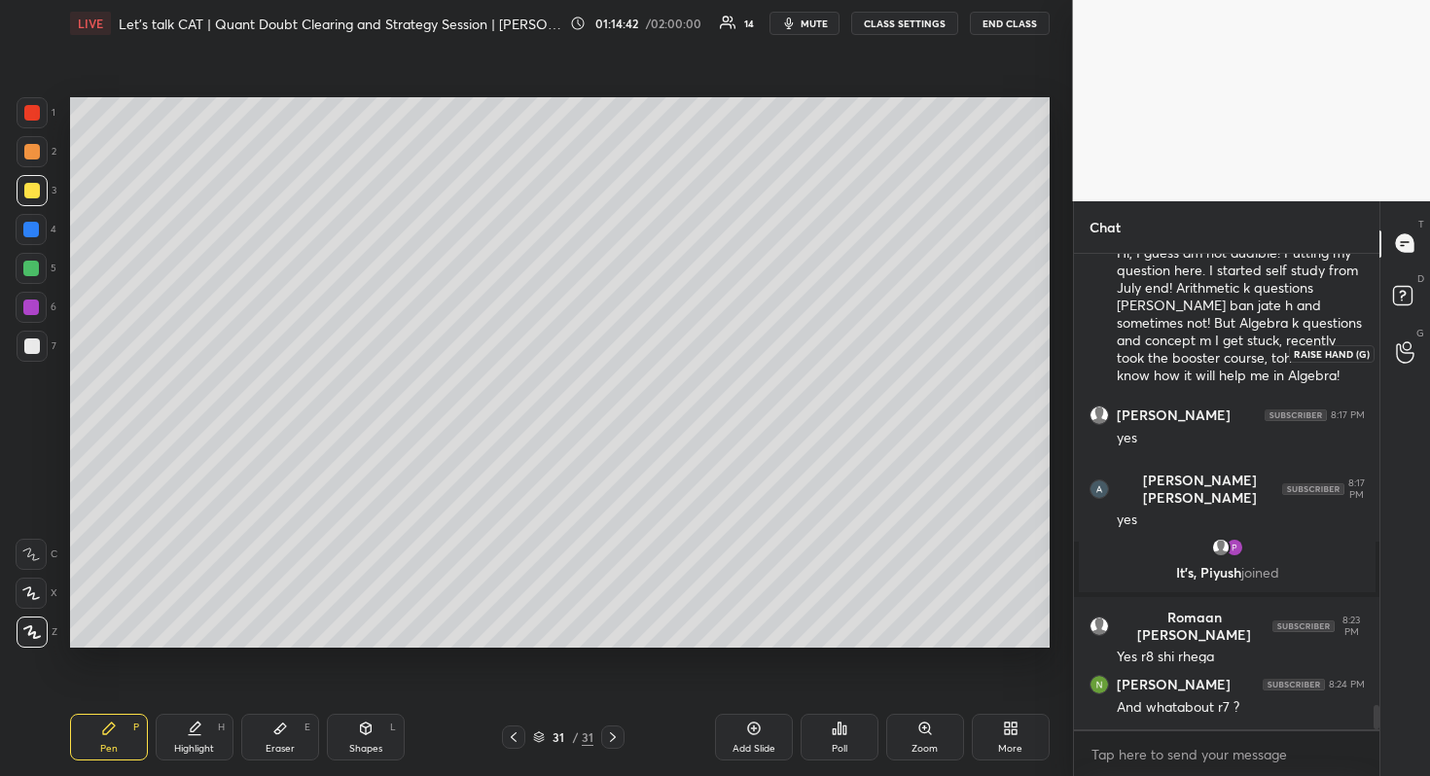
click at [1396, 355] on icon at bounding box center [1405, 352] width 18 height 22
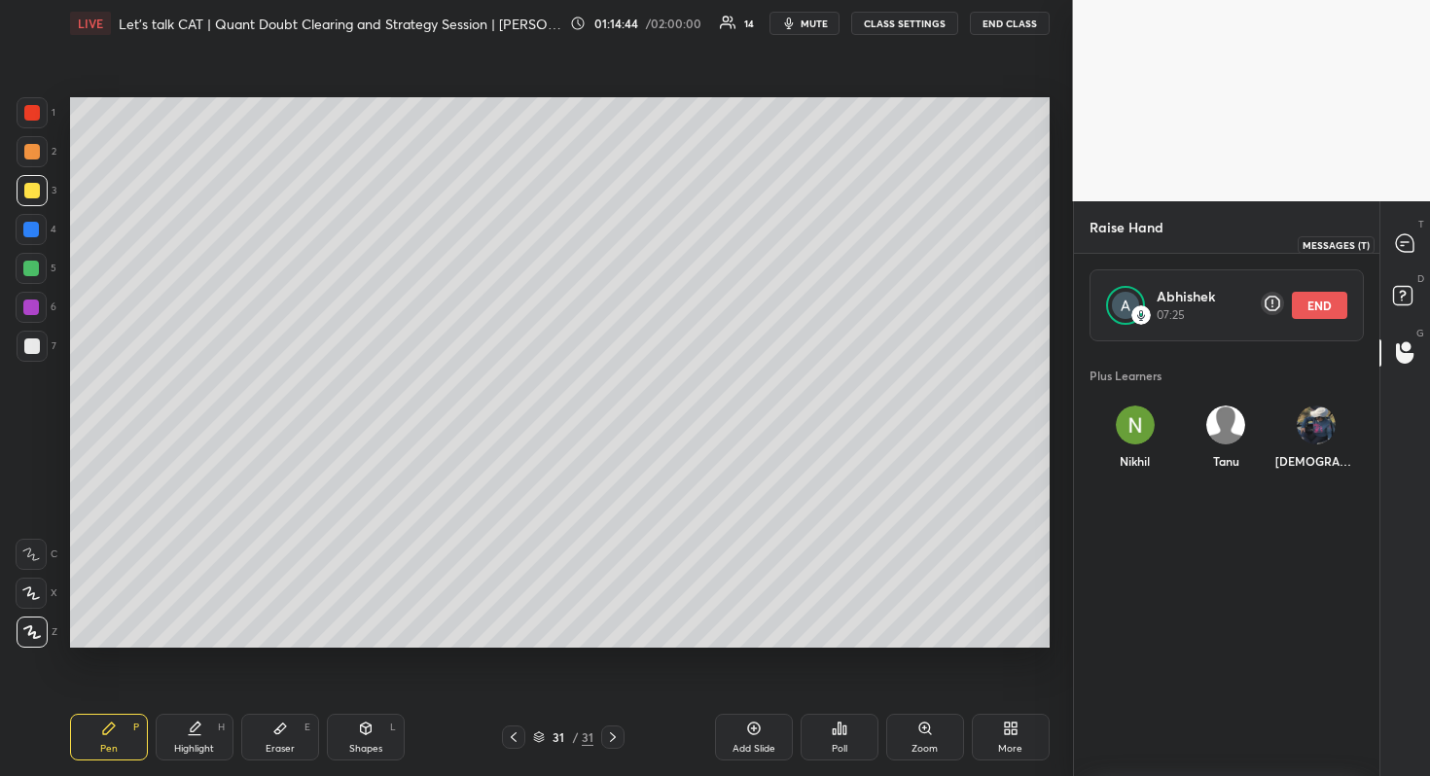
click at [1417, 236] on div at bounding box center [1405, 244] width 39 height 35
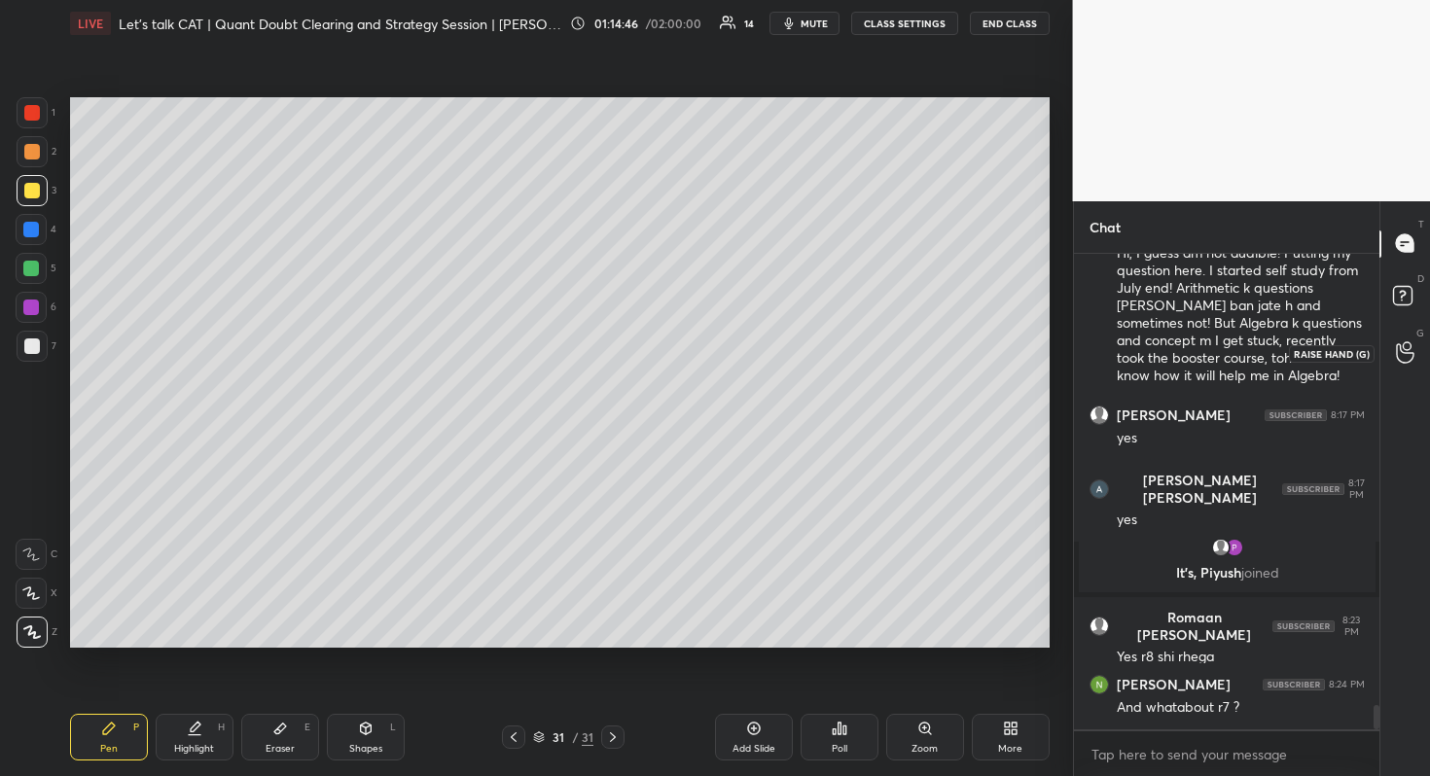
scroll to position [8923, 0]
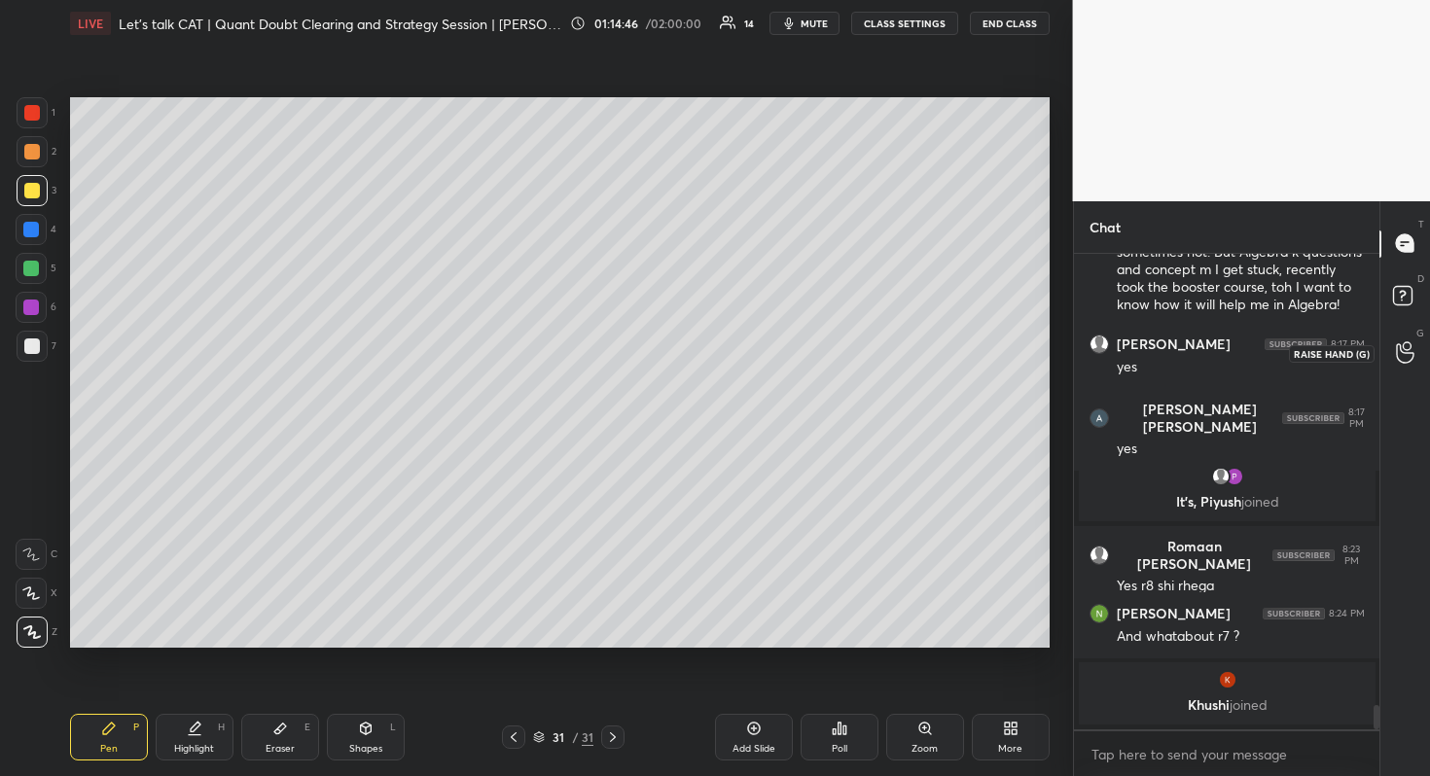
click at [1392, 347] on div at bounding box center [1405, 353] width 39 height 35
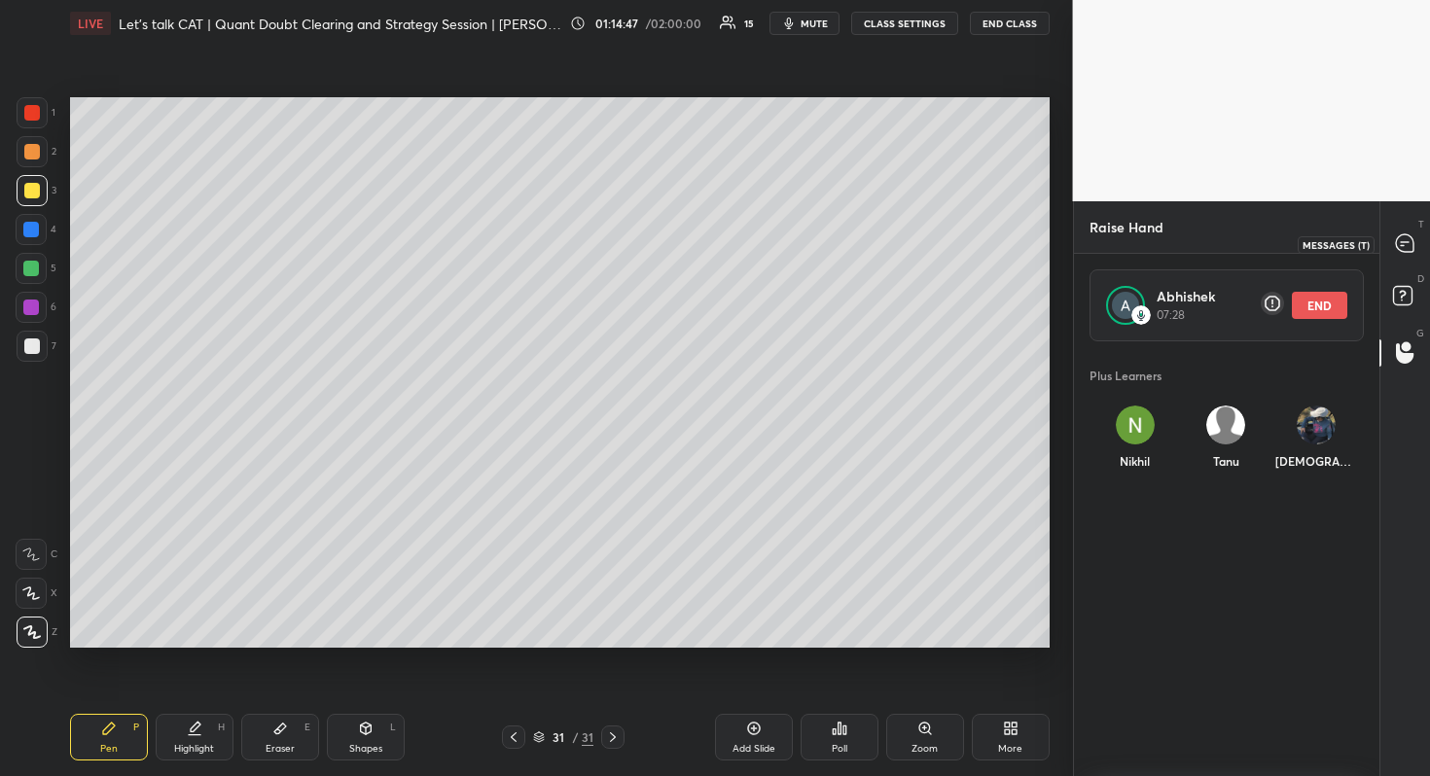
click at [1422, 233] on div at bounding box center [1405, 244] width 39 height 35
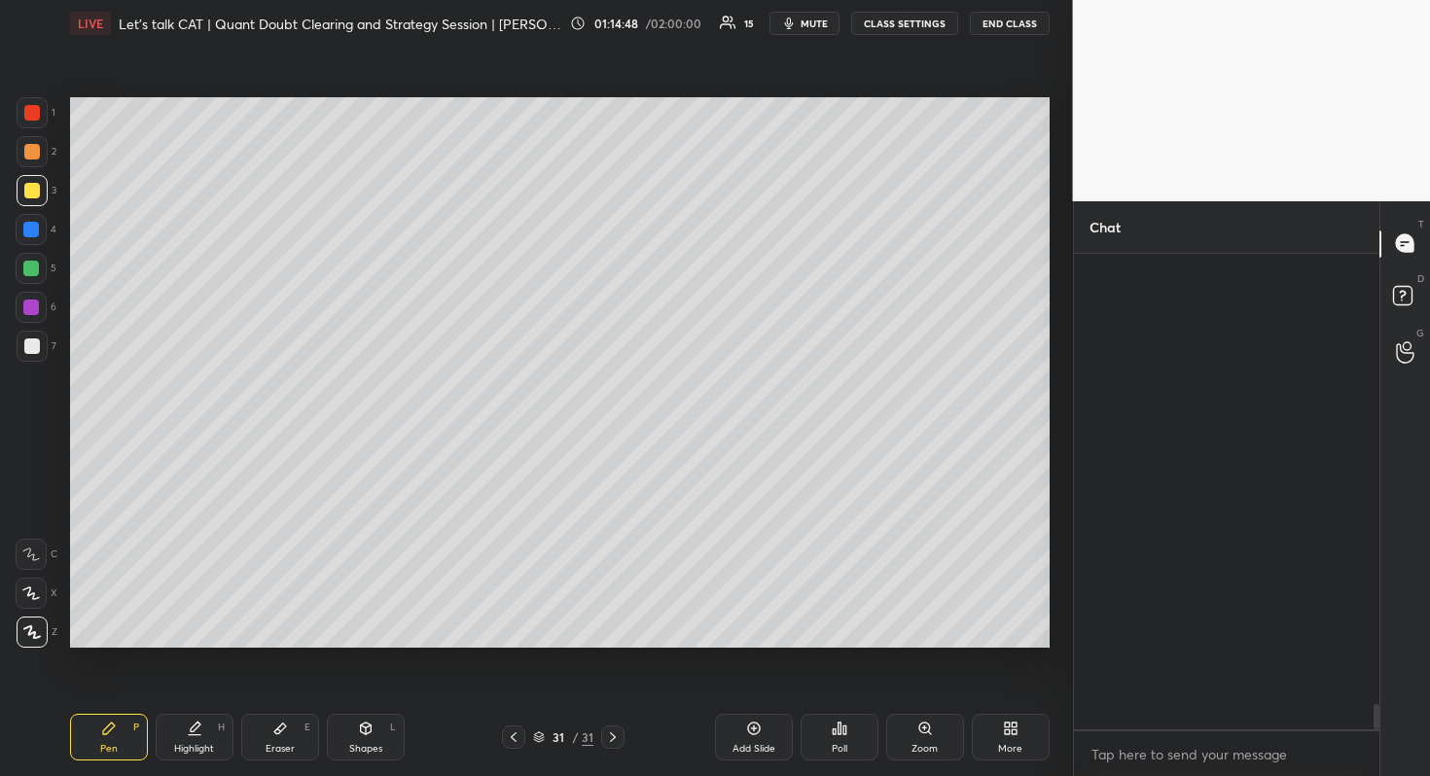
scroll to position [470, 300]
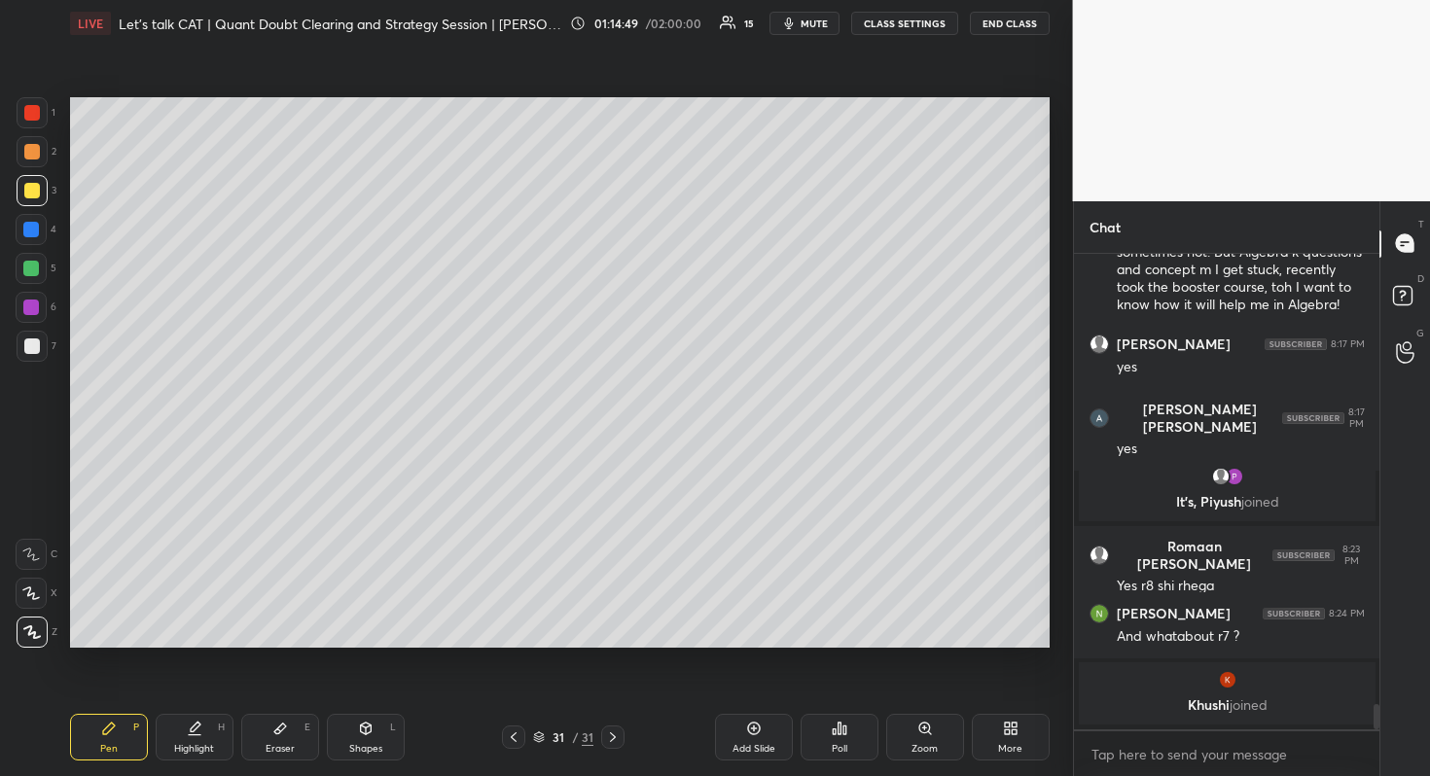
click at [1382, 332] on div "G Raise Hand (G)" at bounding box center [1405, 353] width 50 height 54
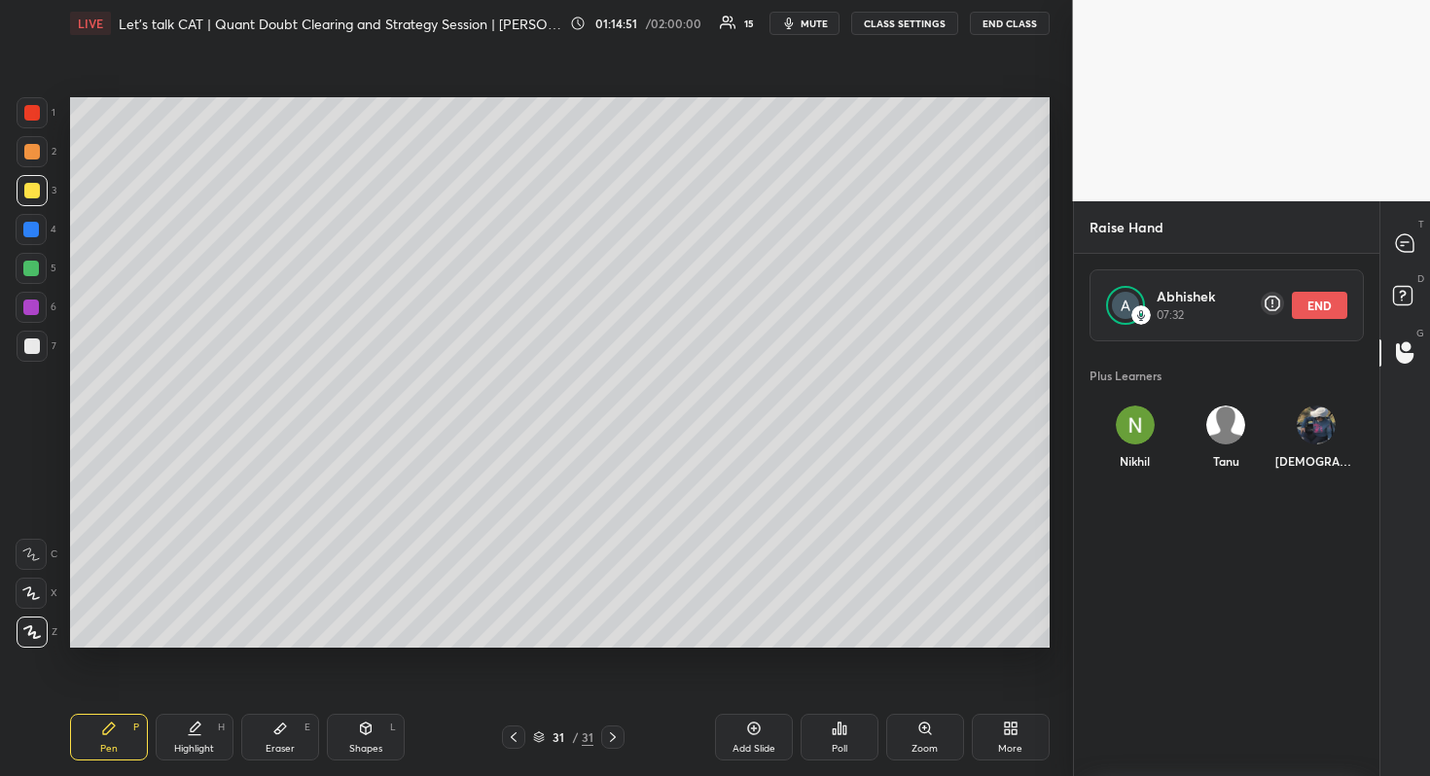
click at [1331, 298] on button "END" at bounding box center [1319, 305] width 55 height 27
click at [1354, 265] on div "Abhishek Session ended Plus Learners [PERSON_NAME] Guidelines Please maintain d…" at bounding box center [1227, 515] width 306 height 522
click at [1395, 238] on icon at bounding box center [1405, 243] width 20 height 20
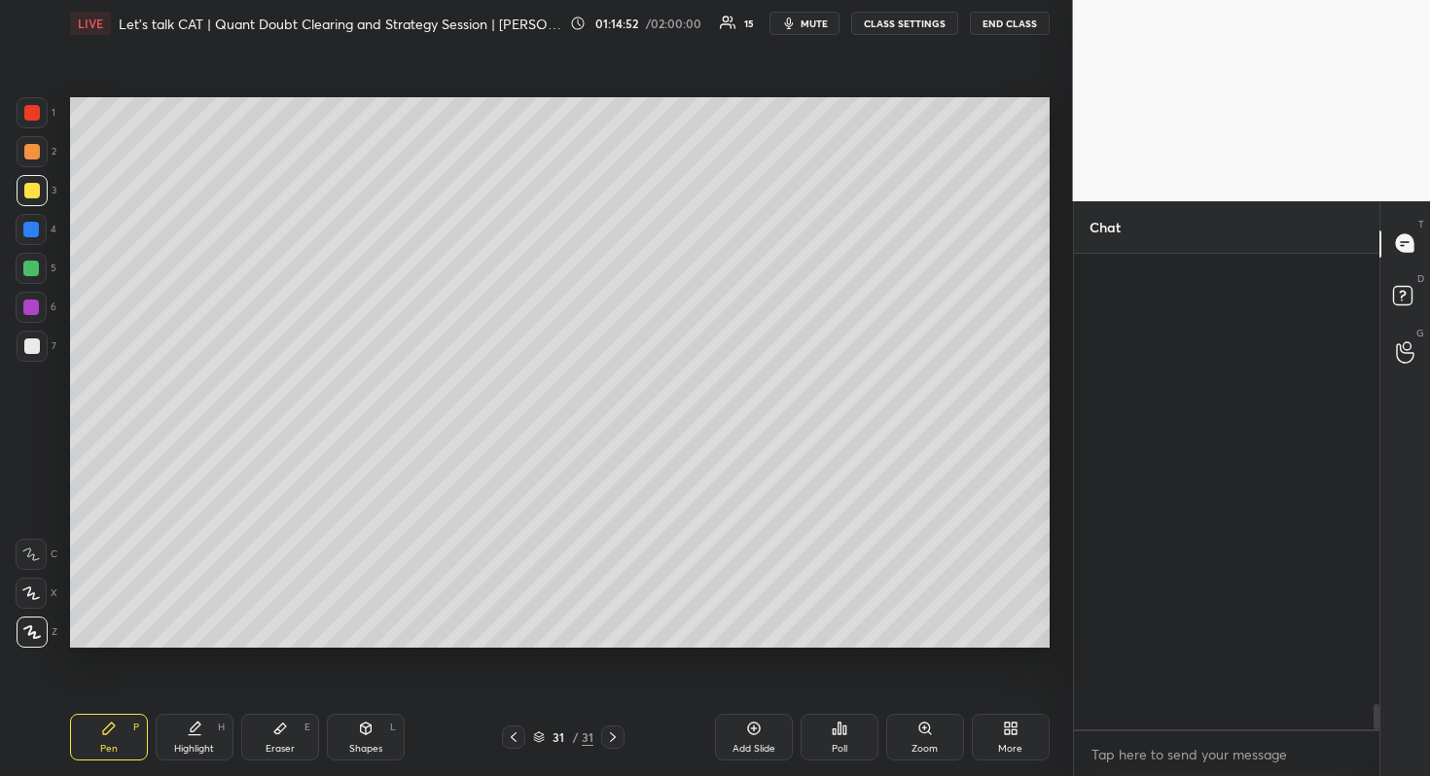
scroll to position [470, 300]
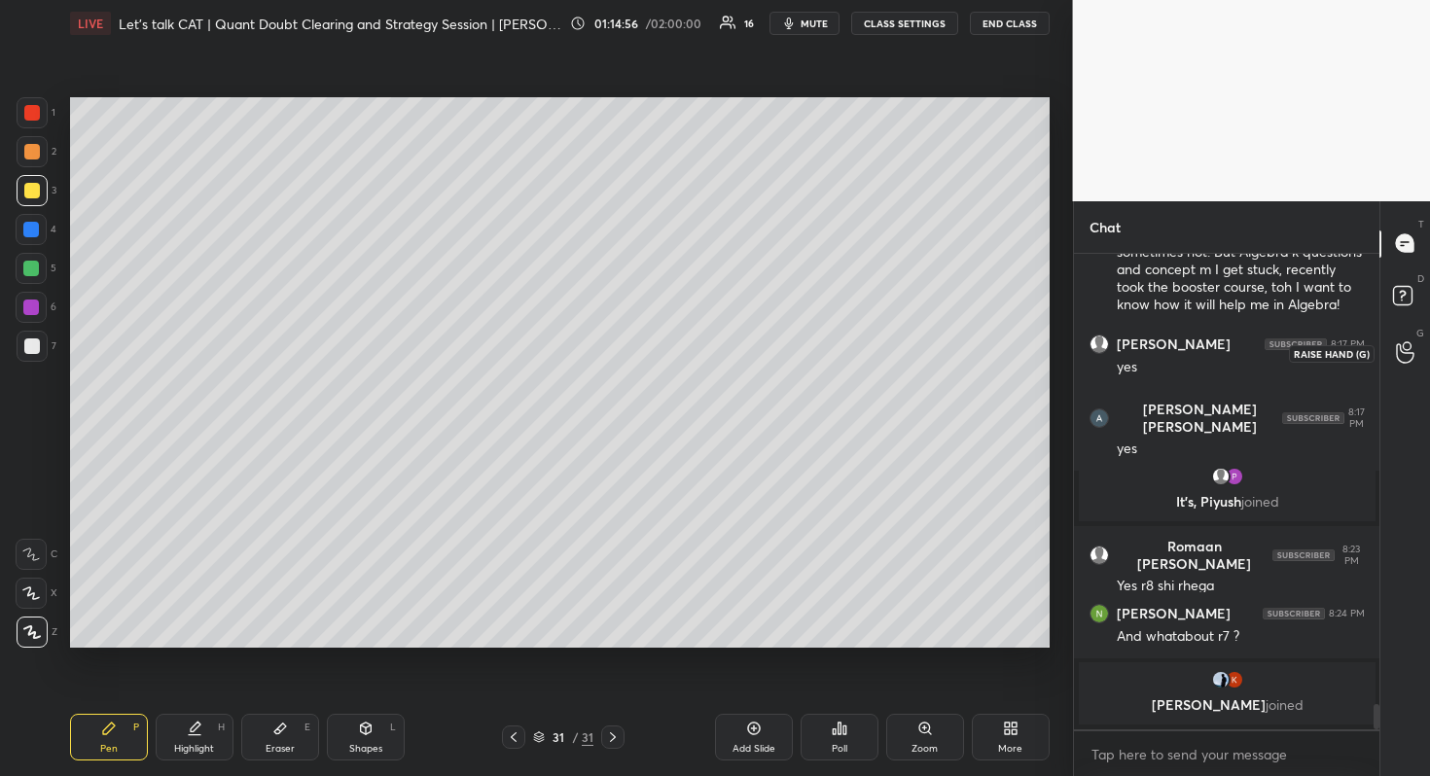
click at [1399, 361] on icon at bounding box center [1405, 353] width 18 height 19
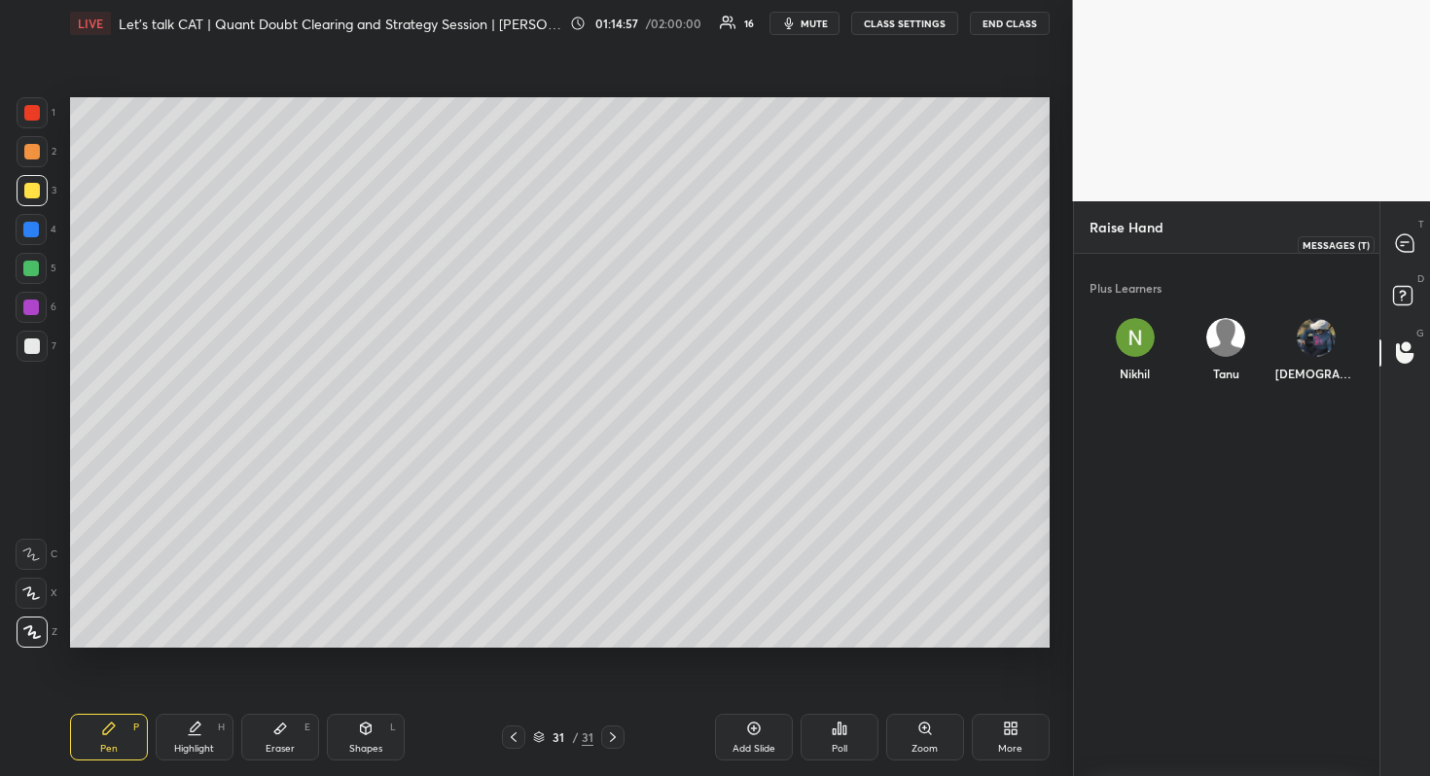
click at [1392, 251] on div at bounding box center [1405, 244] width 39 height 35
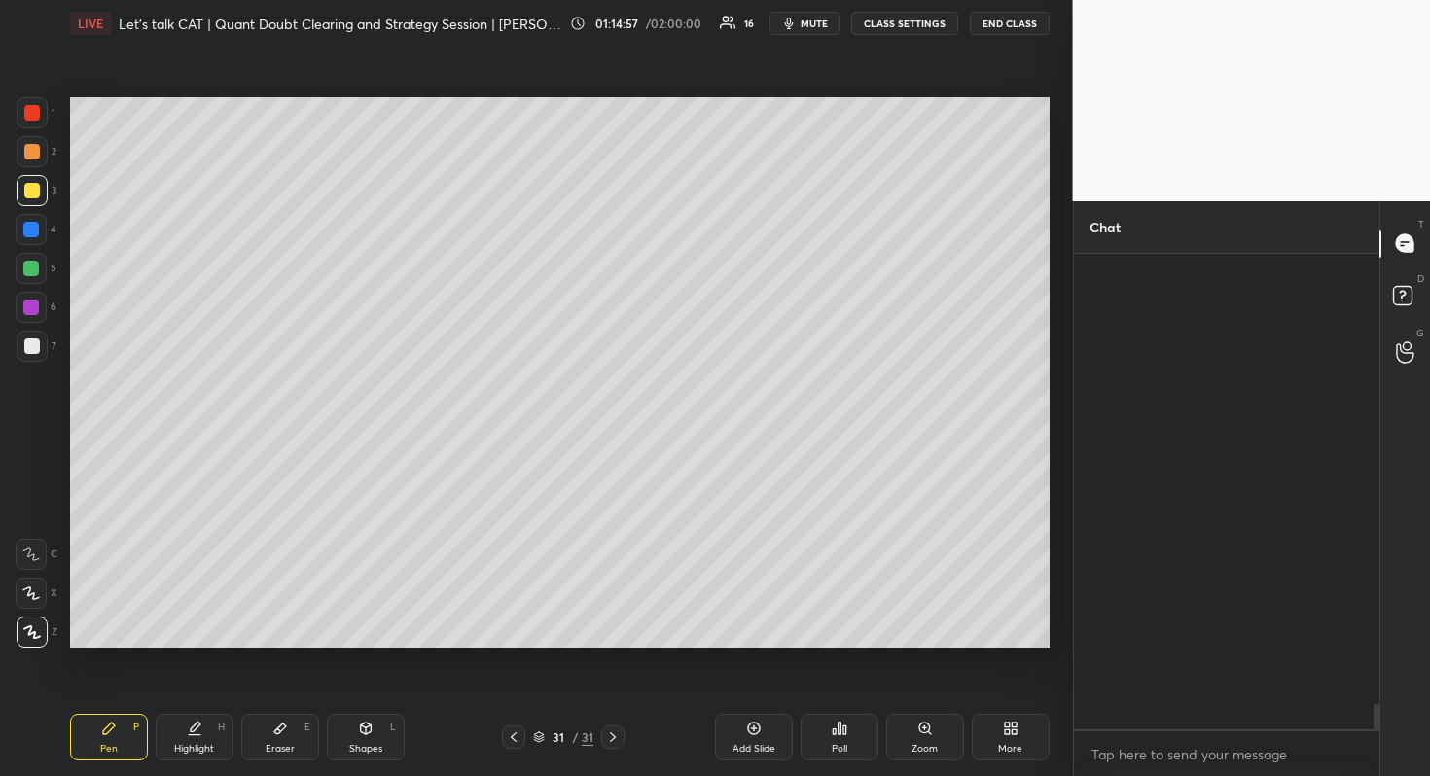
scroll to position [470, 300]
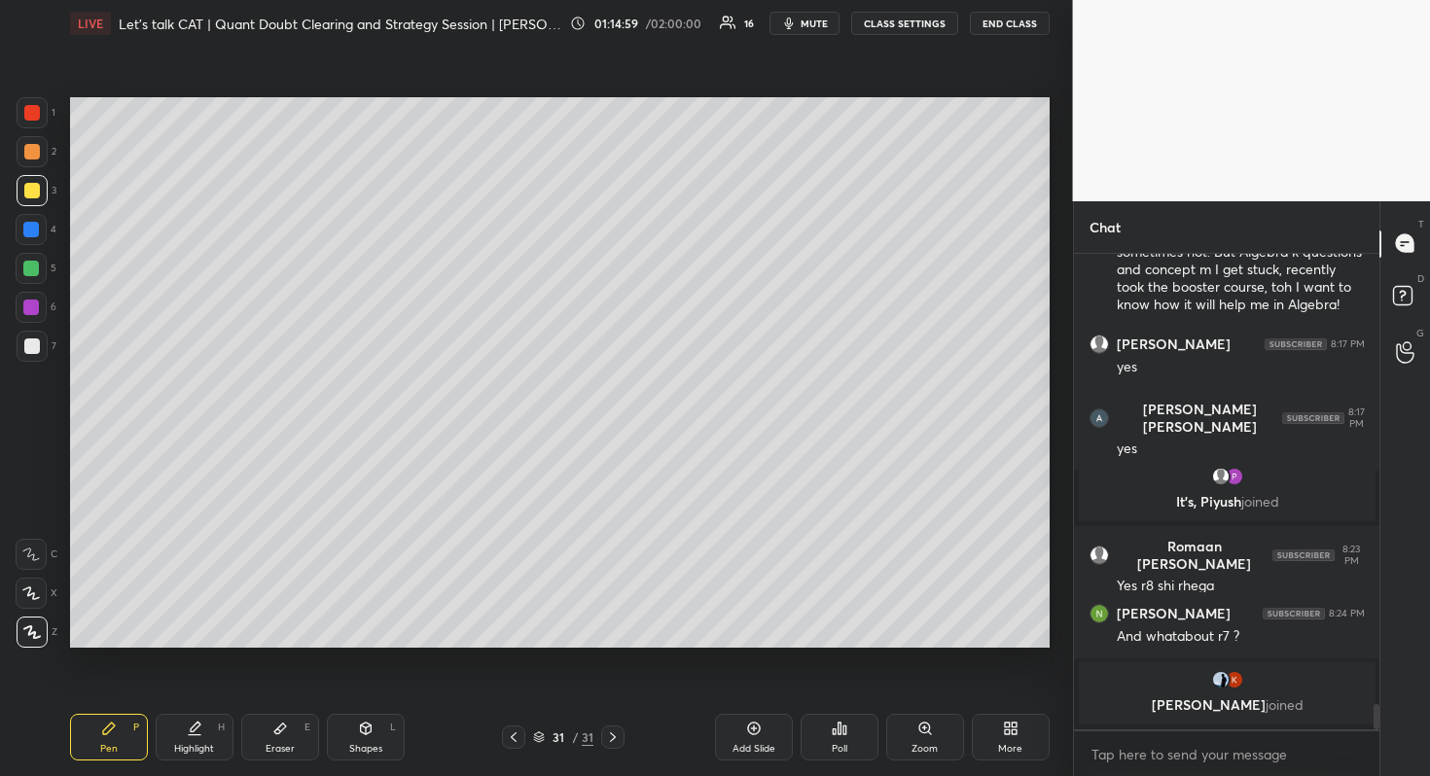
click at [1393, 370] on div at bounding box center [1405, 353] width 39 height 35
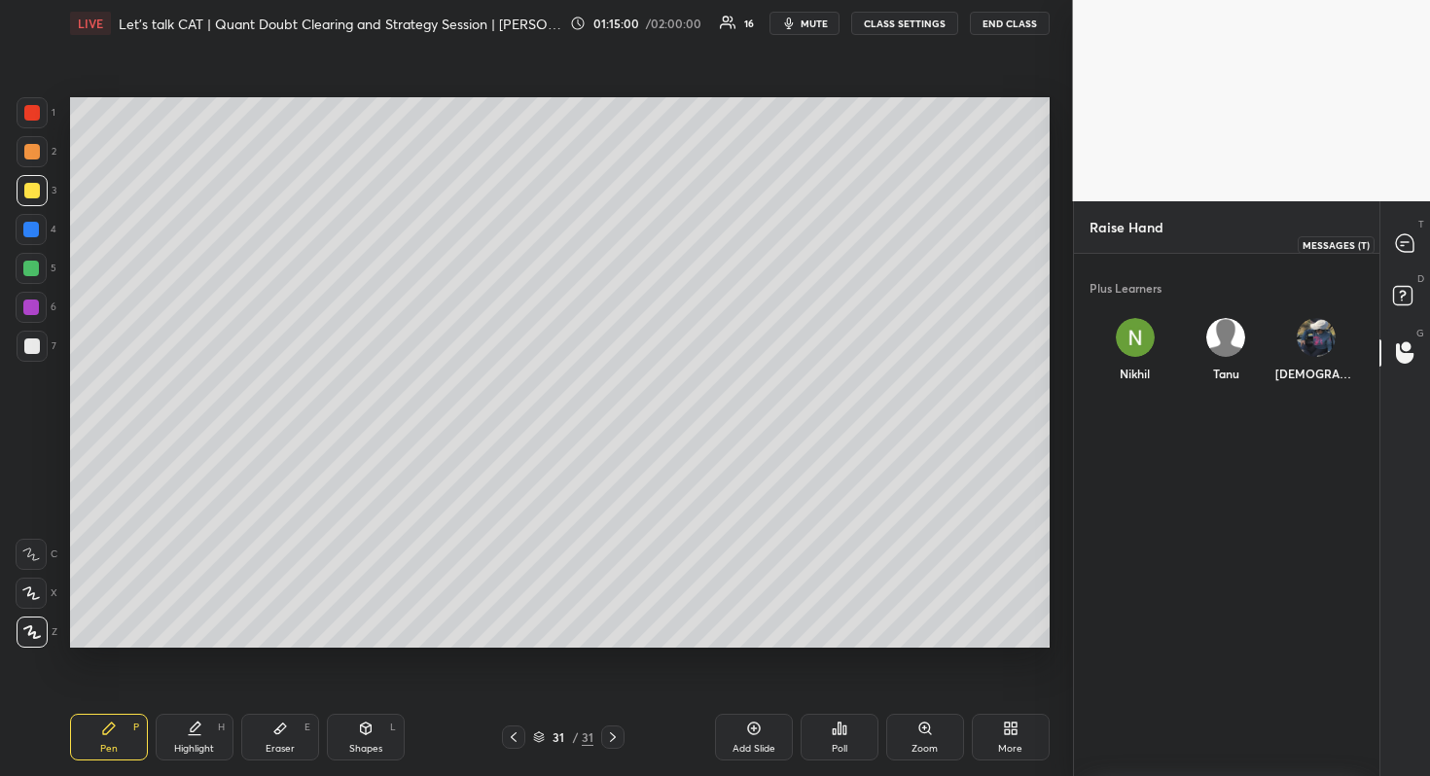
click at [1409, 251] on icon at bounding box center [1405, 243] width 18 height 18
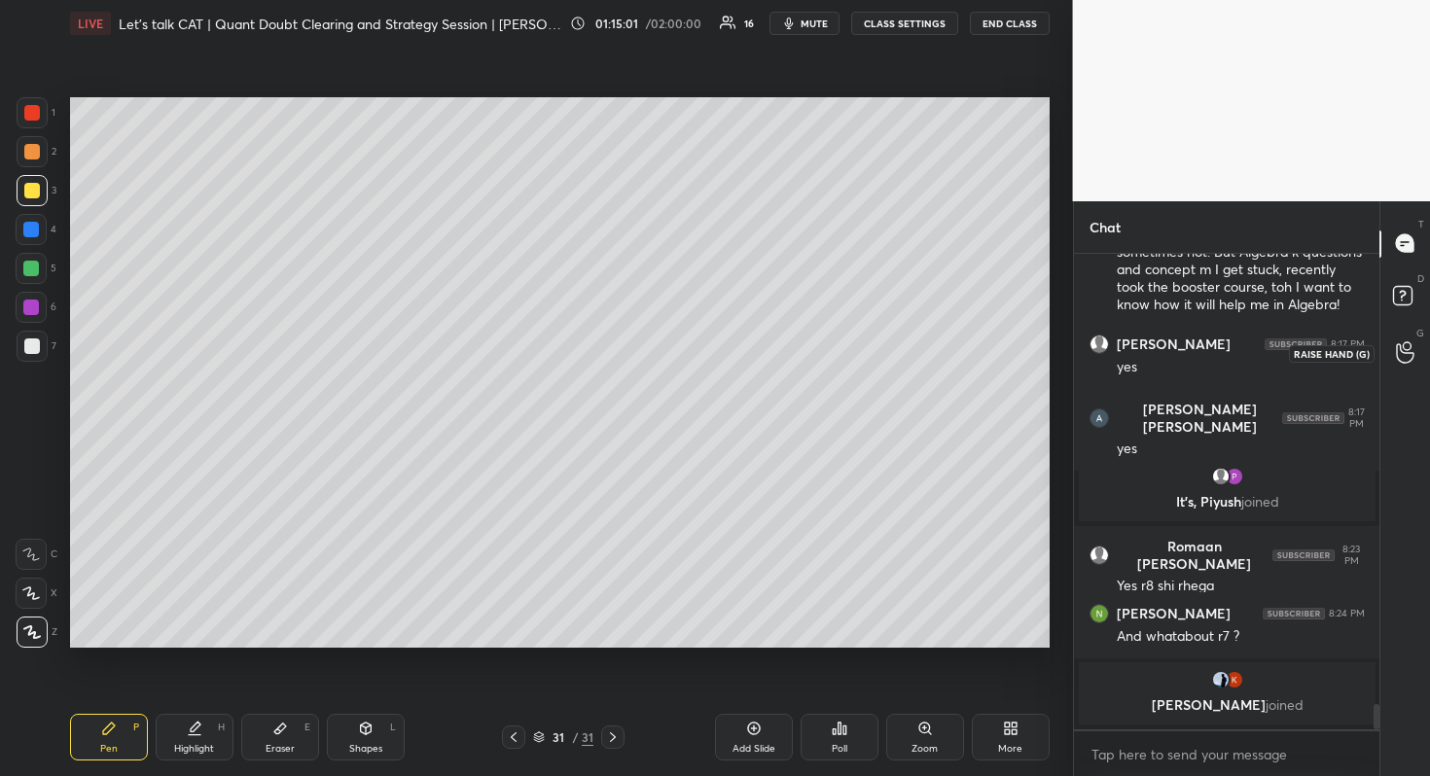
click at [1394, 336] on div at bounding box center [1405, 353] width 39 height 35
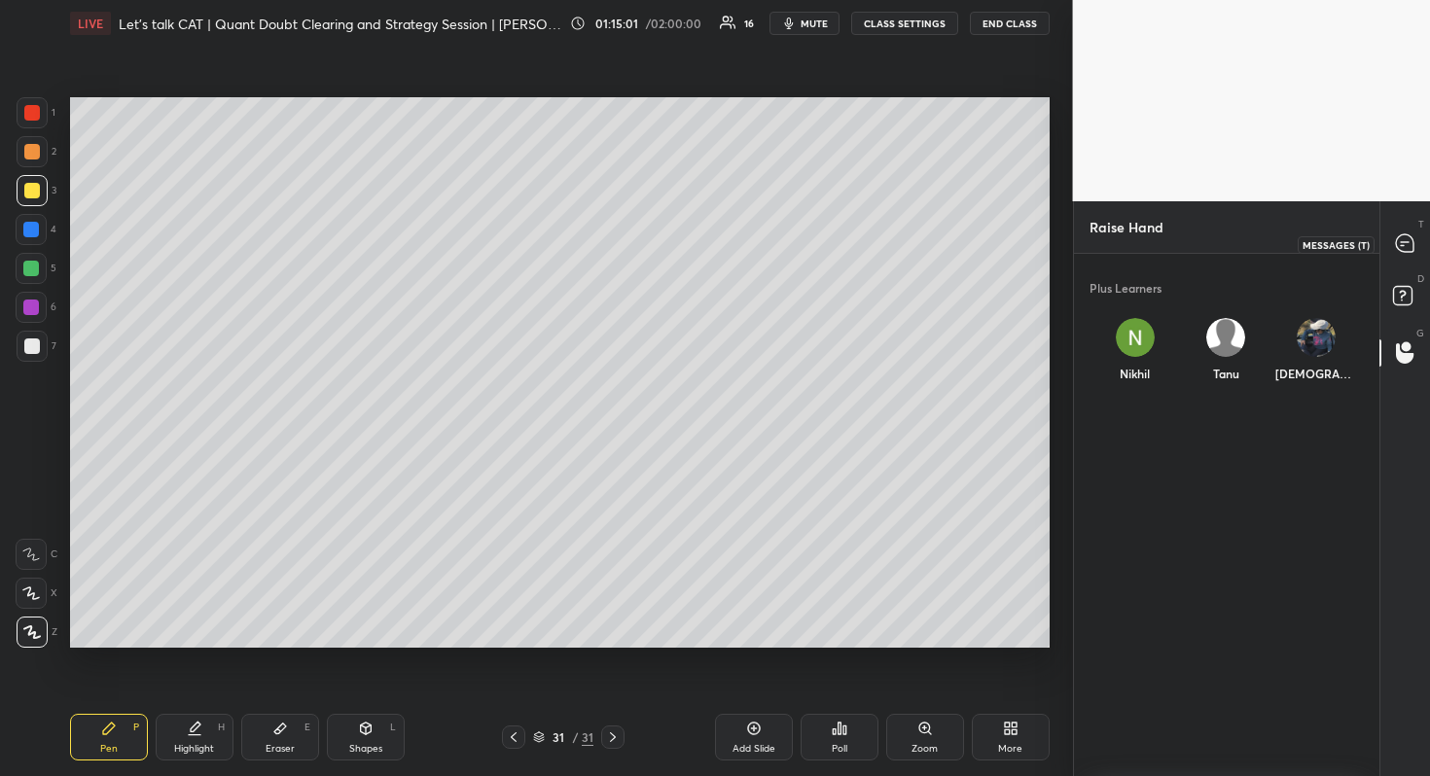
click at [1400, 249] on icon at bounding box center [1405, 243] width 18 height 18
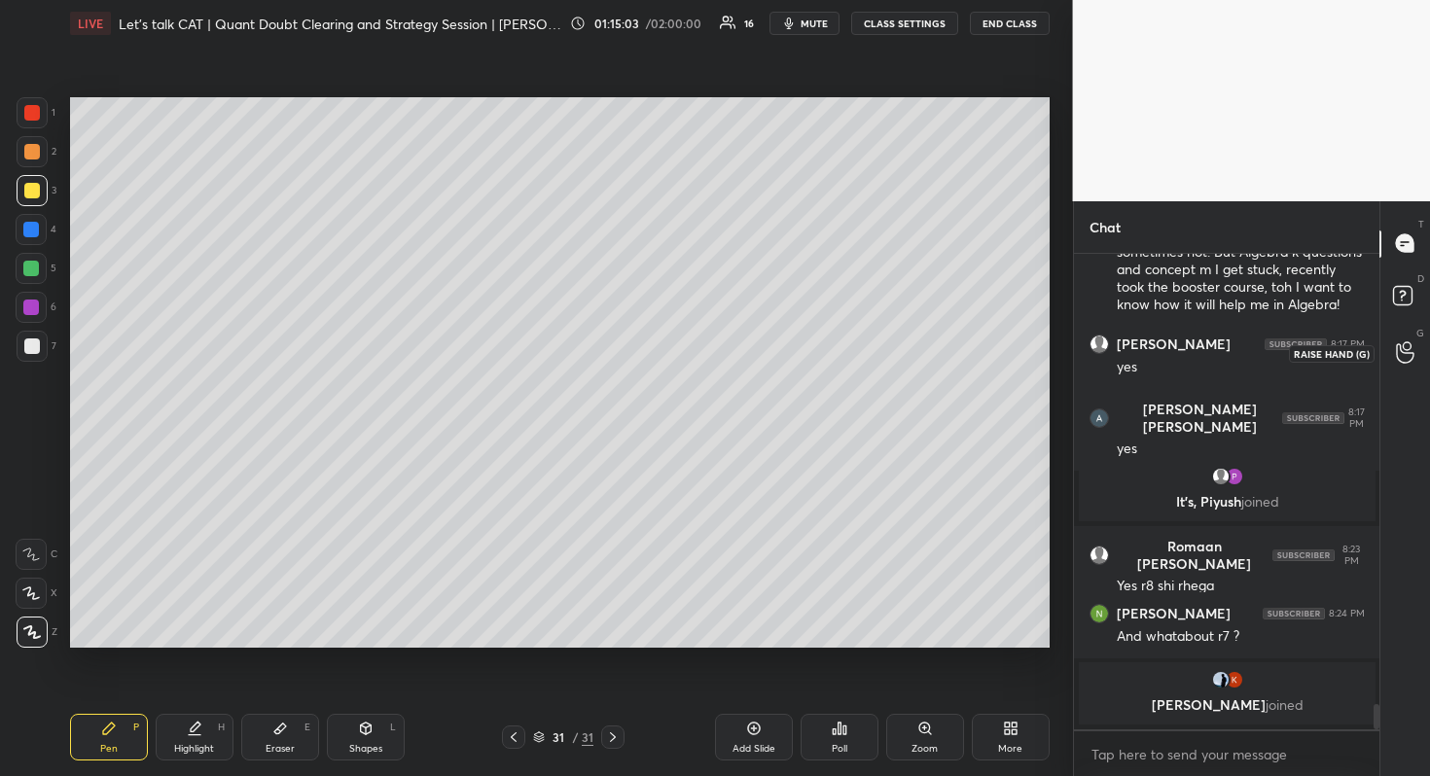
click at [1410, 349] on icon at bounding box center [1405, 352] width 18 height 22
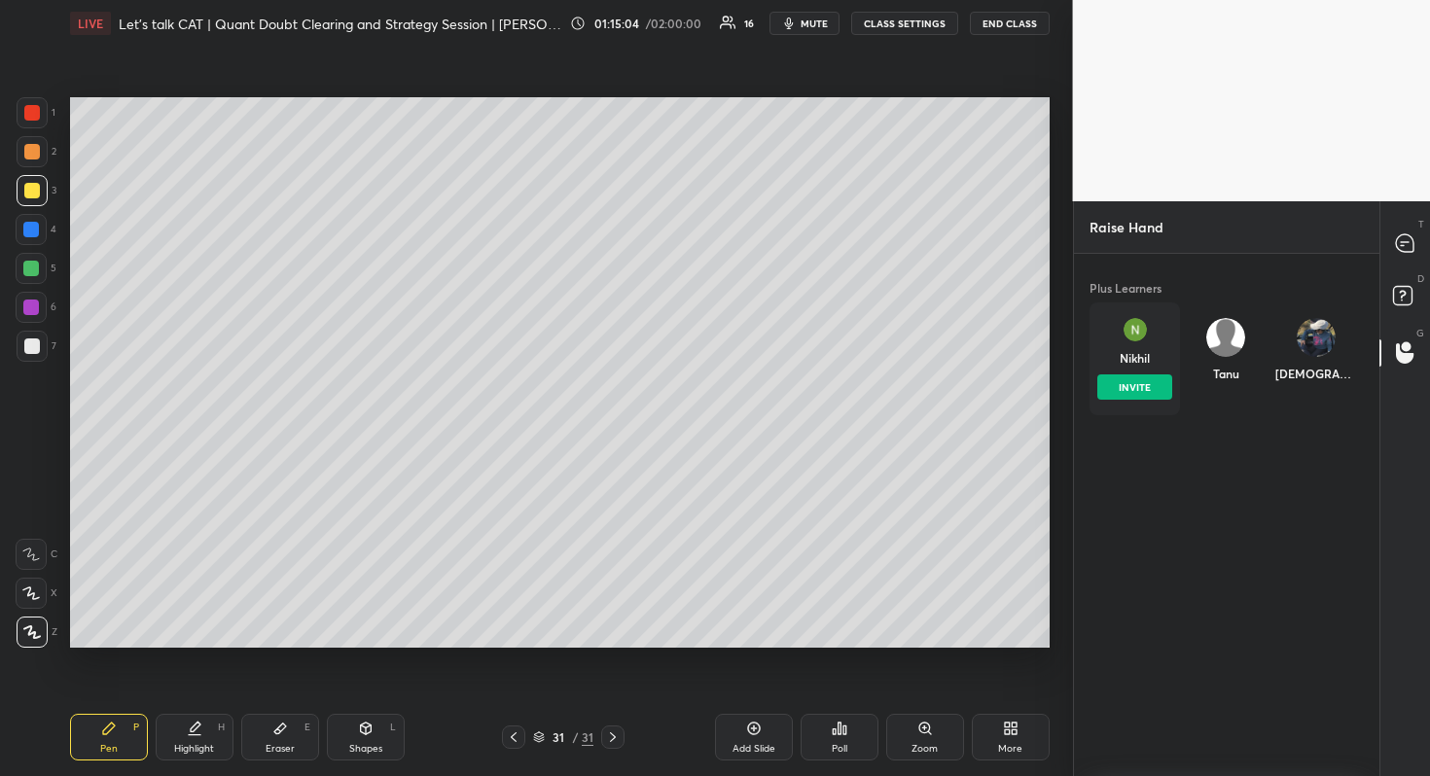
click at [1128, 369] on div "Nikhil INVITE" at bounding box center [1134, 358] width 90 height 113
click at [1138, 387] on button "INVITE" at bounding box center [1134, 386] width 75 height 25
click at [1424, 244] on div "T Messages (T)" at bounding box center [1405, 244] width 50 height 54
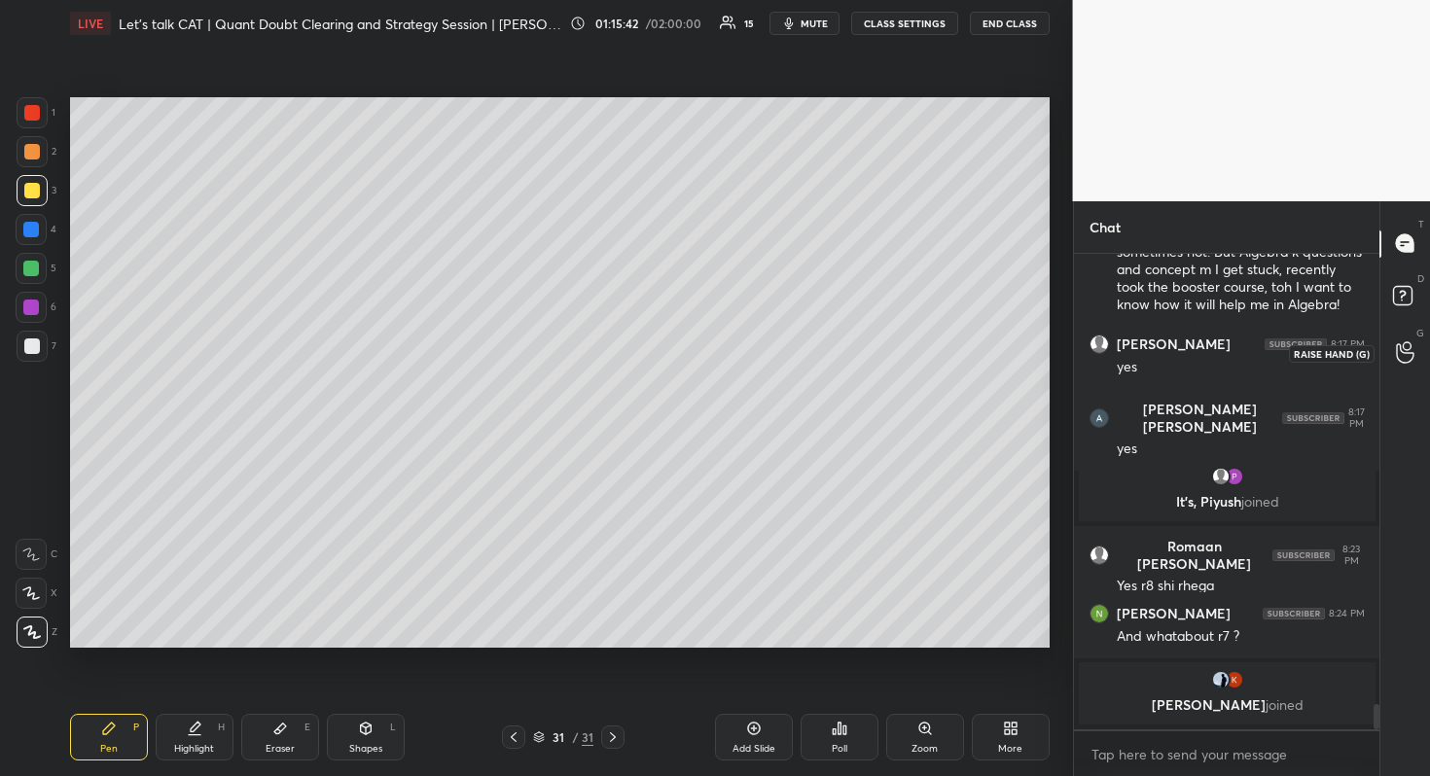
click at [1402, 347] on circle at bounding box center [1406, 346] width 8 height 8
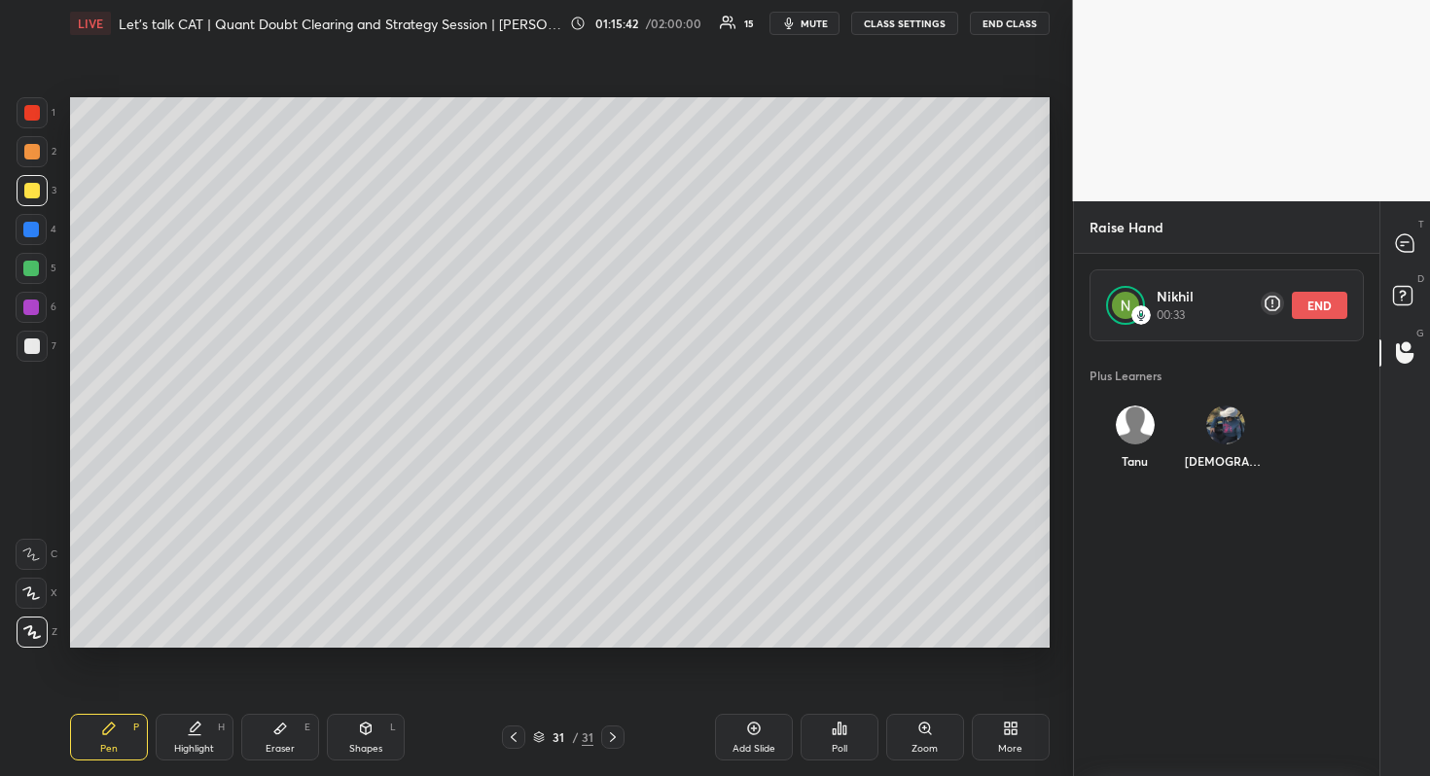
click at [1397, 188] on video at bounding box center [1252, 100] width 358 height 201
click at [1404, 235] on icon at bounding box center [1405, 243] width 18 height 18
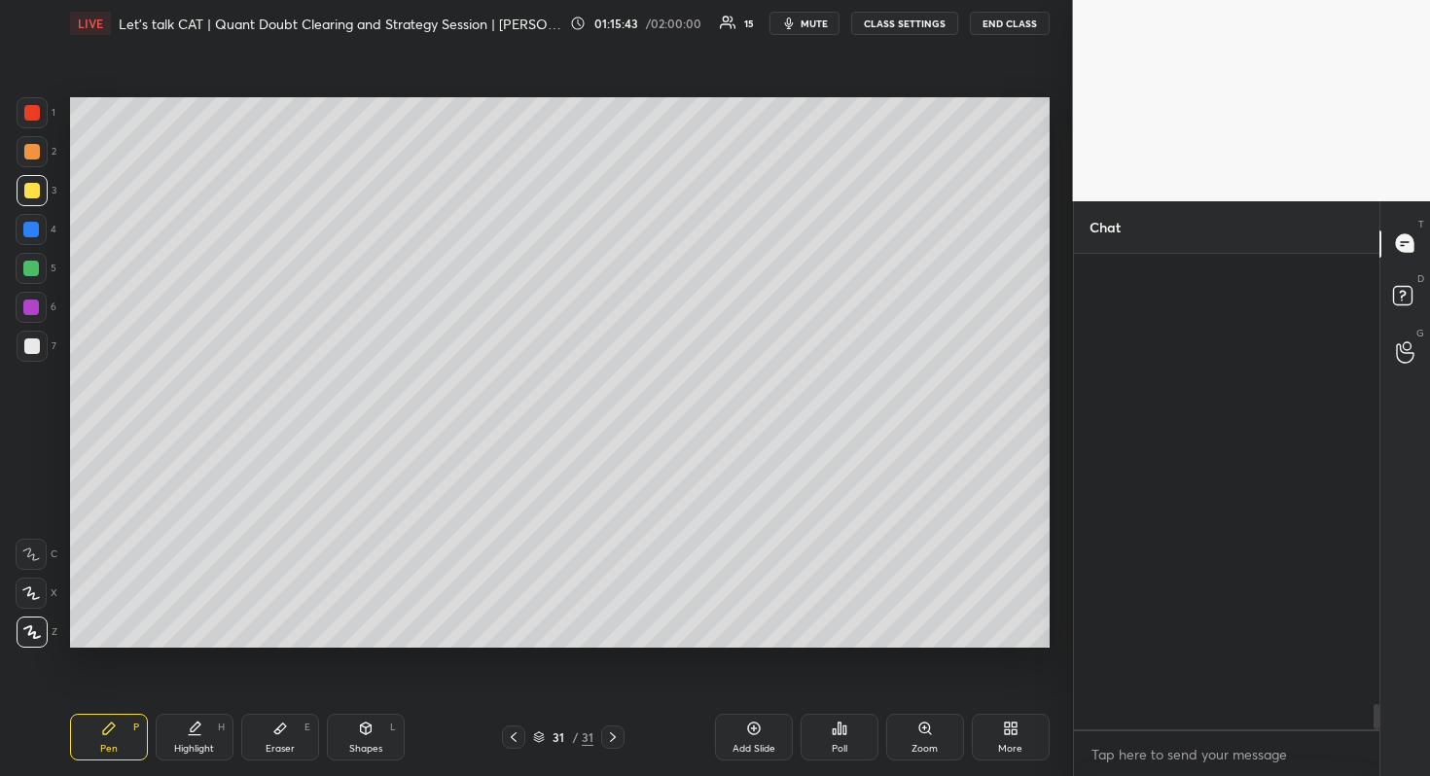
scroll to position [470, 300]
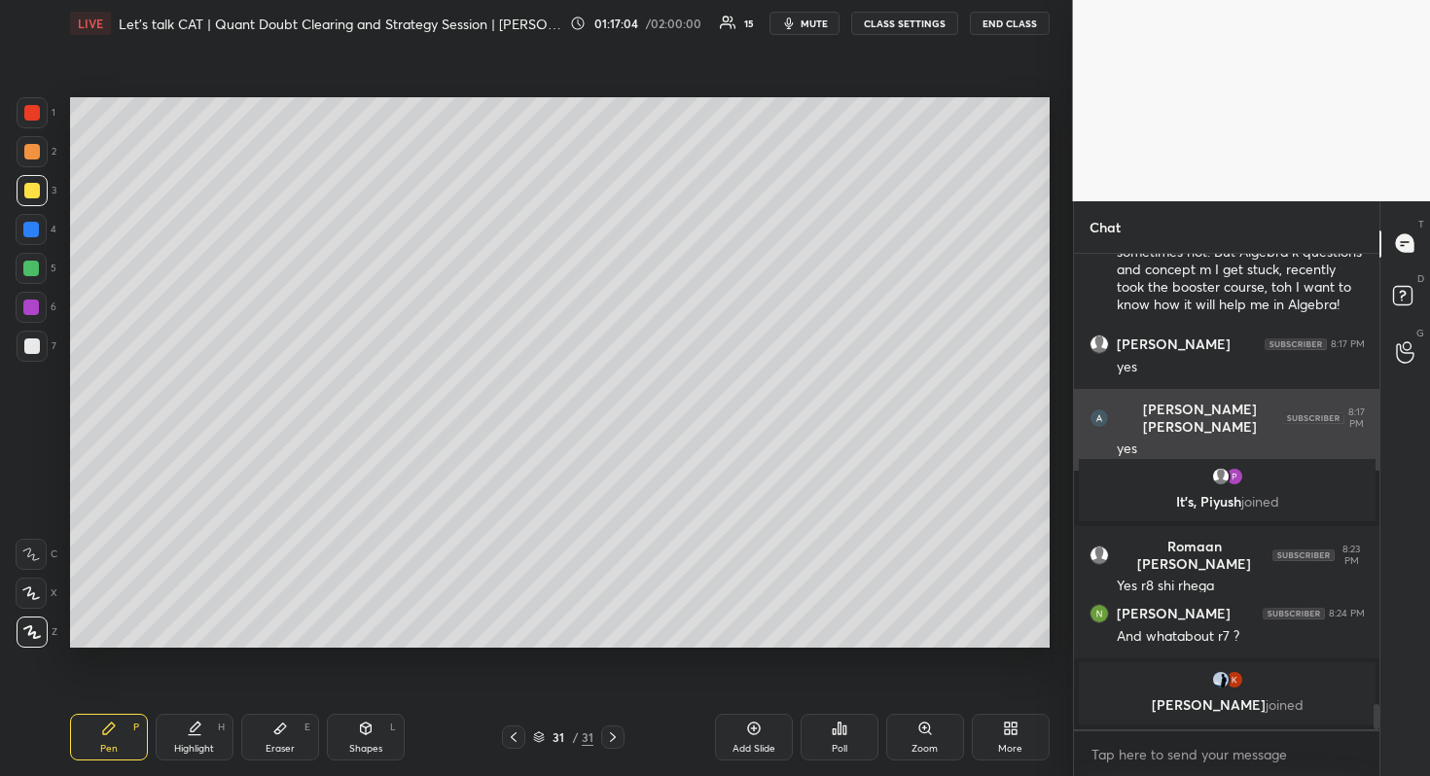
click at [1362, 392] on div "[PERSON_NAME] [PERSON_NAME] 8:17 PM yes" at bounding box center [1227, 430] width 306 height 82
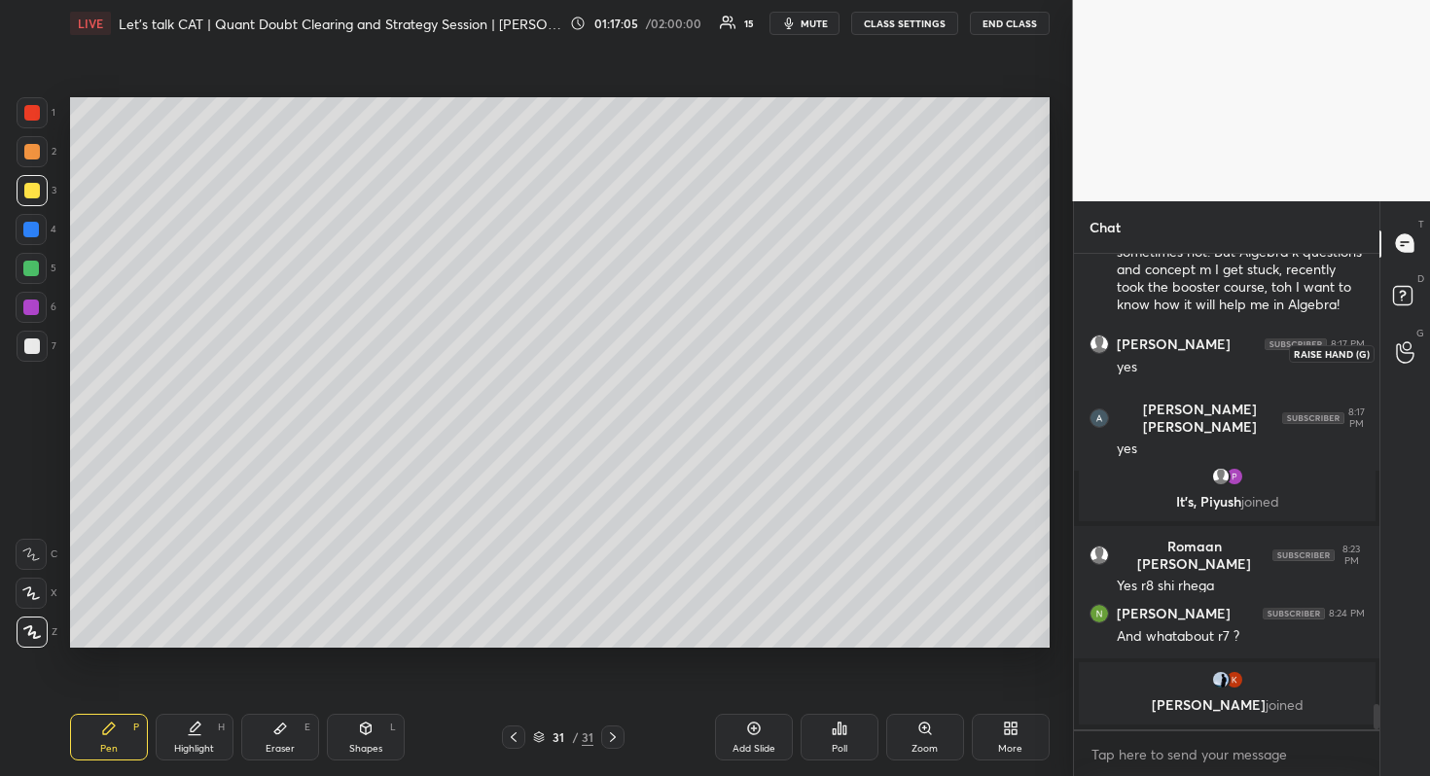
click at [1414, 345] on div at bounding box center [1405, 353] width 39 height 35
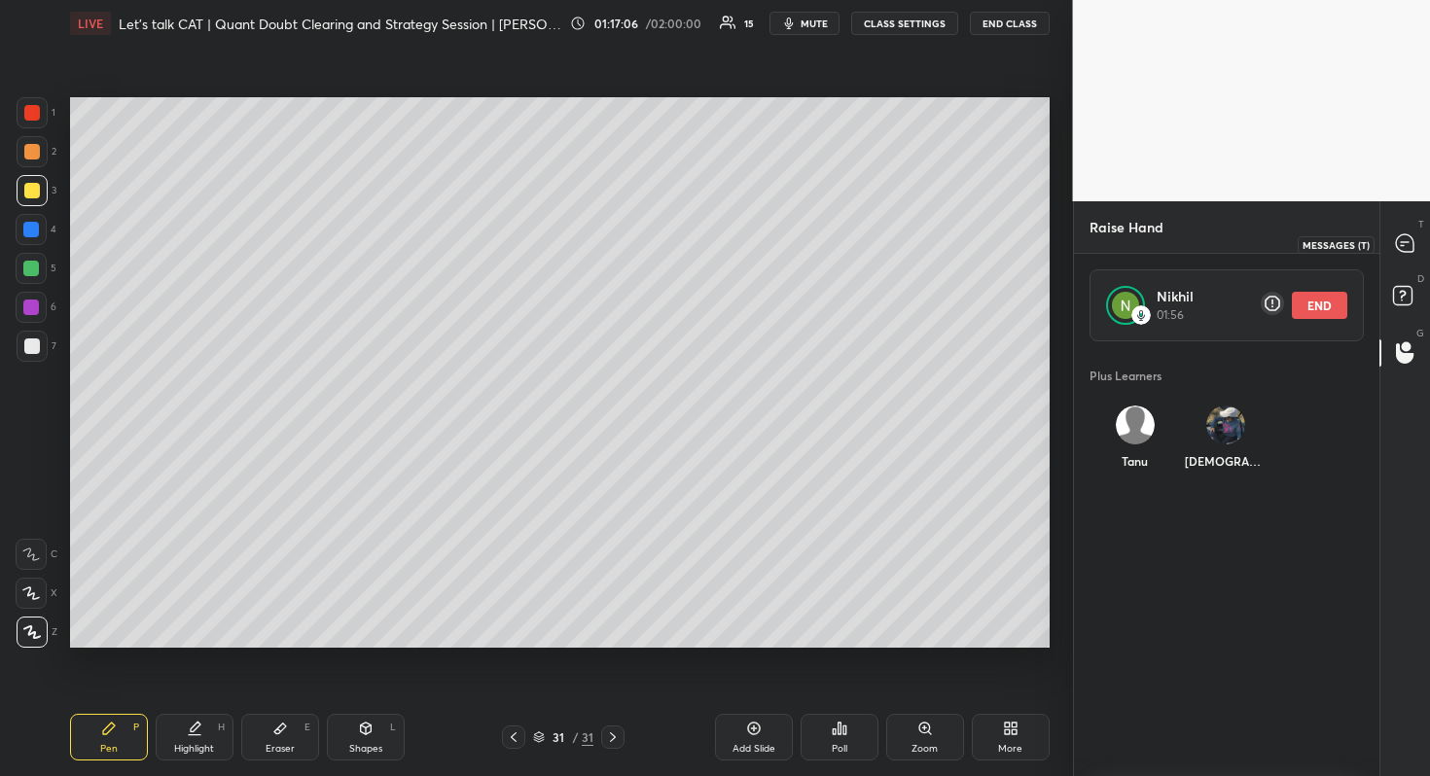
click at [1413, 228] on div at bounding box center [1405, 244] width 39 height 35
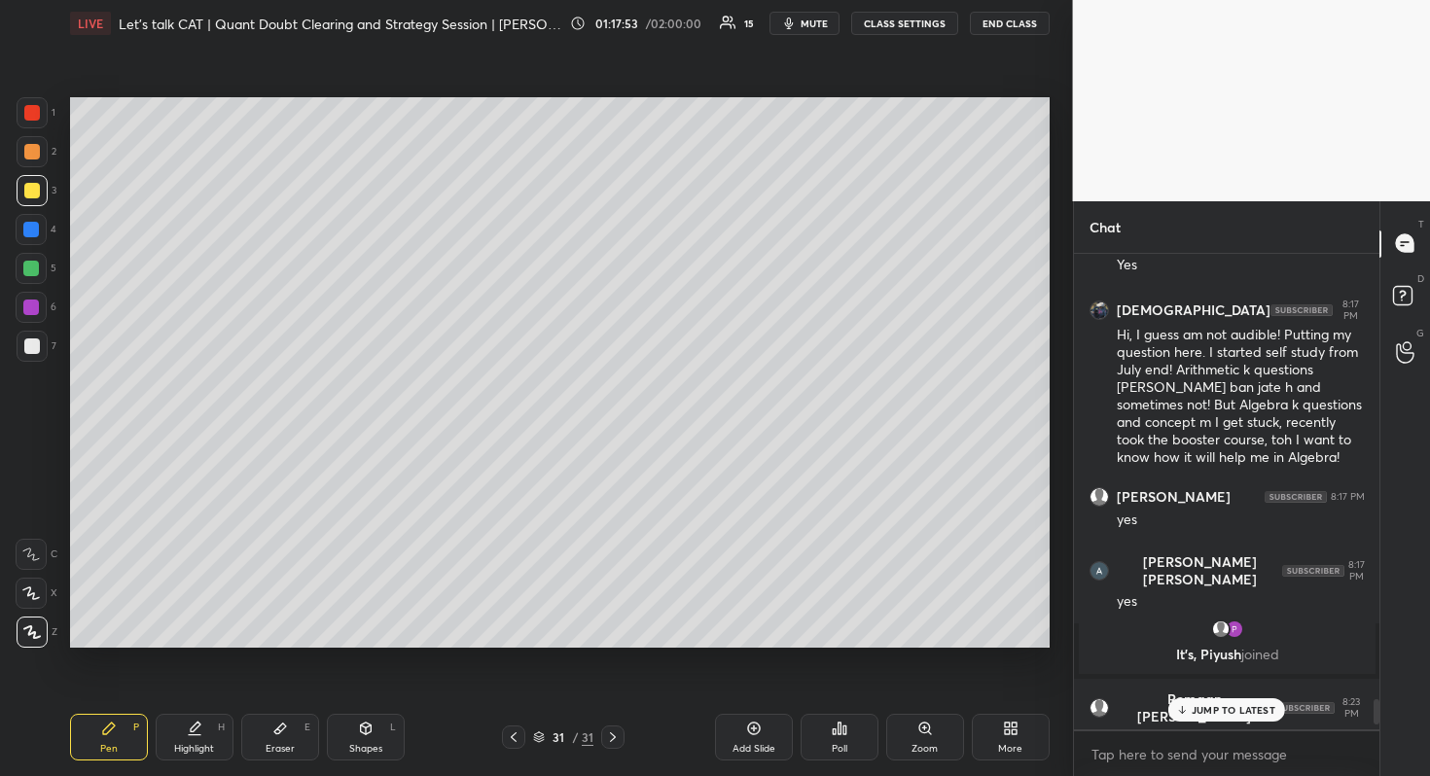
scroll to position [9341, 0]
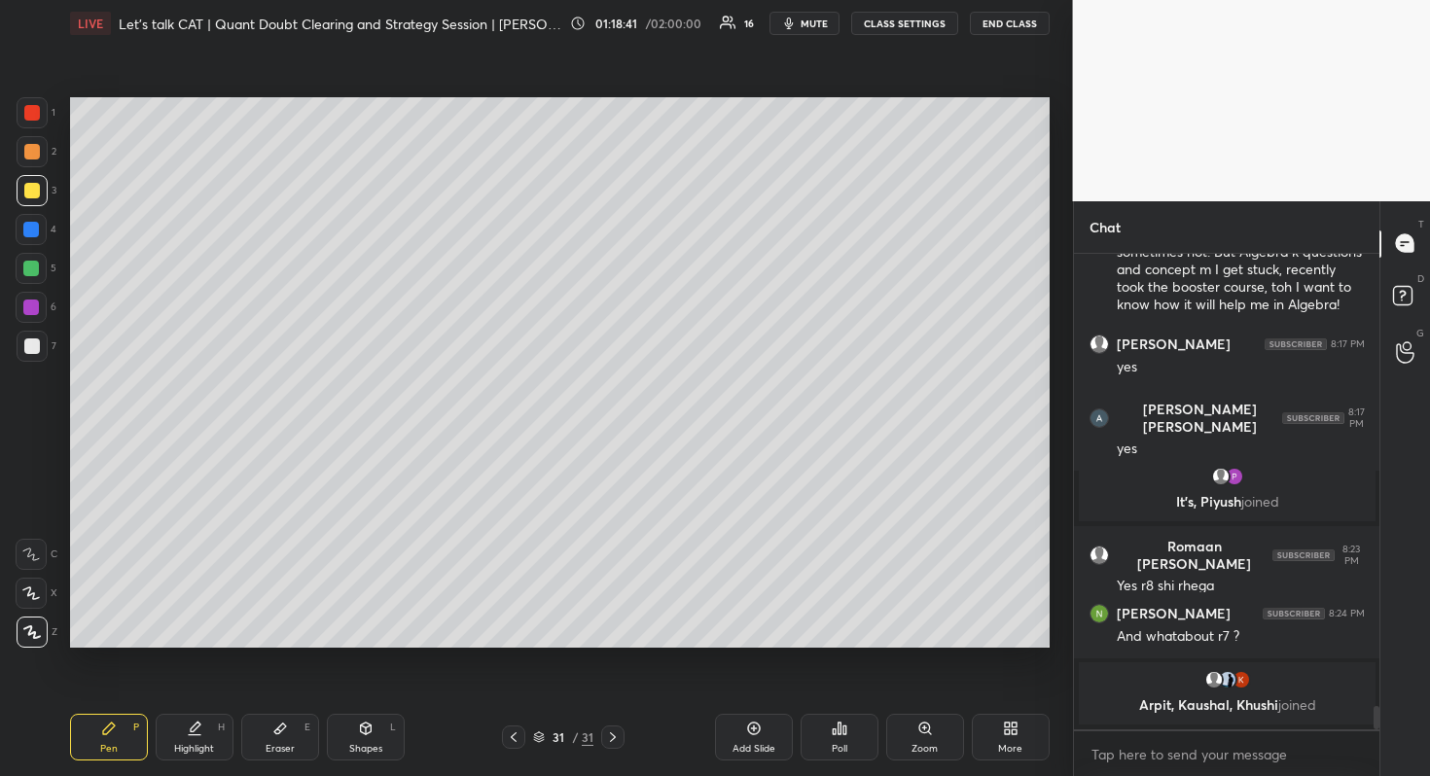
click at [1407, 334] on div "G Raise Hand (G)" at bounding box center [1405, 353] width 50 height 54
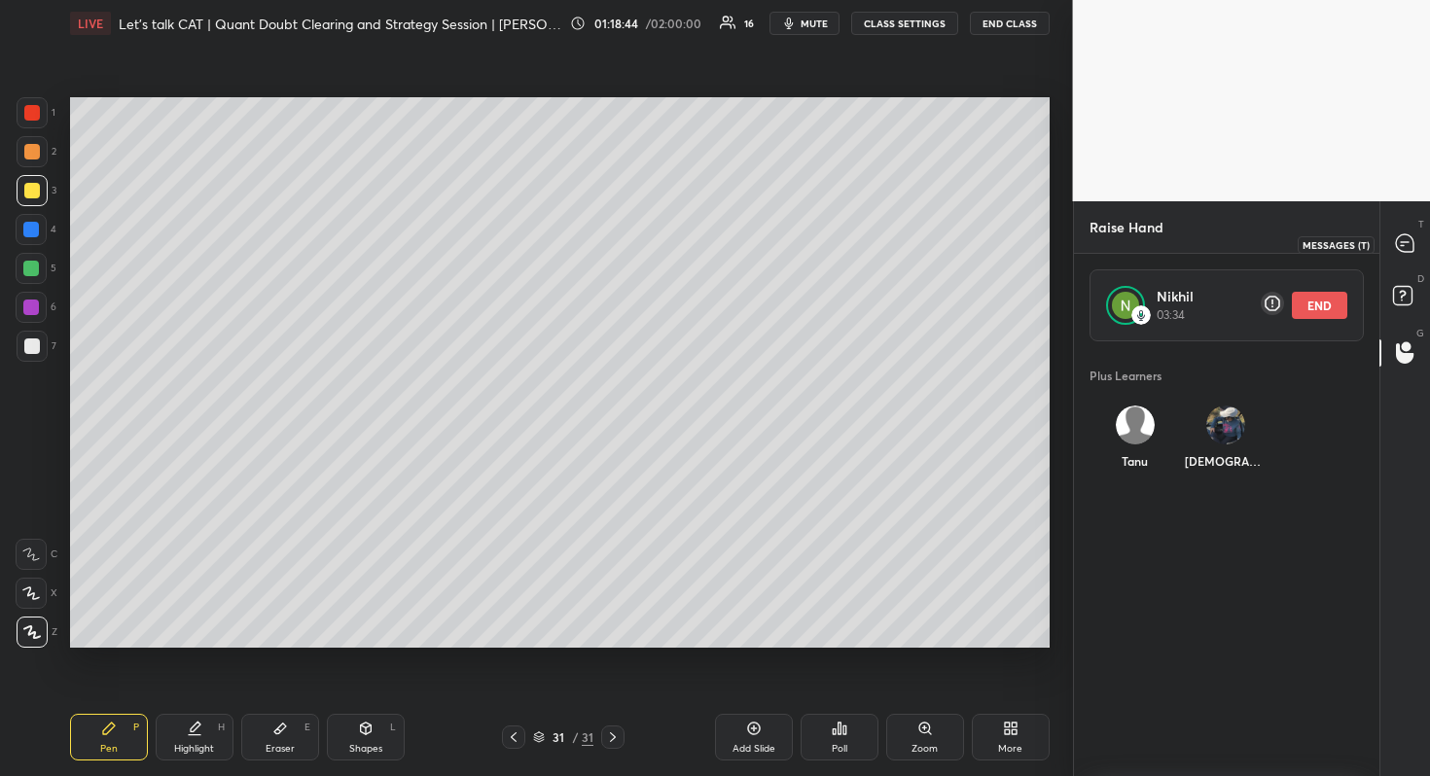
click at [1396, 250] on icon at bounding box center [1405, 243] width 20 height 20
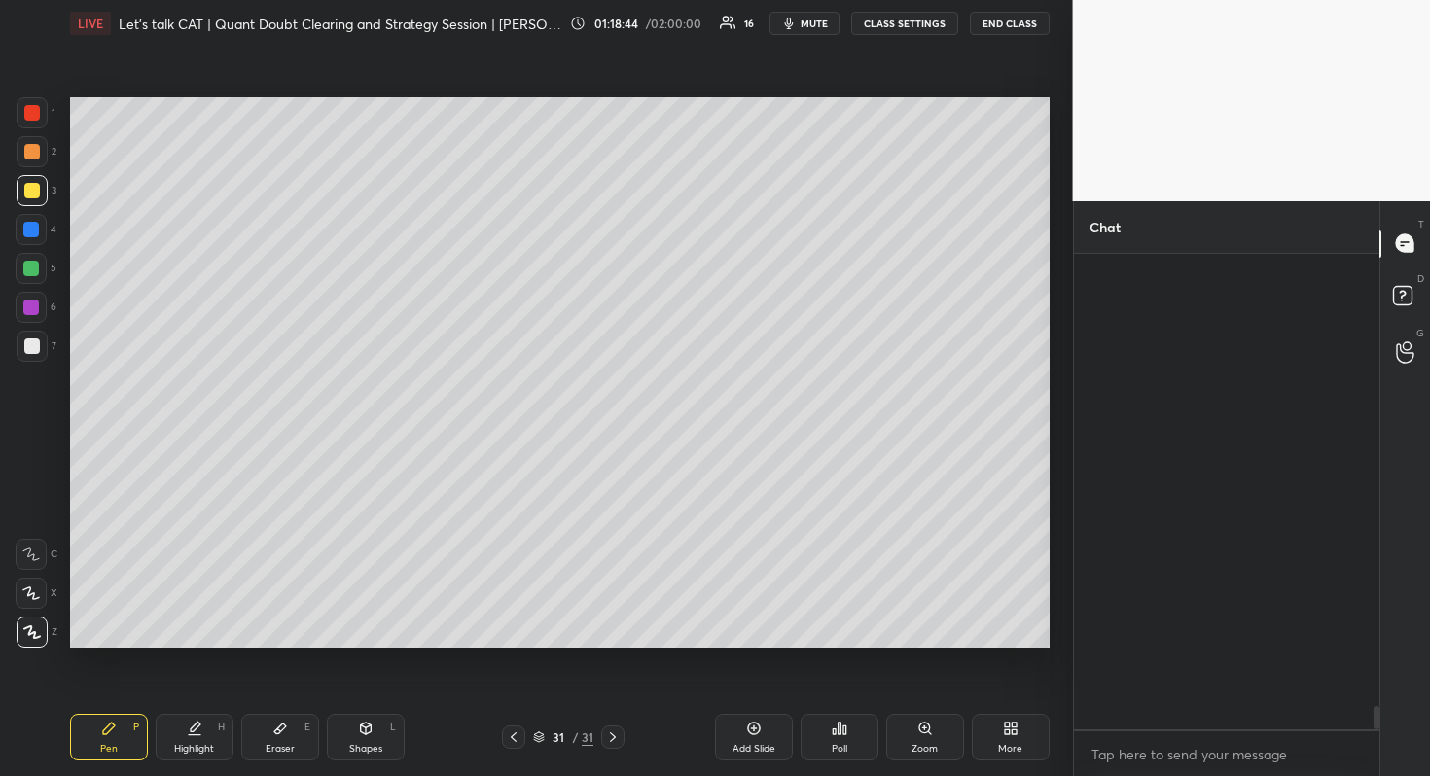
scroll to position [470, 300]
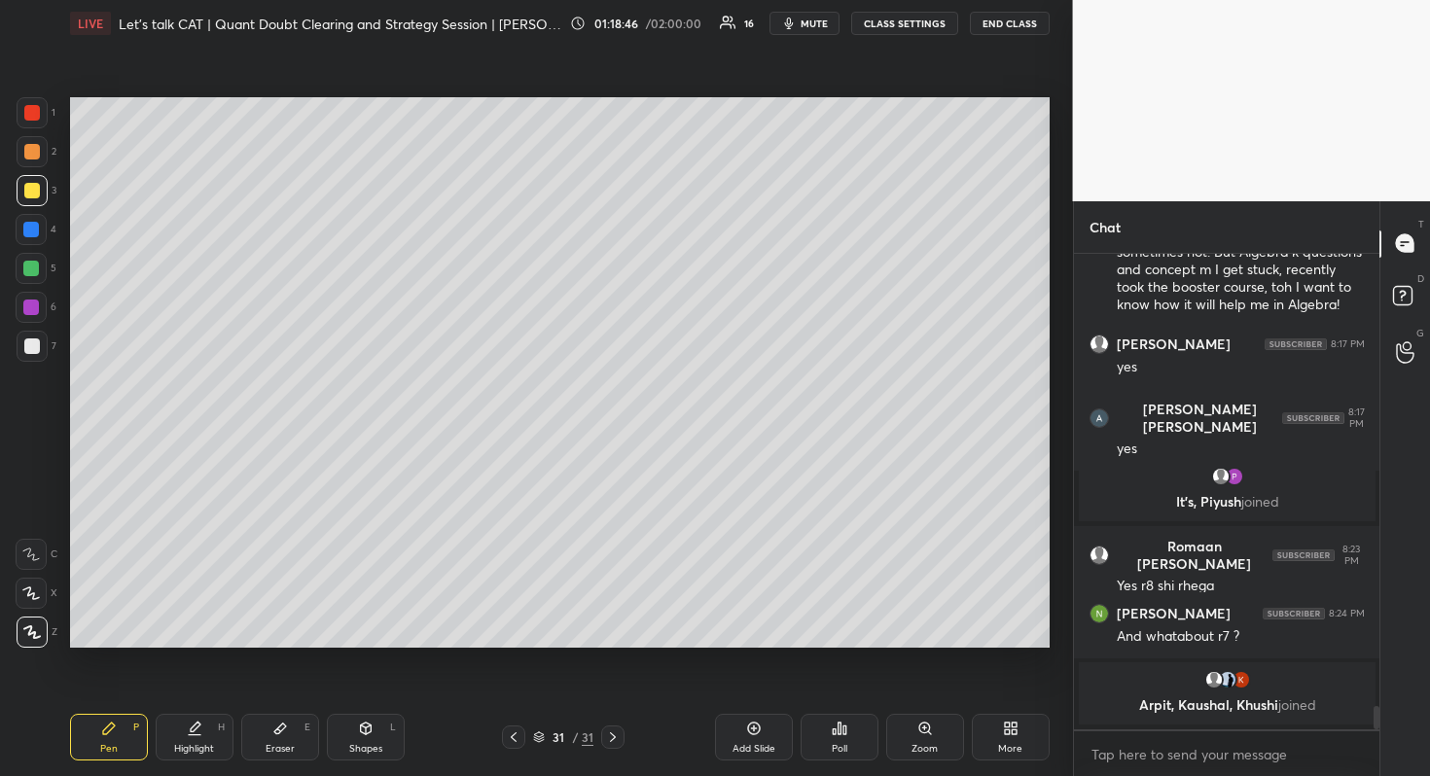
click at [1387, 326] on div "G Raise Hand (G)" at bounding box center [1405, 353] width 50 height 54
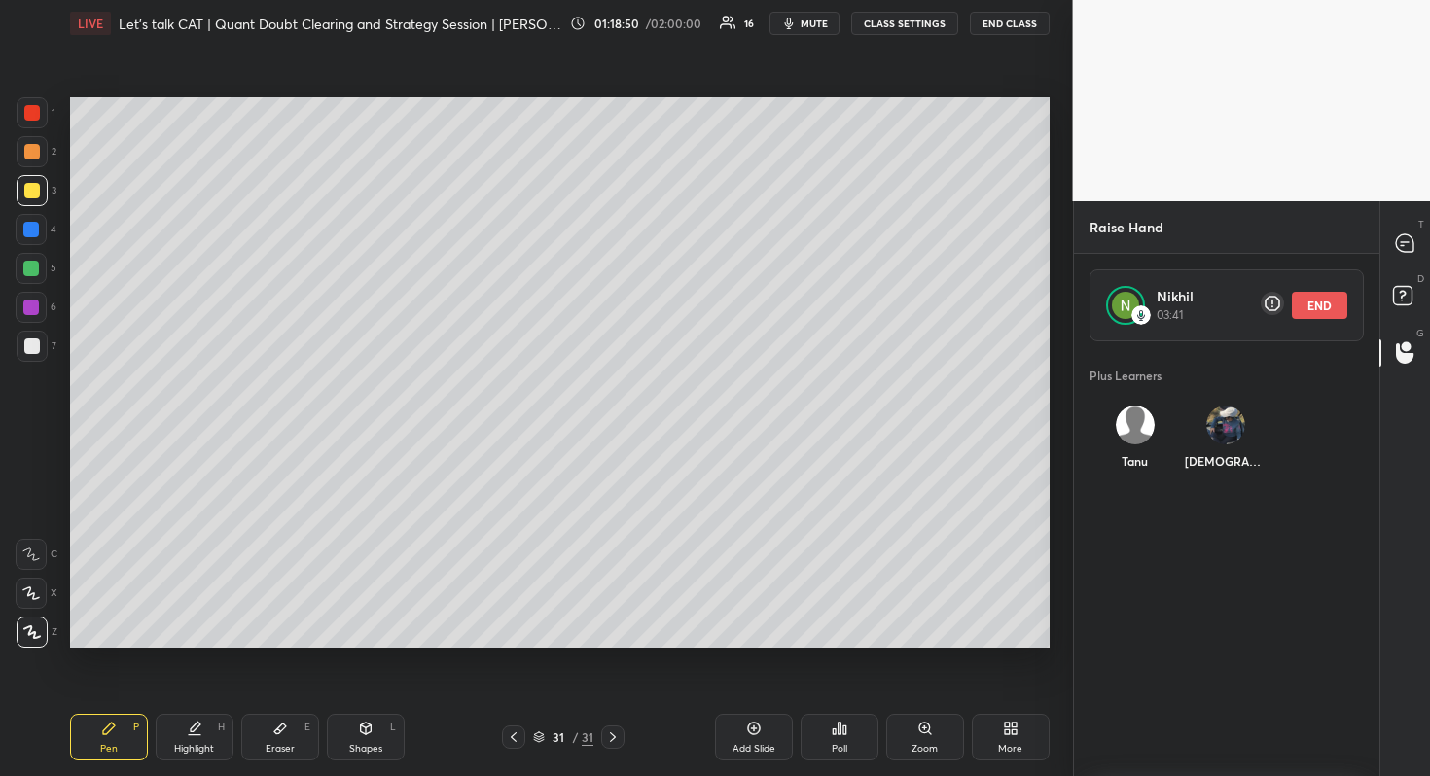
click at [1311, 313] on button "END" at bounding box center [1319, 305] width 55 height 27
click at [1124, 428] on div "Tanu" at bounding box center [1134, 441] width 90 height 103
click at [1140, 490] on div "Tanu INVITE" at bounding box center [1134, 446] width 90 height 113
click at [1140, 465] on button "INVITE" at bounding box center [1134, 474] width 75 height 25
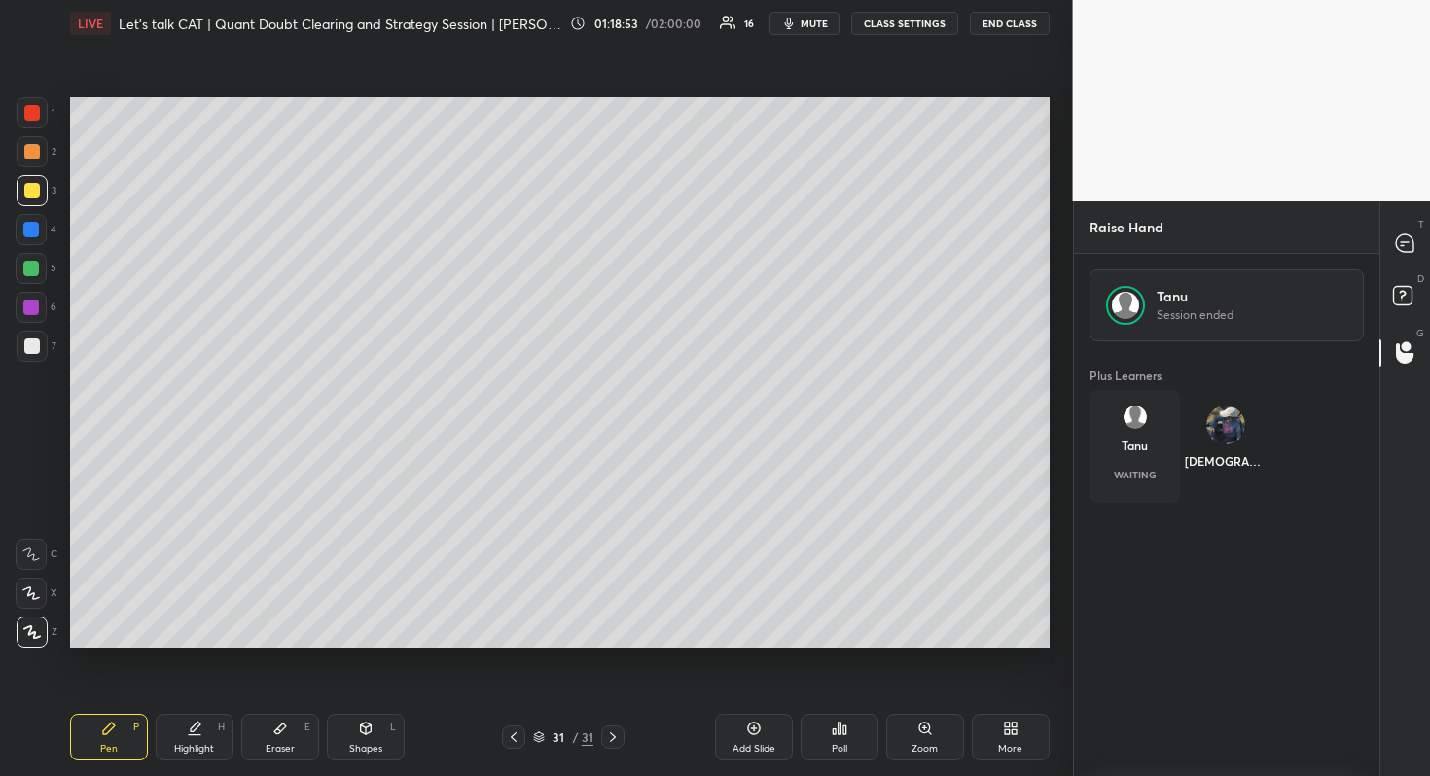
click at [1387, 211] on div "T Messages (T) D Doubts (D) G Raise Hand (G)" at bounding box center [1404, 488] width 51 height 575
click at [1392, 258] on div at bounding box center [1405, 244] width 39 height 35
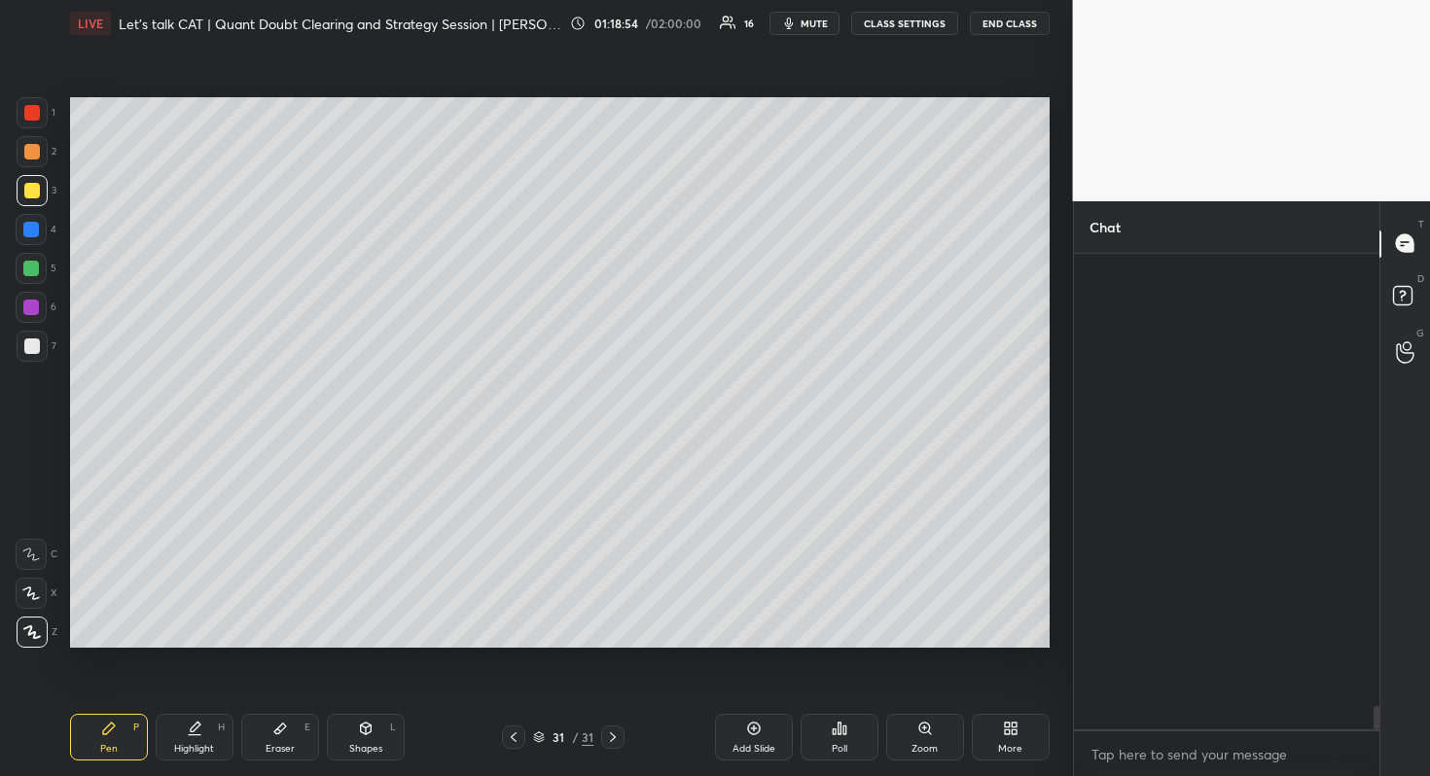
scroll to position [470, 300]
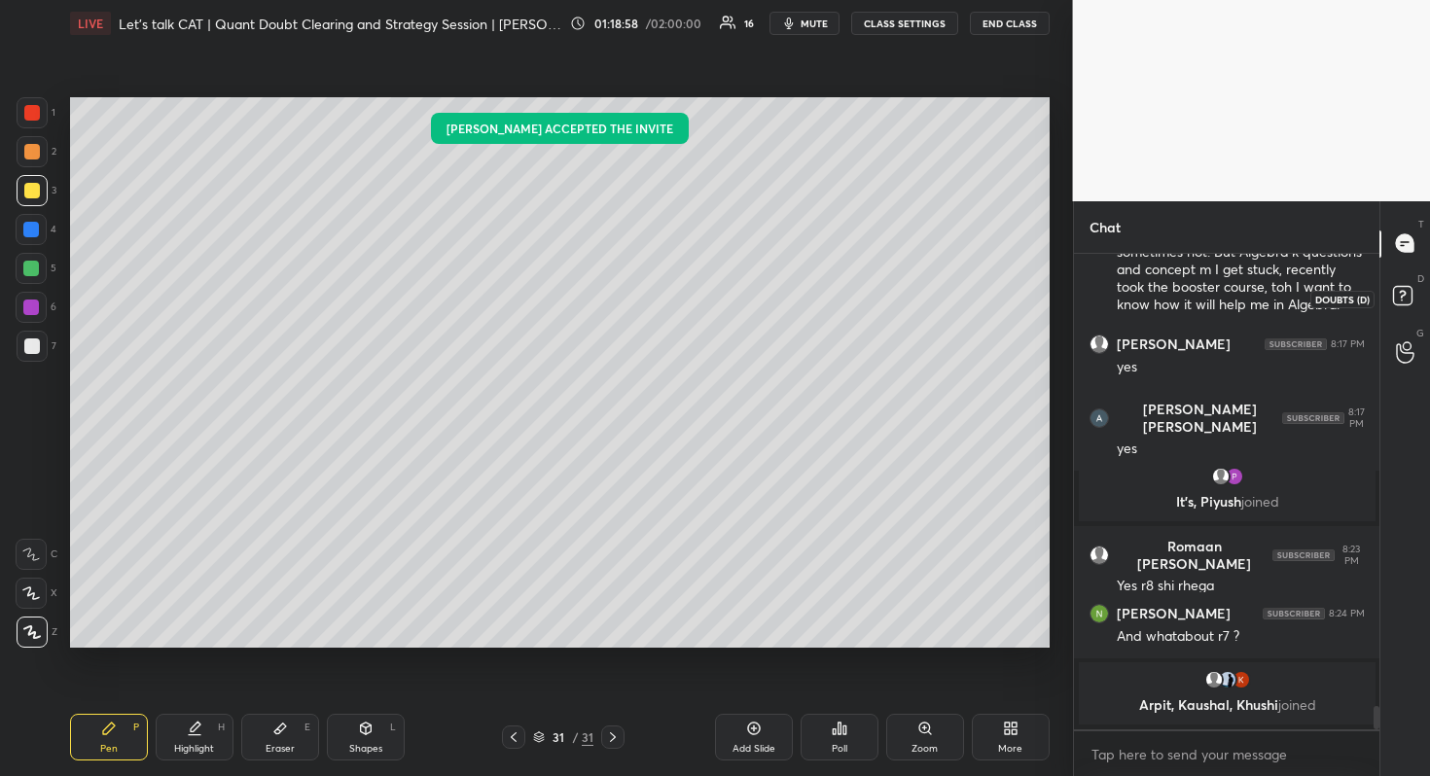
click at [1390, 306] on icon at bounding box center [1405, 298] width 35 height 35
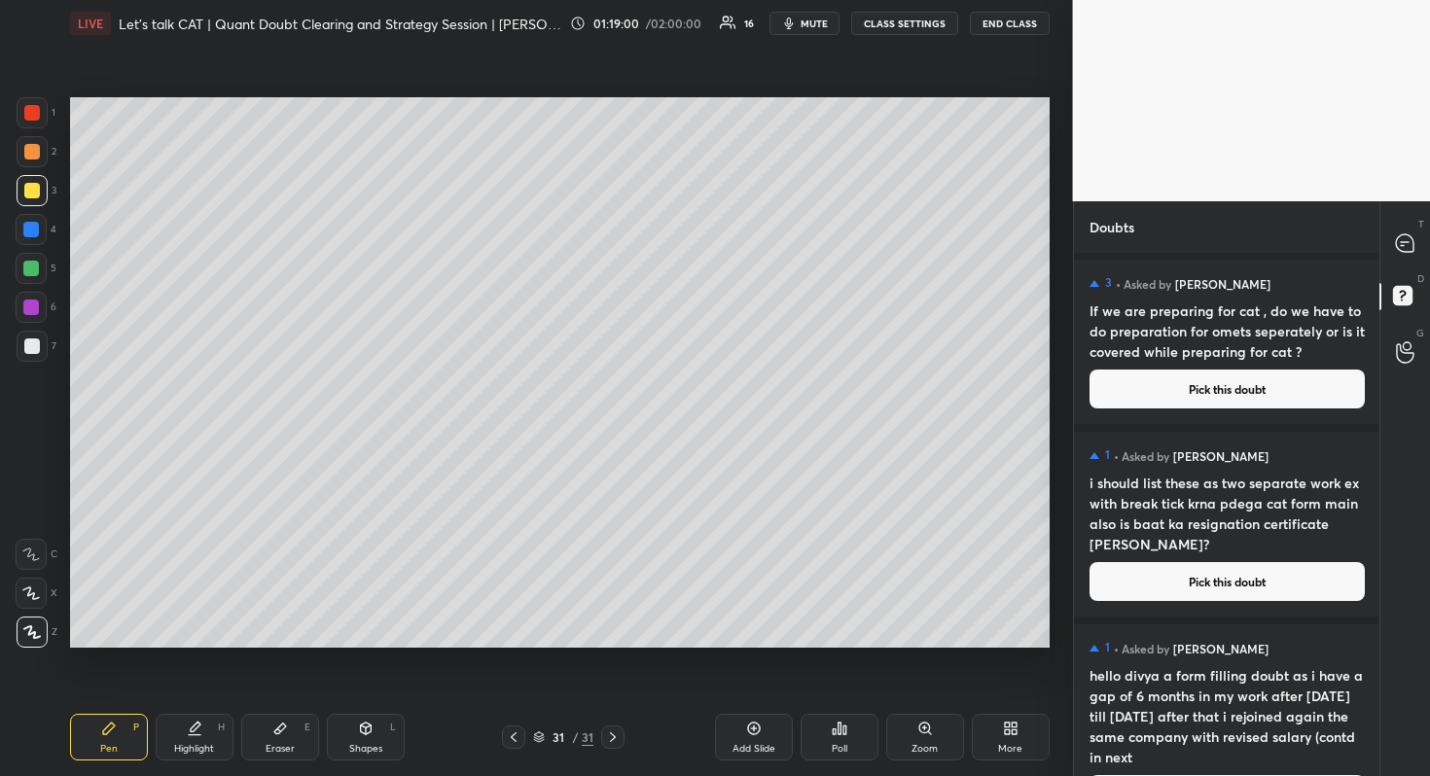
scroll to position [0, 0]
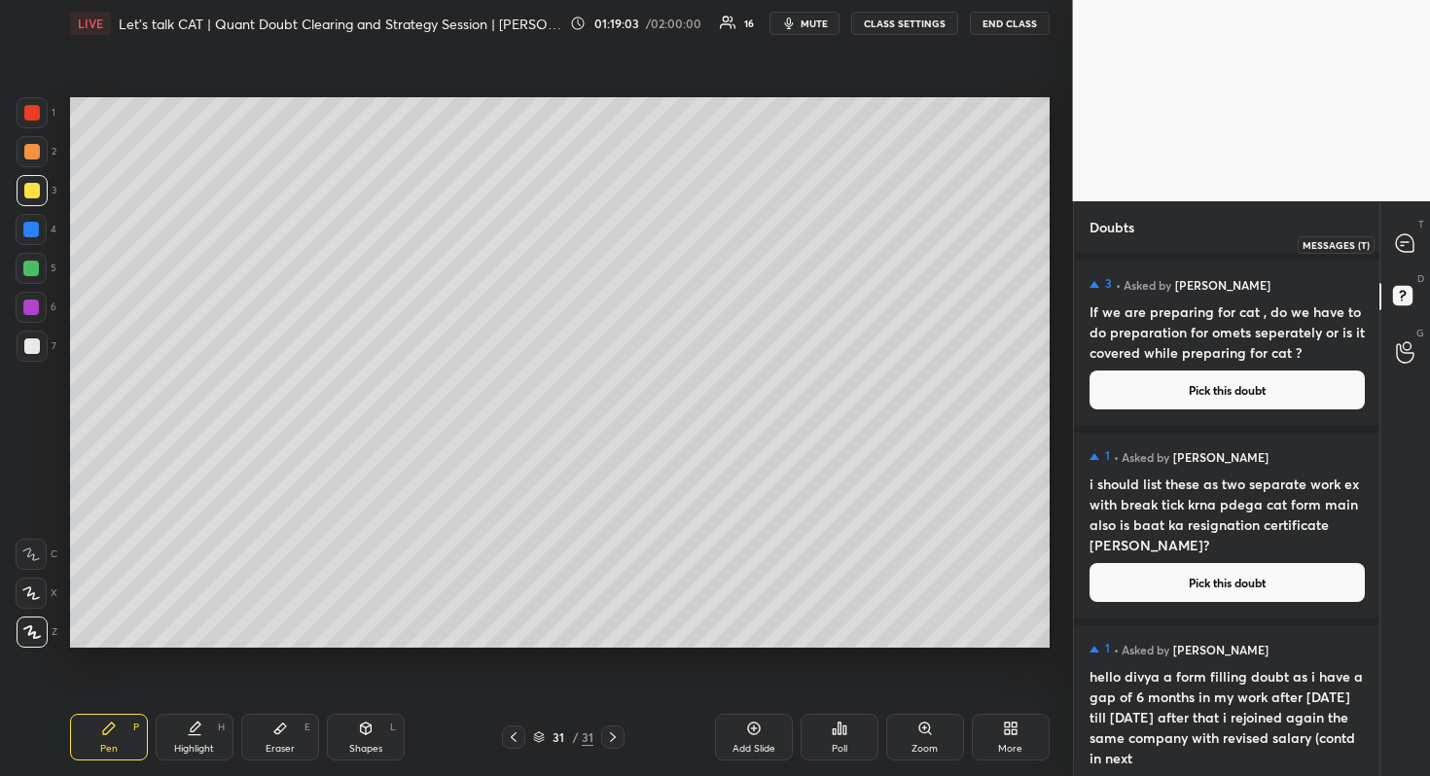
click at [1402, 232] on div at bounding box center [1405, 244] width 39 height 35
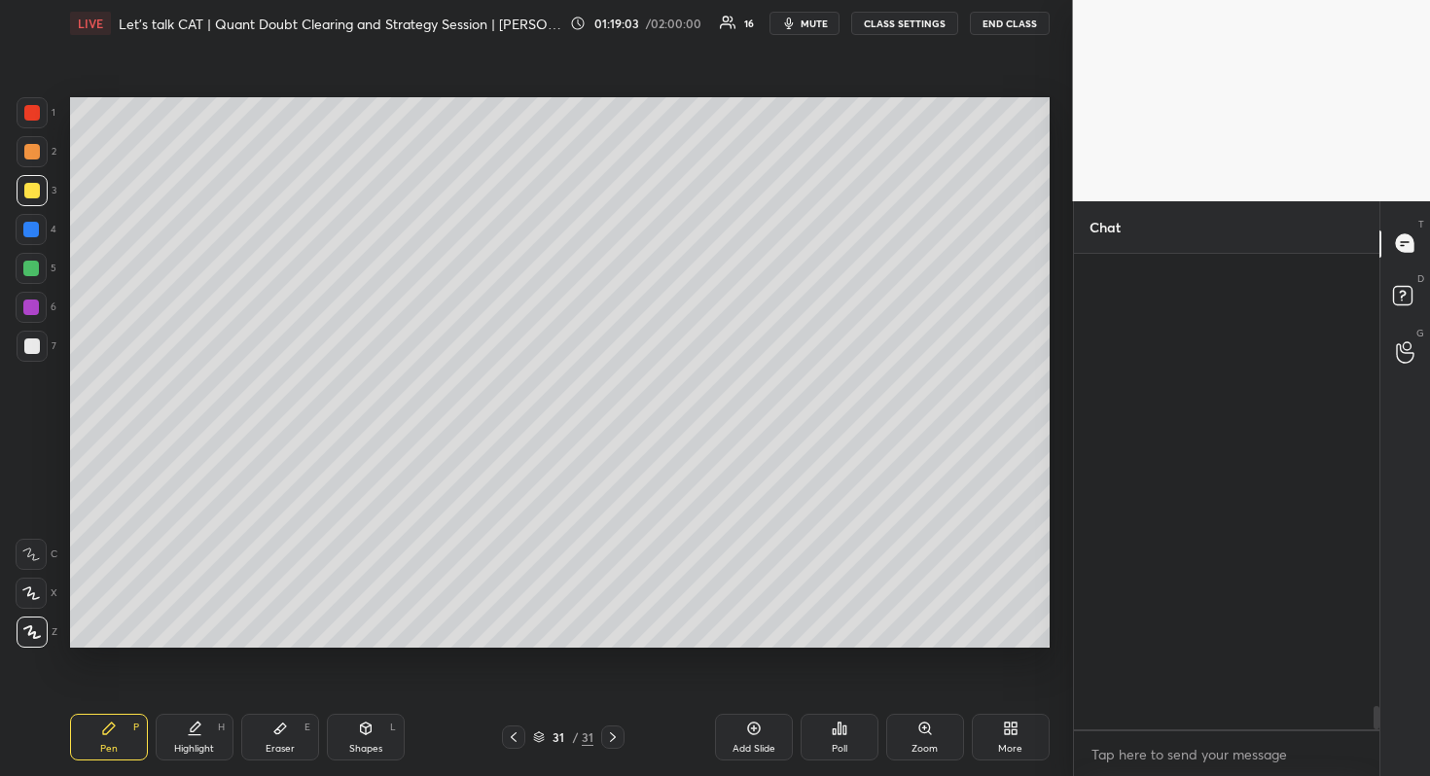
scroll to position [470, 300]
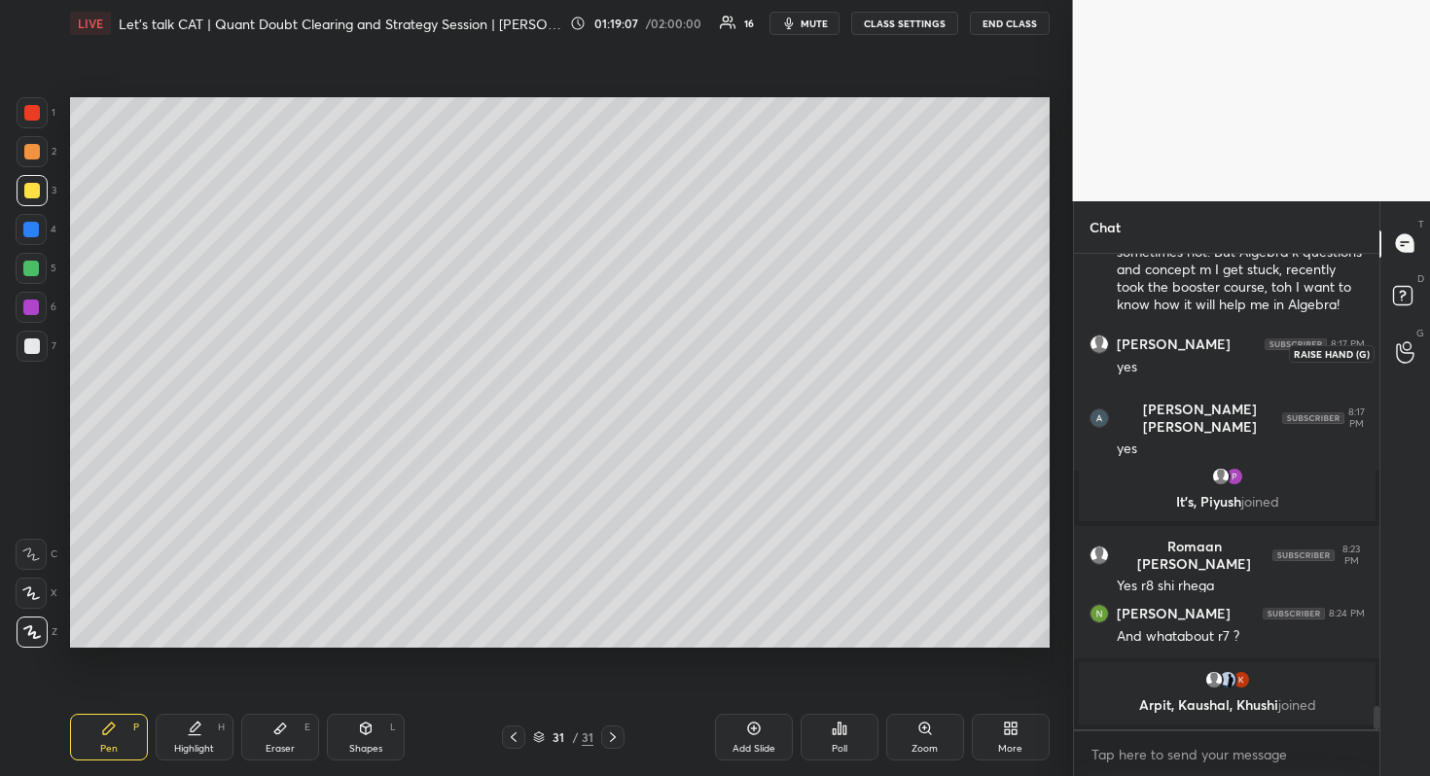
click at [1402, 341] on icon at bounding box center [1405, 352] width 18 height 22
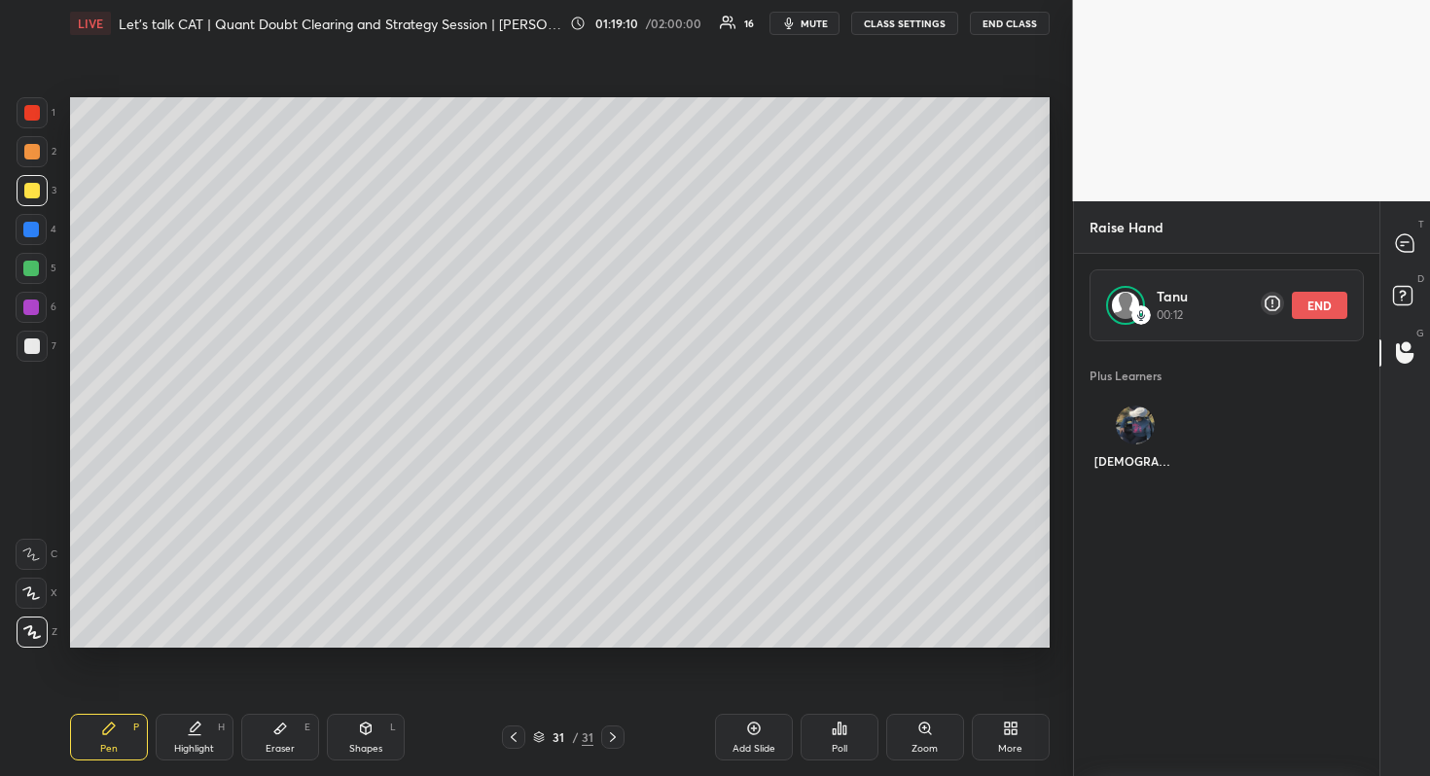
click at [1393, 263] on div "T Messages (T)" at bounding box center [1405, 244] width 50 height 54
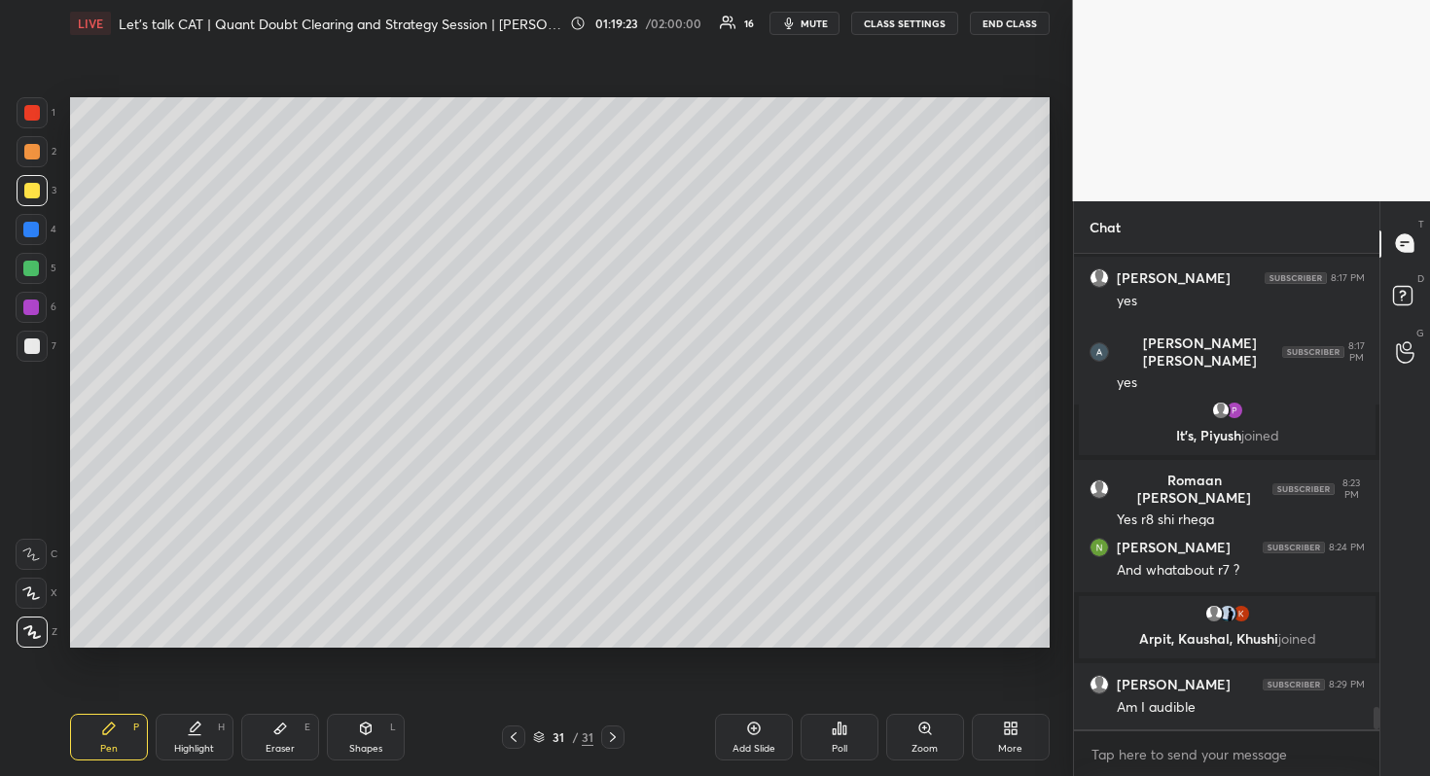
scroll to position [9478, 0]
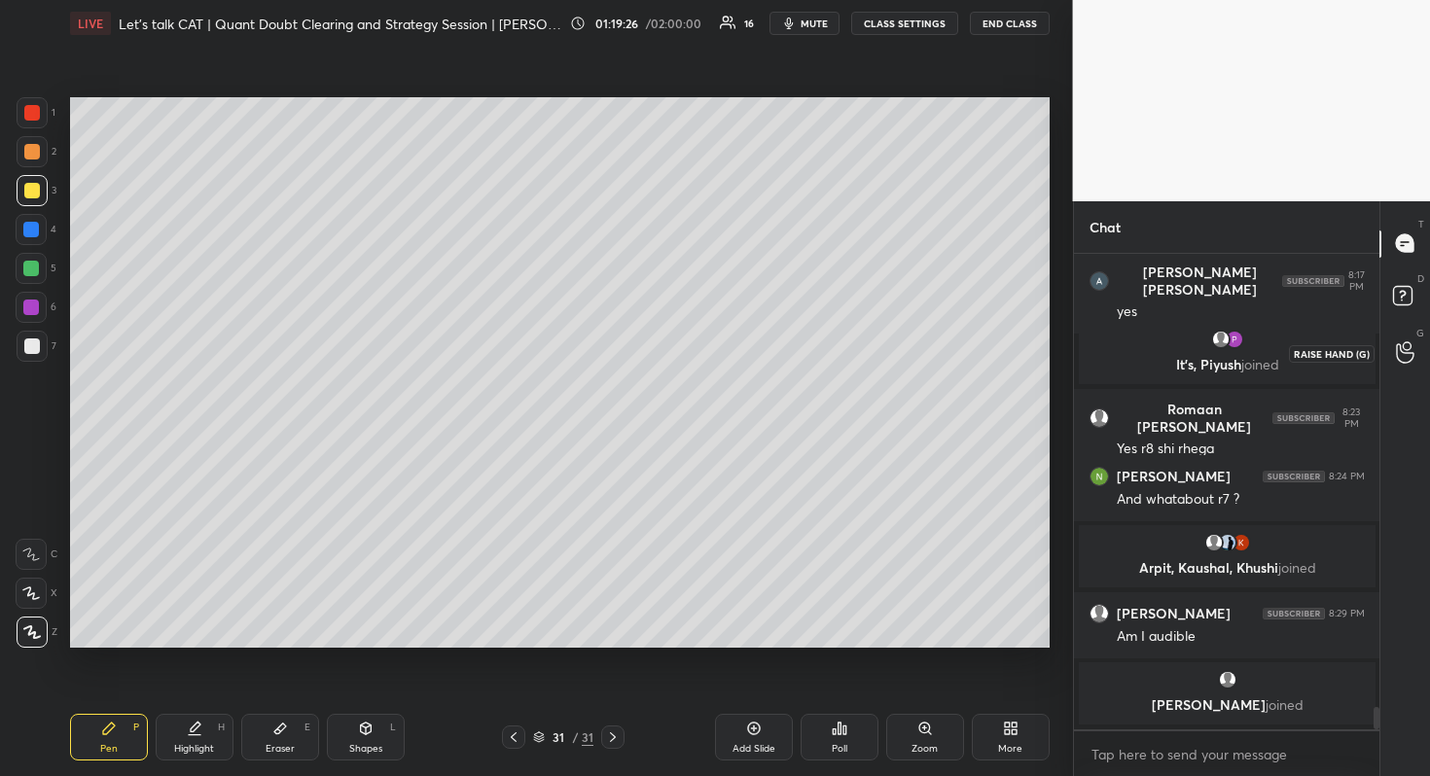
click at [1406, 339] on div at bounding box center [1405, 353] width 39 height 35
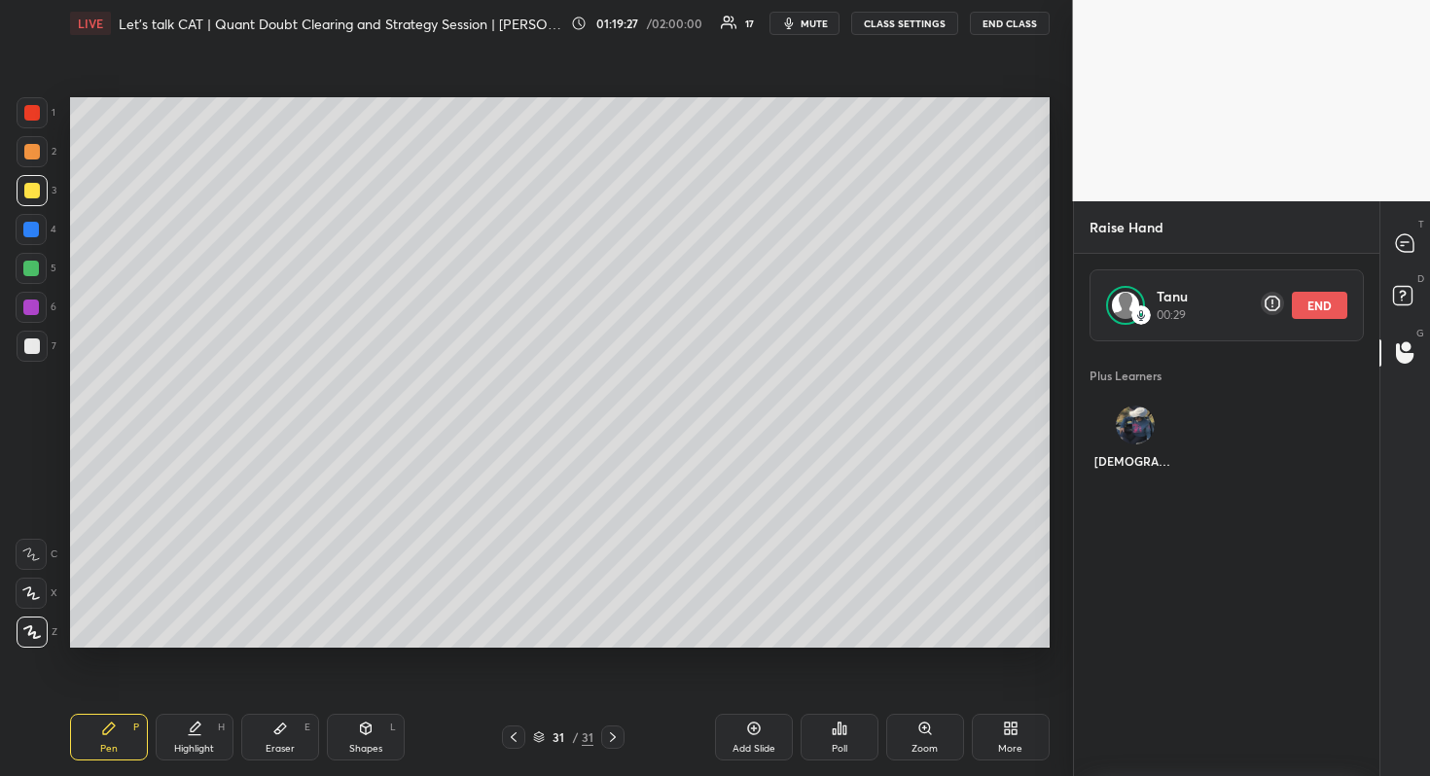
click at [1317, 307] on button "END" at bounding box center [1319, 305] width 55 height 27
click at [1393, 242] on div at bounding box center [1405, 244] width 39 height 35
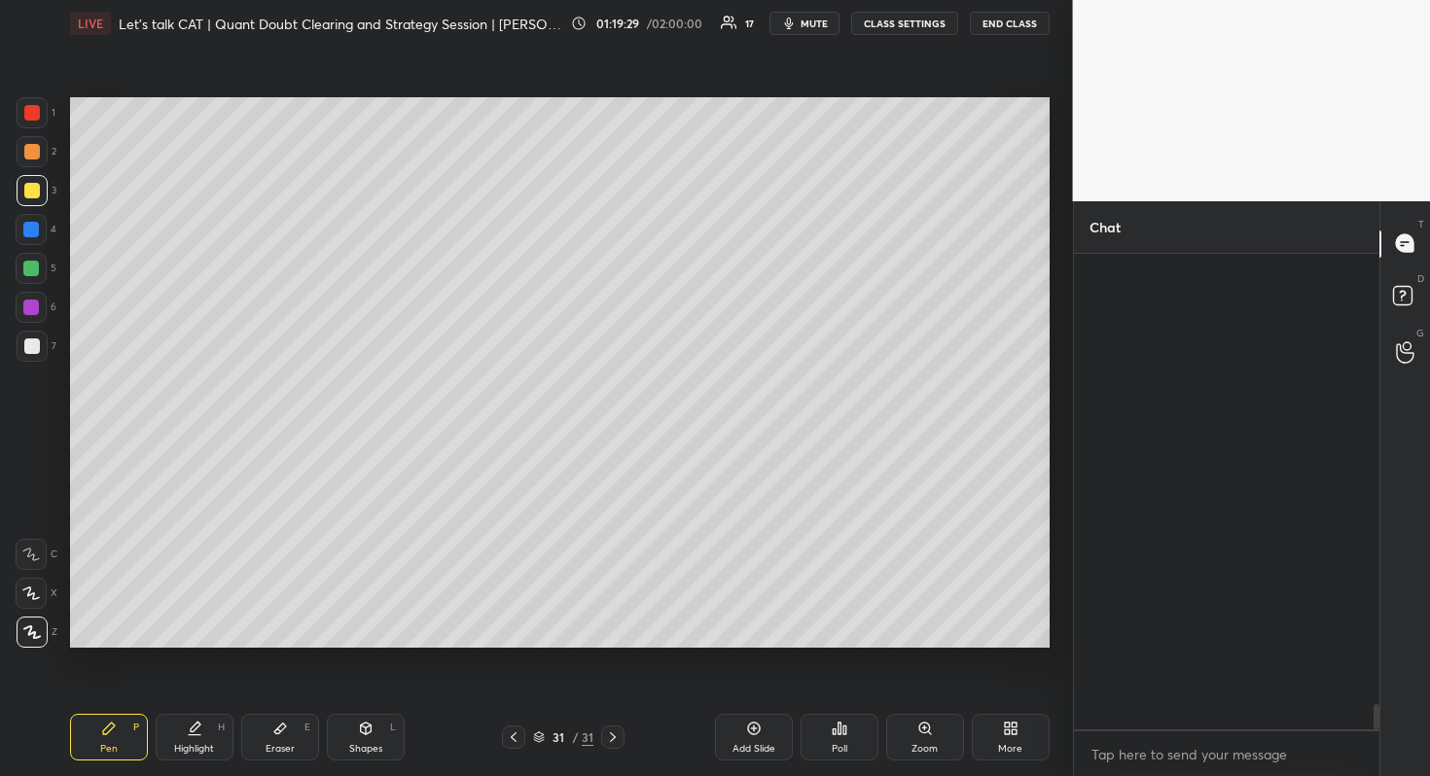
scroll to position [470, 300]
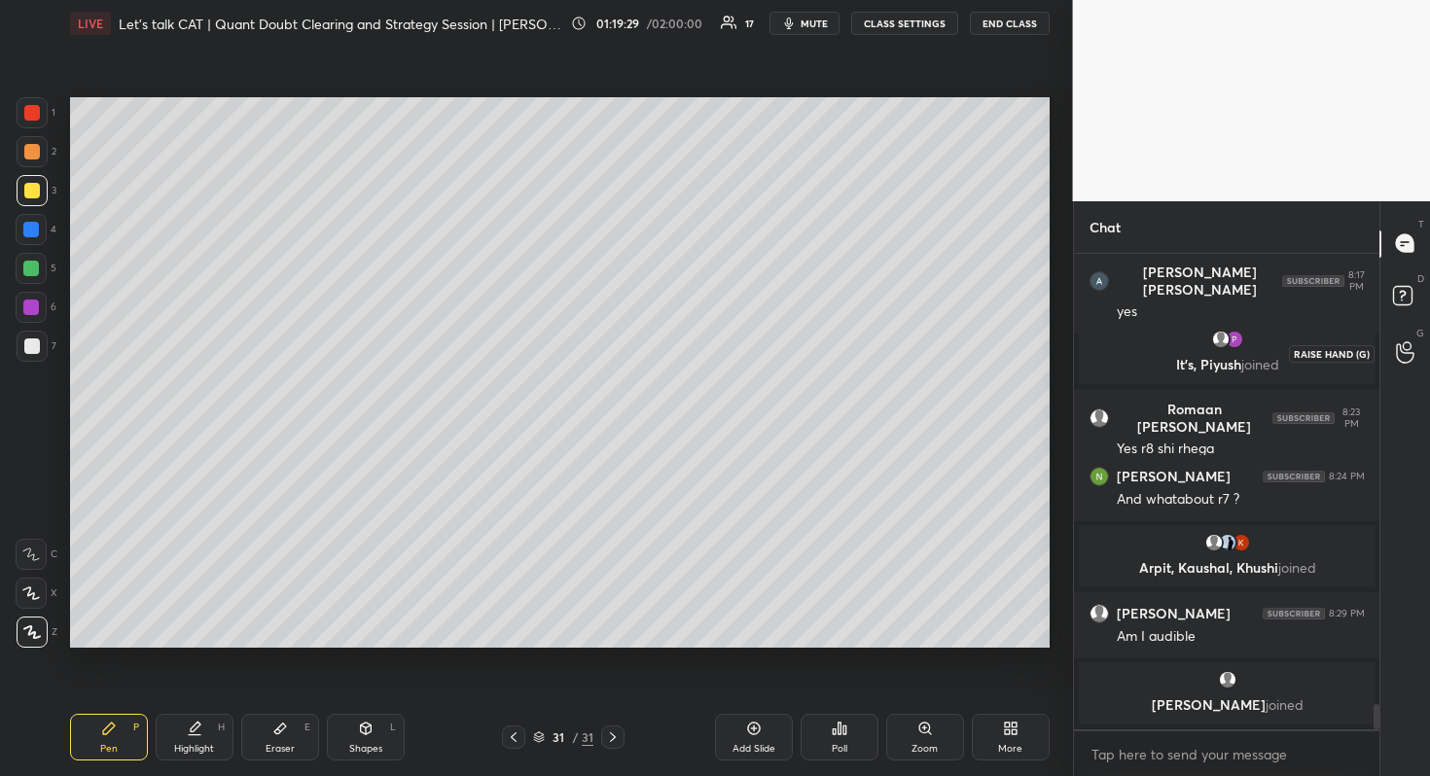
click at [1390, 364] on div at bounding box center [1405, 353] width 39 height 35
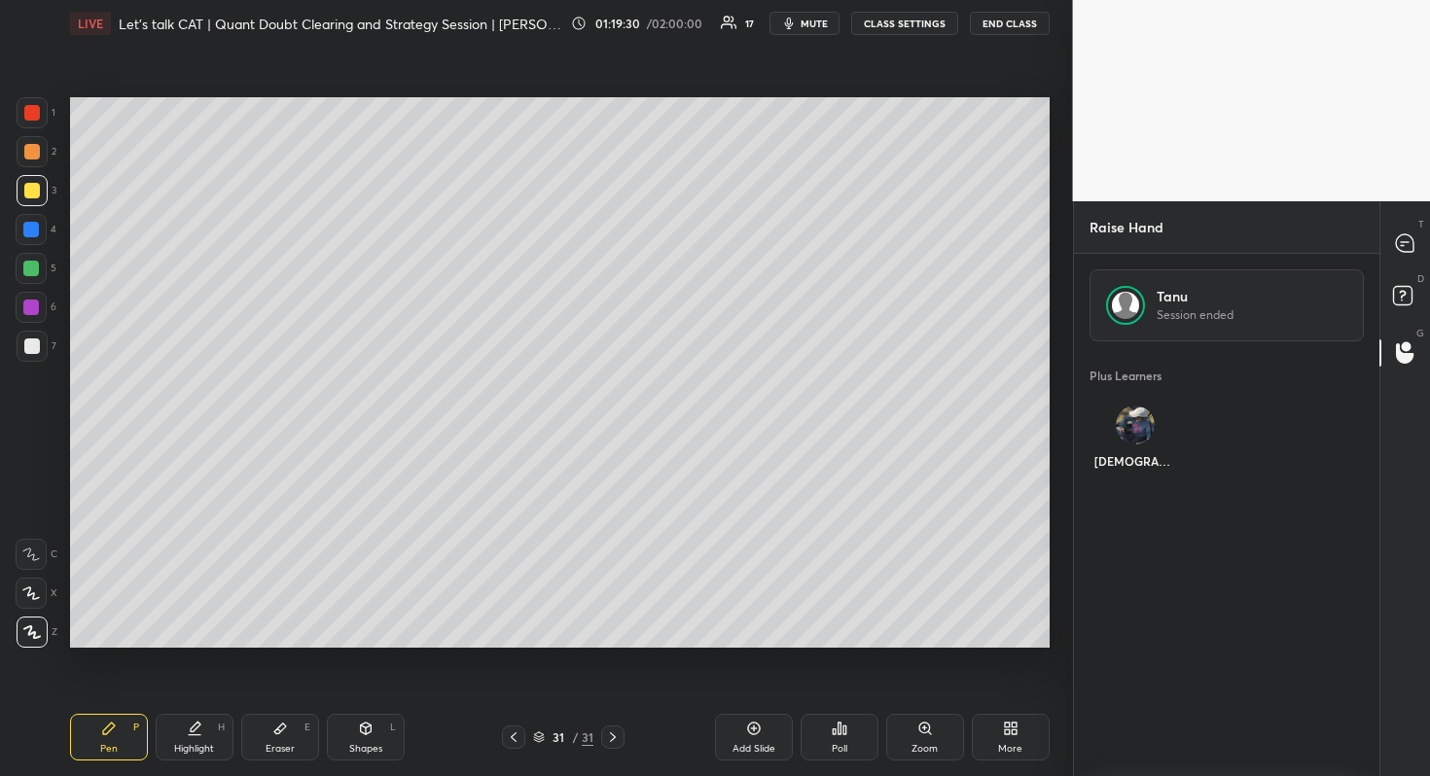
scroll to position [511, 300]
click at [1145, 415] on div "[DEMOGRAPHIC_DATA]" at bounding box center [1227, 360] width 306 height 117
click at [1141, 306] on div "[DEMOGRAPHIC_DATA]" at bounding box center [1134, 353] width 90 height 103
click at [1148, 402] on div "[DEMOGRAPHIC_DATA] INVITE" at bounding box center [1134, 358] width 90 height 113
click at [1145, 395] on button "INVITE" at bounding box center [1134, 386] width 75 height 25
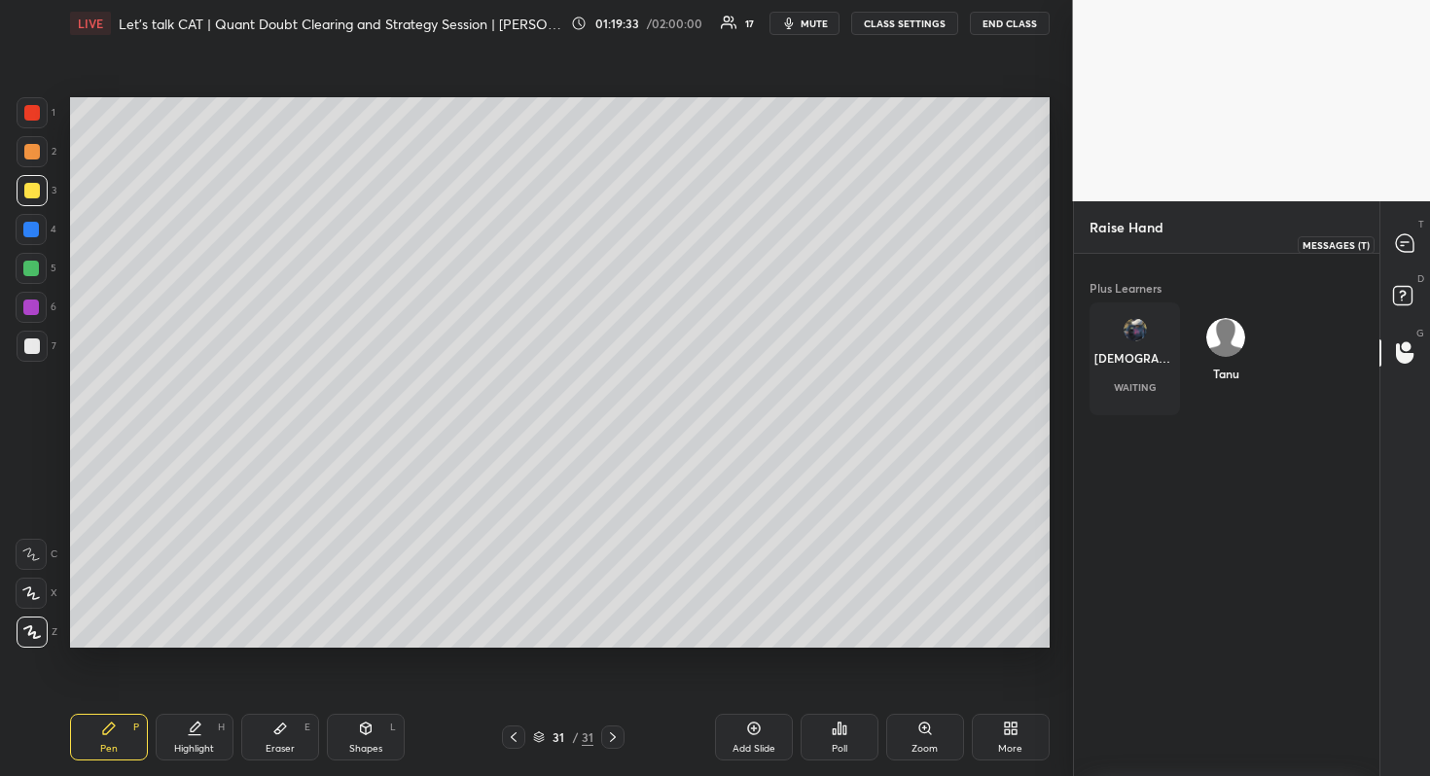
click at [1394, 231] on div at bounding box center [1405, 244] width 39 height 35
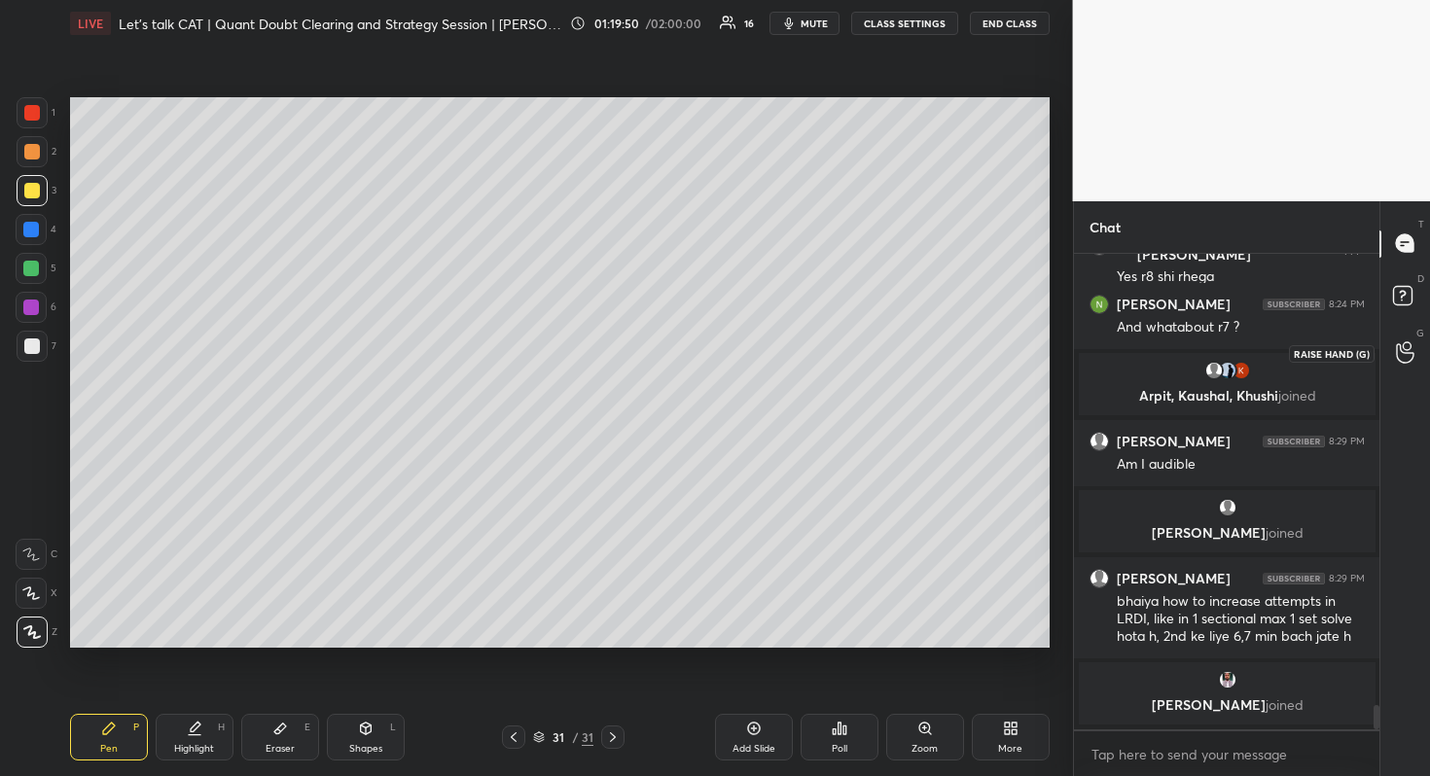
click at [1409, 343] on circle at bounding box center [1406, 346] width 8 height 8
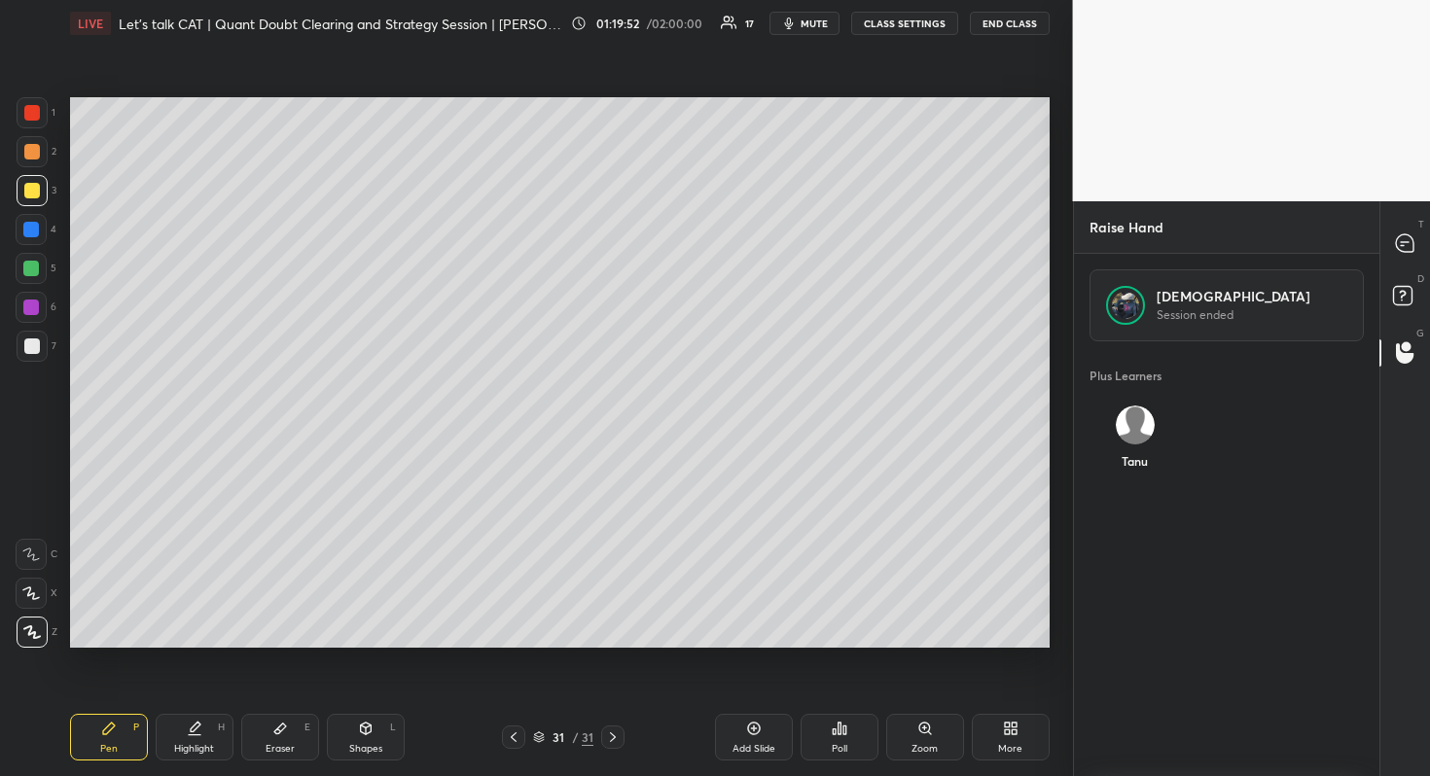
click at [1132, 420] on img "grid" at bounding box center [1134, 425] width 39 height 39
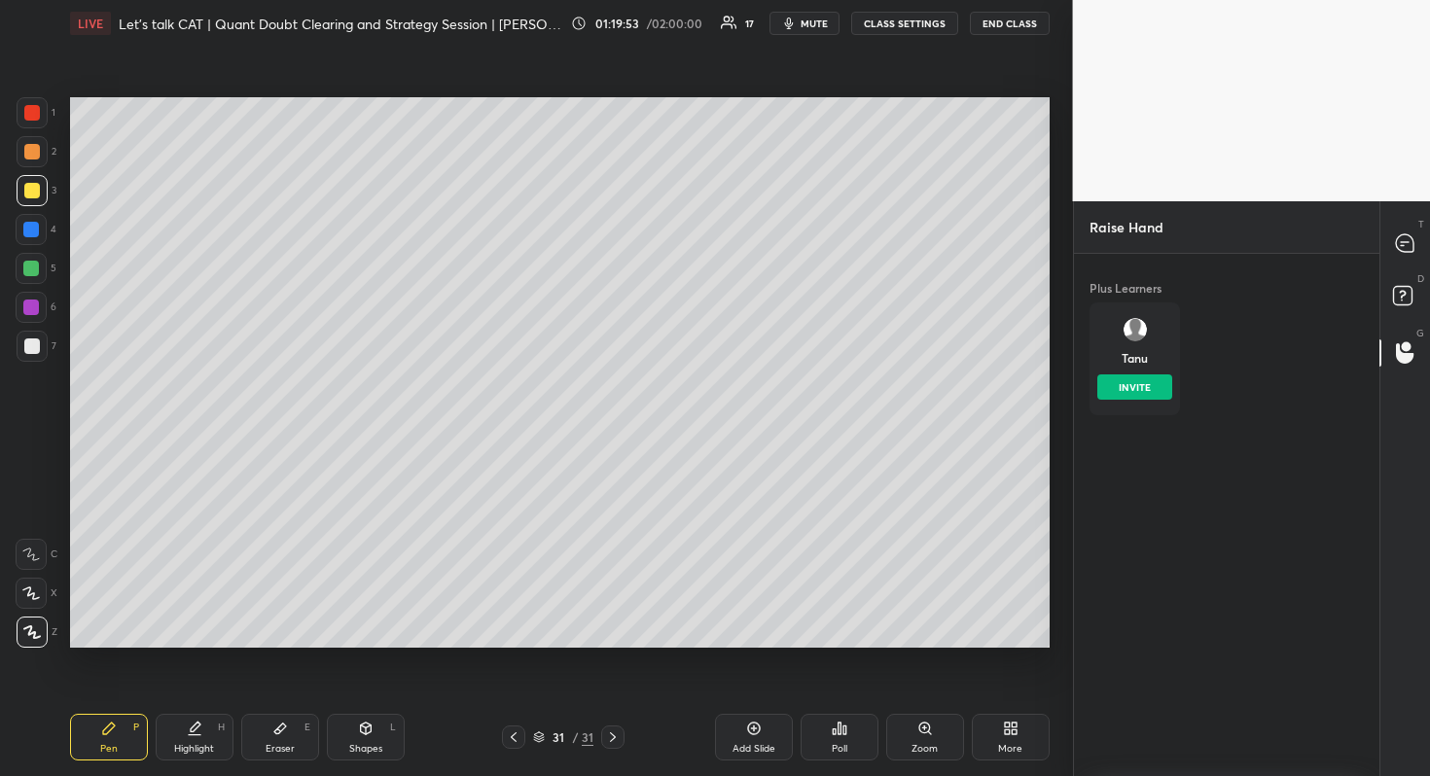
click at [1133, 476] on div "Plus Learners Tanu INVITE" at bounding box center [1227, 512] width 306 height 516
click at [1151, 346] on div "Tanu" at bounding box center [1134, 353] width 90 height 103
click at [1134, 402] on div "Tanu INVITE" at bounding box center [1134, 358] width 90 height 113
click at [1138, 387] on button "INVITE" at bounding box center [1134, 386] width 75 height 25
click at [1412, 266] on div "T Messages (T)" at bounding box center [1405, 244] width 50 height 54
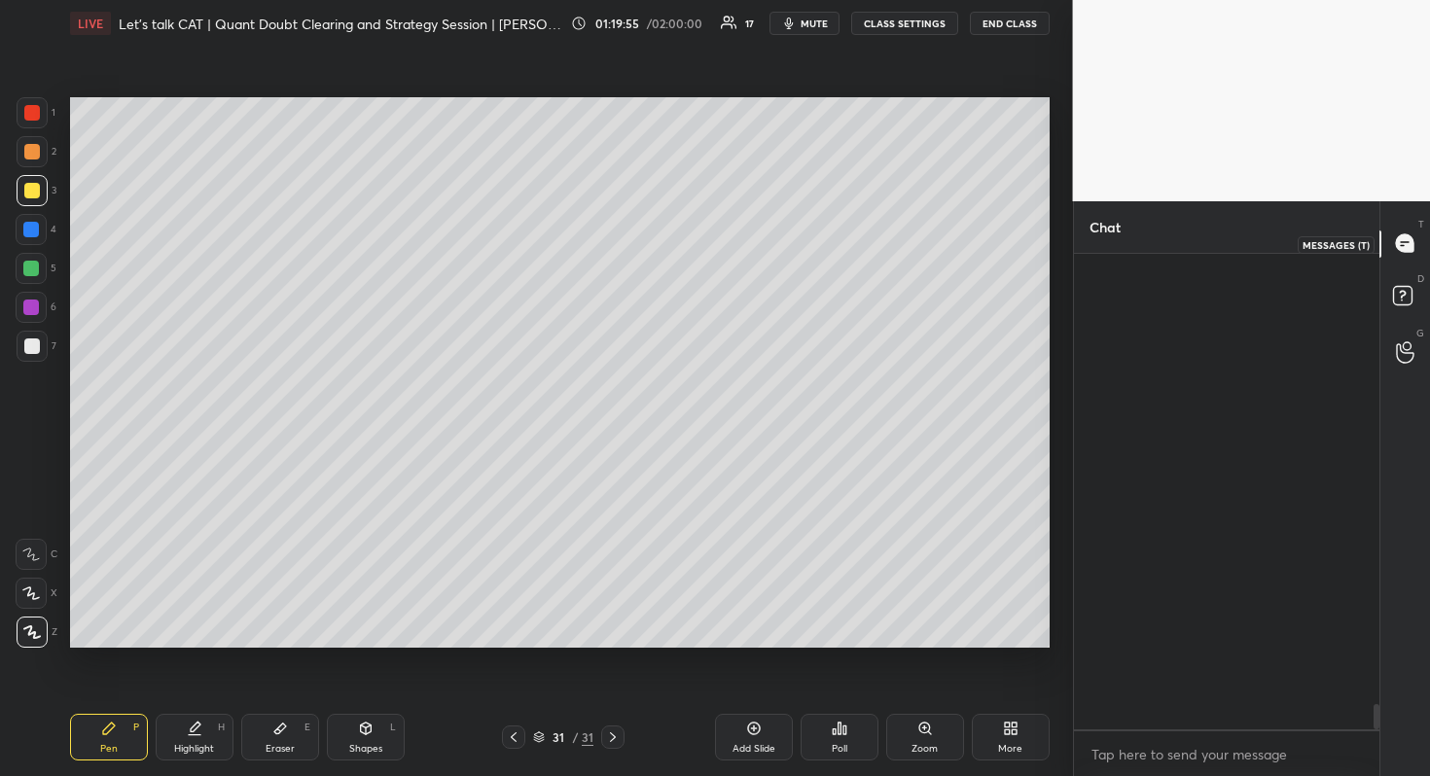
scroll to position [6, 7]
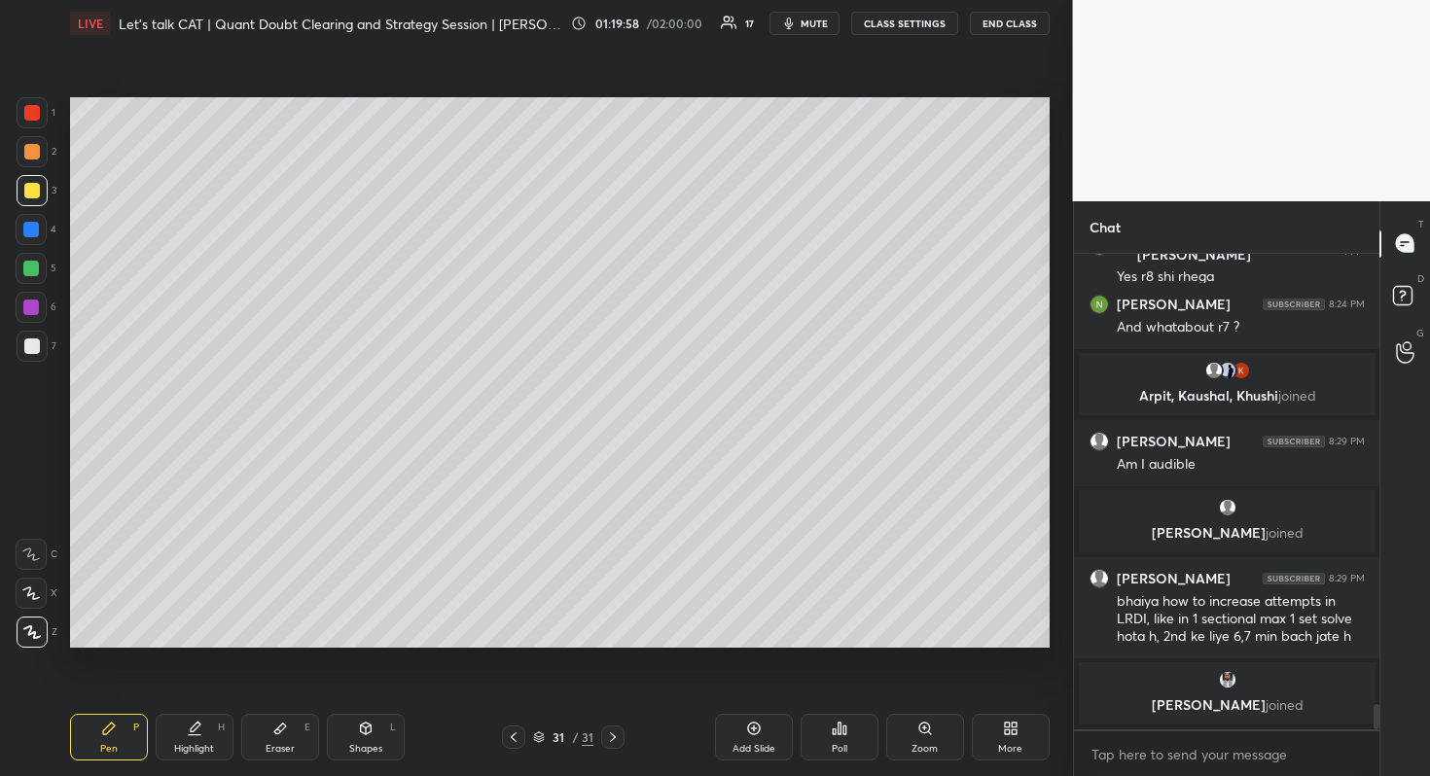
click at [1398, 354] on icon at bounding box center [1405, 352] width 18 height 22
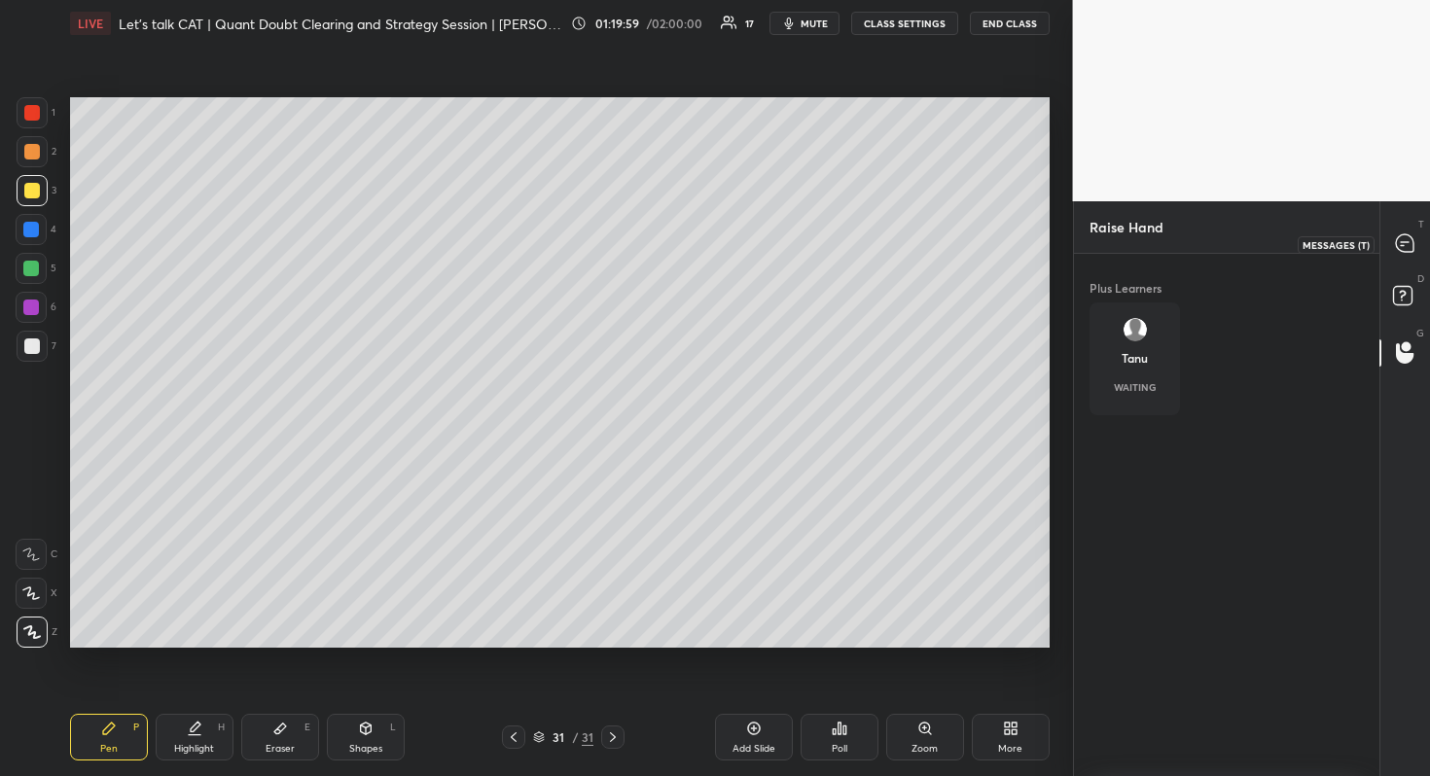
click at [1406, 236] on icon at bounding box center [1405, 243] width 18 height 18
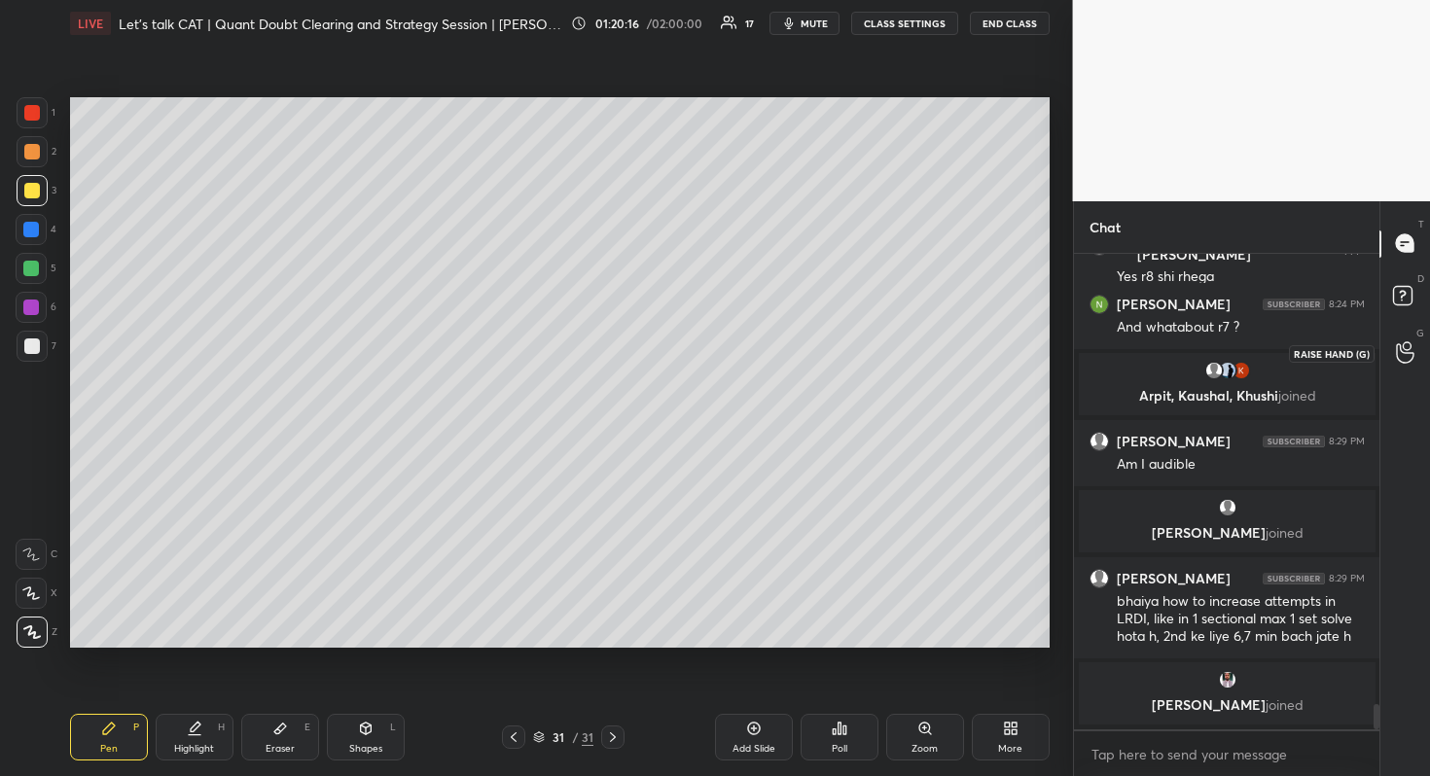
click at [1389, 345] on div at bounding box center [1405, 353] width 39 height 35
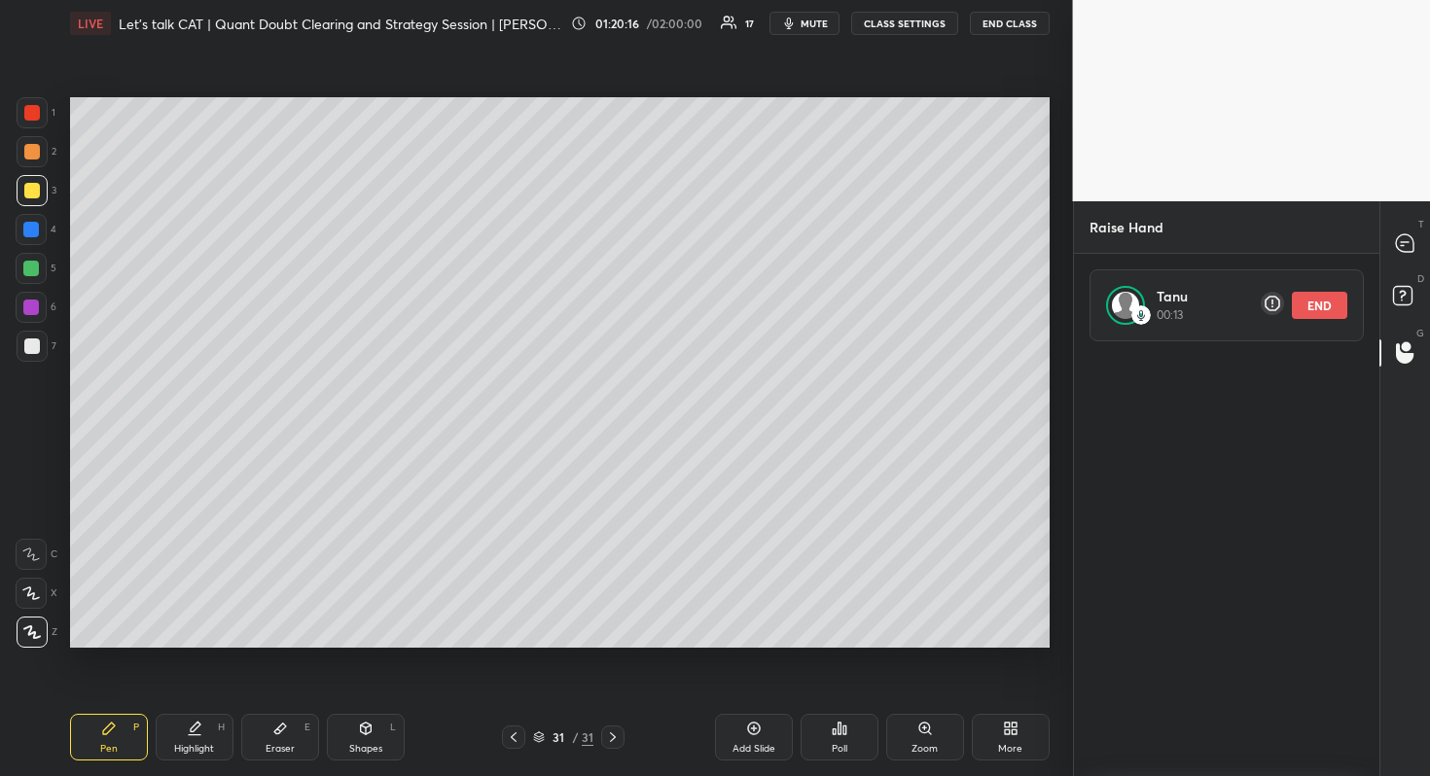
scroll to position [423, 300]
click at [1392, 230] on div at bounding box center [1405, 244] width 39 height 35
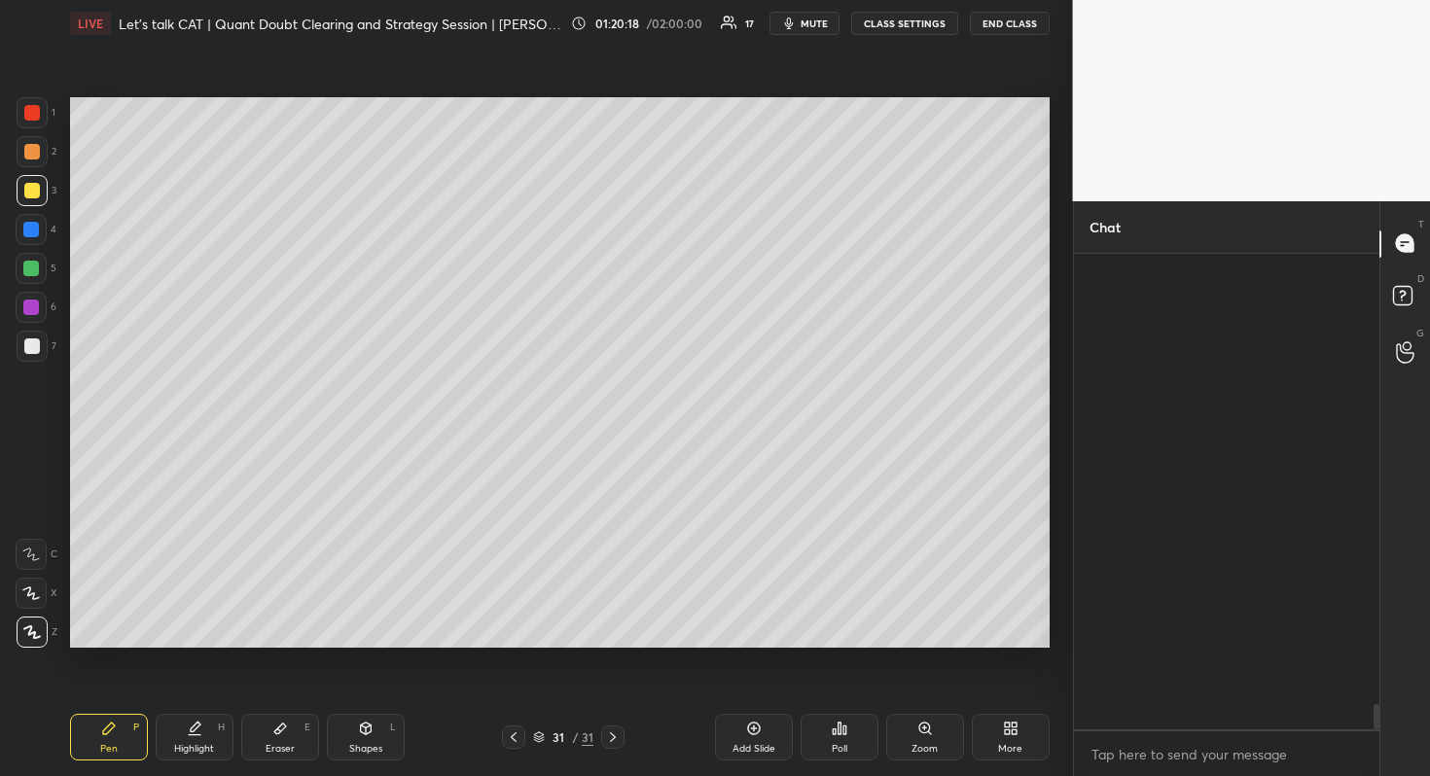
scroll to position [470, 300]
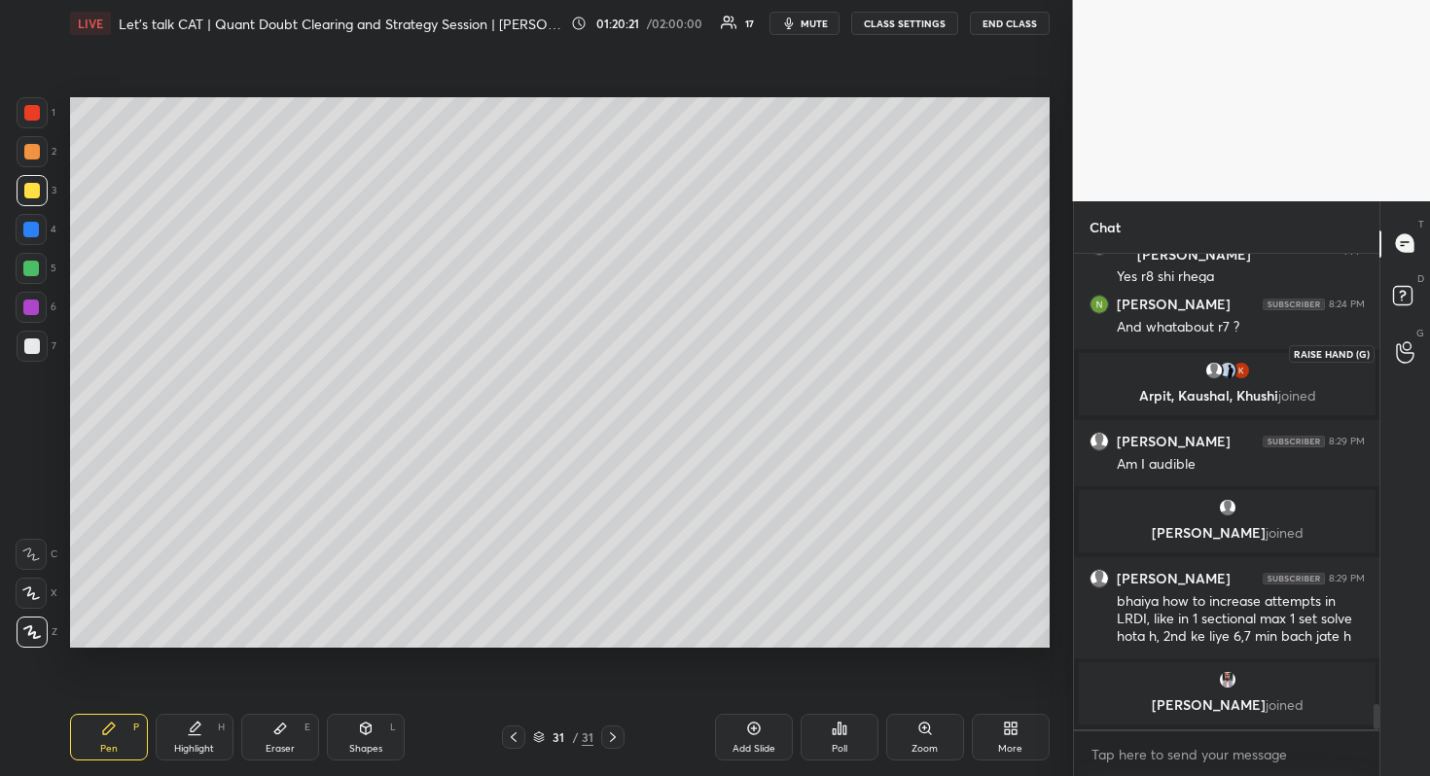
click at [1410, 340] on div at bounding box center [1405, 353] width 39 height 35
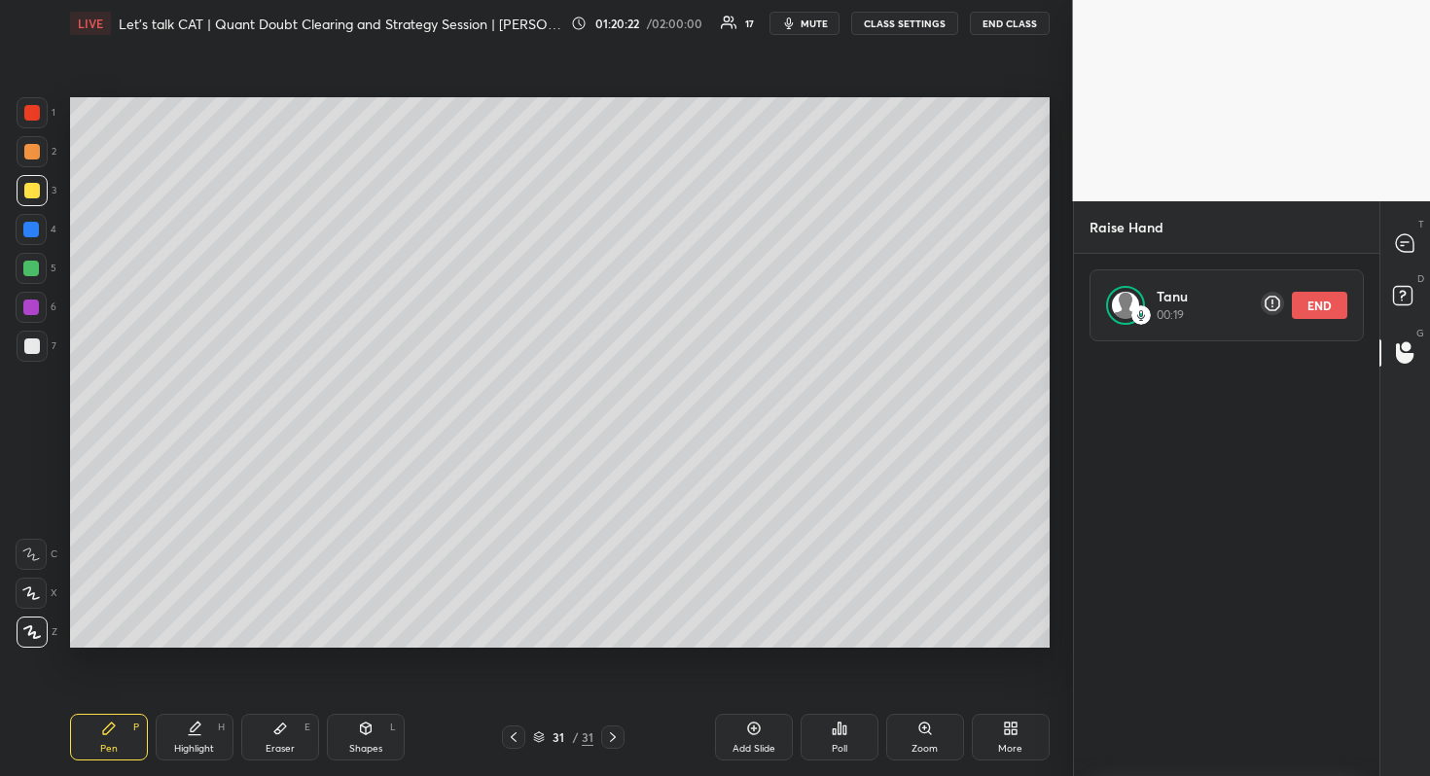
click at [1273, 299] on rect at bounding box center [1271, 303] width 23 height 23
click at [1331, 305] on button "END" at bounding box center [1319, 305] width 55 height 27
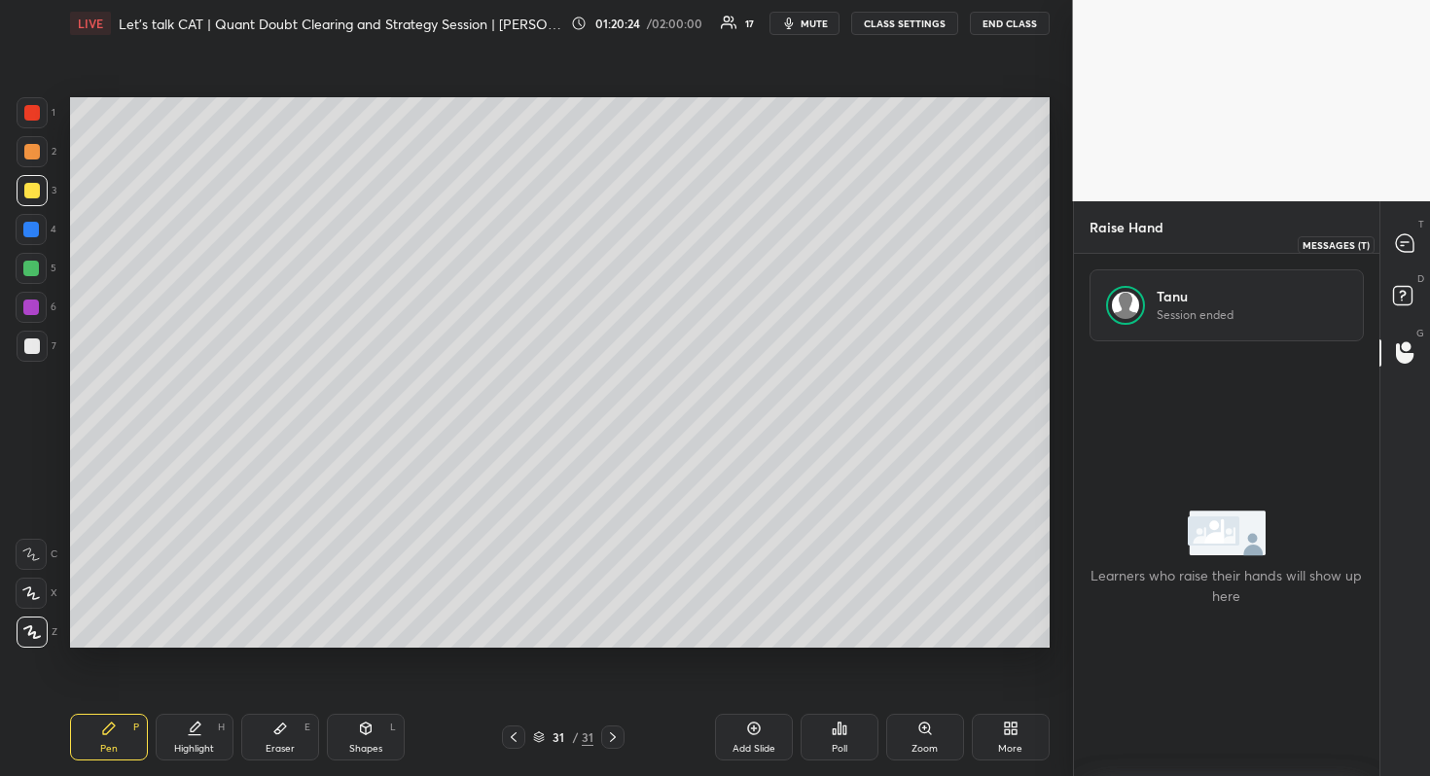
click at [1395, 229] on div at bounding box center [1405, 244] width 39 height 35
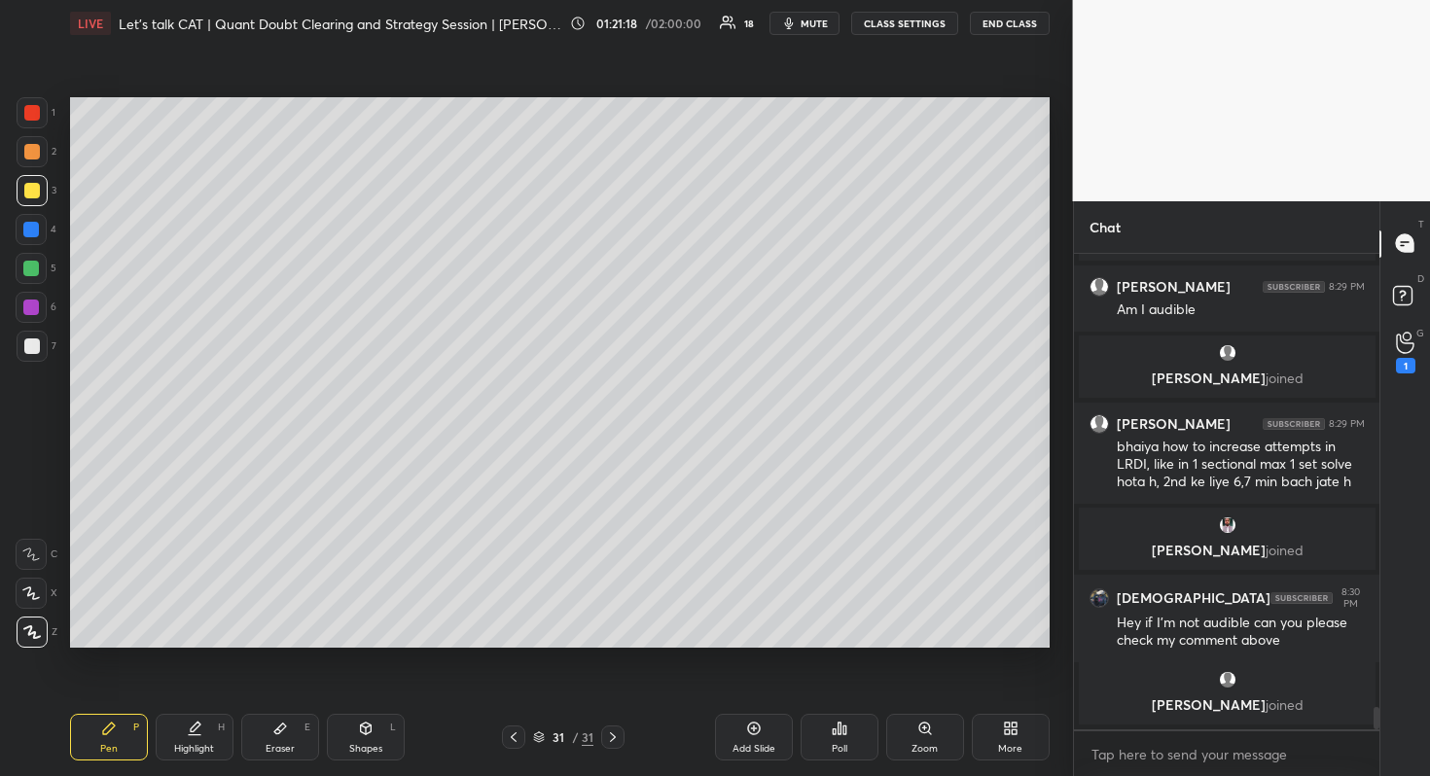
scroll to position [8586, 0]
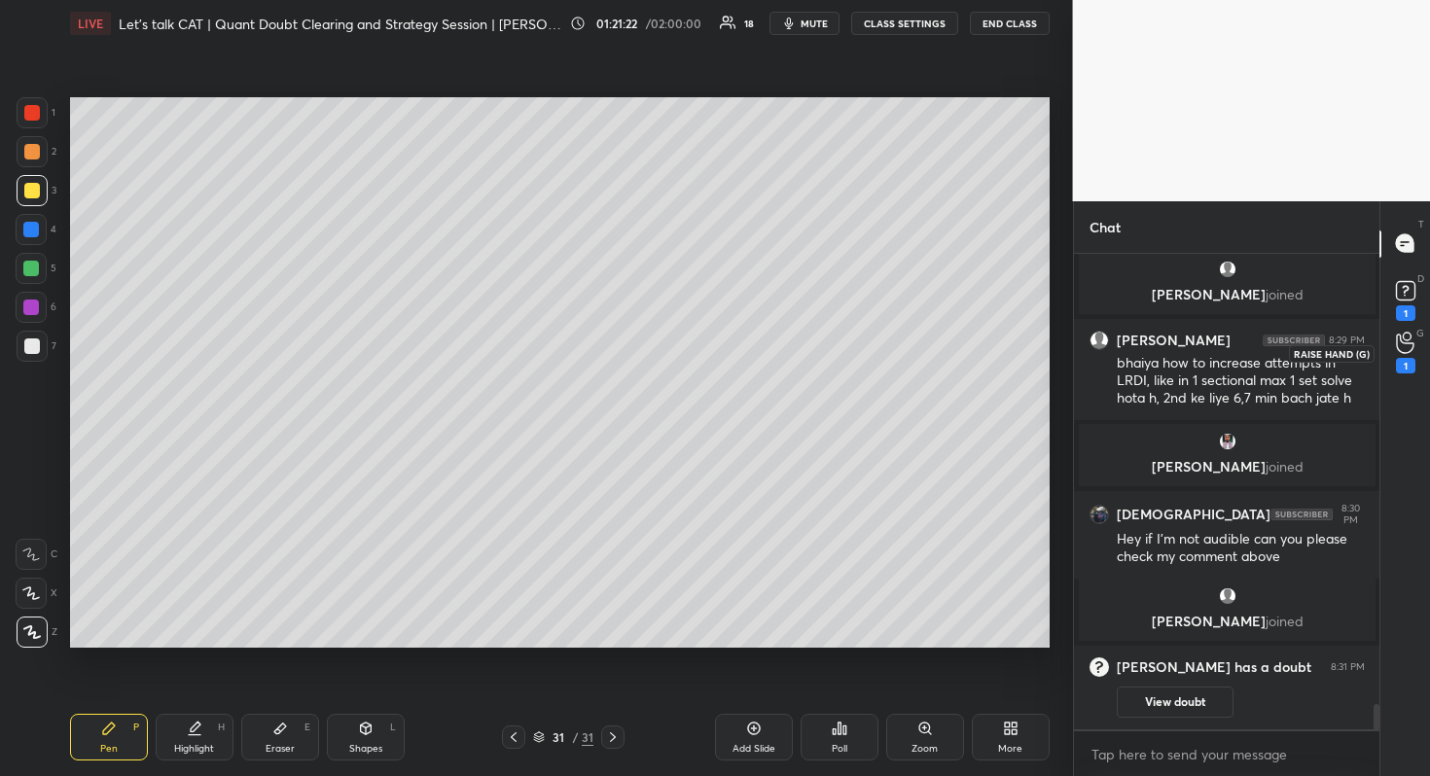
click at [1399, 354] on div "1" at bounding box center [1405, 353] width 19 height 42
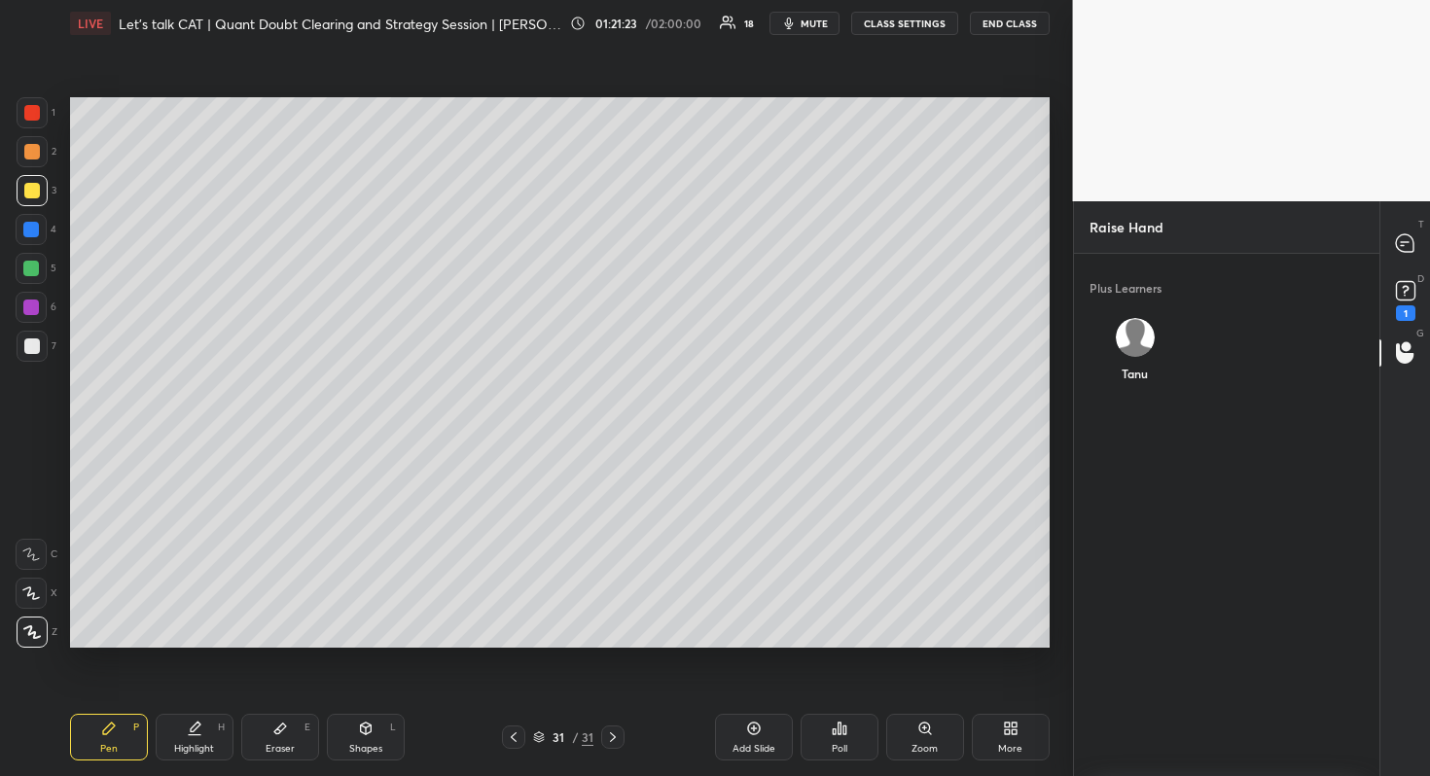
click at [1121, 365] on div "Tanu" at bounding box center [1134, 374] width 26 height 18
click at [1138, 374] on button "INVITE" at bounding box center [1134, 386] width 75 height 25
click at [1378, 227] on div "Raise Hand" at bounding box center [1227, 227] width 306 height 52
click at [1398, 232] on div at bounding box center [1405, 244] width 39 height 35
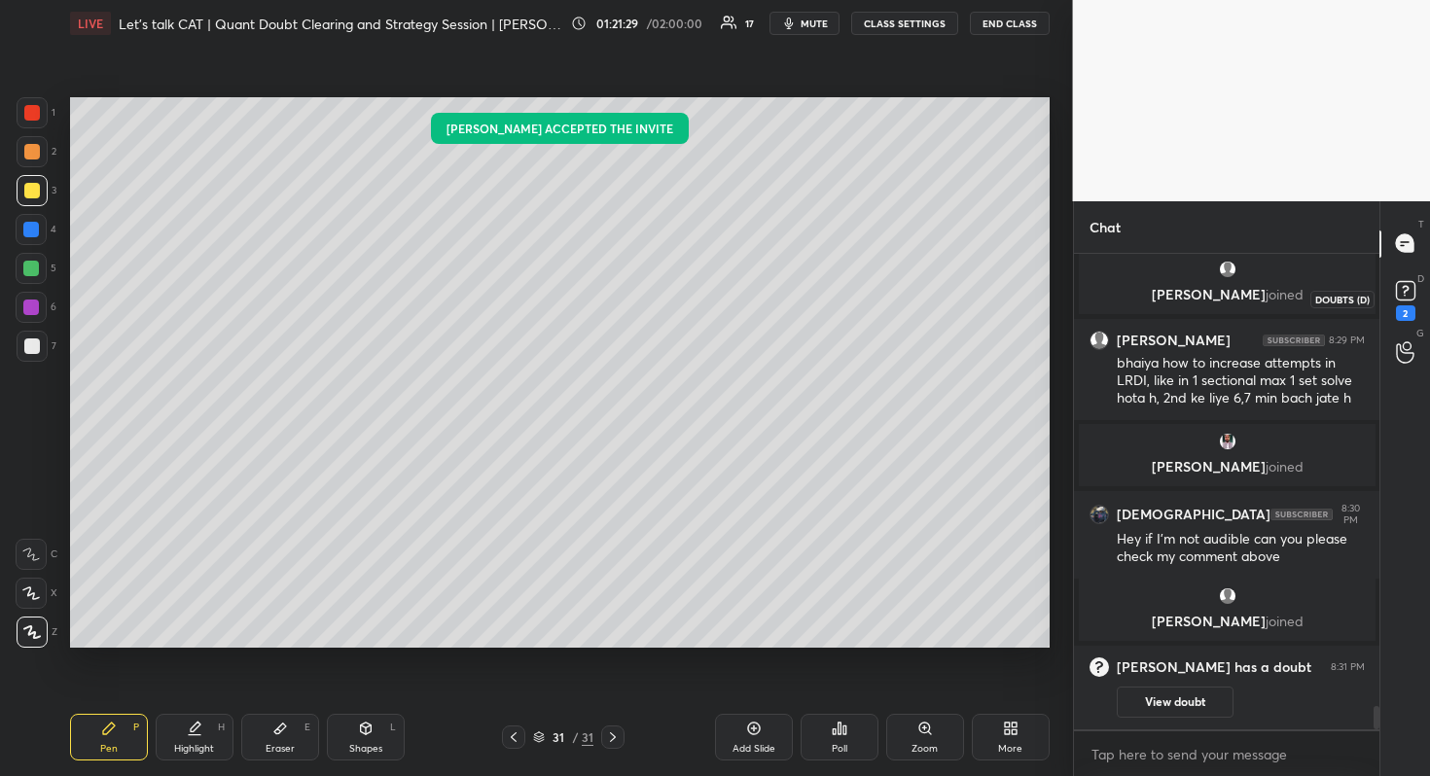
scroll to position [9243, 0]
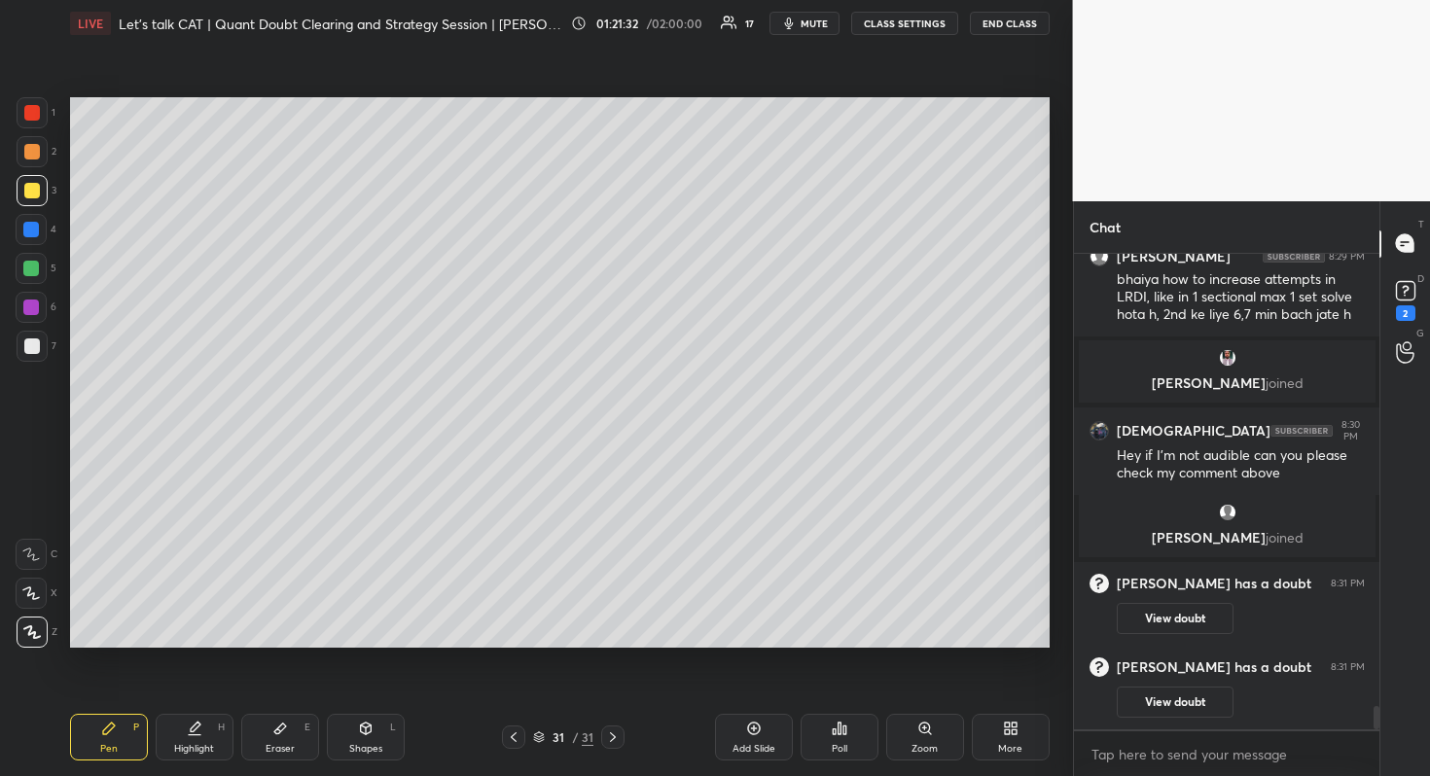
click at [1402, 331] on div "G Raise Hand (G)" at bounding box center [1405, 353] width 50 height 54
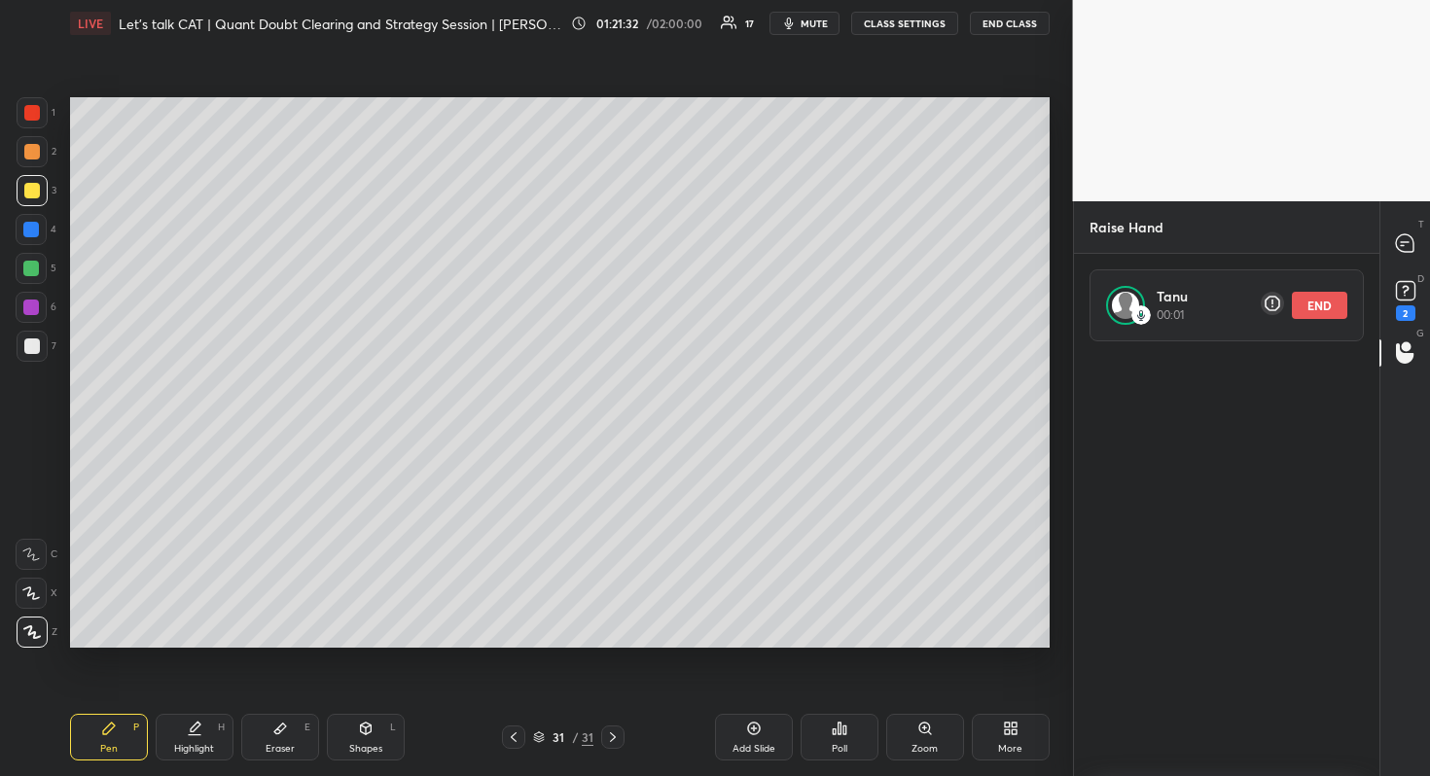
scroll to position [423, 300]
click at [1399, 239] on icon at bounding box center [1405, 243] width 18 height 18
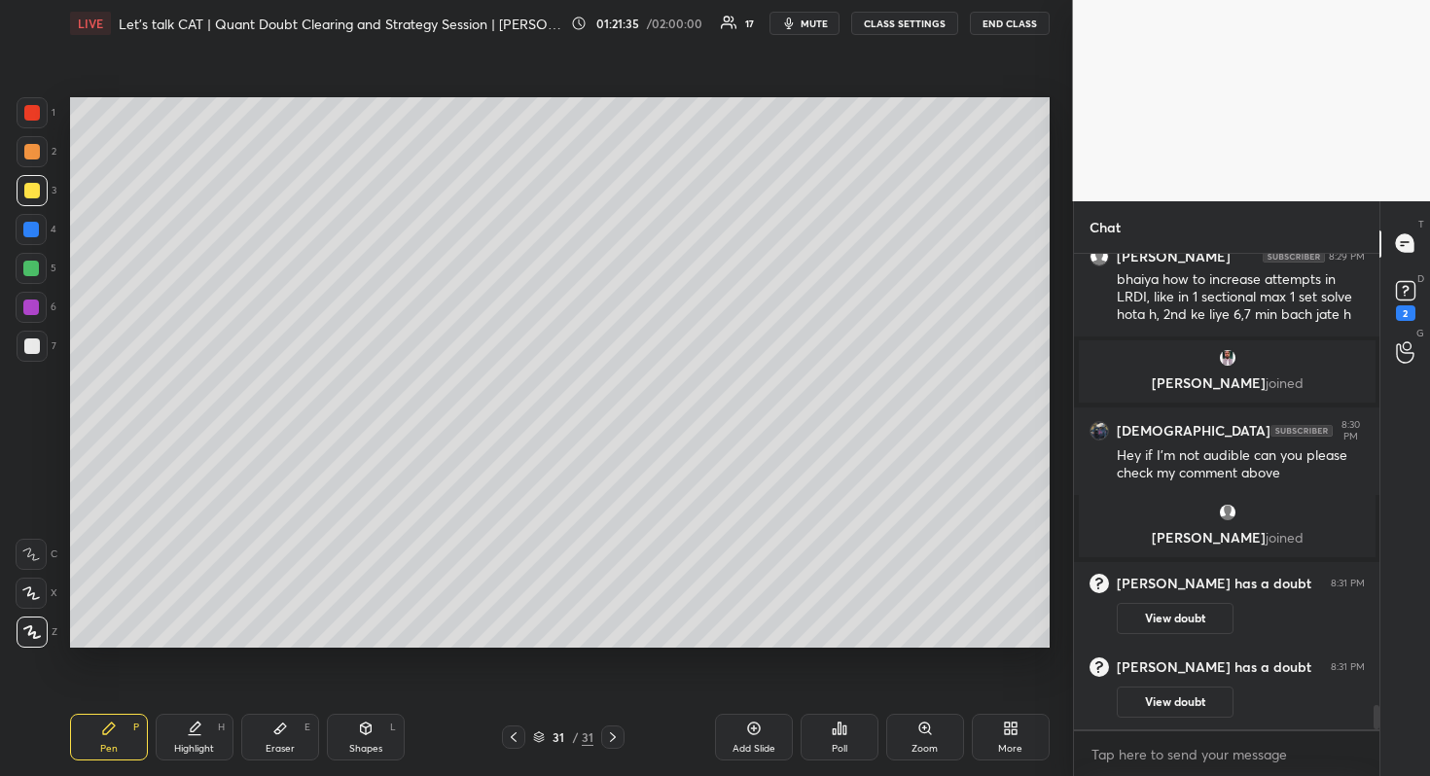
scroll to position [8872, 0]
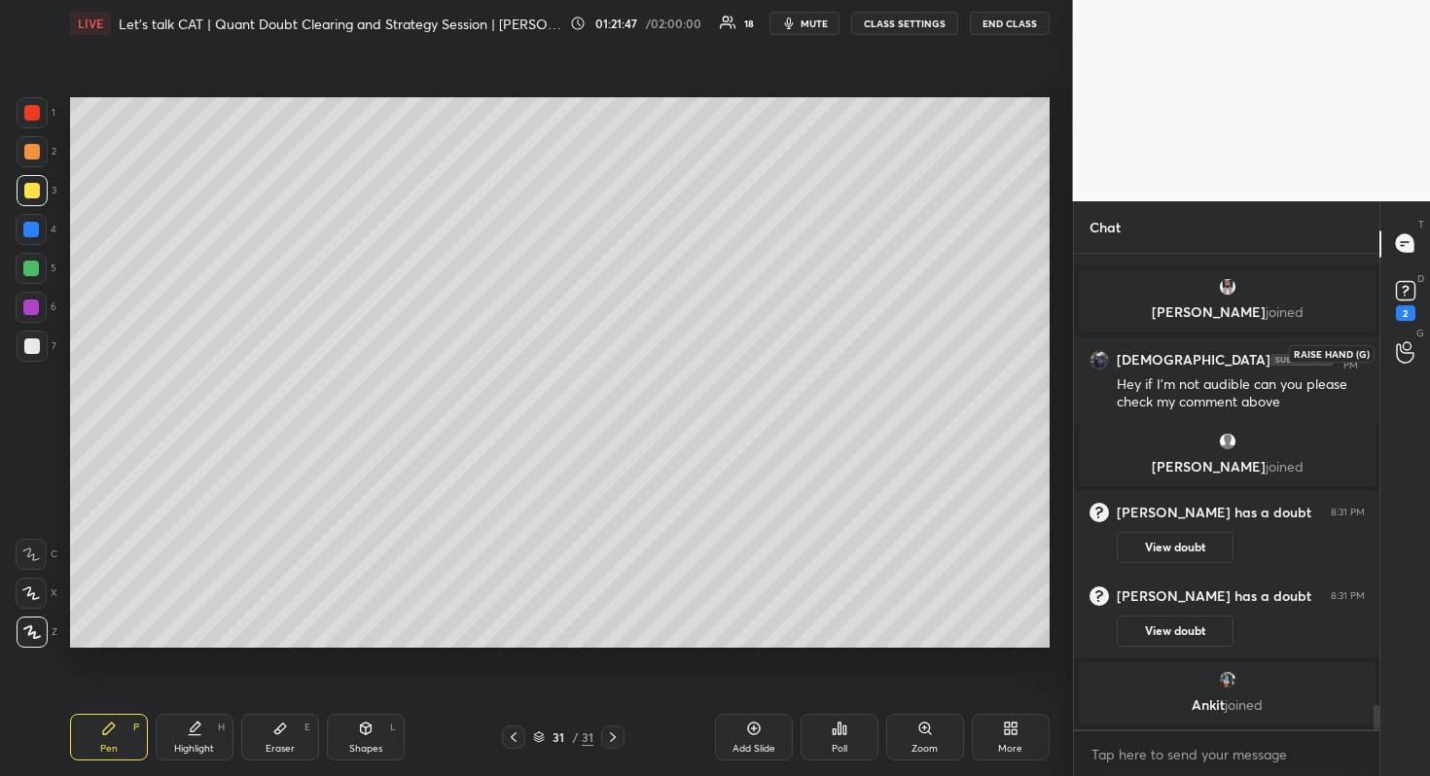
click at [1400, 341] on icon at bounding box center [1405, 352] width 18 height 22
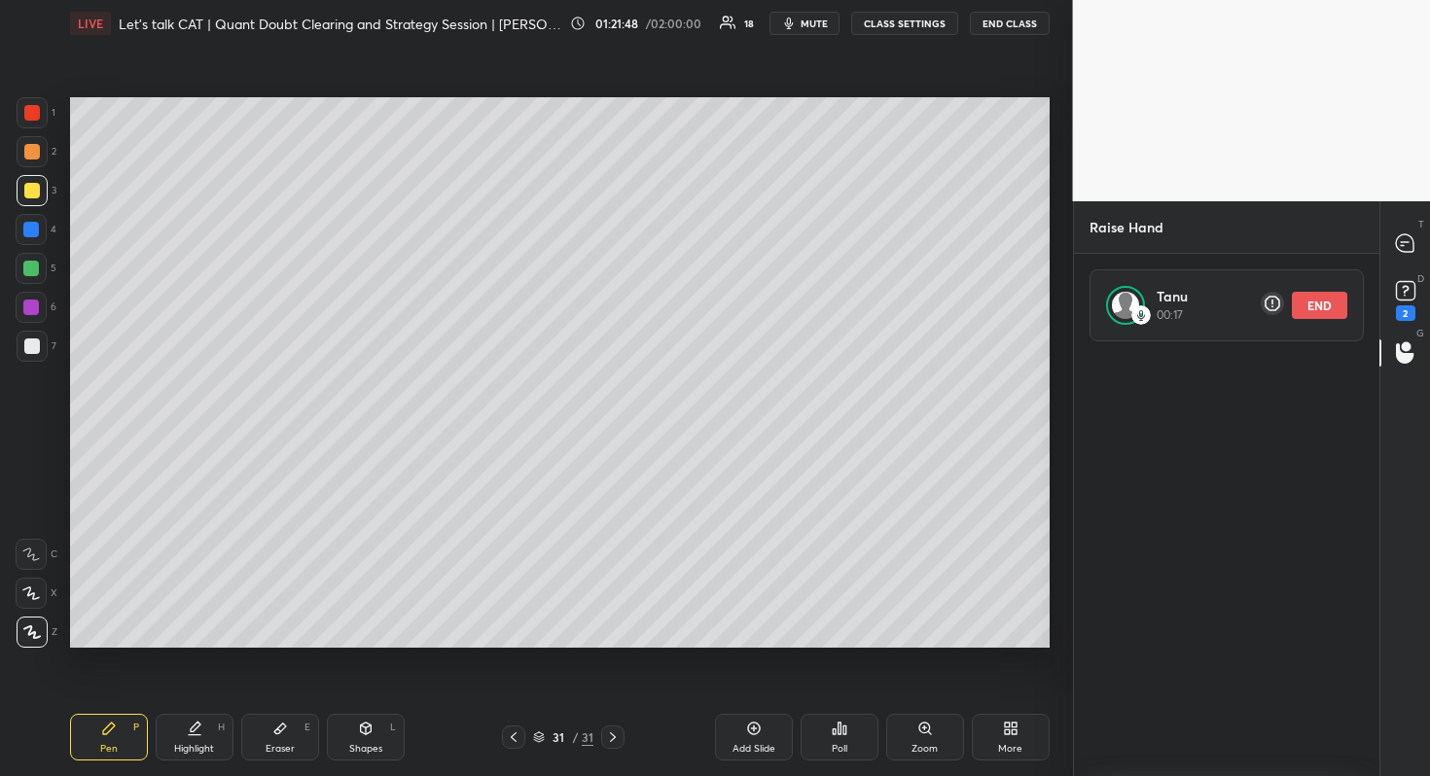
click at [1336, 309] on button "END" at bounding box center [1319, 305] width 55 height 27
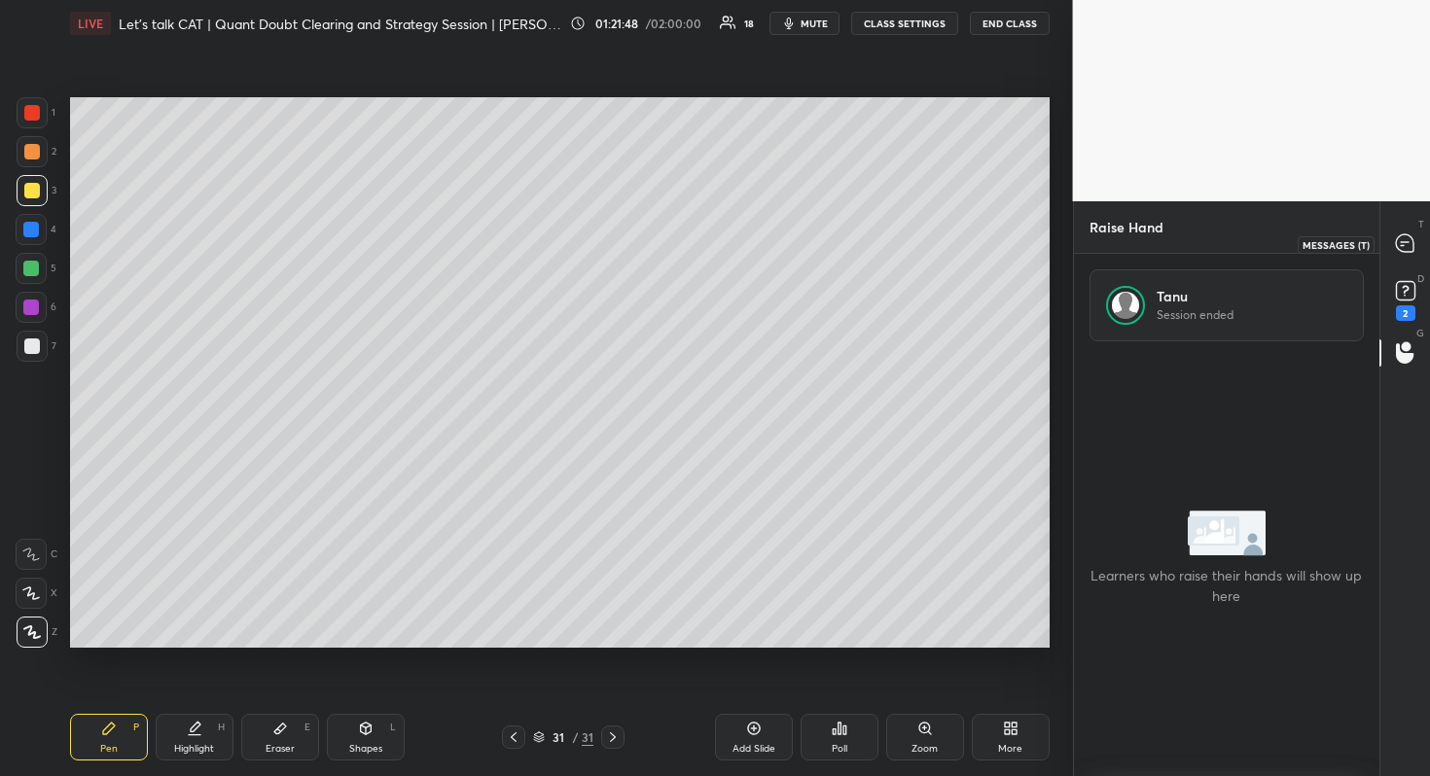
click at [1389, 257] on div at bounding box center [1405, 244] width 39 height 35
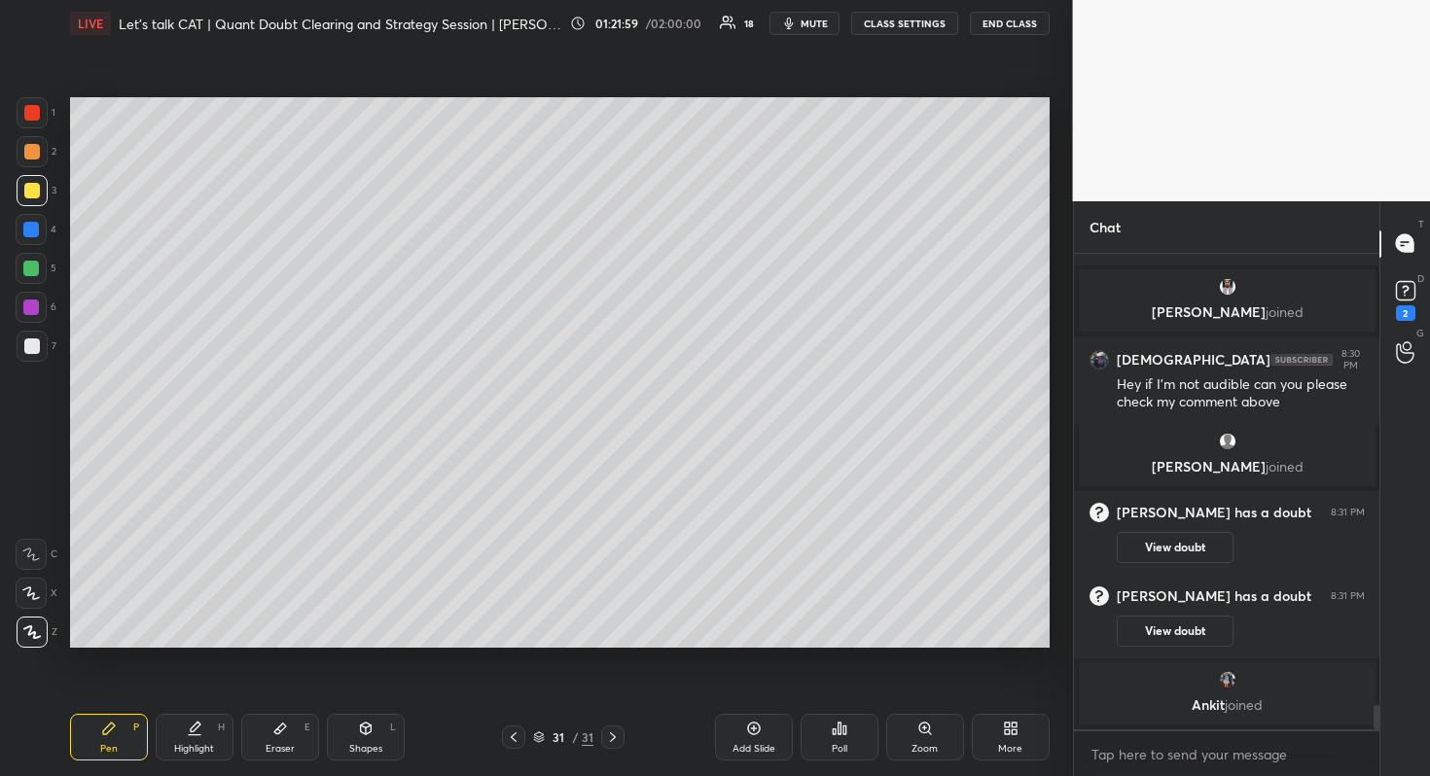
scroll to position [8938, 0]
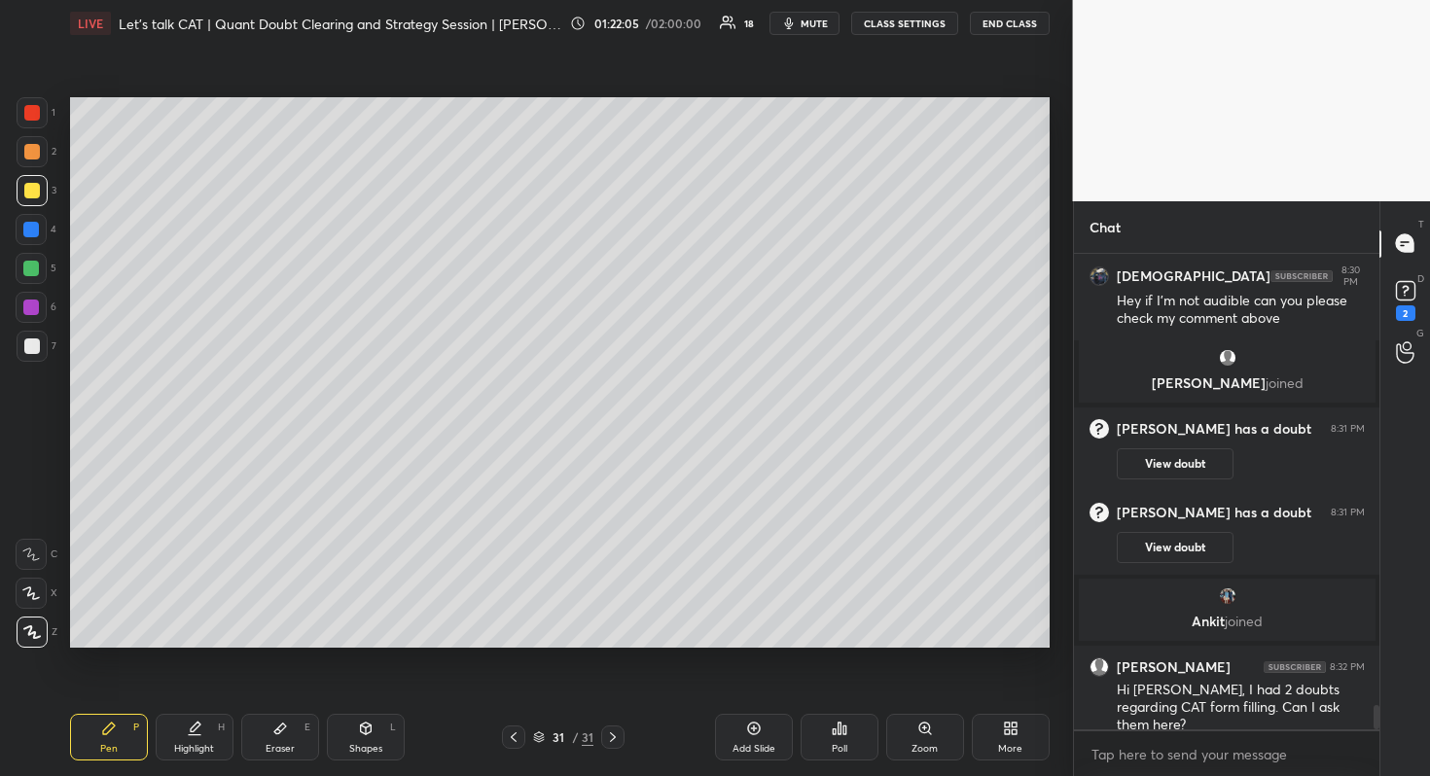
click at [729, 734] on div "Add Slide" at bounding box center [754, 737] width 78 height 47
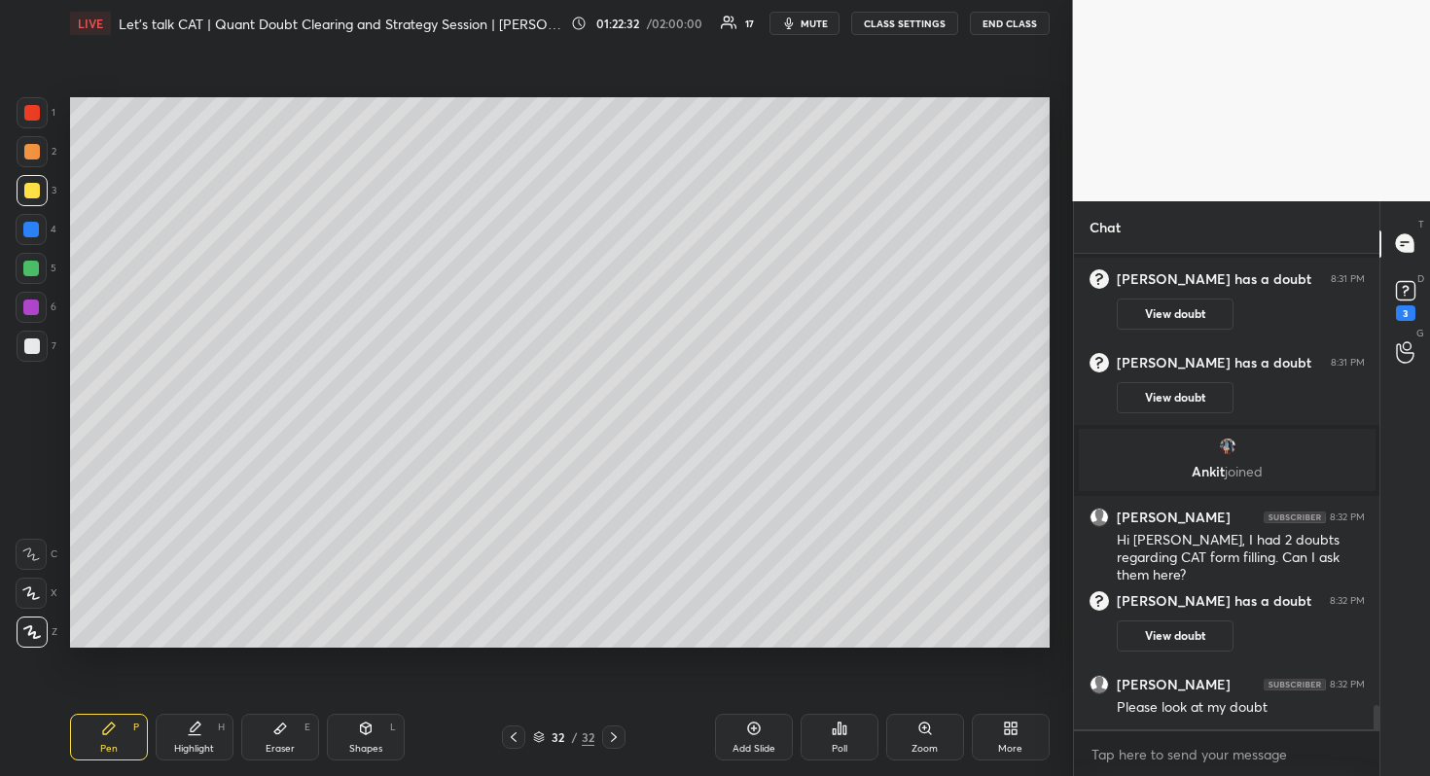
scroll to position [8822, 0]
click at [1406, 316] on div "3" at bounding box center [1405, 313] width 19 height 16
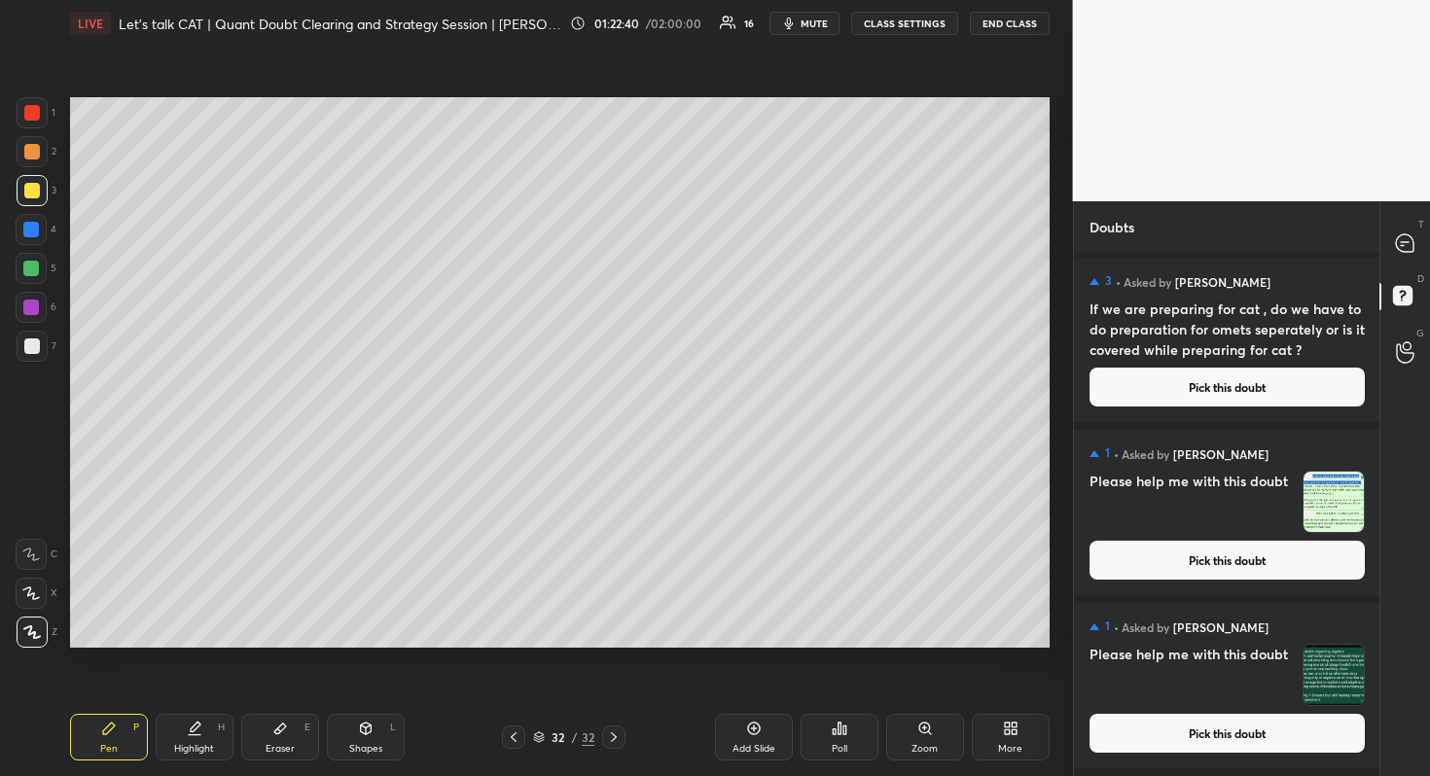
scroll to position [0, 0]
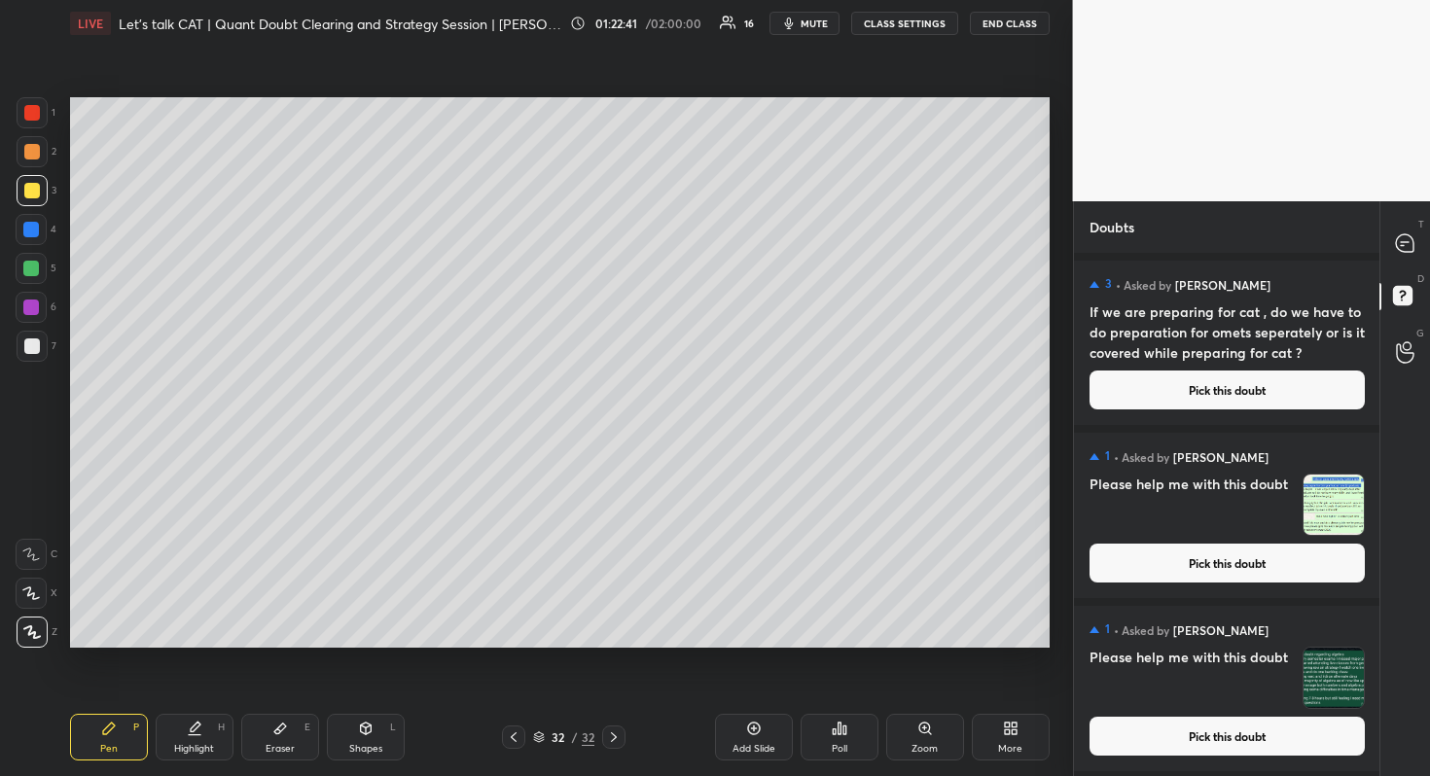
click at [1402, 227] on div at bounding box center [1405, 244] width 39 height 35
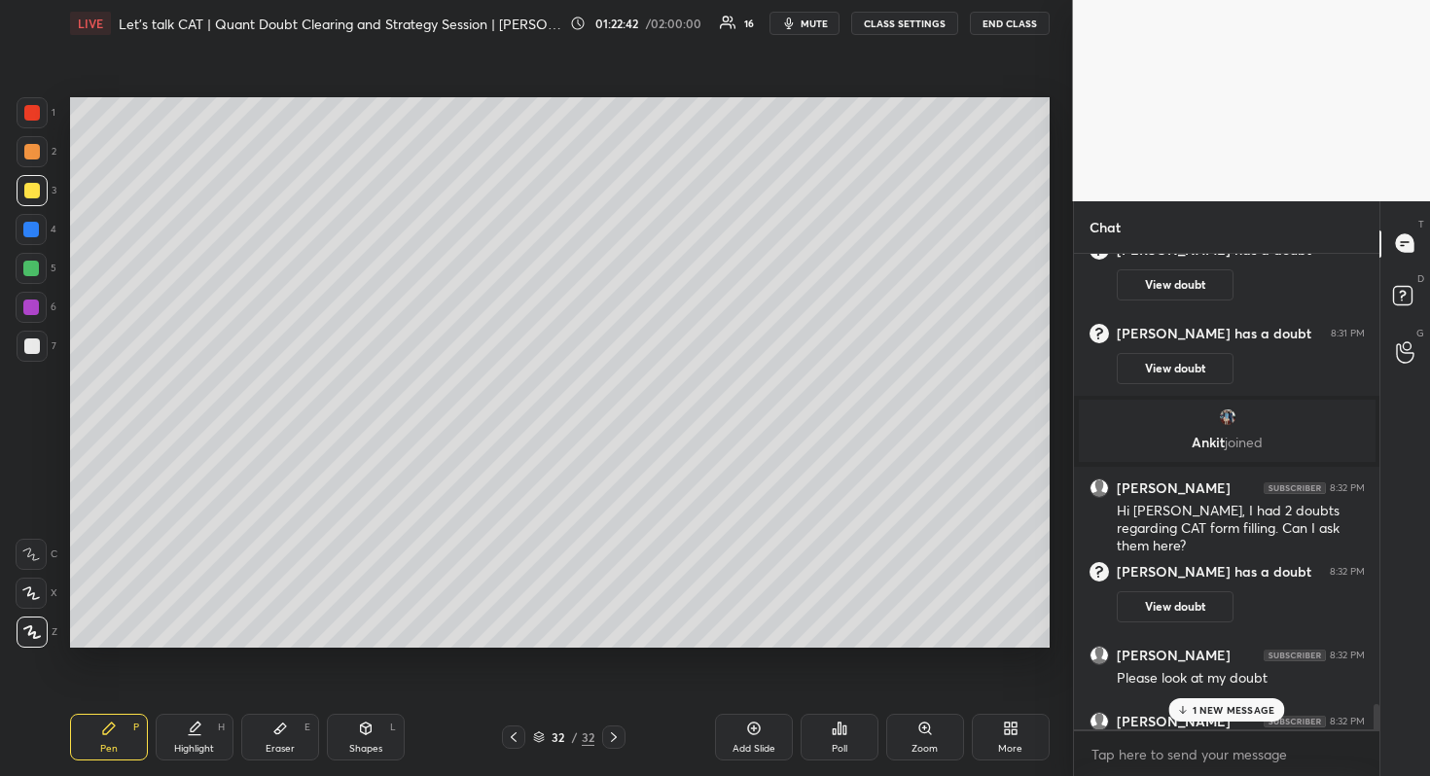
scroll to position [9461, 0]
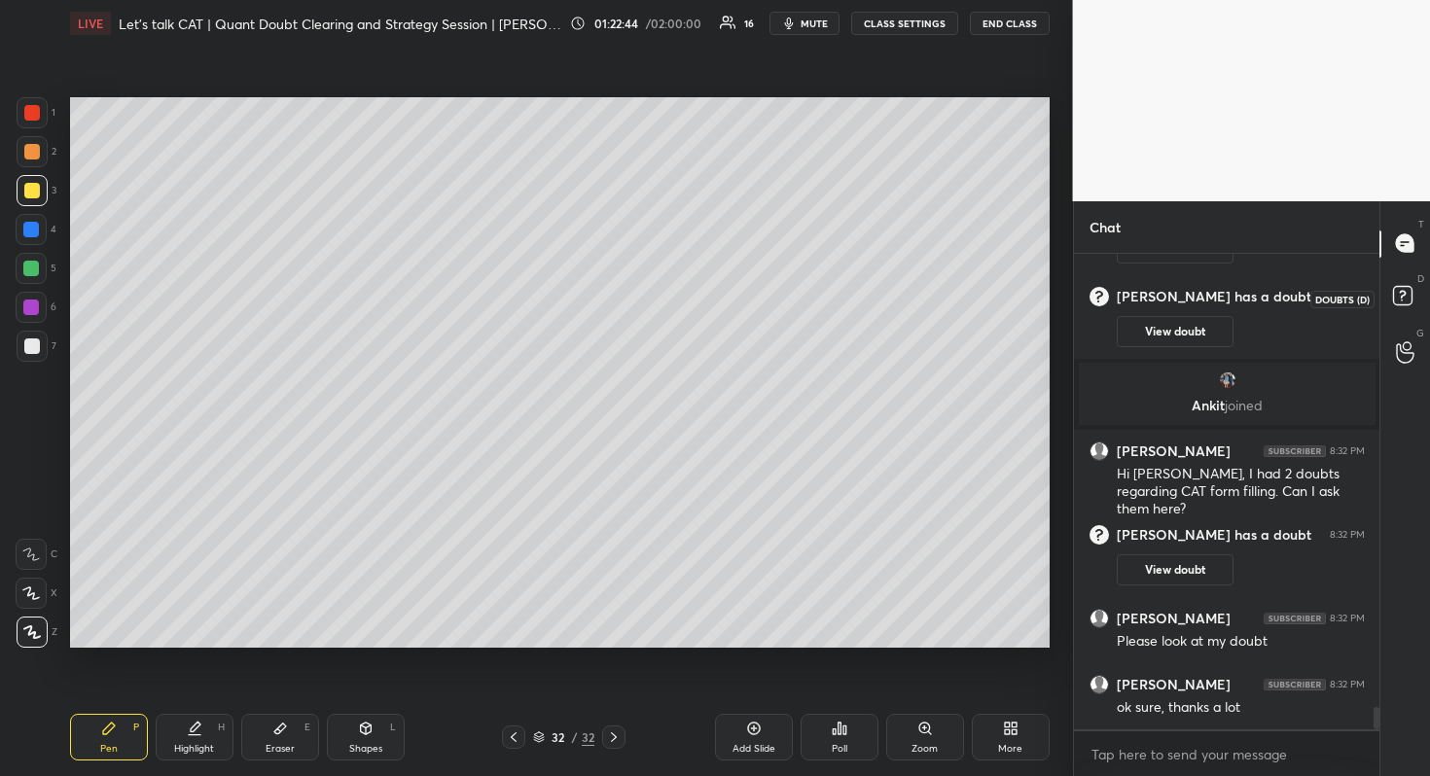
click at [1421, 306] on icon at bounding box center [1405, 298] width 35 height 35
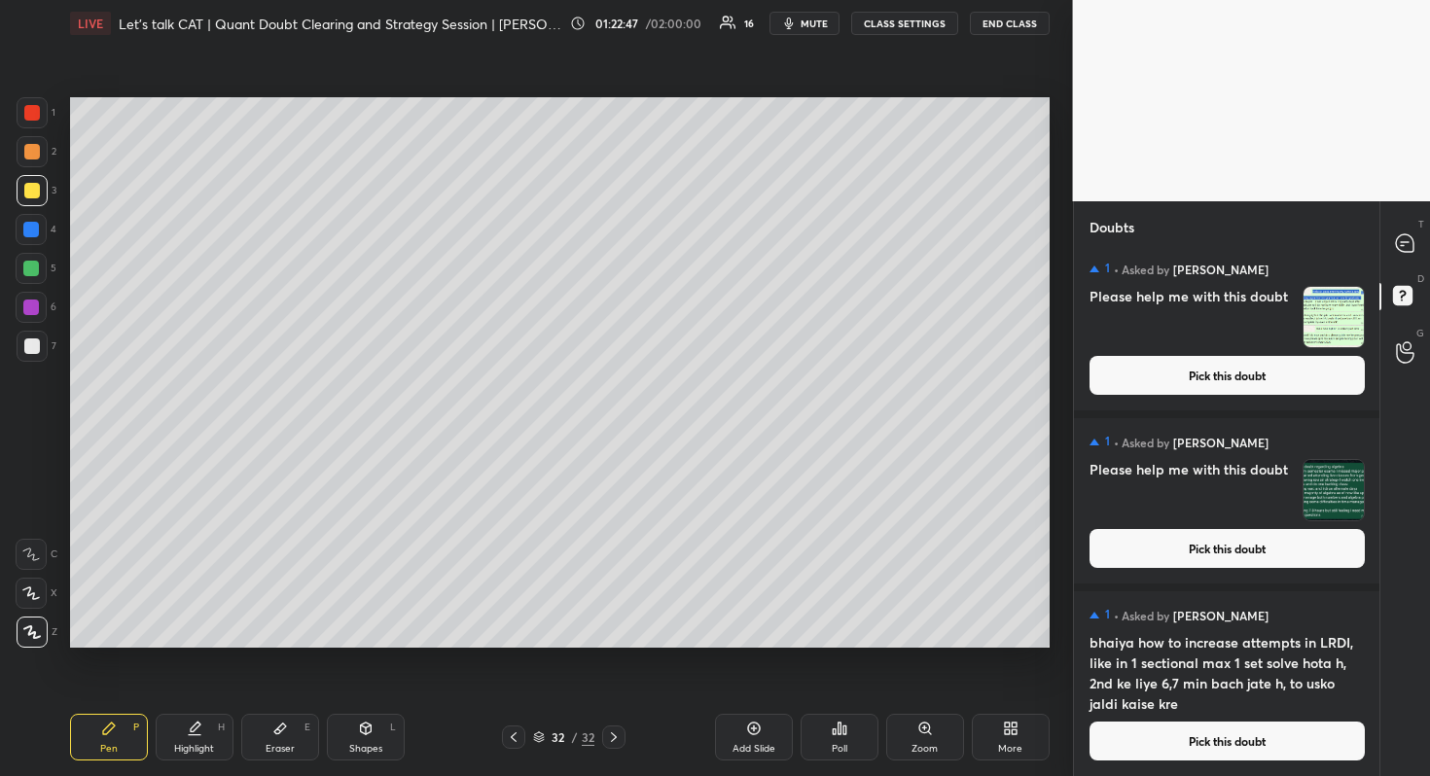
click at [1180, 373] on button "Pick this doubt" at bounding box center [1226, 375] width 275 height 39
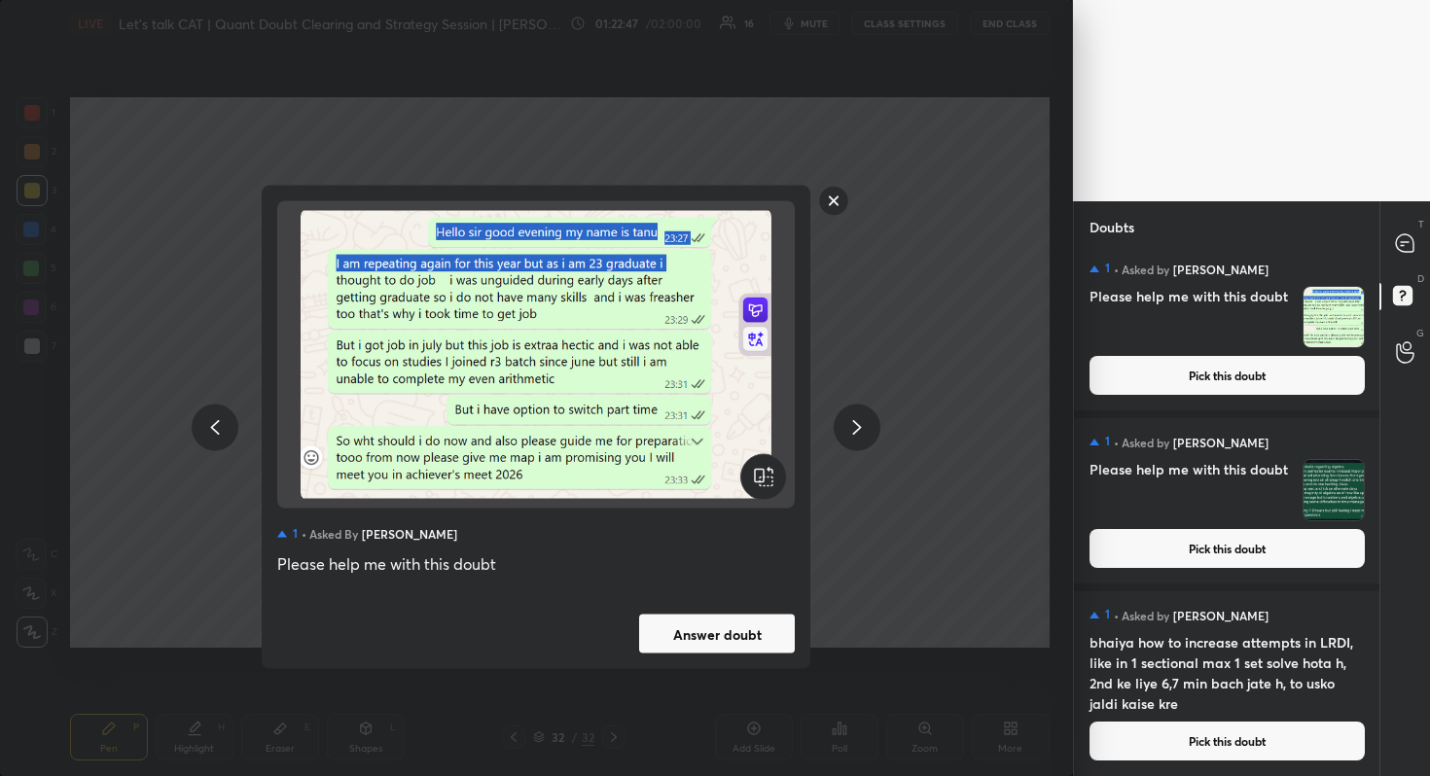
scroll to position [172, 0]
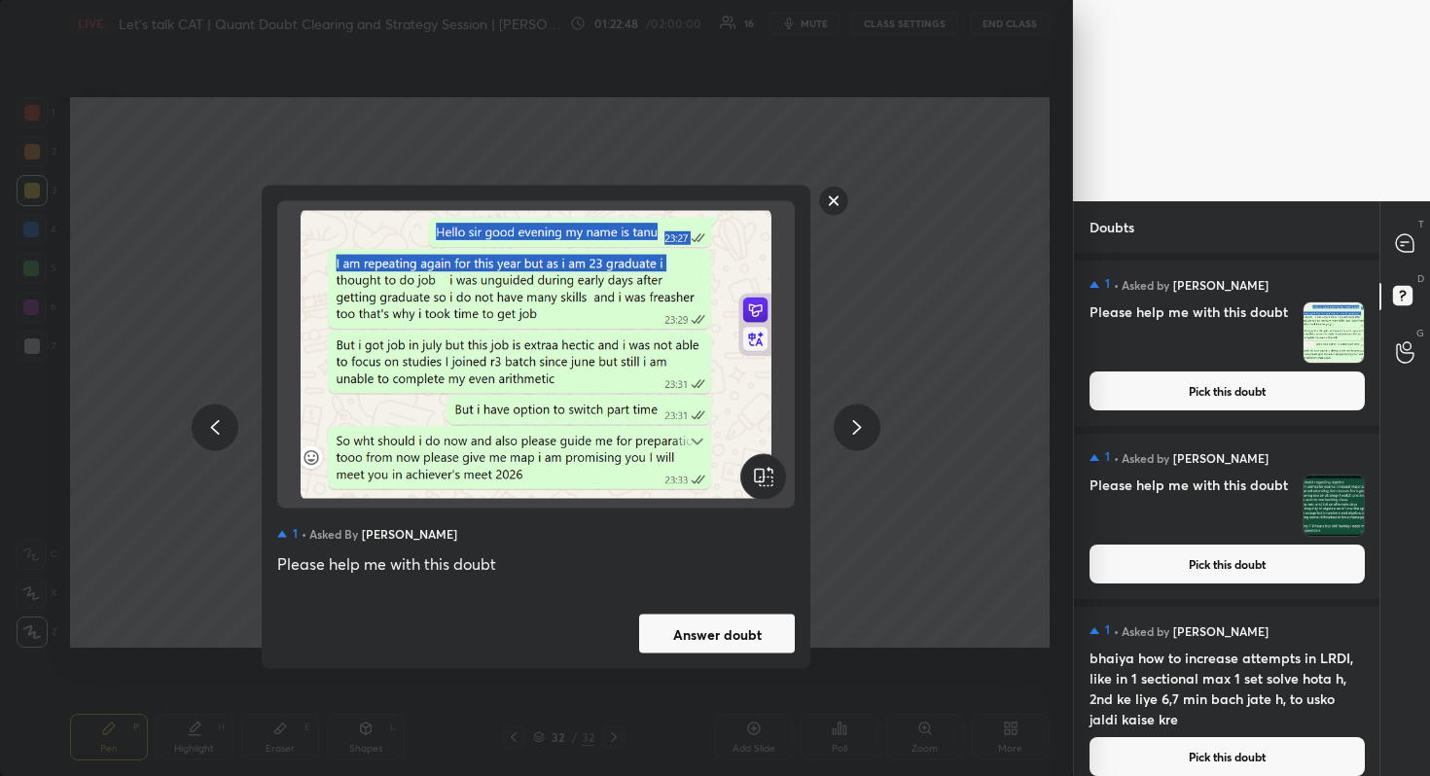
click at [679, 648] on button "Answer doubt" at bounding box center [717, 634] width 156 height 39
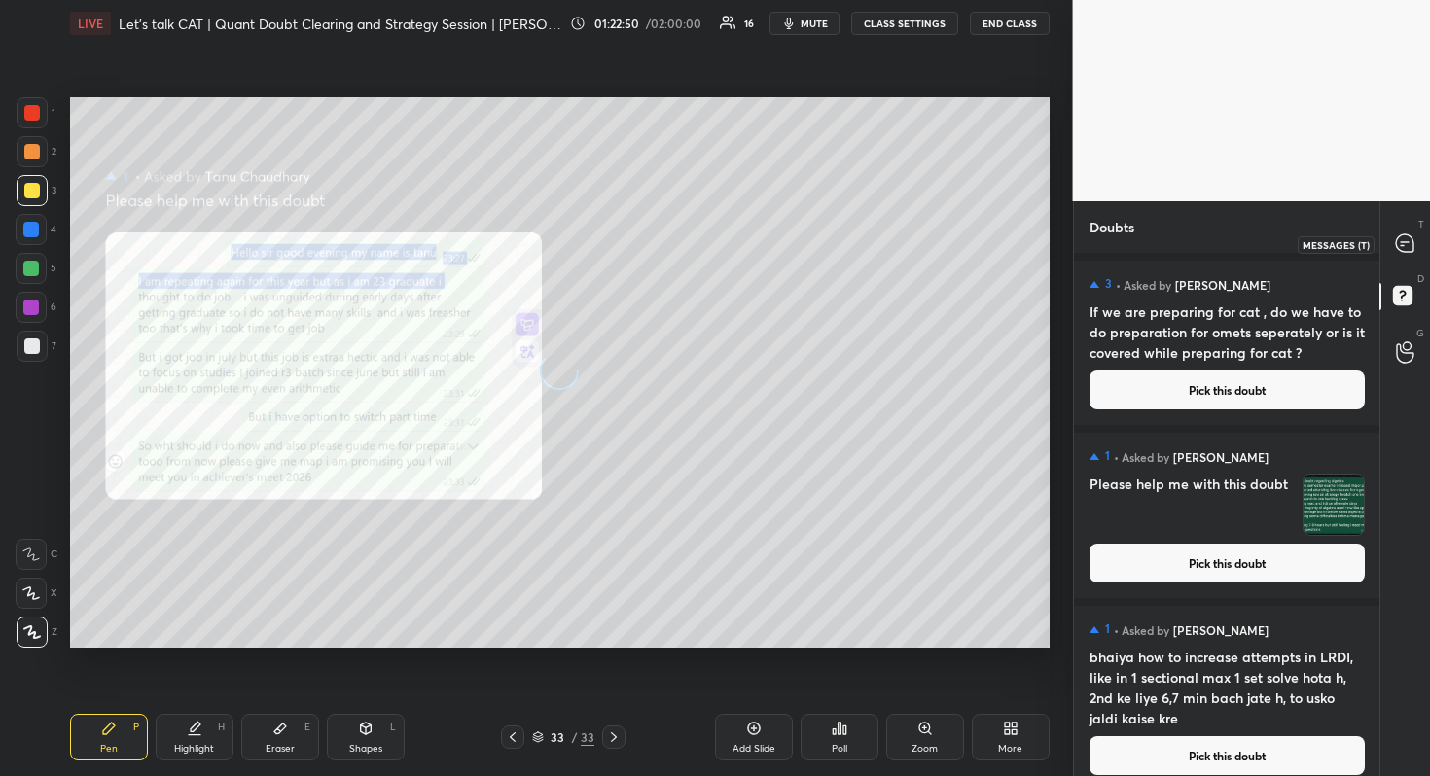
click at [1406, 230] on div at bounding box center [1405, 244] width 39 height 35
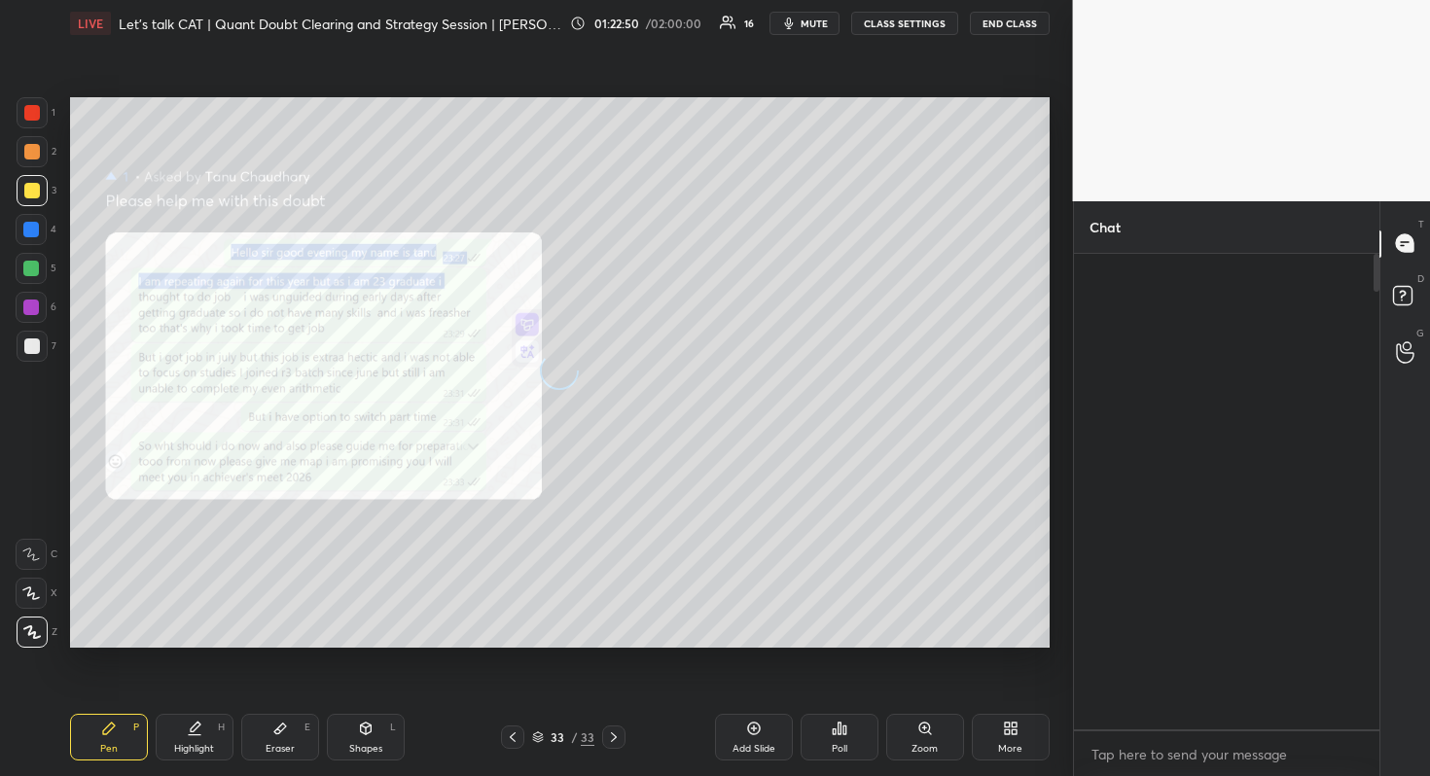
scroll to position [470, 300]
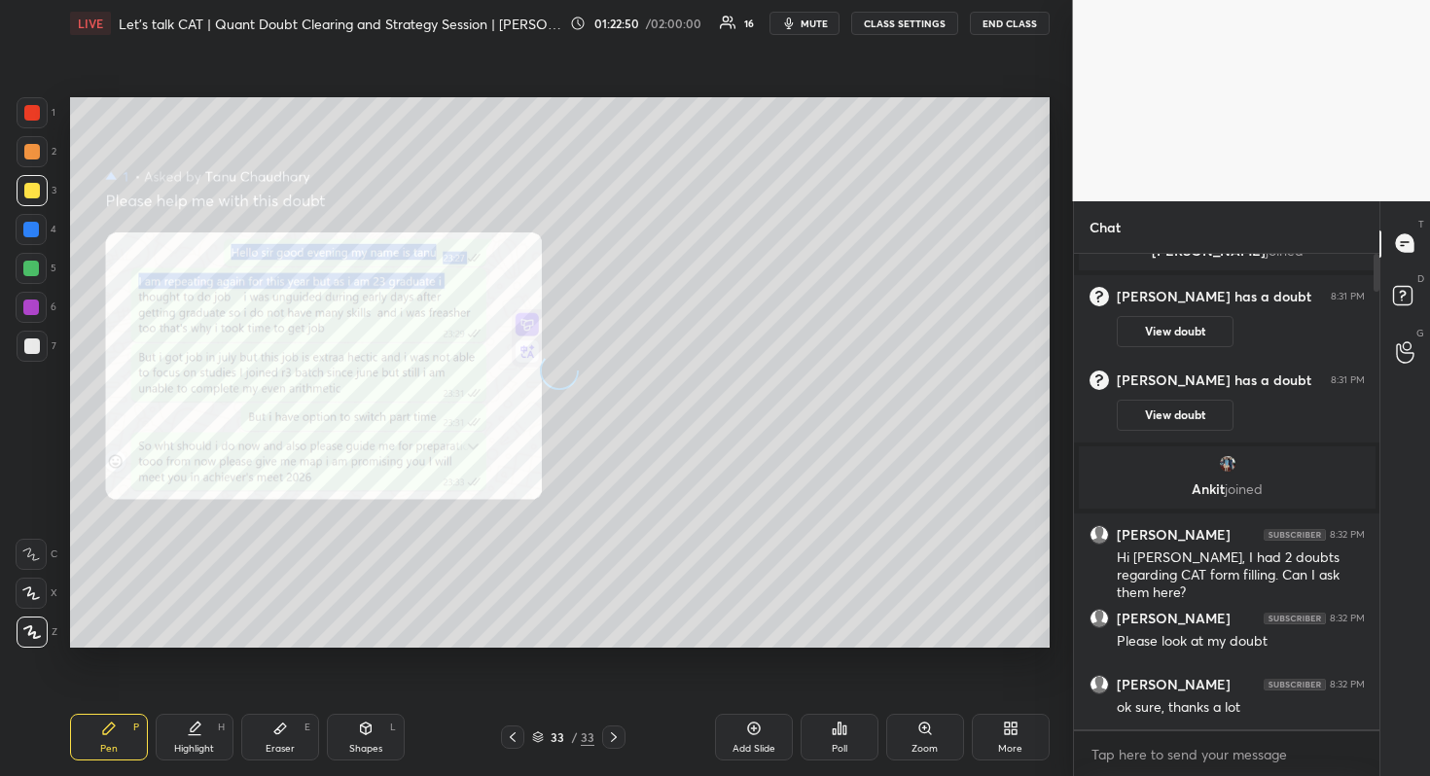
click at [1406, 230] on div at bounding box center [1405, 244] width 39 height 35
drag, startPoint x: 636, startPoint y: 673, endPoint x: 618, endPoint y: 678, distance: 19.1
click at [619, 678] on div "Setting up your live class Poll for secs No correct answer Start poll" at bounding box center [559, 373] width 995 height 652
drag, startPoint x: 574, startPoint y: 743, endPoint x: 558, endPoint y: 761, distance: 23.4
click at [574, 743] on div "/" at bounding box center [574, 737] width 6 height 12
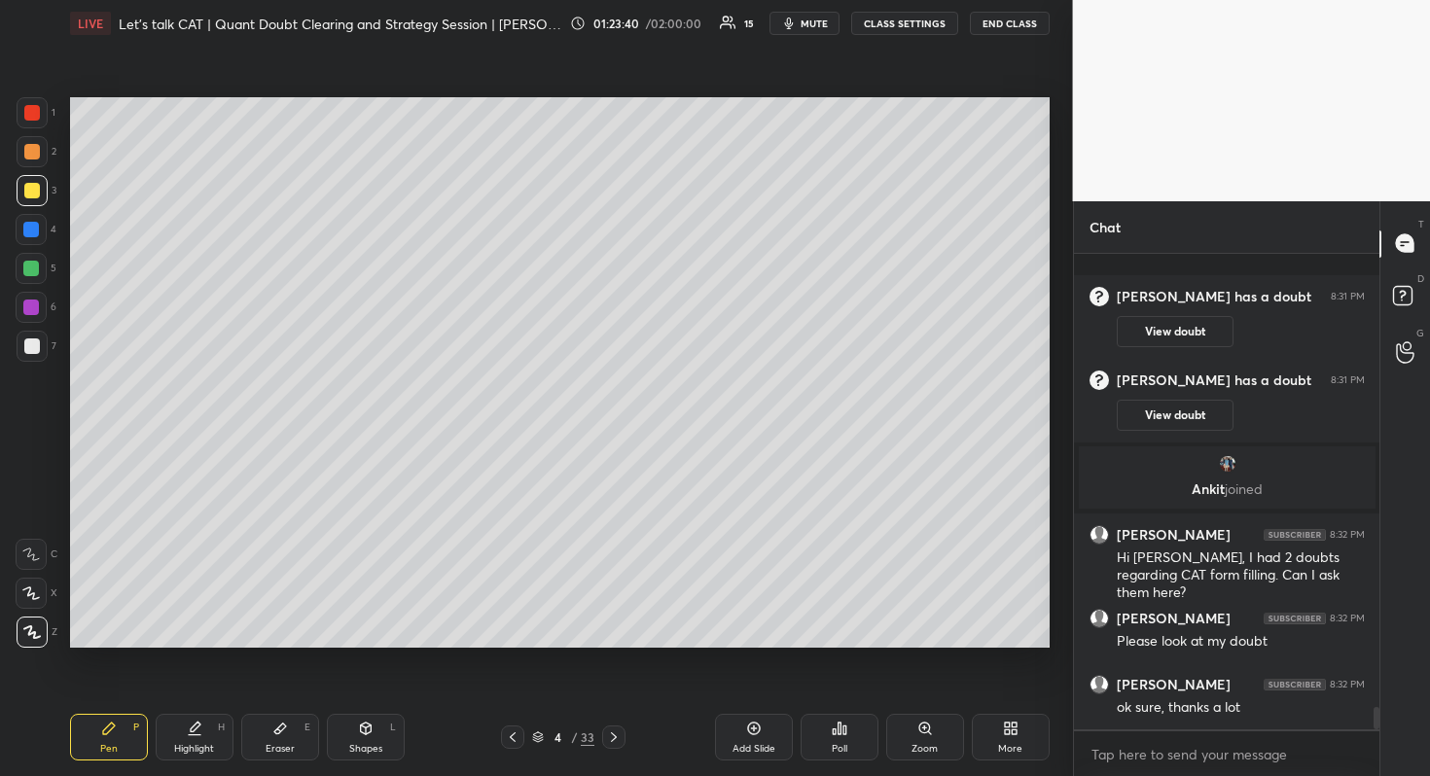
scroll to position [9496, 0]
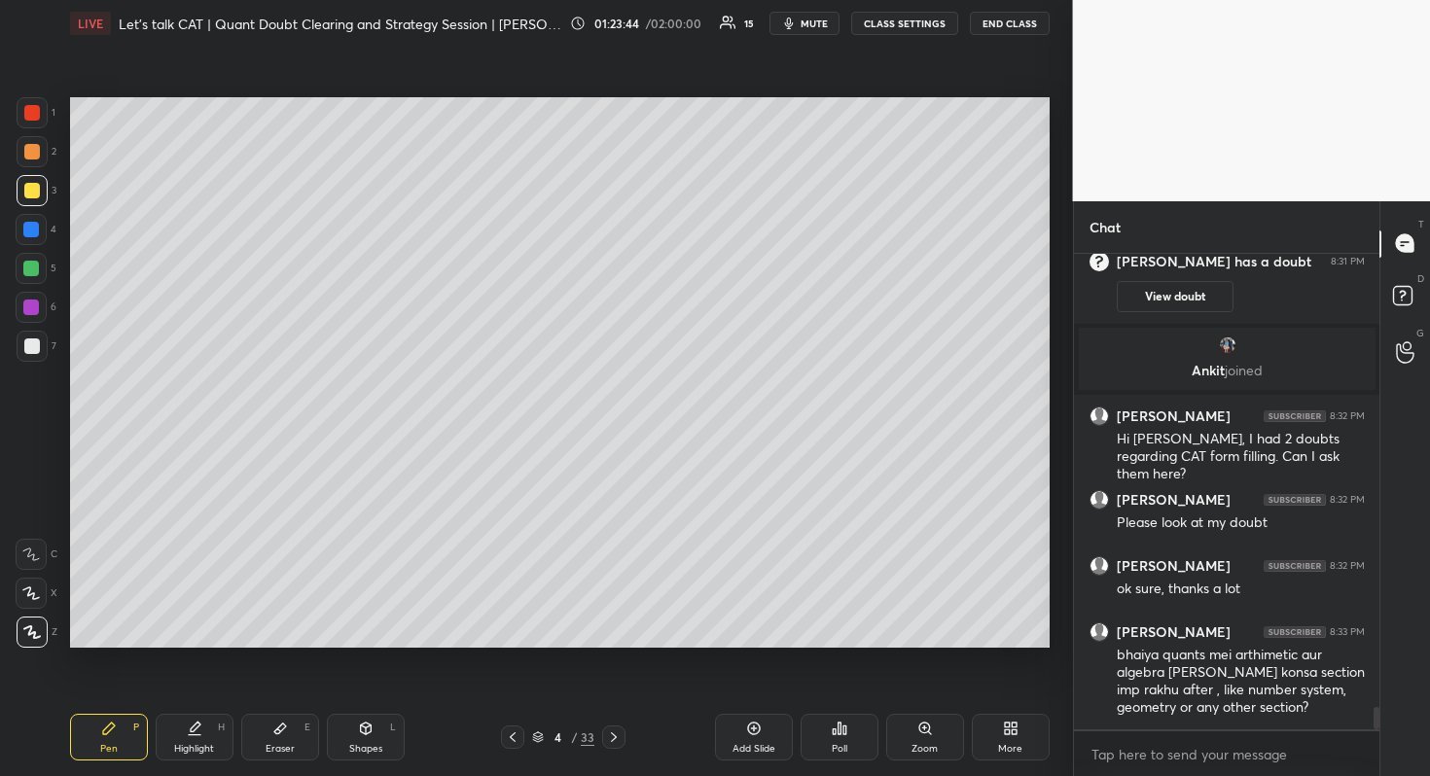
click at [608, 739] on icon at bounding box center [614, 737] width 16 height 16
click at [574, 747] on div "5 / 33" at bounding box center [563, 737] width 124 height 23
click at [564, 734] on div "5" at bounding box center [557, 737] width 19 height 12
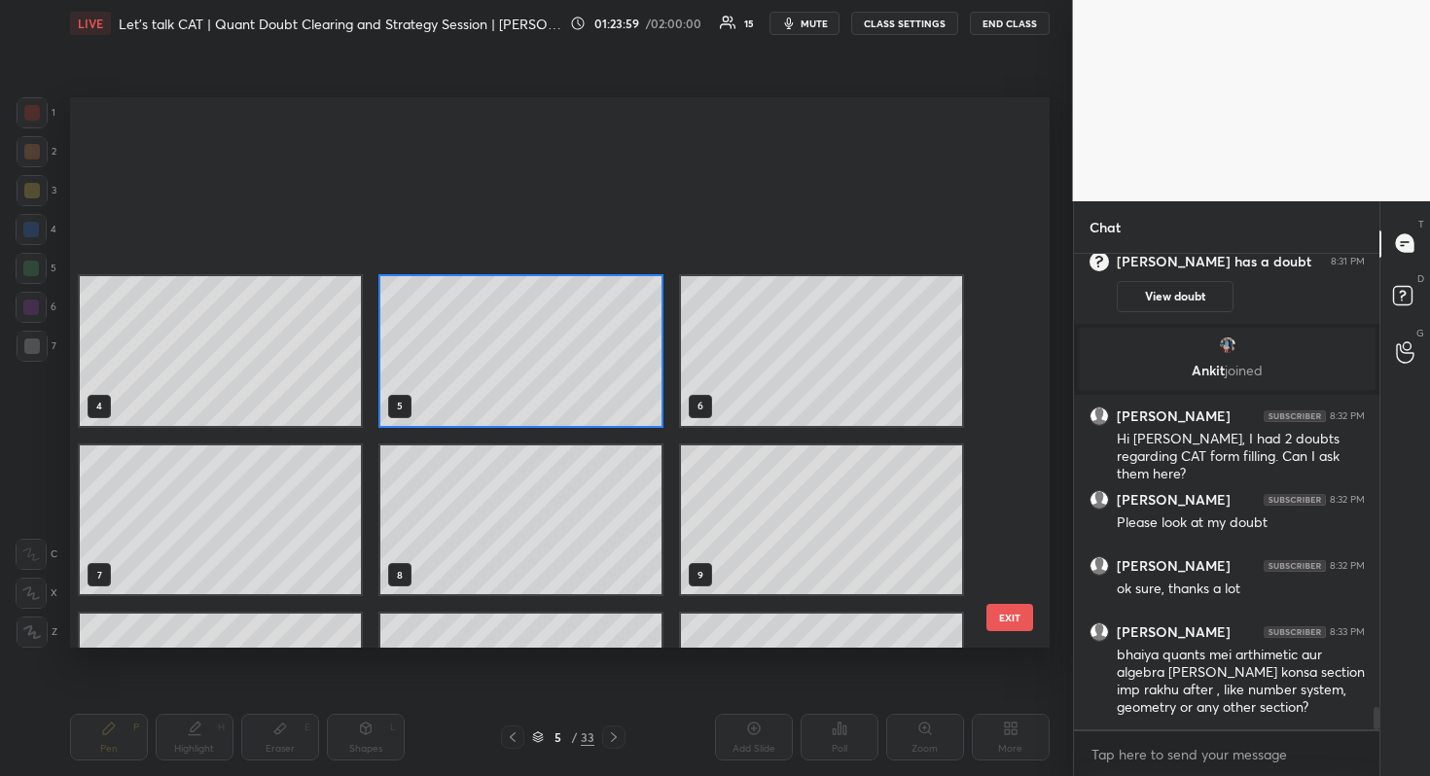
scroll to position [1308, 0]
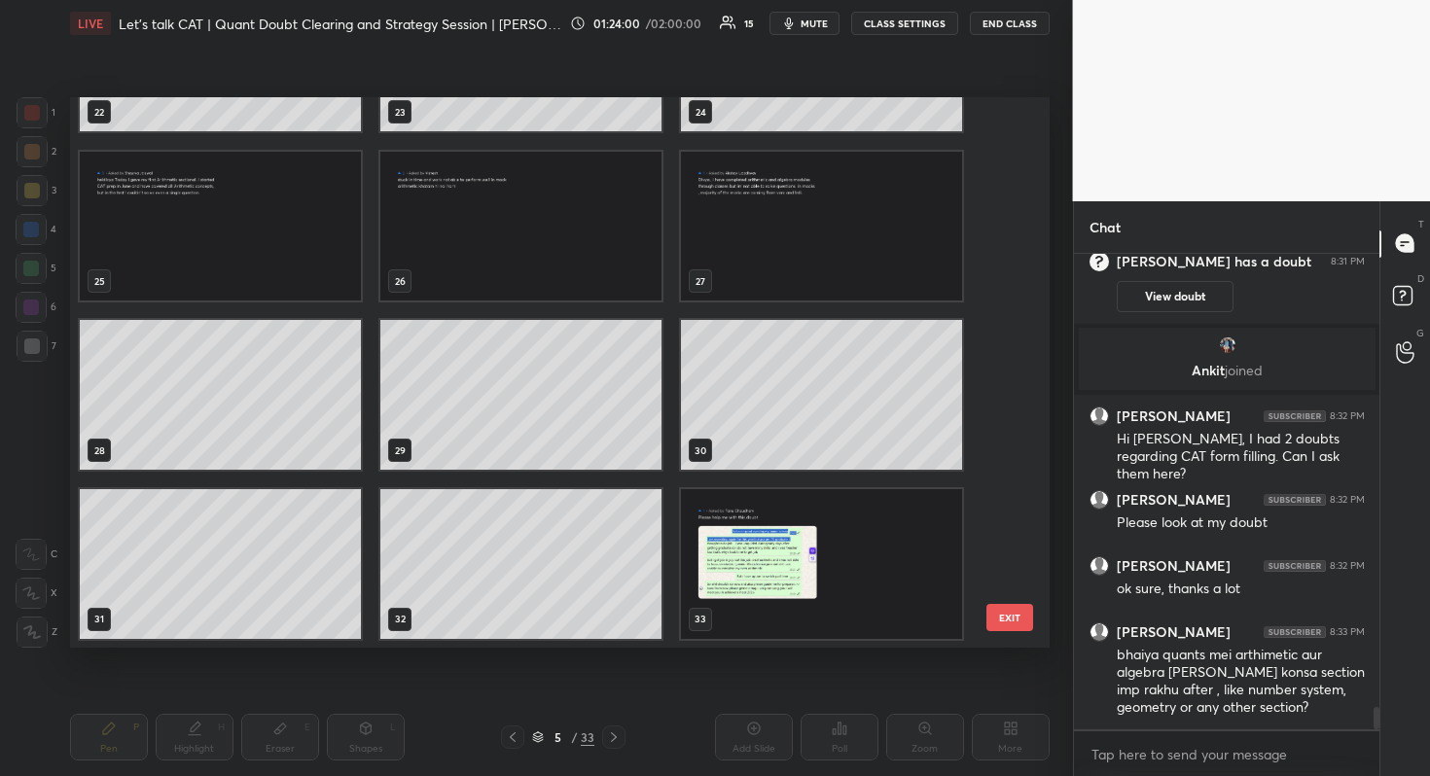
click at [874, 546] on img "grid" at bounding box center [821, 564] width 281 height 150
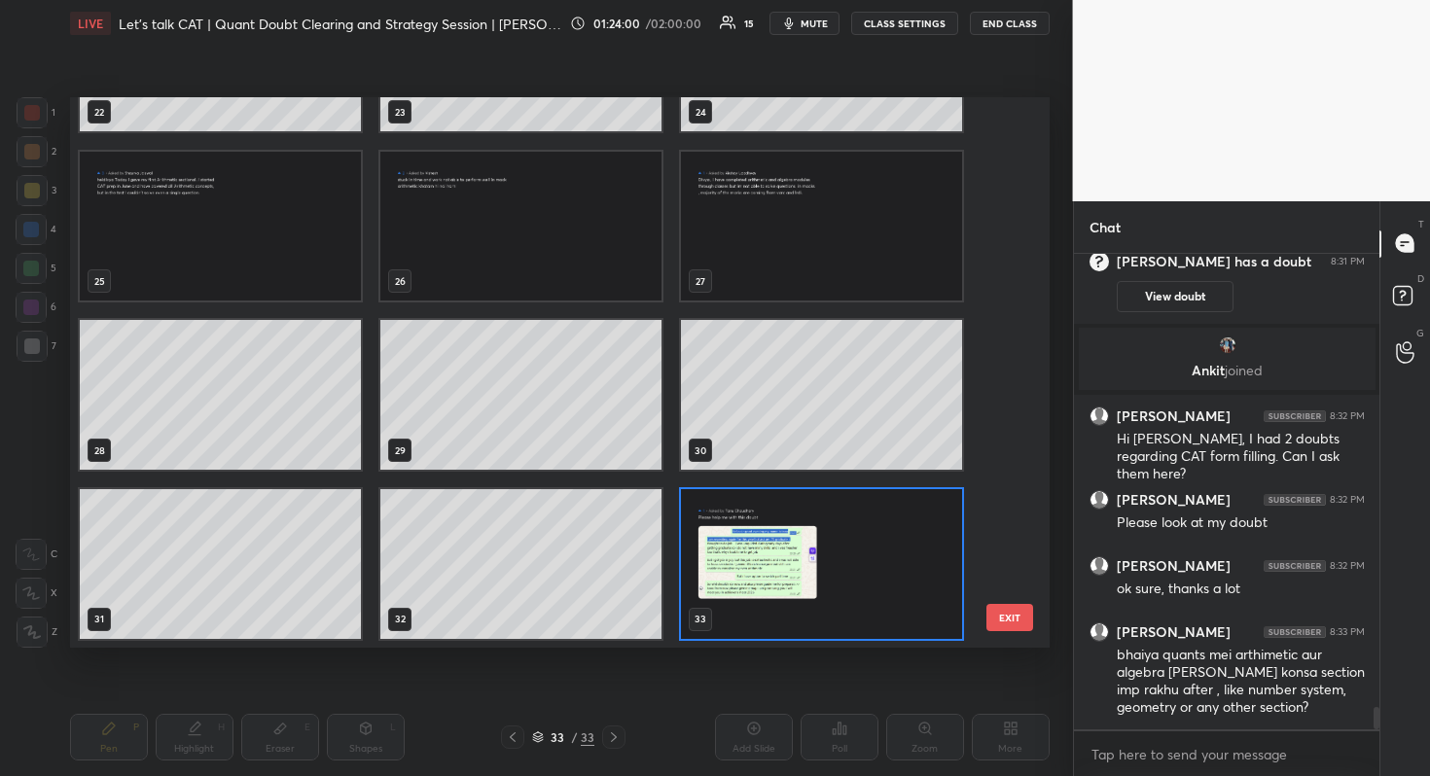
click at [874, 546] on img "grid" at bounding box center [821, 564] width 281 height 150
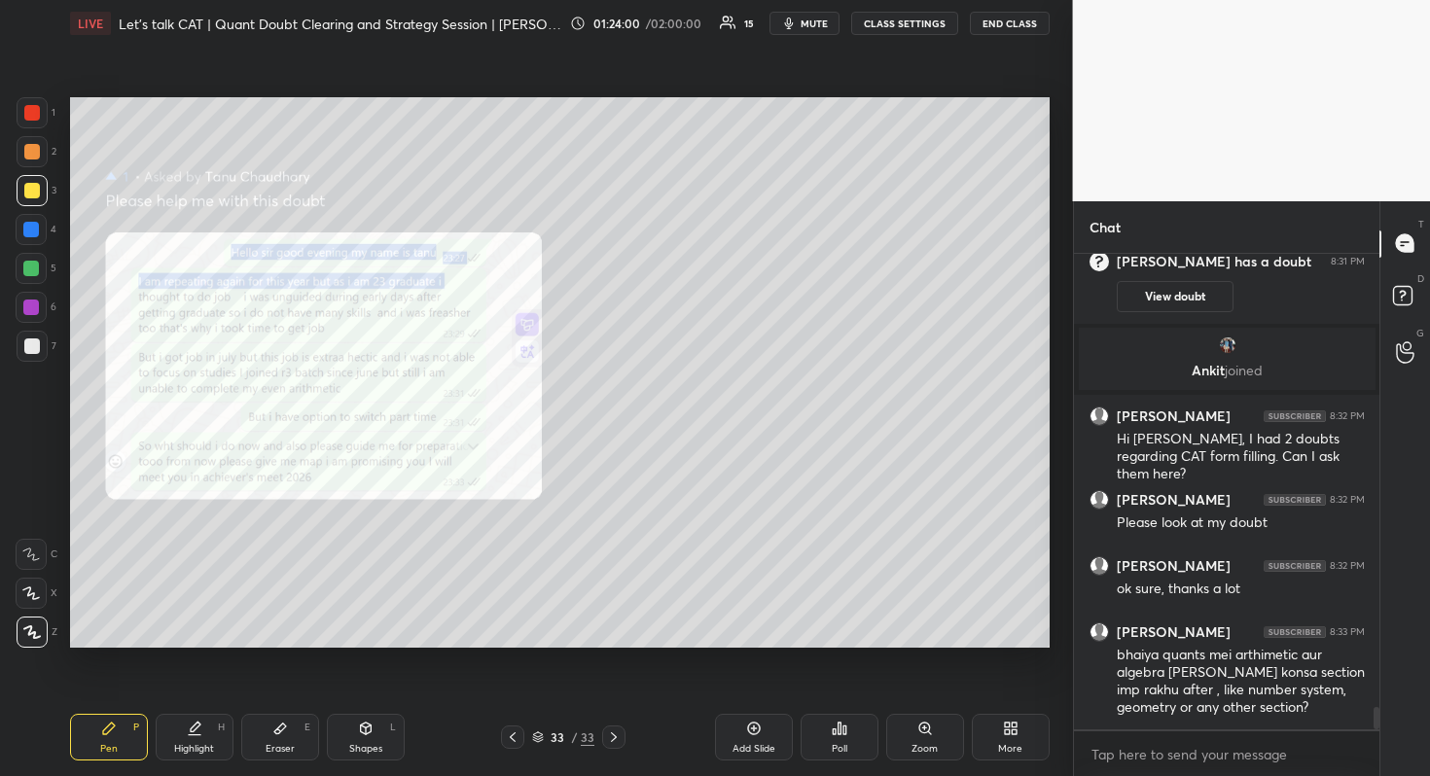
click at [874, 546] on img "grid" at bounding box center [821, 564] width 281 height 150
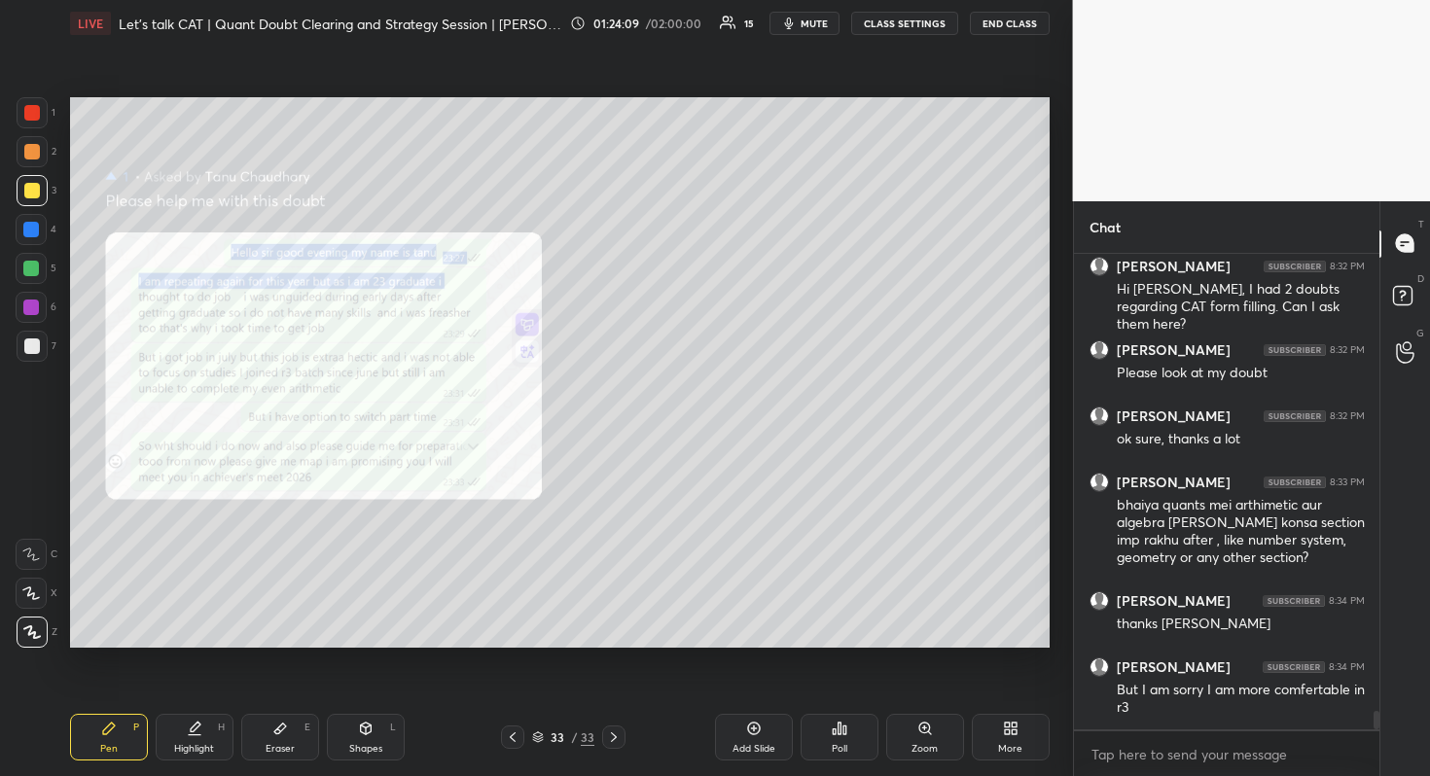
scroll to position [12098, 0]
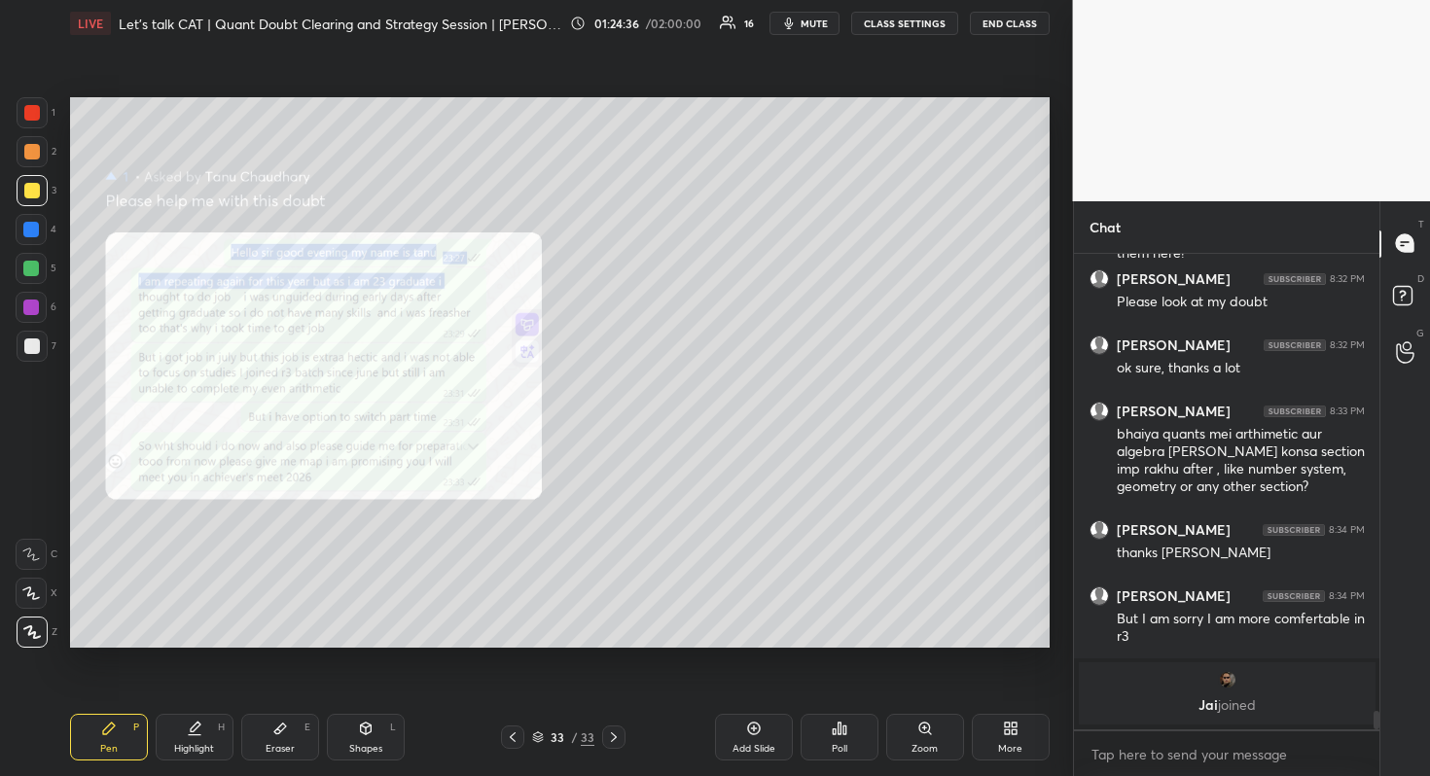
click at [779, 733] on div "Add Slide" at bounding box center [754, 737] width 78 height 47
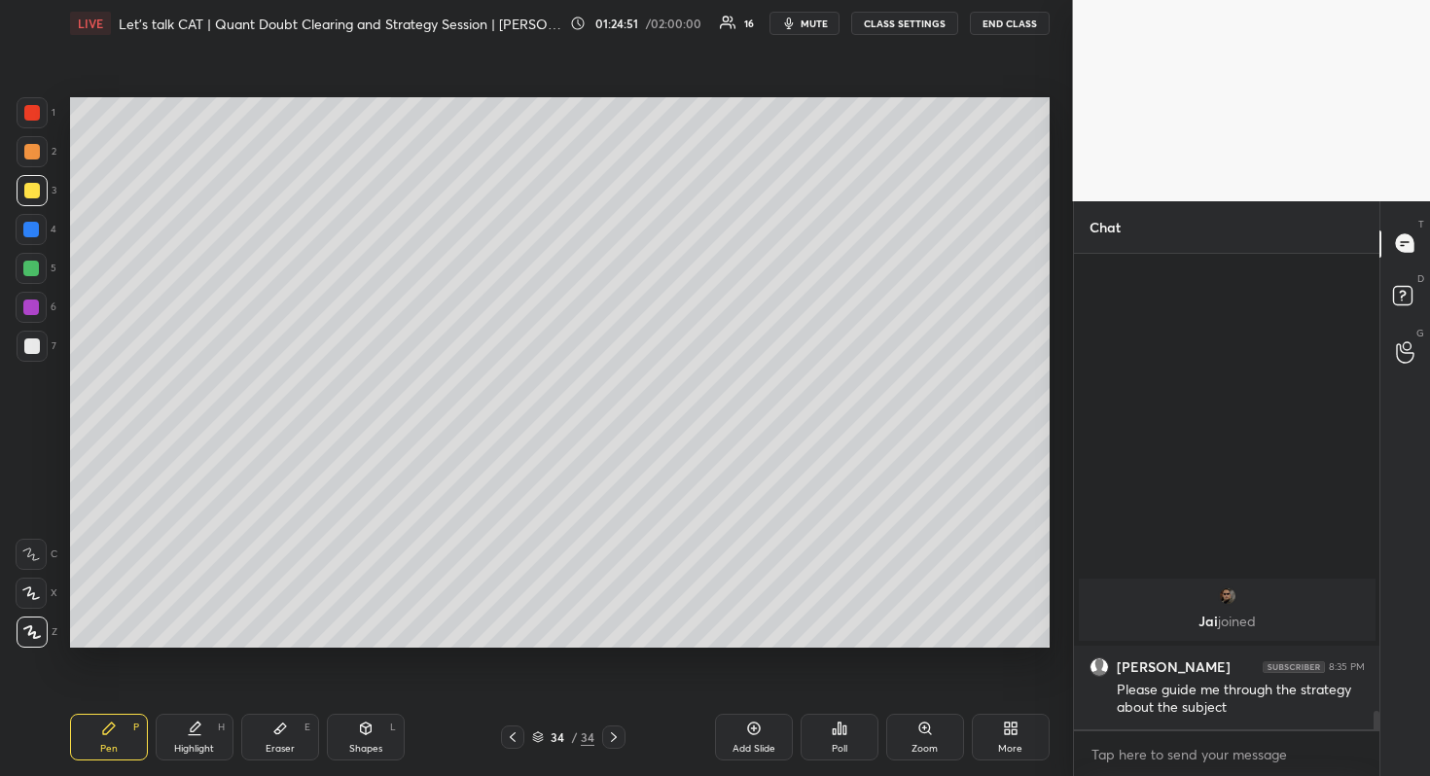
scroll to position [8996, 0]
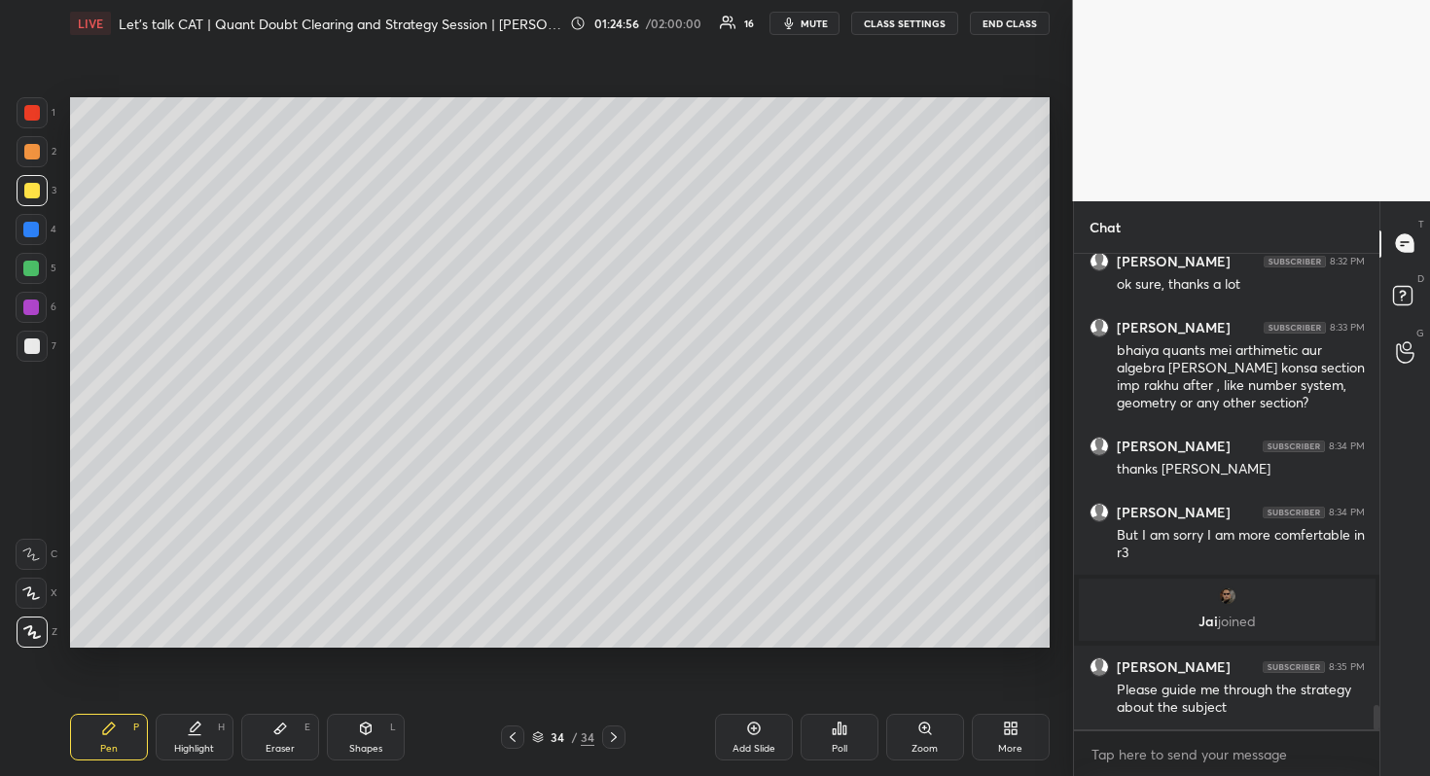
click at [516, 716] on div "Pen P Highlight H Eraser E Shapes L 34 / 34 Add Slide Poll Zoom More" at bounding box center [559, 737] width 979 height 78
click at [513, 729] on icon at bounding box center [513, 737] width 16 height 16
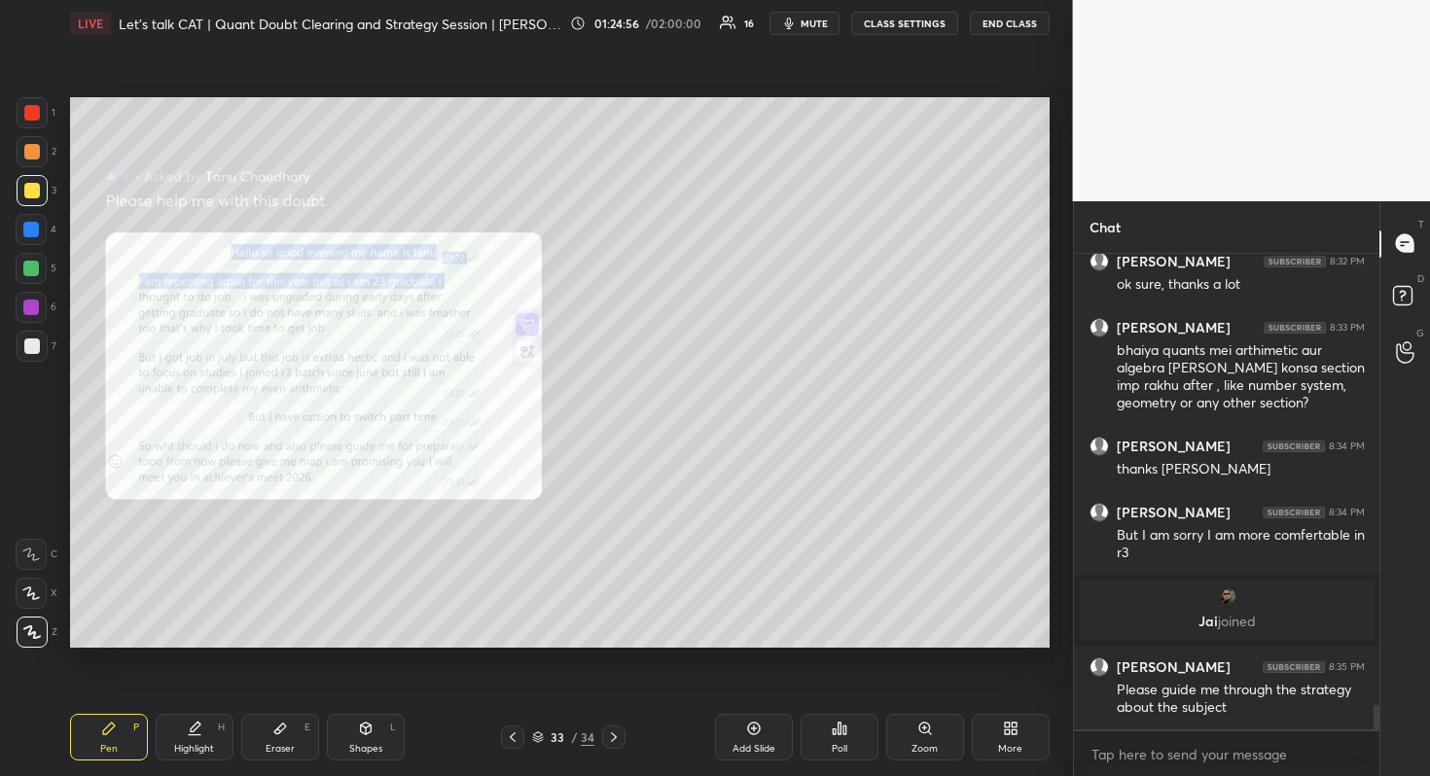
click at [515, 726] on div at bounding box center [512, 737] width 23 height 23
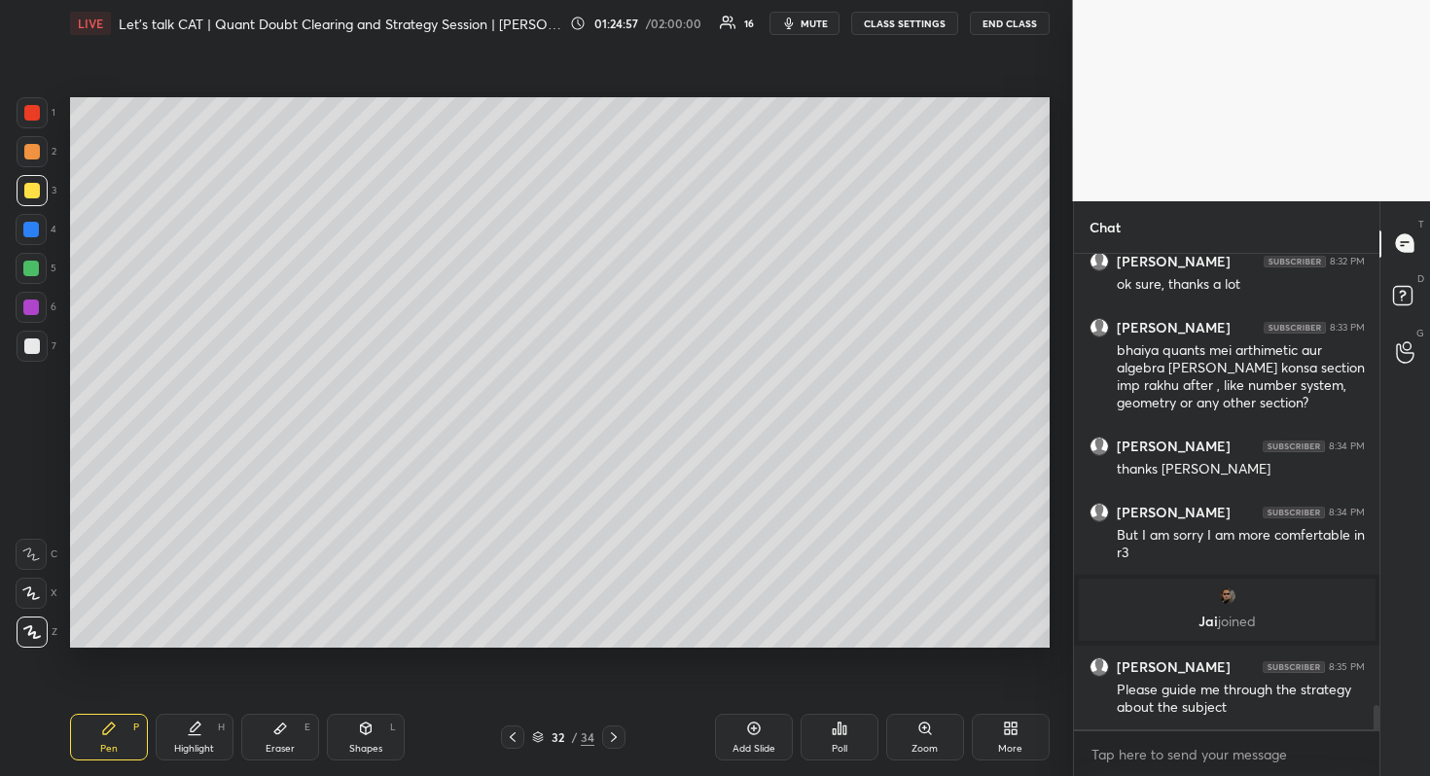
click at [516, 727] on div at bounding box center [512, 737] width 23 height 23
click at [511, 727] on div at bounding box center [512, 737] width 23 height 23
click at [511, 728] on div at bounding box center [512, 737] width 23 height 23
click at [511, 729] on icon at bounding box center [513, 737] width 16 height 16
click at [515, 731] on icon at bounding box center [513, 737] width 16 height 16
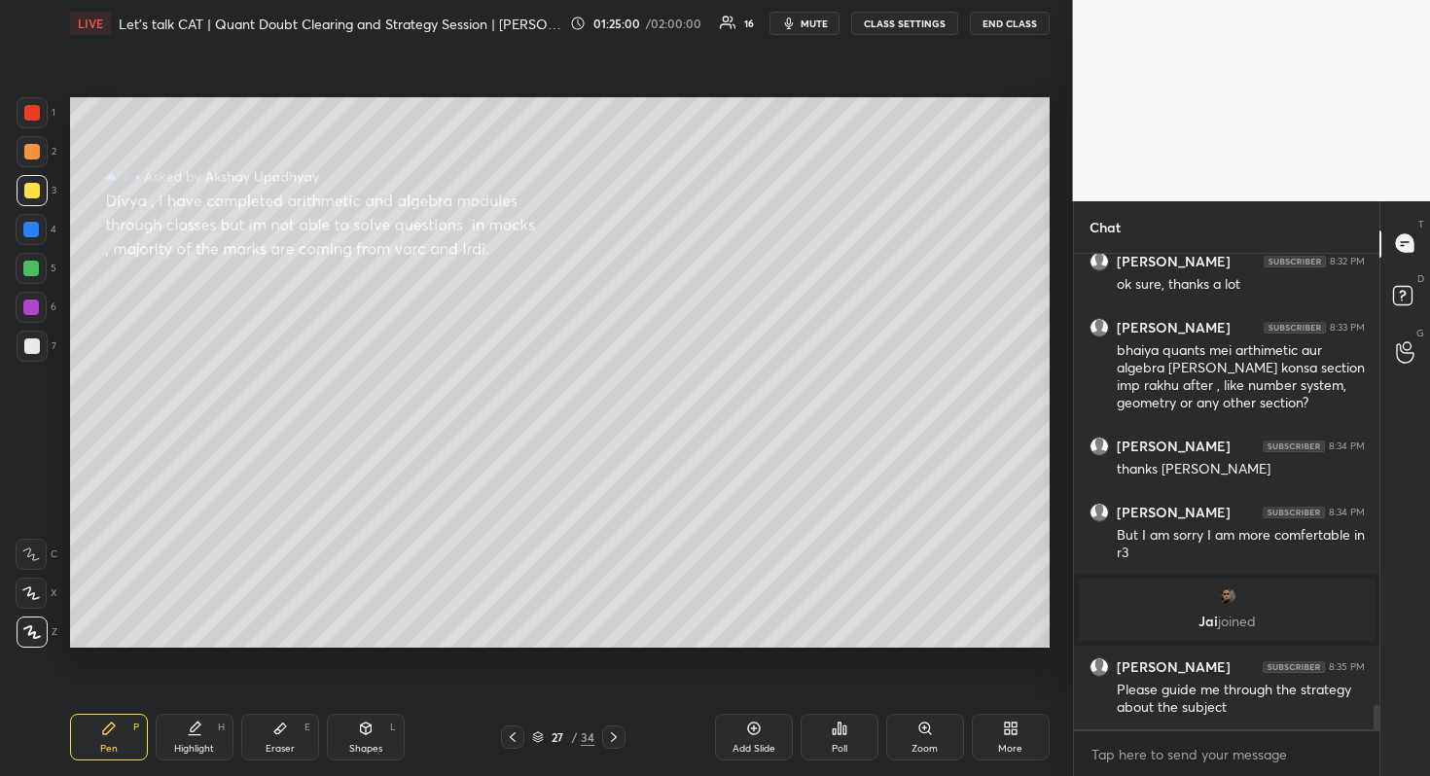
click at [515, 731] on icon at bounding box center [513, 737] width 16 height 16
click at [515, 729] on icon at bounding box center [513, 737] width 16 height 16
click at [512, 722] on div "Pen P Highlight H Eraser E Shapes L 25 / 34 Add Slide Poll Zoom More" at bounding box center [559, 737] width 979 height 78
click at [512, 722] on div "Pen P Highlight H Eraser E Shapes L 24 / 34 Add Slide Poll Zoom More" at bounding box center [559, 737] width 979 height 78
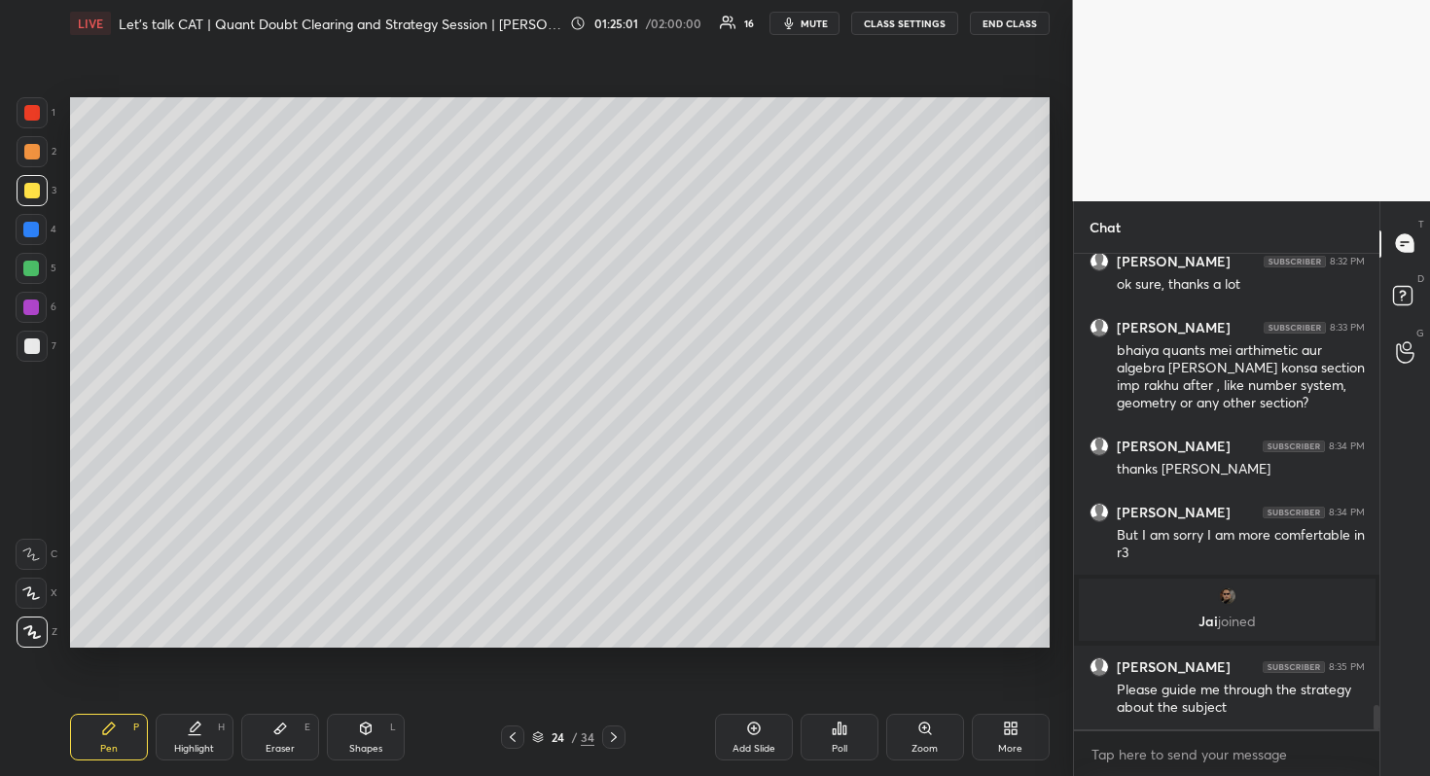
scroll to position [9079, 0]
click at [513, 722] on div "Pen P Highlight H Eraser E Shapes L 24 / 34 Add Slide Poll Zoom More" at bounding box center [559, 737] width 979 height 78
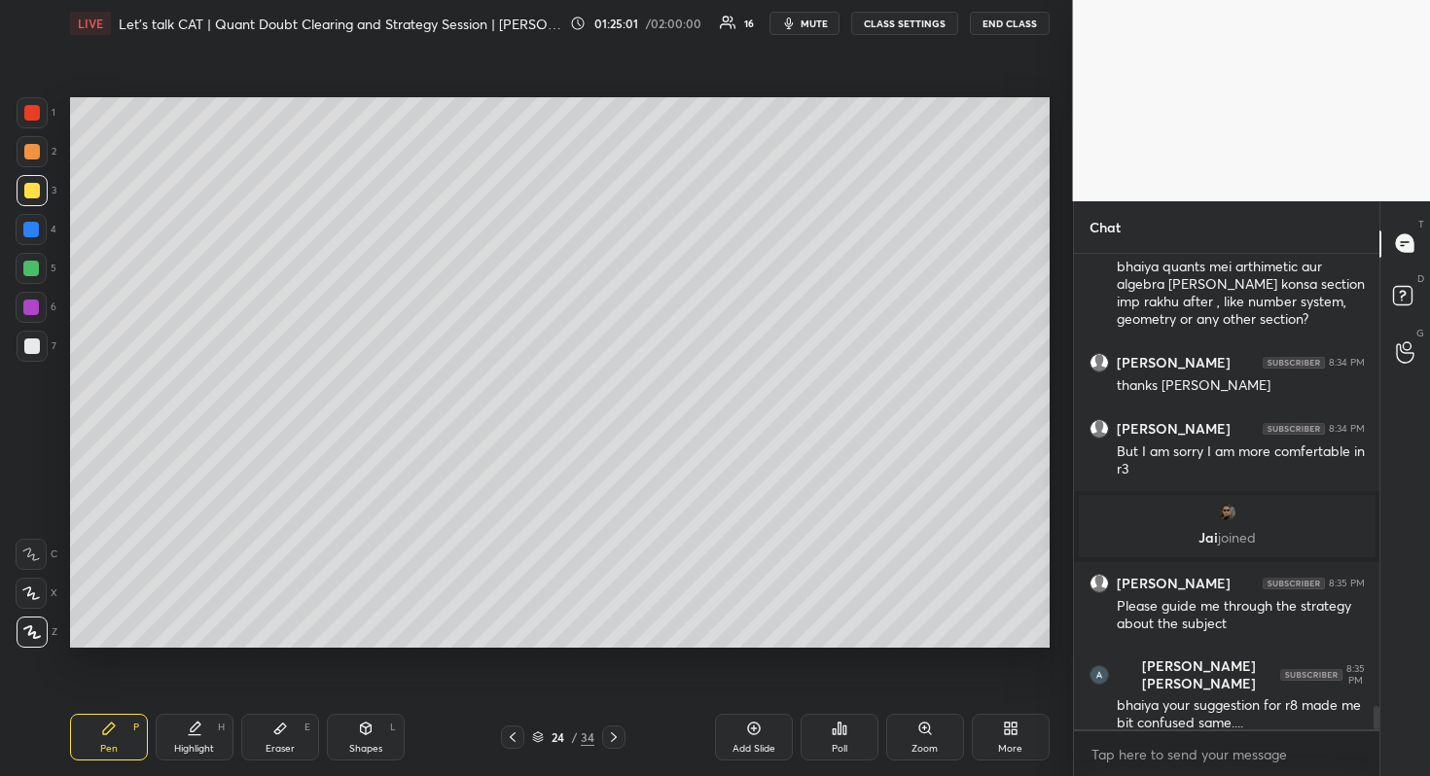
click at [513, 722] on div "Pen P Highlight H Eraser E Shapes L 24 / 34 Add Slide Poll Zoom More" at bounding box center [559, 737] width 979 height 78
click at [512, 730] on icon at bounding box center [513, 737] width 16 height 16
click at [513, 737] on icon at bounding box center [513, 737] width 16 height 16
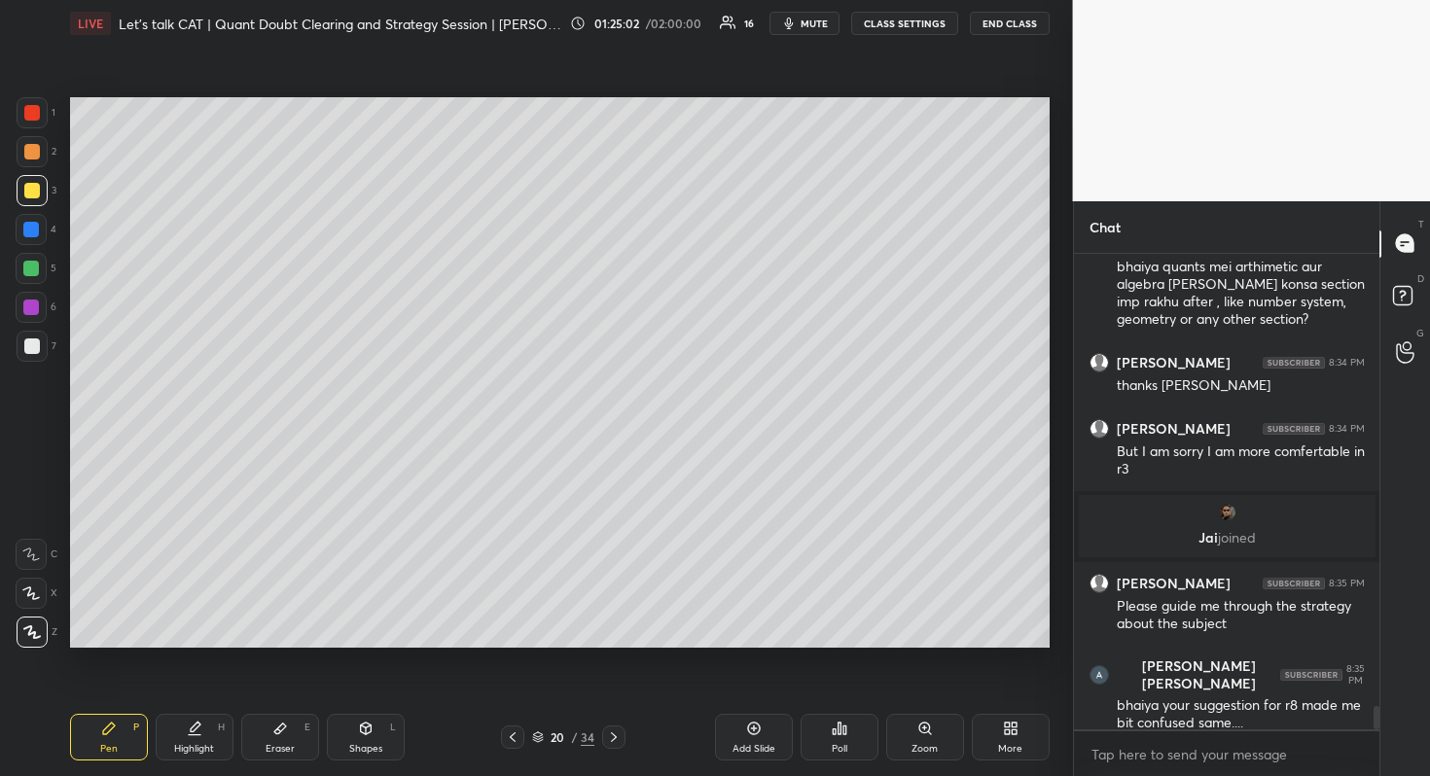
scroll to position [9215, 0]
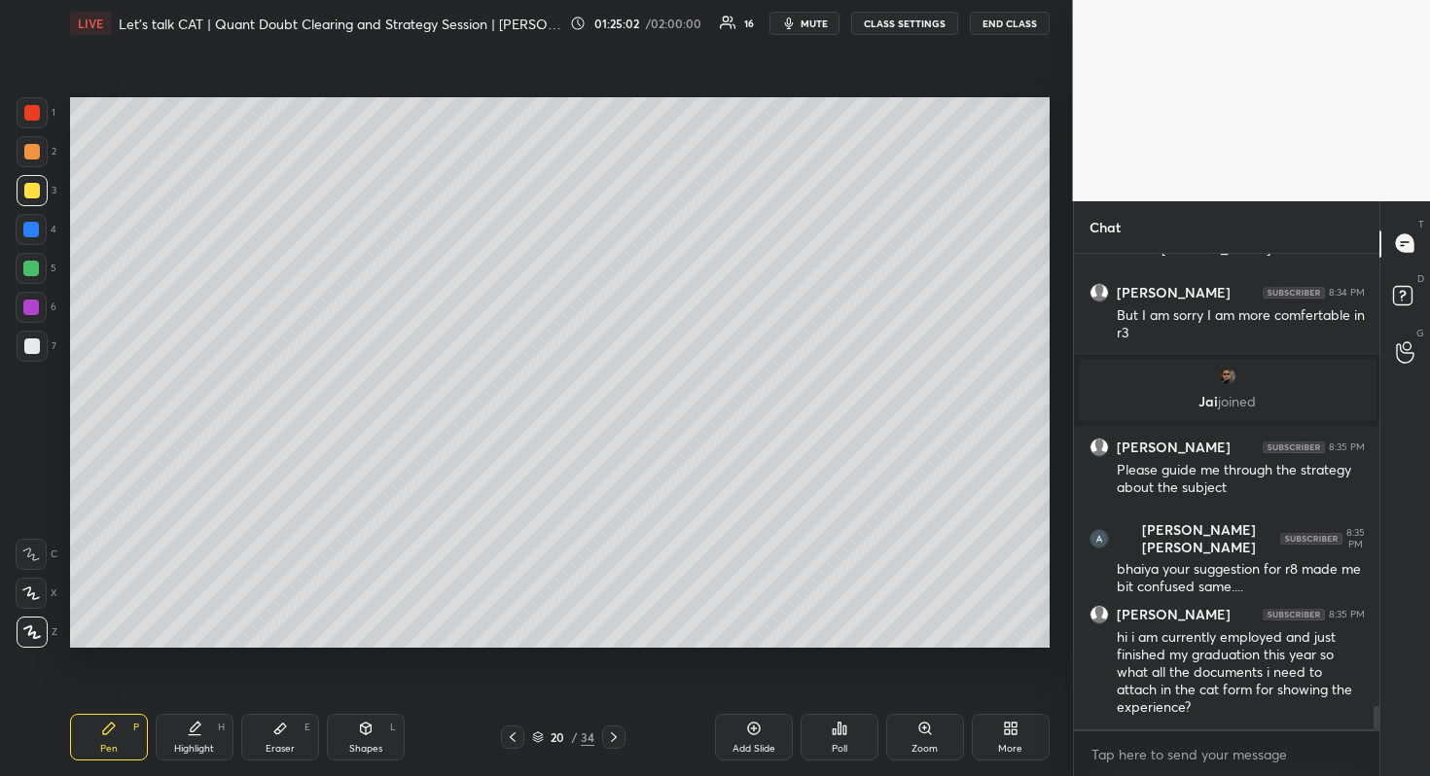
click at [509, 743] on icon at bounding box center [513, 737] width 16 height 16
click at [513, 739] on icon at bounding box center [513, 737] width 6 height 10
click at [512, 737] on icon at bounding box center [513, 737] width 16 height 16
click at [517, 736] on icon at bounding box center [513, 737] width 16 height 16
click at [516, 735] on icon at bounding box center [513, 737] width 16 height 16
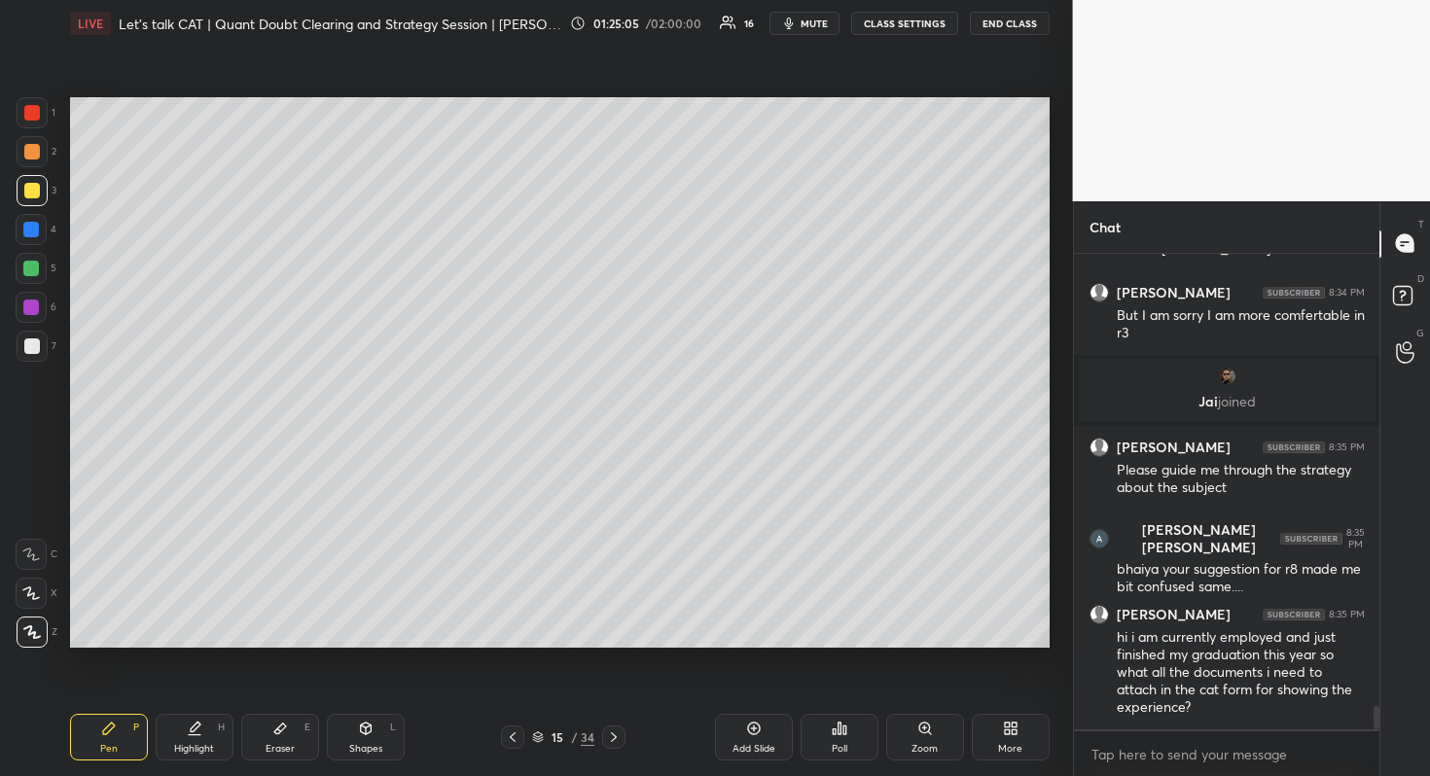
click at [518, 734] on icon at bounding box center [513, 737] width 16 height 16
click at [518, 736] on icon at bounding box center [513, 737] width 16 height 16
click at [520, 738] on icon at bounding box center [513, 737] width 16 height 16
click at [519, 736] on icon at bounding box center [513, 737] width 16 height 16
click at [556, 748] on div "11 / 34" at bounding box center [563, 737] width 124 height 23
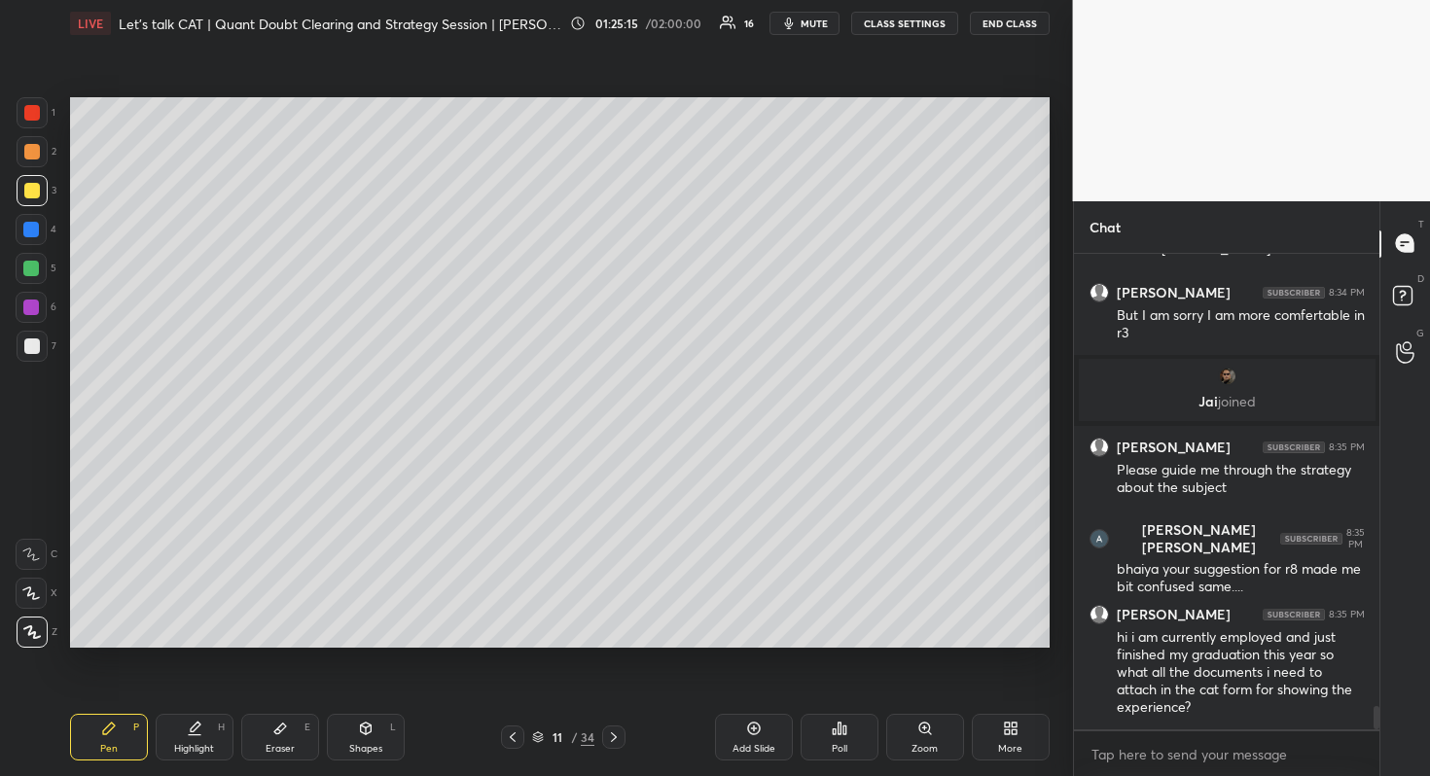
click at [557, 747] on div "11 / 34" at bounding box center [563, 737] width 124 height 23
click at [562, 740] on div "11" at bounding box center [557, 737] width 19 height 12
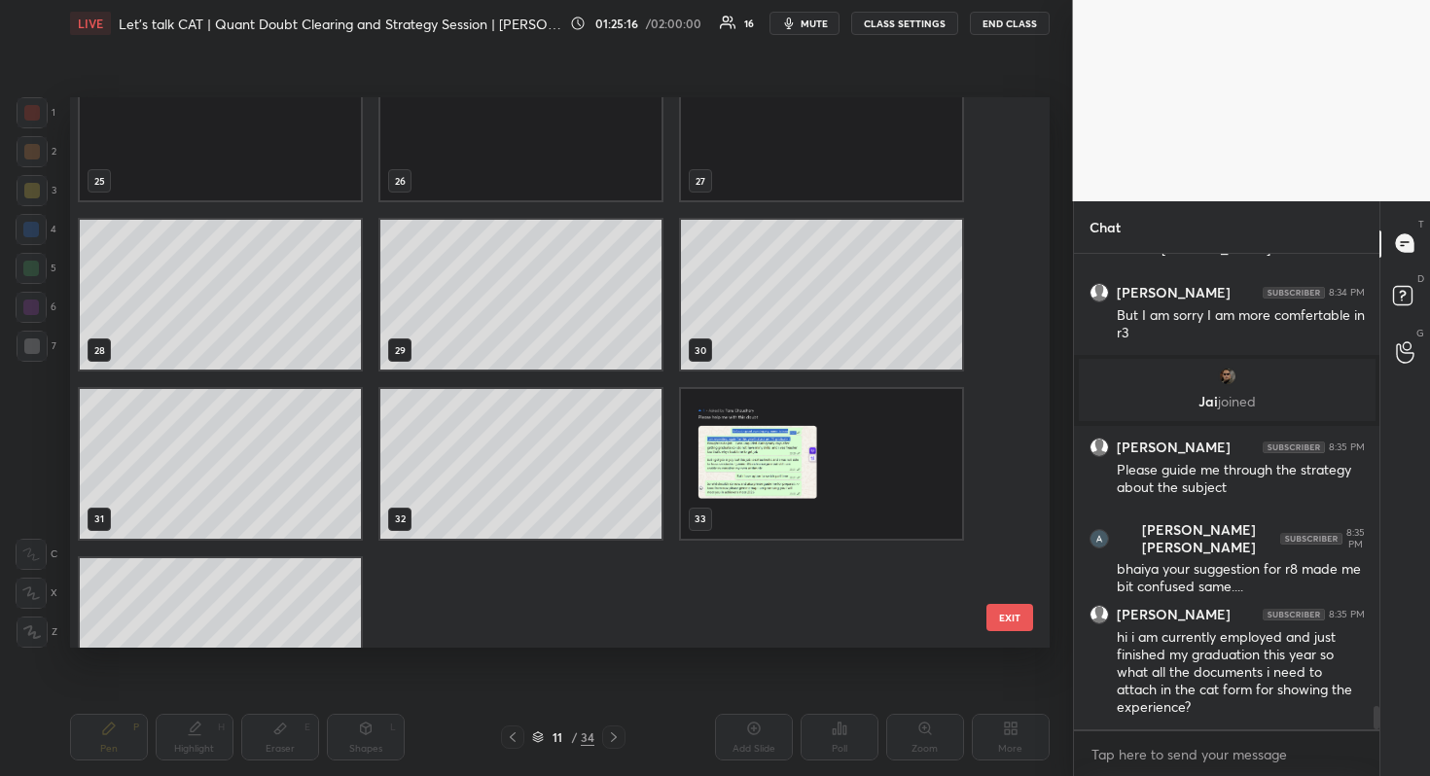
scroll to position [1477, 0]
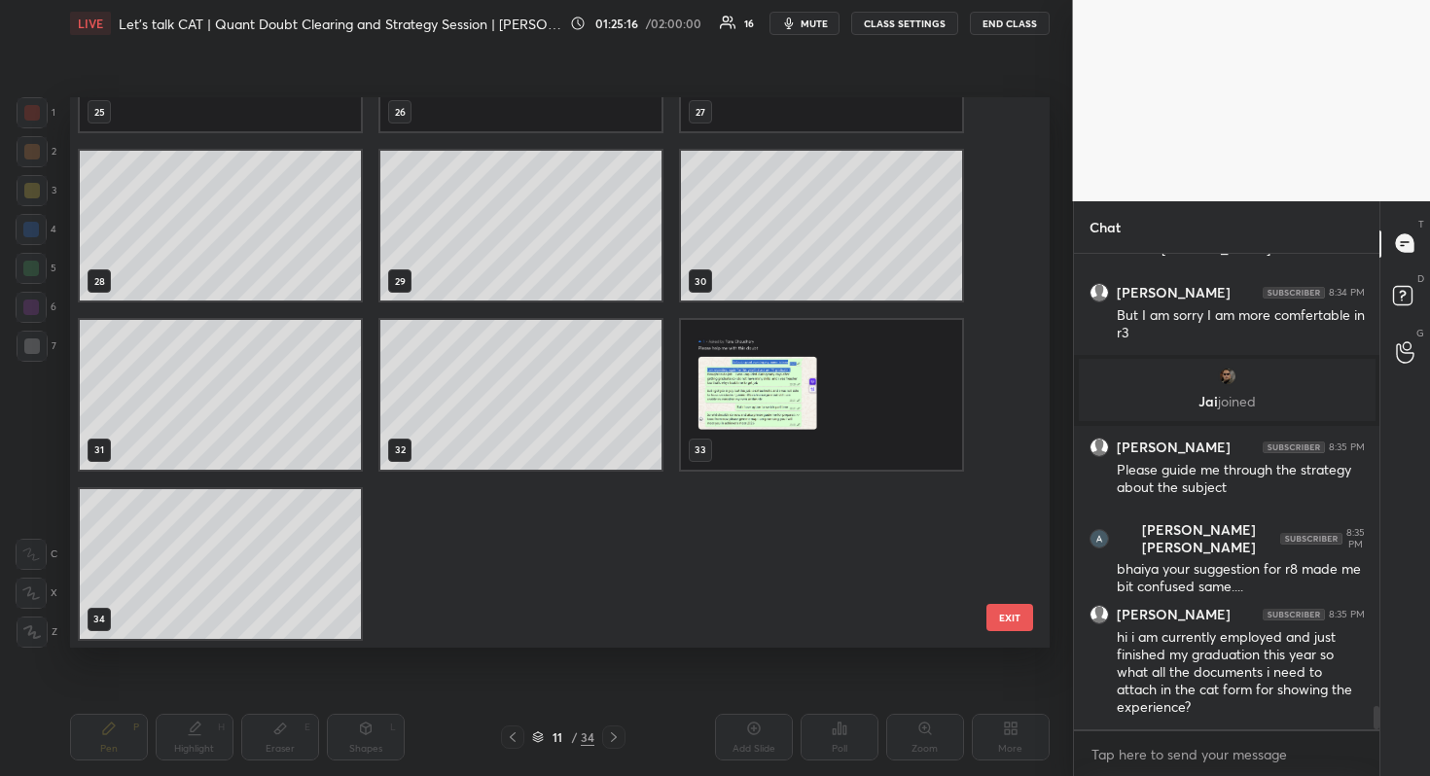
click at [791, 468] on img "grid" at bounding box center [821, 395] width 281 height 150
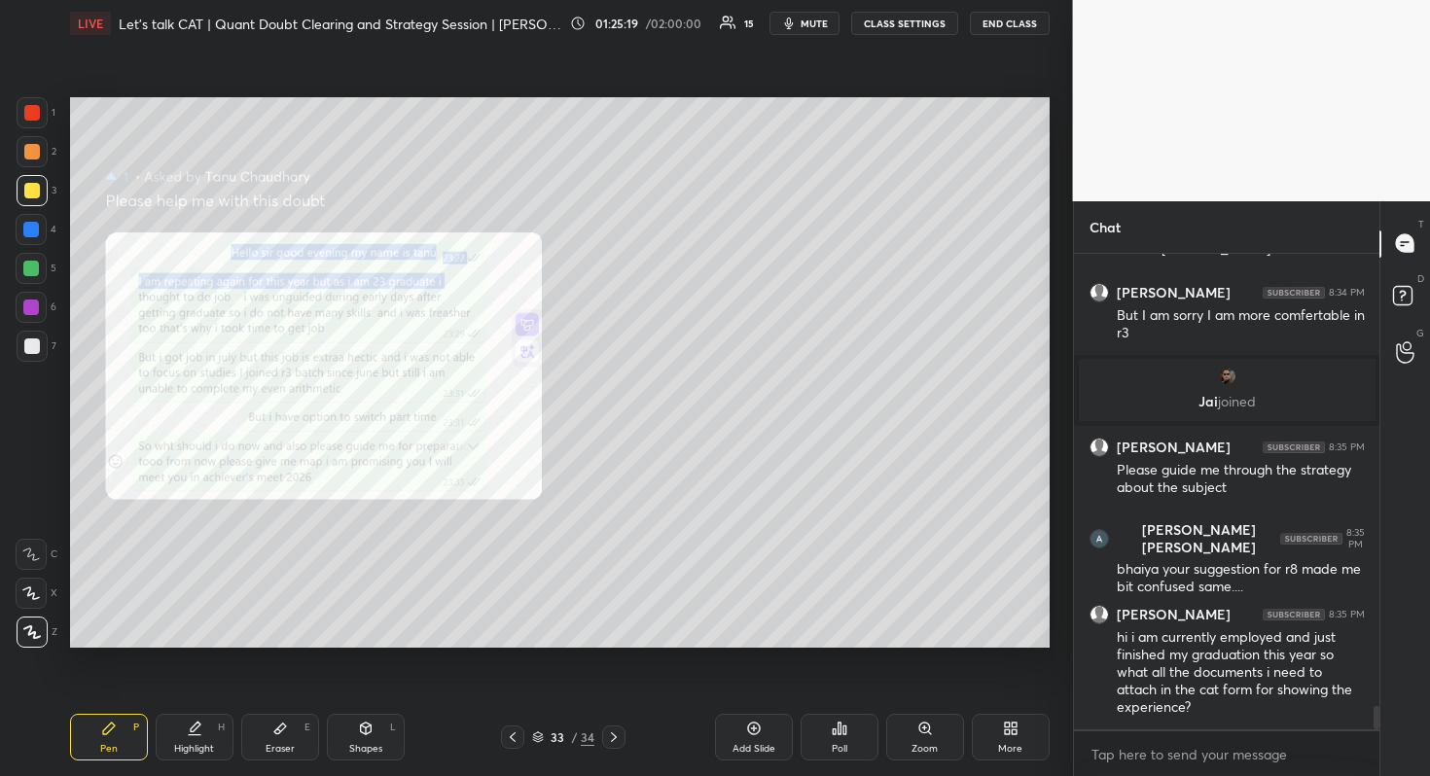
click at [627, 727] on div "33 / 34" at bounding box center [563, 737] width 153 height 23
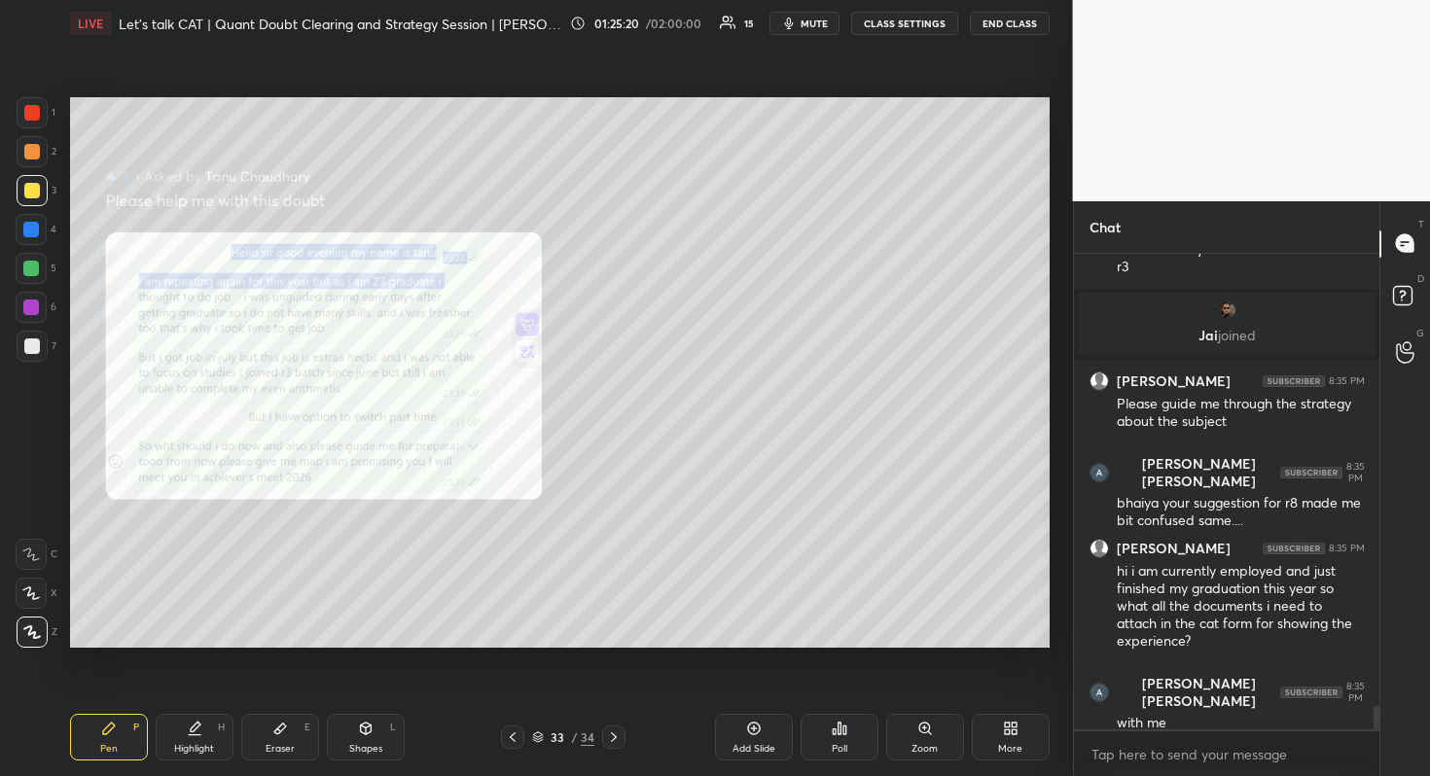
click at [618, 732] on icon at bounding box center [614, 737] width 16 height 16
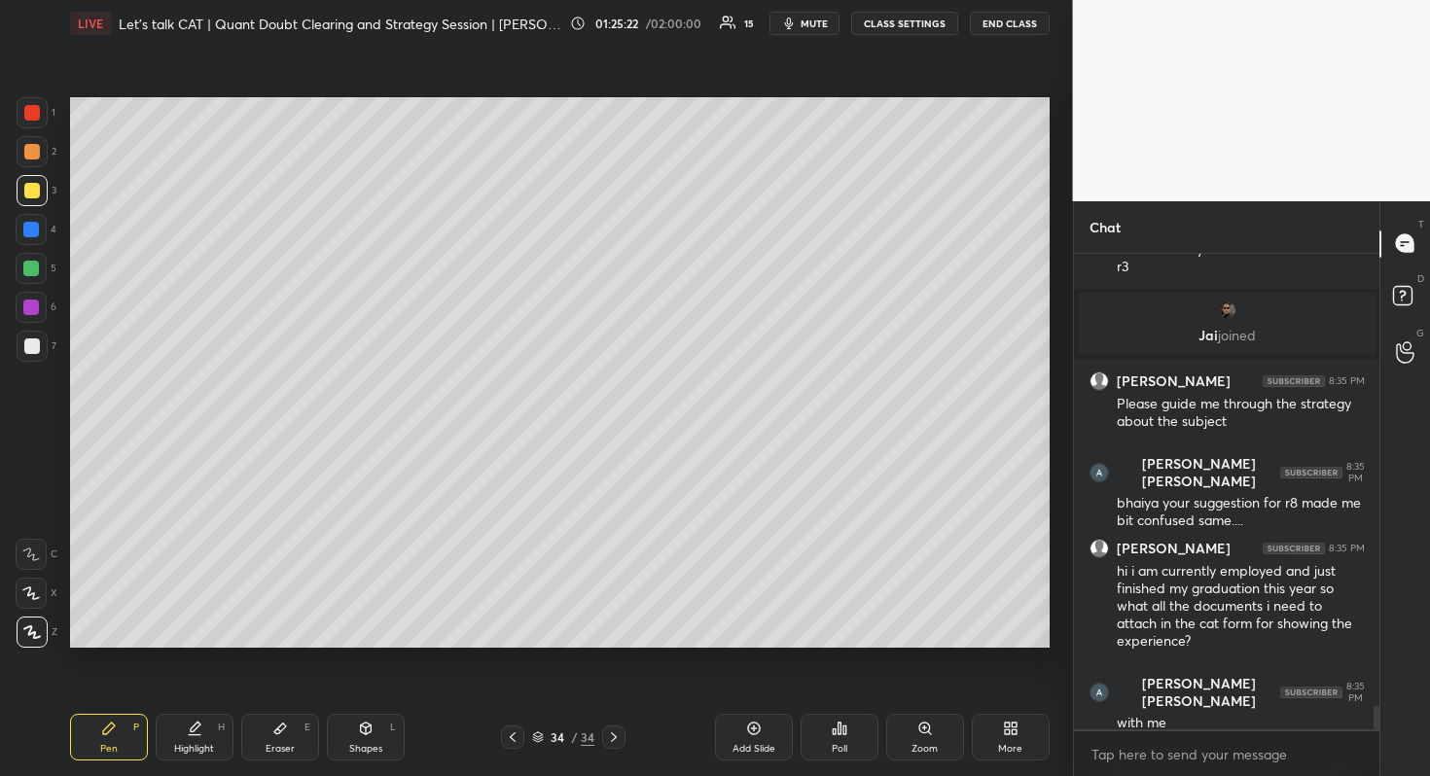
click at [622, 734] on div at bounding box center [613, 737] width 23 height 23
click at [621, 722] on div "Pen P Highlight H Eraser E Shapes L 34 / 34 Add Slide Poll Zoom More" at bounding box center [559, 737] width 979 height 78
click at [626, 730] on div "34 / 34" at bounding box center [563, 737] width 153 height 23
click at [620, 735] on icon at bounding box center [614, 737] width 16 height 16
click at [728, 726] on div "Add Slide" at bounding box center [754, 737] width 78 height 47
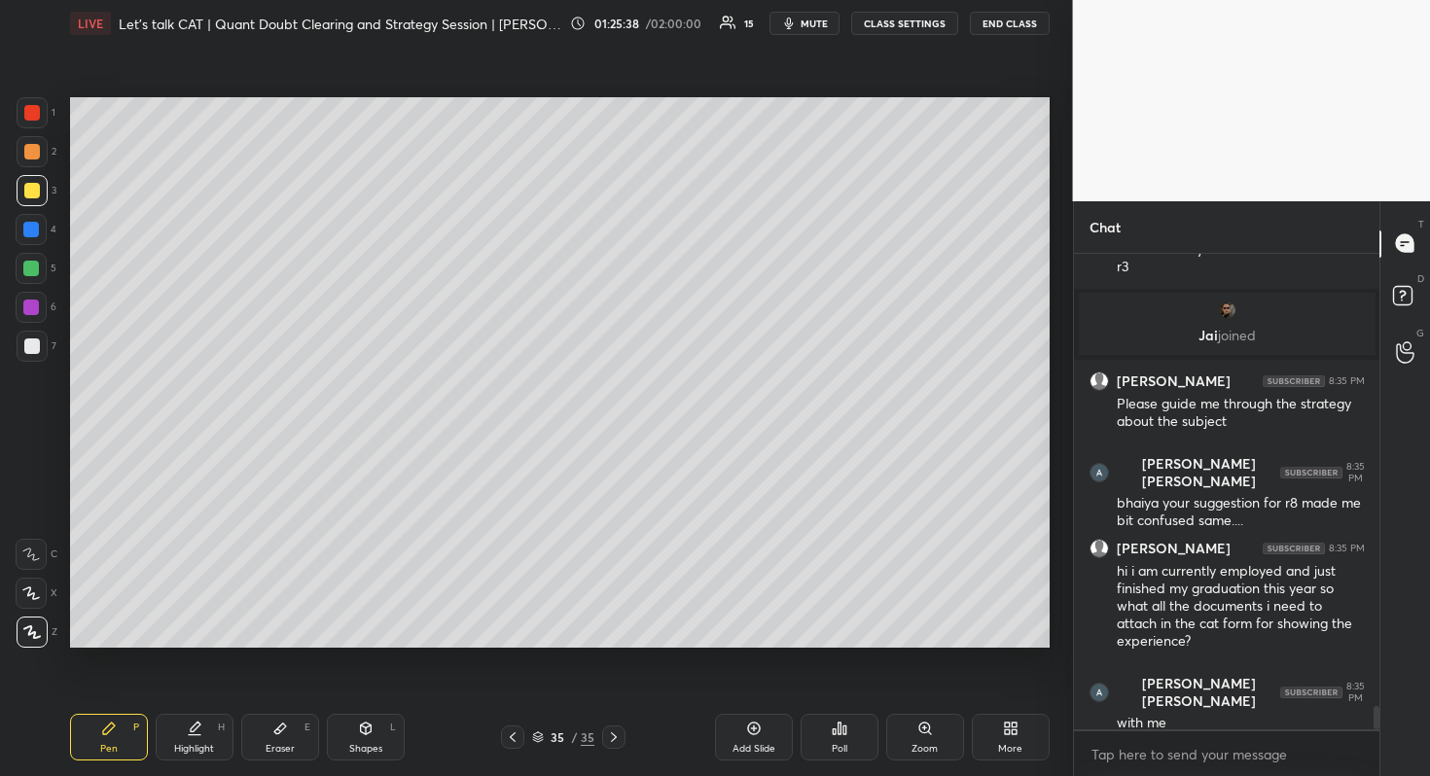
scroll to position [9348, 0]
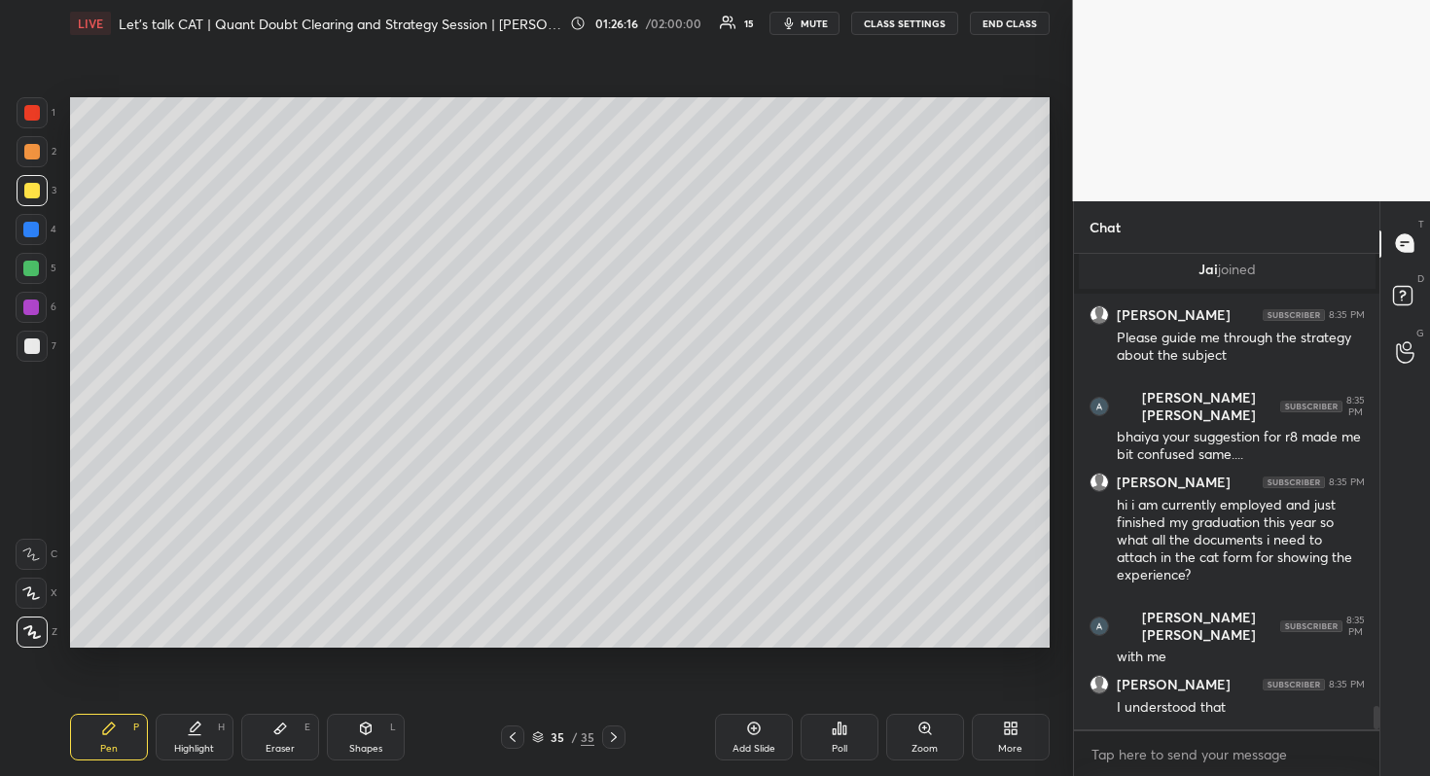
click at [31, 262] on div at bounding box center [31, 269] width 16 height 16
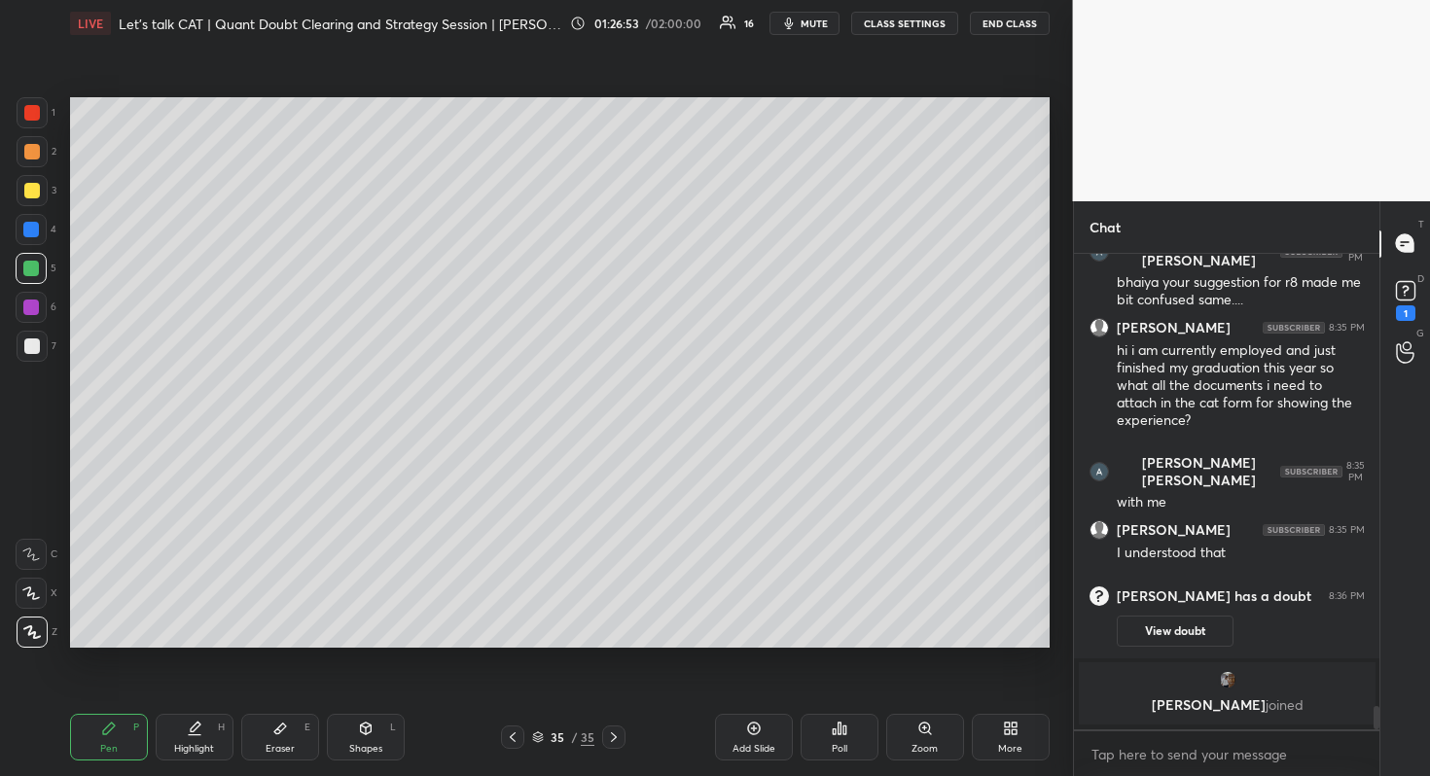
scroll to position [9419, 0]
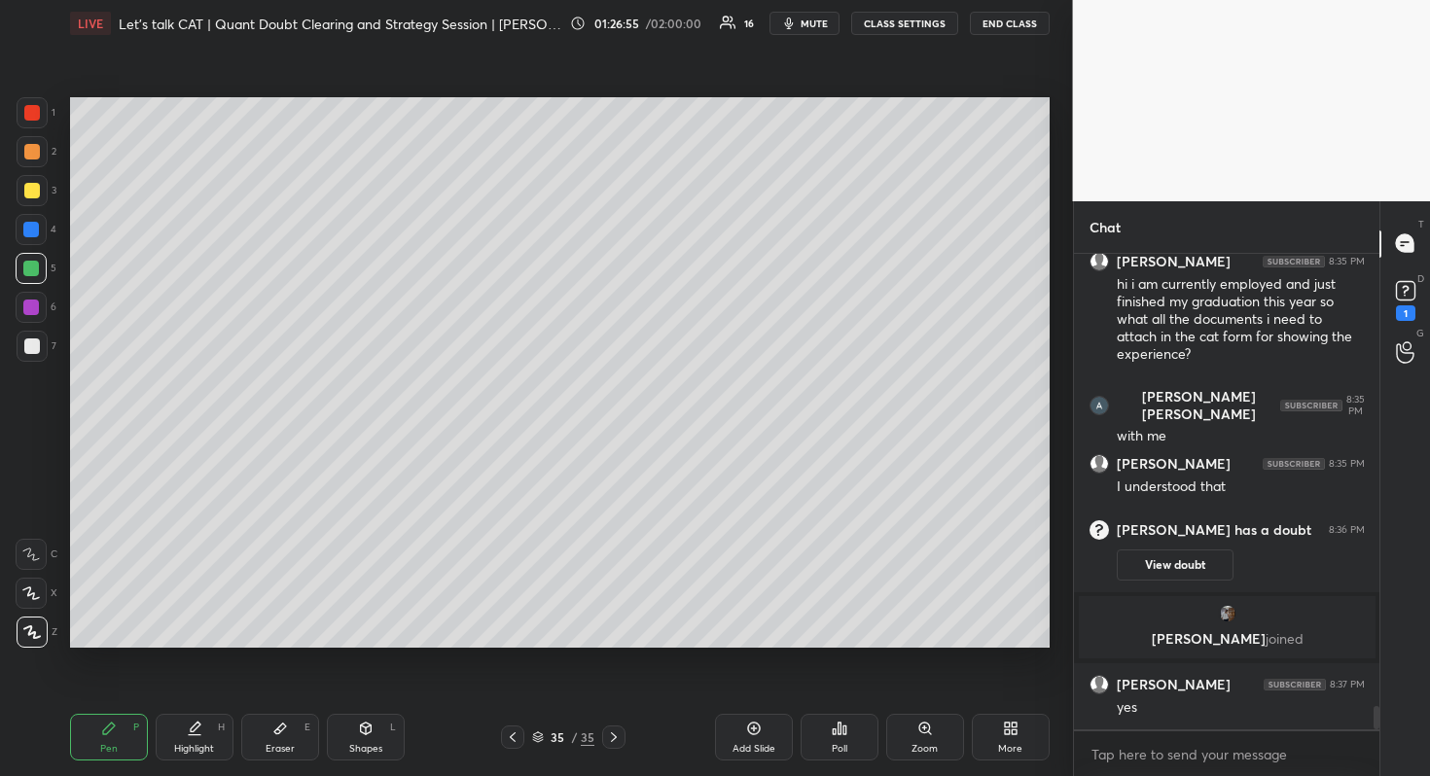
click at [618, 737] on icon at bounding box center [614, 737] width 16 height 16
click at [737, 727] on div "Add Slide" at bounding box center [754, 737] width 78 height 47
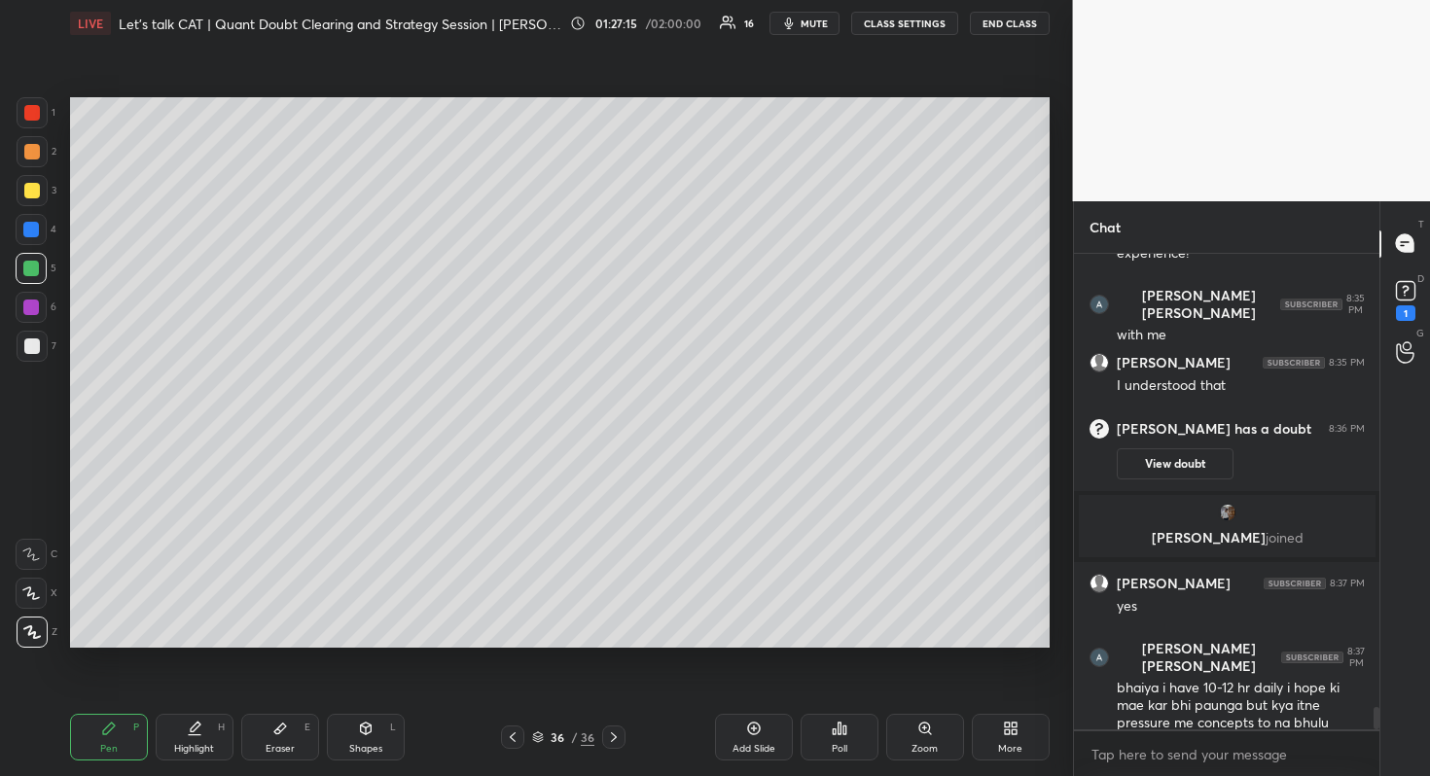
click at [35, 185] on div at bounding box center [32, 191] width 16 height 16
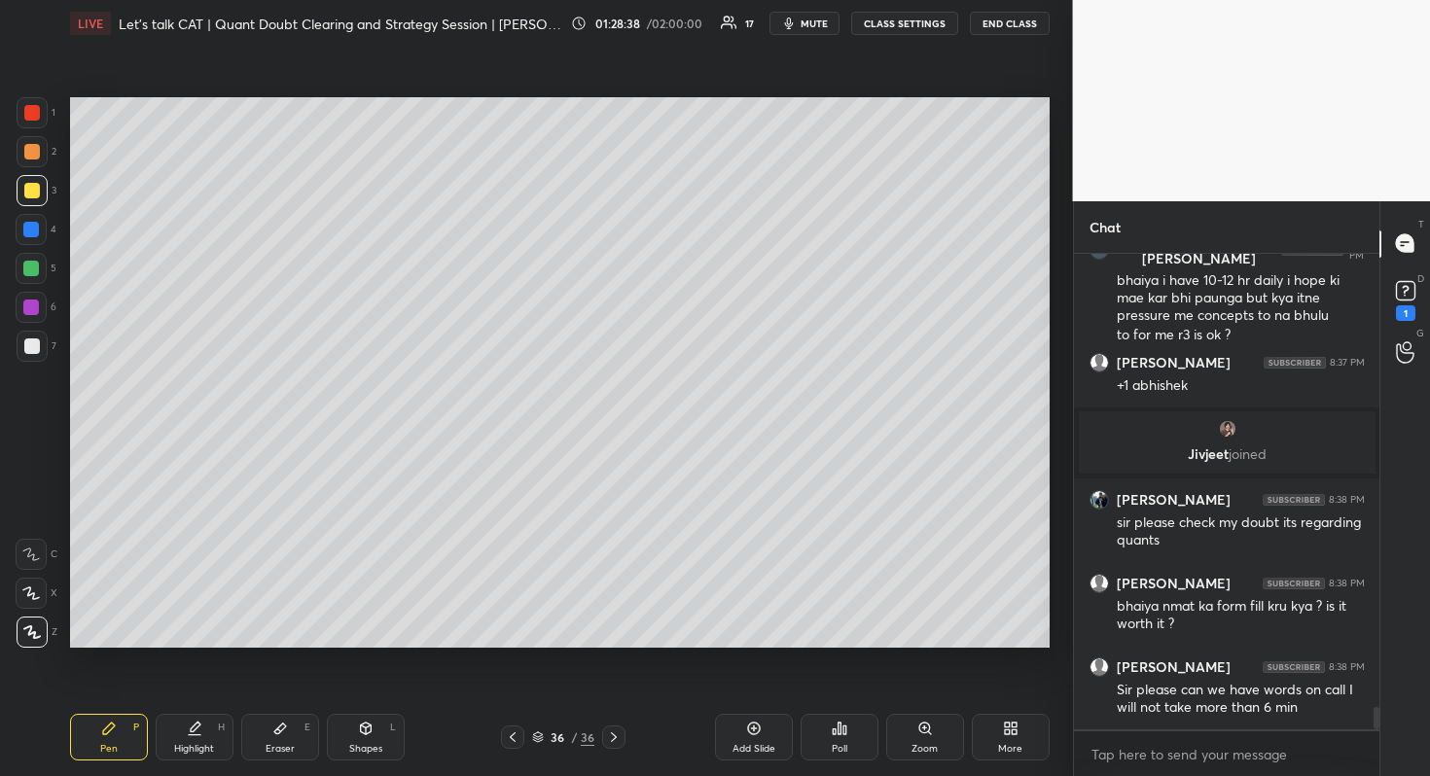
scroll to position [9844, 0]
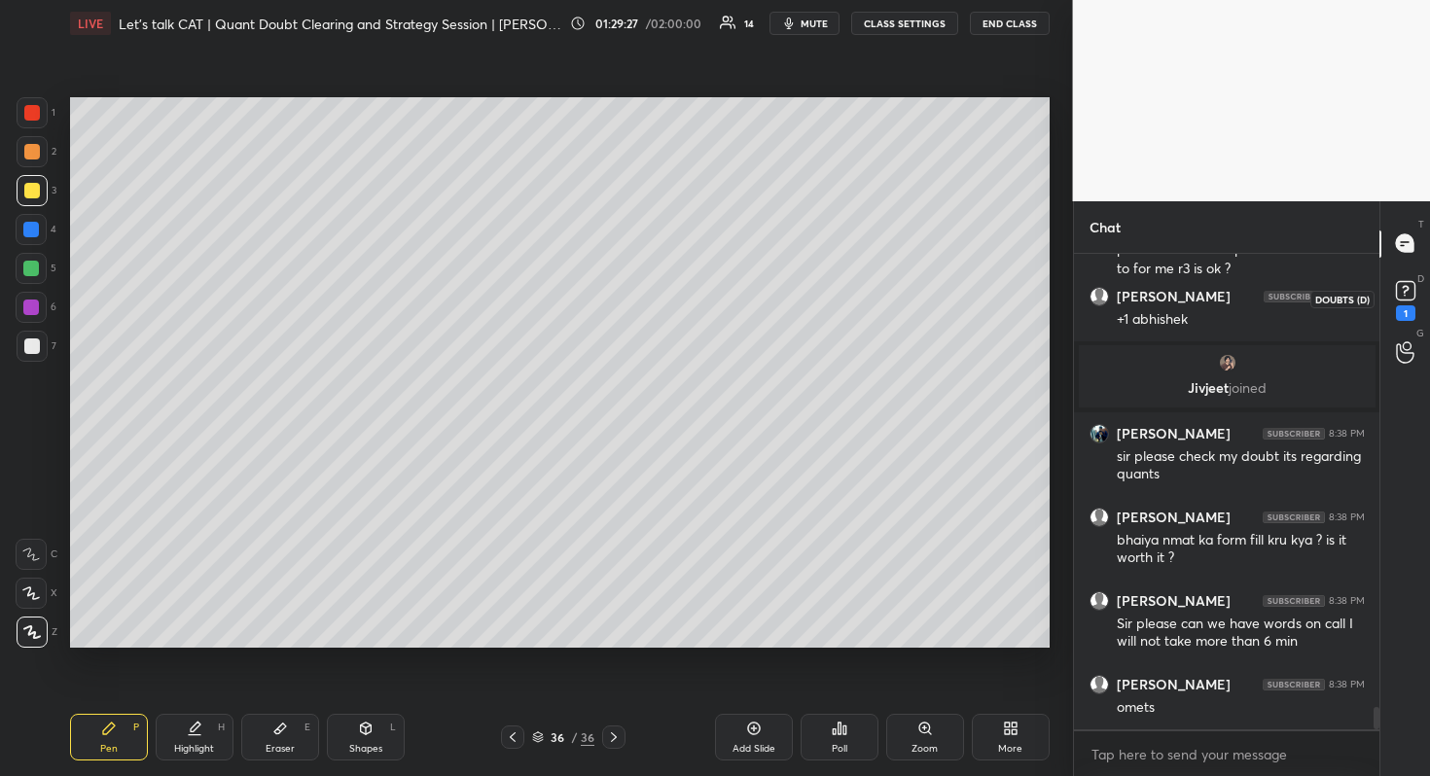
click at [1414, 292] on rect at bounding box center [1405, 290] width 18 height 18
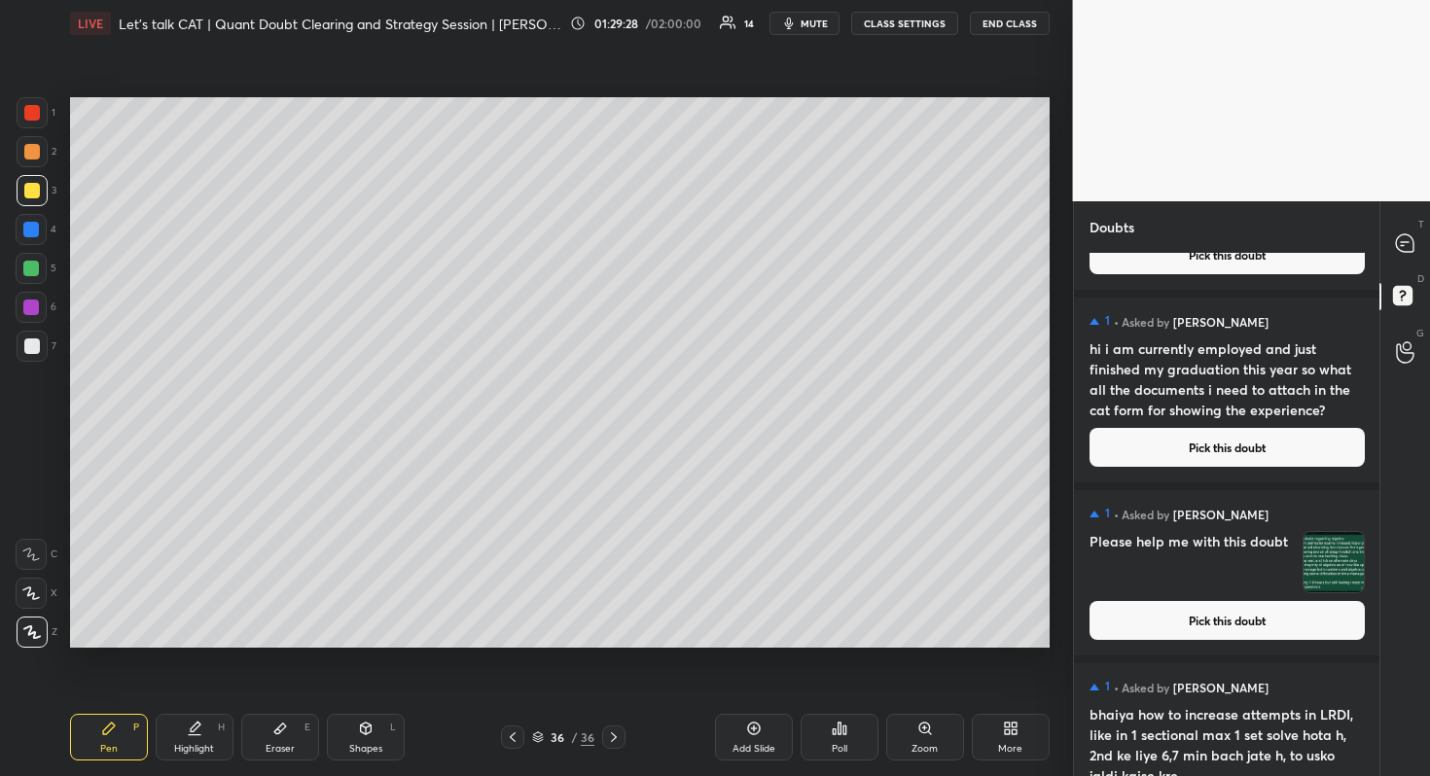
scroll to position [217, 0]
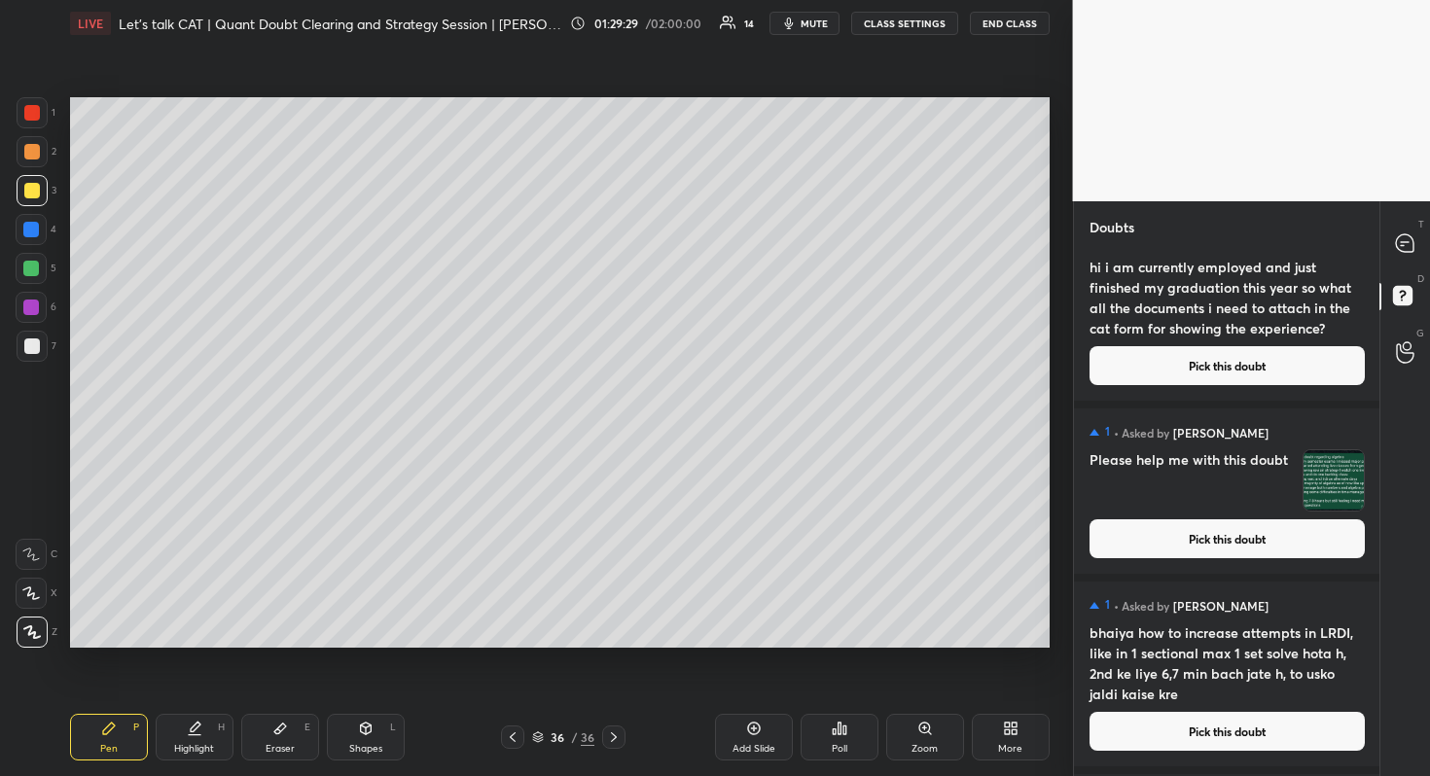
click at [1235, 547] on button "Pick this doubt" at bounding box center [1226, 538] width 275 height 39
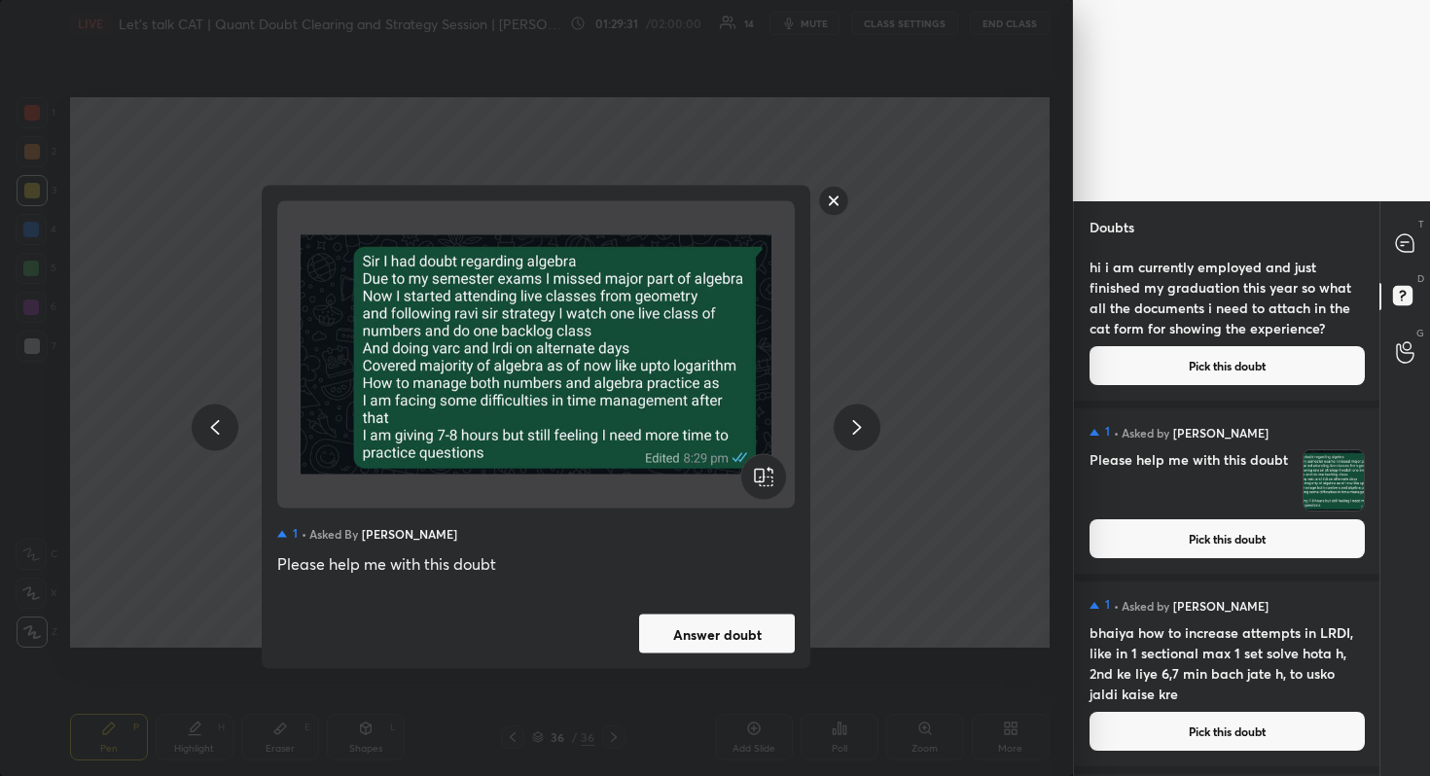
click at [741, 637] on button "Answer doubt" at bounding box center [717, 634] width 156 height 39
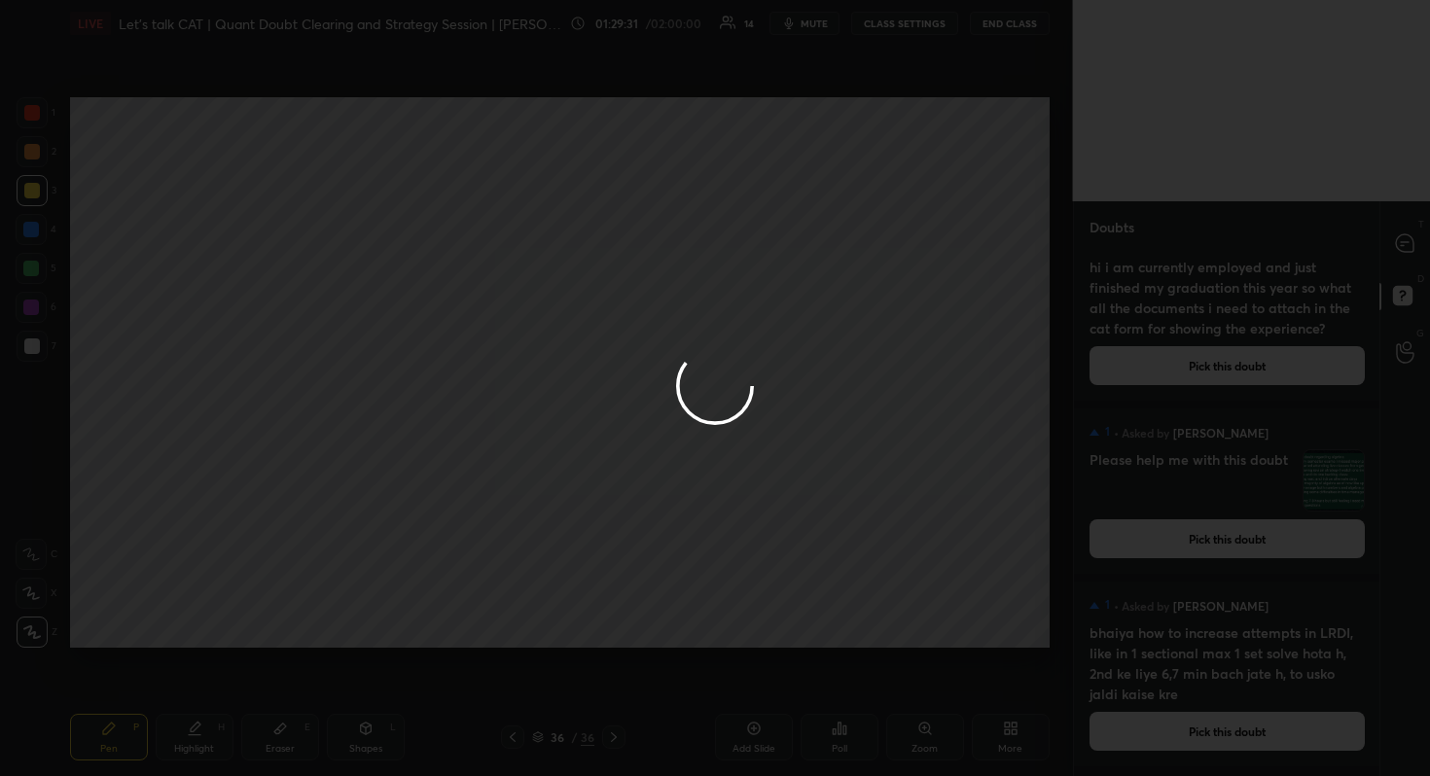
scroll to position [0, 0]
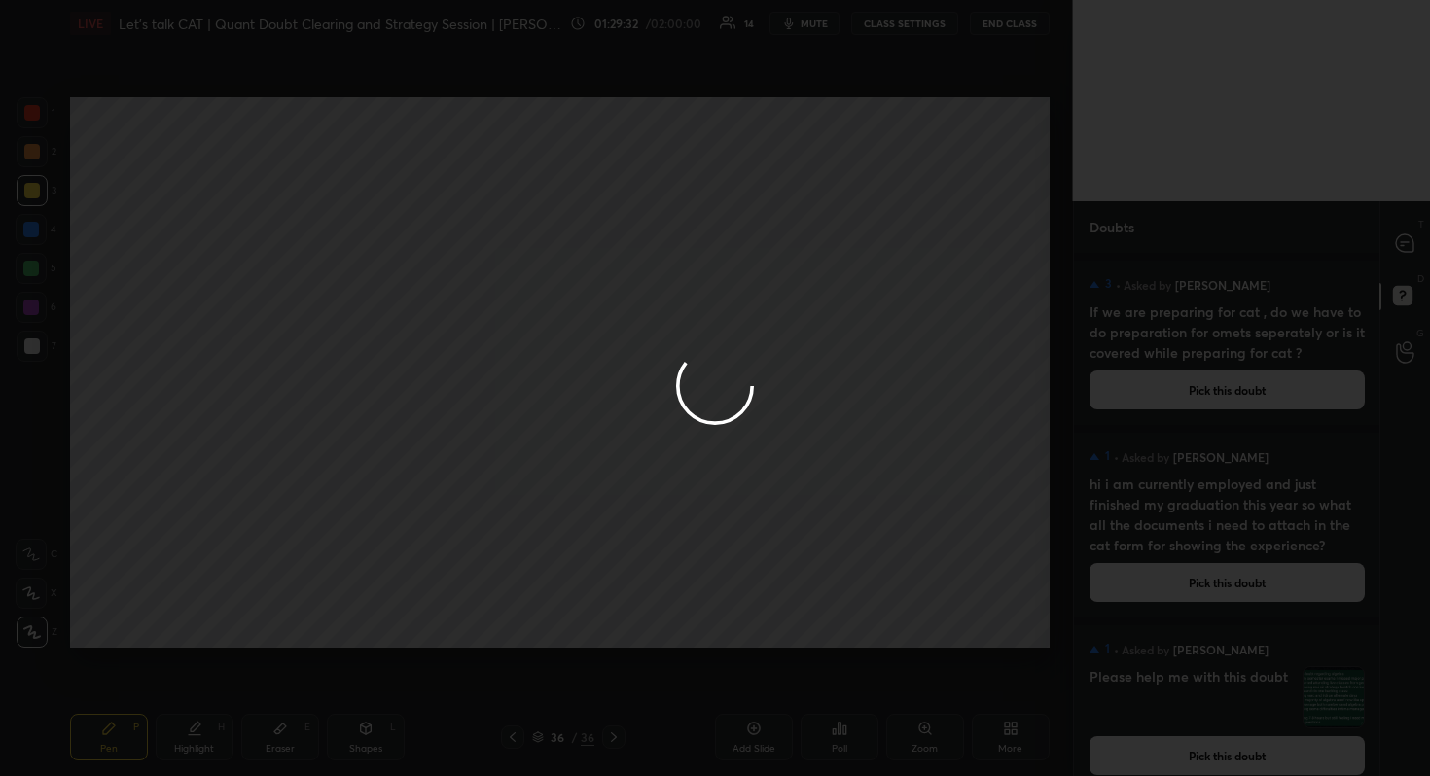
click at [1395, 248] on div at bounding box center [715, 388] width 1430 height 776
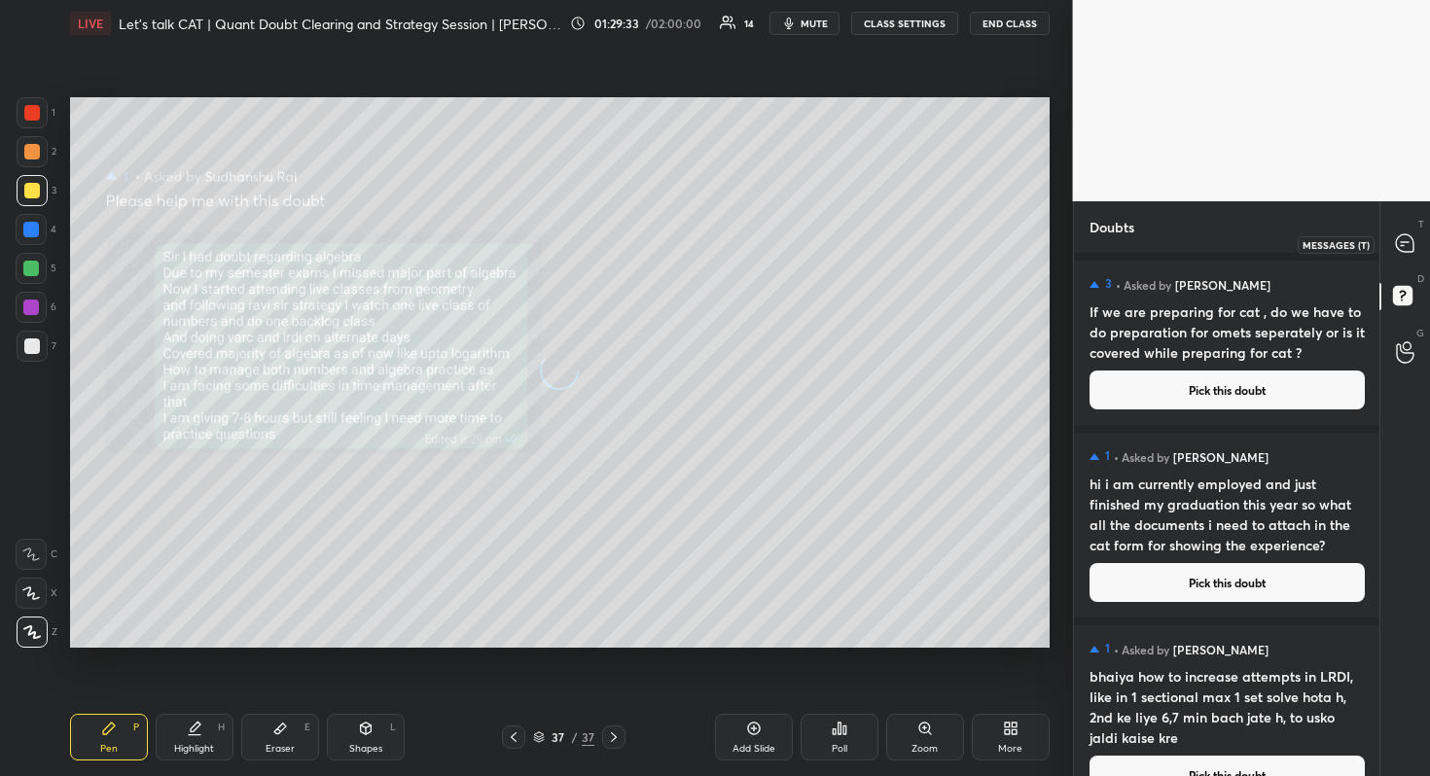
click at [1395, 248] on icon at bounding box center [1405, 243] width 20 height 20
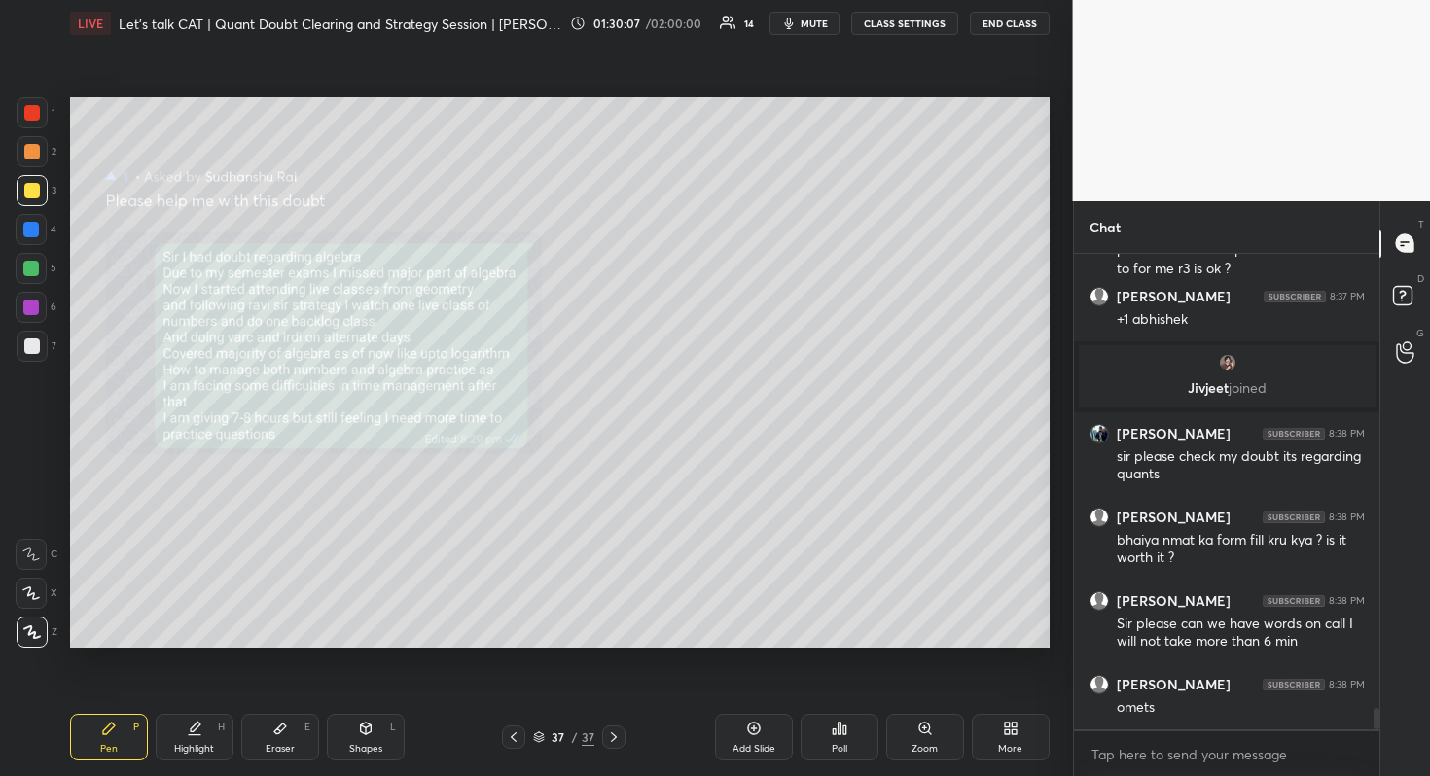
scroll to position [10372, 0]
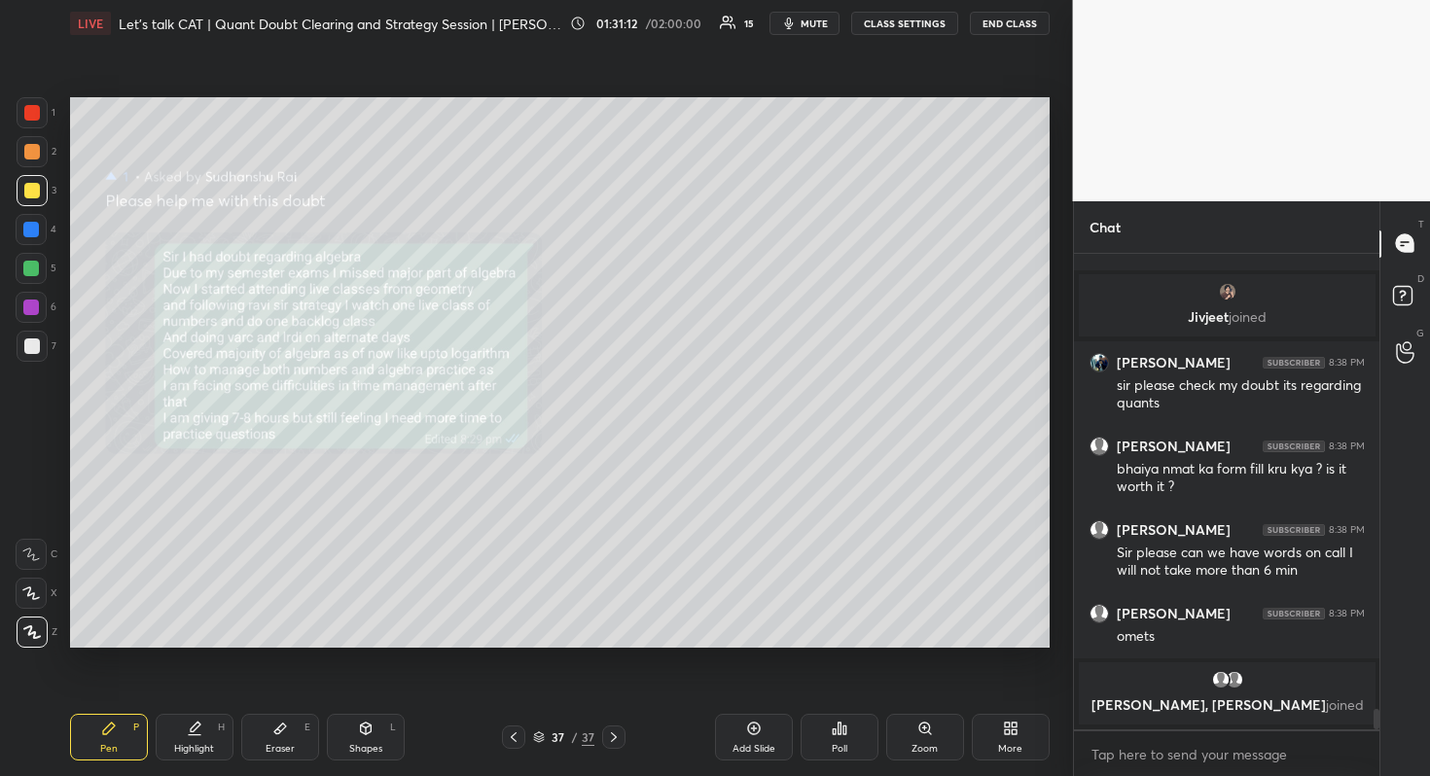
click at [1064, 395] on div "1 2 3 4 5 6 7 R O A L C X Z Erase all C X Z LIVE Let's talk CAT | Quant Doubt C…" at bounding box center [536, 388] width 1073 height 776
click at [1079, 408] on div "1 2 3 4 5 6 7 R O A L C X Z Erase all C X Z LIVE Let's talk CAT | Quant Doubt C…" at bounding box center [715, 388] width 1430 height 776
click at [511, 747] on div at bounding box center [513, 737] width 23 height 23
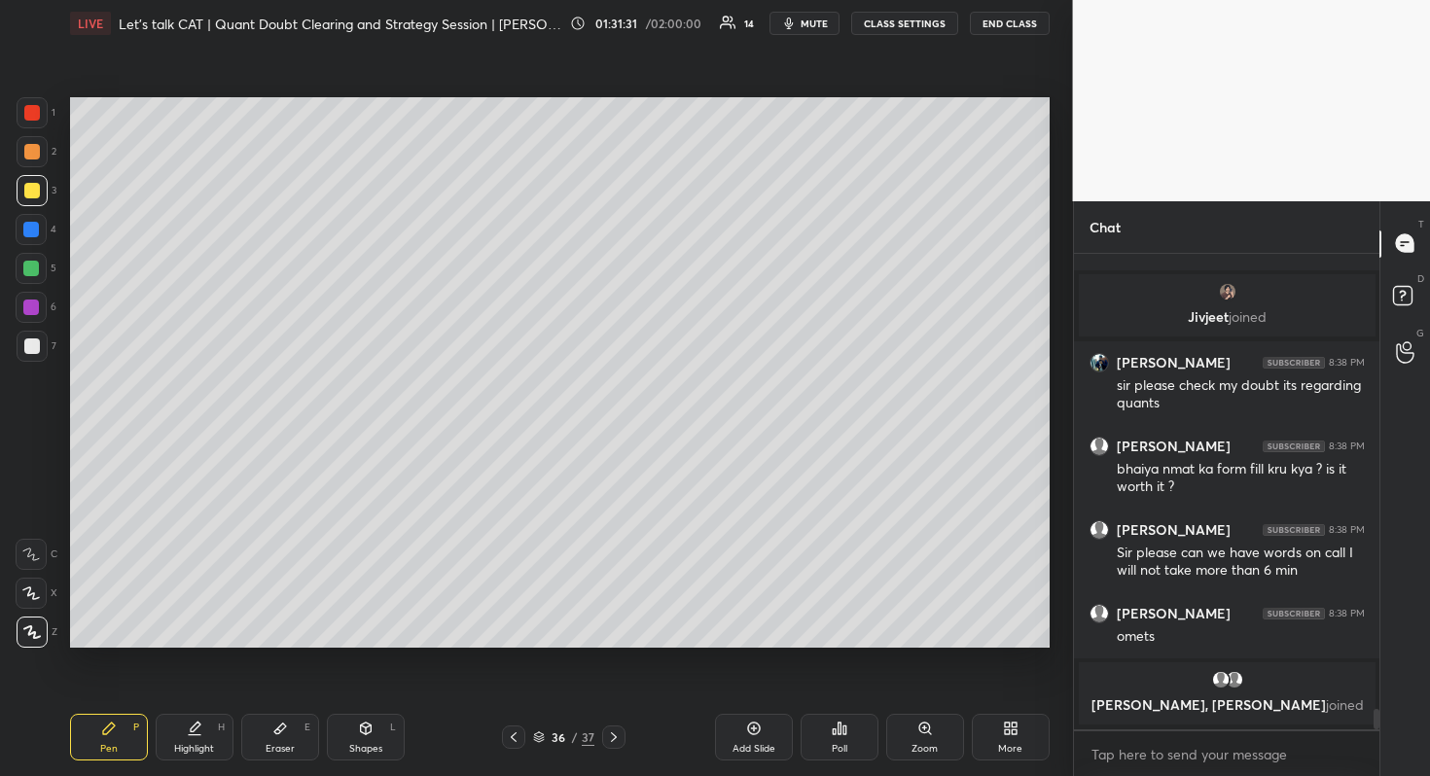
click at [608, 736] on icon at bounding box center [614, 737] width 16 height 16
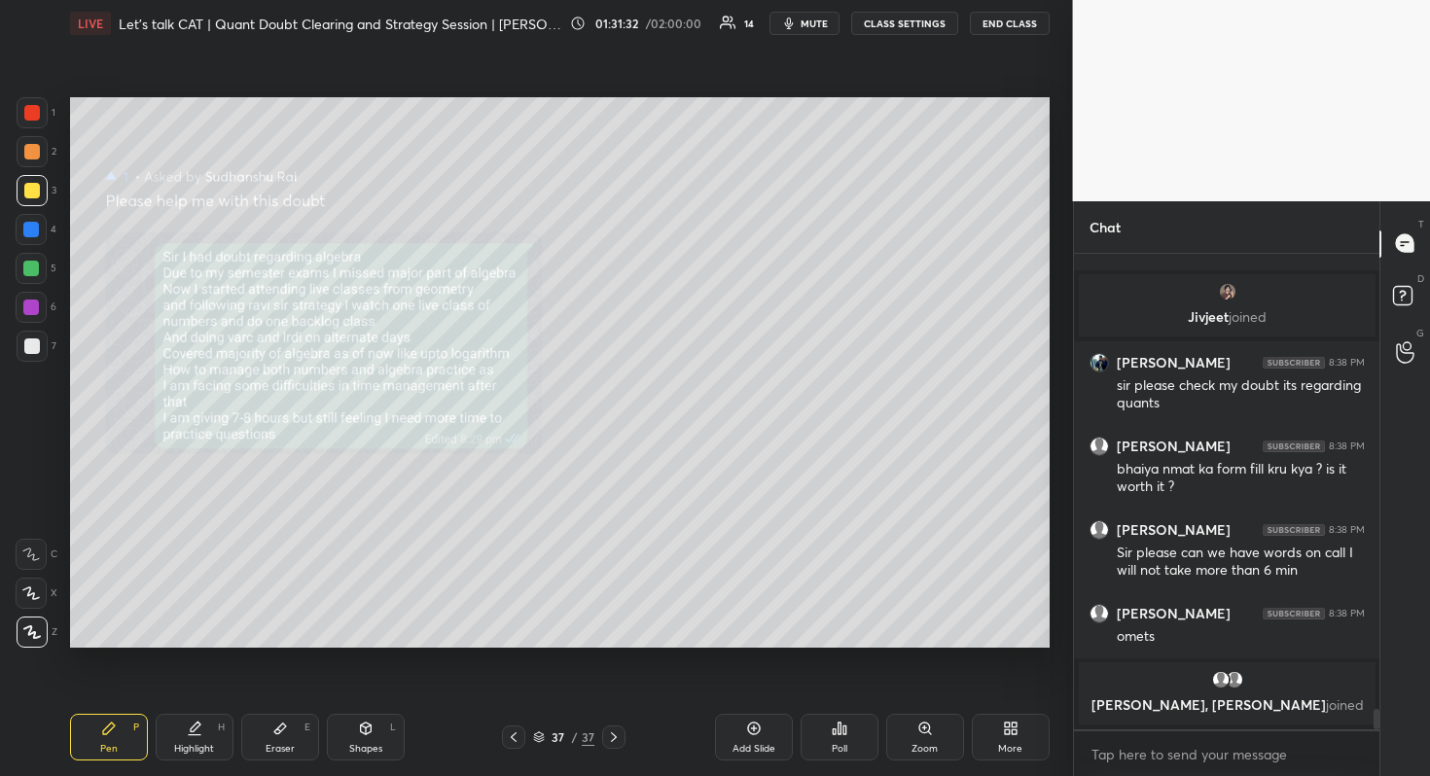
click at [608, 736] on icon at bounding box center [614, 737] width 16 height 16
click at [621, 754] on div "Pen P Highlight H Eraser E Shapes L 37 / 37 Add Slide Poll Zoom More" at bounding box center [559, 737] width 979 height 78
click at [753, 728] on icon at bounding box center [754, 729] width 6 height 6
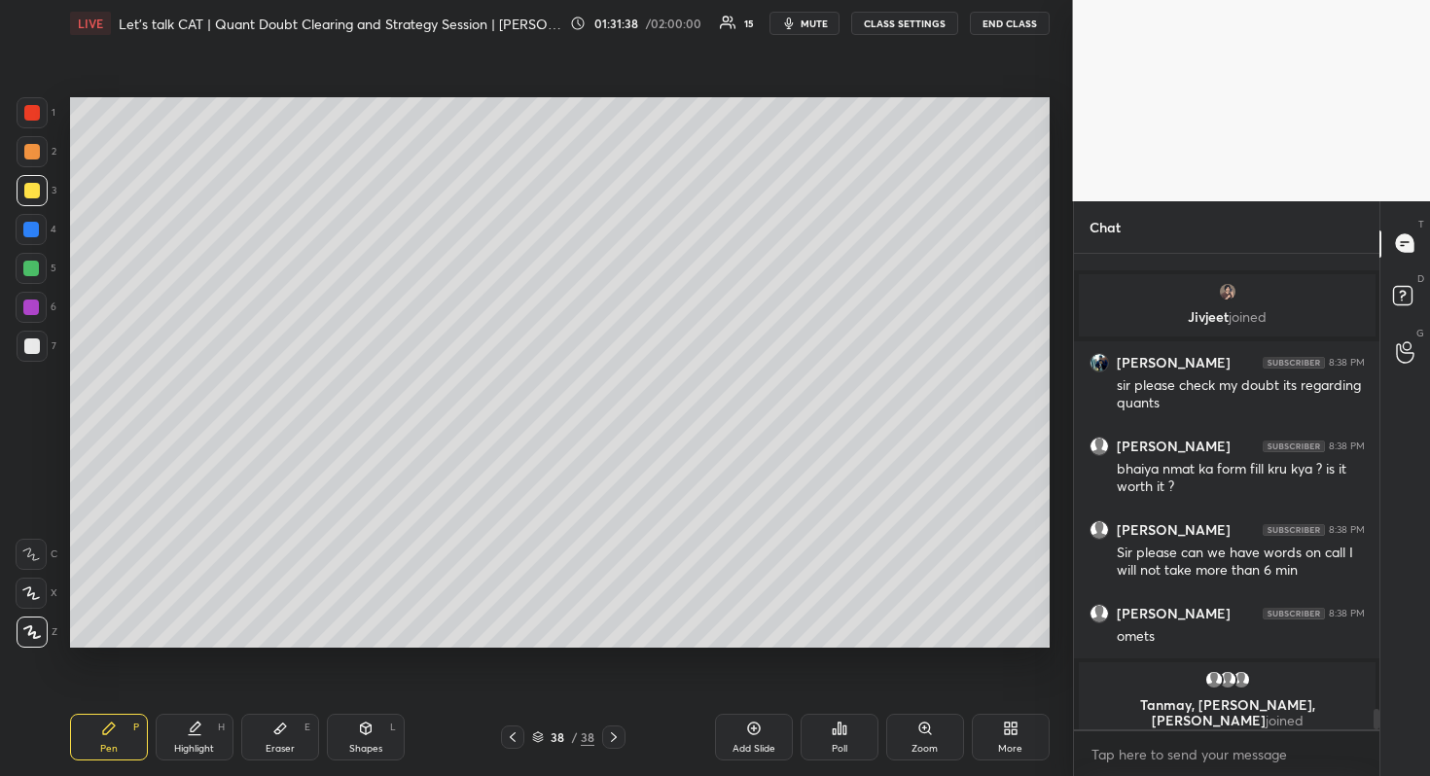
scroll to position [9875, 0]
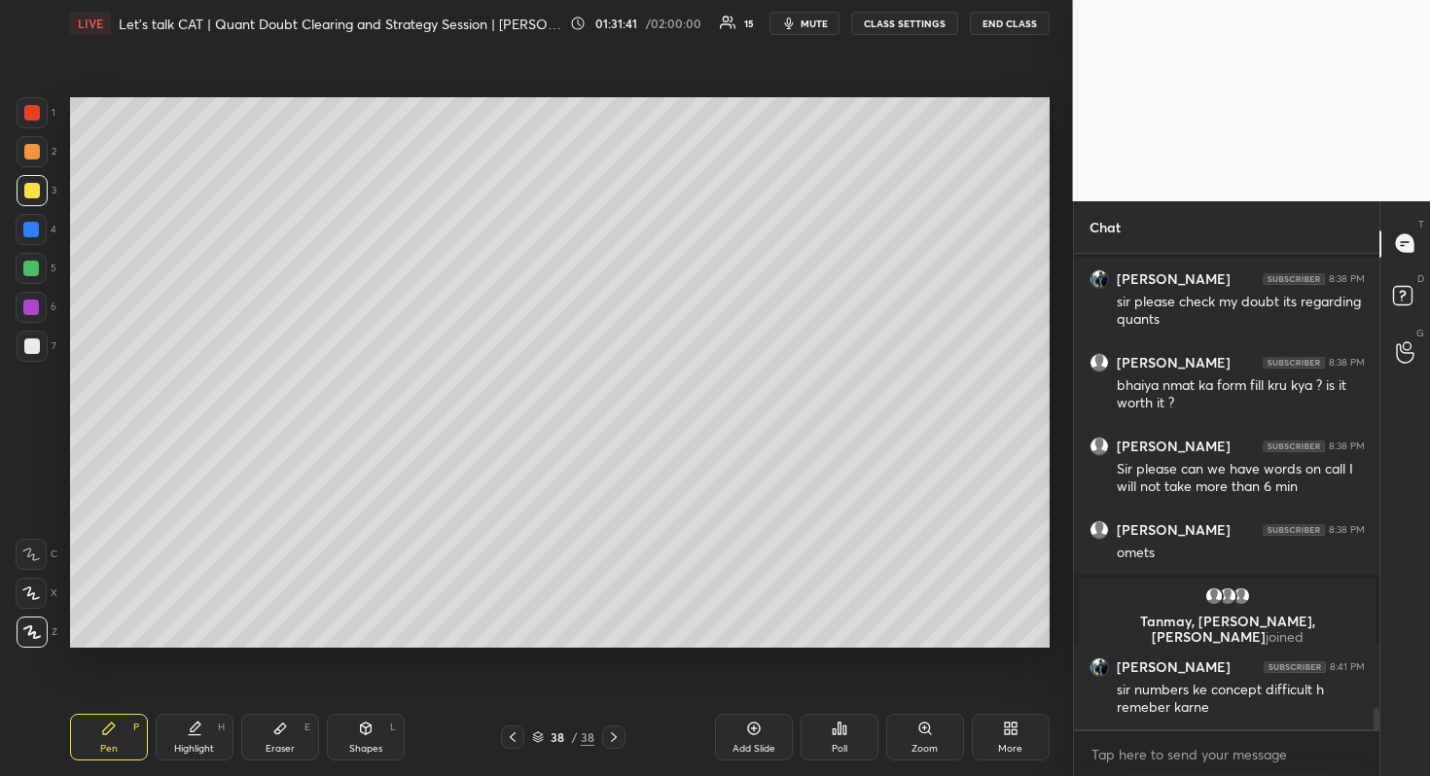
click at [515, 738] on icon at bounding box center [513, 737] width 16 height 16
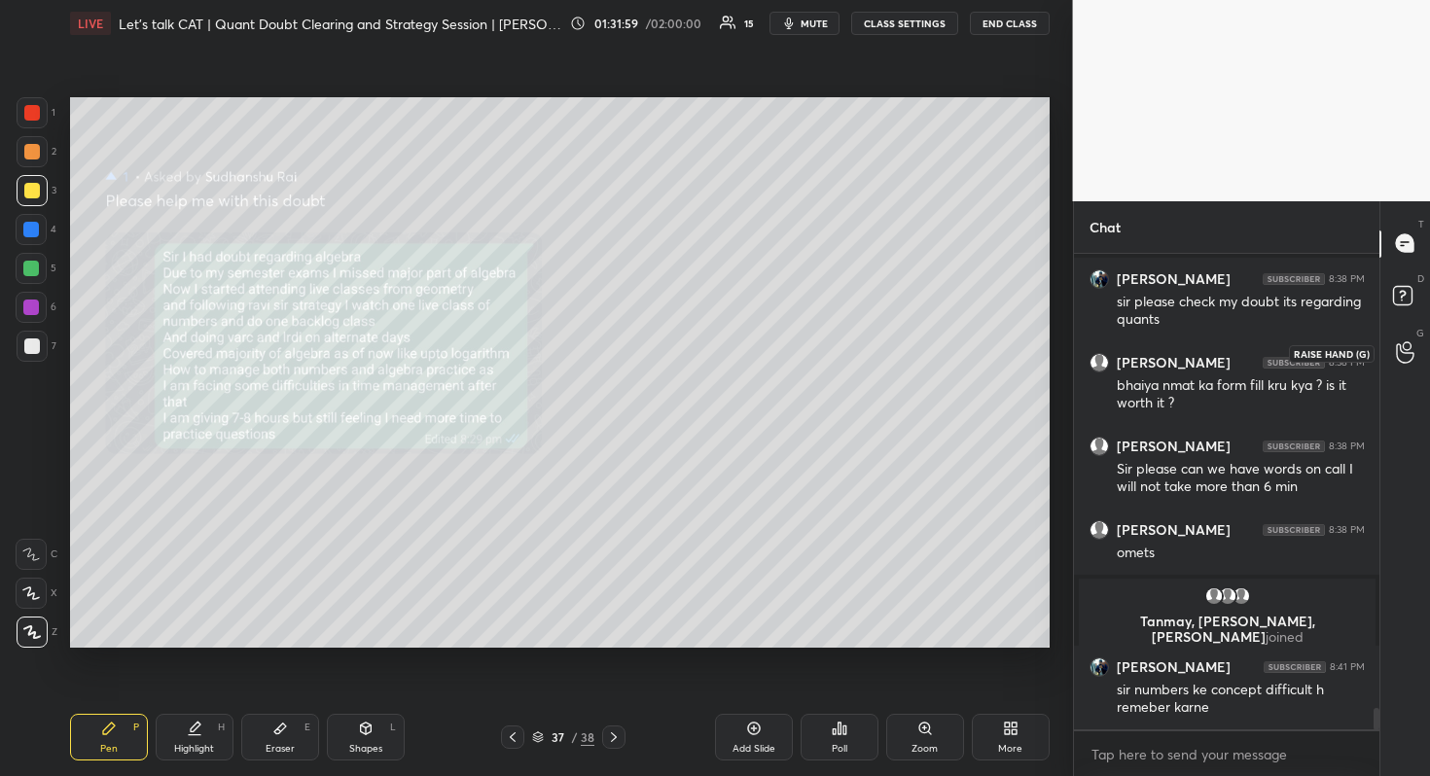
click at [1421, 338] on div at bounding box center [1405, 353] width 39 height 35
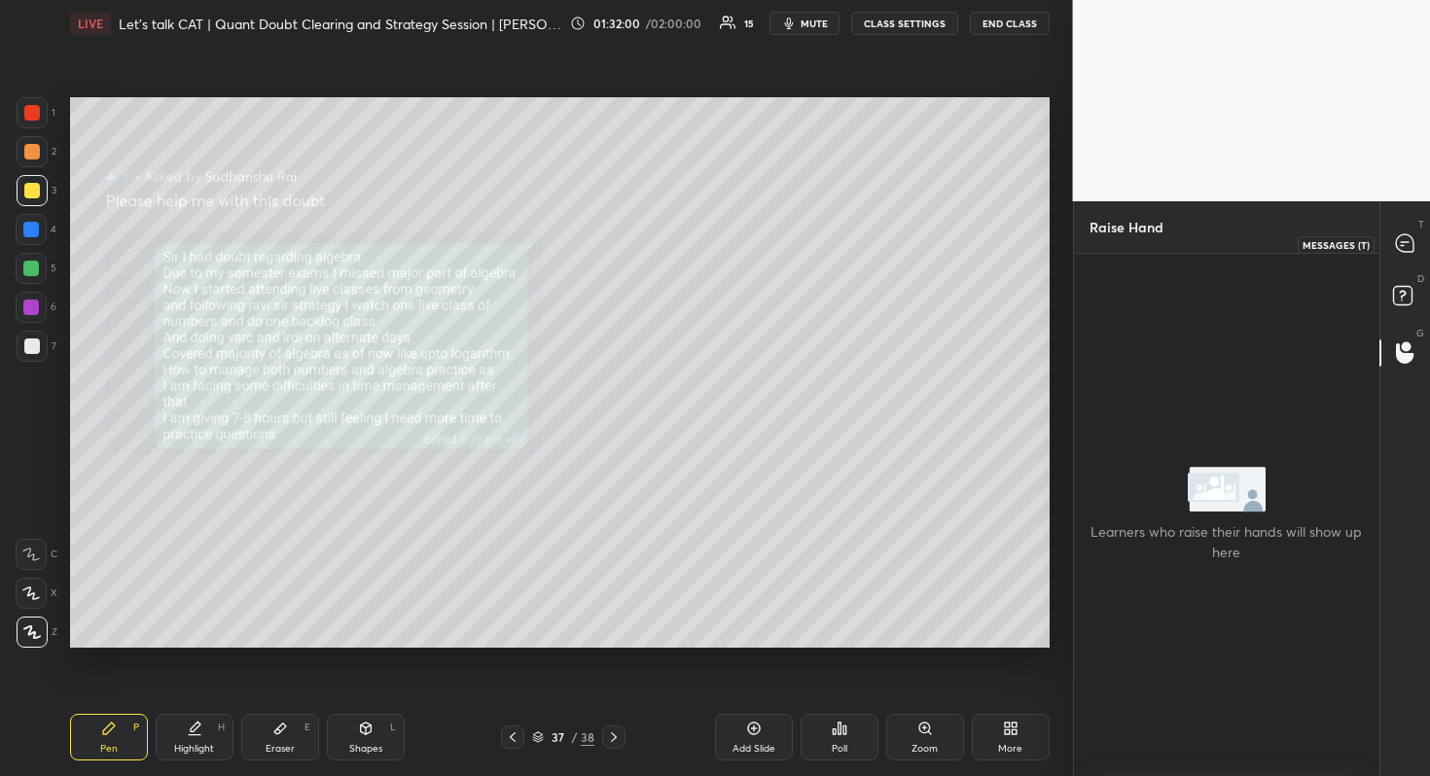
click at [1421, 228] on div at bounding box center [1405, 244] width 39 height 35
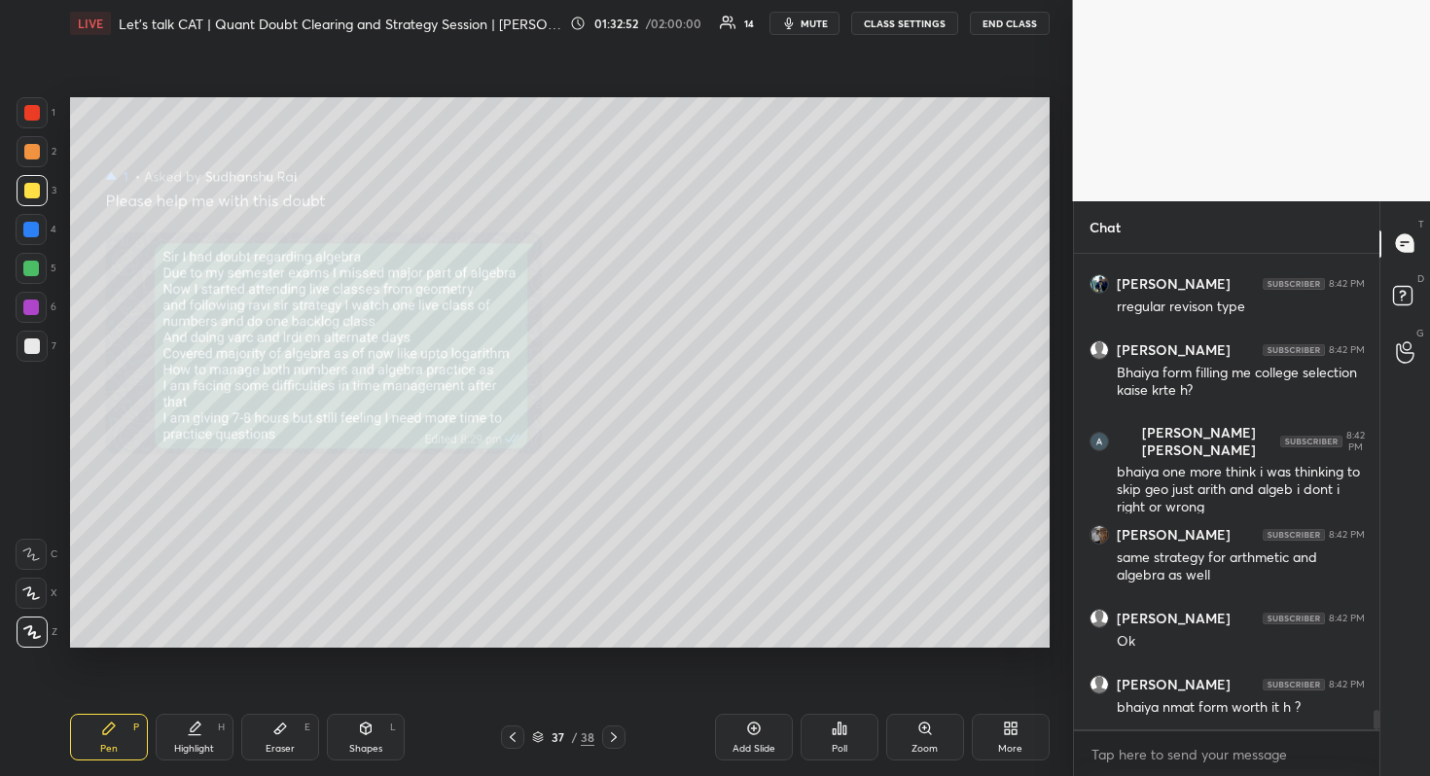
scroll to position [10985, 0]
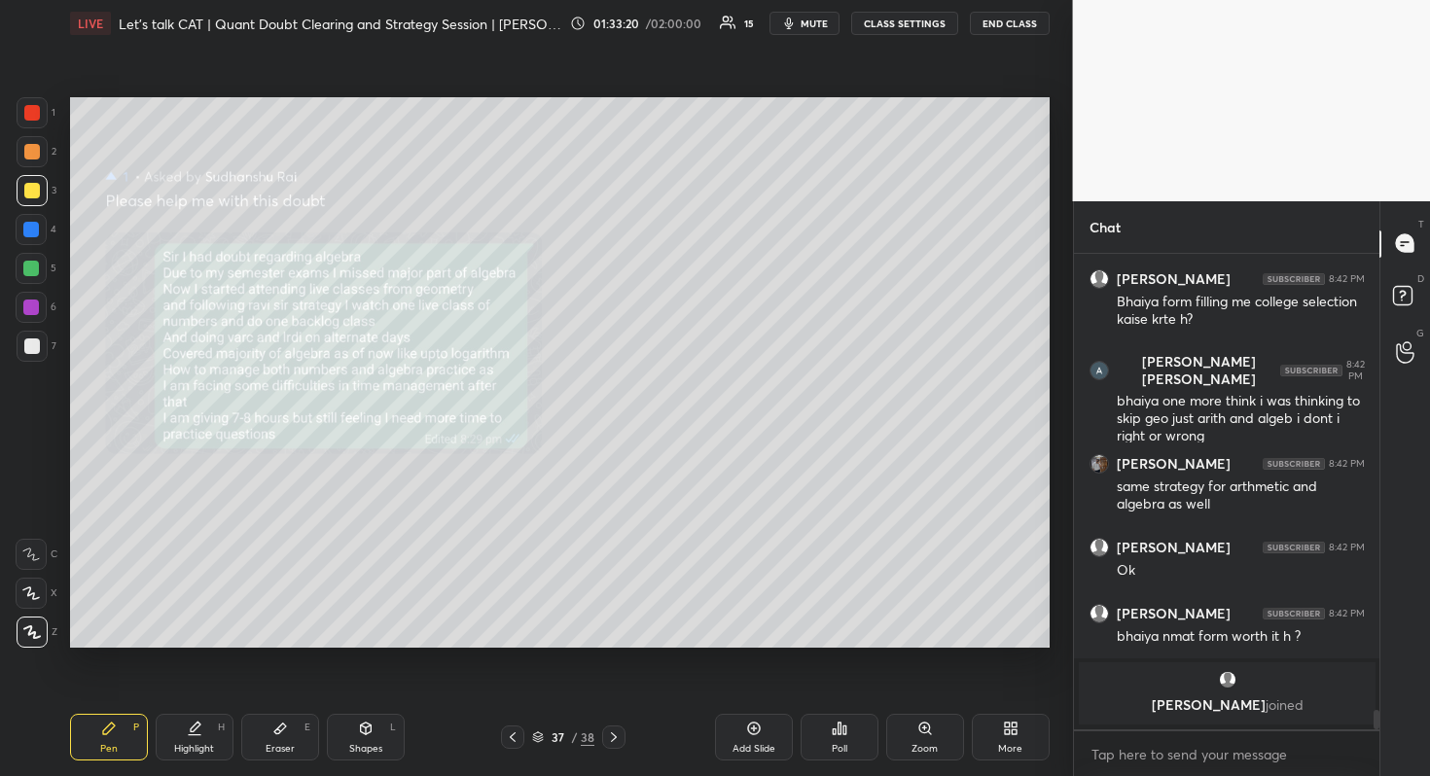
click at [586, 736] on div "38" at bounding box center [588, 737] width 14 height 18
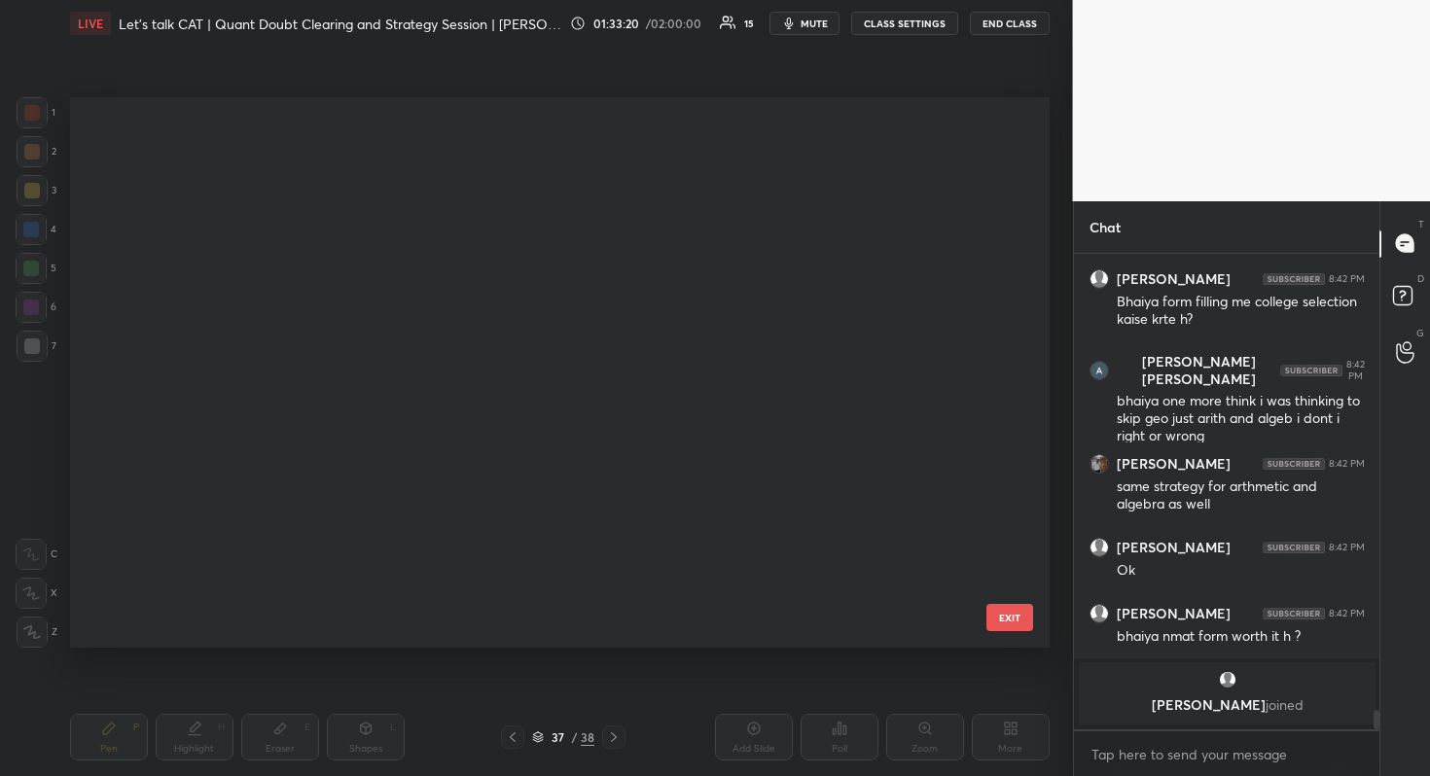
scroll to position [545, 970]
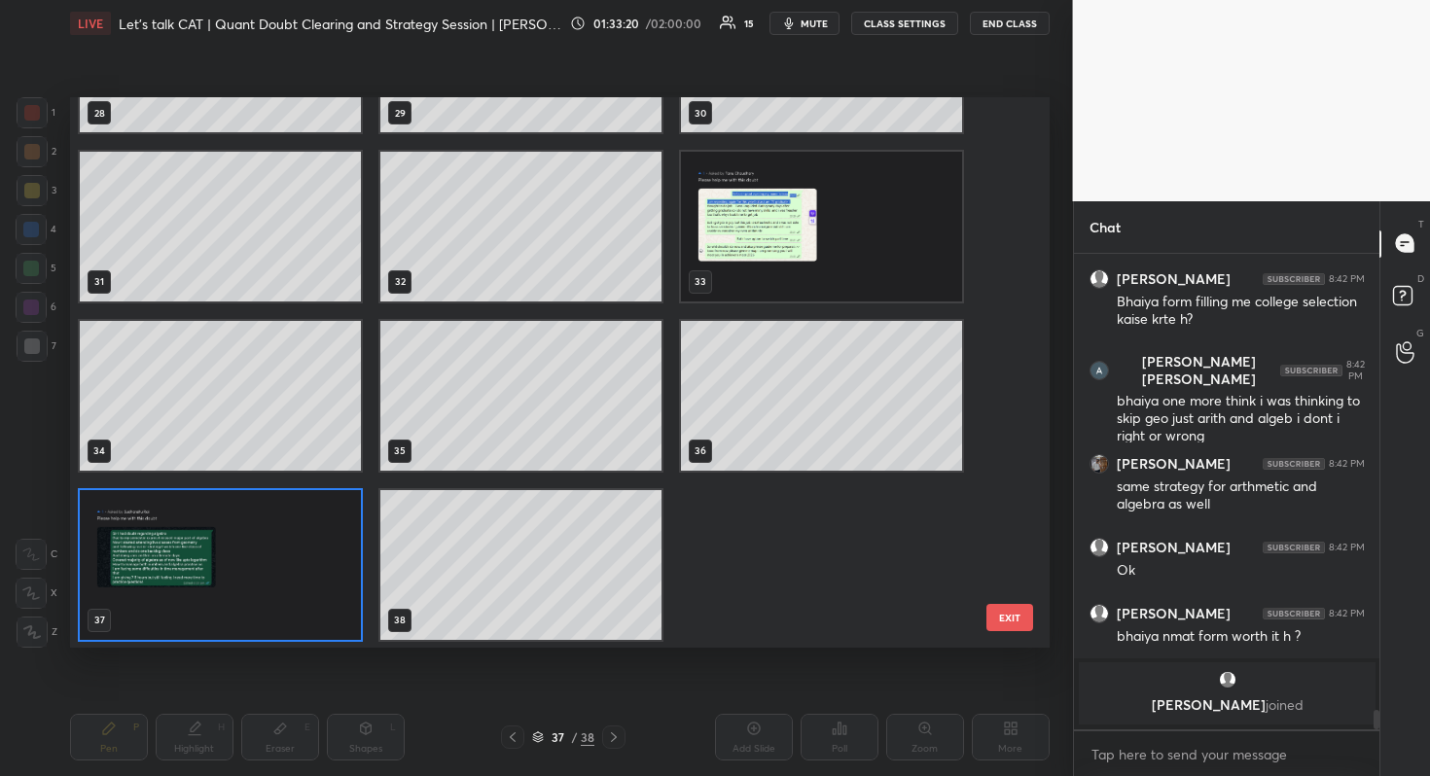
click at [640, 734] on div "Add Slide Poll Zoom More" at bounding box center [844, 737] width 409 height 47
click at [625, 736] on div "37 / 38" at bounding box center [563, 737] width 153 height 23
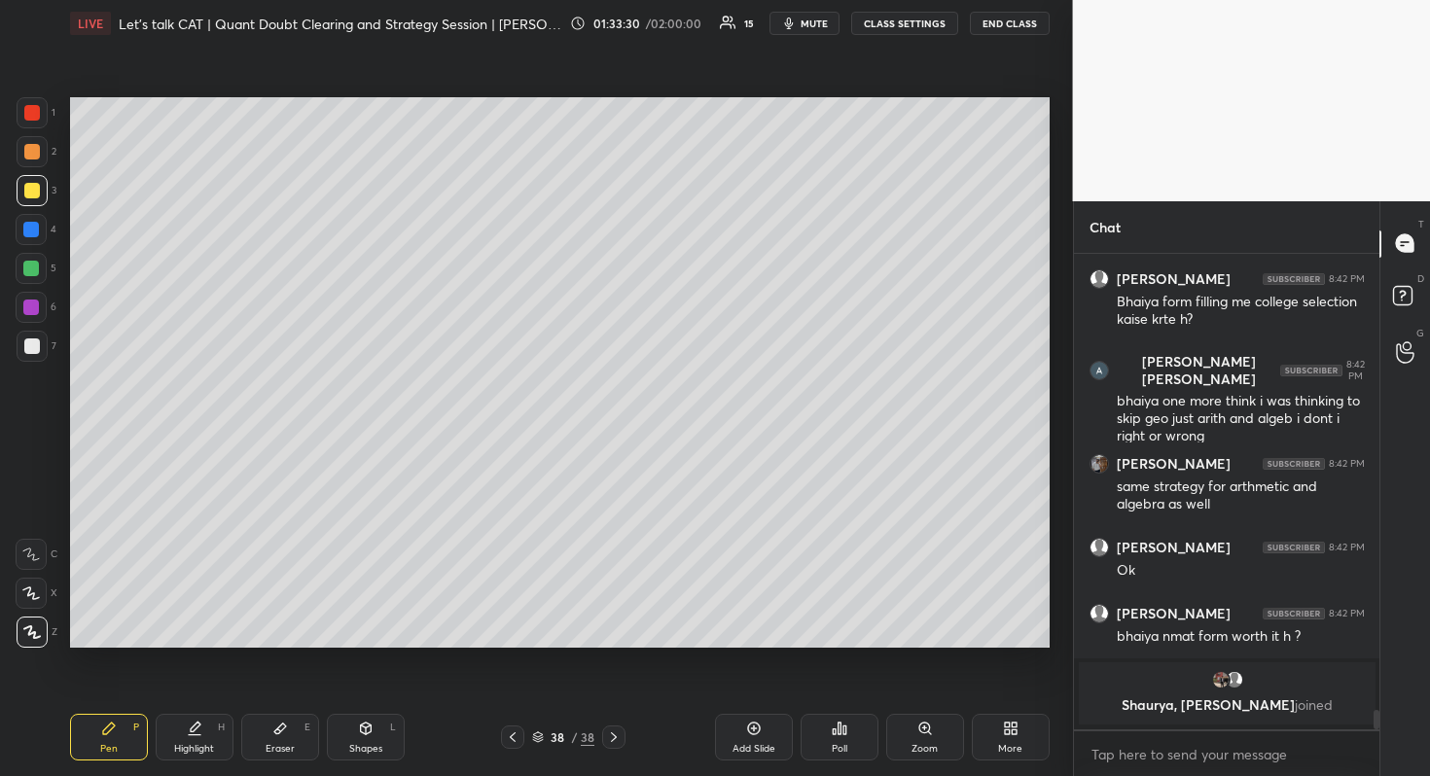
click at [520, 735] on icon at bounding box center [513, 737] width 16 height 16
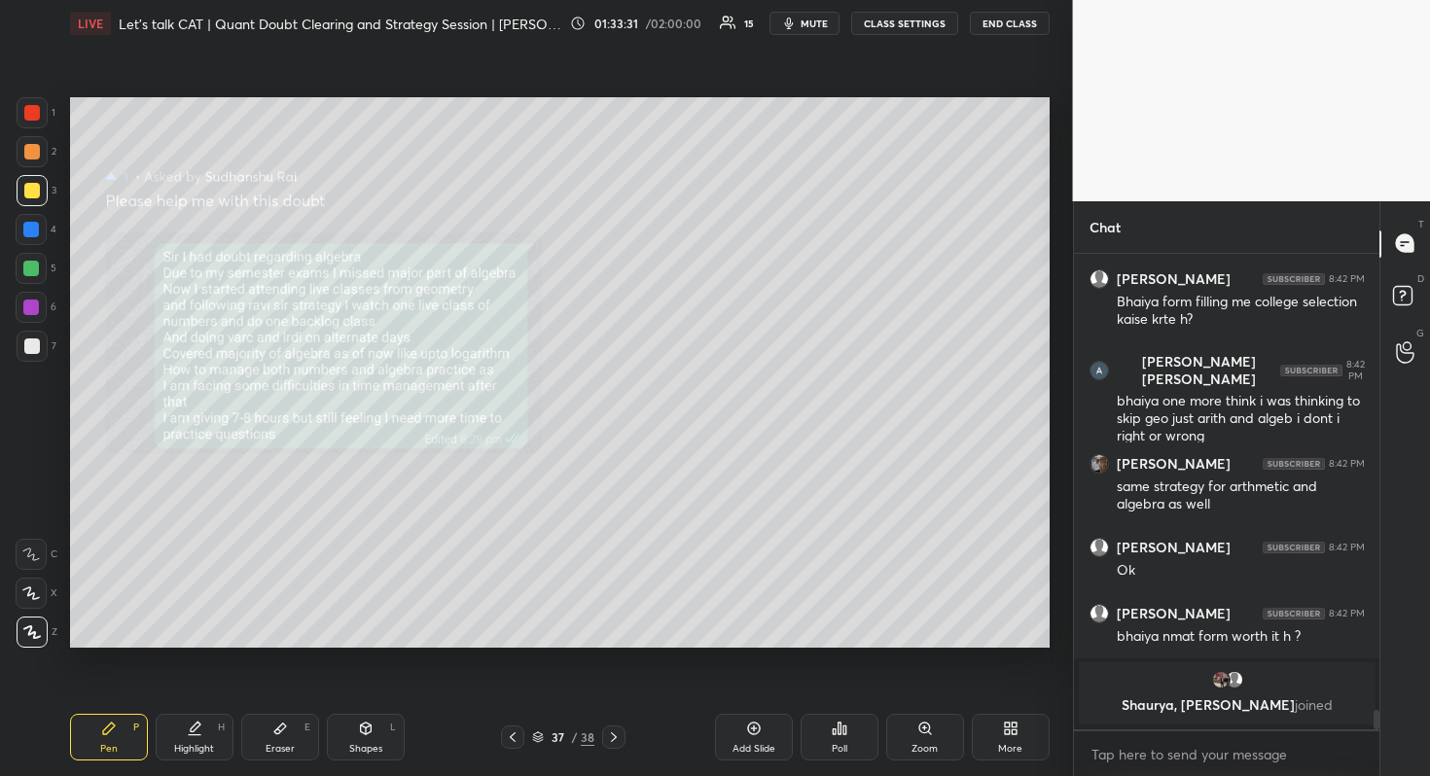
click at [520, 742] on icon at bounding box center [513, 737] width 16 height 16
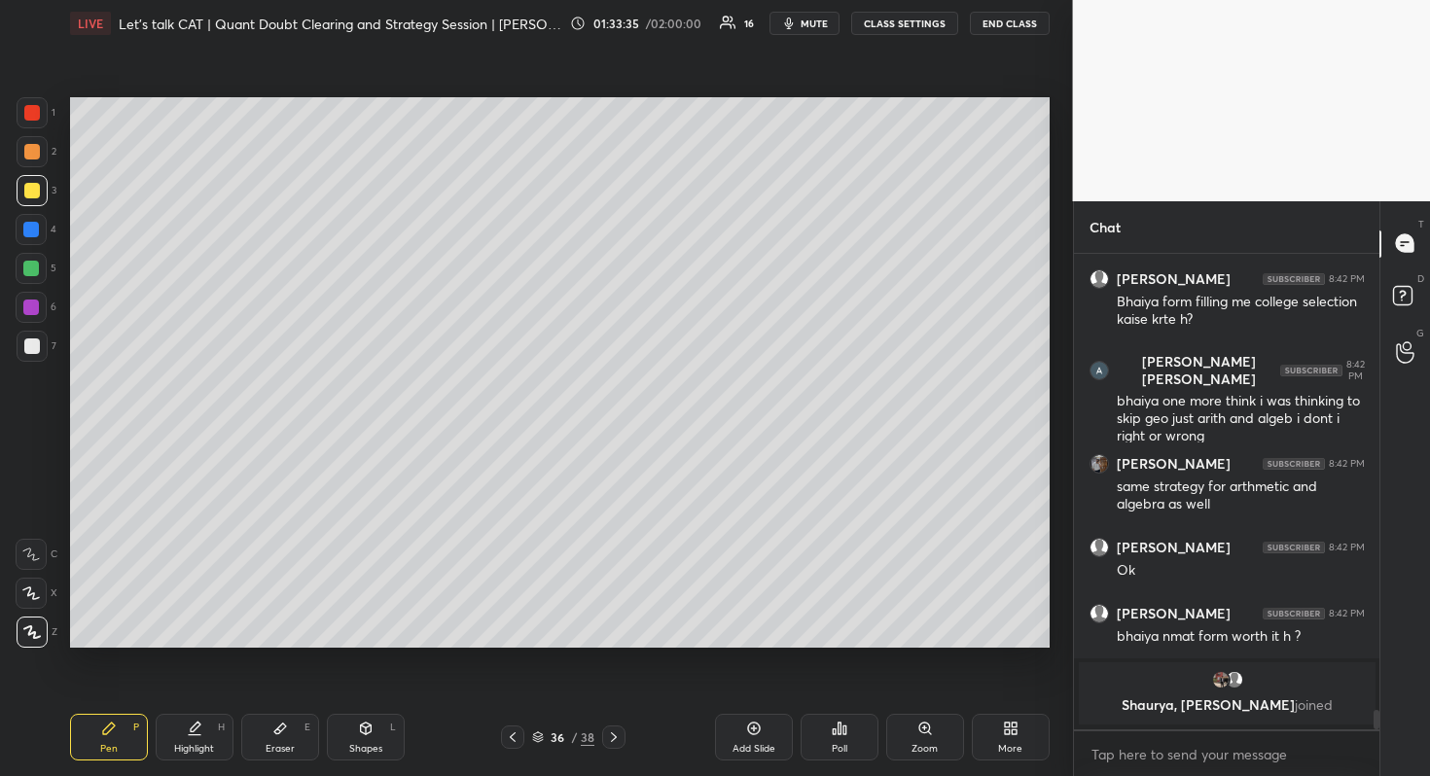
click at [613, 736] on icon at bounding box center [614, 737] width 16 height 16
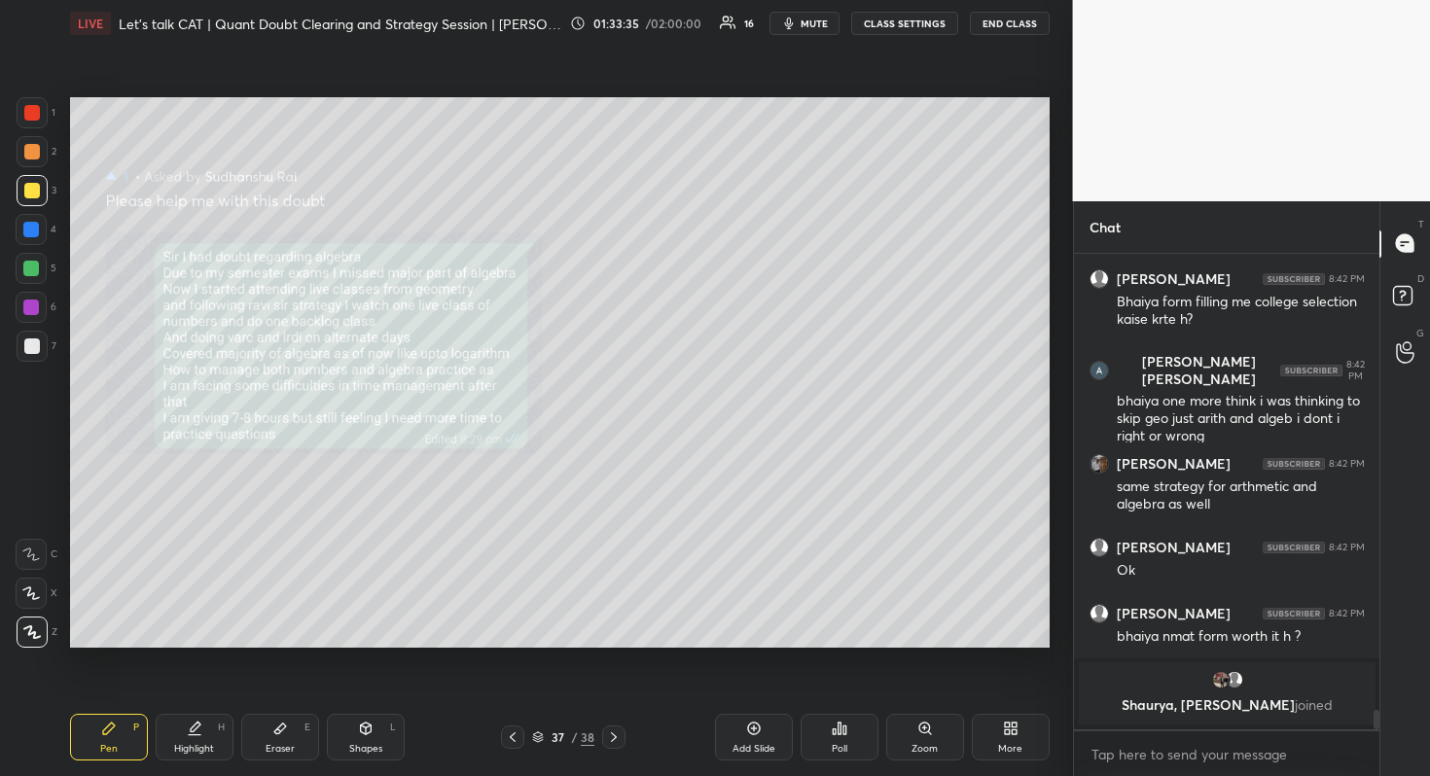
click at [613, 735] on icon at bounding box center [614, 737] width 16 height 16
click at [614, 740] on icon at bounding box center [614, 737] width 16 height 16
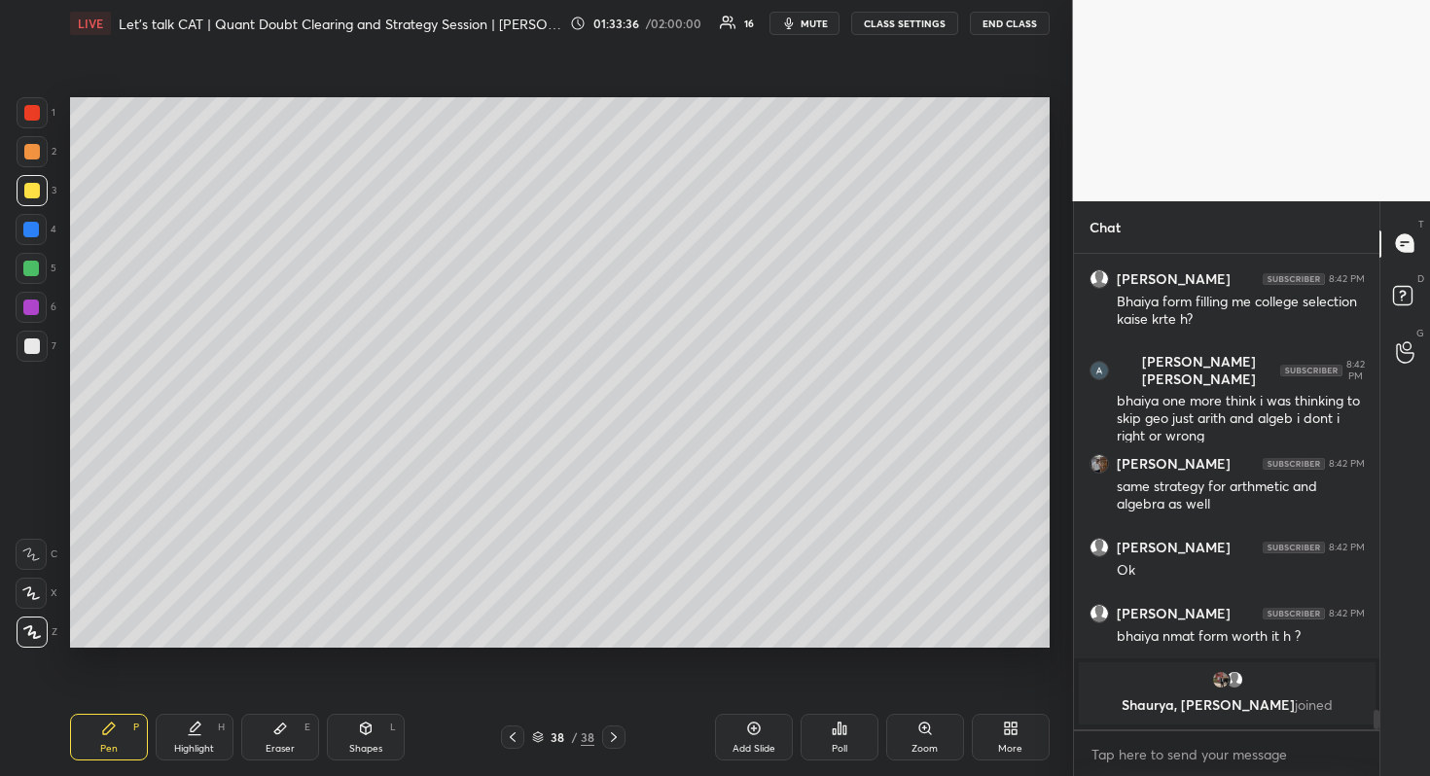
click at [532, 755] on div "Pen P Highlight H Eraser E Shapes L 38 / 38 Add Slide Poll Zoom More" at bounding box center [559, 737] width 979 height 78
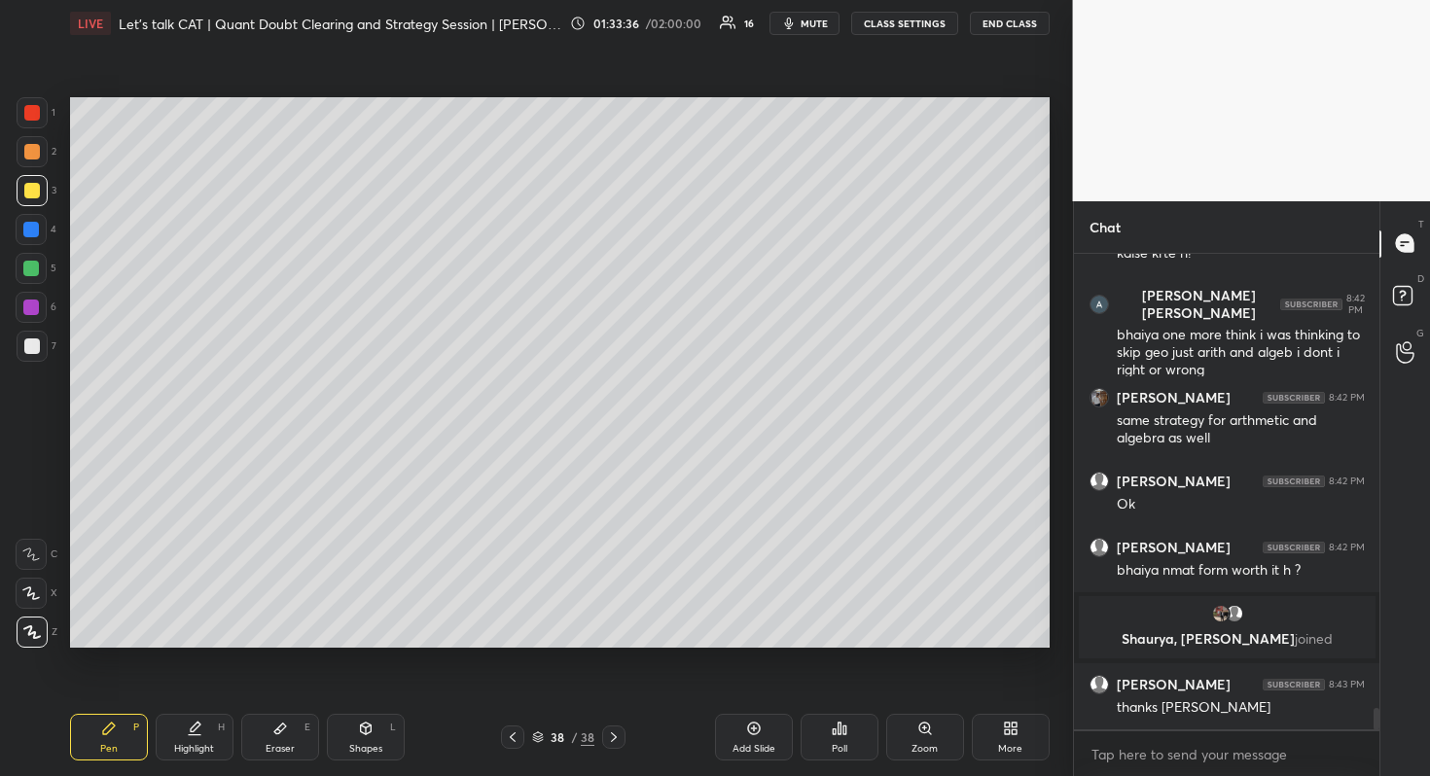
click at [520, 749] on div "Pen P Highlight H Eraser E Shapes L 38 / 38 Add Slide Poll Zoom More" at bounding box center [559, 737] width 979 height 78
click at [518, 737] on icon at bounding box center [513, 737] width 16 height 16
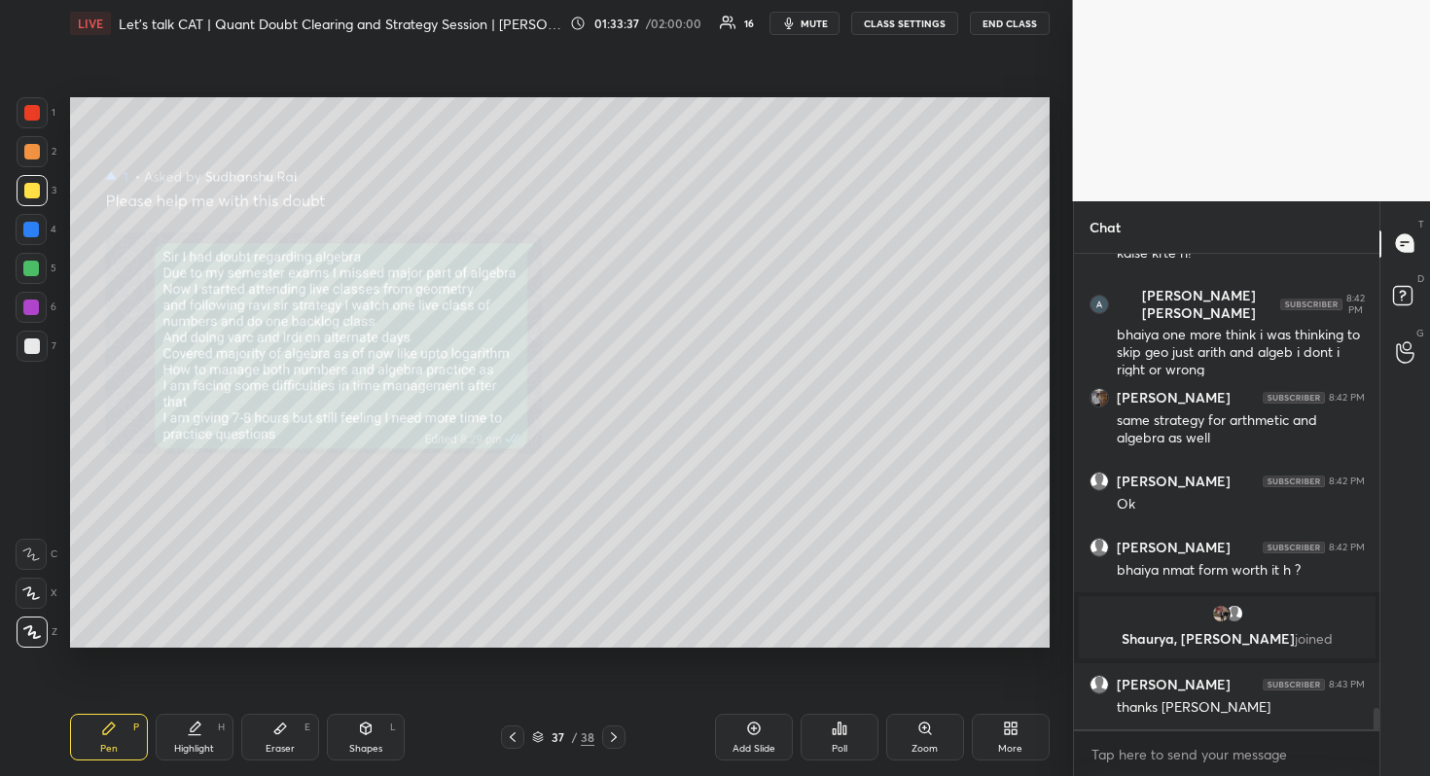
click at [521, 735] on div at bounding box center [512, 737] width 23 height 23
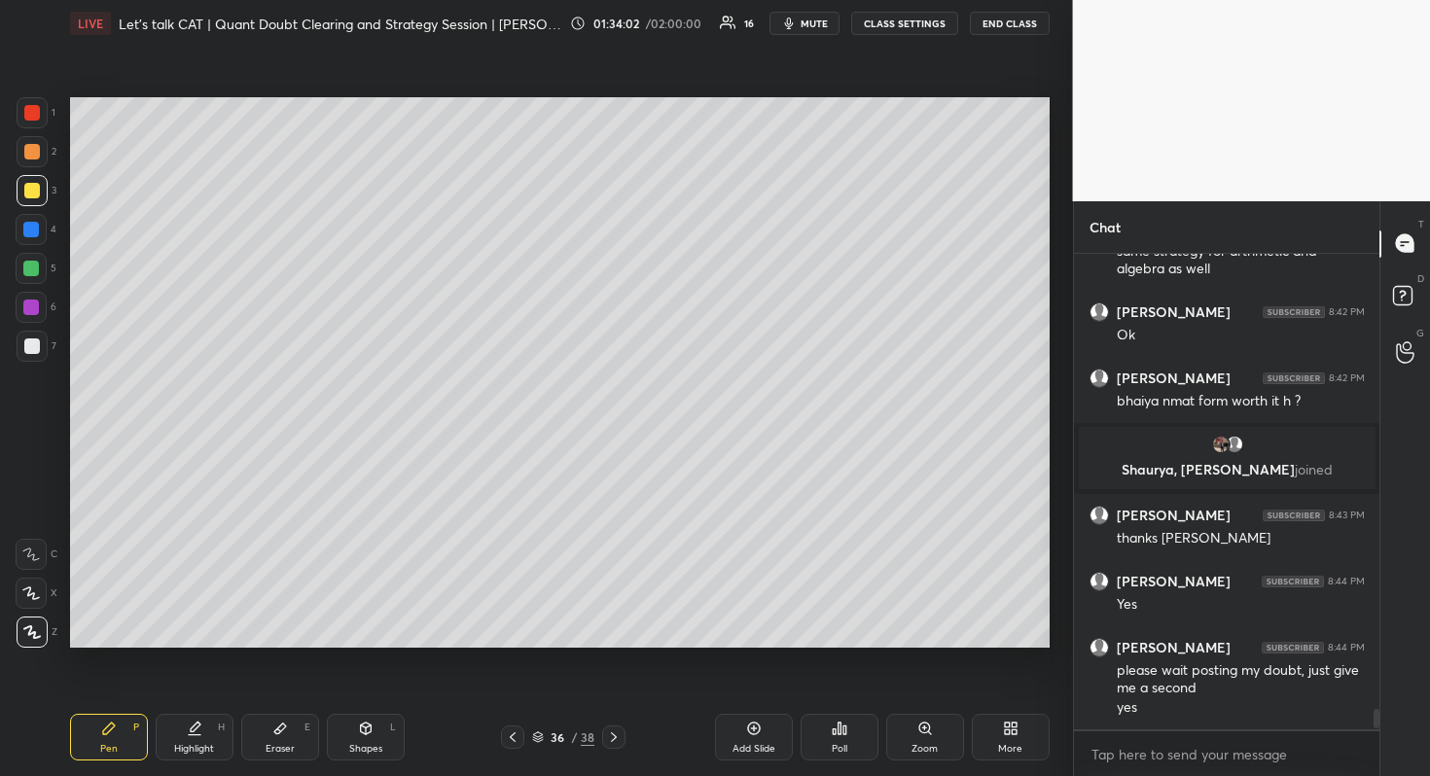
scroll to position [470, 300]
click at [621, 738] on div at bounding box center [613, 737] width 23 height 23
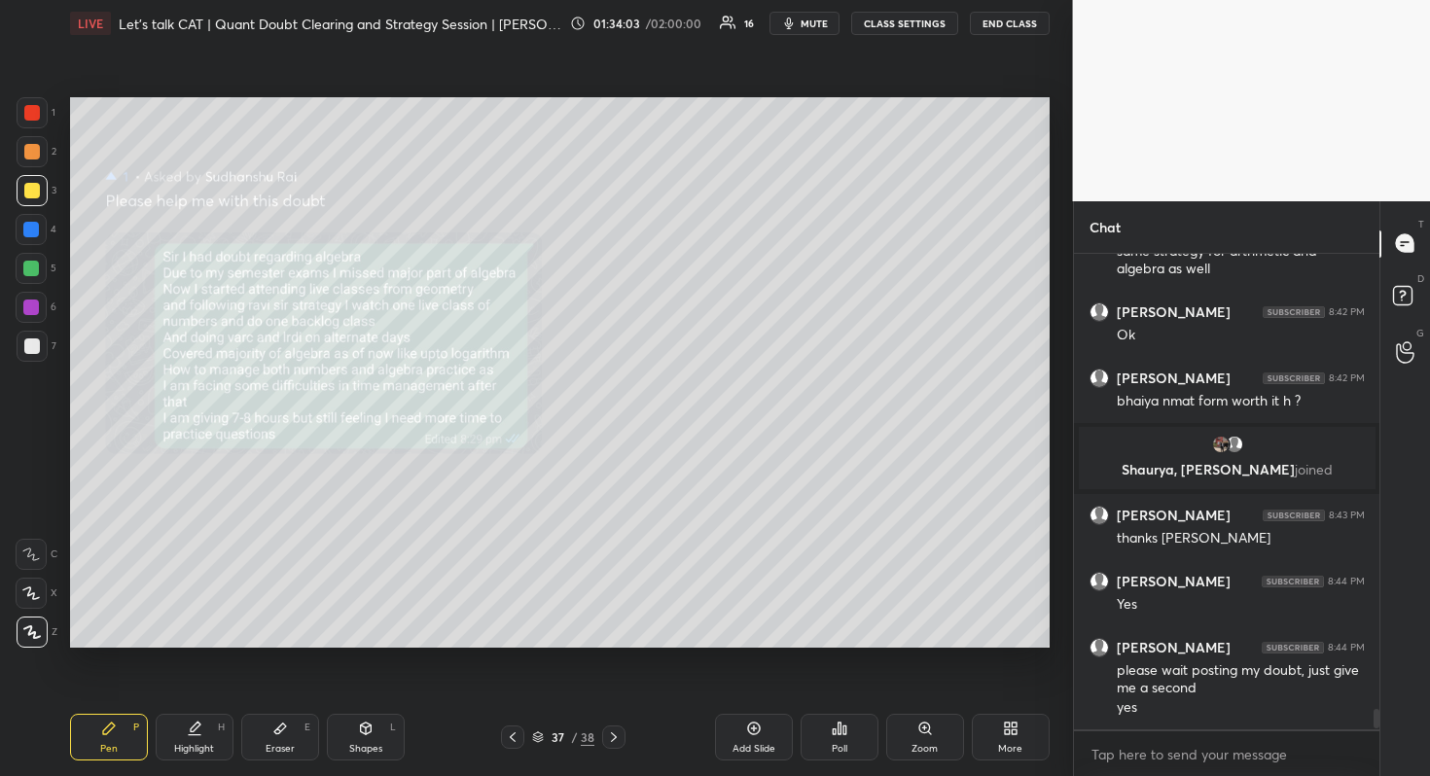
click at [621, 738] on div at bounding box center [613, 737] width 23 height 23
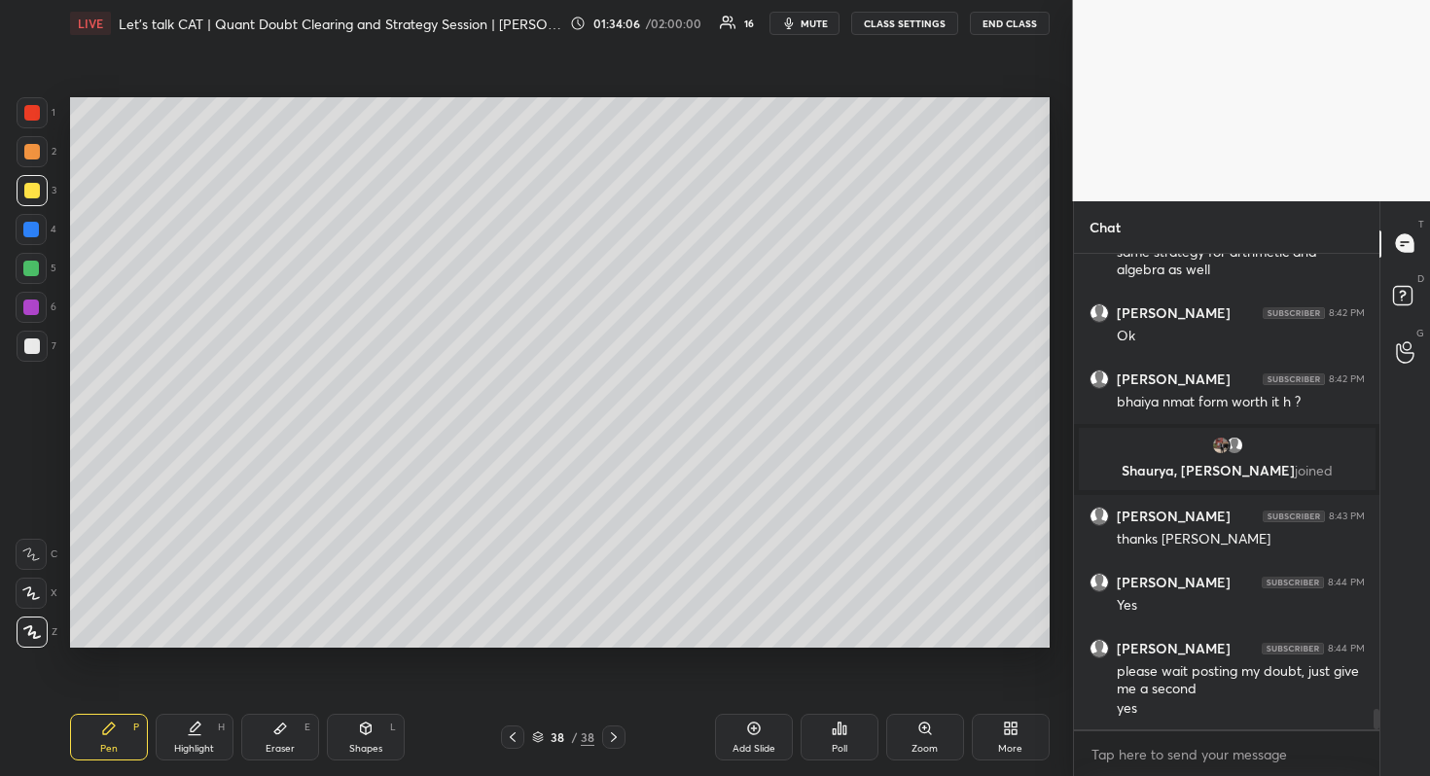
scroll to position [10451, 0]
click at [510, 730] on icon at bounding box center [513, 737] width 16 height 16
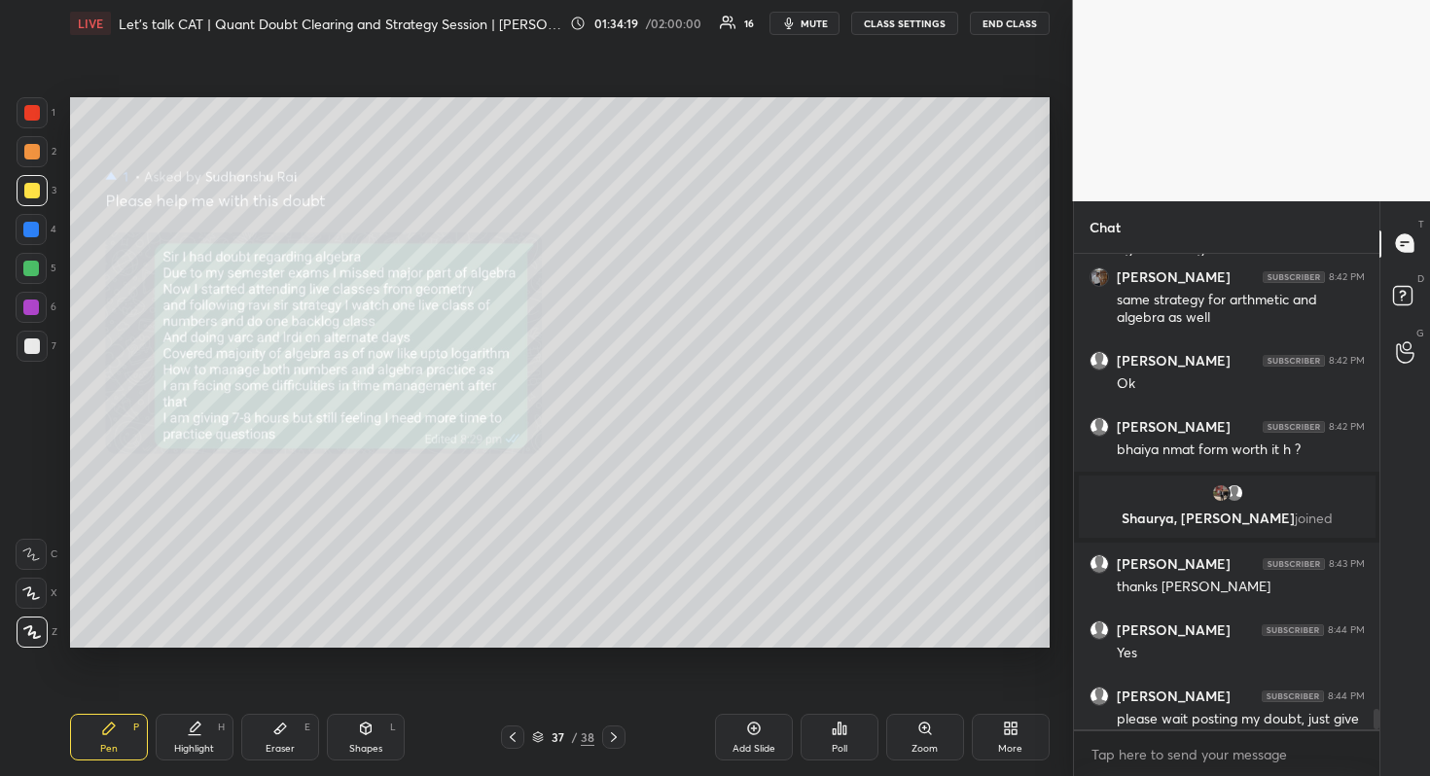
scroll to position [10780, 0]
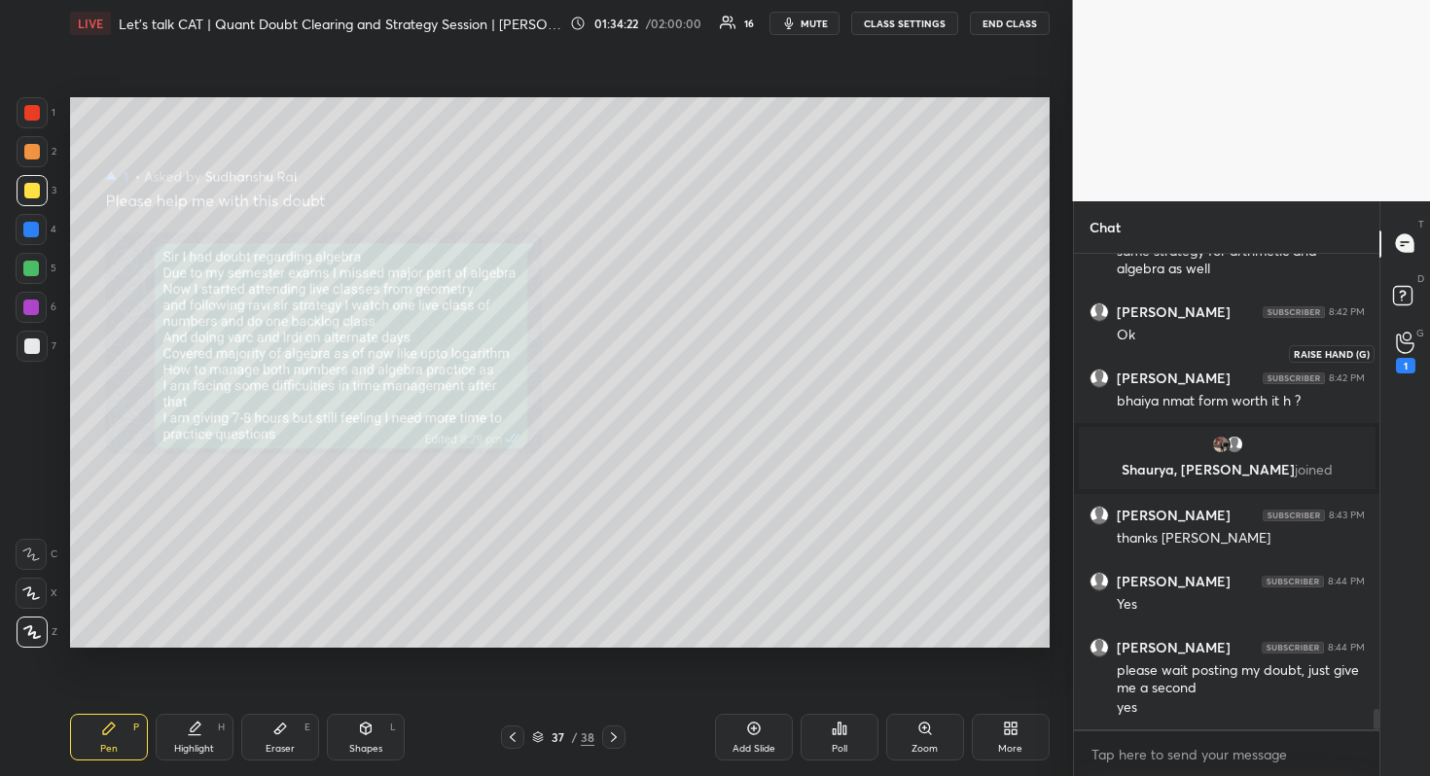
click at [1389, 336] on div "1" at bounding box center [1405, 353] width 39 height 35
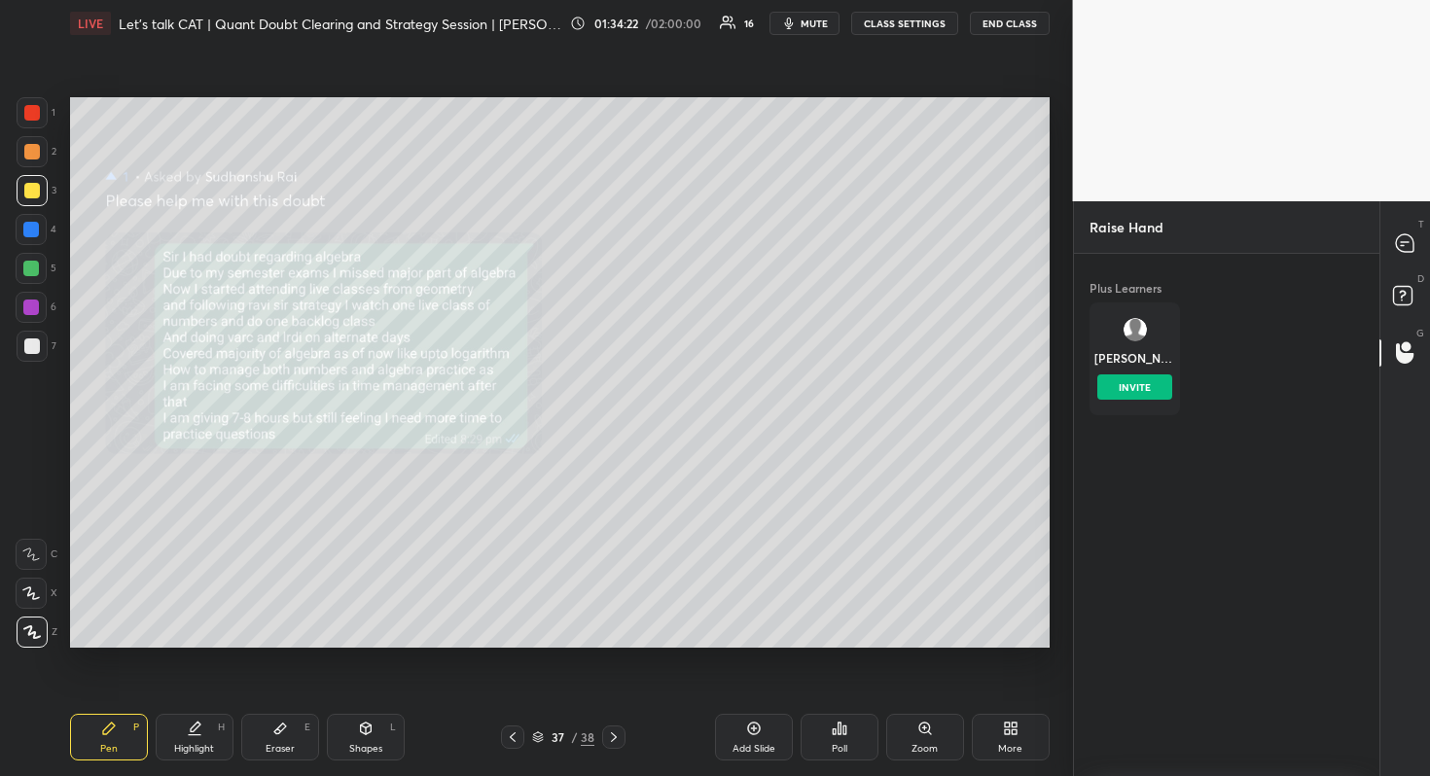
click at [1152, 355] on div "[PERSON_NAME] INVITE" at bounding box center [1134, 358] width 90 height 113
click at [1147, 374] on button "INVITE" at bounding box center [1134, 386] width 75 height 25
drag, startPoint x: 1429, startPoint y: 244, endPoint x: 1383, endPoint y: 266, distance: 50.9
click at [1382, 266] on div "T Messages (T)" at bounding box center [1405, 244] width 50 height 54
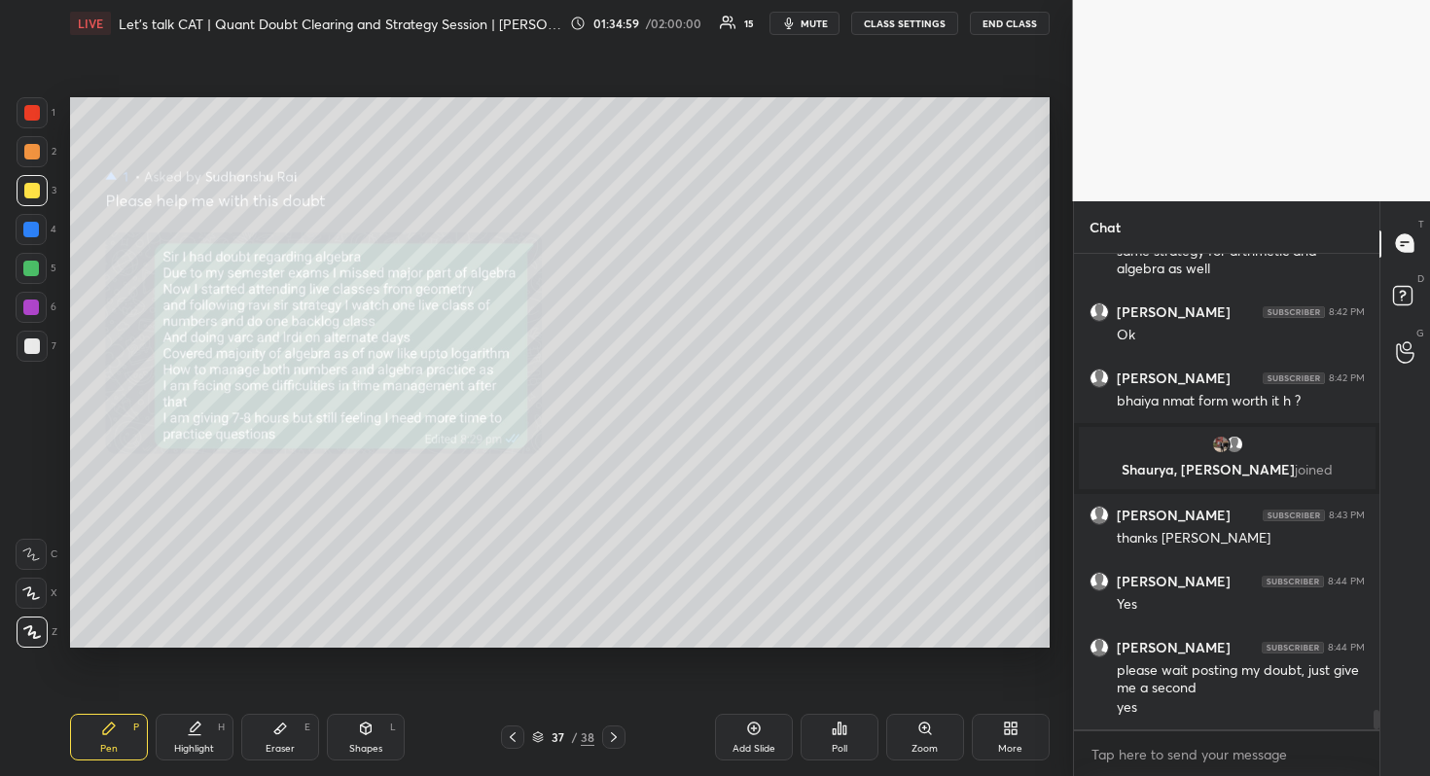
scroll to position [11424, 0]
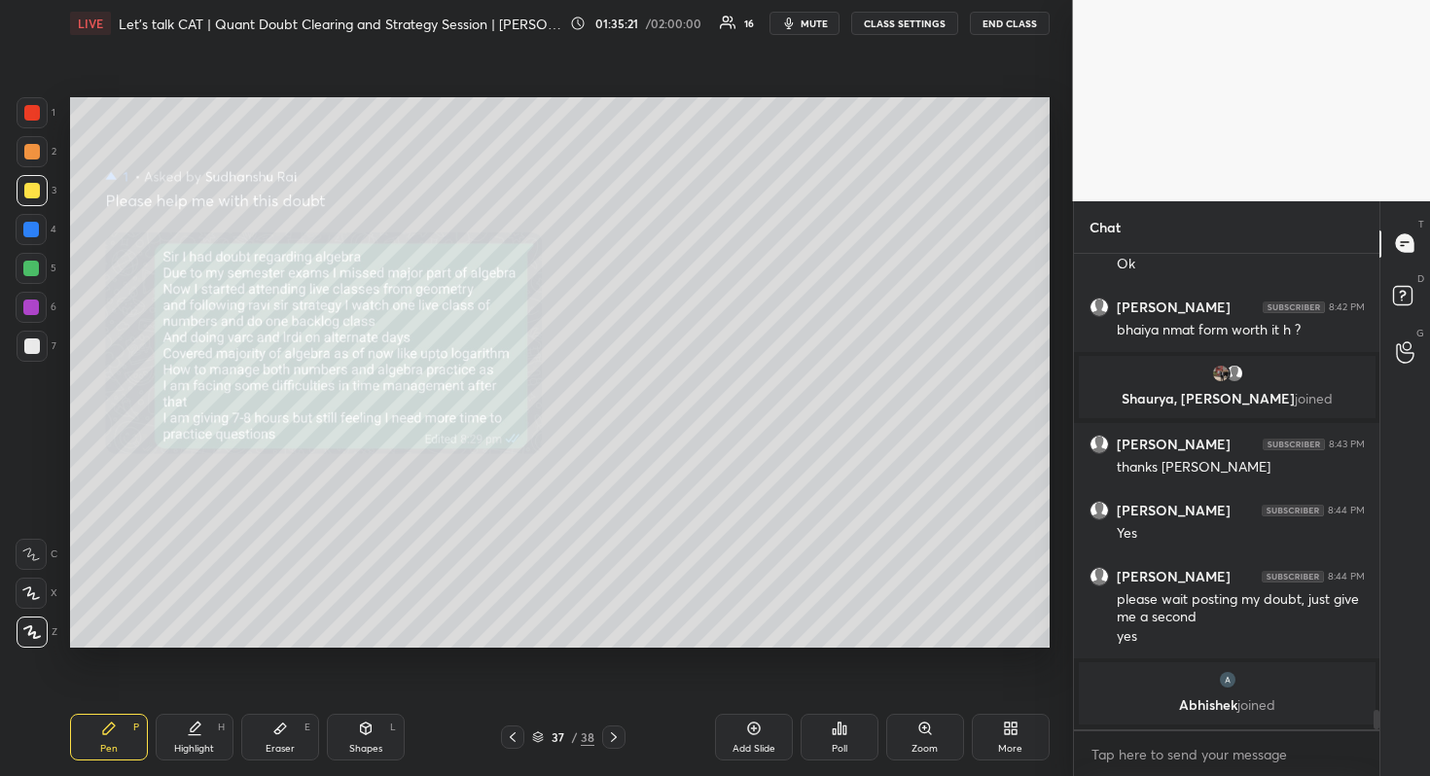
click at [569, 734] on div "37 / 38" at bounding box center [563, 737] width 62 height 18
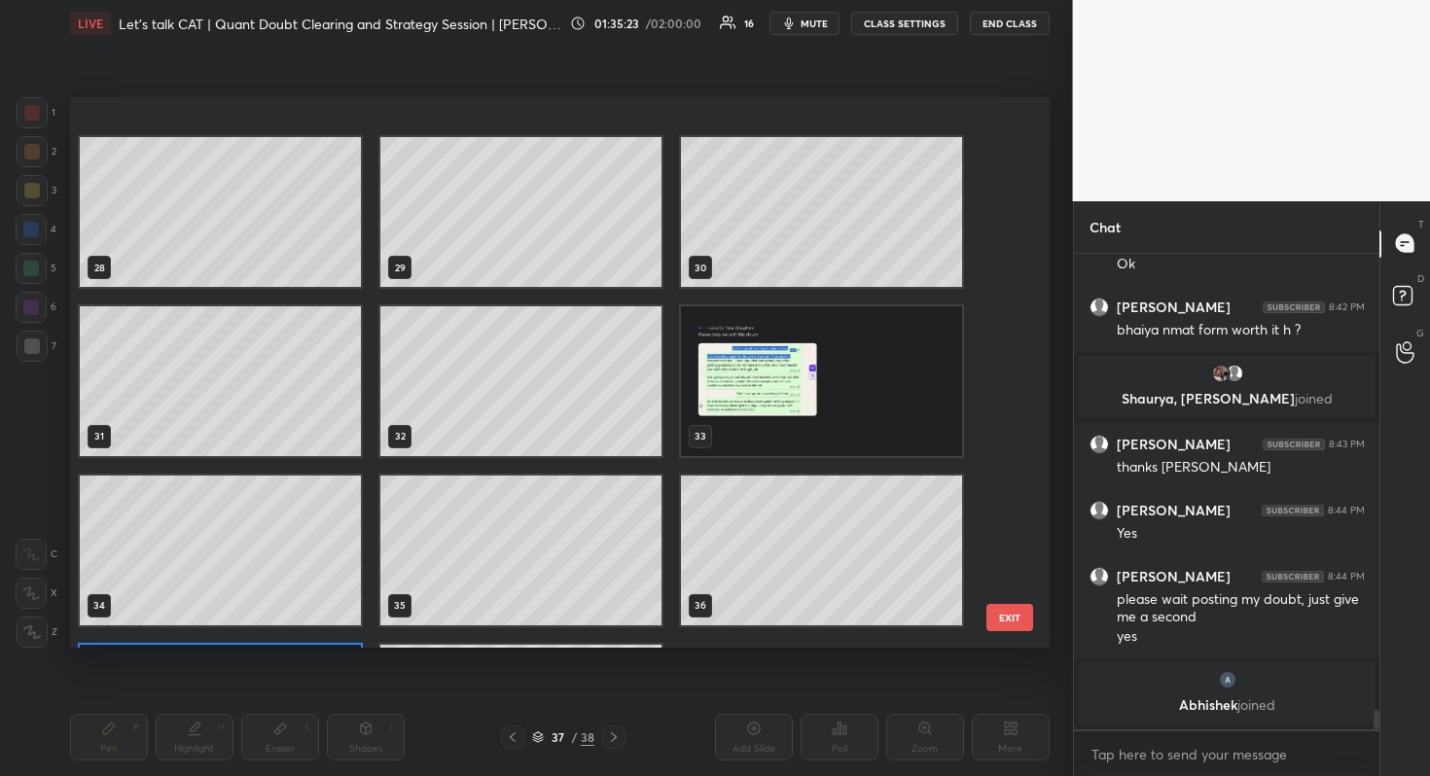
scroll to position [1646, 0]
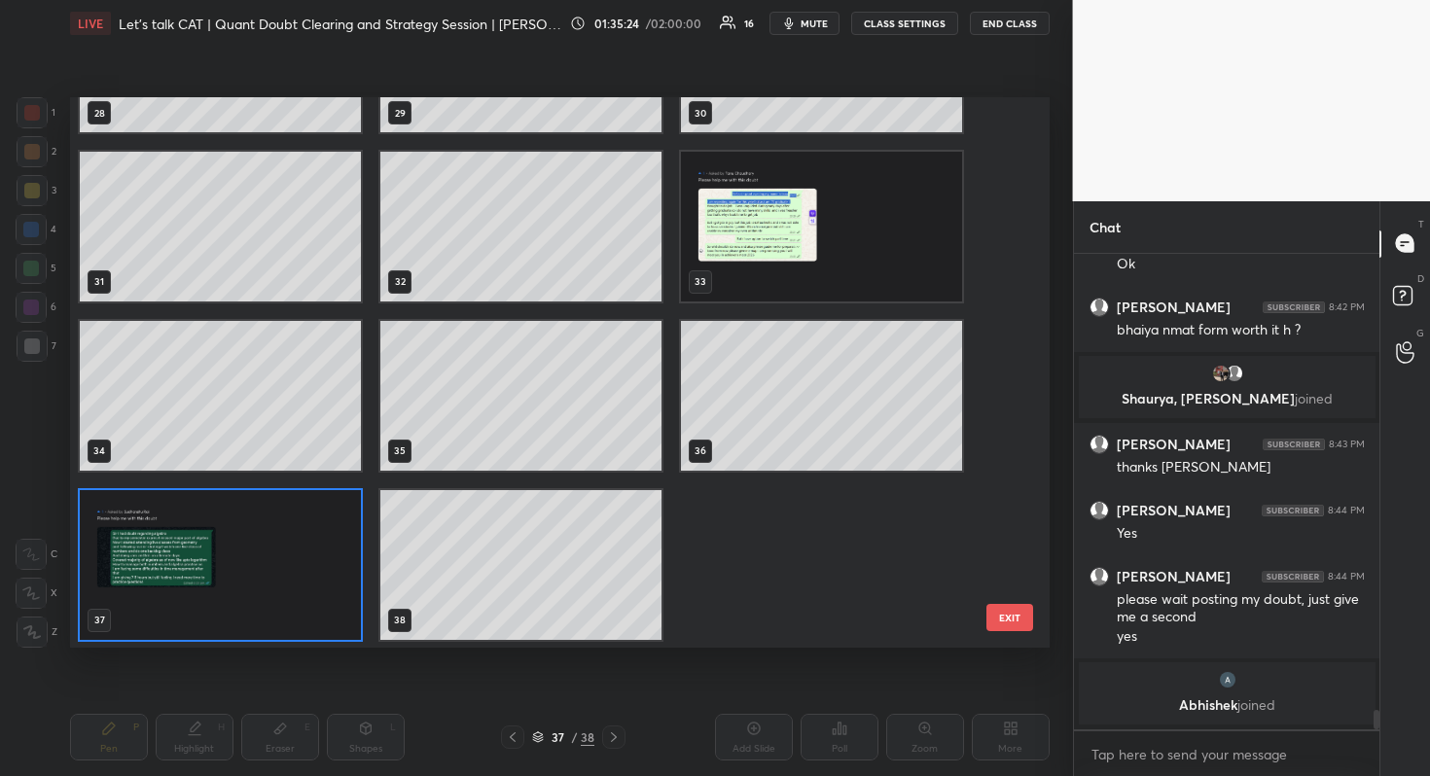
click at [328, 565] on img "grid" at bounding box center [220, 564] width 281 height 150
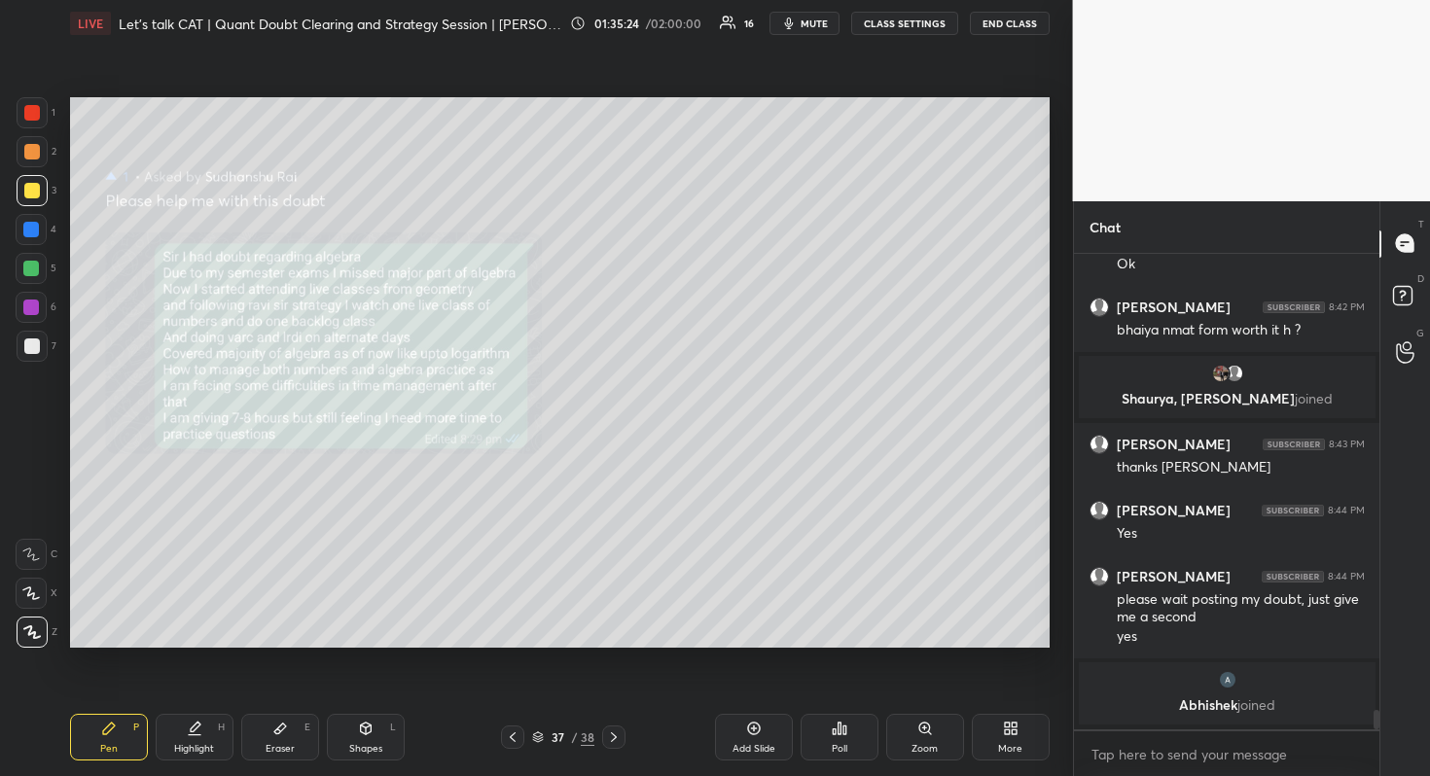
click at [328, 565] on img "grid" at bounding box center [220, 564] width 281 height 150
click at [577, 739] on div "37 / 38" at bounding box center [563, 737] width 62 height 18
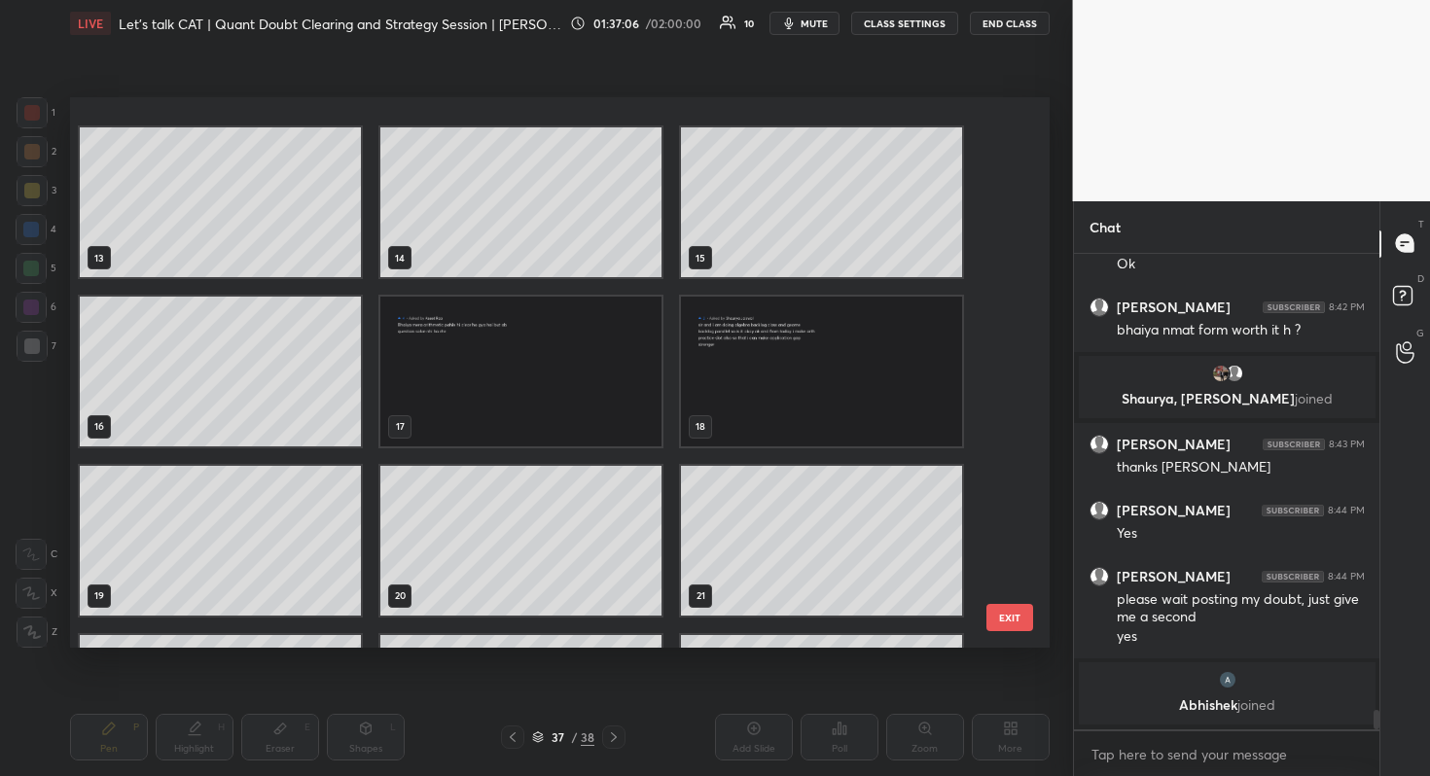
scroll to position [1646, 0]
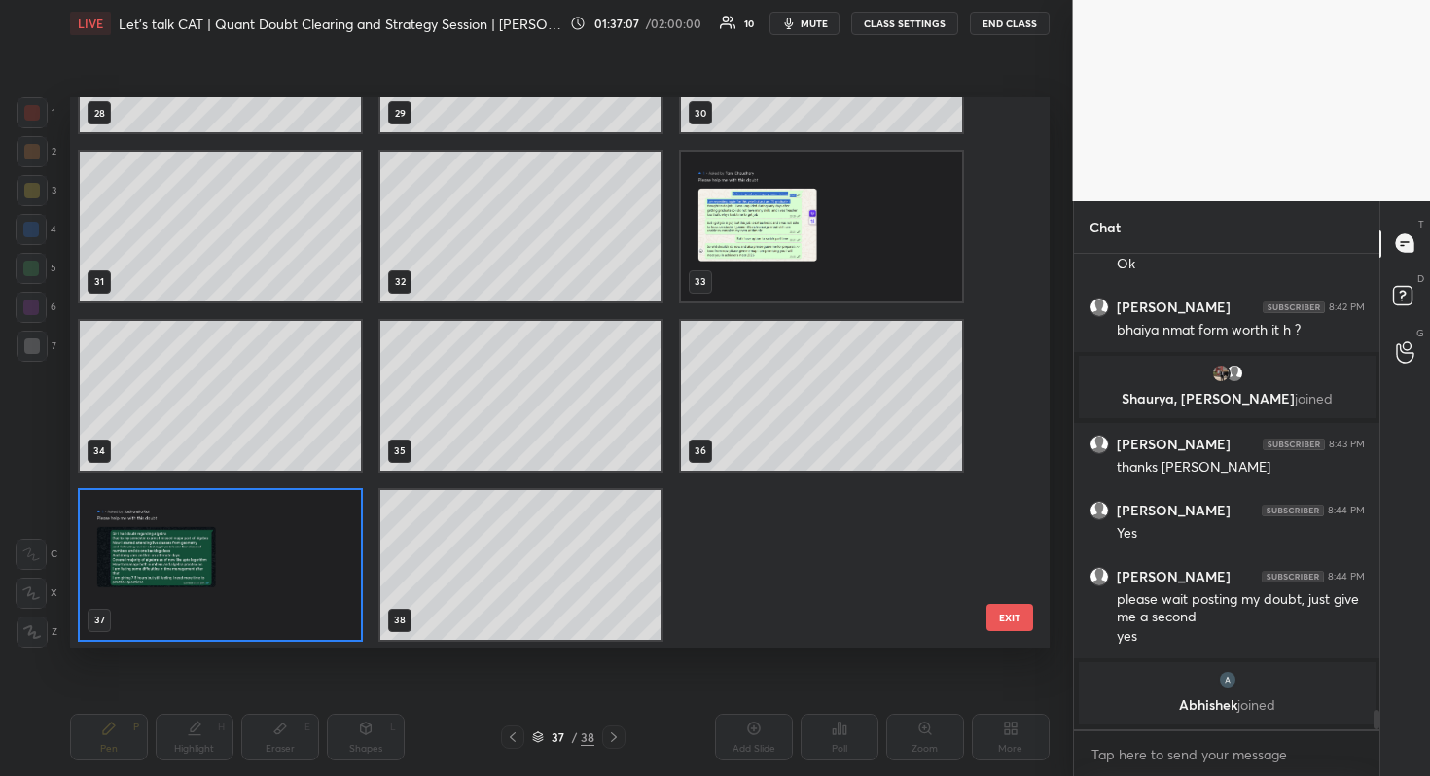
click at [149, 643] on div "37" at bounding box center [220, 563] width 301 height 169
click at [187, 580] on img "grid" at bounding box center [220, 564] width 281 height 150
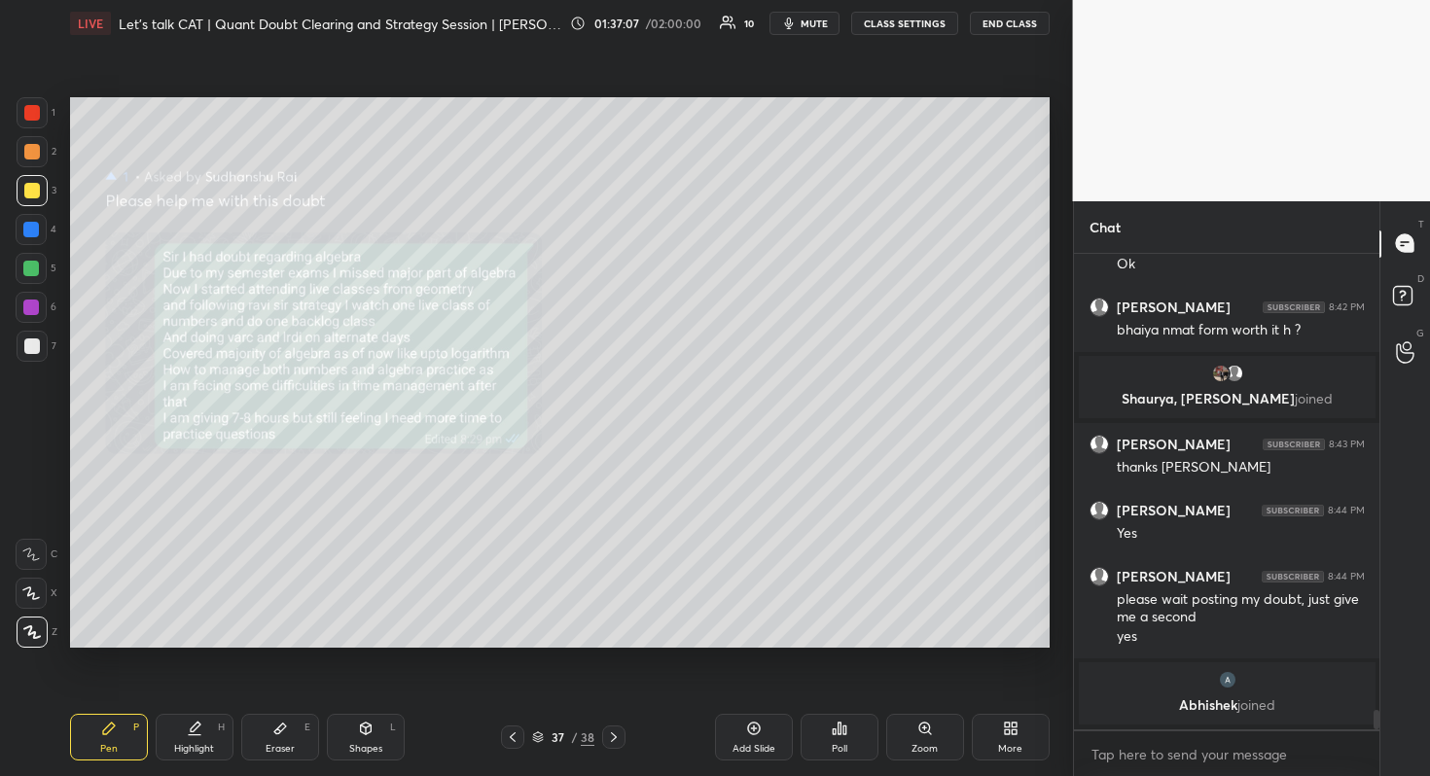
click at [187, 580] on img "grid" at bounding box center [220, 564] width 281 height 150
click at [622, 734] on div at bounding box center [613, 737] width 23 height 23
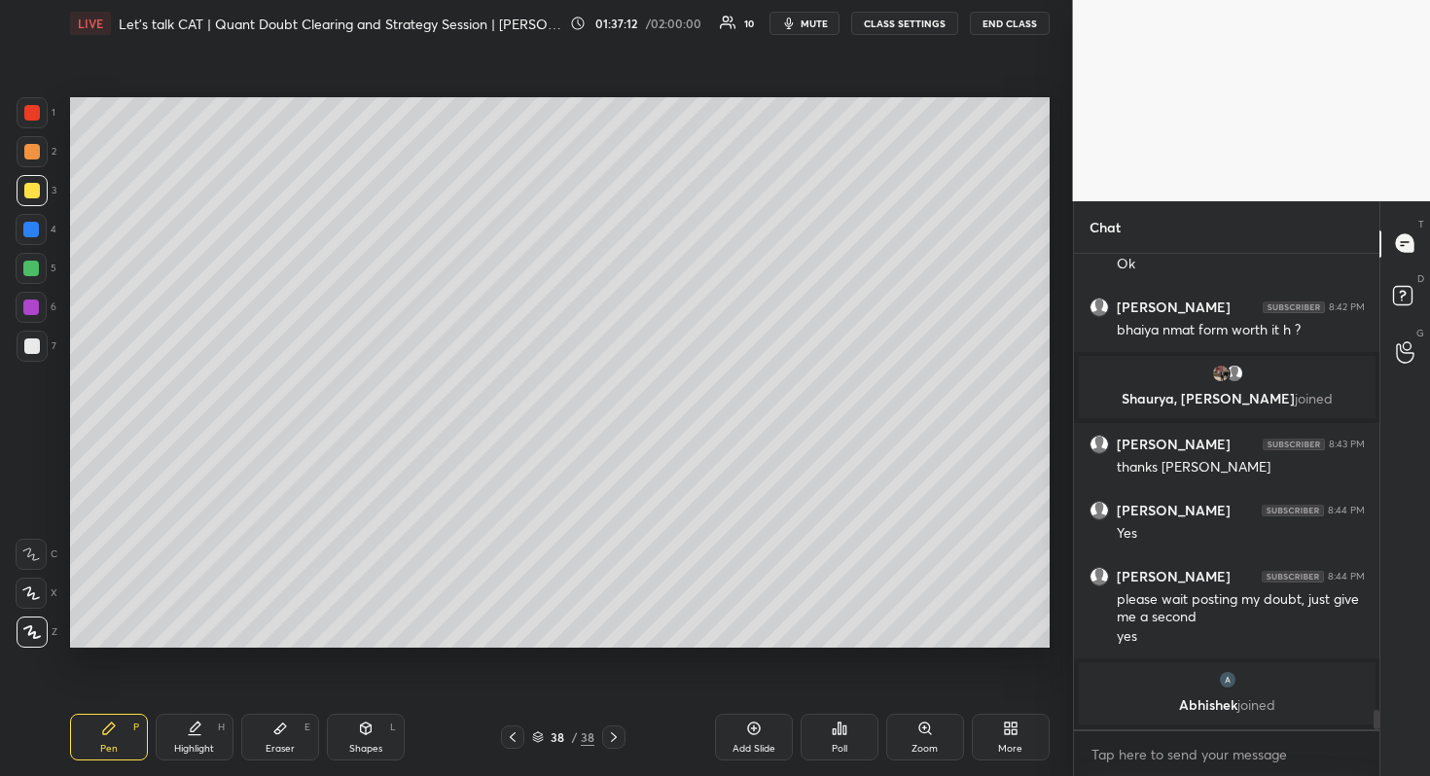
click at [520, 735] on icon at bounding box center [513, 737] width 16 height 16
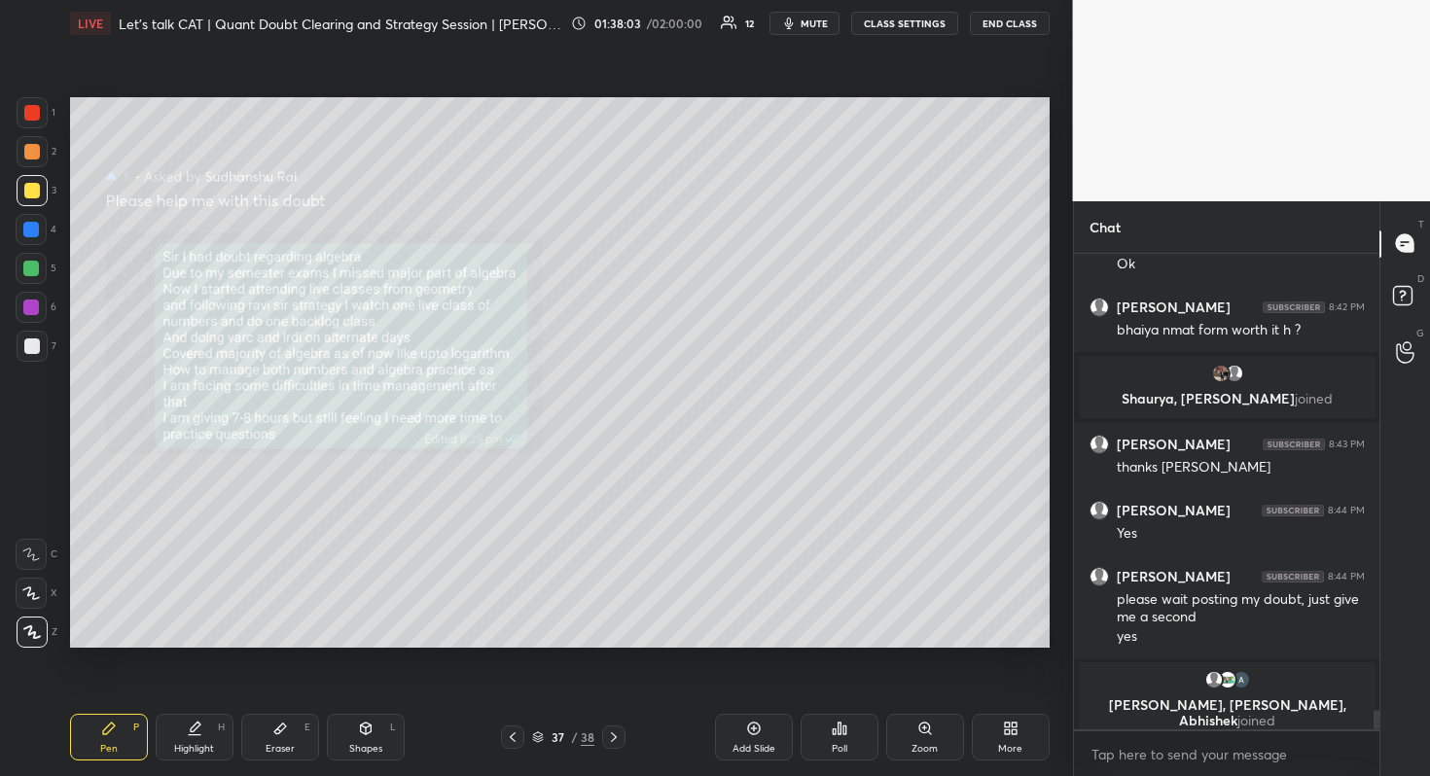
click at [598, 727] on div "37 / 38" at bounding box center [563, 737] width 124 height 23
click at [613, 726] on div at bounding box center [613, 737] width 23 height 23
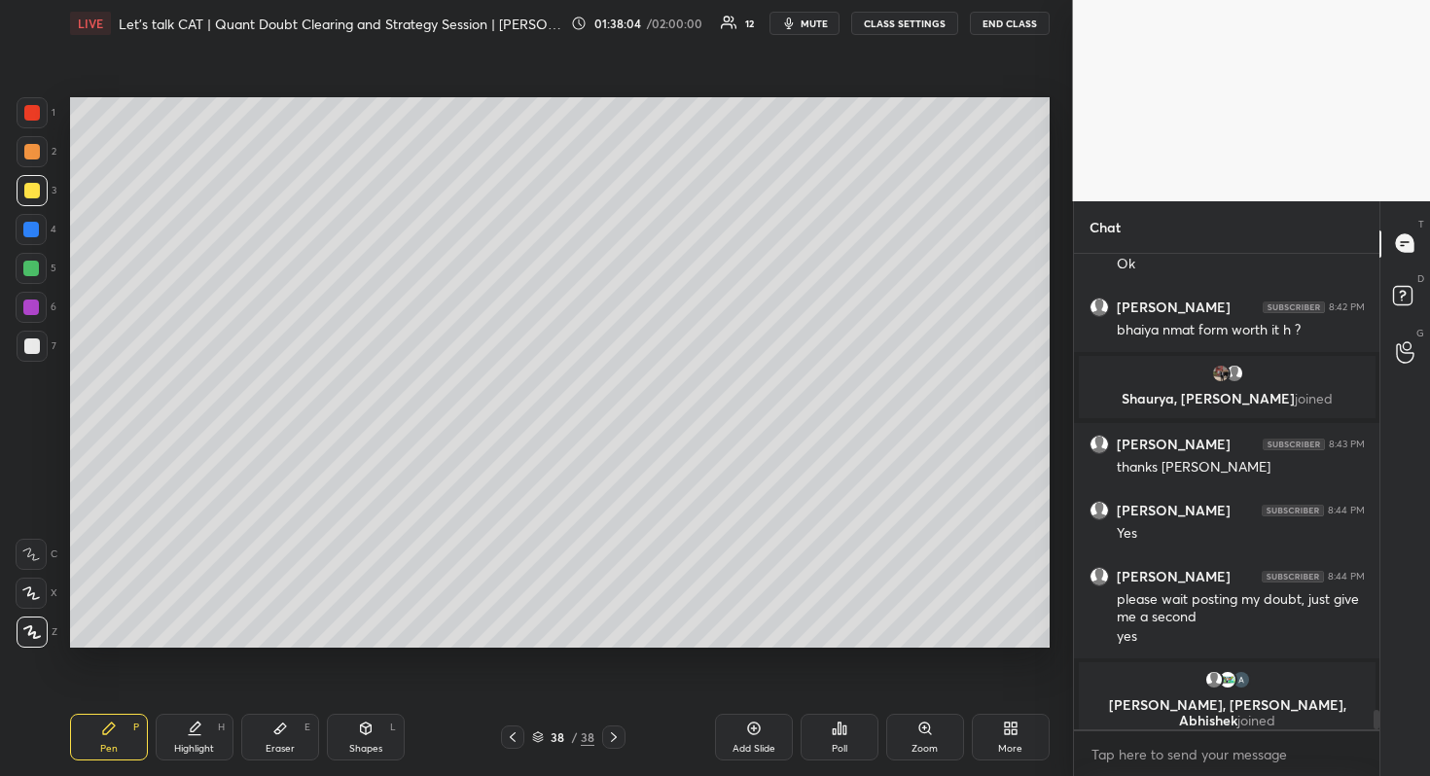
click at [518, 729] on icon at bounding box center [513, 737] width 16 height 16
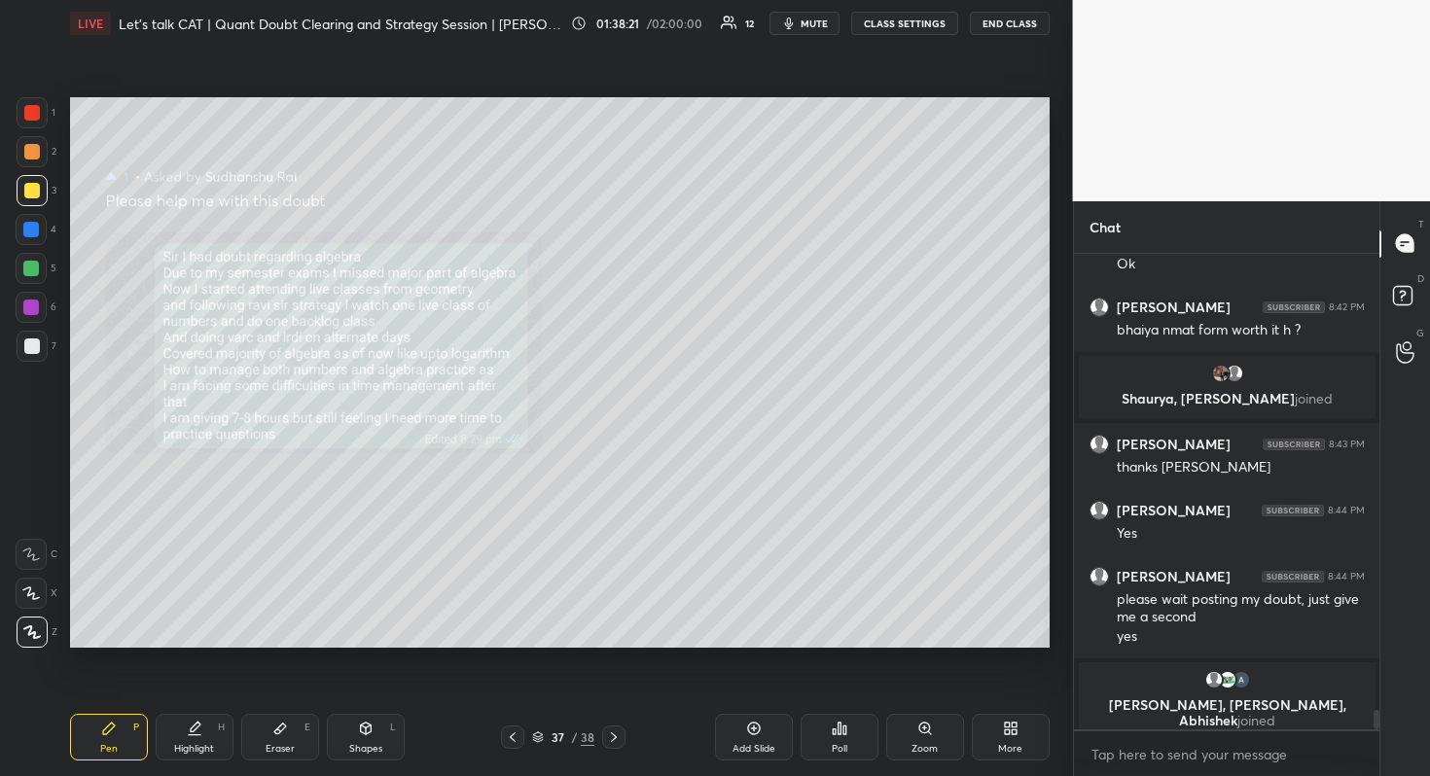
click at [611, 744] on icon at bounding box center [614, 737] width 16 height 16
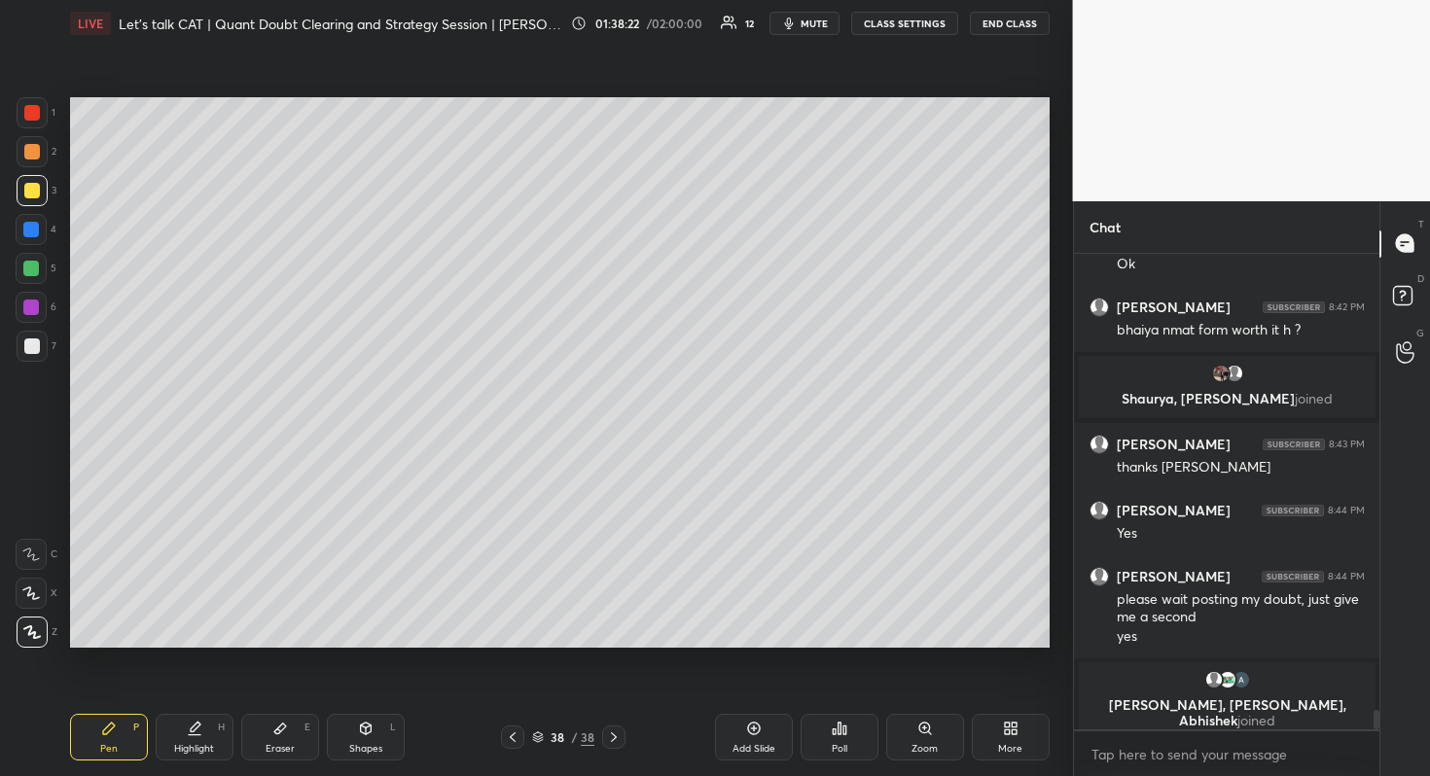
click at [513, 741] on icon at bounding box center [513, 737] width 16 height 16
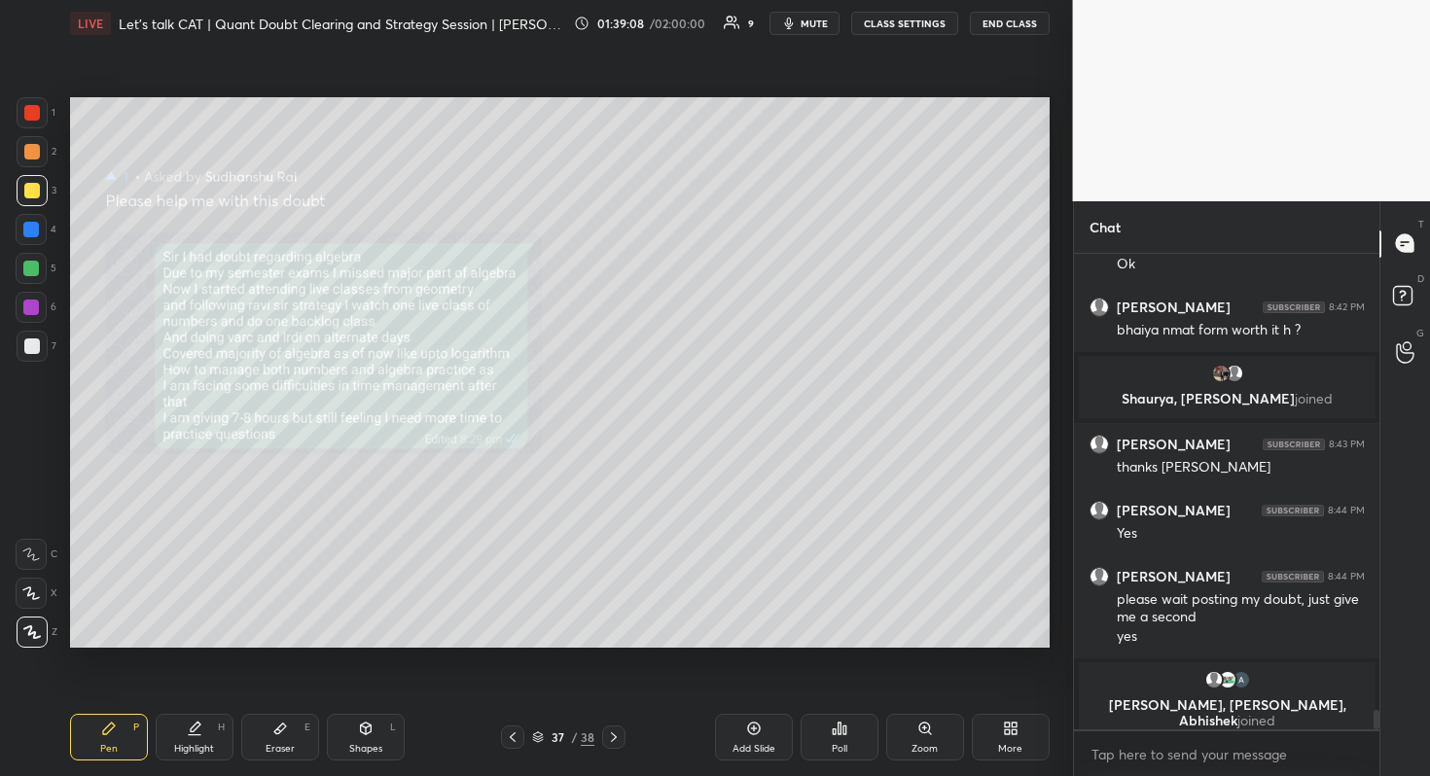
click at [620, 741] on icon at bounding box center [614, 737] width 16 height 16
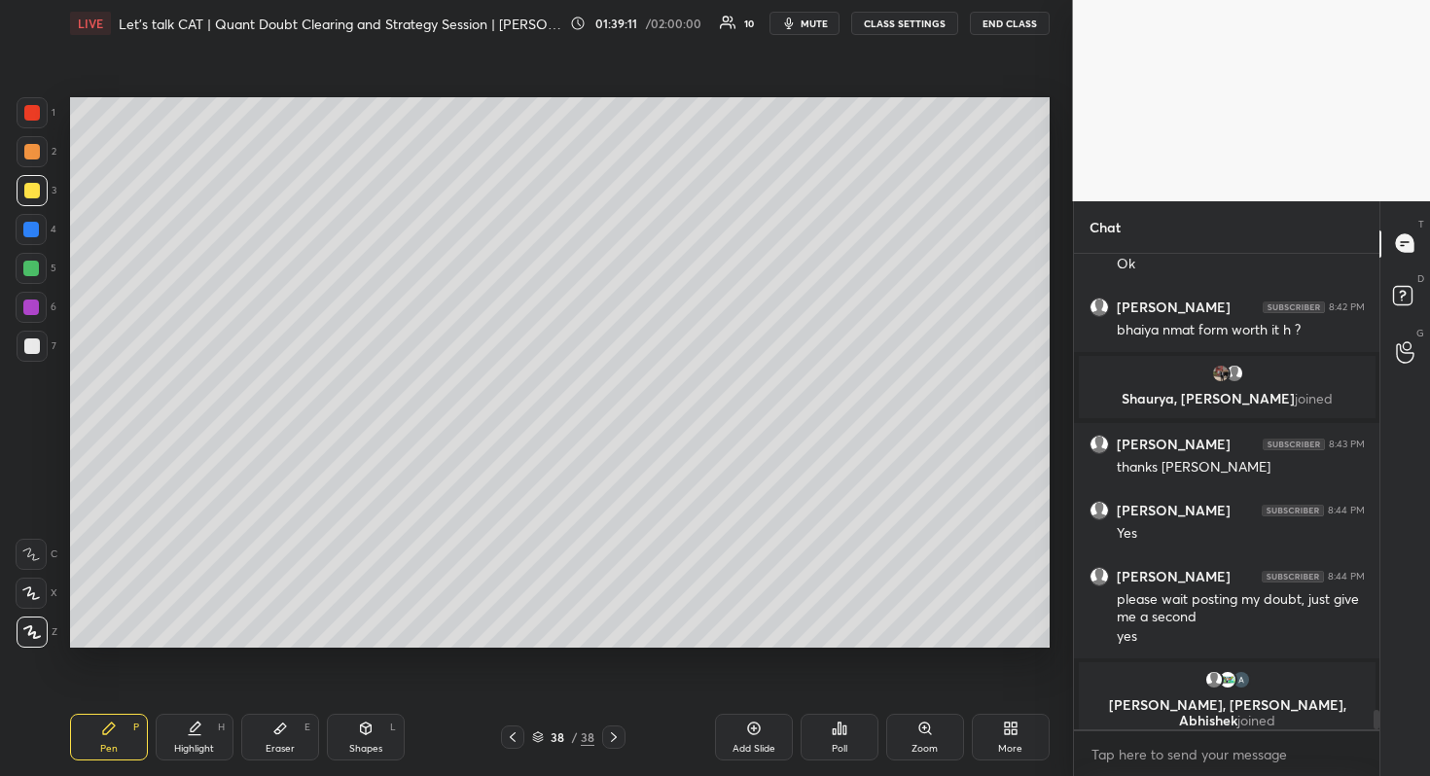
scroll to position [11439, 0]
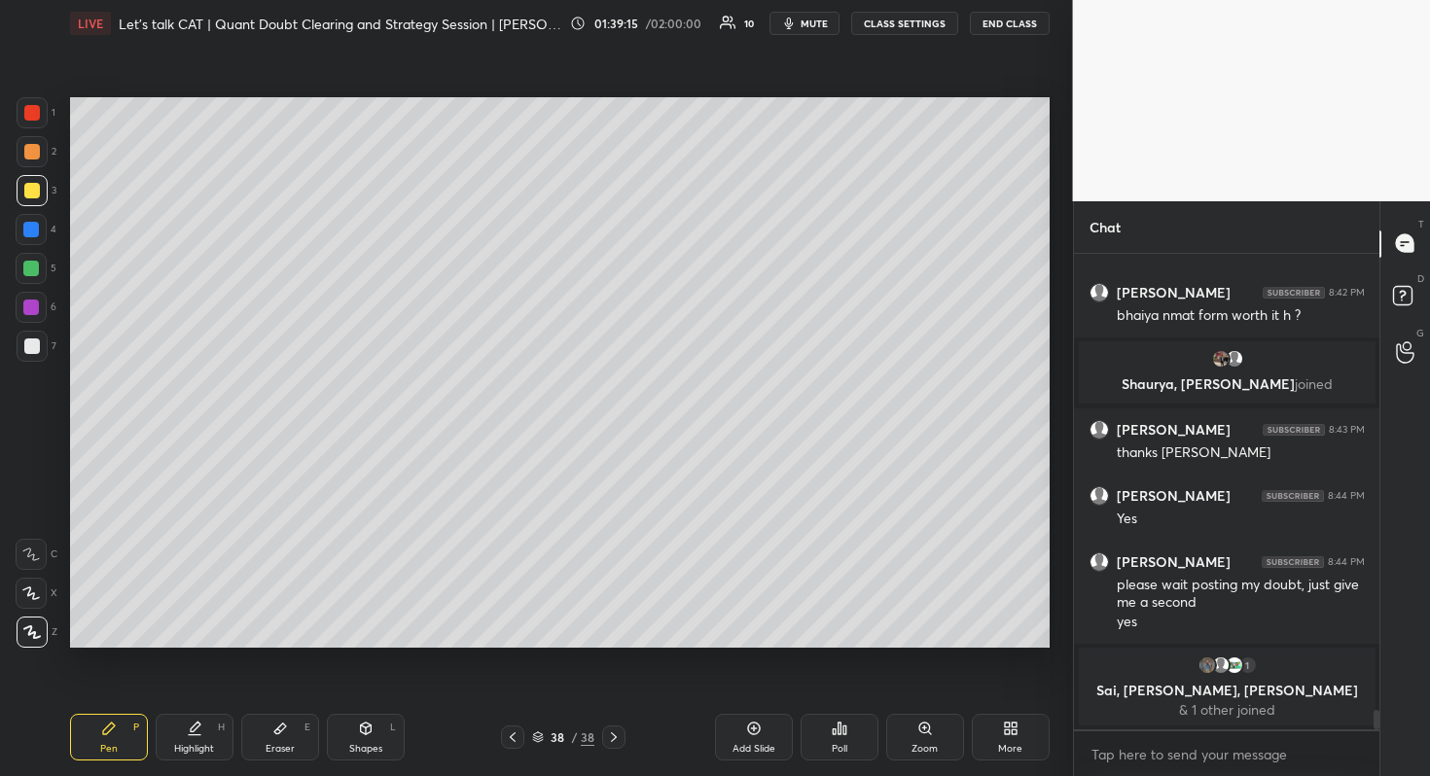
click at [1016, 19] on button "END CLASS" at bounding box center [1010, 23] width 80 height 23
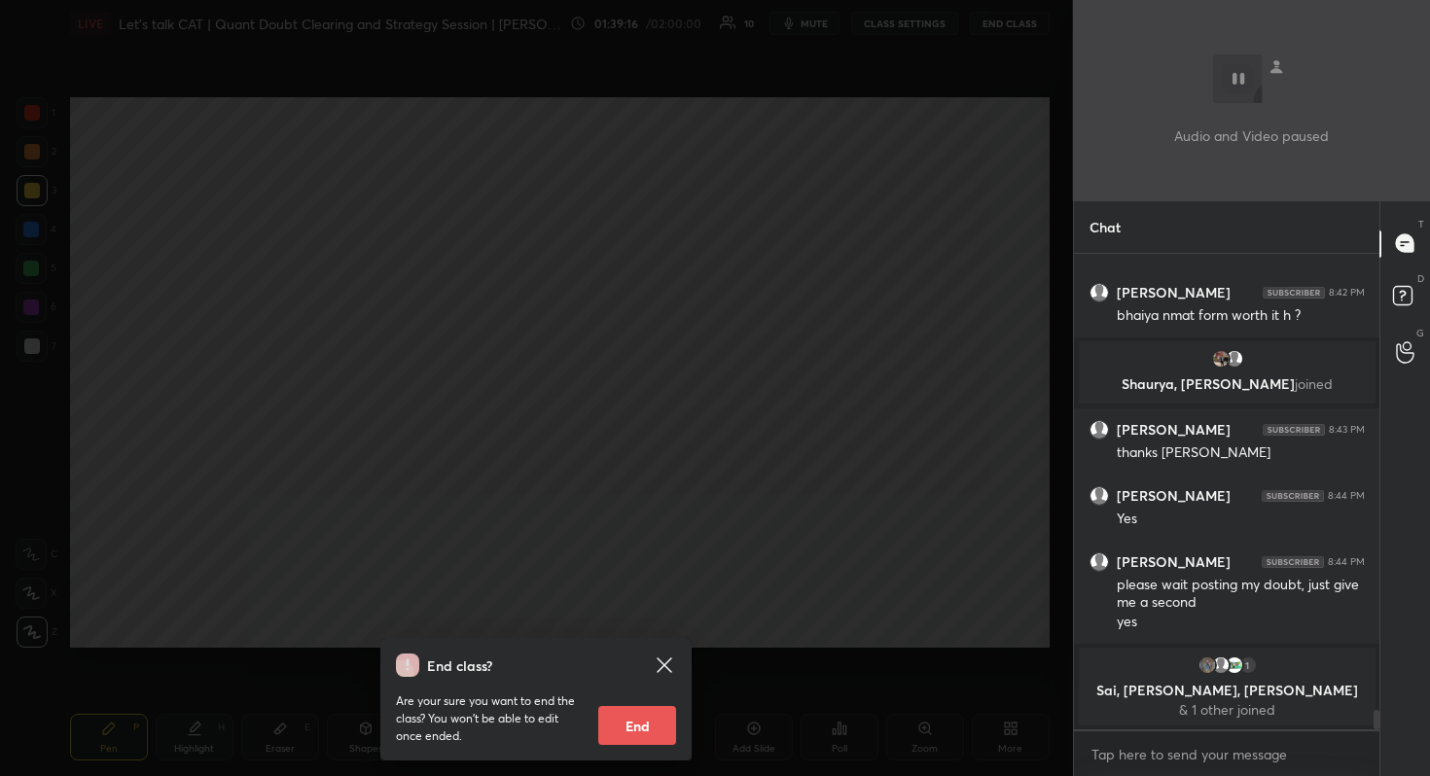
click at [610, 724] on button "End" at bounding box center [637, 725] width 78 height 39
type textarea "x"
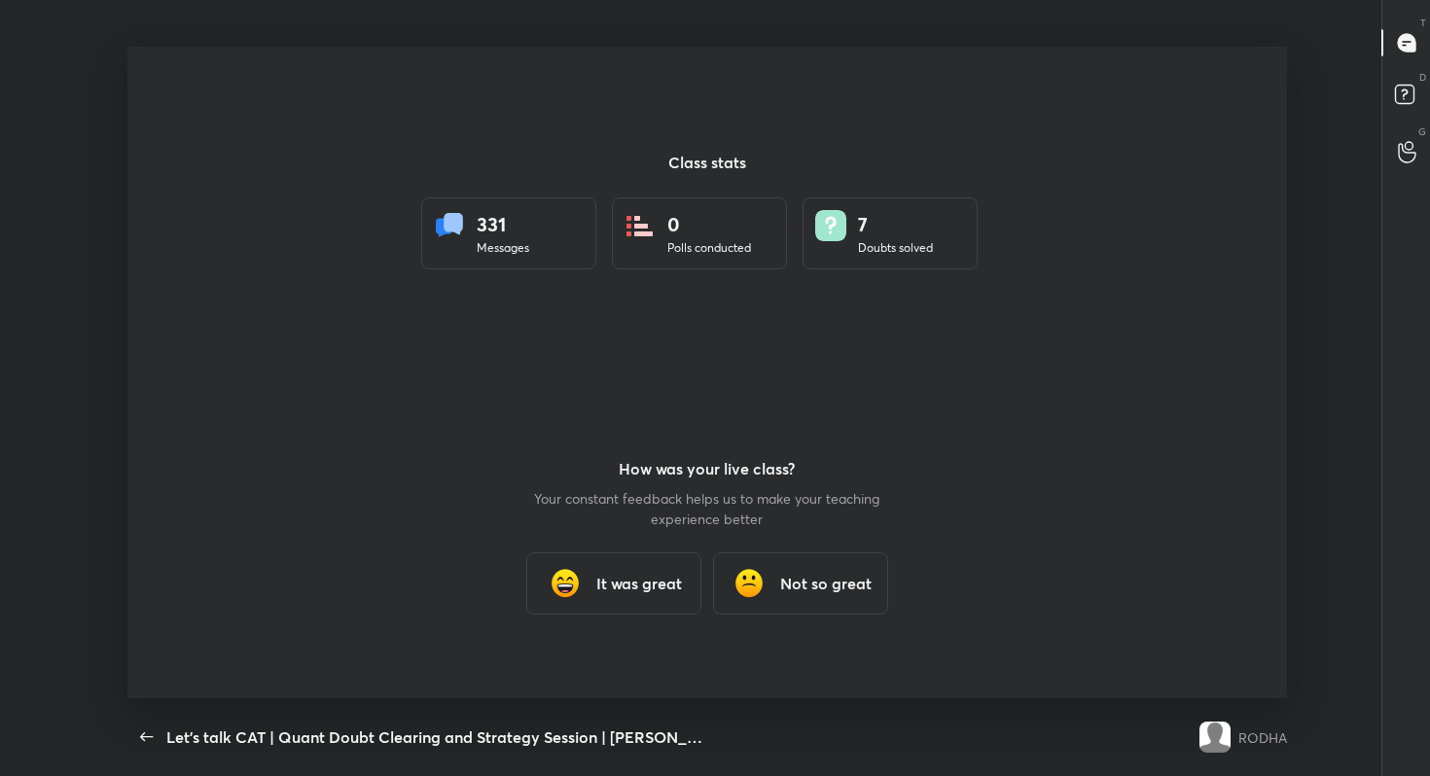
scroll to position [96608, 95873]
click at [167, 767] on div "Back Let's talk CAT | Quant Doubt Clearing and Strategy Session | [PERSON_NAME]…" at bounding box center [658, 737] width 1063 height 78
click at [150, 752] on button "button" at bounding box center [146, 737] width 39 height 39
